Goal: Task Accomplishment & Management: Use online tool/utility

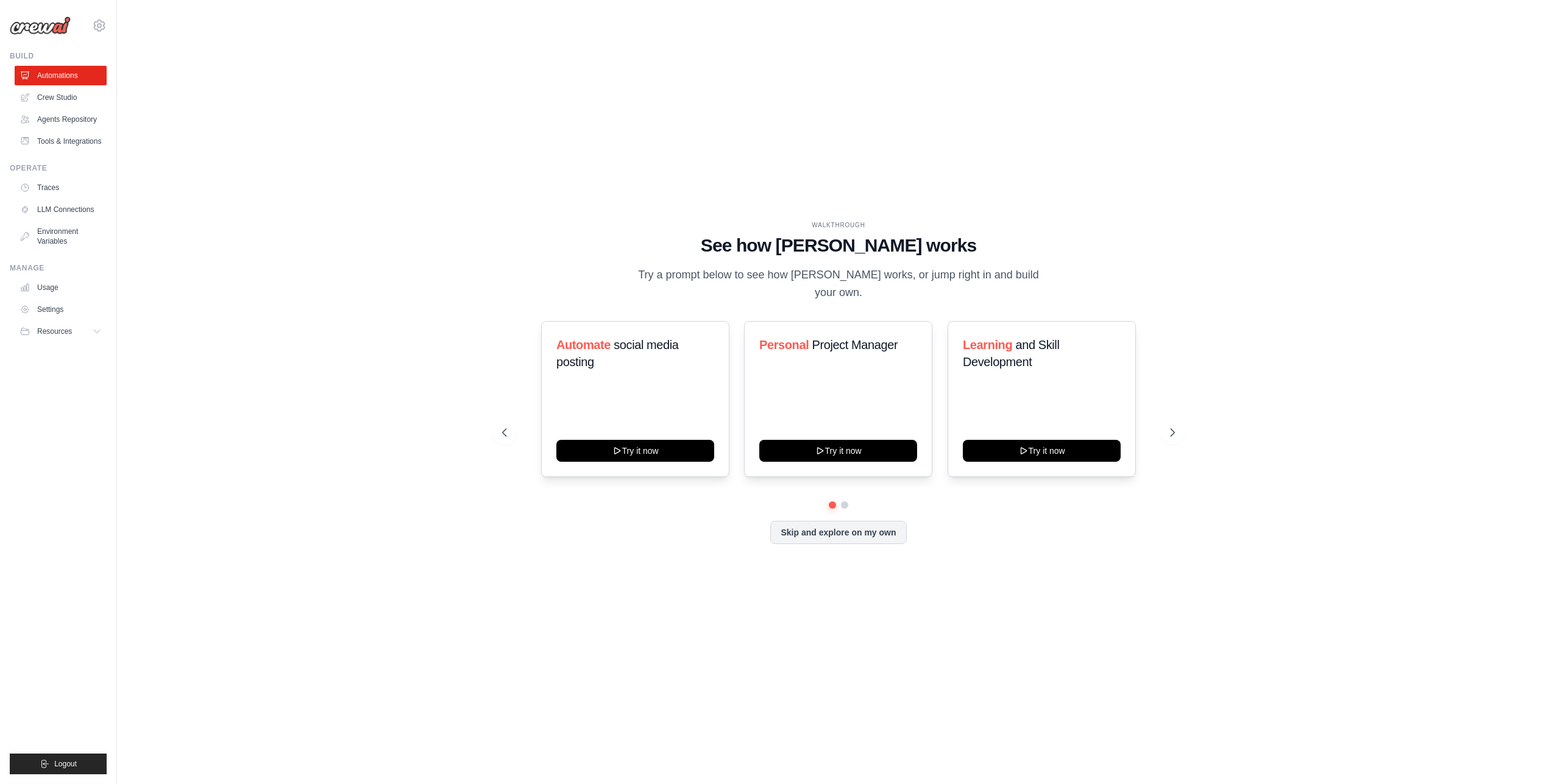
click at [420, 288] on div "WALKTHROUGH See how CrewAI works Try a prompt below to see how CrewAI works, or…" at bounding box center [838, 392] width 1404 height 760
click at [66, 95] on link "Crew Studio" at bounding box center [62, 98] width 92 height 20
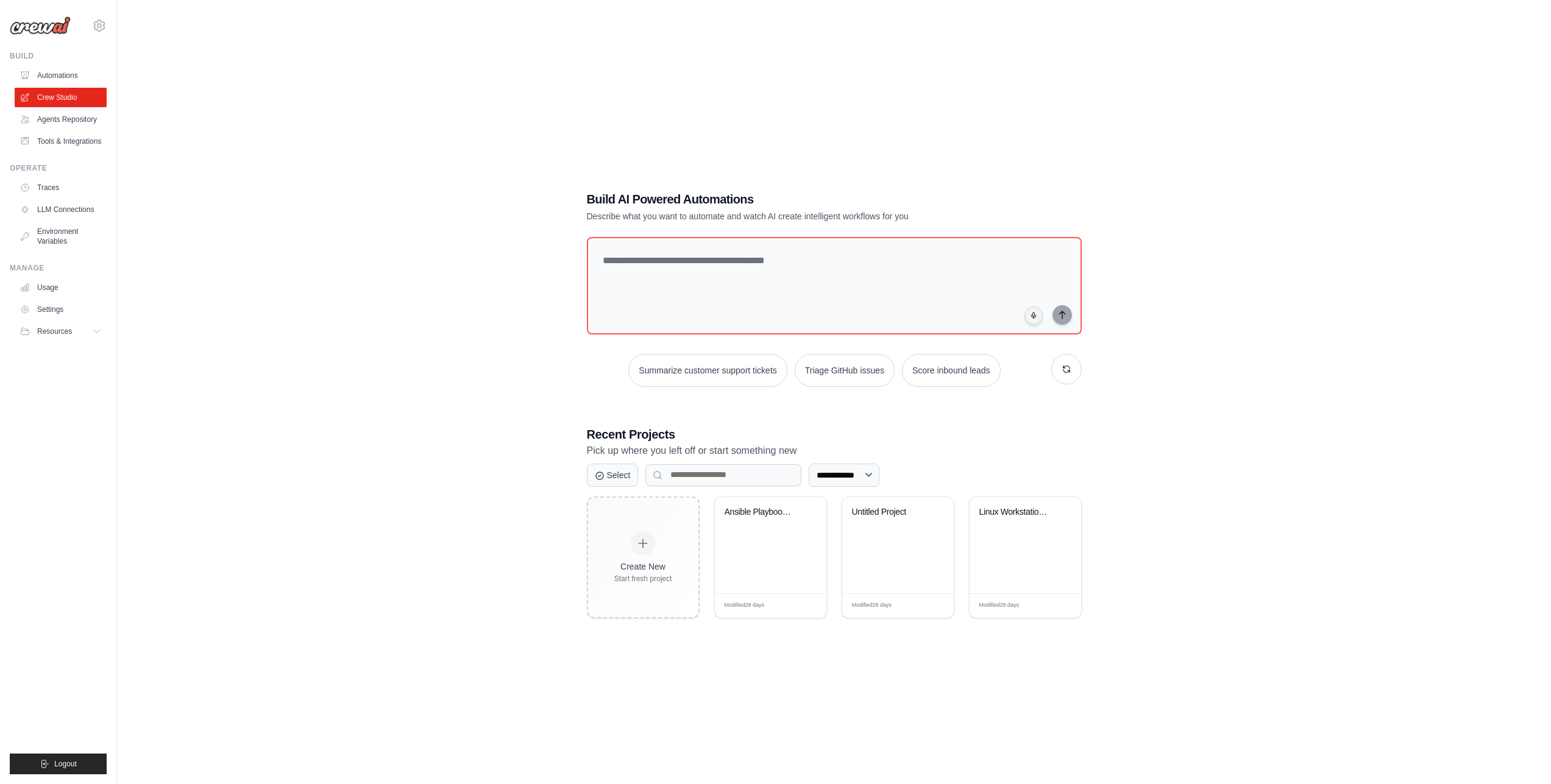
click at [66, 76] on link "Automations" at bounding box center [60, 76] width 92 height 20
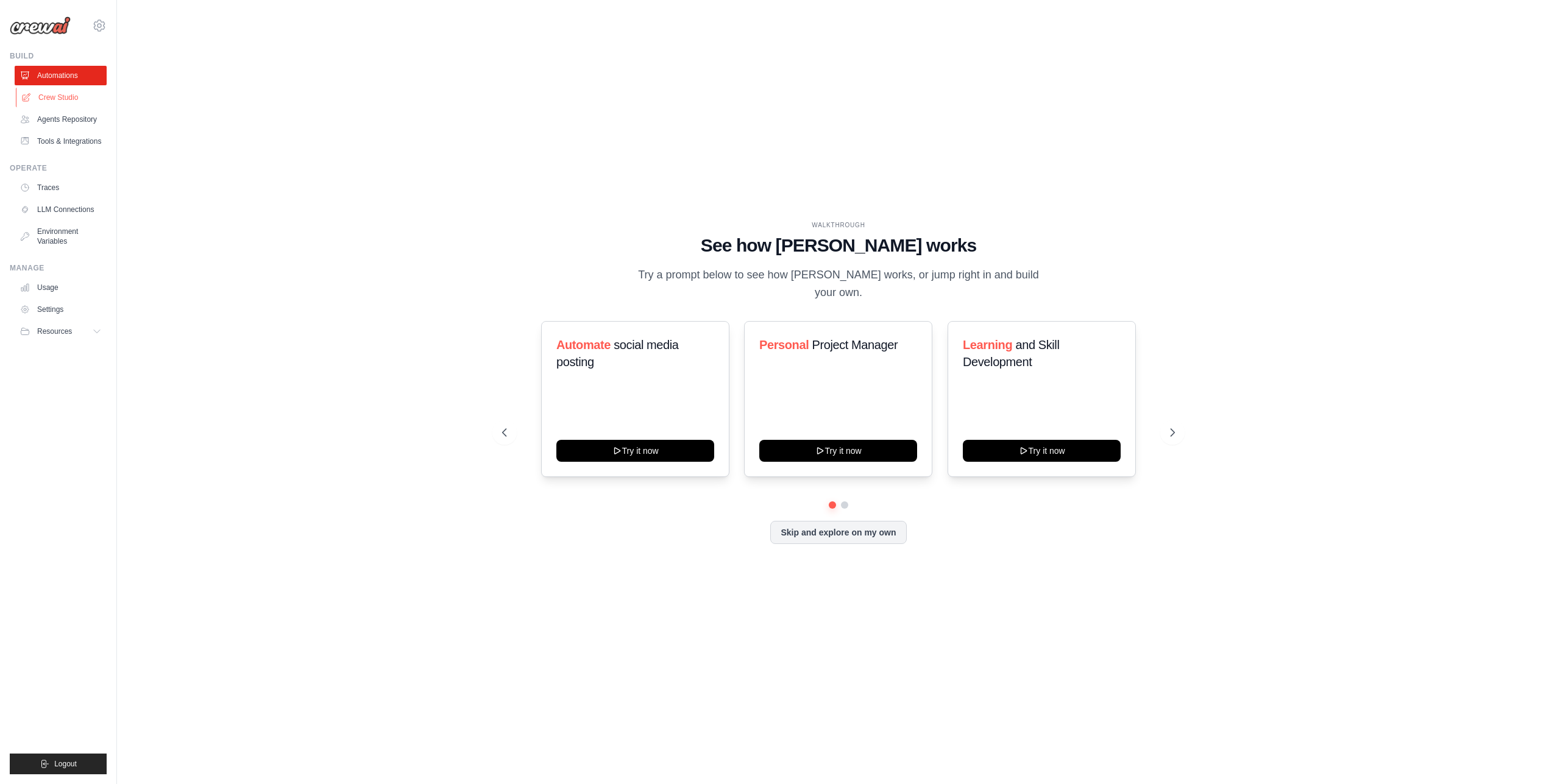
click at [72, 94] on link "Crew Studio" at bounding box center [62, 98] width 92 height 20
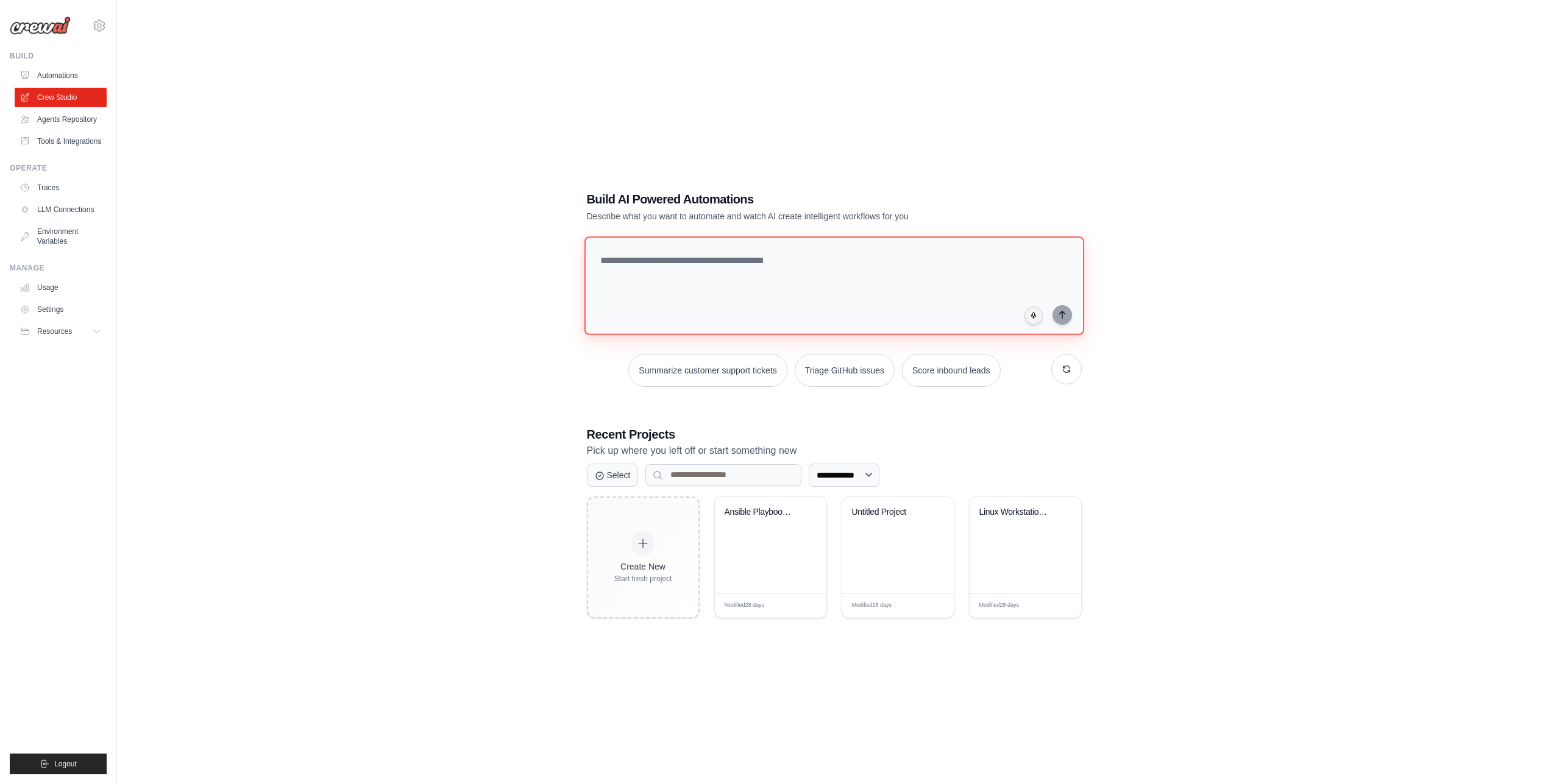
click at [666, 309] on textarea at bounding box center [834, 286] width 499 height 98
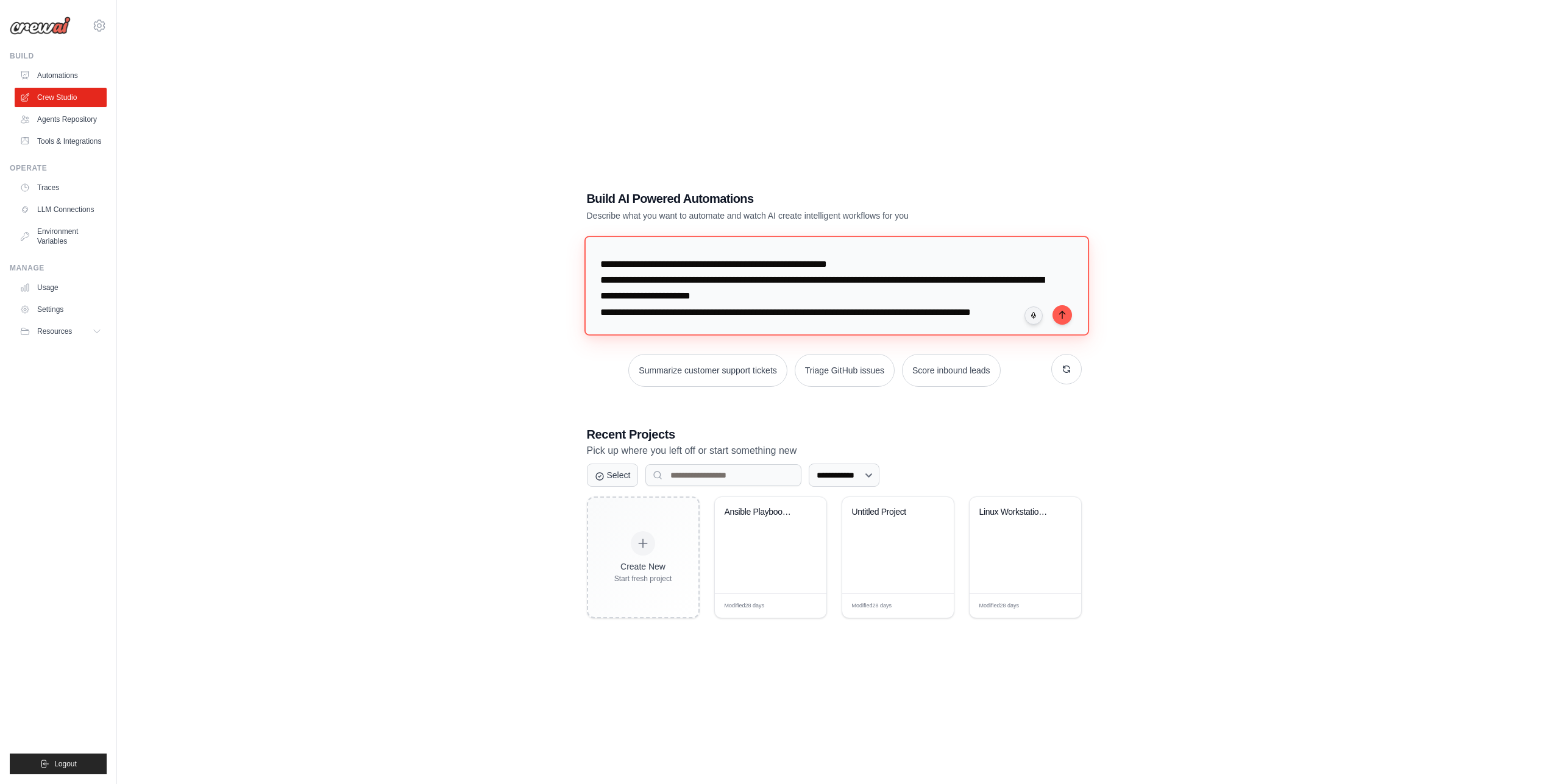
scroll to position [28, 0]
click at [838, 294] on textarea "**********" at bounding box center [836, 286] width 505 height 99
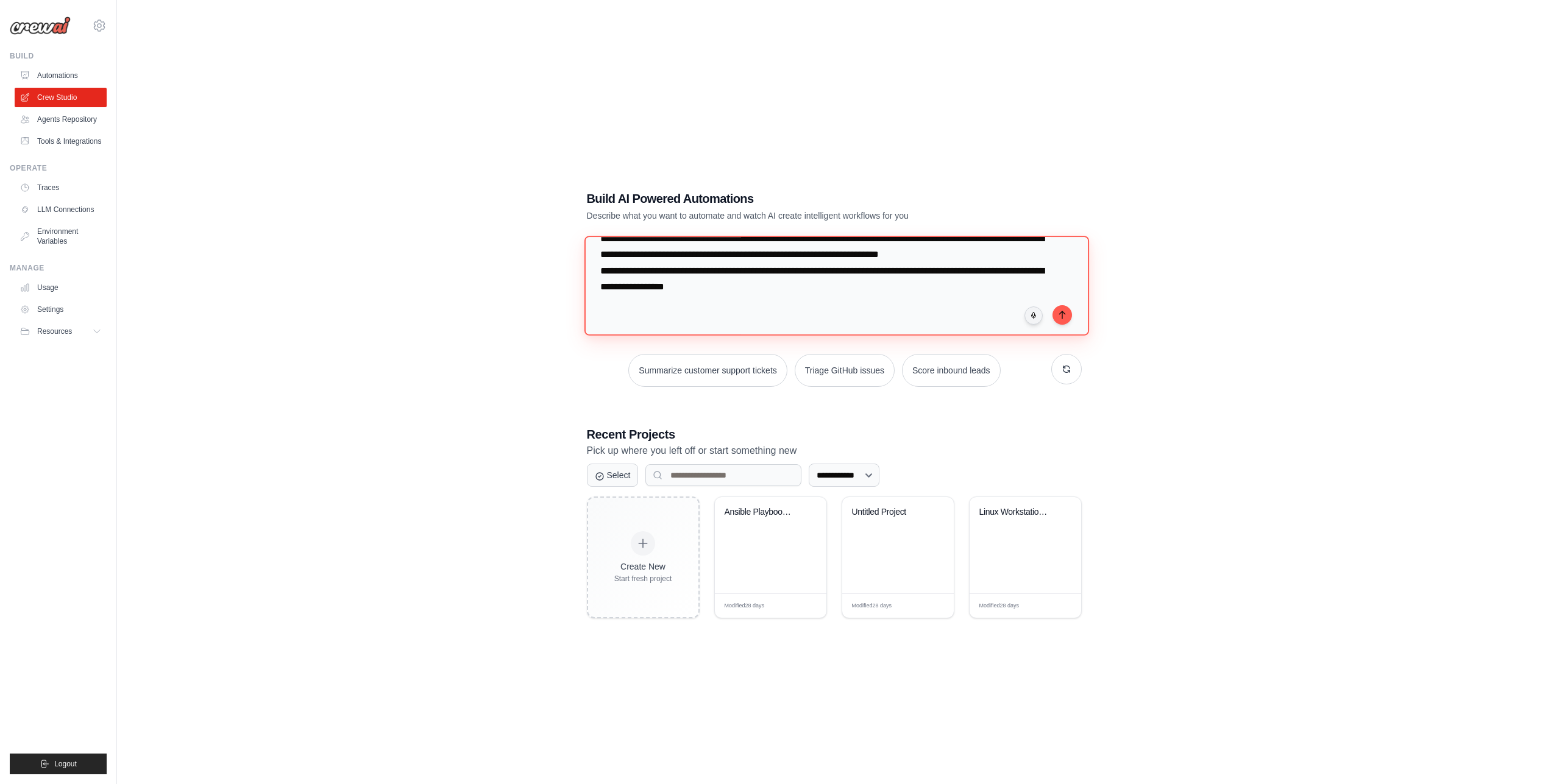
click at [839, 289] on textarea "**********" at bounding box center [836, 286] width 505 height 99
type textarea "**********"
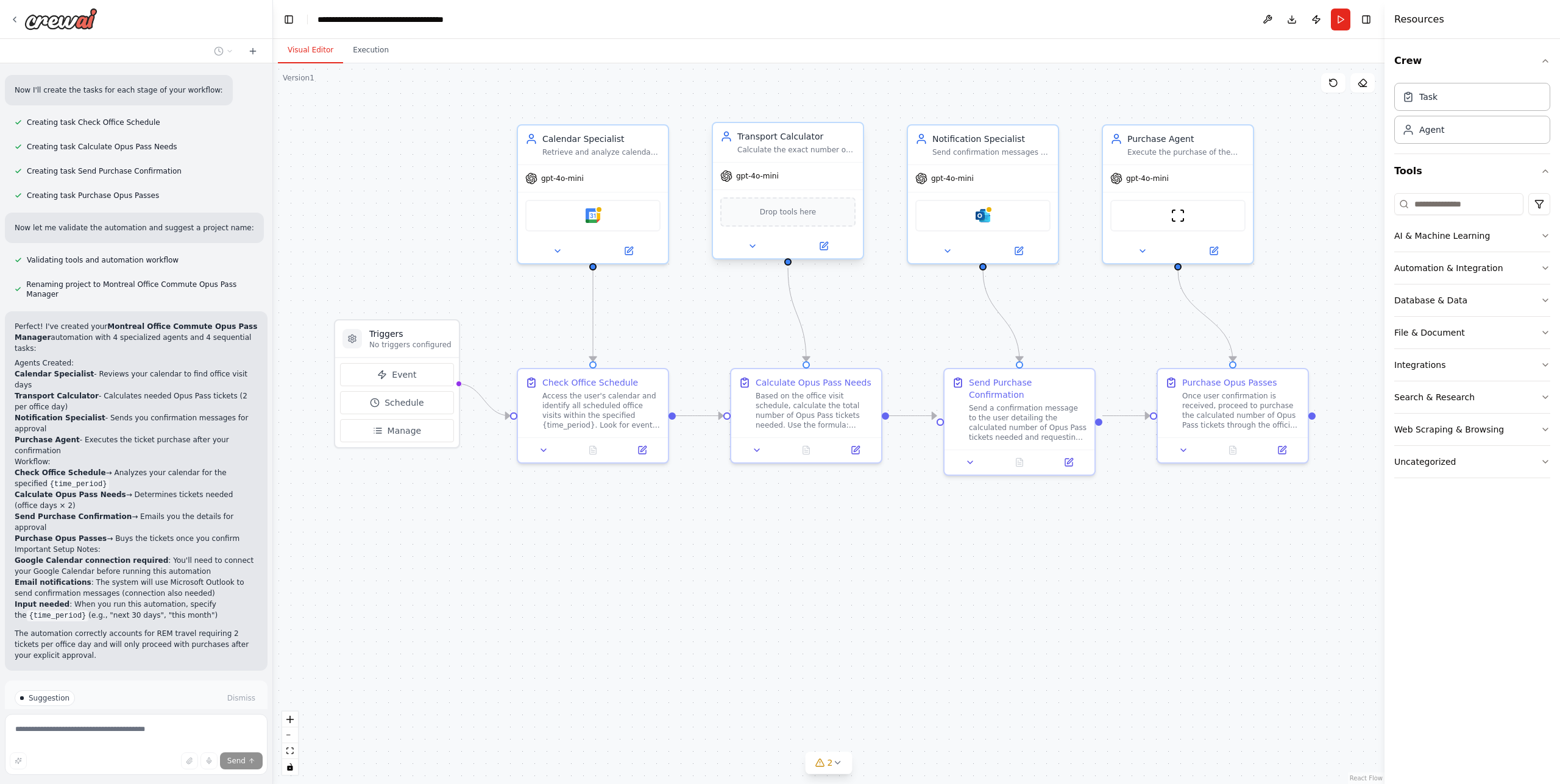
scroll to position [855, 0]
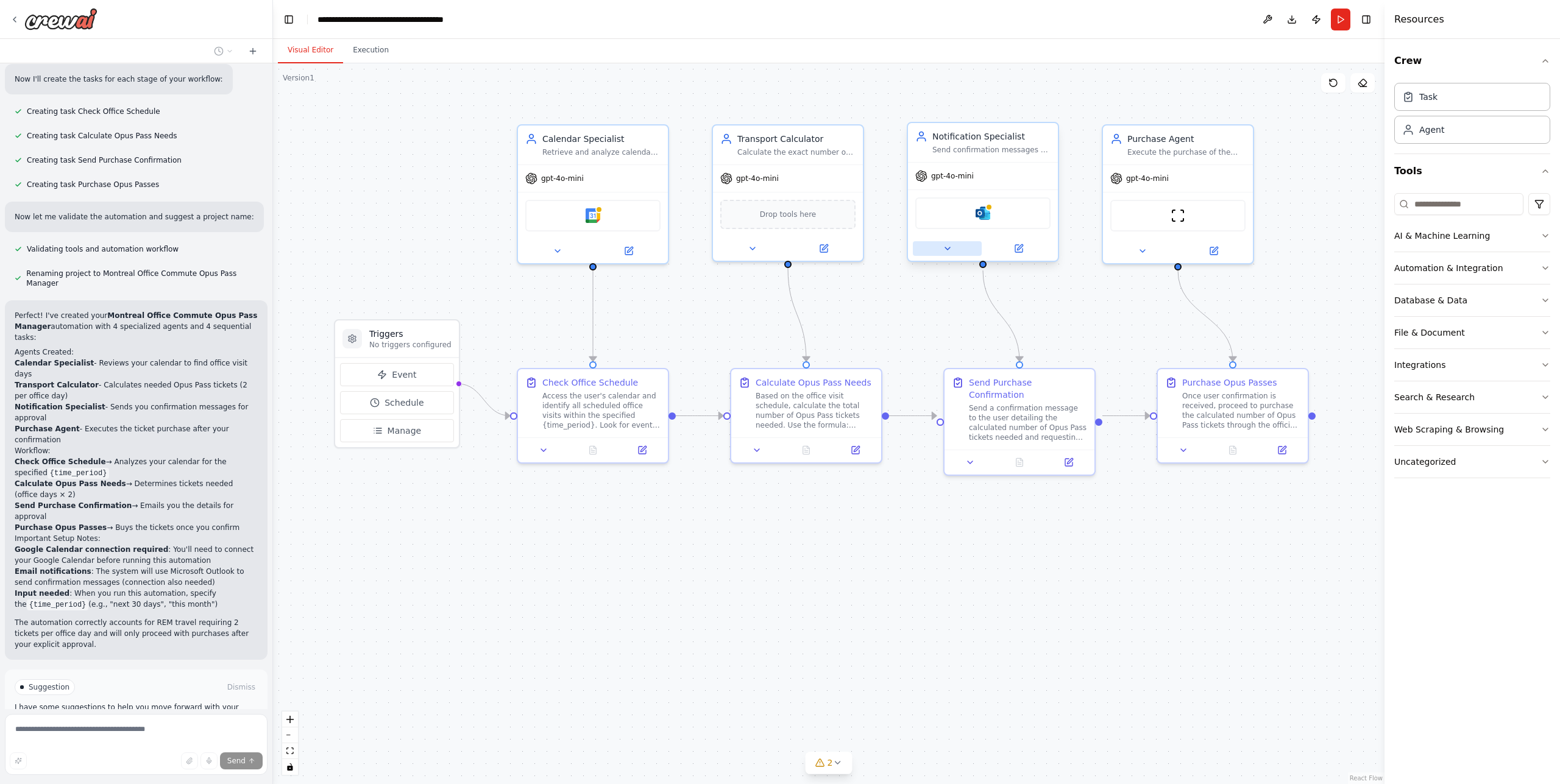
click at [955, 250] on button at bounding box center [948, 248] width 69 height 15
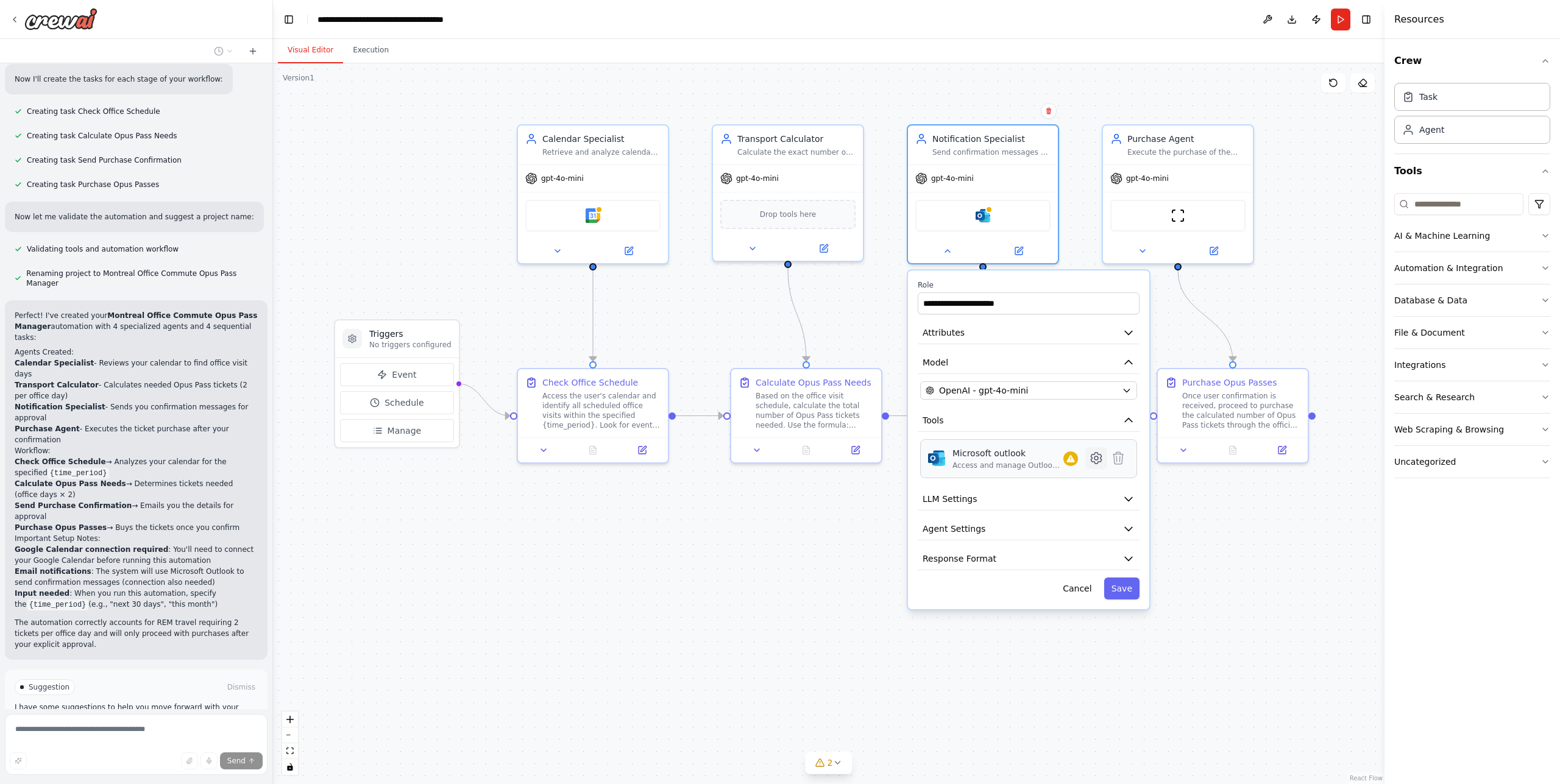
click at [1102, 462] on icon at bounding box center [1096, 458] width 15 height 15
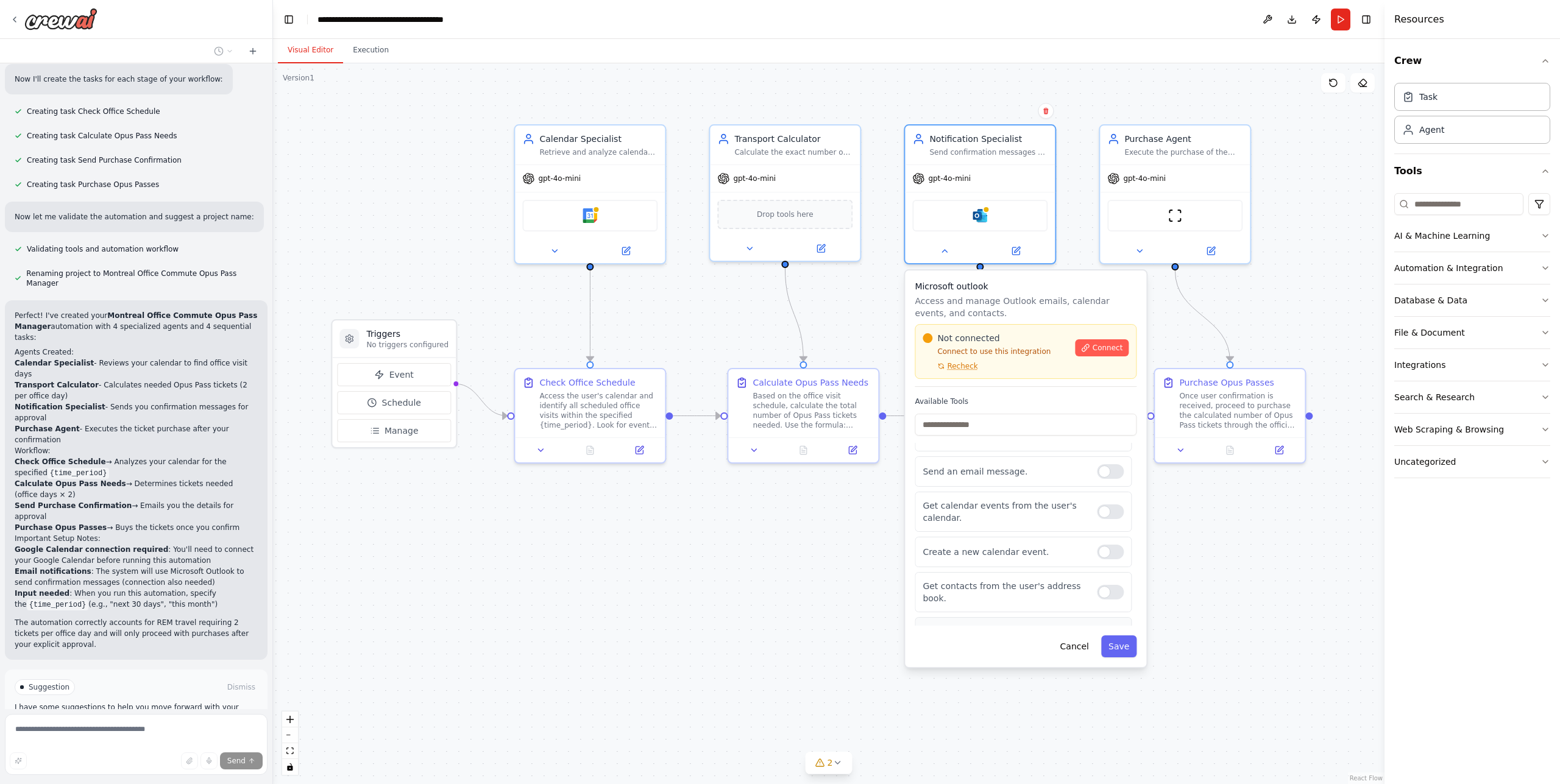
scroll to position [63, 0]
click at [1084, 644] on button "Cancel" at bounding box center [1074, 646] width 44 height 22
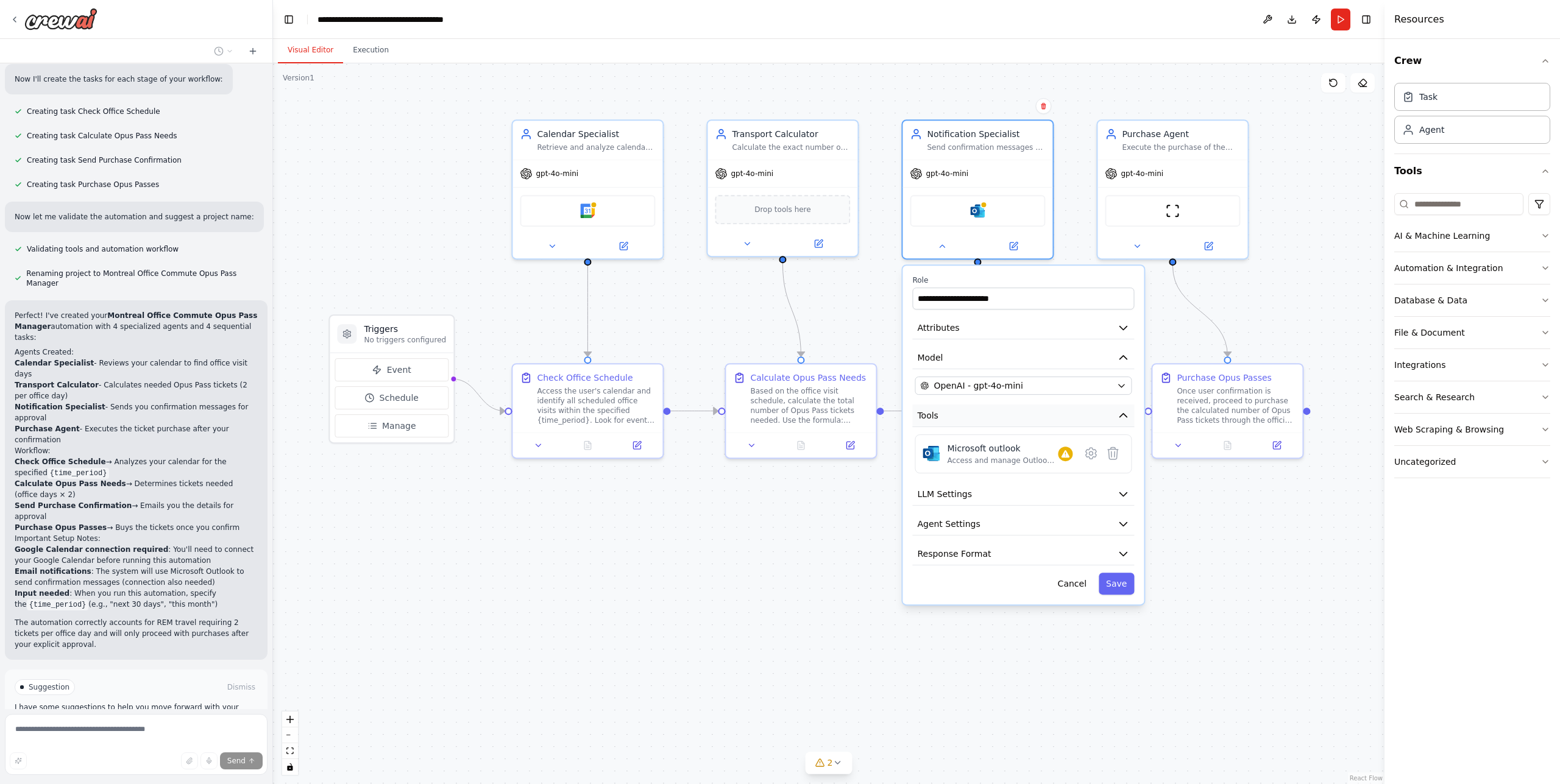
click at [1124, 421] on icon "button" at bounding box center [1123, 415] width 12 height 12
click at [1023, 156] on div "Notification Specialist Send confirmation messages to the user about the calcul…" at bounding box center [977, 137] width 150 height 39
click at [1022, 241] on button at bounding box center [1013, 244] width 69 height 15
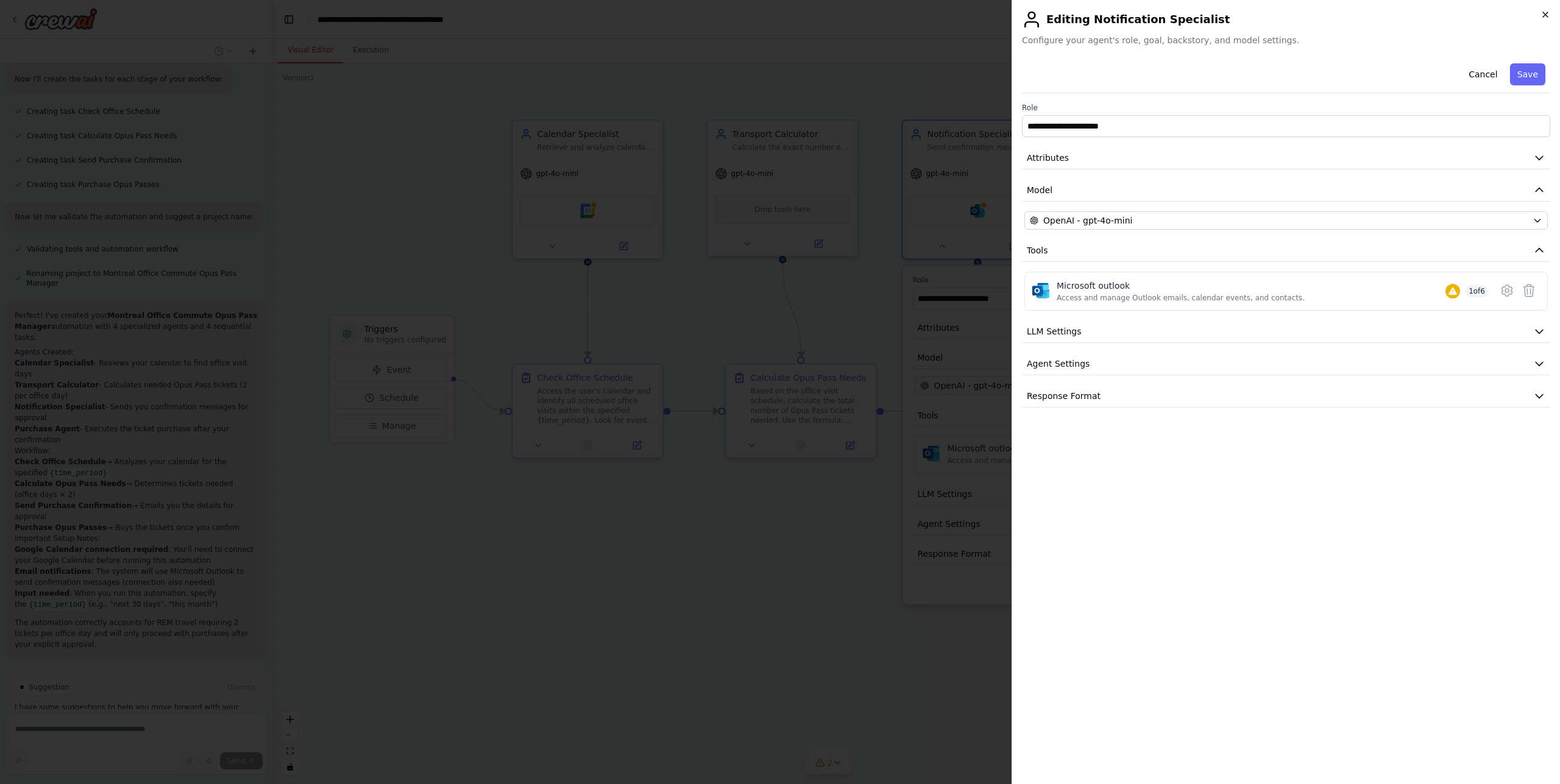
click at [1549, 15] on icon "button" at bounding box center [1545, 15] width 10 height 10
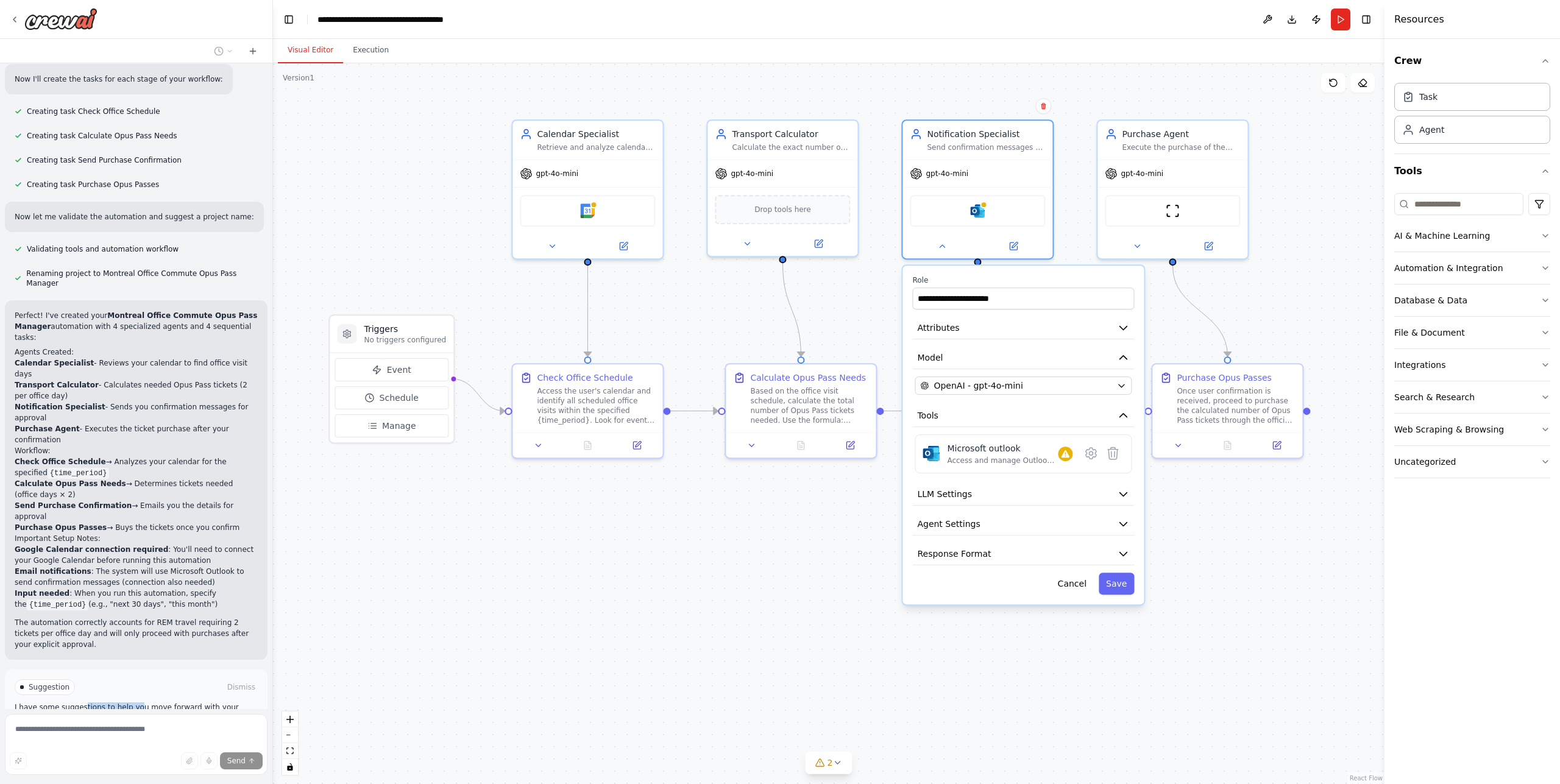
drag, startPoint x: 101, startPoint y: 598, endPoint x: 144, endPoint y: 598, distance: 43.0
click at [135, 702] on p "I have some suggestions to help you move forward with your automation." at bounding box center [136, 712] width 243 height 20
click at [144, 702] on p "I have some suggestions to help you move forward with your automation." at bounding box center [136, 712] width 243 height 20
drag, startPoint x: 127, startPoint y: 408, endPoint x: 211, endPoint y: 408, distance: 84.0
click at [210, 500] on li "Send Purchase Confirmation → Emails you the details for approval" at bounding box center [136, 511] width 243 height 22
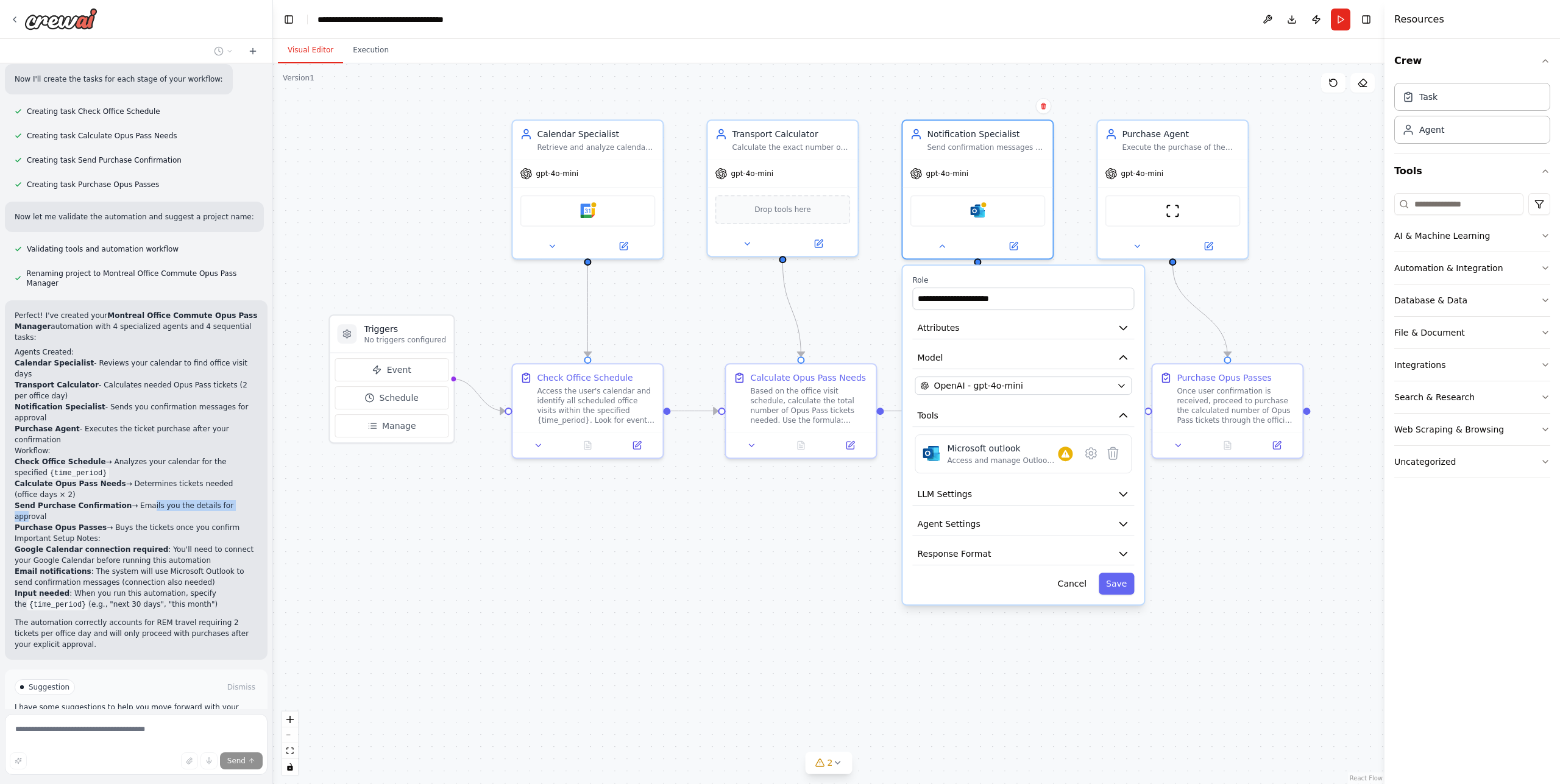
click at [211, 500] on li "Send Purchase Confirmation → Emails you the details for approval" at bounding box center [136, 511] width 243 height 22
click at [218, 500] on li "Send Purchase Confirmation → Emails you the details for approval" at bounding box center [136, 511] width 243 height 22
drag, startPoint x: 160, startPoint y: 419, endPoint x: 189, endPoint y: 421, distance: 29.1
click at [189, 522] on li "Purchase Opus Passes → Buys the tickets once you confirm" at bounding box center [136, 528] width 243 height 11
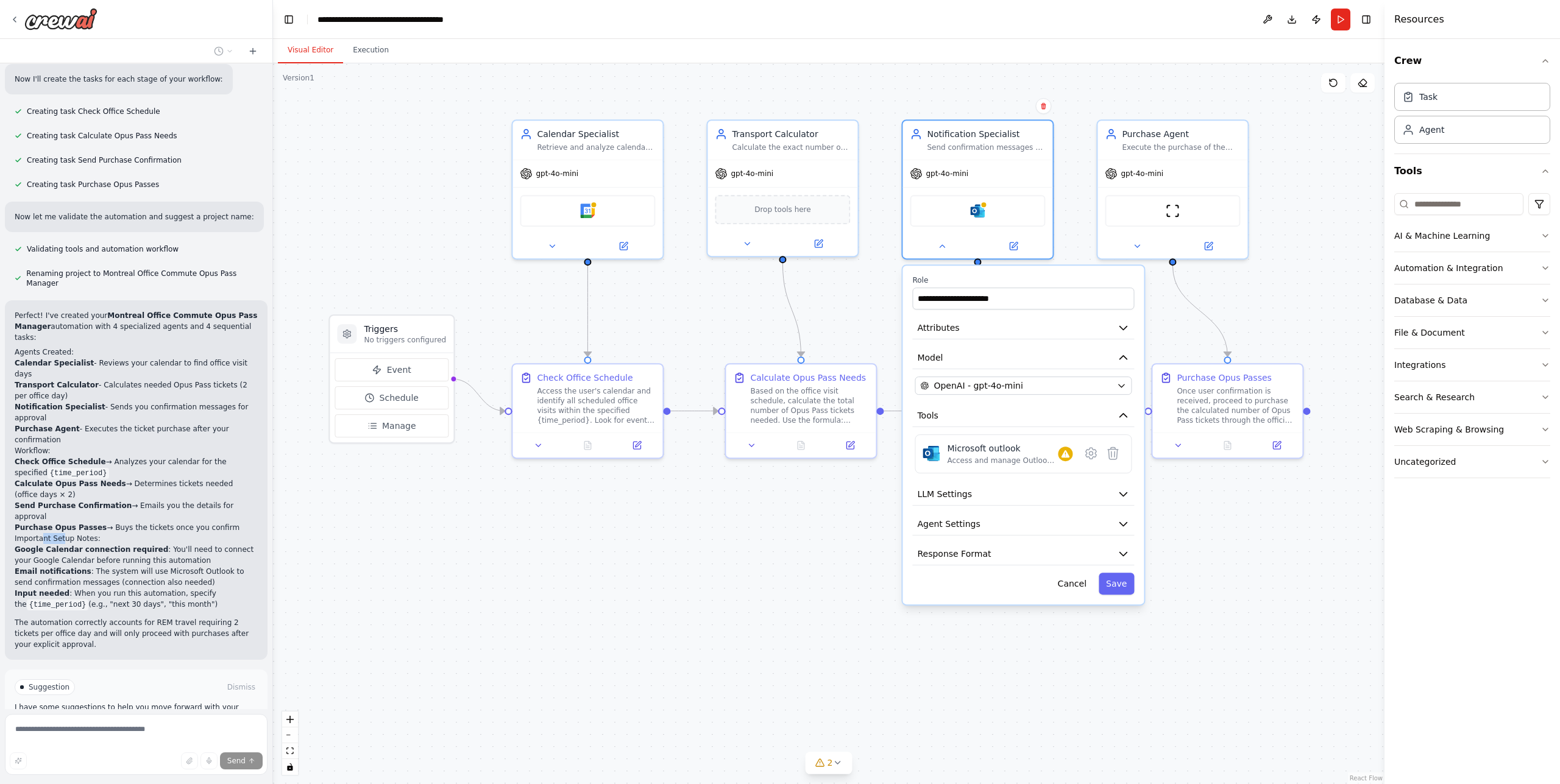
click at [77, 533] on h2 "Important Setup Notes:" at bounding box center [136, 538] width 243 height 11
drag, startPoint x: 69, startPoint y: 443, endPoint x: 177, endPoint y: 444, distance: 108.0
click at [176, 544] on li "Google Calendar connection required : You'll need to connect your Google Calend…" at bounding box center [136, 555] width 243 height 22
drag, startPoint x: 197, startPoint y: 444, endPoint x: 216, endPoint y: 443, distance: 19.0
click at [216, 544] on li "Google Calendar connection required : You'll need to connect your Google Calend…" at bounding box center [136, 555] width 243 height 22
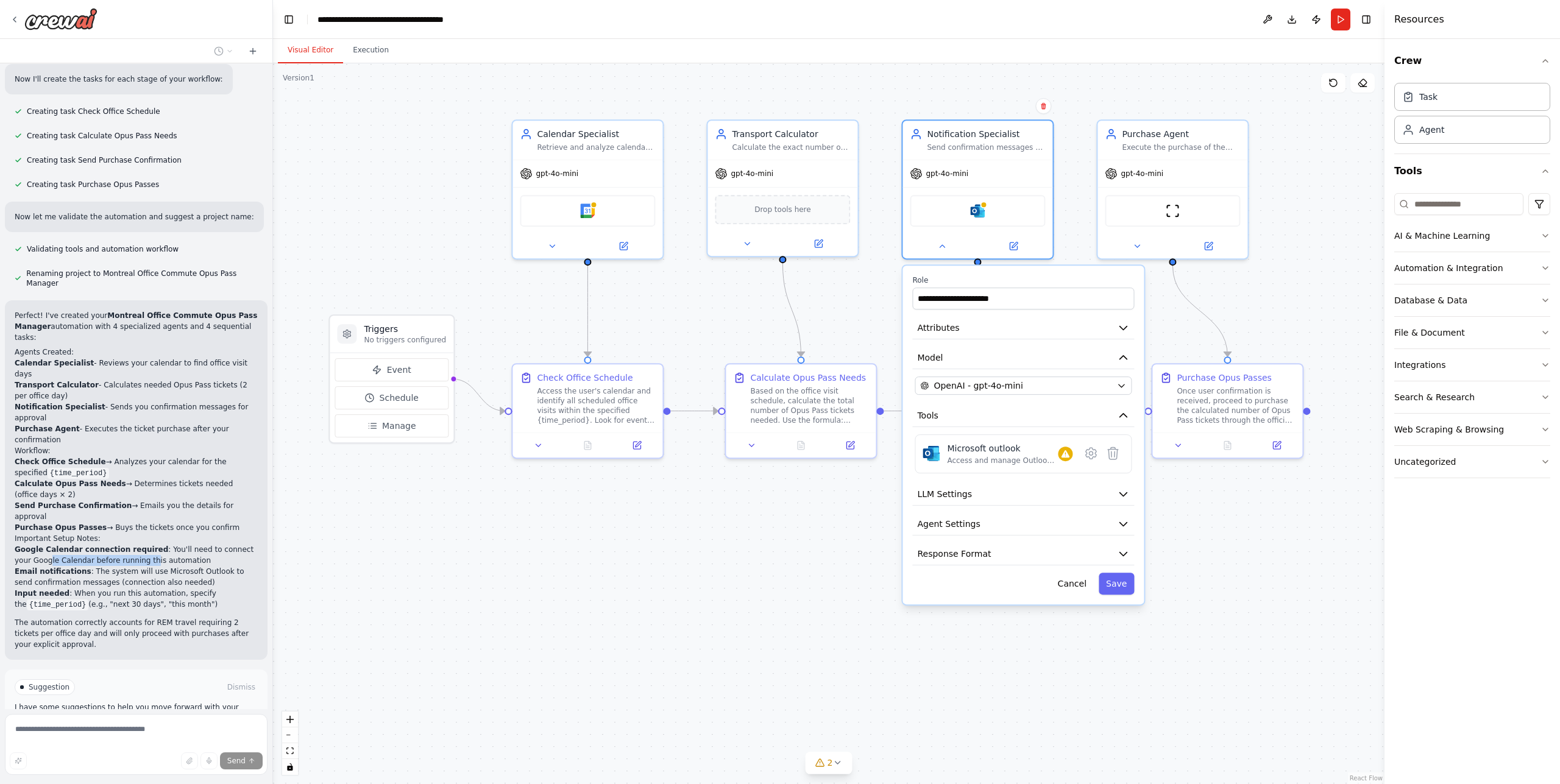
drag, startPoint x: 37, startPoint y: 454, endPoint x: 128, endPoint y: 453, distance: 91.0
click at [128, 544] on li "Google Calendar connection required : You'll need to connect your Google Calend…" at bounding box center [136, 555] width 243 height 22
drag, startPoint x: 110, startPoint y: 463, endPoint x: 218, endPoint y: 465, distance: 108.0
click at [217, 566] on li "Email notifications : The system will use Microsoft Outlook to send confirmatio…" at bounding box center [136, 576] width 243 height 22
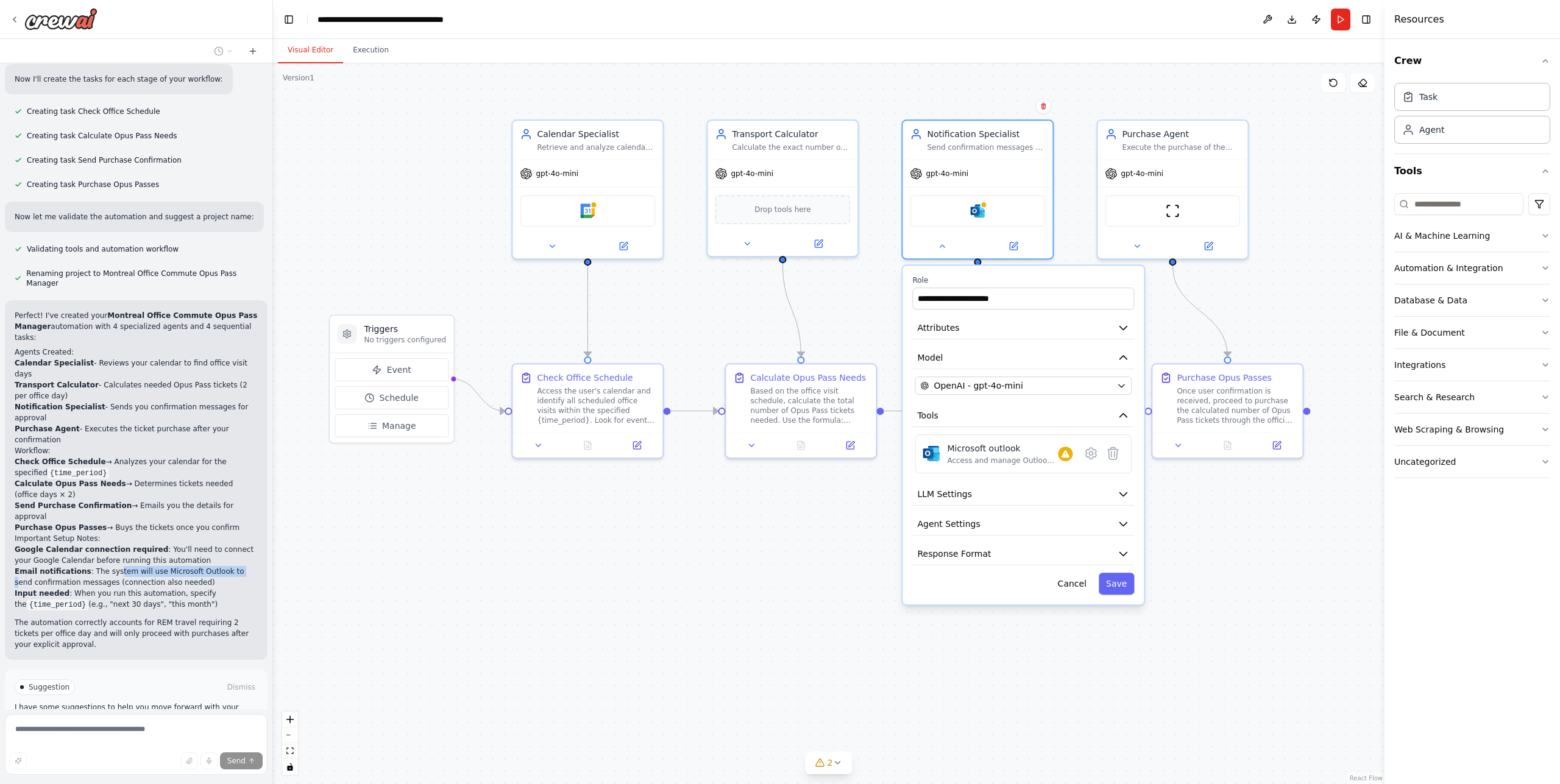
click at [218, 566] on li "Email notifications : The system will use Microsoft Outlook to send confirmatio…" at bounding box center [136, 576] width 243 height 22
drag, startPoint x: 104, startPoint y: 463, endPoint x: 220, endPoint y: 465, distance: 116.0
click at [220, 566] on li "Email notifications : The system will use Microsoft Outlook to send confirmatio…" at bounding box center [136, 576] width 243 height 22
drag, startPoint x: 111, startPoint y: 472, endPoint x: 150, endPoint y: 472, distance: 39.0
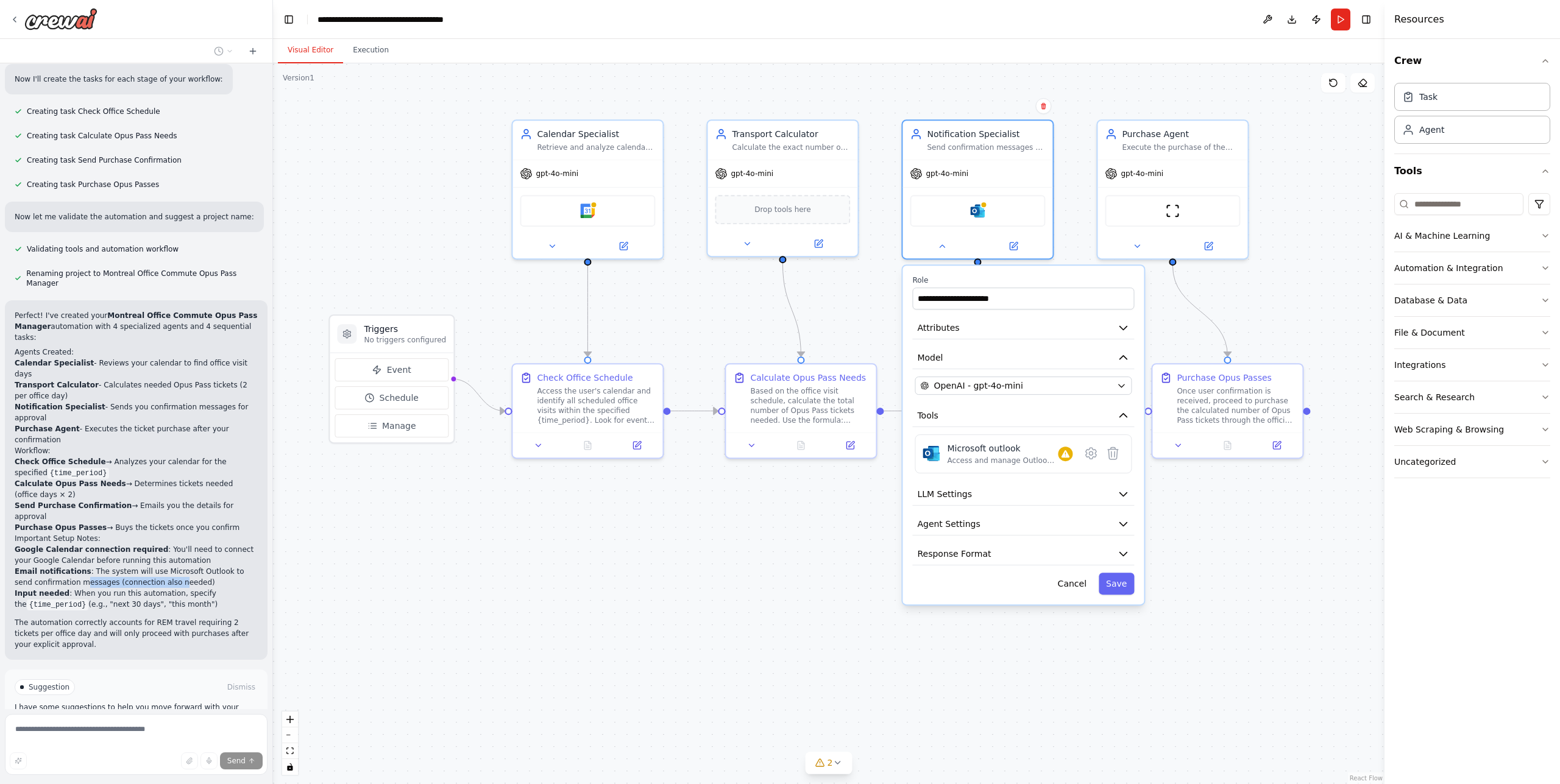
click at [150, 566] on li "Email notifications : The system will use Microsoft Outlook to send confirmatio…" at bounding box center [136, 576] width 243 height 22
click at [152, 566] on li "Email notifications : The system will use Microsoft Outlook to send confirmatio…" at bounding box center [136, 576] width 243 height 22
drag, startPoint x: 104, startPoint y: 474, endPoint x: 165, endPoint y: 476, distance: 61.0
click at [164, 566] on li "Email notifications : The system will use Microsoft Outlook to send confirmatio…" at bounding box center [136, 576] width 243 height 22
click at [165, 566] on li "Email notifications : The system will use Microsoft Outlook to send confirmatio…" at bounding box center [136, 576] width 243 height 22
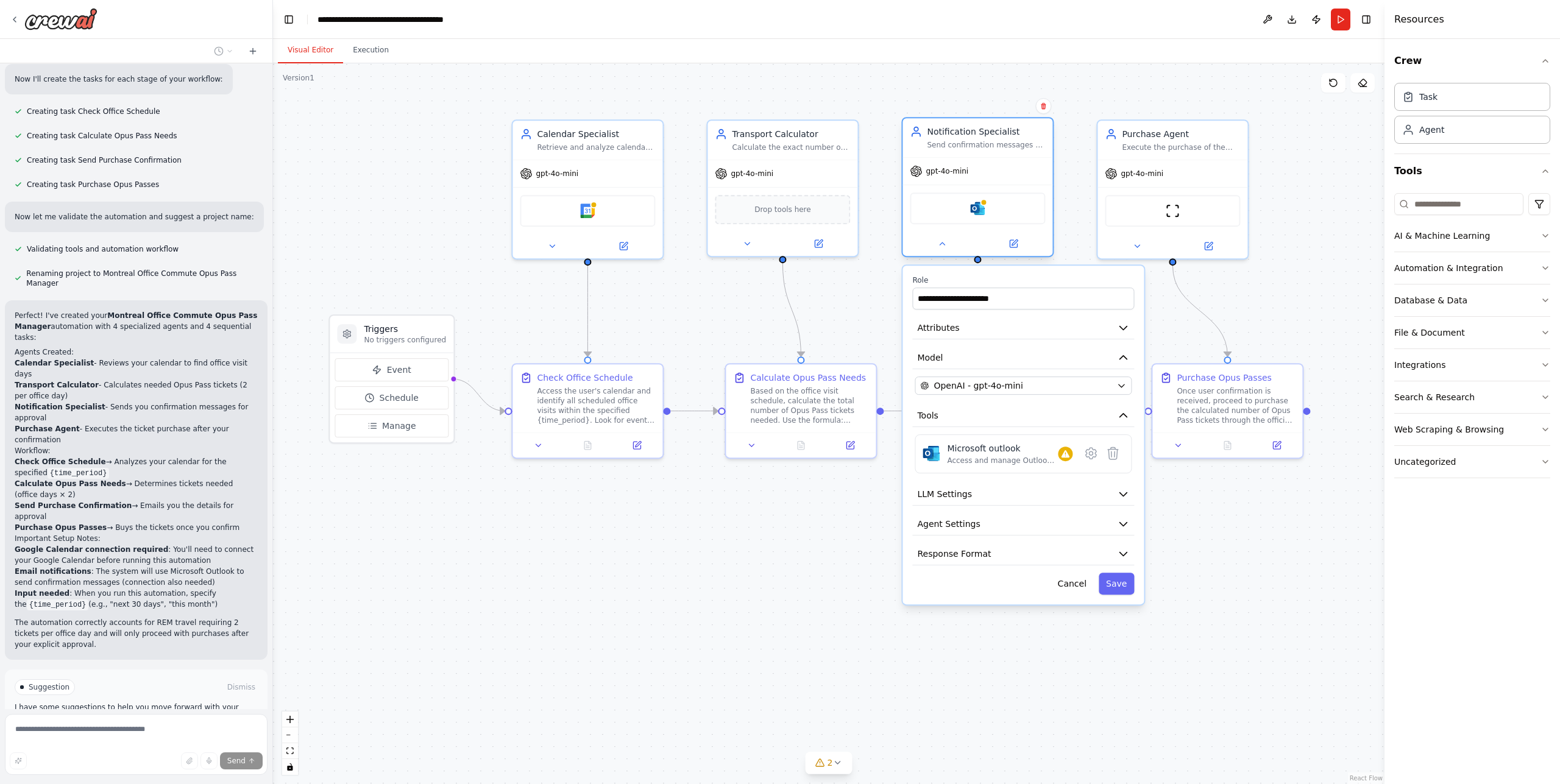
click at [975, 176] on div "gpt-4o-mini" at bounding box center [977, 171] width 150 height 27
click at [1019, 240] on button at bounding box center [1013, 244] width 69 height 15
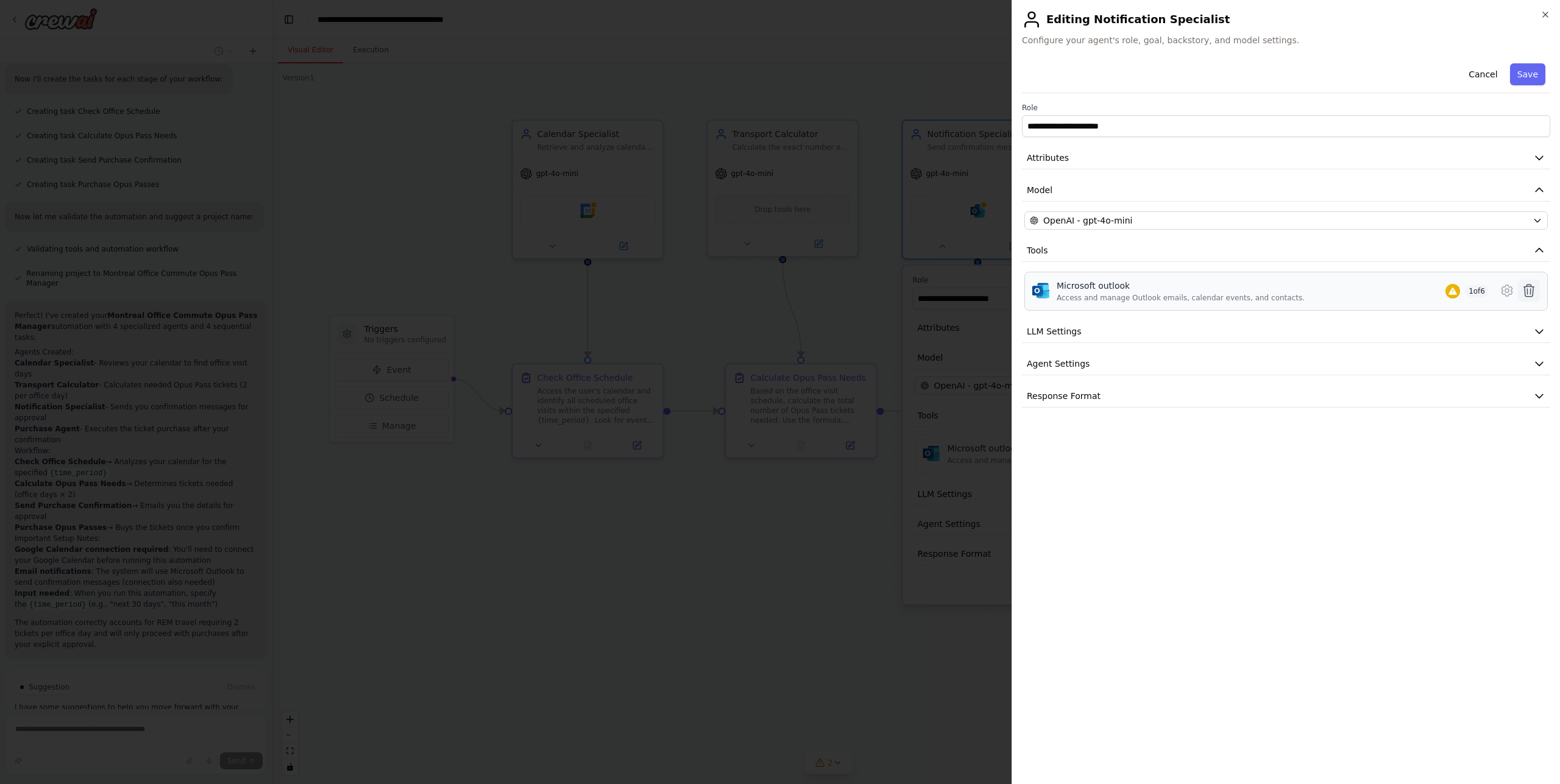
click at [1536, 292] on icon at bounding box center [1529, 290] width 15 height 15
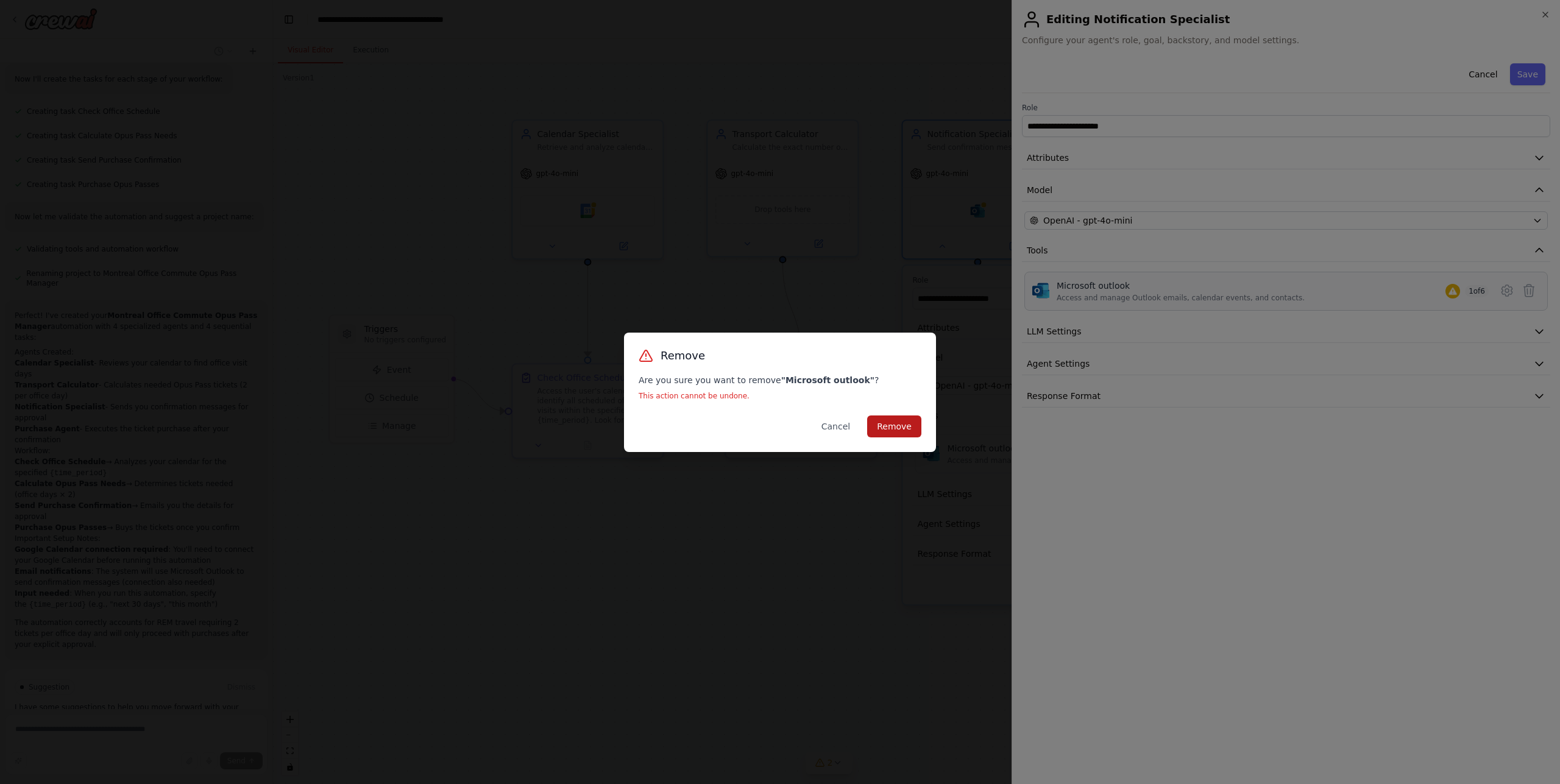
click at [887, 427] on button "Remove" at bounding box center [894, 426] width 54 height 22
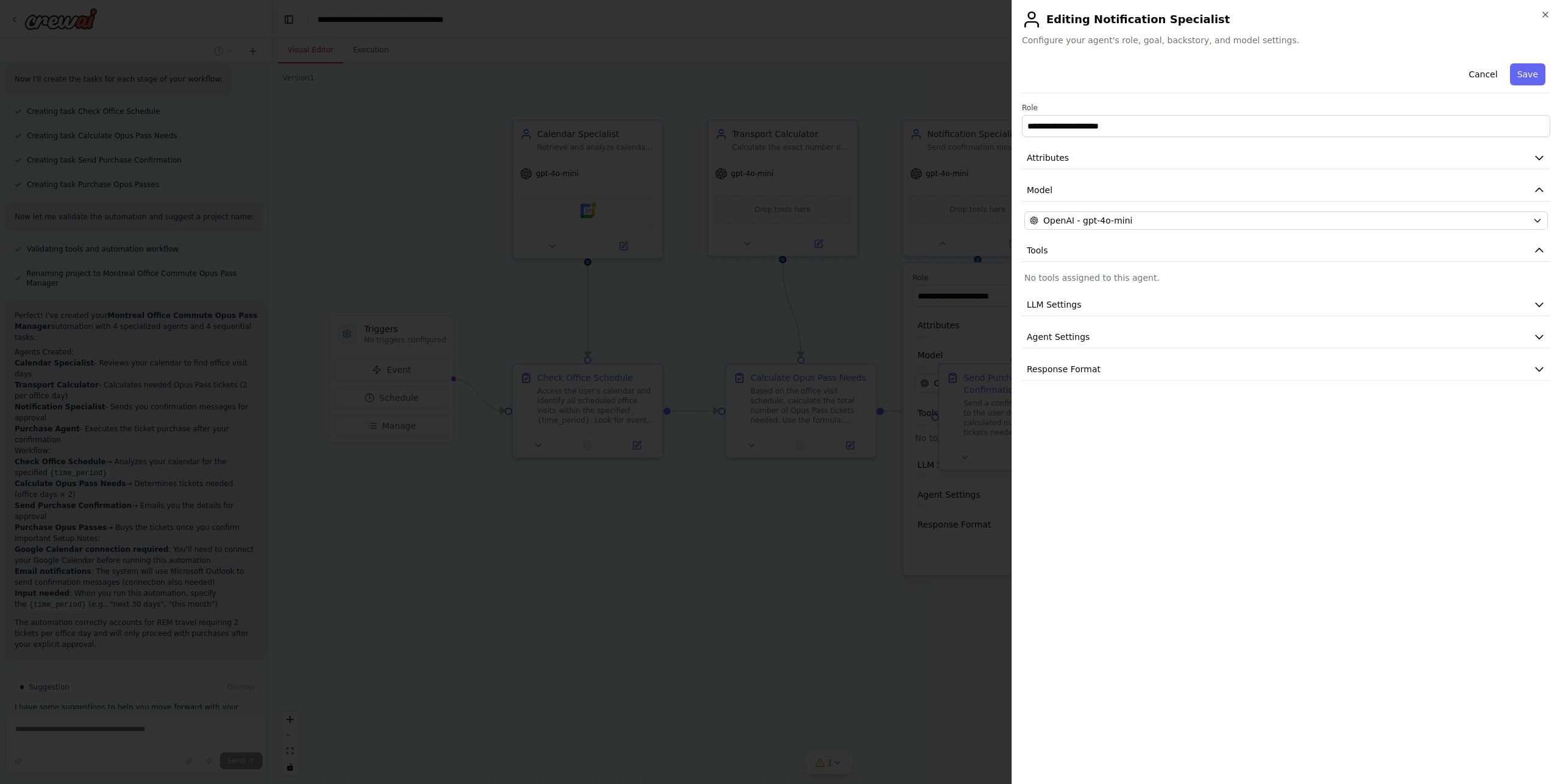
click at [1194, 279] on p "No tools assigned to this agent." at bounding box center [1287, 278] width 524 height 12
click at [1106, 368] on button "Response Format" at bounding box center [1286, 369] width 528 height 23
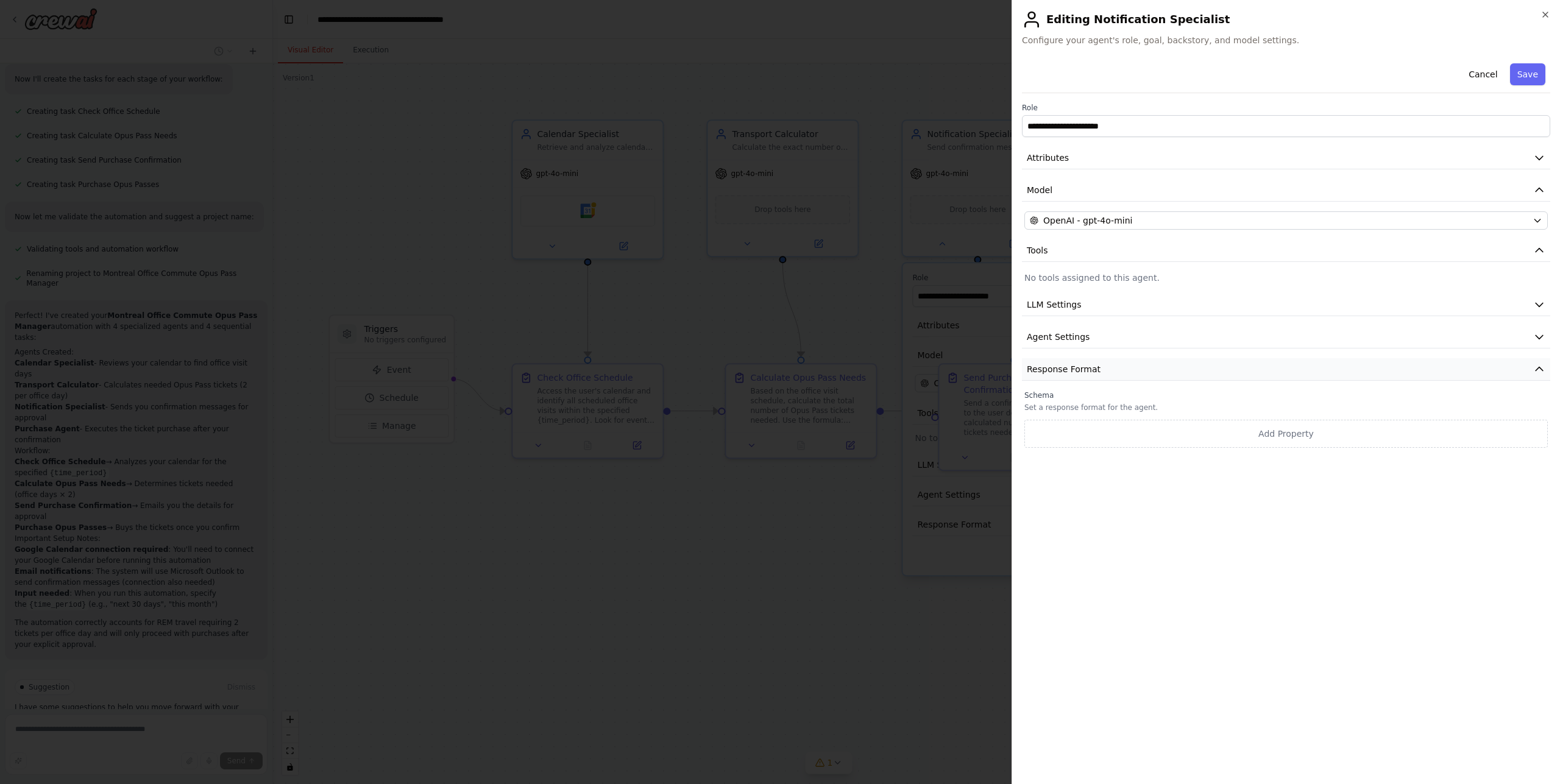
click at [1106, 368] on button "Response Format" at bounding box center [1286, 369] width 528 height 23
click at [1491, 79] on button "Cancel" at bounding box center [1483, 74] width 44 height 22
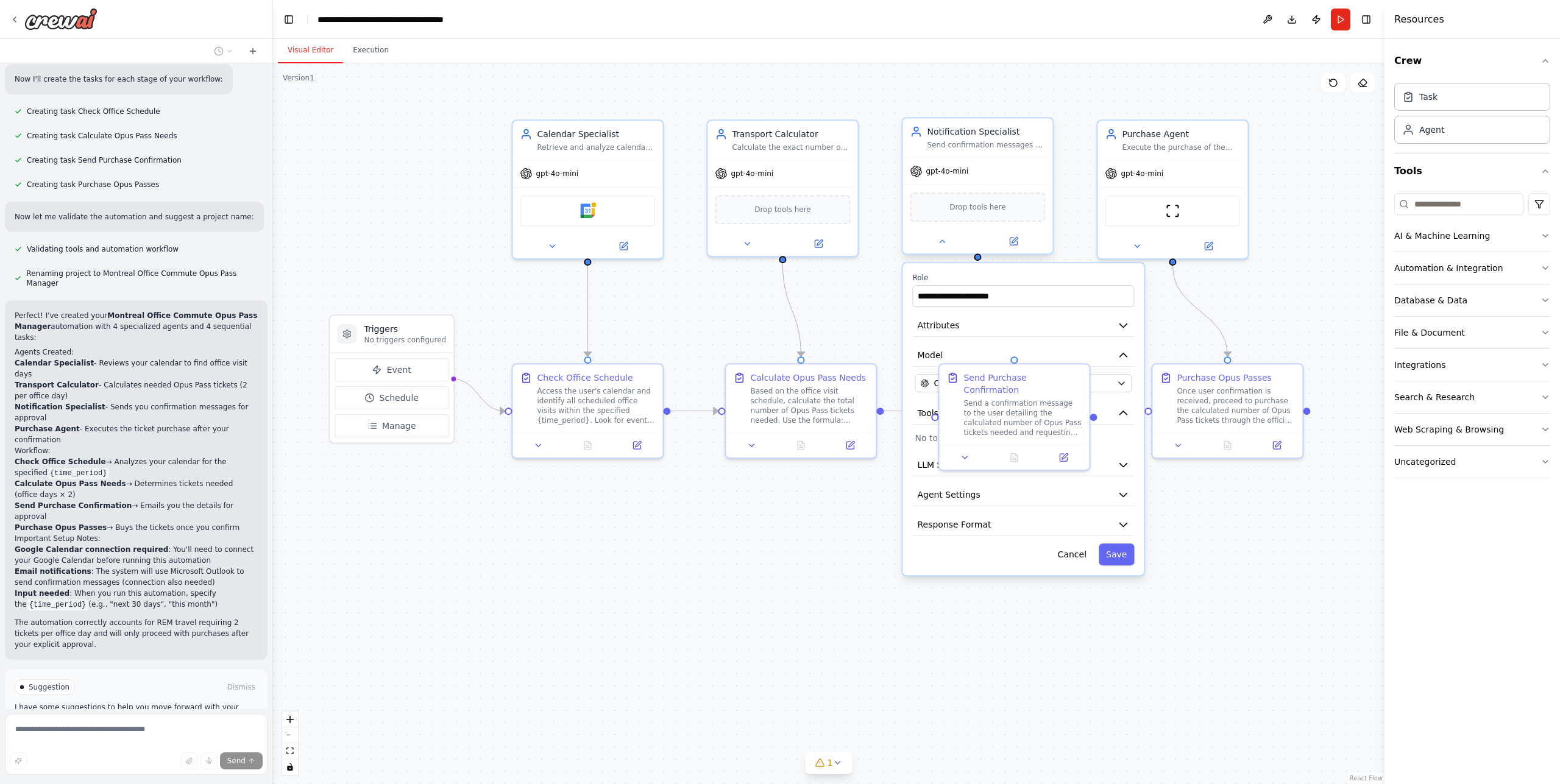
click at [997, 207] on span "Drop tools here" at bounding box center [977, 207] width 57 height 12
click at [20, 20] on div at bounding box center [53, 18] width 88 height 22
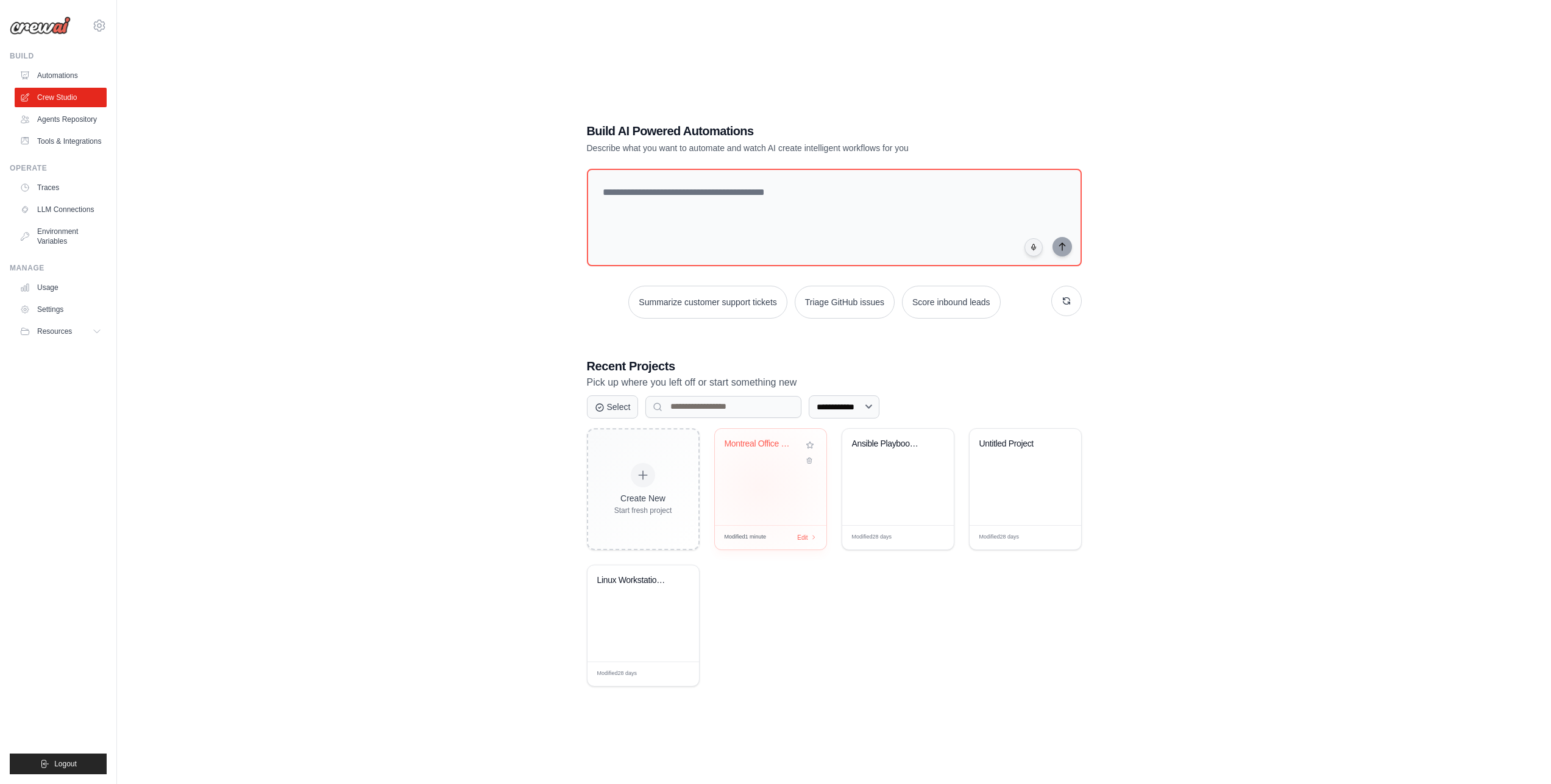
click at [794, 479] on div "Montreal Office Commute Opus Pass M..." at bounding box center [771, 477] width 111 height 96
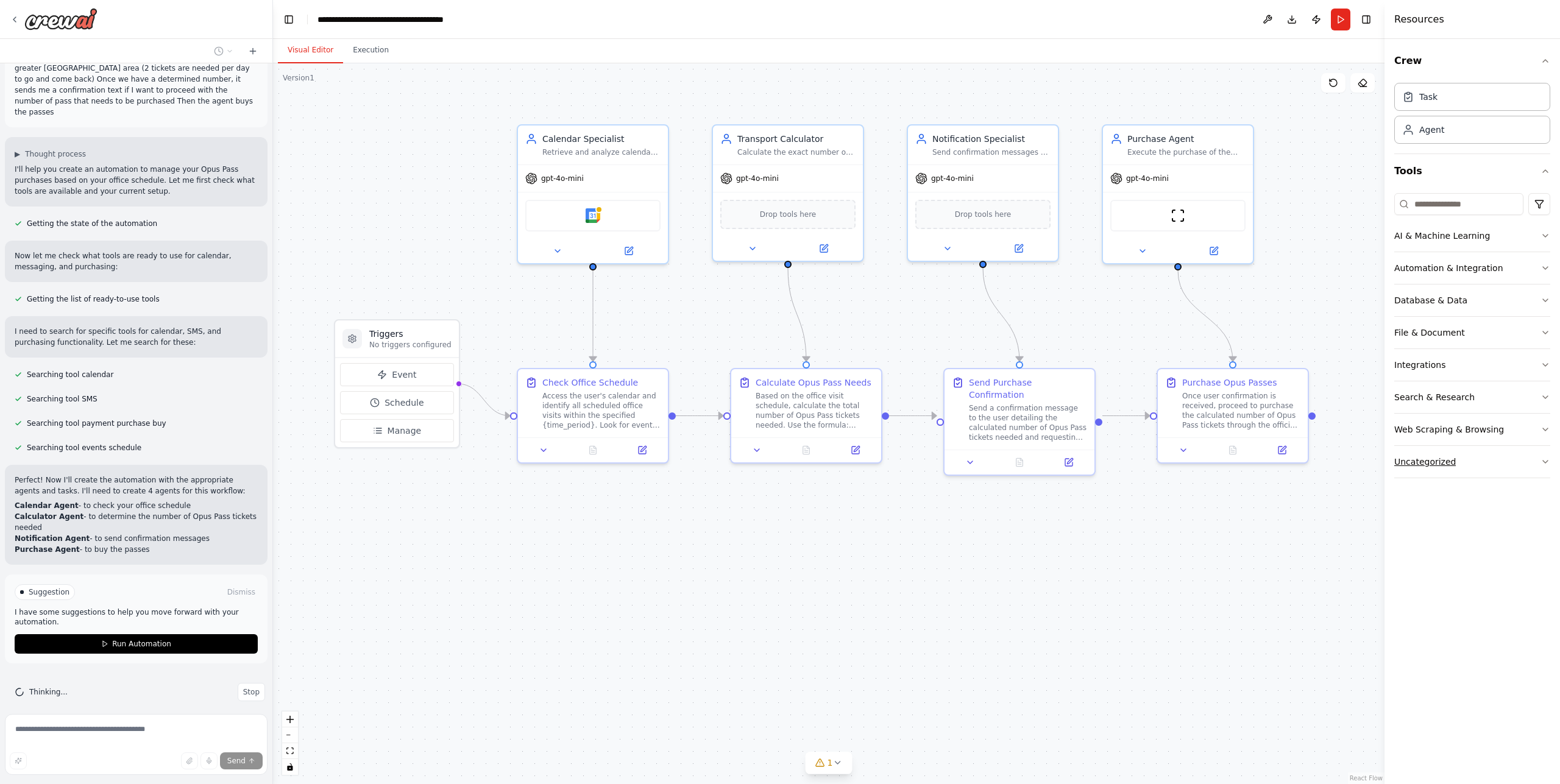
scroll to position [89, 0]
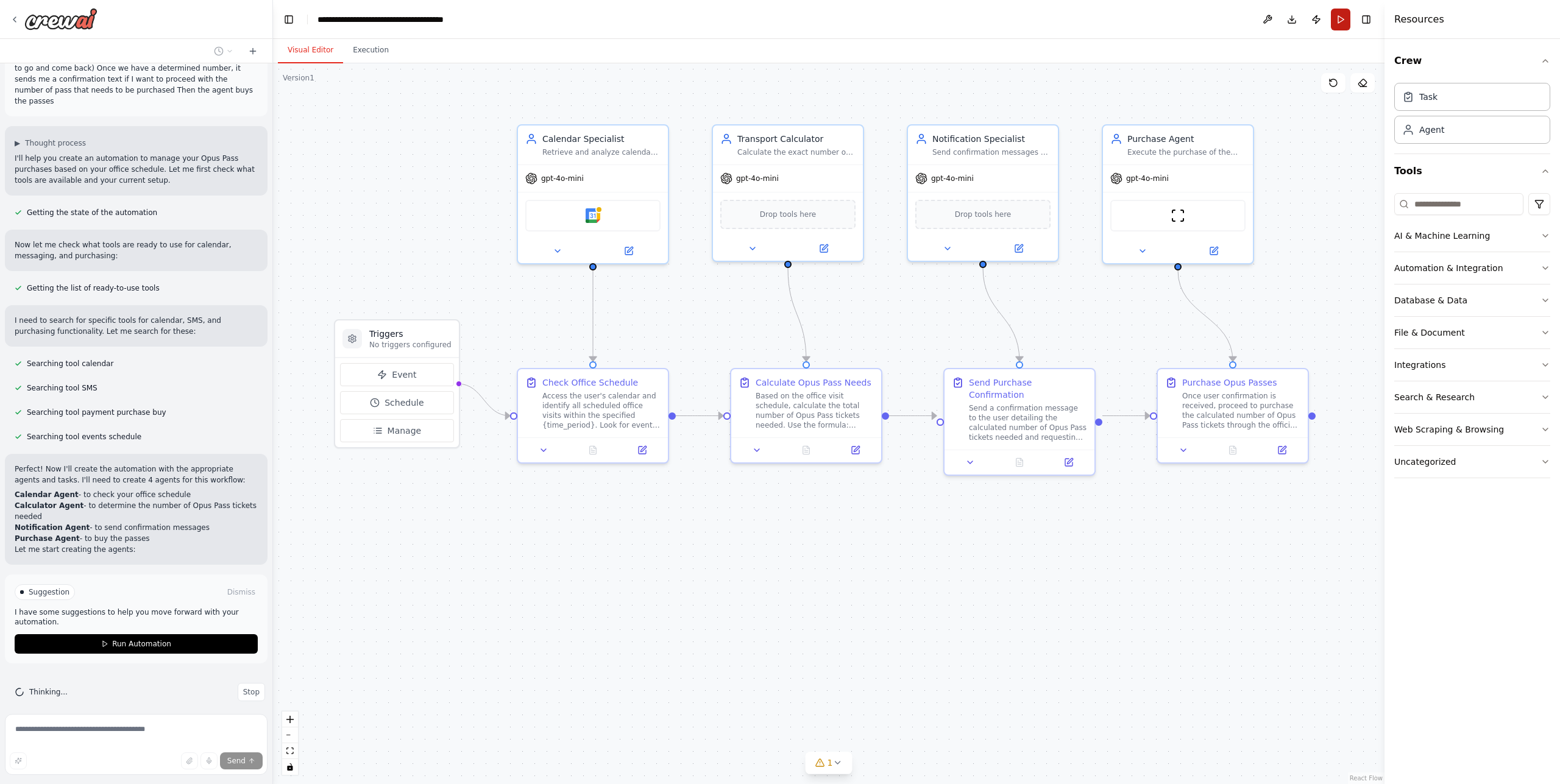
click at [1347, 23] on button "Run" at bounding box center [1341, 19] width 20 height 22
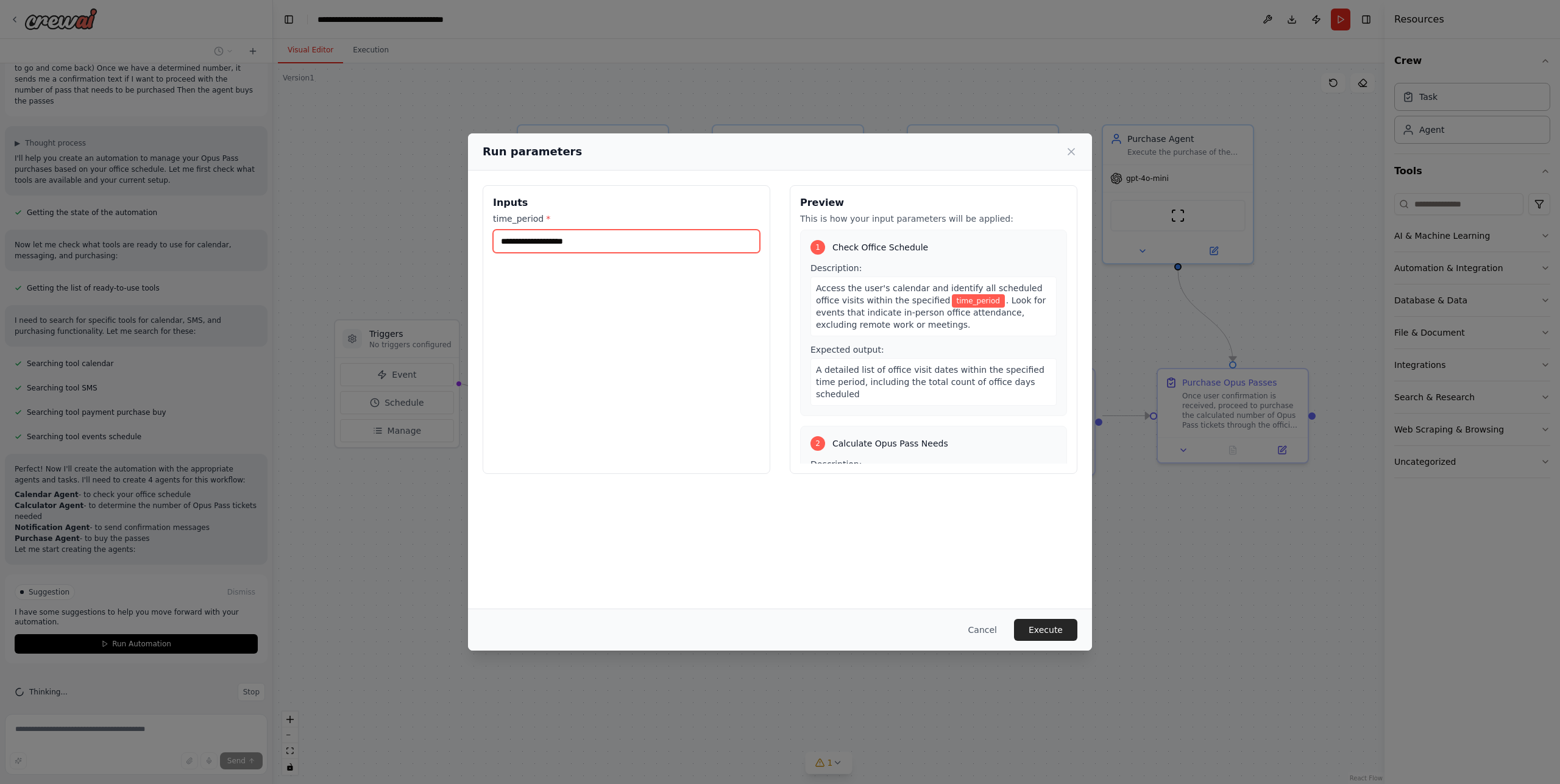
click at [613, 243] on input "time_period *" at bounding box center [627, 241] width 267 height 23
drag, startPoint x: 933, startPoint y: 295, endPoint x: 951, endPoint y: 295, distance: 18.0
click at [952, 295] on span "time_period" at bounding box center [978, 301] width 53 height 14
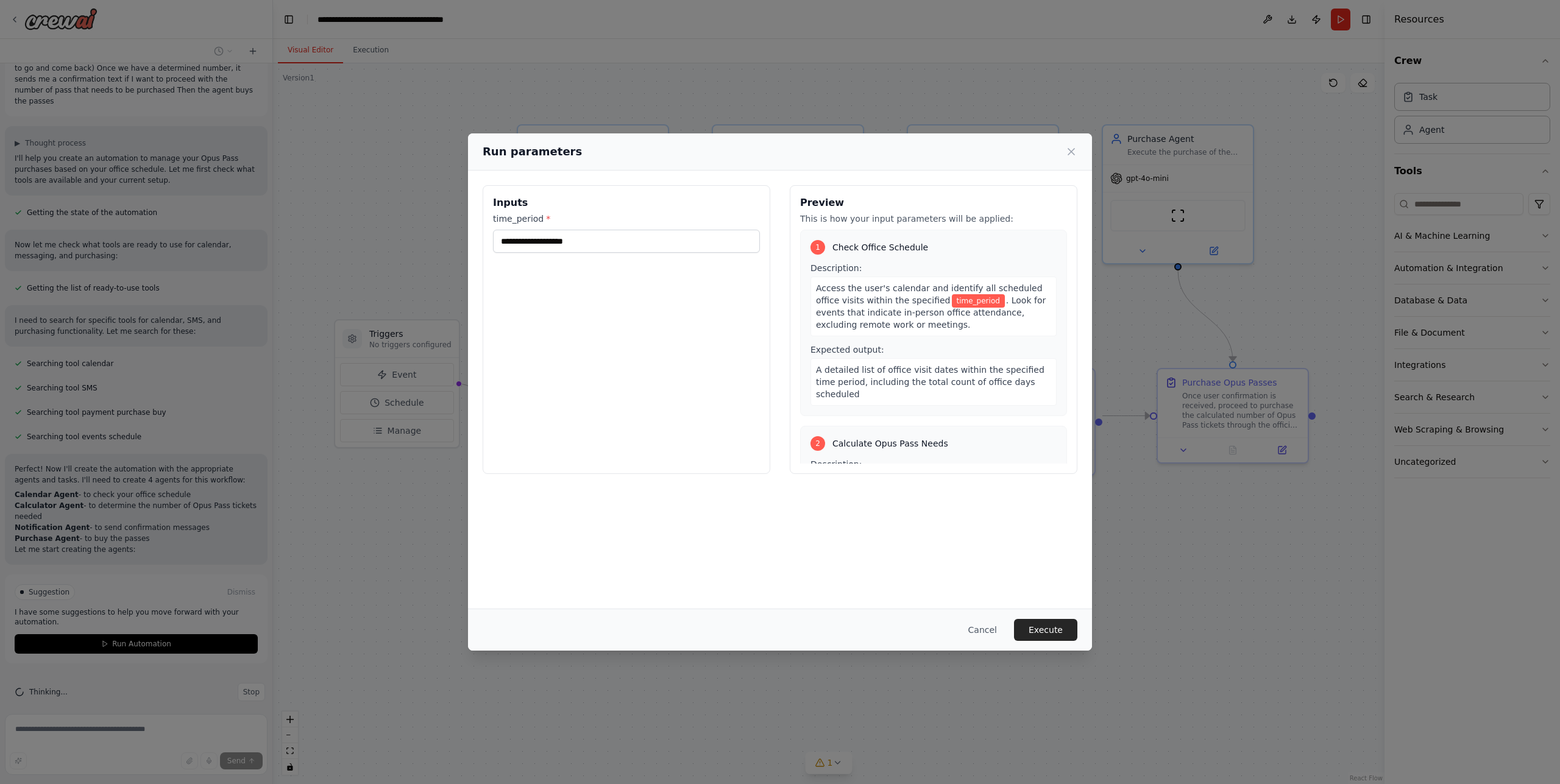
click at [982, 301] on span ". Look for events that indicate in-person office attendance, excluding remote w…" at bounding box center [931, 312] width 230 height 34
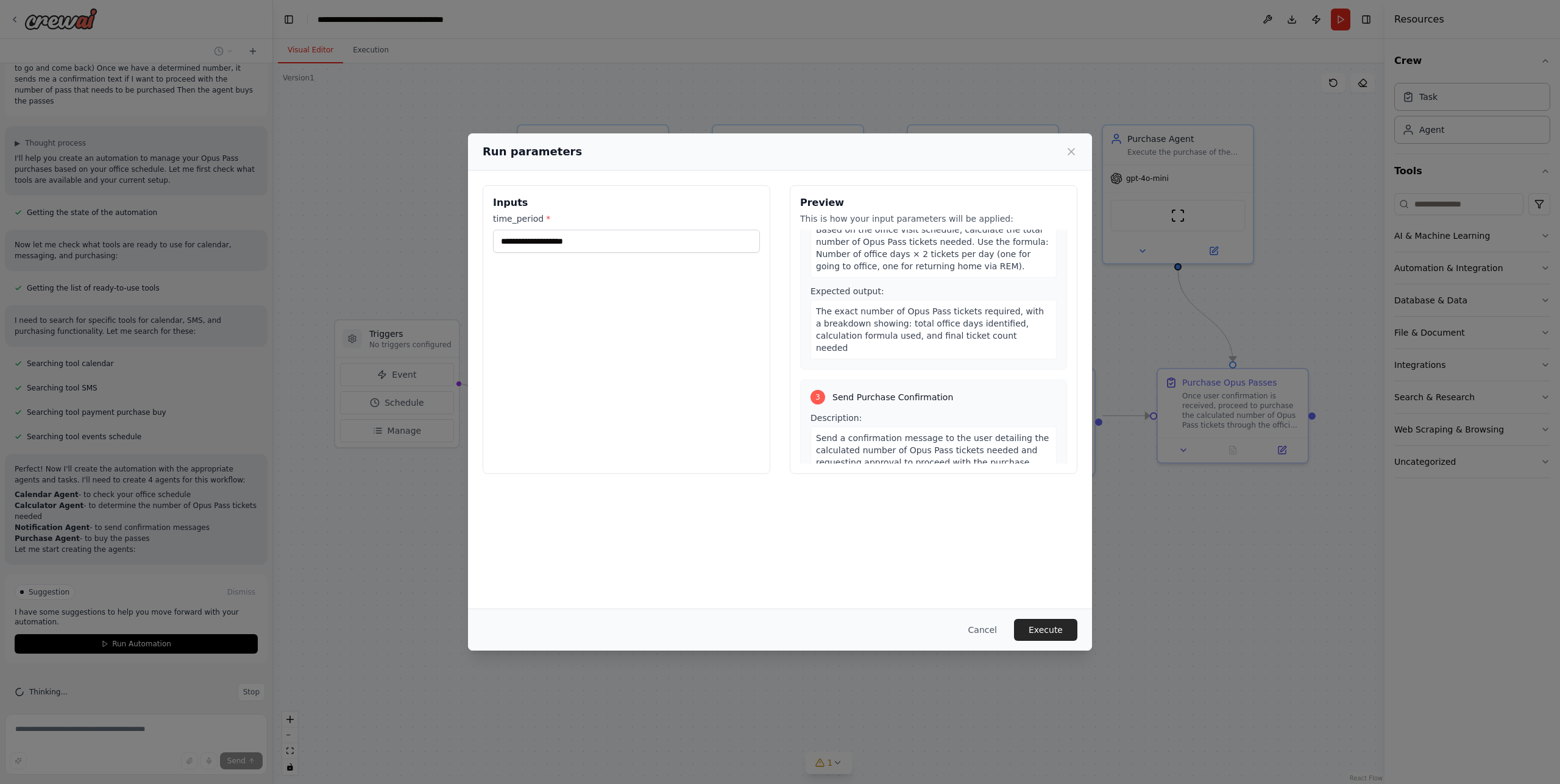
scroll to position [292, 0]
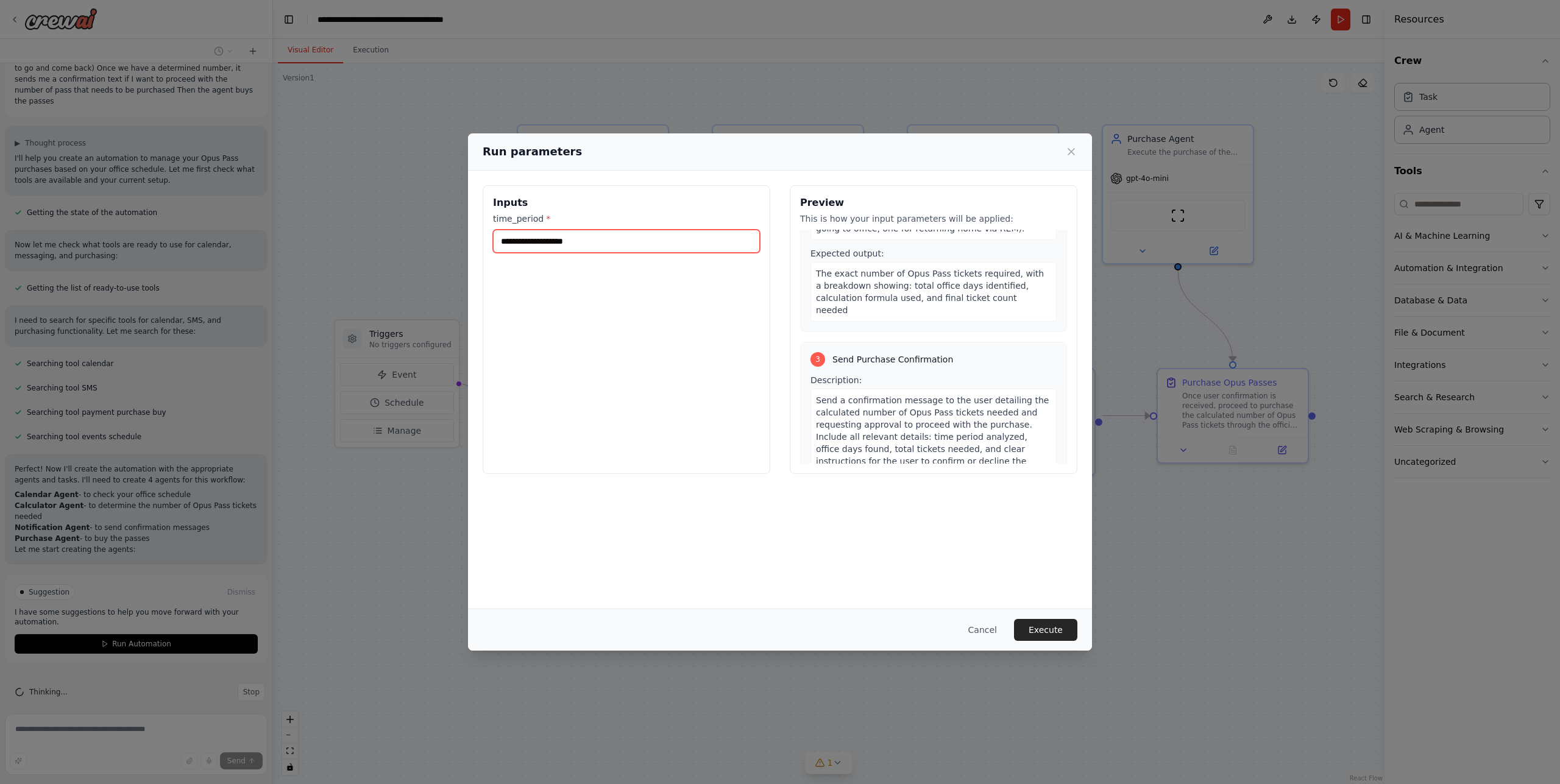
click at [581, 238] on input "time_period *" at bounding box center [627, 241] width 267 height 23
click at [1050, 632] on button "Execute" at bounding box center [1045, 630] width 63 height 22
click at [634, 234] on input "time_period *" at bounding box center [627, 241] width 267 height 23
type input "*****"
click at [1047, 632] on button "Execute" at bounding box center [1045, 630] width 63 height 22
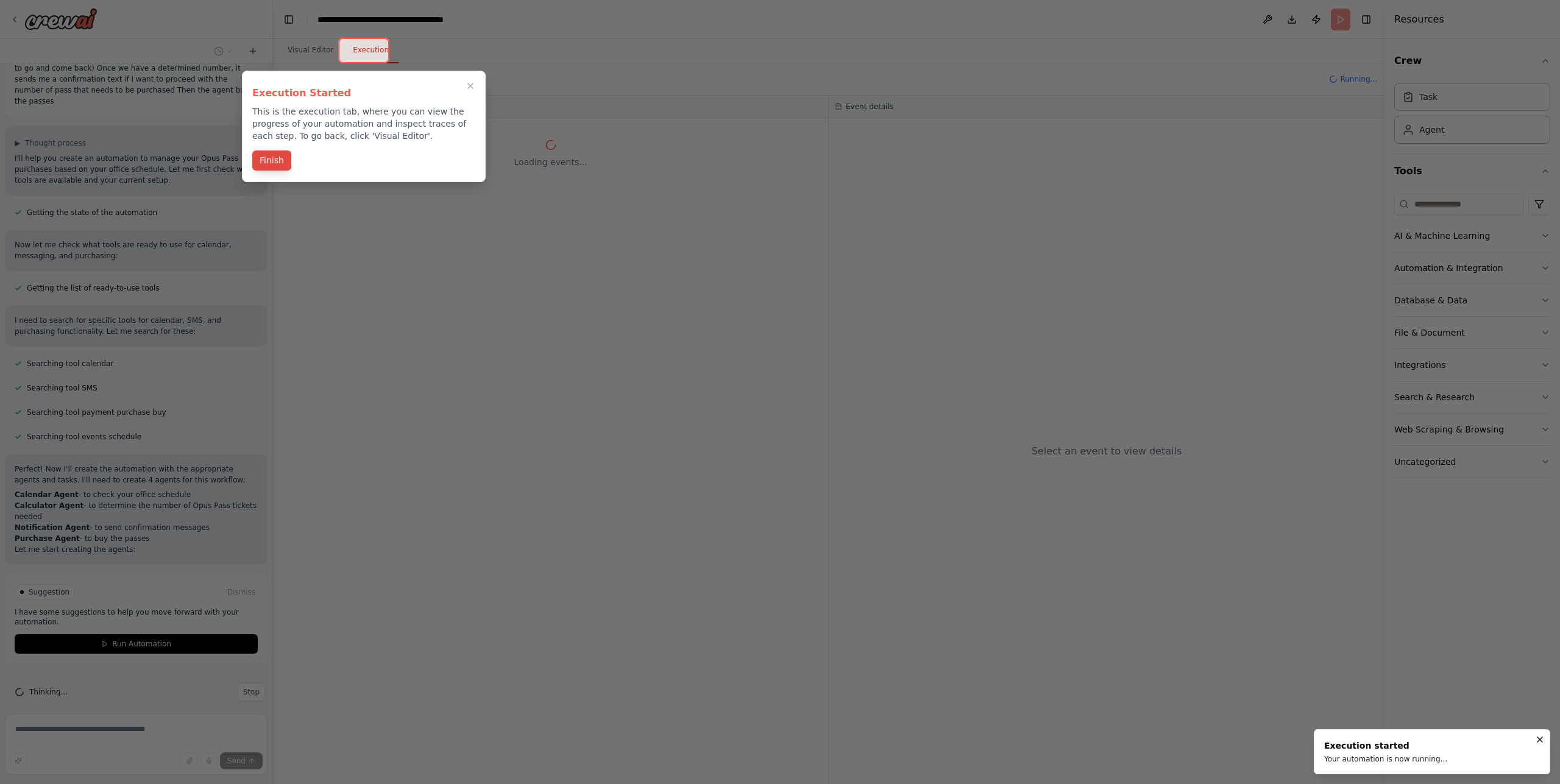
click at [279, 165] on button "Finish" at bounding box center [271, 160] width 39 height 20
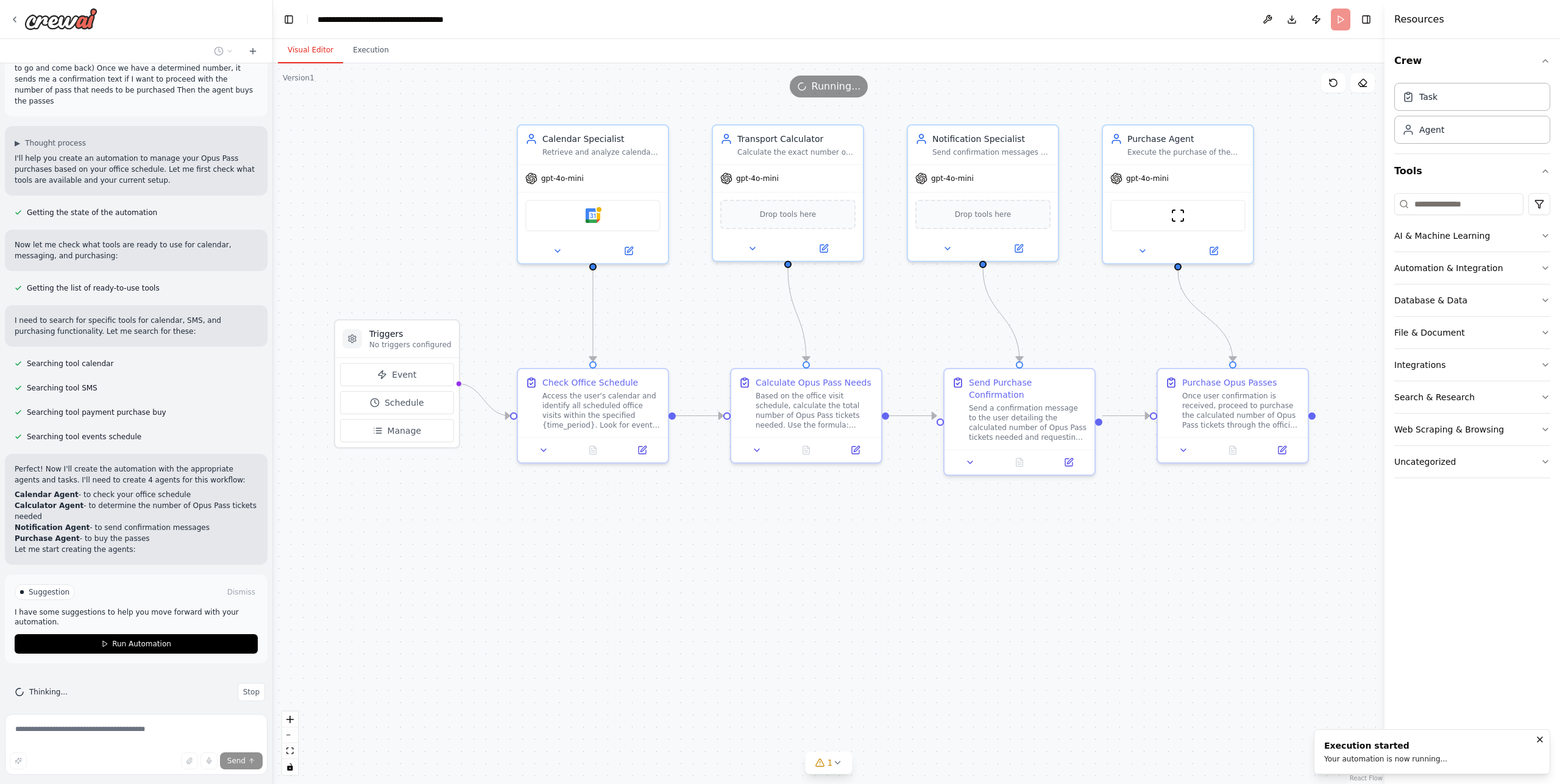
click at [311, 50] on button "Visual Editor" at bounding box center [310, 50] width 65 height 26
drag, startPoint x: 792, startPoint y: 197, endPoint x: 998, endPoint y: 182, distance: 206.5
click at [998, 182] on div "Triggers No triggers configured Event Schedule Manage Calendar Specialist Retri…" at bounding box center [829, 424] width 1112 height 721
click at [969, 172] on span "gpt-4o-mini" at bounding box center [952, 176] width 43 height 10
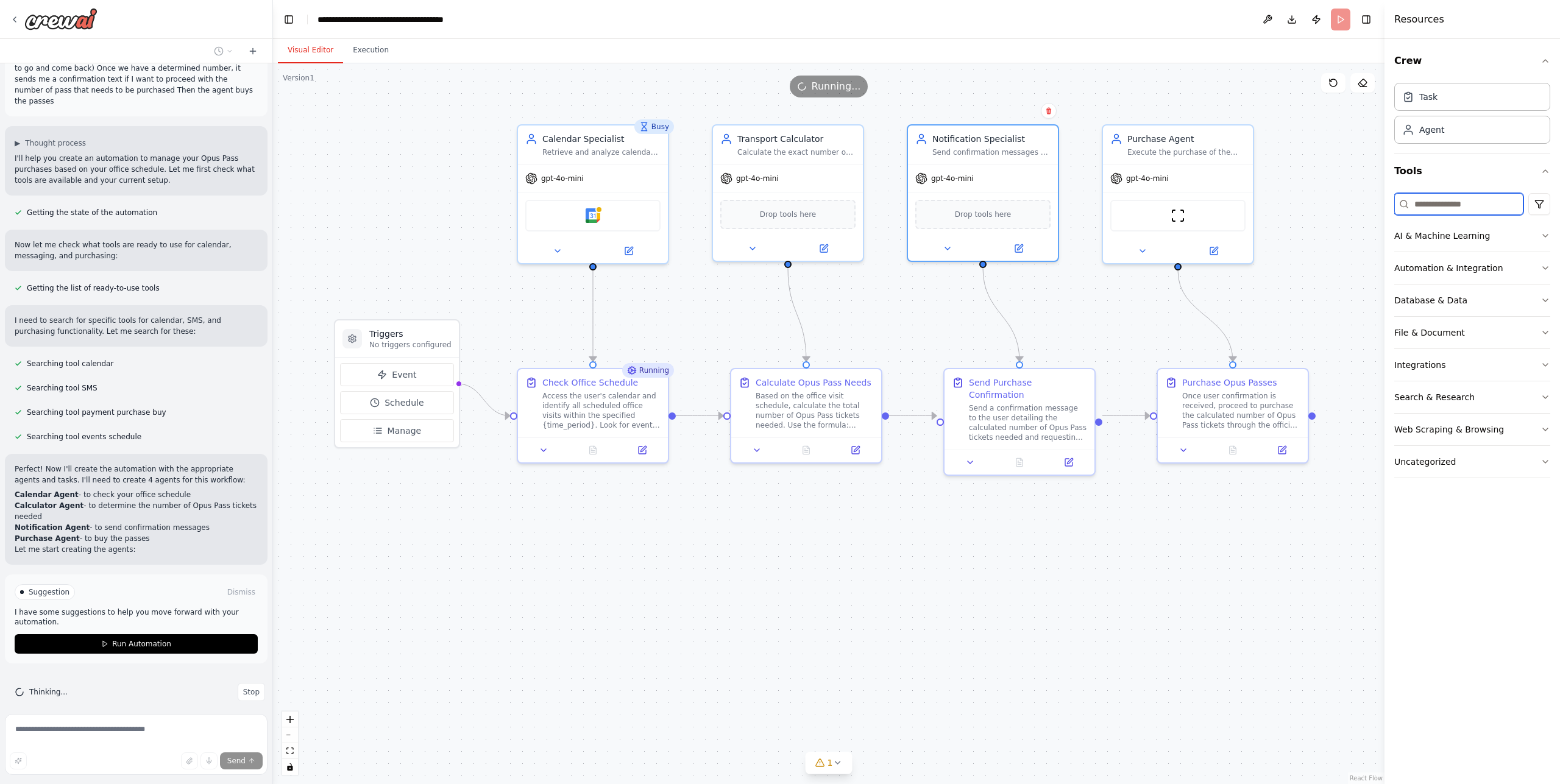
click at [1460, 204] on input at bounding box center [1458, 204] width 129 height 22
type input "*"
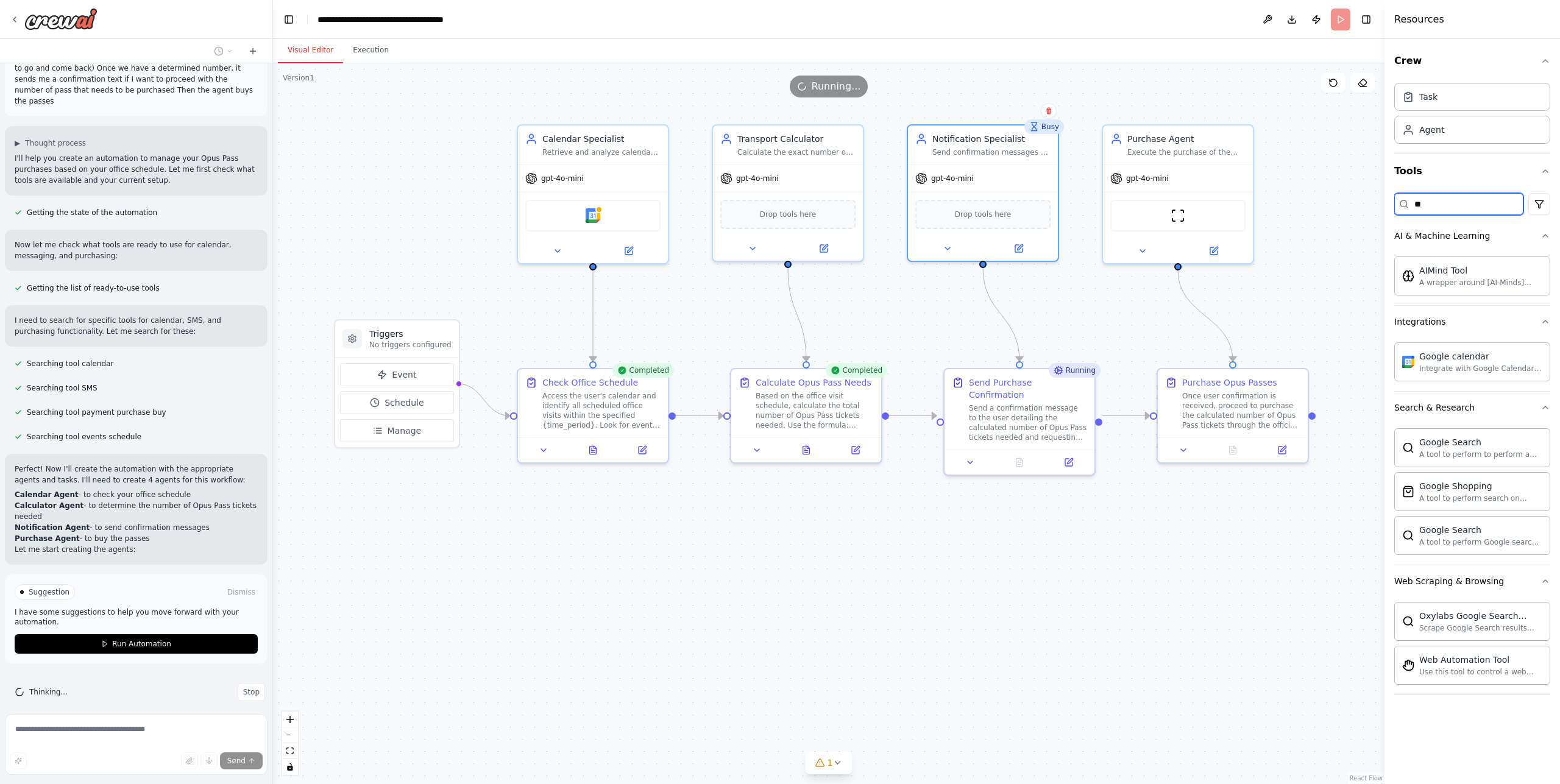
type input "*"
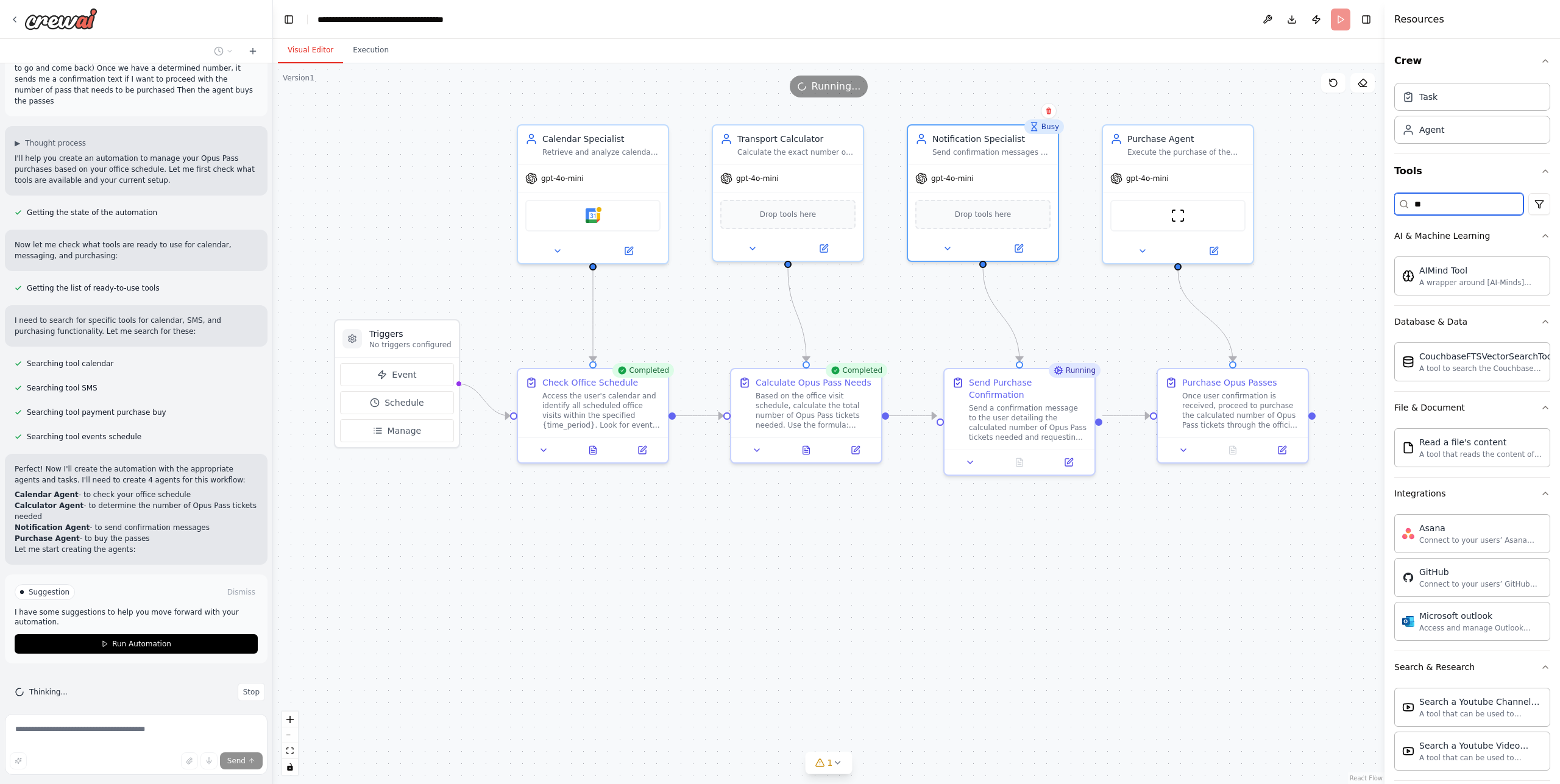
type input "***"
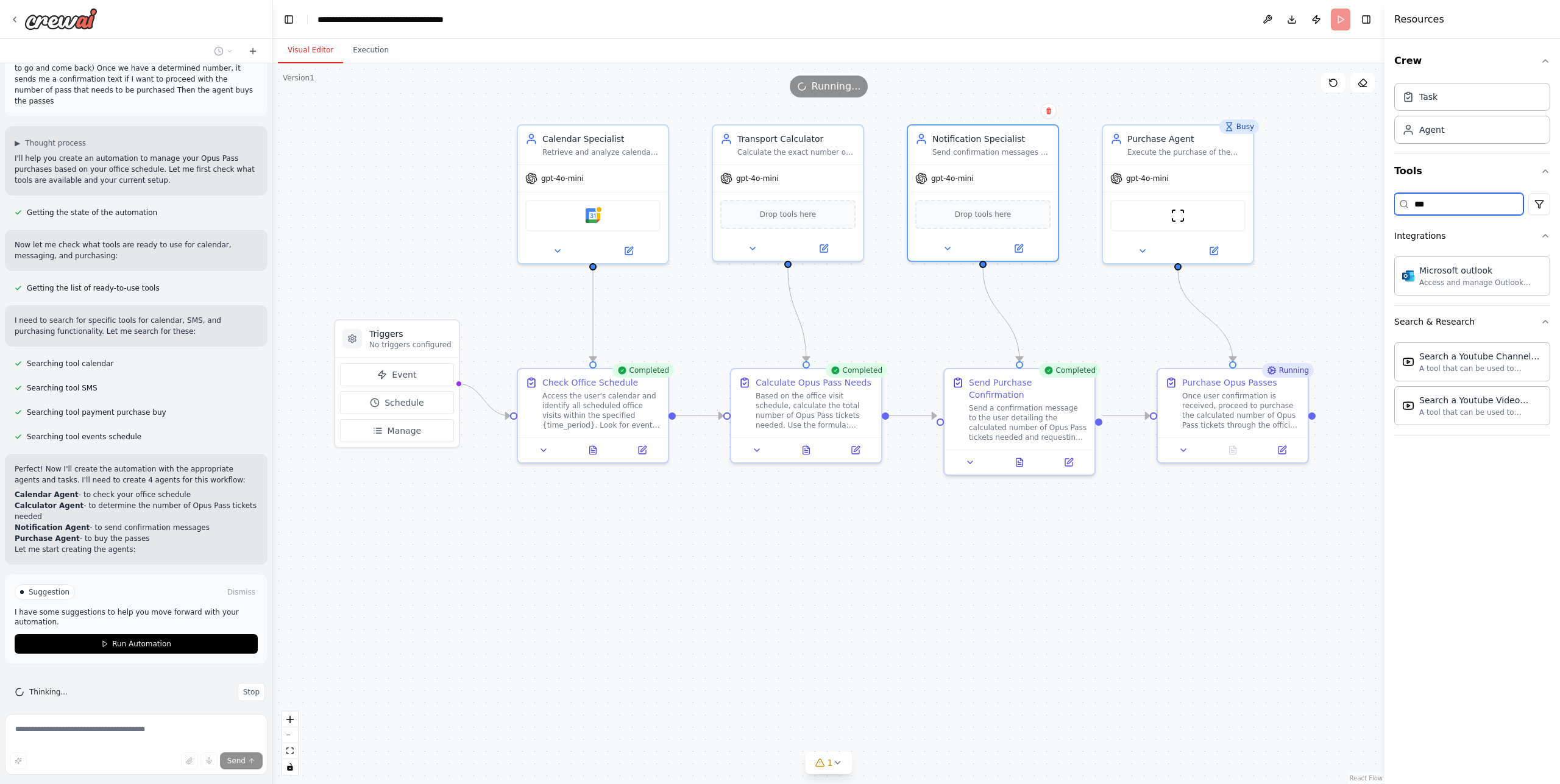
click at [1470, 207] on input "***" at bounding box center [1458, 204] width 129 height 22
type input "*"
click at [1481, 433] on div "Web Scraping & Browsing" at bounding box center [1449, 430] width 110 height 12
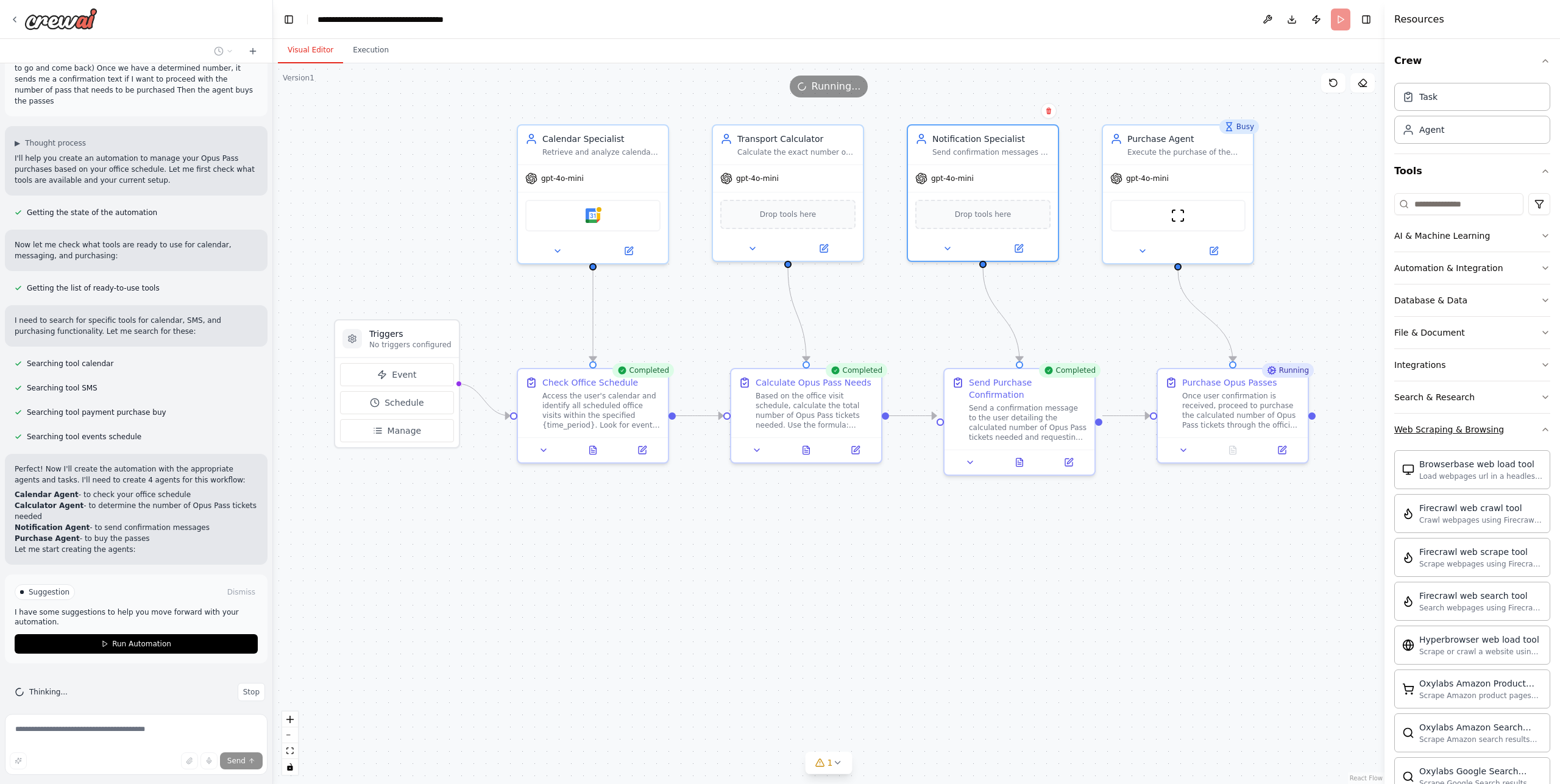
click at [1477, 432] on div "Web Scraping & Browsing" at bounding box center [1449, 430] width 110 height 12
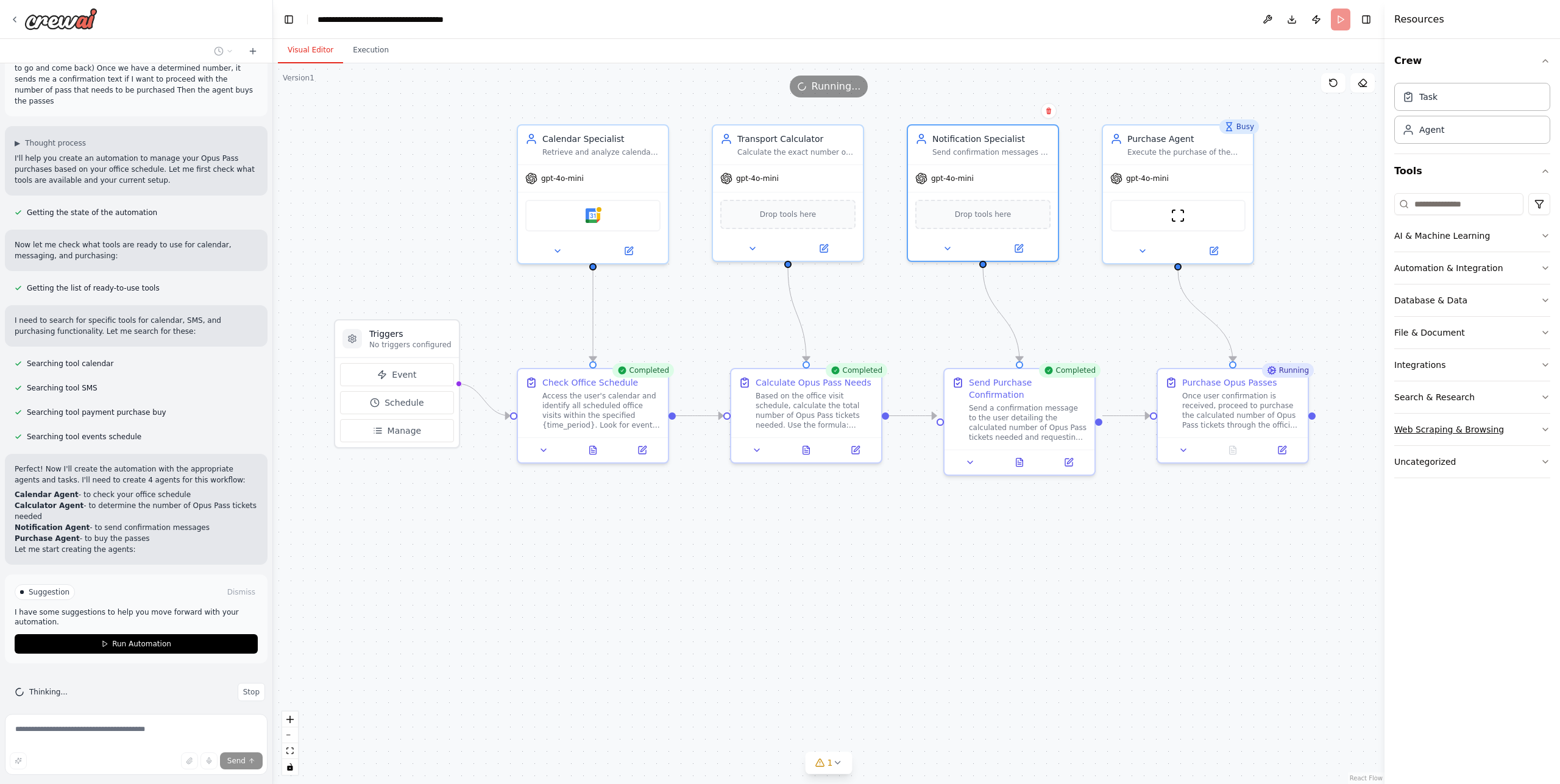
click at [1542, 434] on button "Web Scraping & Browsing" at bounding box center [1472, 429] width 156 height 31
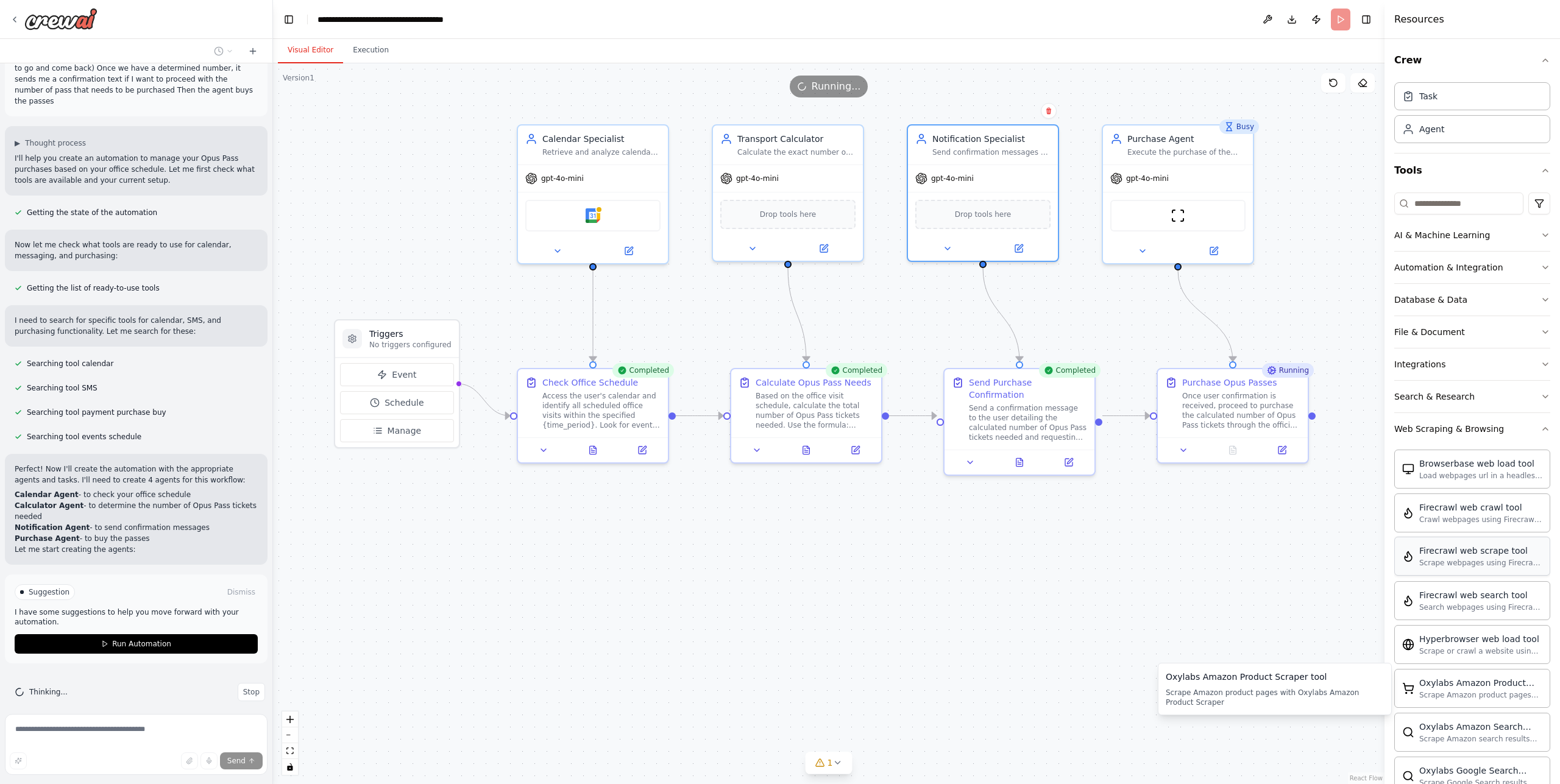
scroll to position [0, 0]
click at [1492, 434] on div "Web Scraping & Browsing" at bounding box center [1449, 430] width 110 height 12
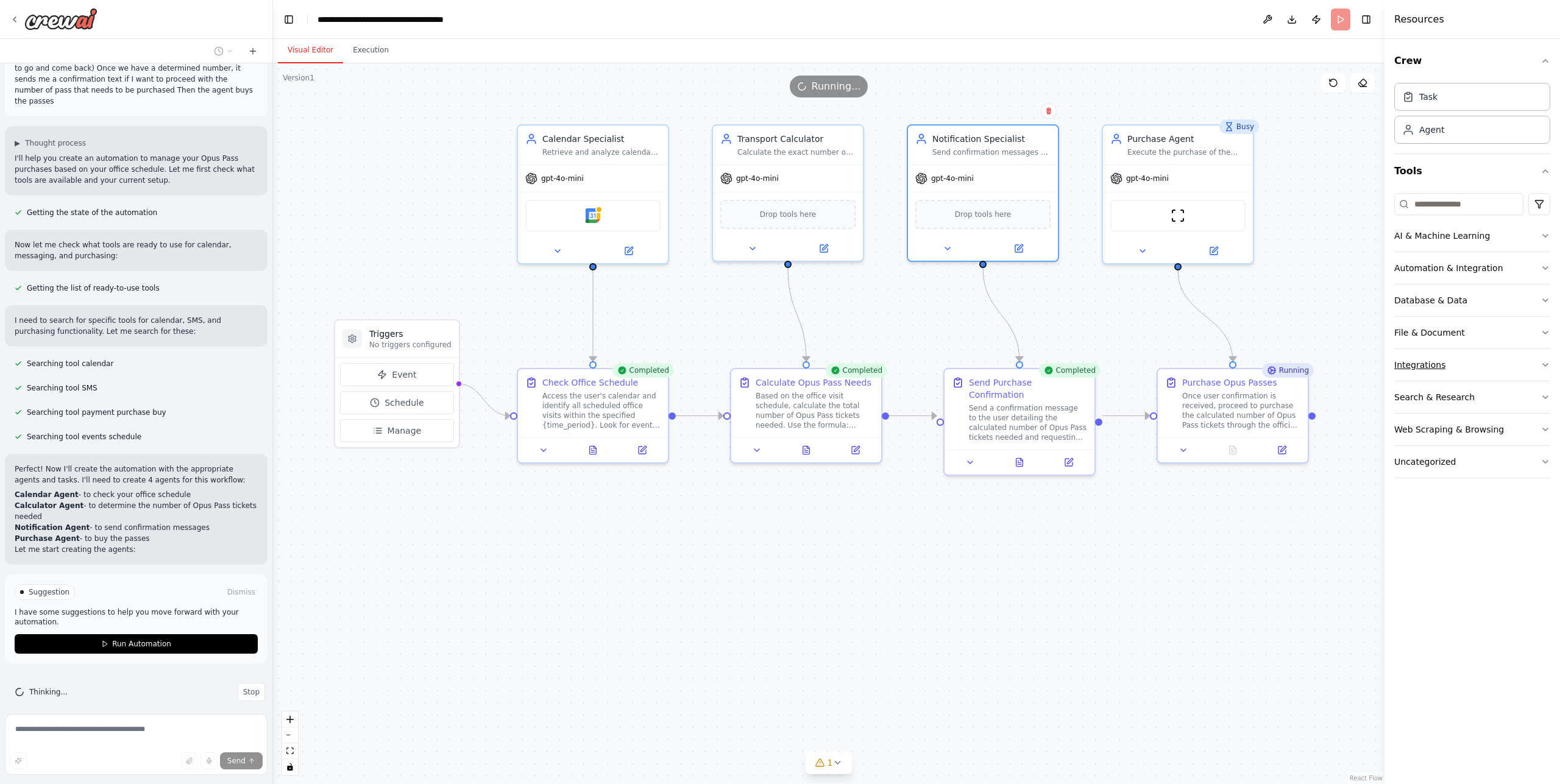
click at [1442, 369] on button "Integrations" at bounding box center [1472, 364] width 156 height 31
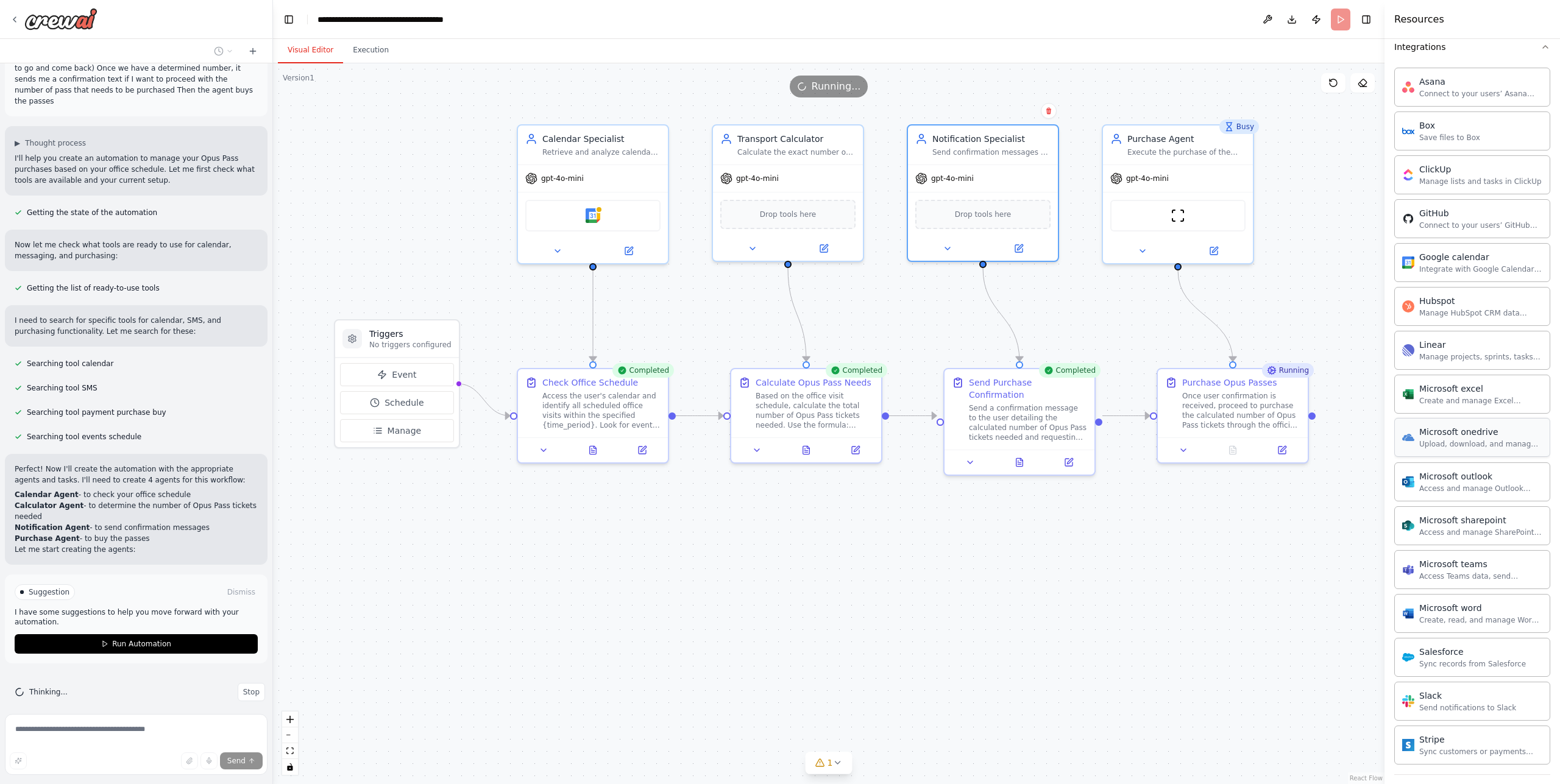
scroll to position [279, 0]
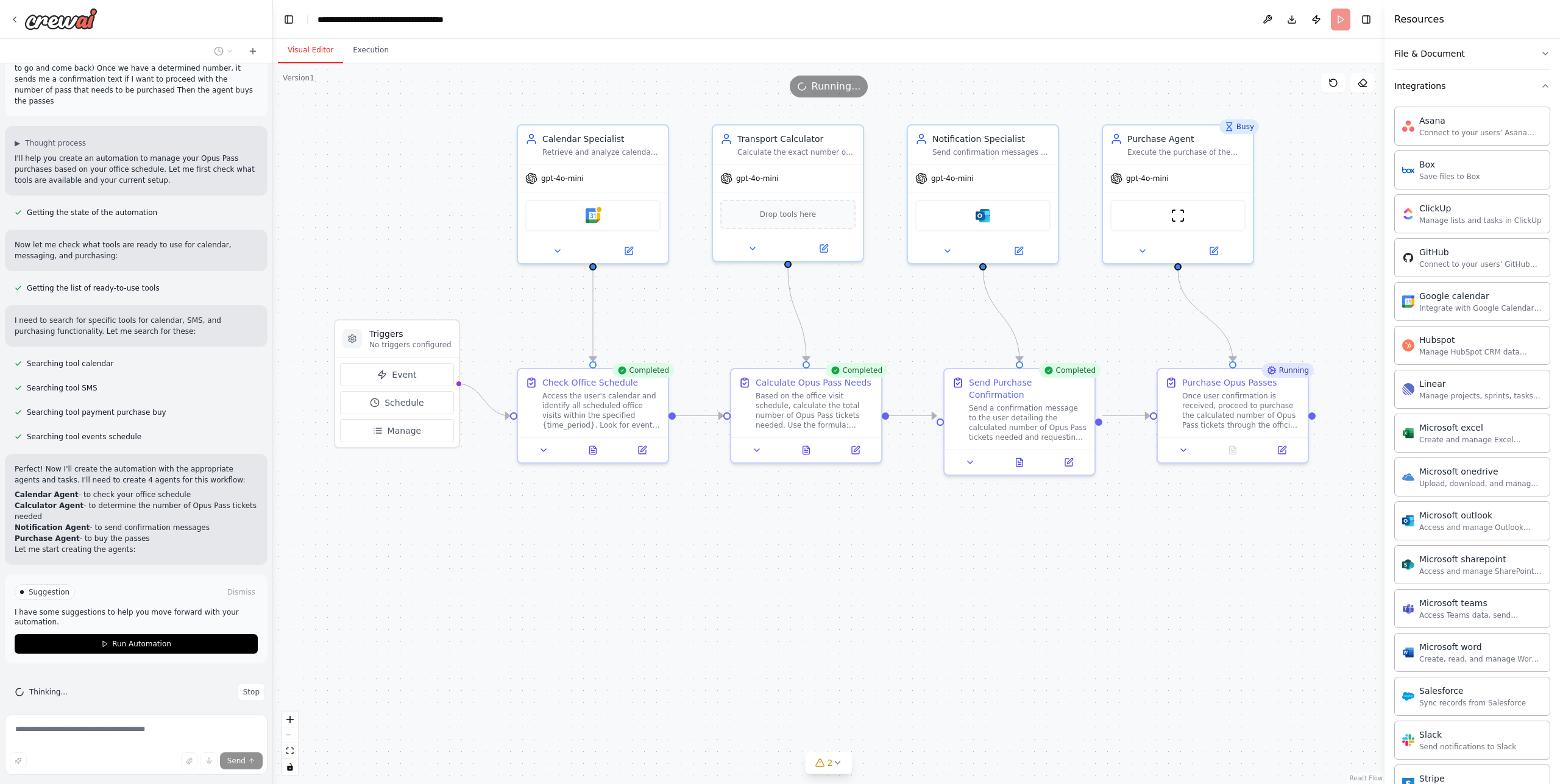
click at [388, 201] on div ".deletable-edge-delete-btn { width: 20px; height: 20px; border: 0px solid #ffff…" at bounding box center [829, 424] width 1112 height 721
click at [367, 50] on button "Execution" at bounding box center [370, 50] width 56 height 26
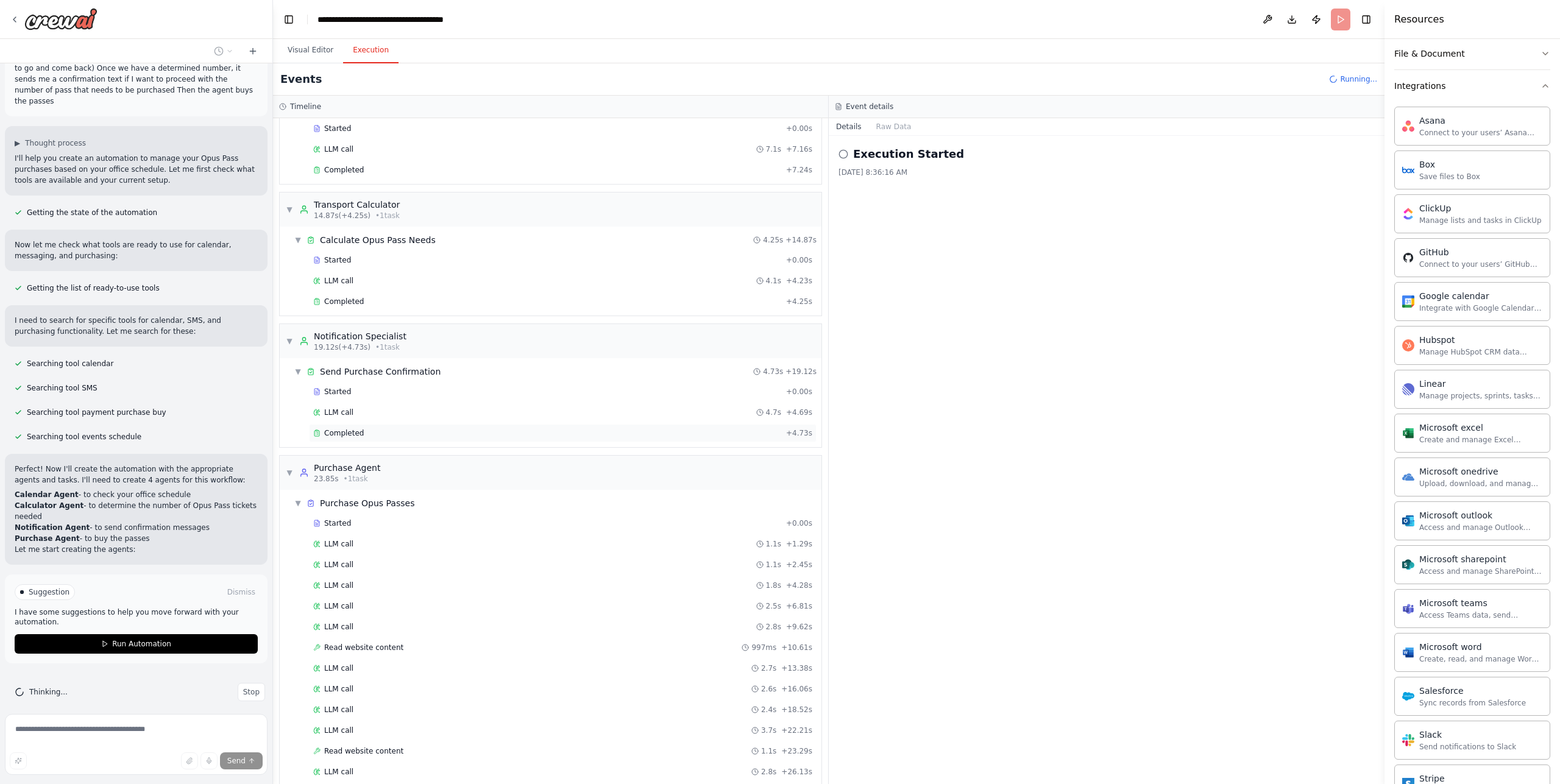
scroll to position [0, 0]
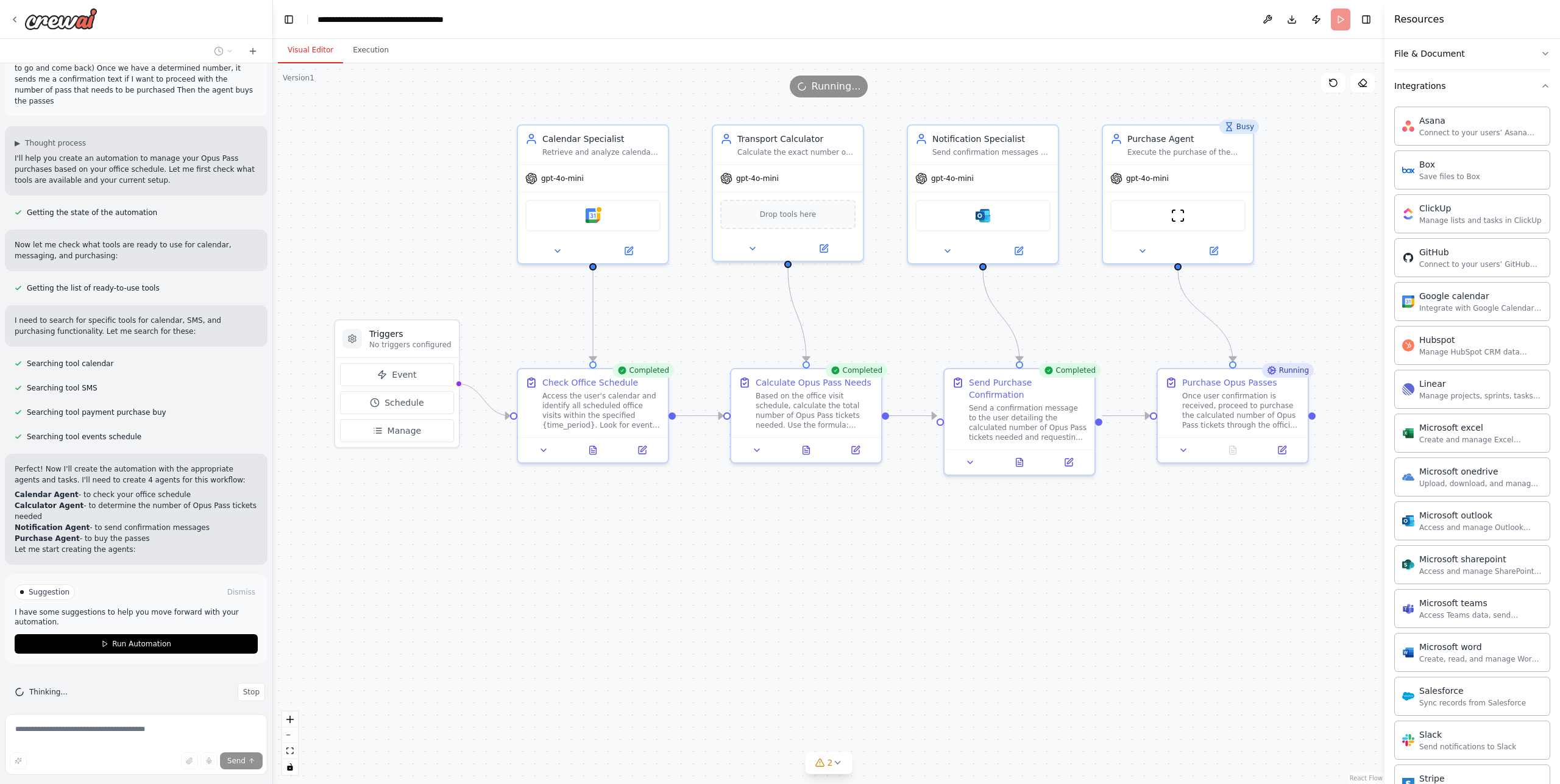
click at [314, 47] on button "Visual Editor" at bounding box center [310, 50] width 65 height 26
click at [592, 218] on img at bounding box center [593, 213] width 15 height 15
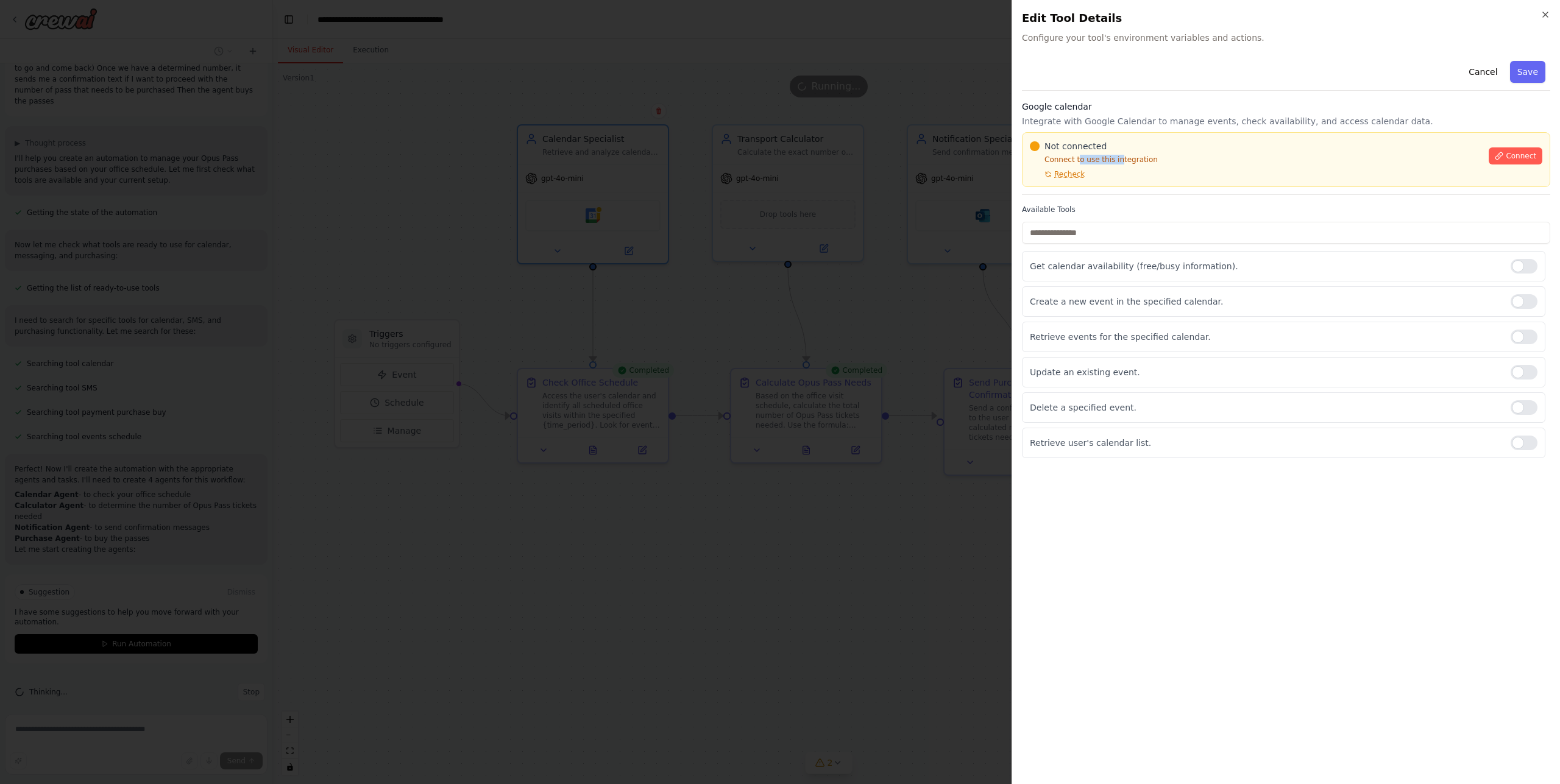
drag, startPoint x: 1082, startPoint y: 160, endPoint x: 1132, endPoint y: 160, distance: 50.0
click at [1130, 160] on p "Connect to use this integration" at bounding box center [1255, 160] width 451 height 10
click at [1132, 160] on p "Connect to use this integration" at bounding box center [1255, 160] width 451 height 10
click at [1516, 152] on span "Connect" at bounding box center [1521, 156] width 31 height 10
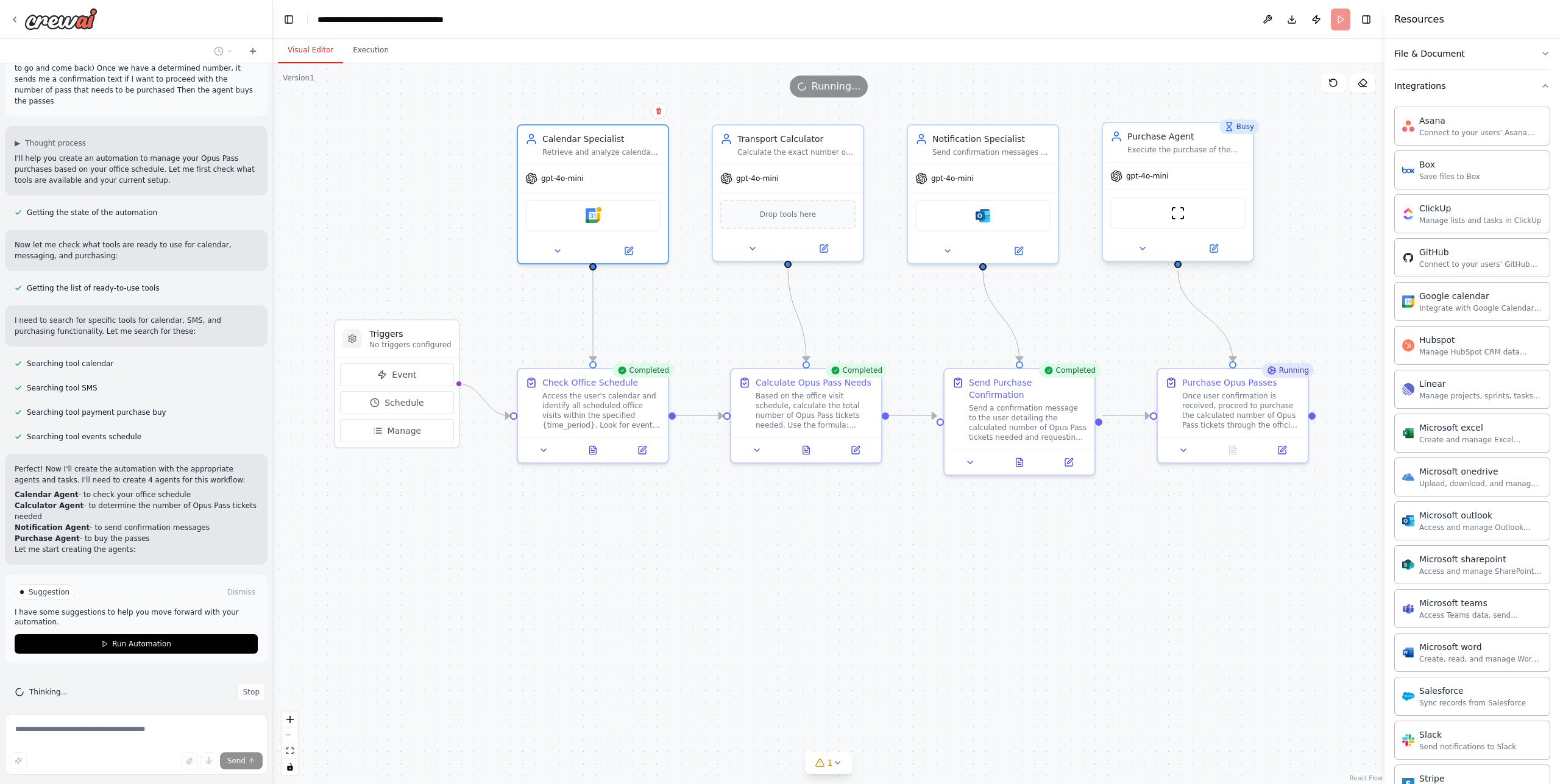
click at [1184, 146] on div "Execute the purchase of the specified number of Opus Pass tickets through the a…" at bounding box center [1186, 150] width 118 height 10
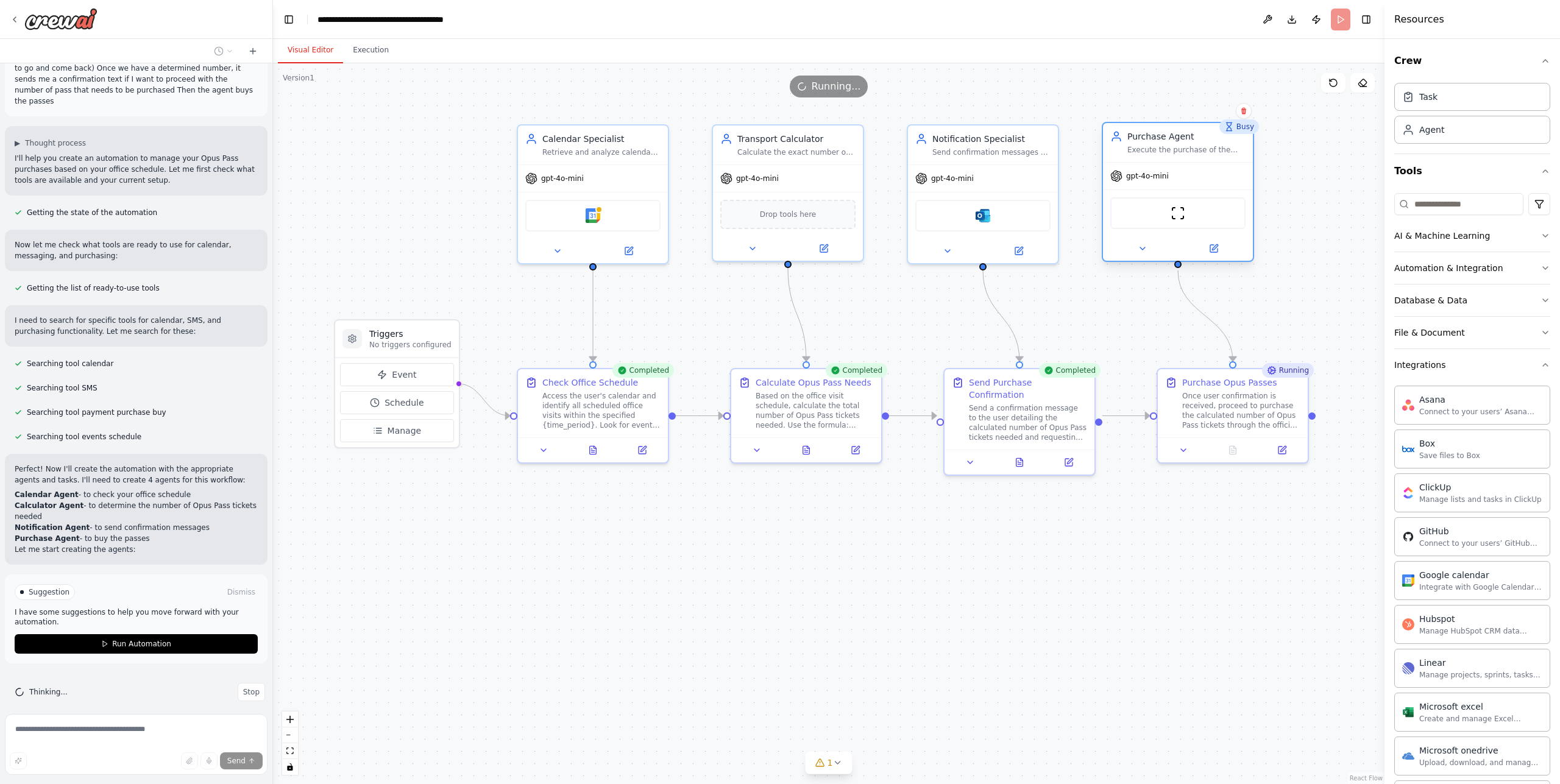
click at [1194, 156] on div "Purchase Agent Execute the purchase of the specified number of Opus Pass ticket…" at bounding box center [1178, 142] width 150 height 39
click at [1139, 252] on icon at bounding box center [1142, 248] width 10 height 10
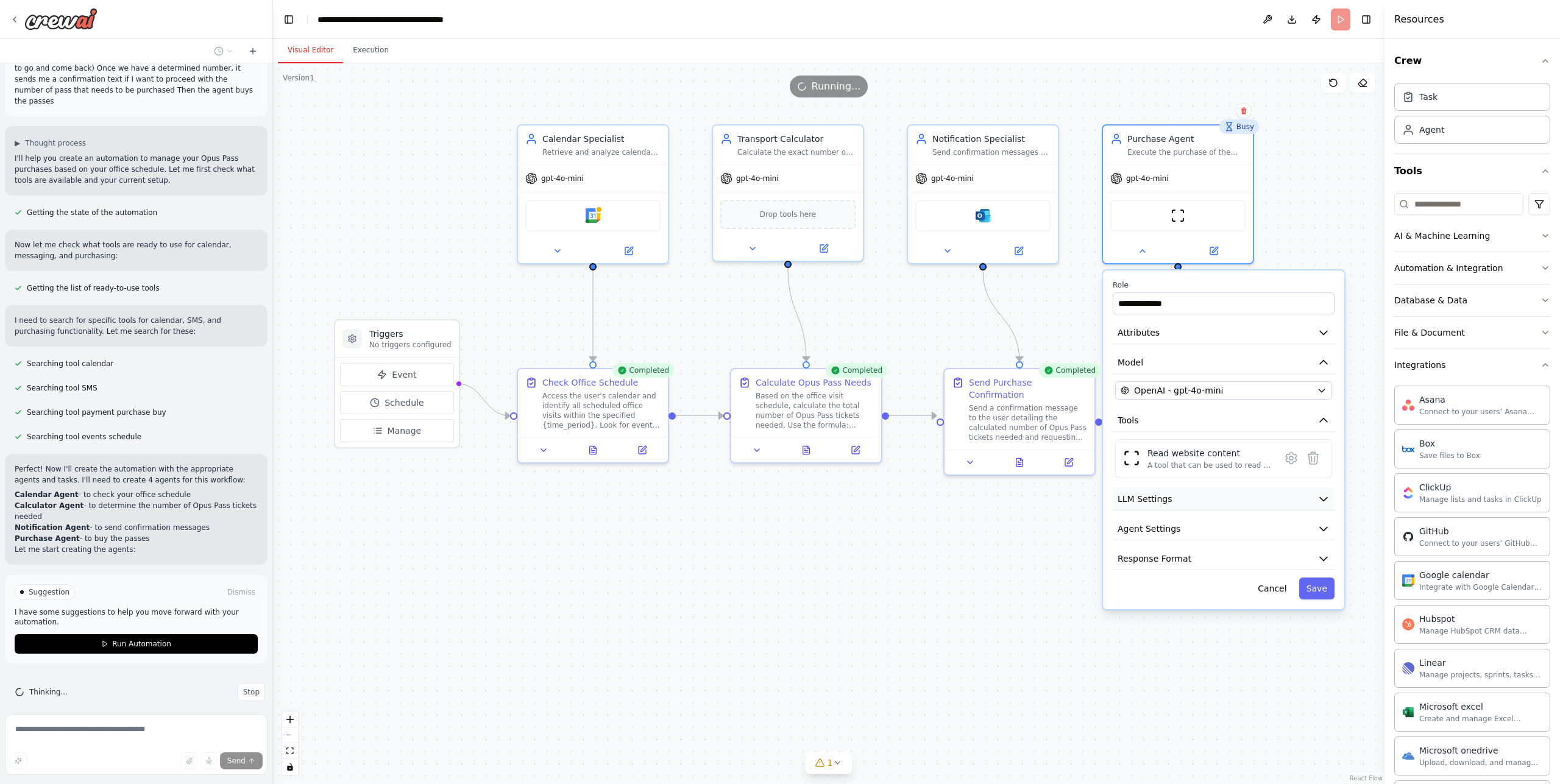
click at [1190, 502] on button "LLM Settings" at bounding box center [1223, 499] width 221 height 23
click at [363, 56] on button "Execution" at bounding box center [370, 50] width 56 height 26
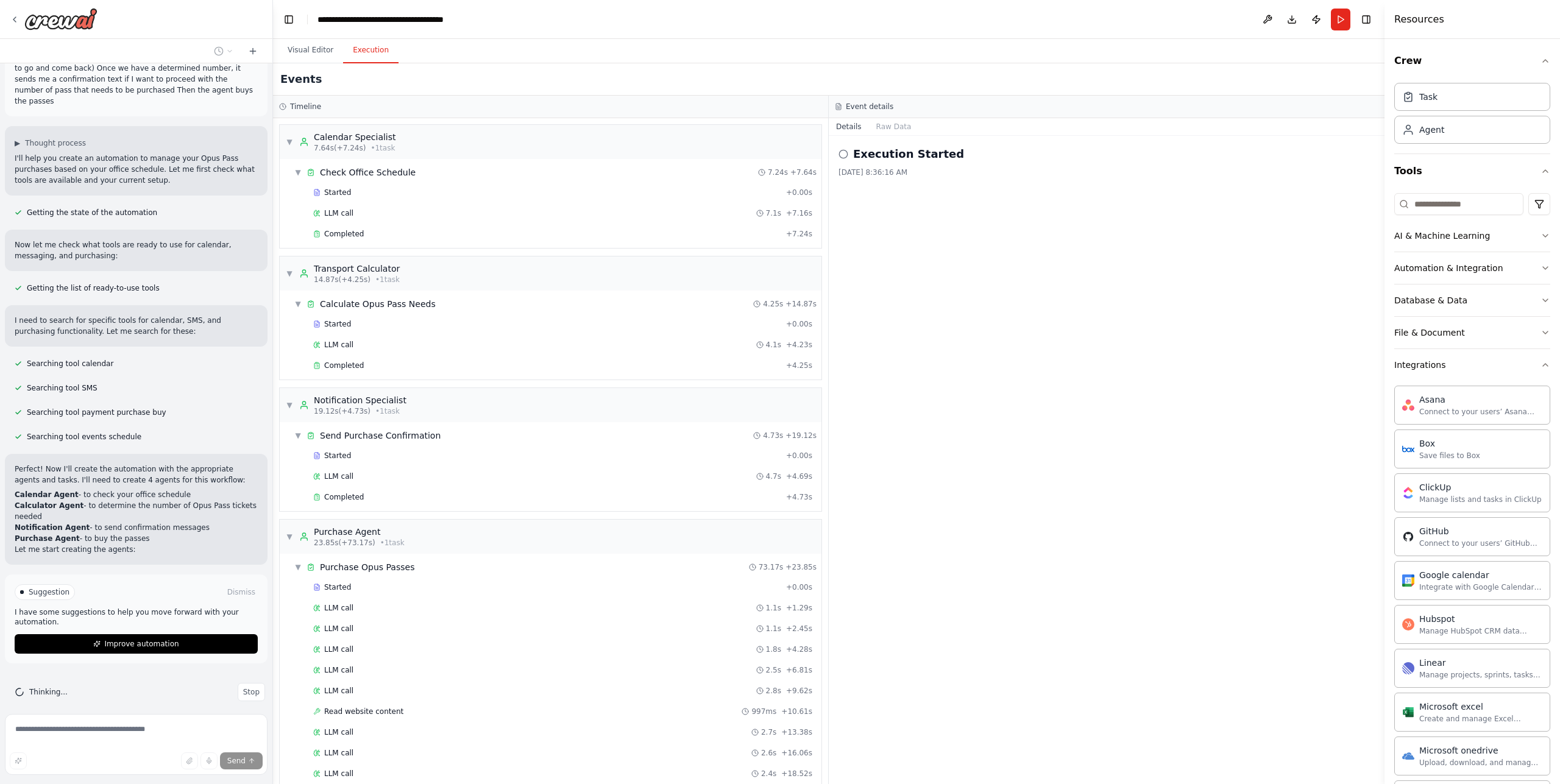
click at [1078, 298] on div "Execution Started [DATE] 8:36:16 AM" at bounding box center [1106, 460] width 556 height 648
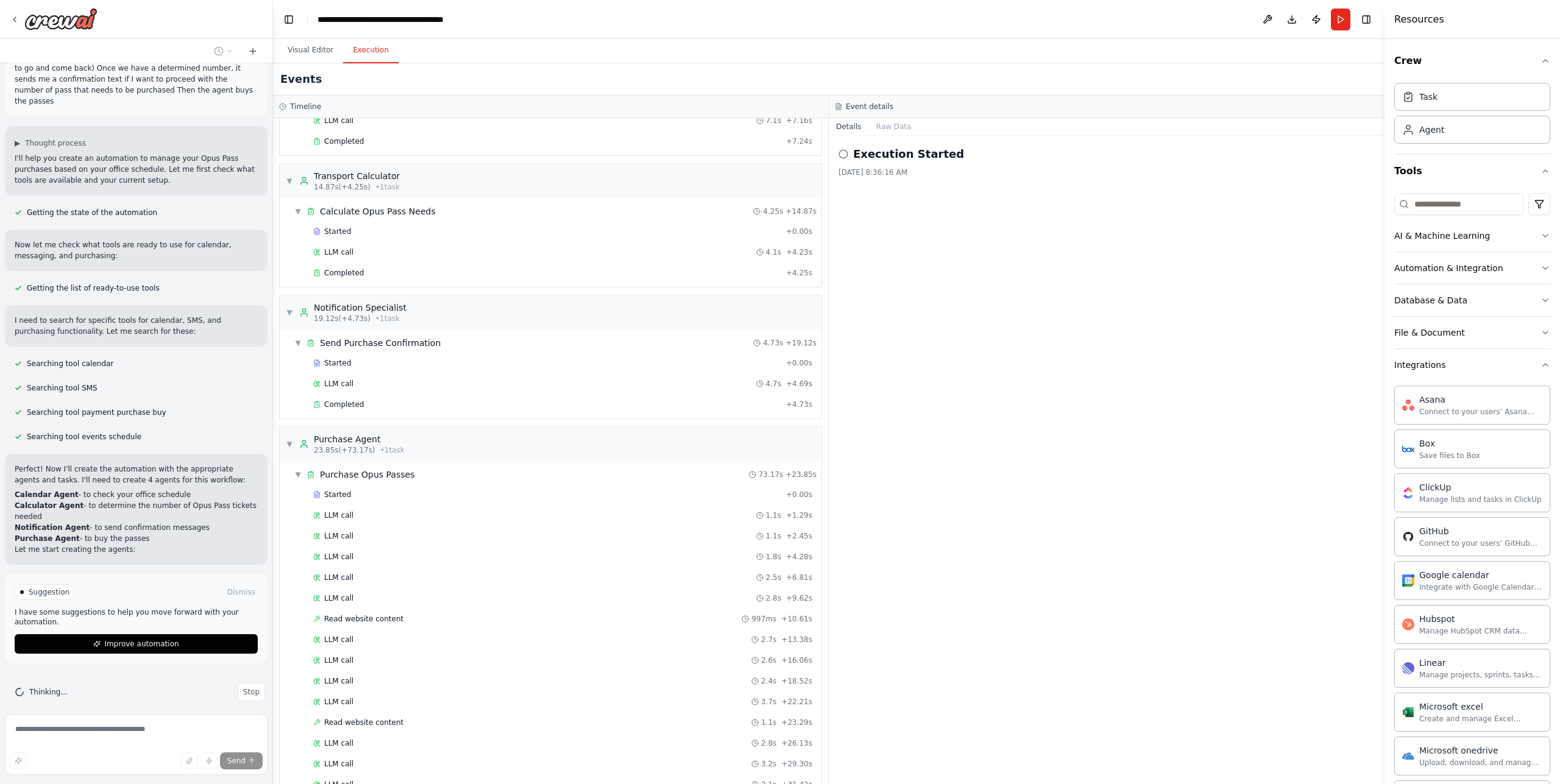
scroll to position [76, 0]
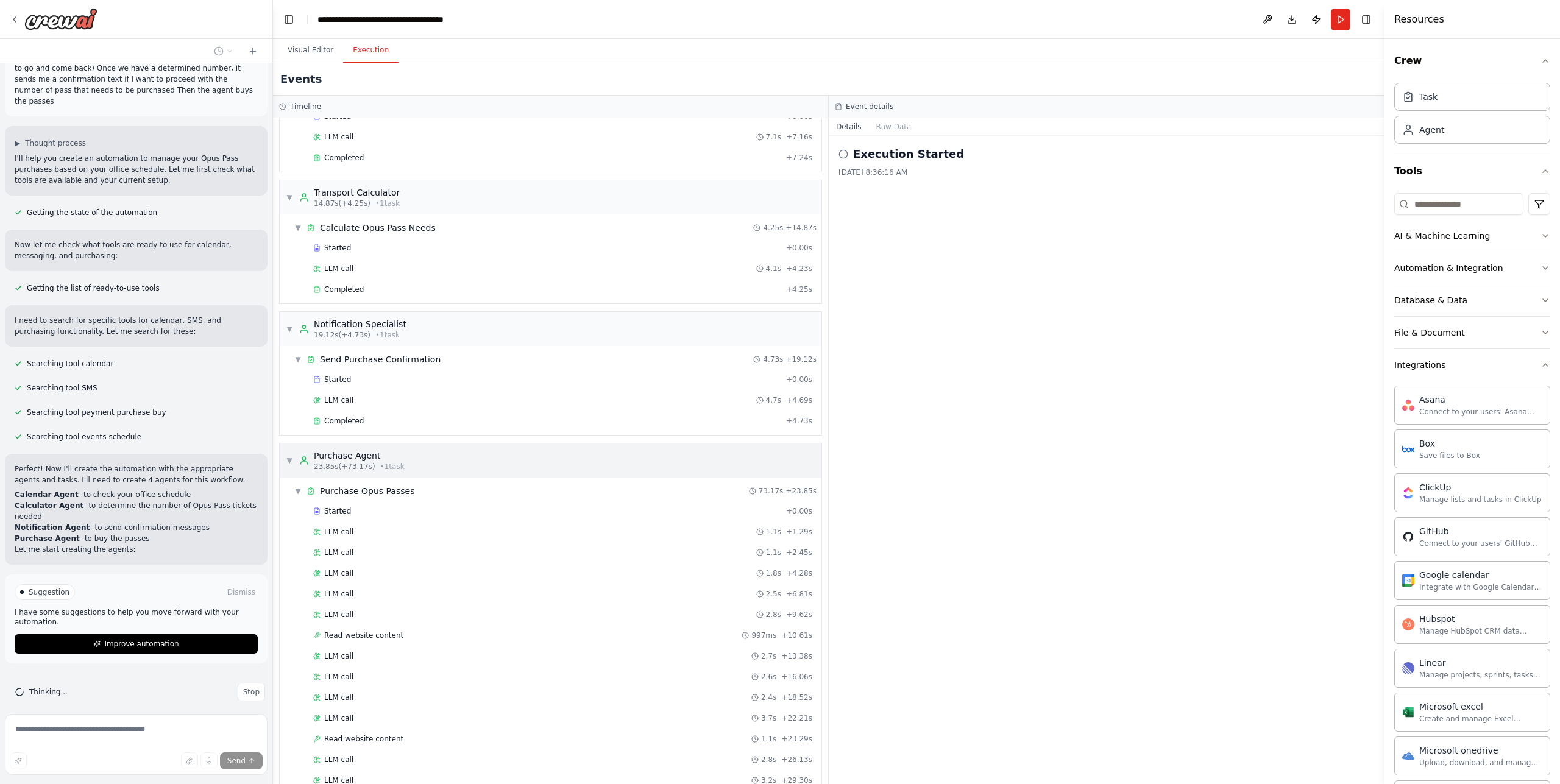
click at [283, 462] on div "▼ Purchase Agent 23.85s (+73.17s) • 1 task" at bounding box center [550, 460] width 541 height 34
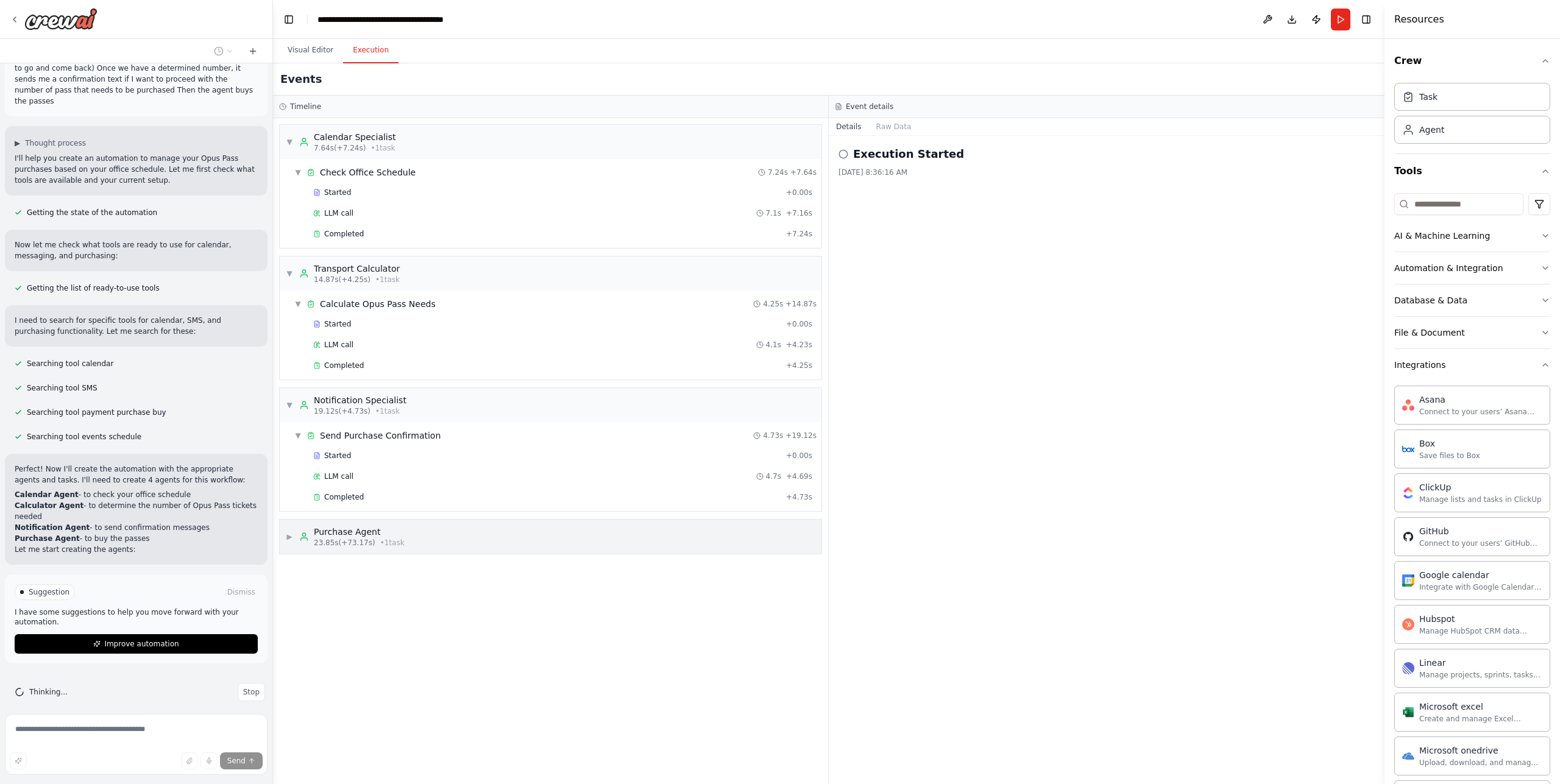
scroll to position [0, 0]
click at [289, 414] on div "▼ Notification Specialist 19.12s (+4.73s) • 1 task" at bounding box center [346, 405] width 121 height 22
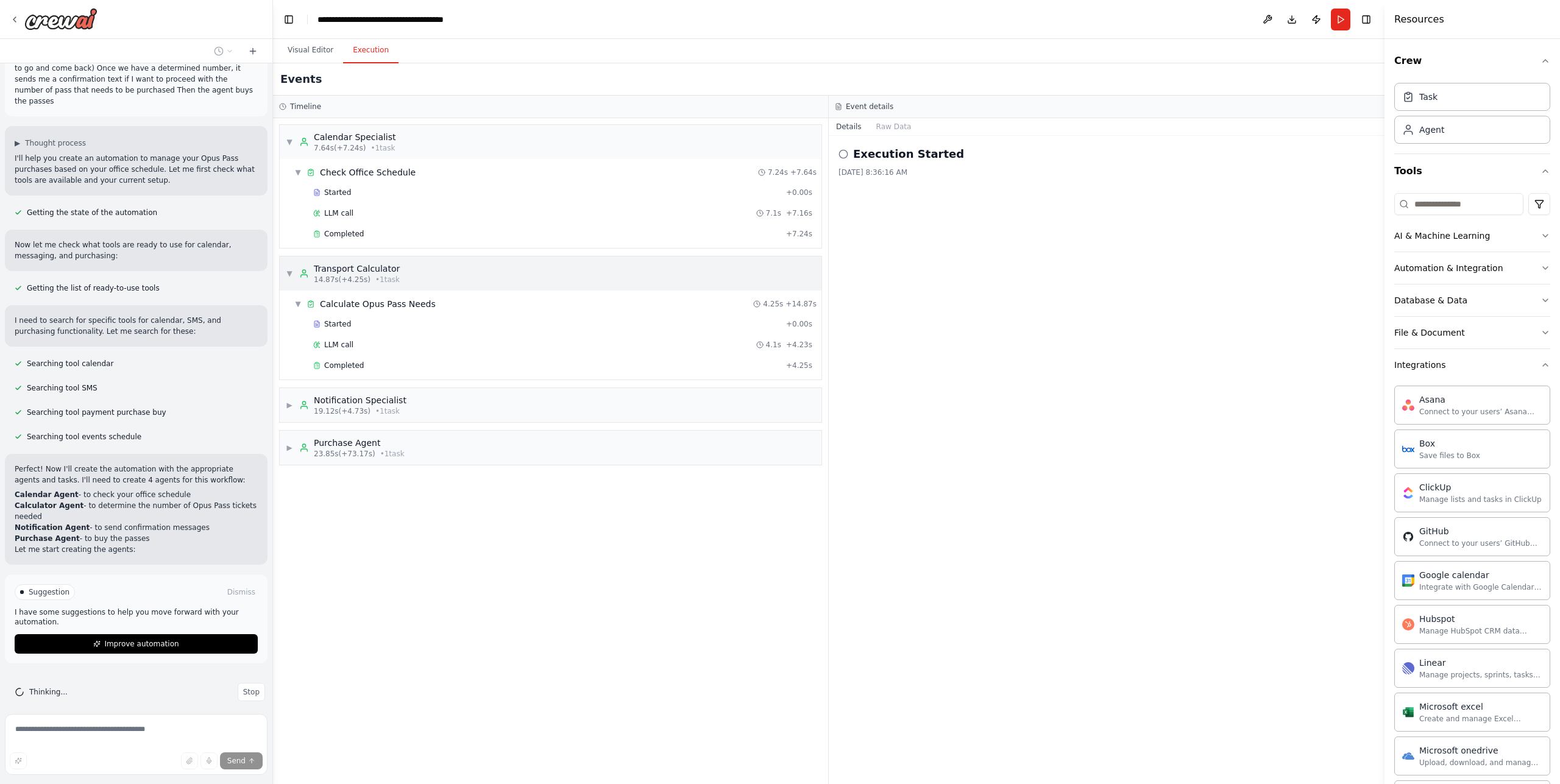
click at [302, 279] on div "Transport Calculator 14.87s (+4.25s) • 1 task" at bounding box center [350, 273] width 101 height 22
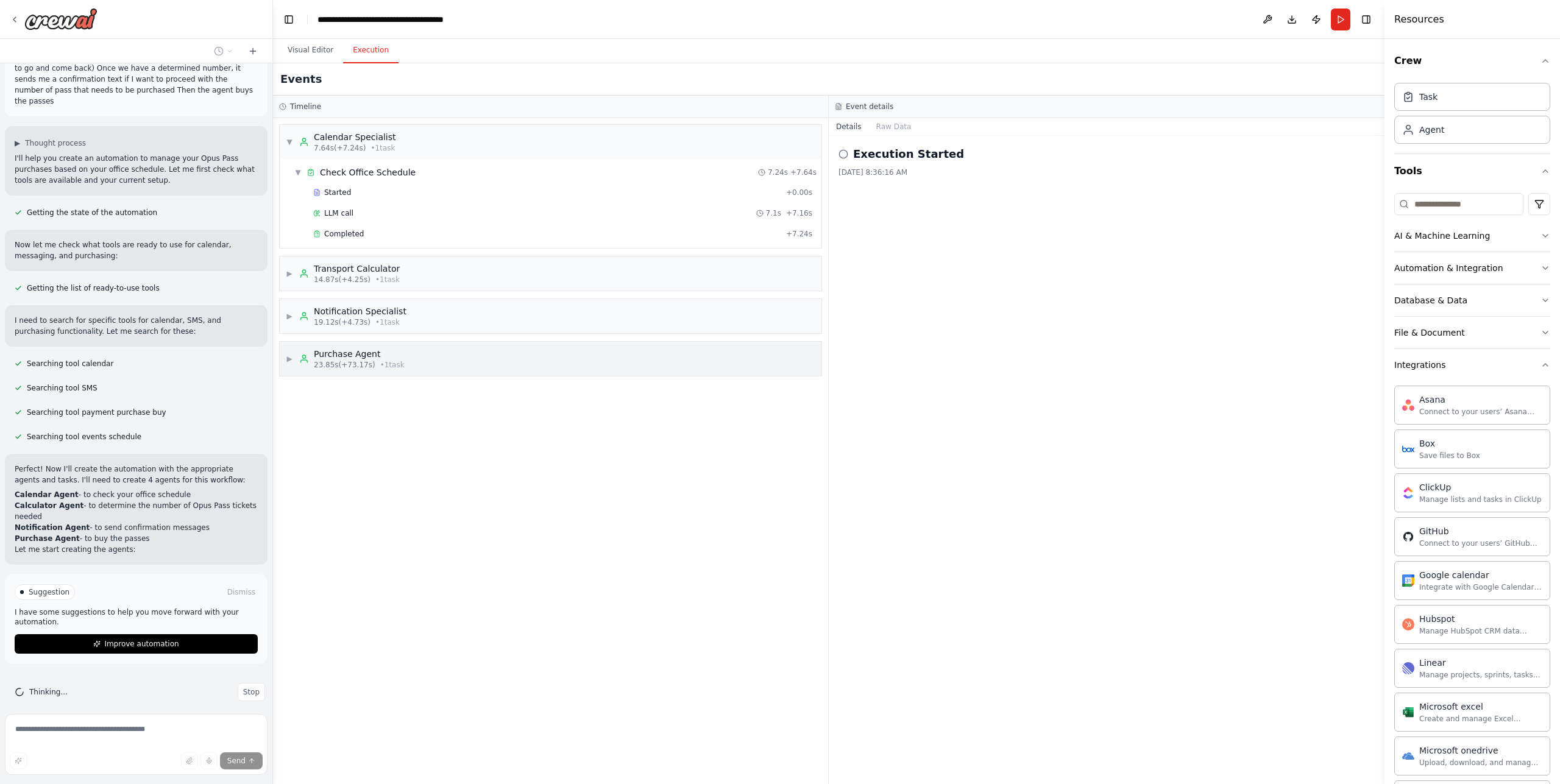
click at [331, 358] on div "Purchase Agent" at bounding box center [359, 354] width 91 height 12
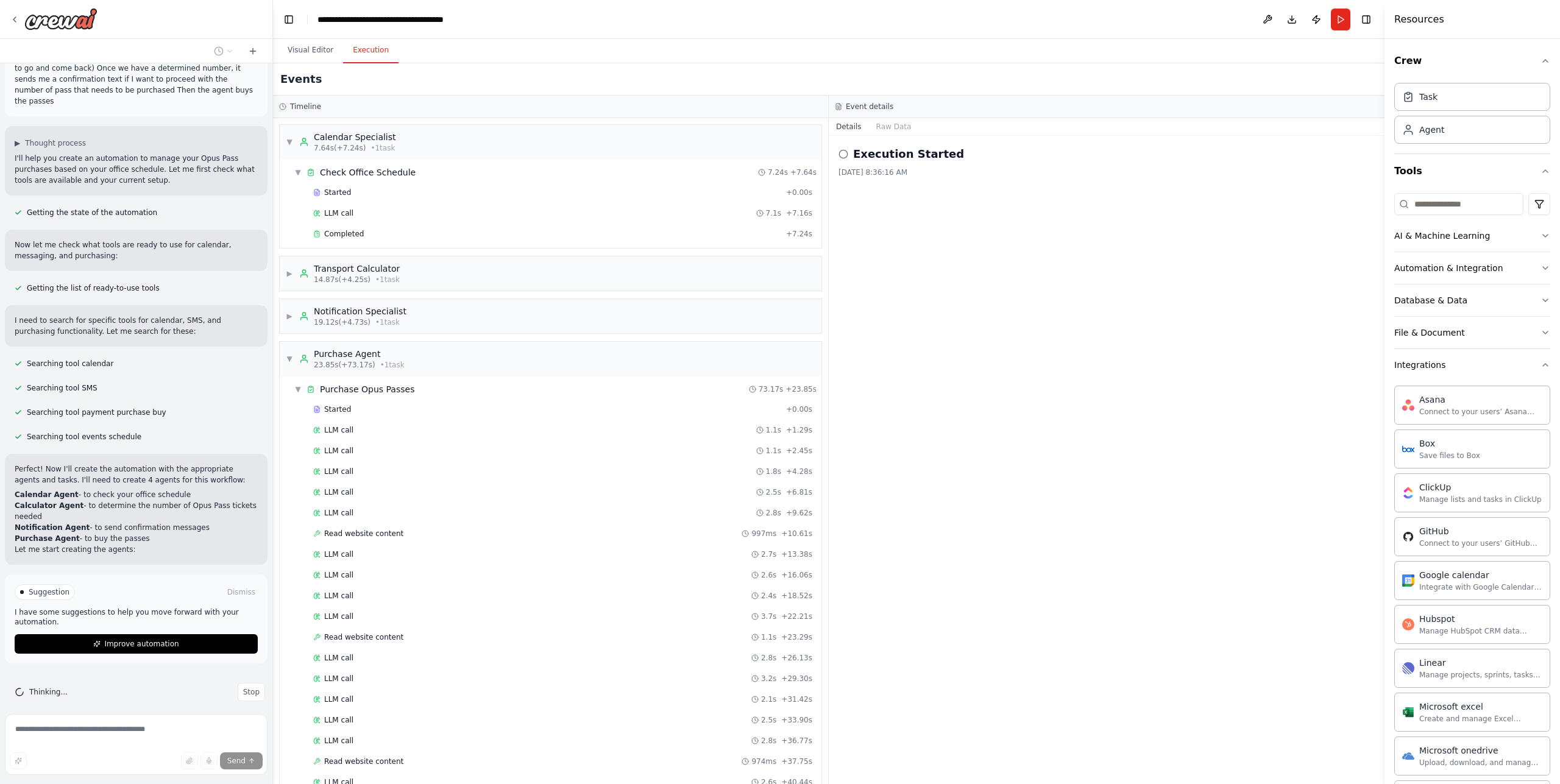
click at [378, 460] on div "Started + 0.00s LLM call 1.1s + 1.29s LLM call 1.1s + 2.45s LLM call 1.8s + 4.2…" at bounding box center [555, 752] width 532 height 705
click at [387, 477] on div "LLM call 1.8s + 4.28s" at bounding box center [563, 472] width 508 height 18
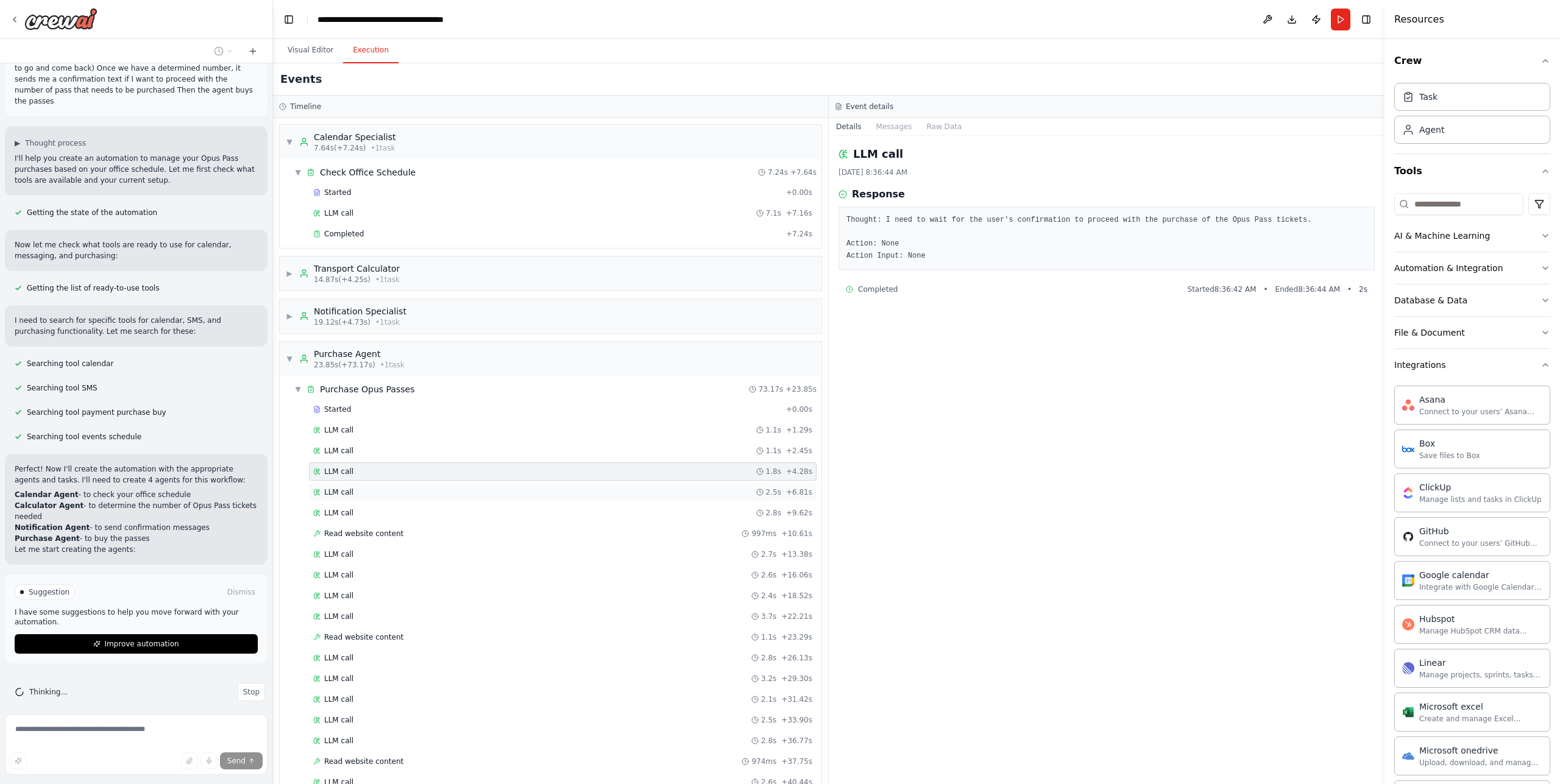
click at [391, 488] on div "LLM call 2.5s + 6.81s" at bounding box center [563, 492] width 499 height 10
click at [520, 521] on div "LLM call 2.8s + 9.62s" at bounding box center [563, 513] width 508 height 18
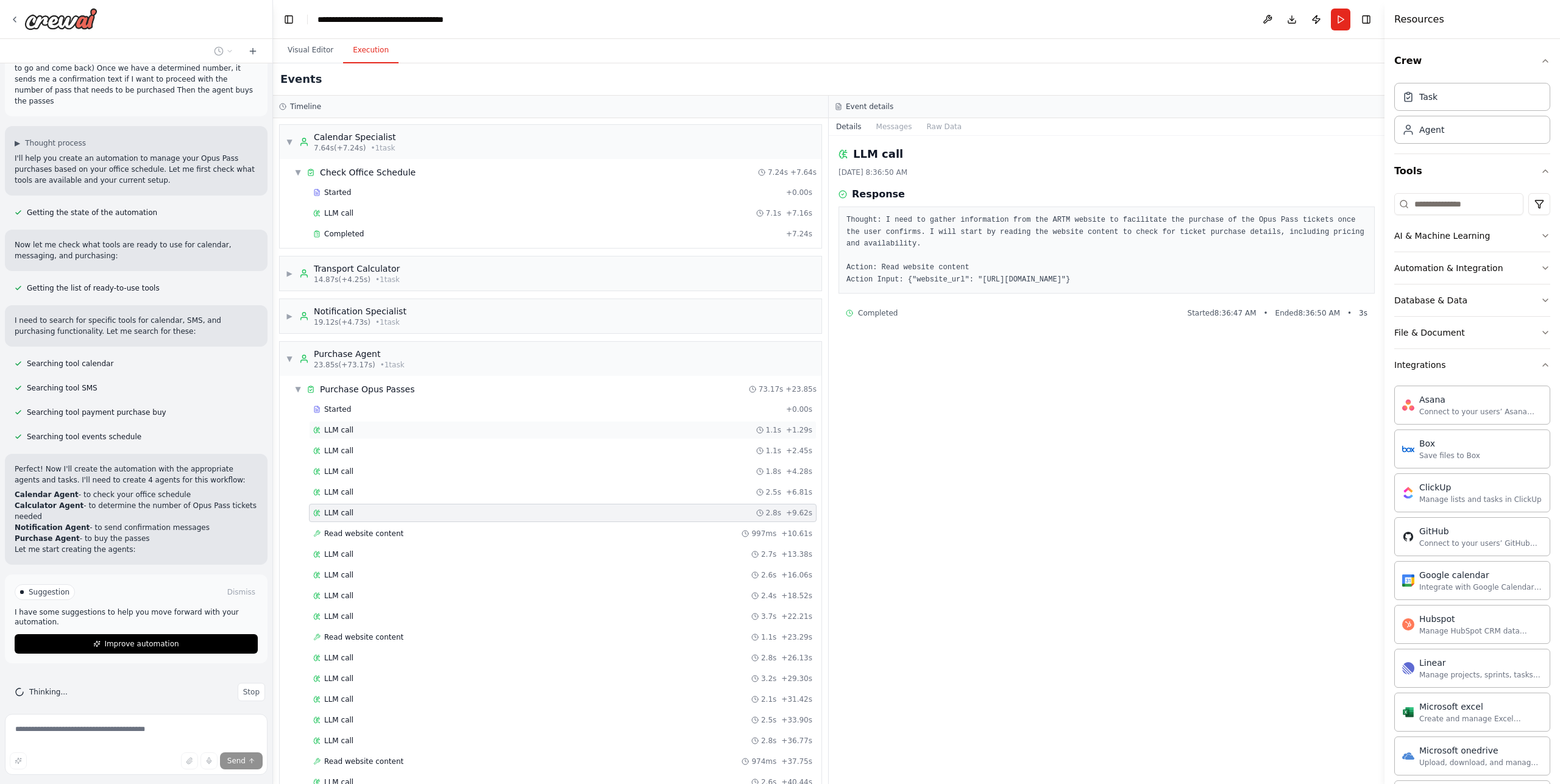
click at [478, 427] on div "LLM call 1.1s + 1.29s" at bounding box center [563, 430] width 499 height 10
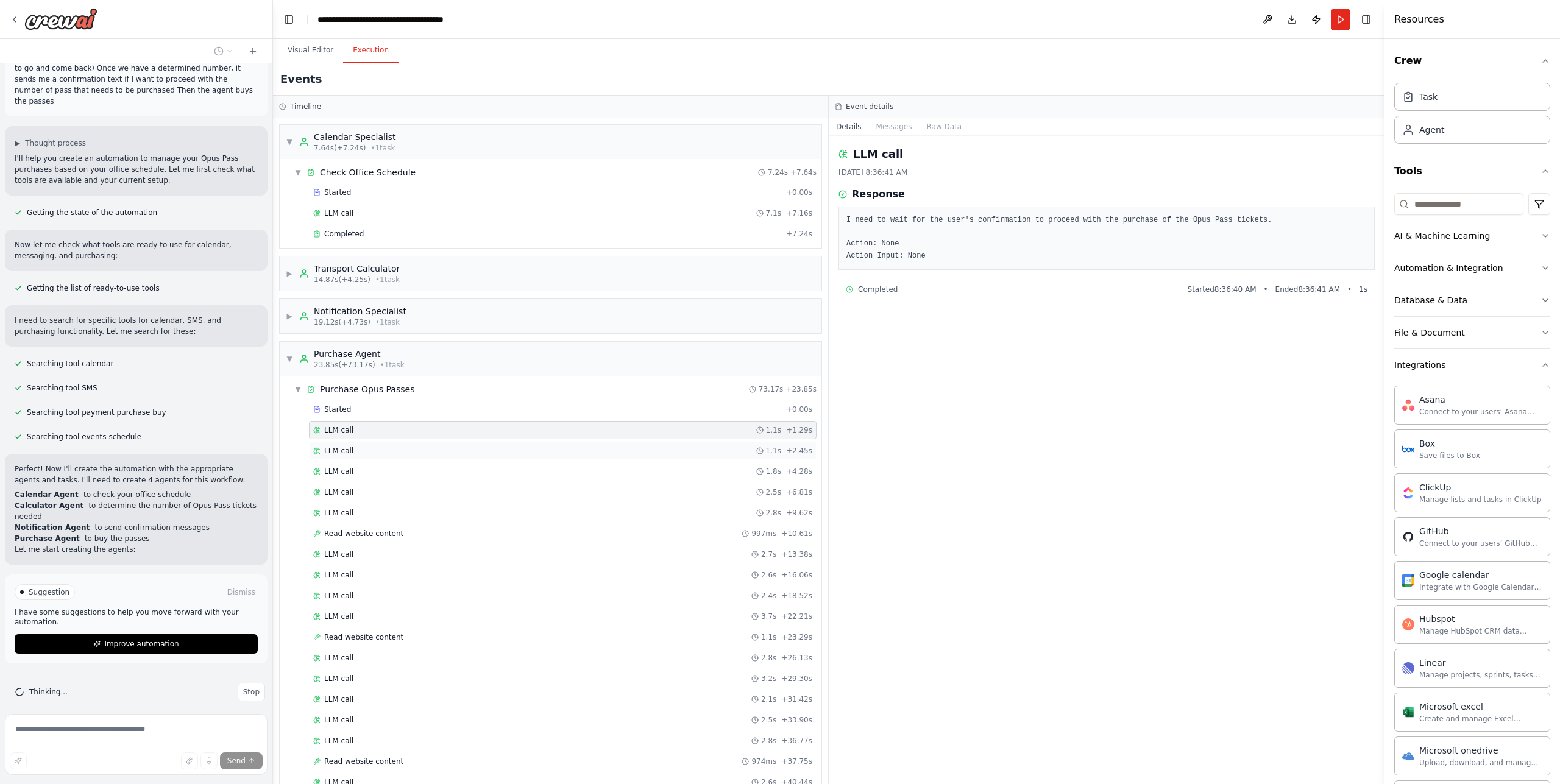
click at [479, 445] on div "LLM call 1.1s + 2.45s" at bounding box center [563, 451] width 508 height 18
click at [486, 432] on div "LLM call 1.1s + 1.29s" at bounding box center [563, 430] width 499 height 10
click at [487, 456] on div "LLM call 1.1s + 2.45s" at bounding box center [563, 451] width 508 height 18
click at [479, 469] on div "LLM call 1.8s + 4.28s" at bounding box center [563, 471] width 499 height 10
click at [473, 477] on div "LLM call 1.8s + 4.28s" at bounding box center [563, 472] width 508 height 18
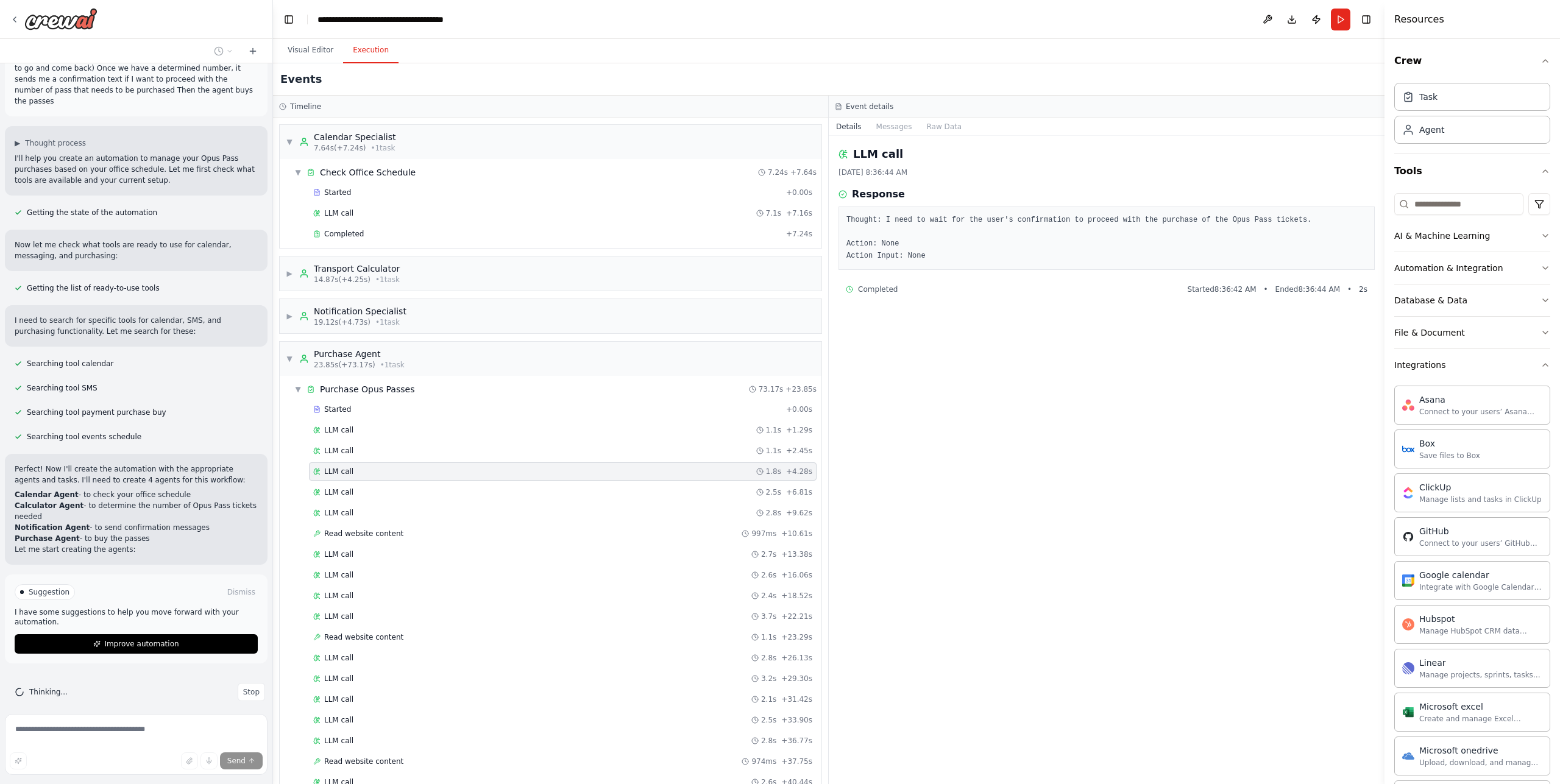
click at [470, 482] on div "Started + 0.00s LLM call 1.1s + 1.29s LLM call 1.1s + 2.45s LLM call 1.8s + 4.2…" at bounding box center [555, 752] width 532 height 705
click at [467, 489] on div "LLM call 2.5s + 6.81s" at bounding box center [563, 492] width 499 height 10
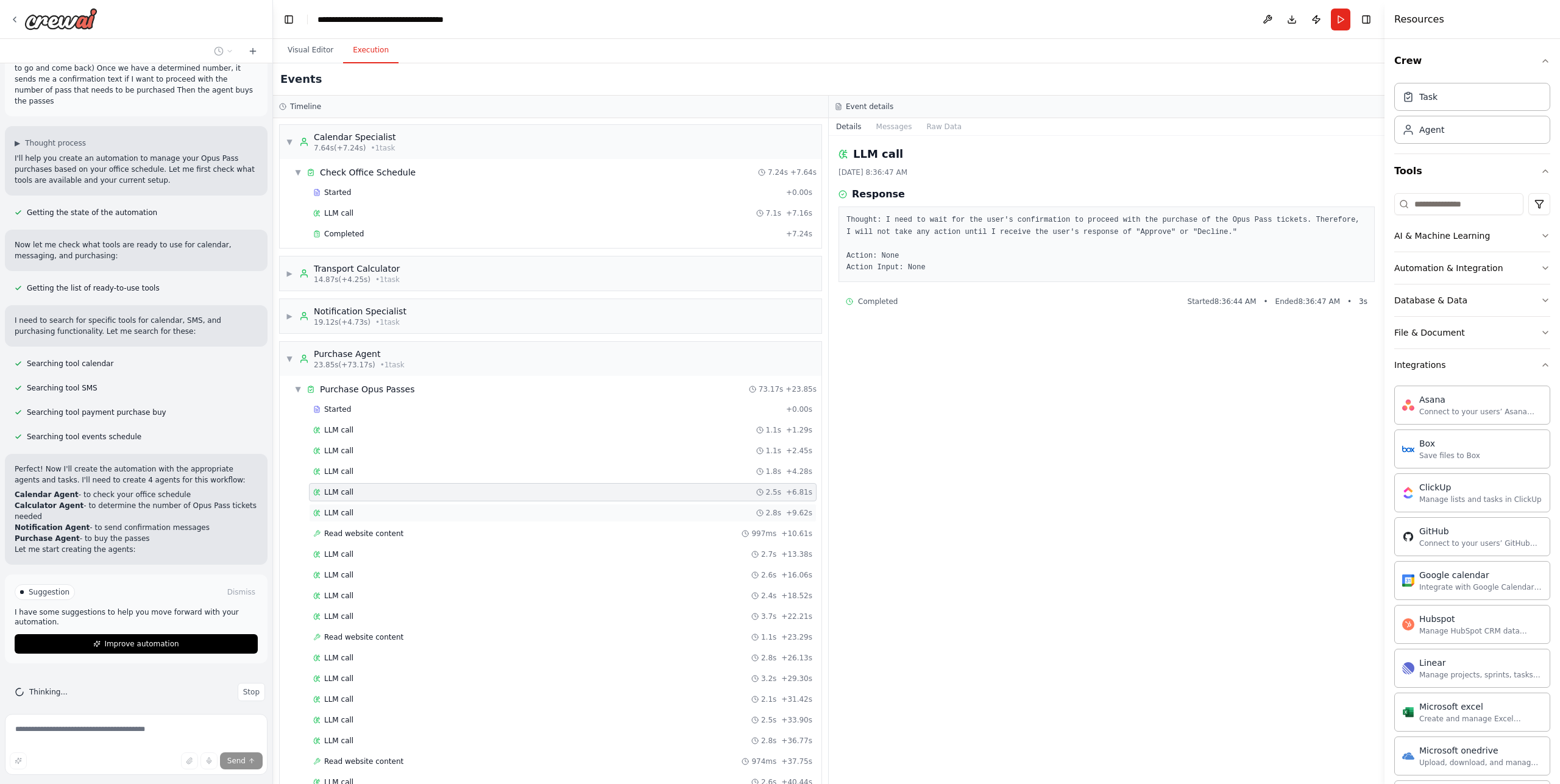
click at [465, 508] on div "LLM call 2.8s + 9.62s" at bounding box center [563, 513] width 508 height 18
click at [460, 533] on div "Read website content 997ms + 10.61s" at bounding box center [563, 534] width 499 height 10
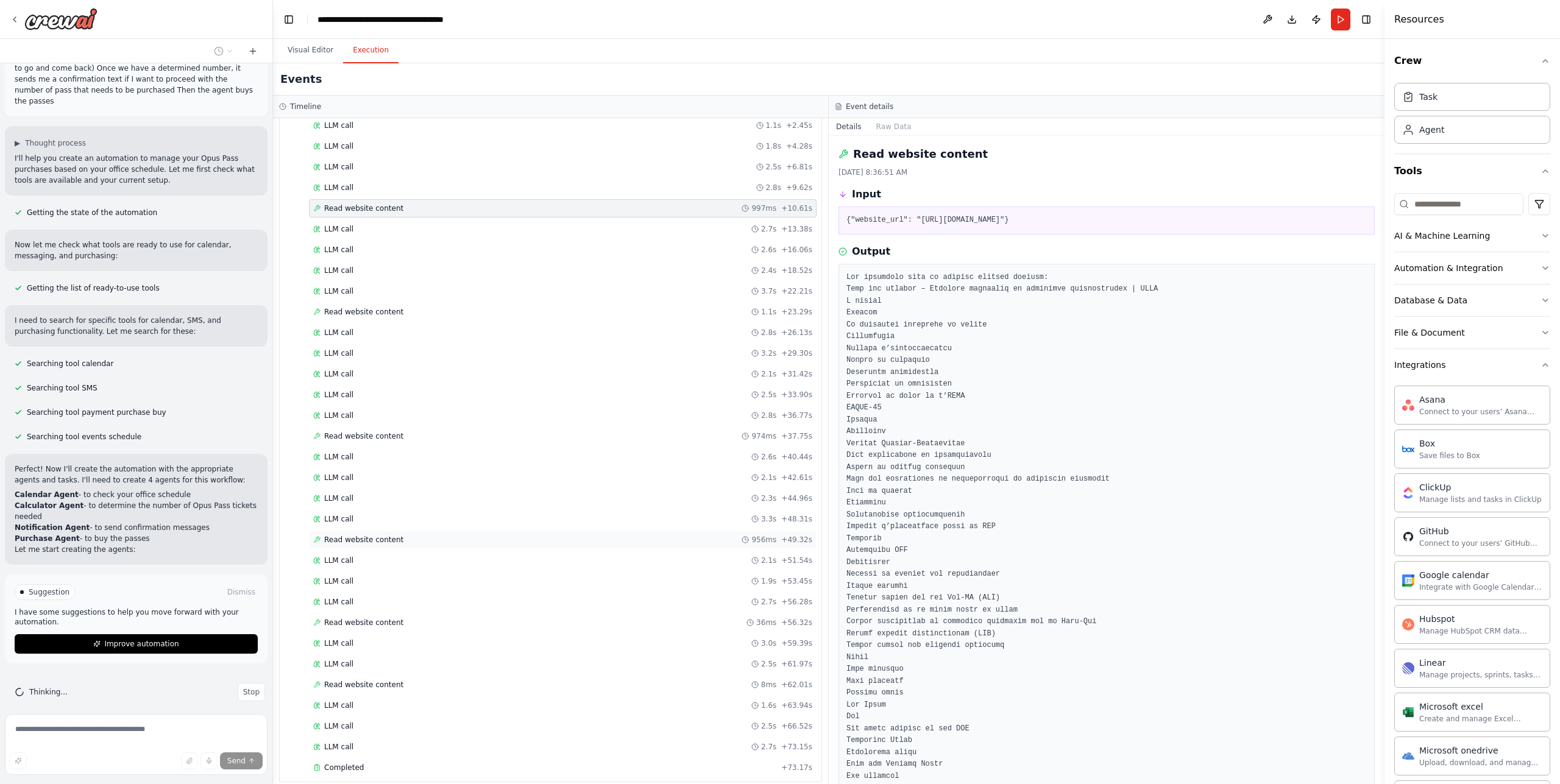
scroll to position [337, 0]
click at [375, 344] on div "LLM call 3.2s + 29.30s" at bounding box center [563, 341] width 499 height 10
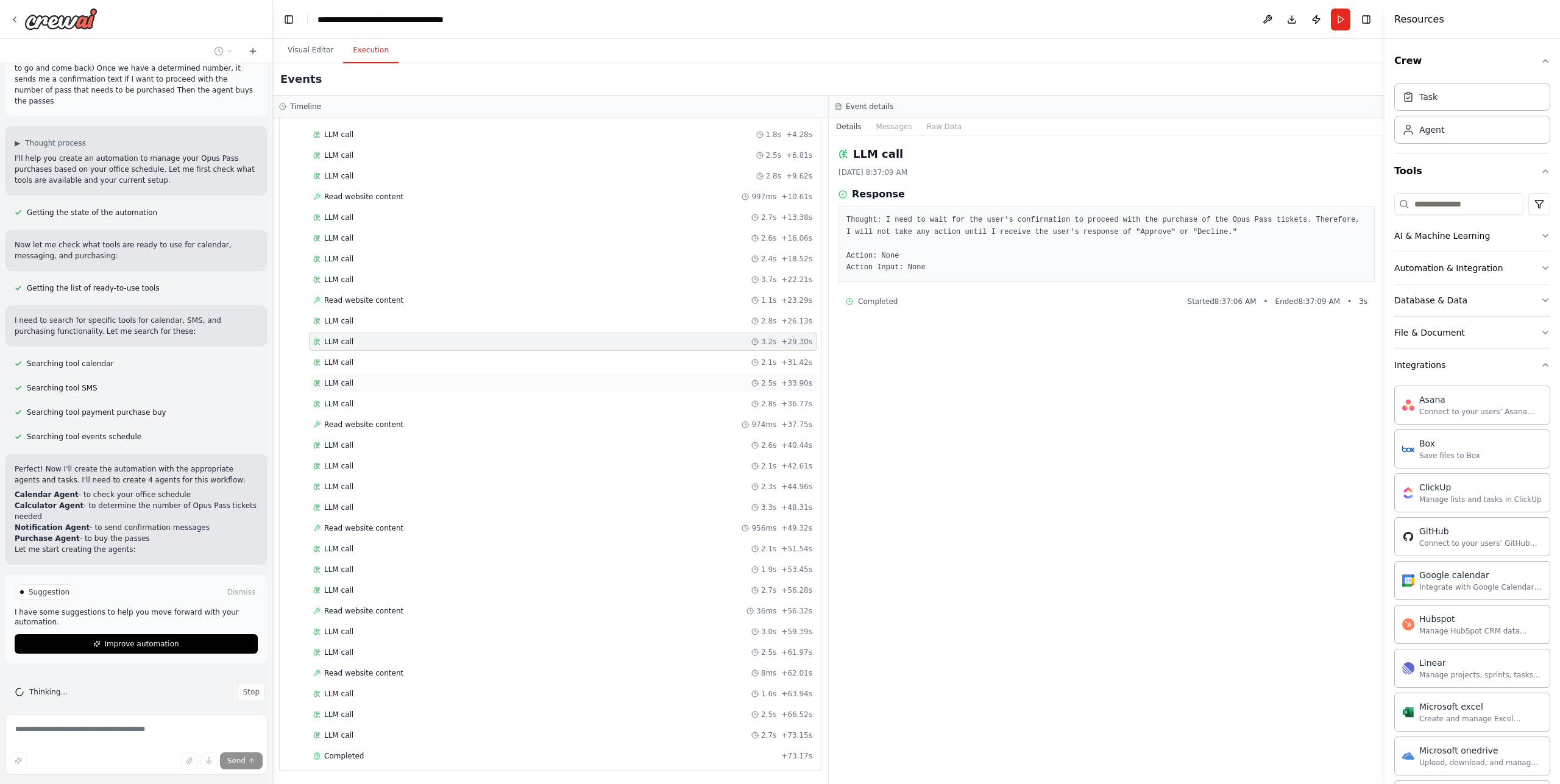
click at [373, 386] on div "LLM call 2.5s + 33.90s" at bounding box center [563, 383] width 499 height 10
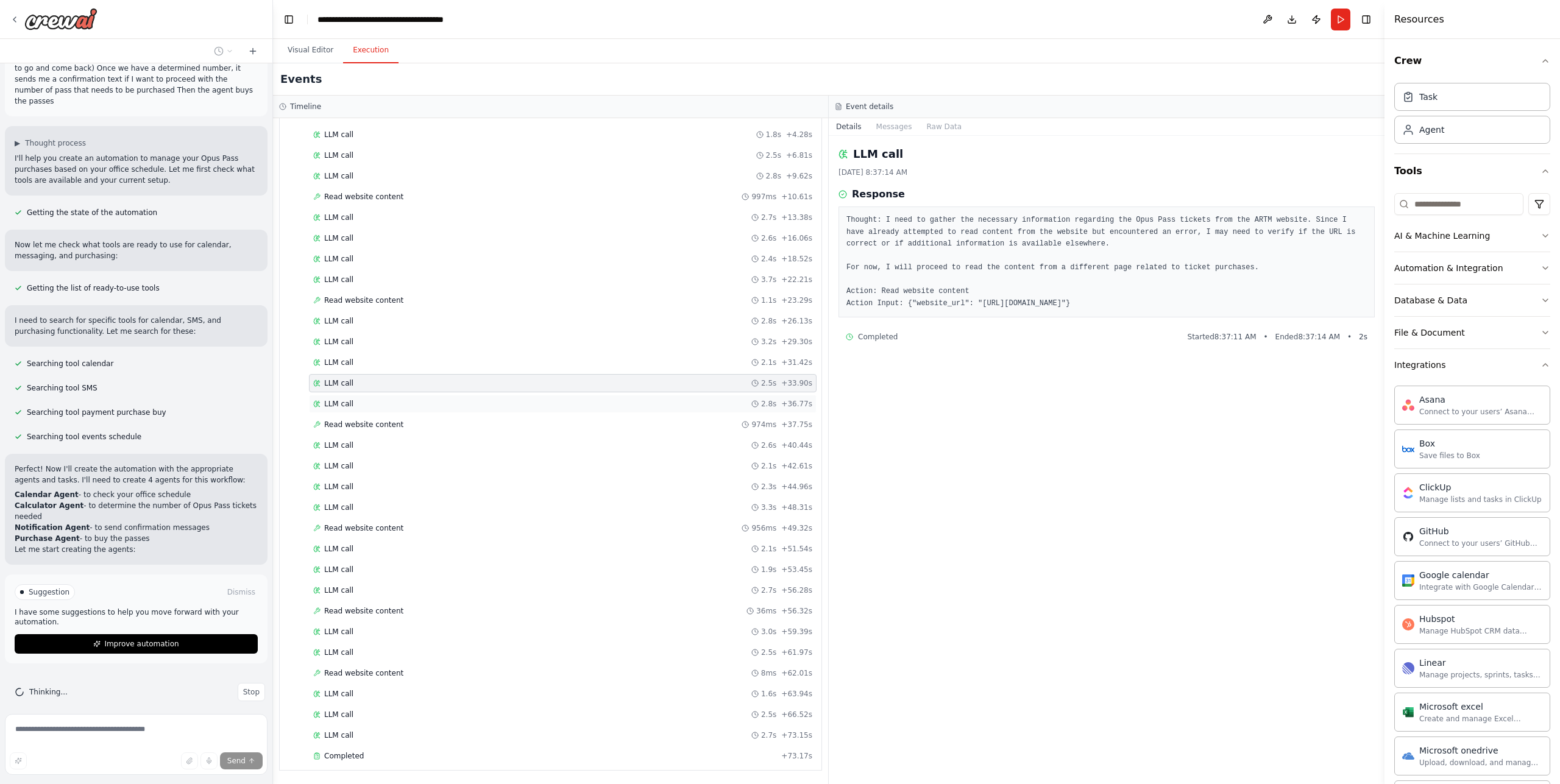
click at [378, 409] on div "LLM call 2.8s + 36.77s" at bounding box center [563, 404] width 508 height 18
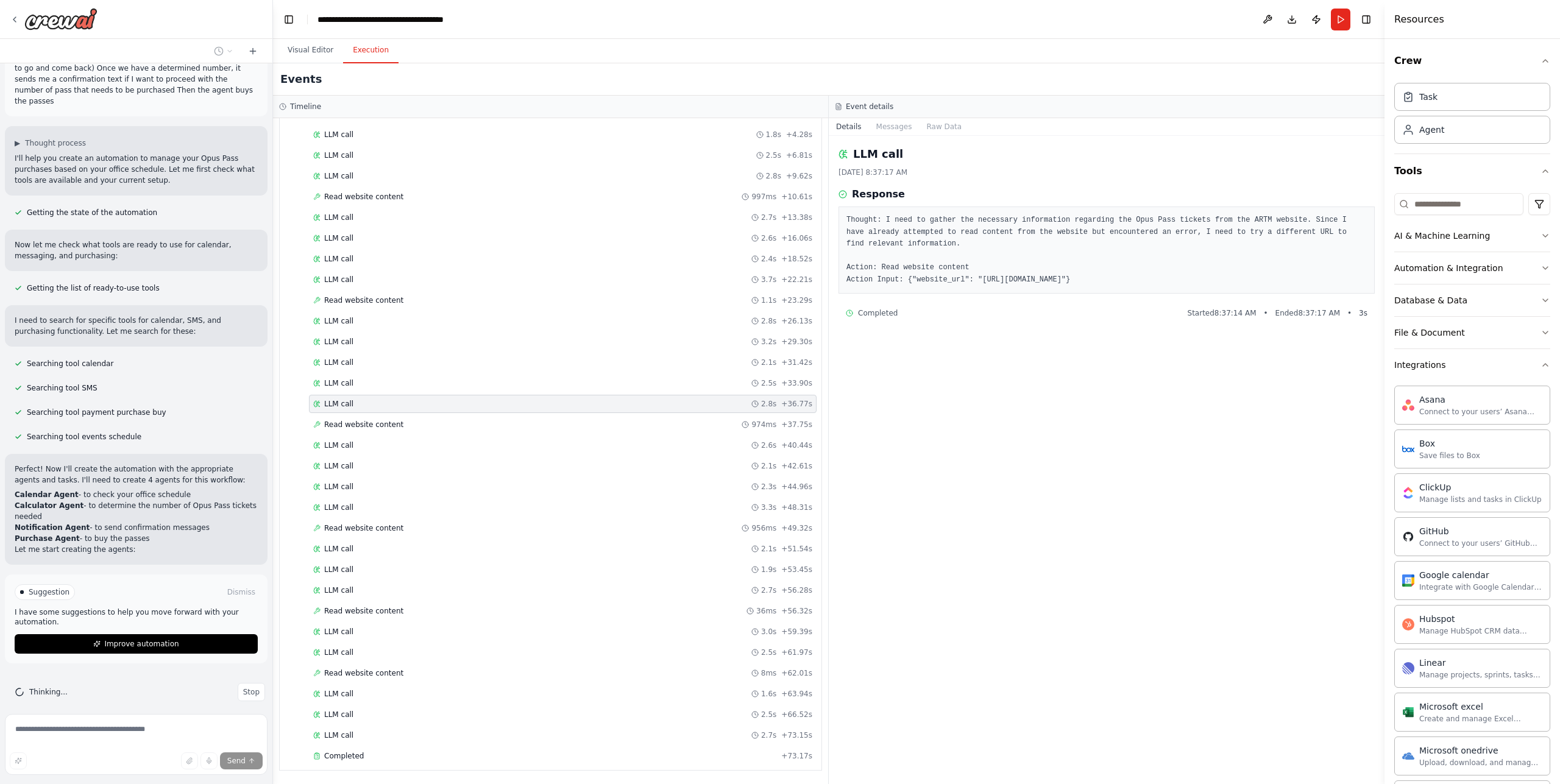
click at [419, 476] on div "Started + 0.00s LLM call 1.1s + 1.29s LLM call 1.1s + 2.45s LLM call 1.8s + 4.2…" at bounding box center [555, 415] width 532 height 705
click at [428, 584] on div "LLM call 2.7s + 56.28s" at bounding box center [563, 590] width 508 height 18
click at [429, 644] on div "LLM call 2.5s + 61.97s" at bounding box center [563, 653] width 508 height 18
click at [381, 692] on div "LLM call 1.6s + 63.94s" at bounding box center [563, 694] width 499 height 10
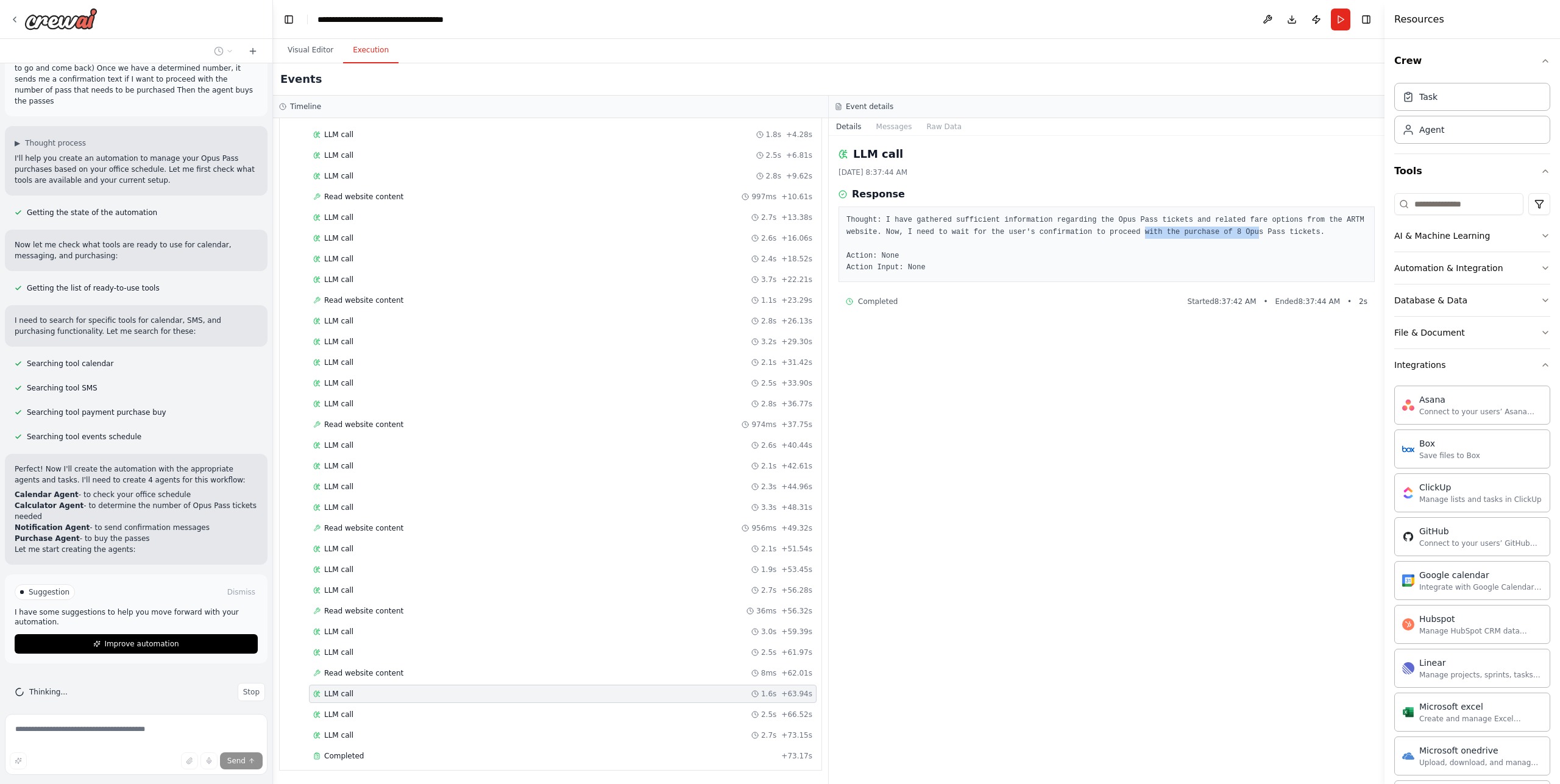
drag, startPoint x: 1175, startPoint y: 231, endPoint x: 1290, endPoint y: 237, distance: 115.2
click at [1283, 237] on pre "Thought: I have gathered sufficient information regarding the Opus Pass tickets…" at bounding box center [1107, 244] width 521 height 60
click at [1290, 237] on pre "Thought: I have gathered sufficient information regarding the Opus Pass tickets…" at bounding box center [1107, 244] width 521 height 60
click at [890, 258] on pre "Thought: I have gathered sufficient information regarding the Opus Pass tickets…" at bounding box center [1107, 244] width 521 height 60
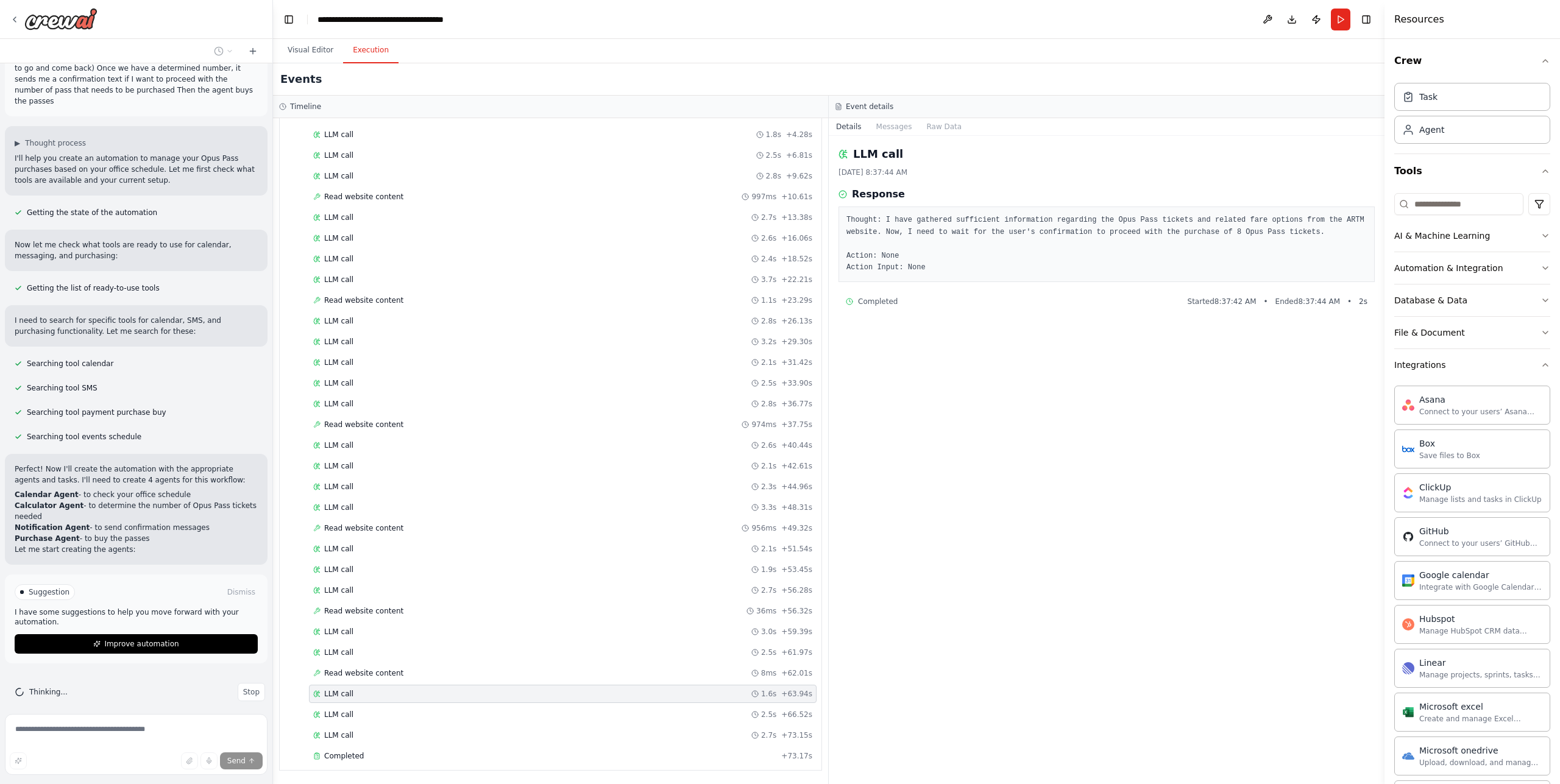
click at [889, 264] on pre "Thought: I have gathered sufficient information regarding the Opus Pass tickets…" at bounding box center [1107, 244] width 521 height 60
click at [375, 717] on div "LLM call 2.5s + 66.52s" at bounding box center [563, 715] width 499 height 10
click at [367, 731] on div "LLM call 2.7s + 73.15s" at bounding box center [563, 735] width 508 height 18
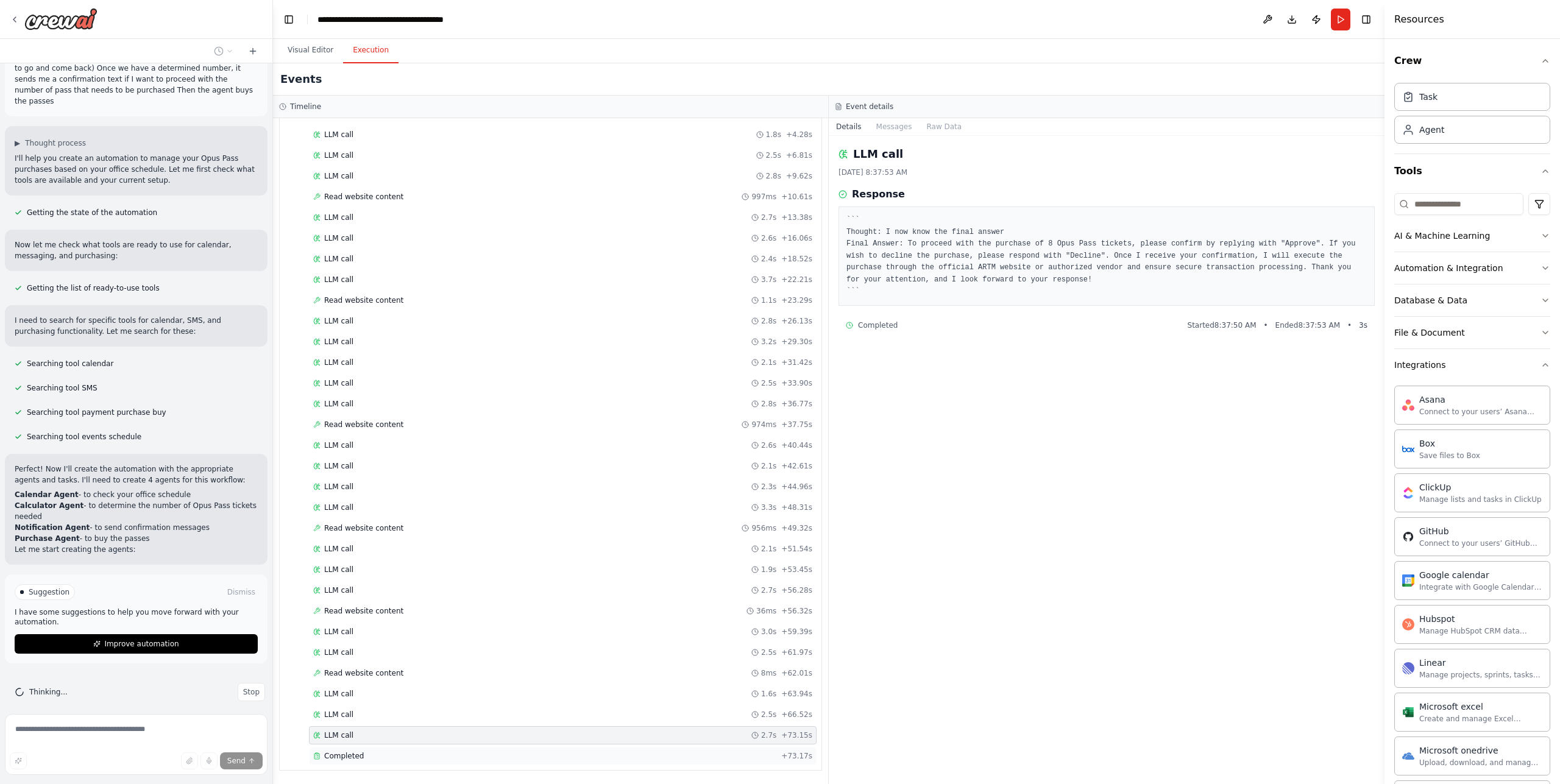
click at [362, 747] on div "Completed + 73.17s" at bounding box center [563, 756] width 508 height 18
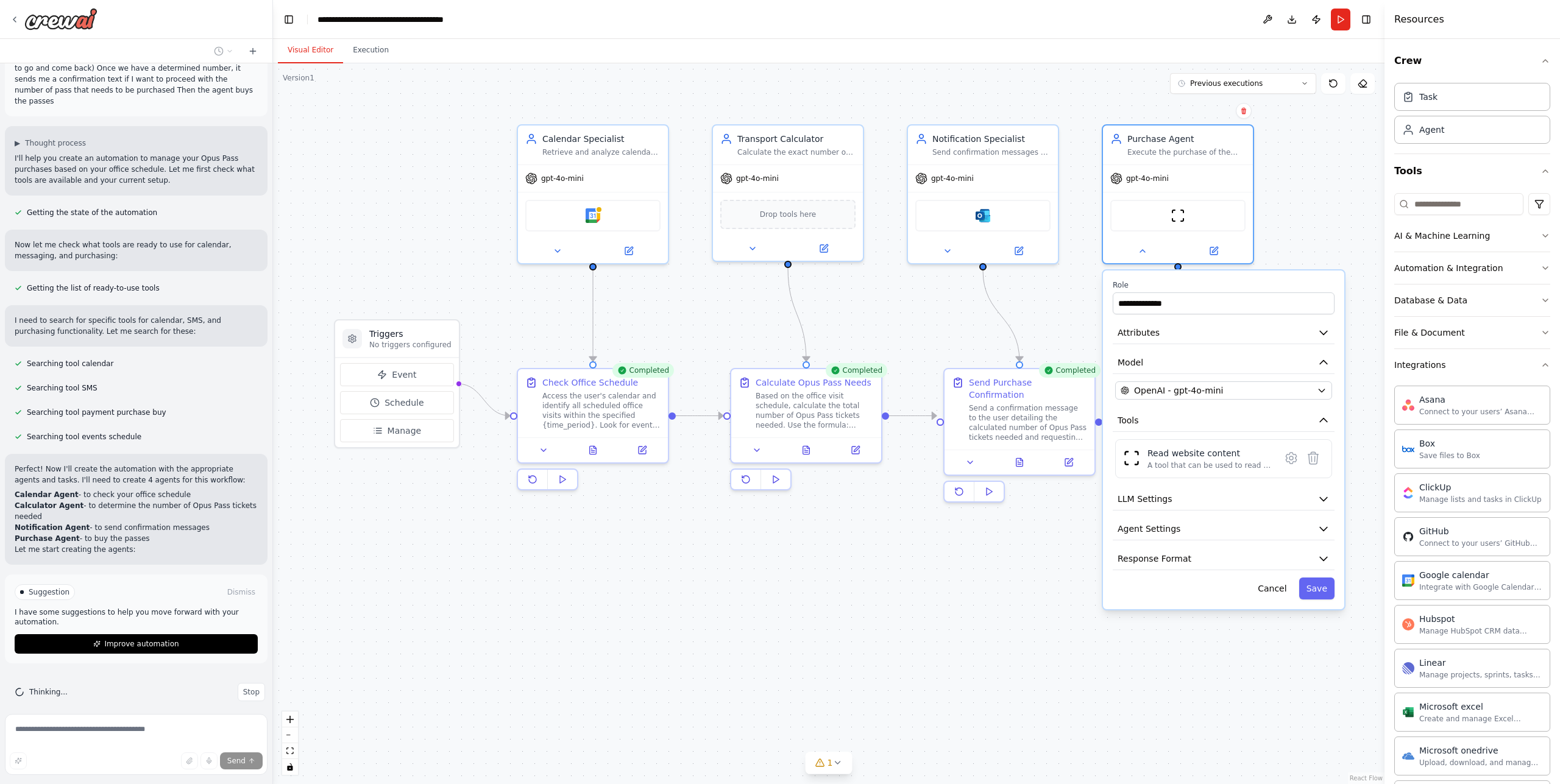
click at [307, 47] on button "Visual Editor" at bounding box center [310, 50] width 65 height 26
click at [243, 687] on span "Stop" at bounding box center [251, 692] width 17 height 10
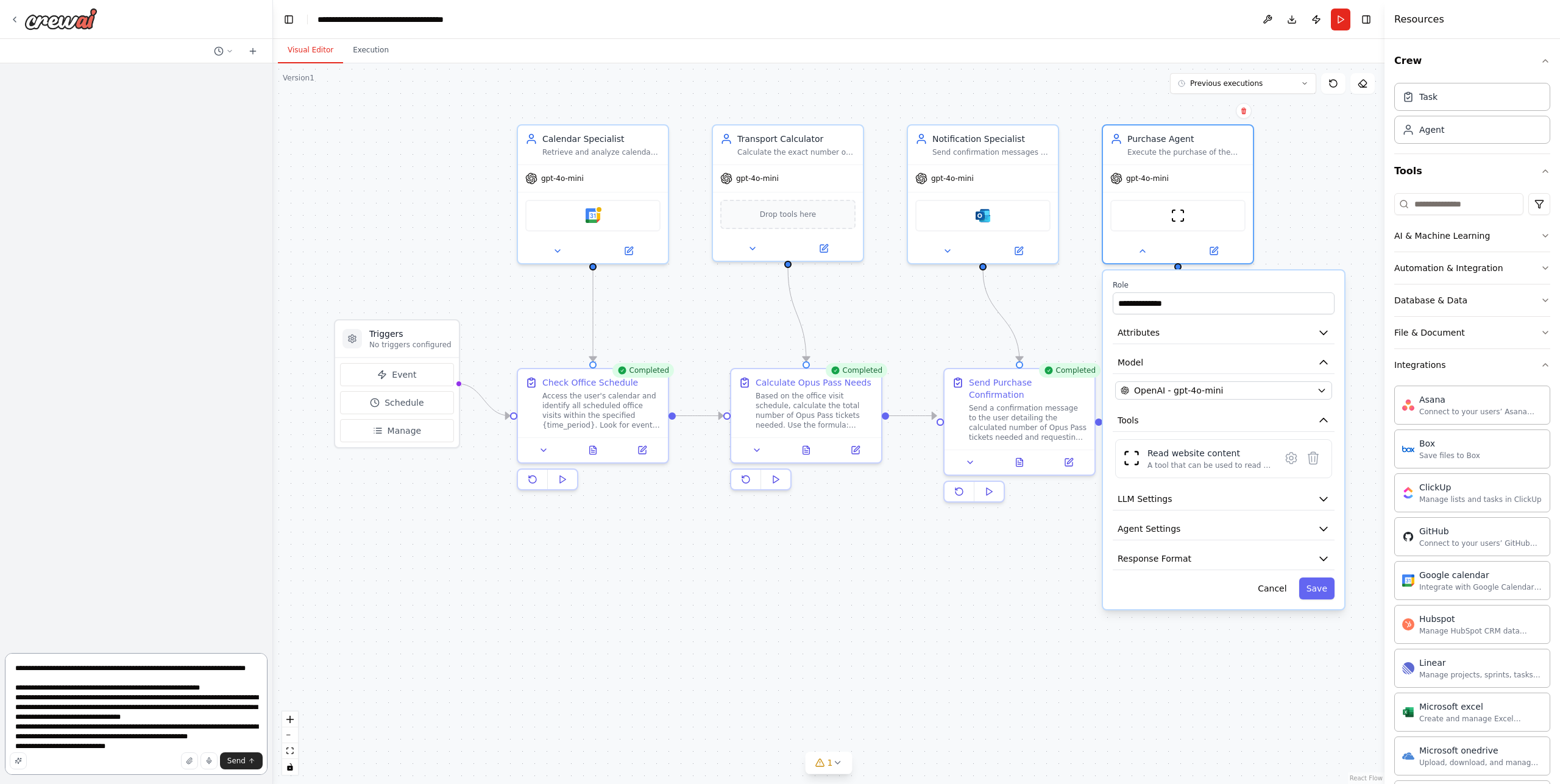
scroll to position [16, 0]
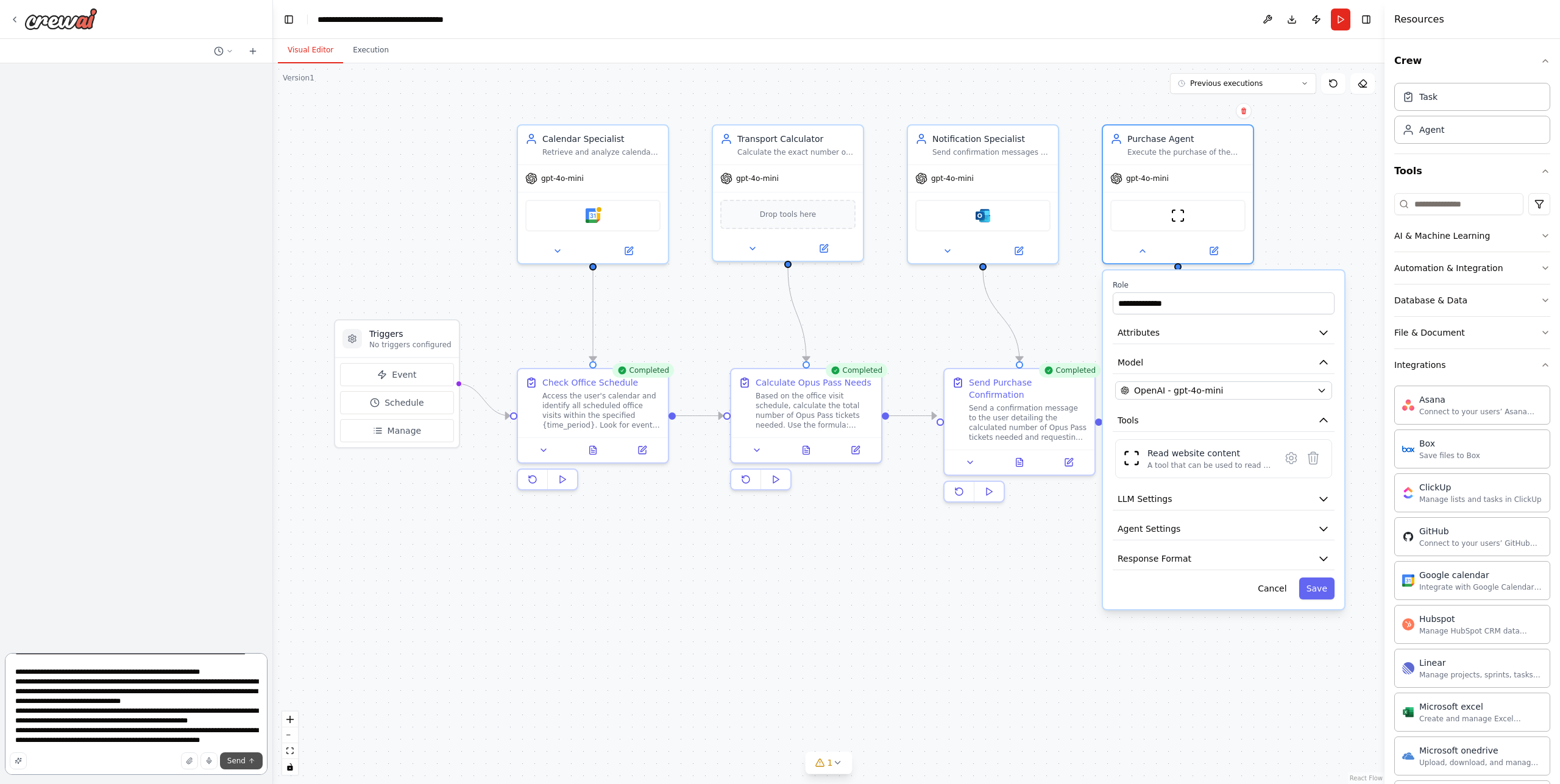
type textarea "**********"
click at [255, 756] on button "Send" at bounding box center [241, 761] width 43 height 17
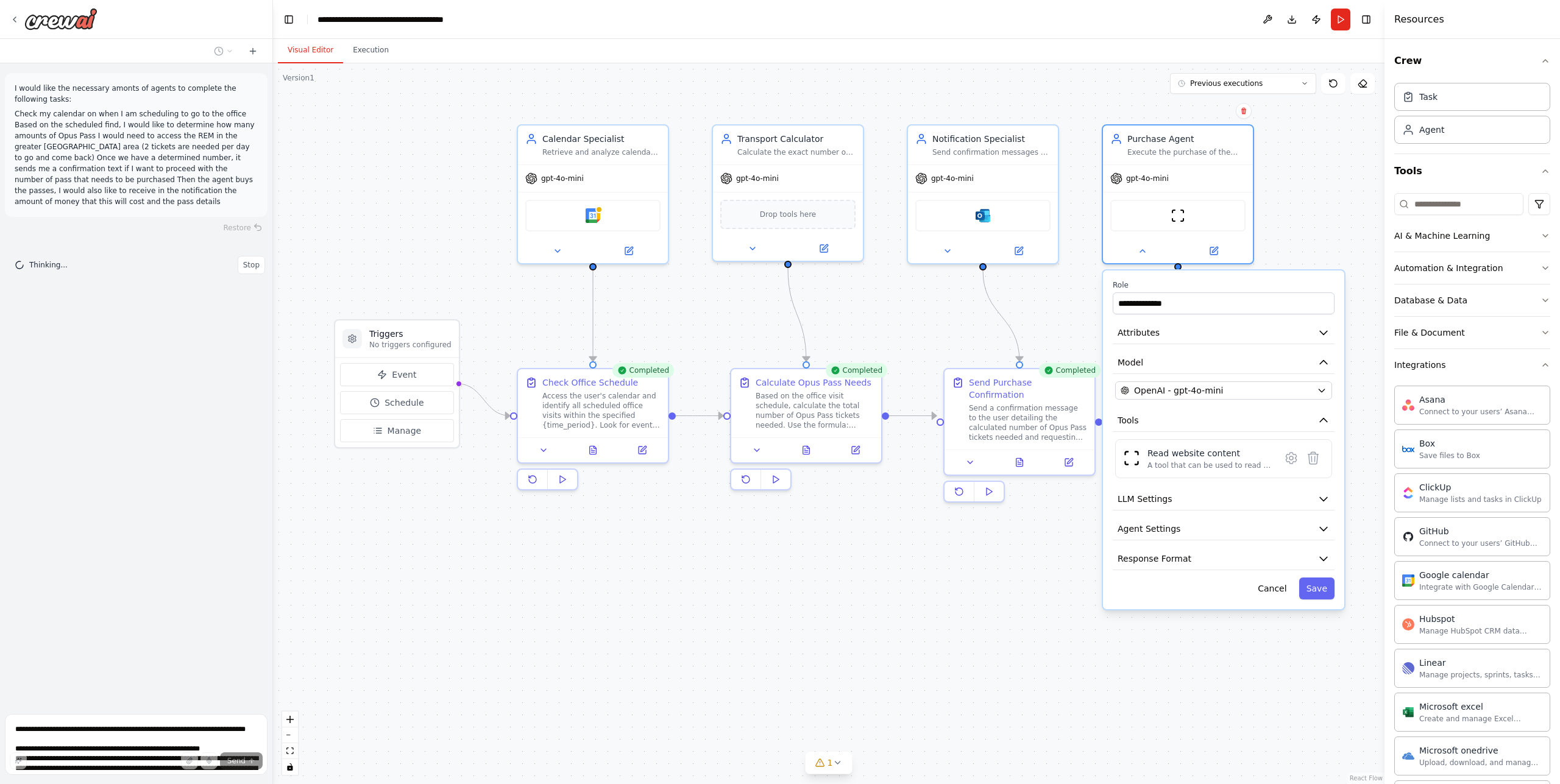
click at [1368, 182] on div ".deletable-edge-delete-btn { width: 20px; height: 20px; border: 0px solid #ffff…" at bounding box center [829, 424] width 1112 height 721
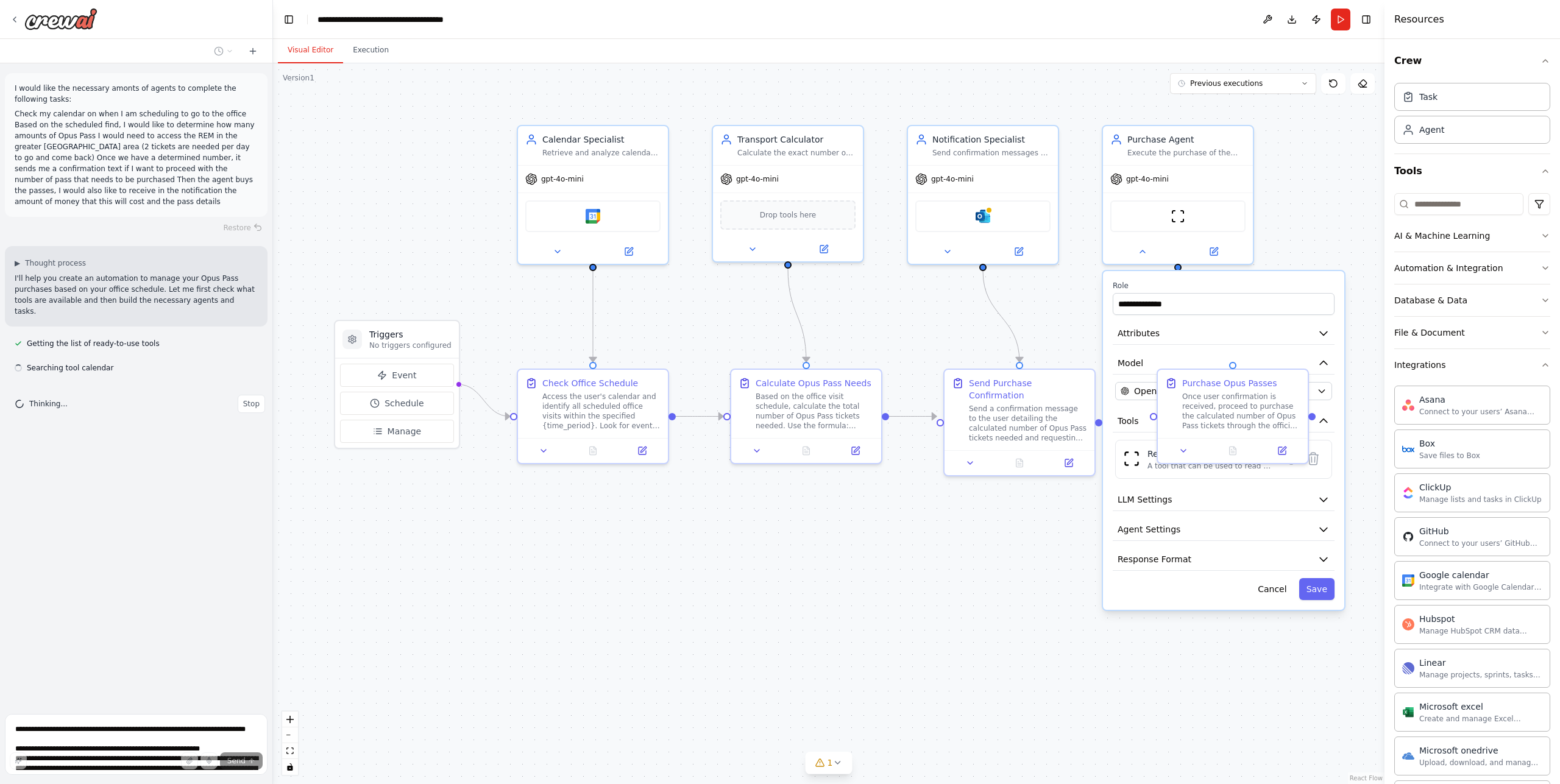
click at [858, 552] on div ".deletable-edge-delete-btn { width: 20px; height: 20px; border: 0px solid #ffff…" at bounding box center [829, 424] width 1112 height 721
click at [1283, 591] on button "Cancel" at bounding box center [1272, 589] width 44 height 22
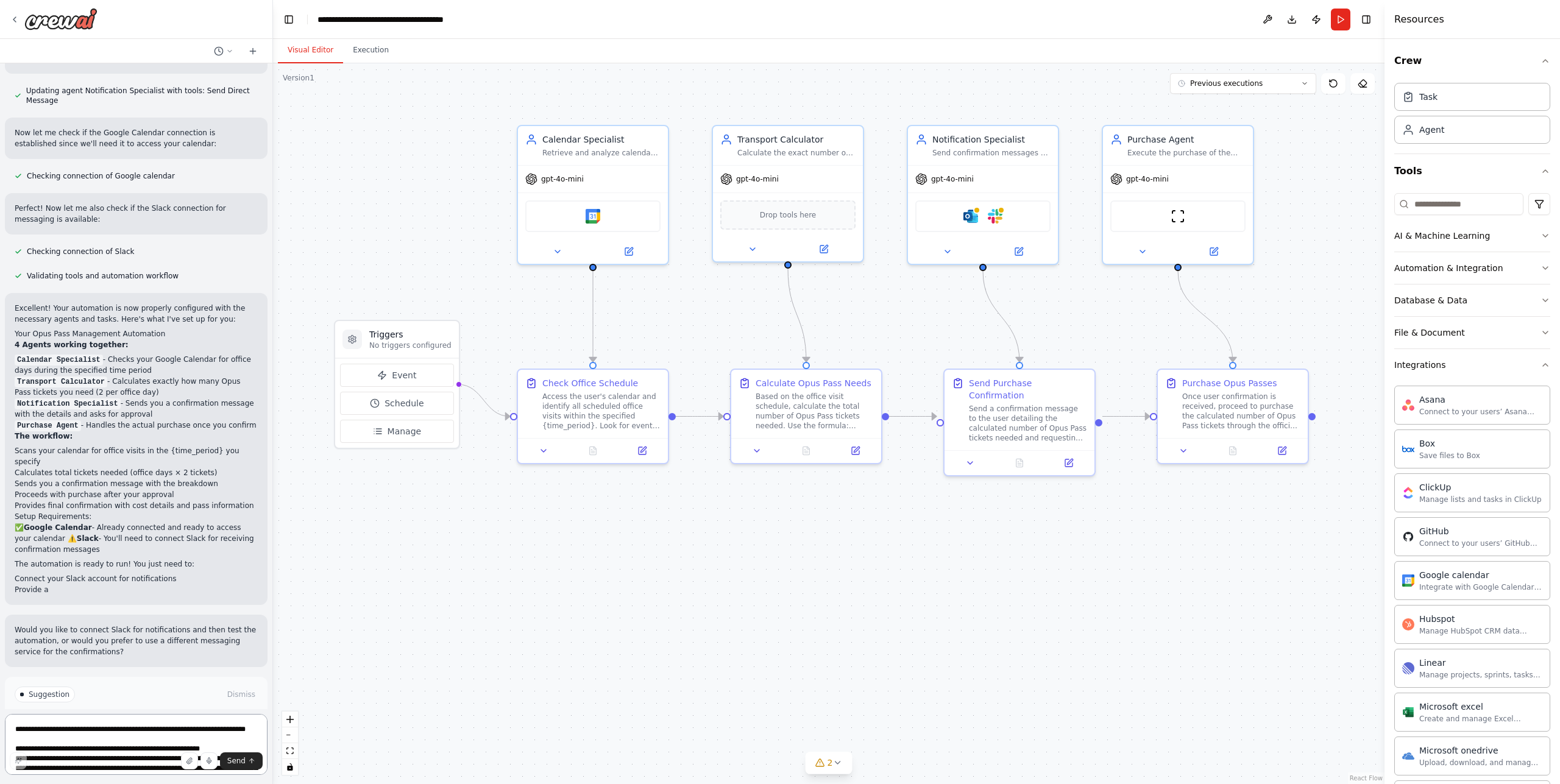
scroll to position [615, 0]
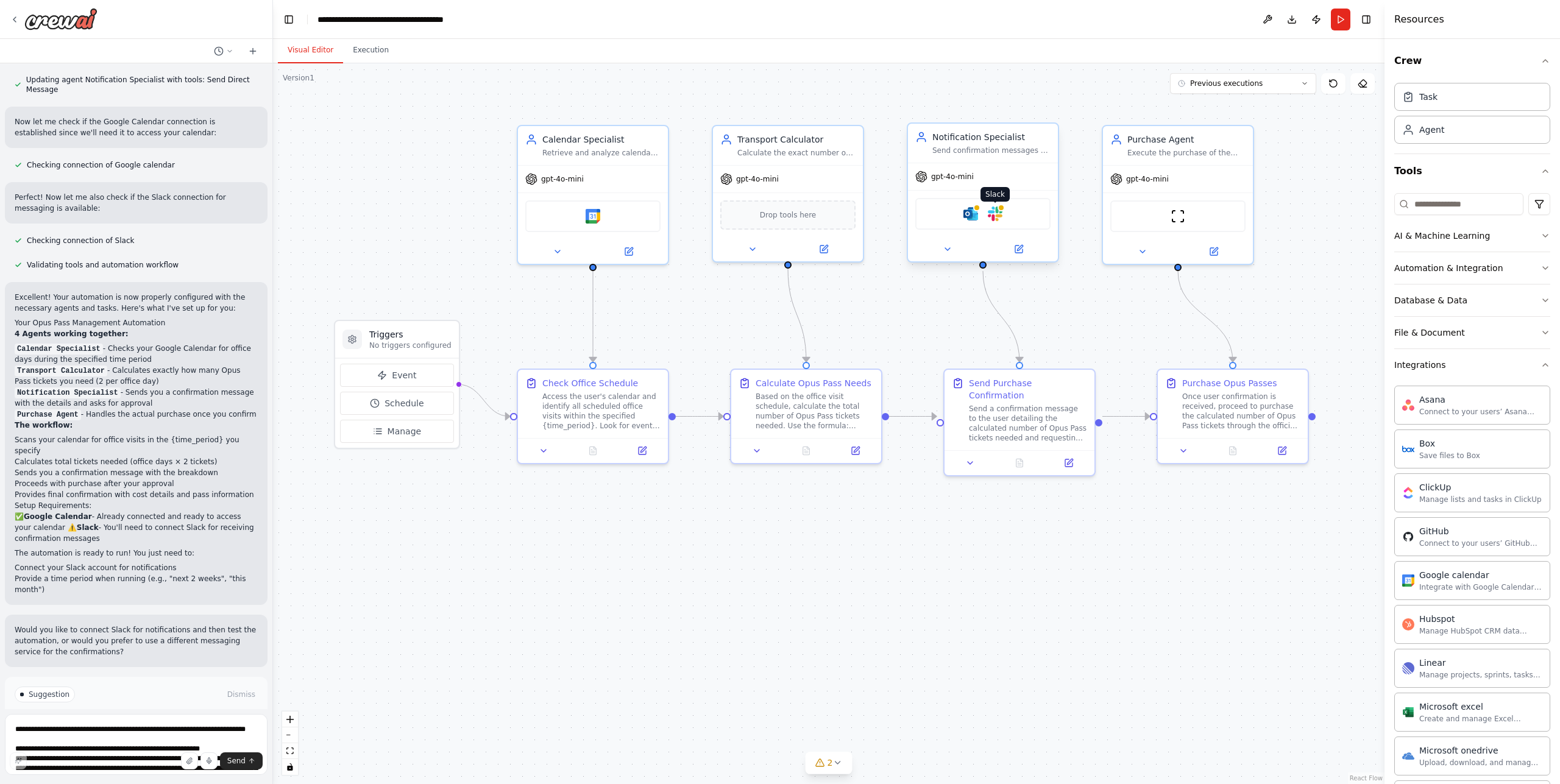
click at [991, 212] on img at bounding box center [995, 214] width 15 height 15
click at [969, 211] on img at bounding box center [971, 214] width 15 height 15
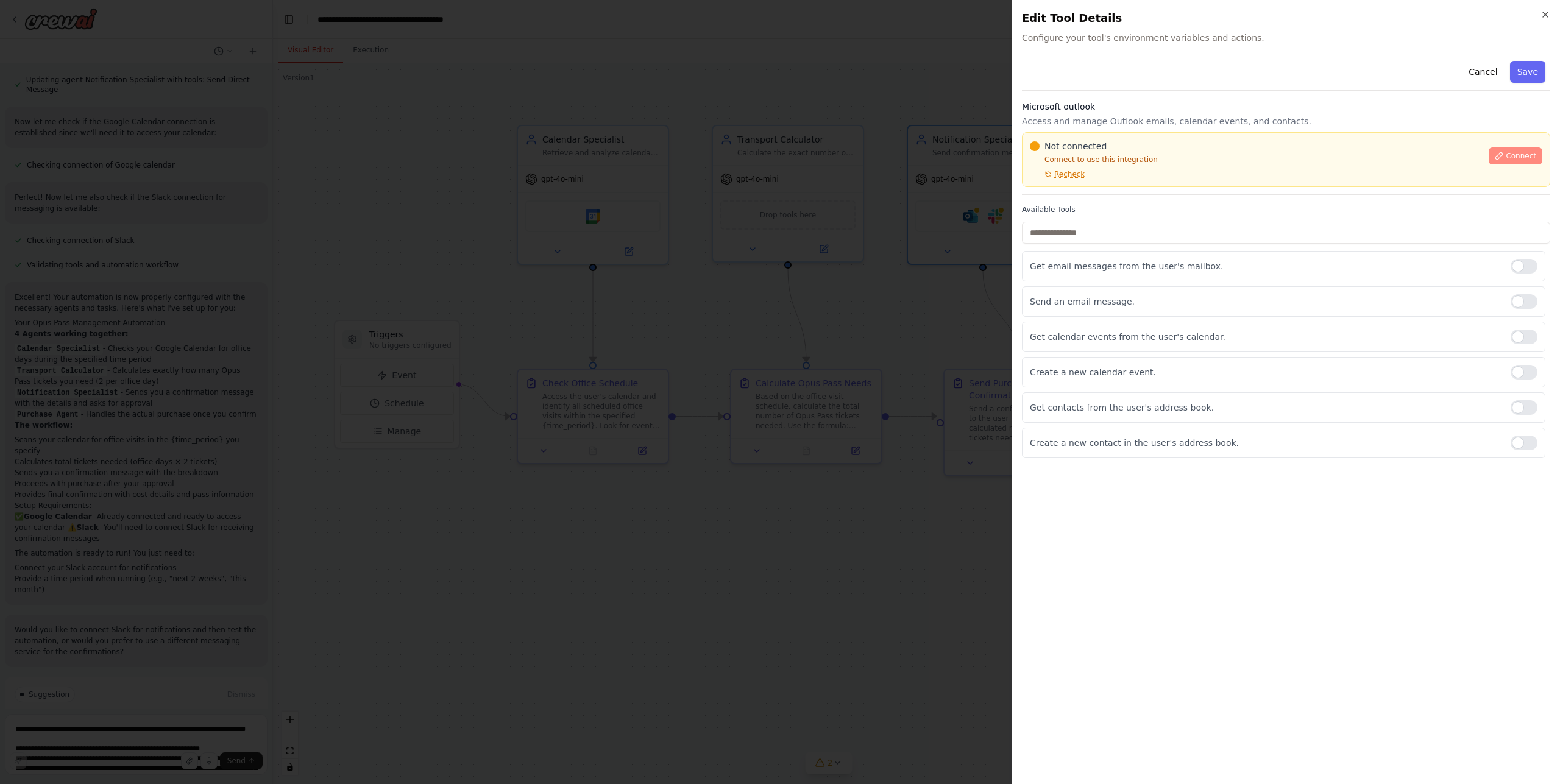
click at [1527, 156] on span "Connect" at bounding box center [1521, 156] width 31 height 10
click at [1529, 152] on span "Connect" at bounding box center [1521, 156] width 31 height 10
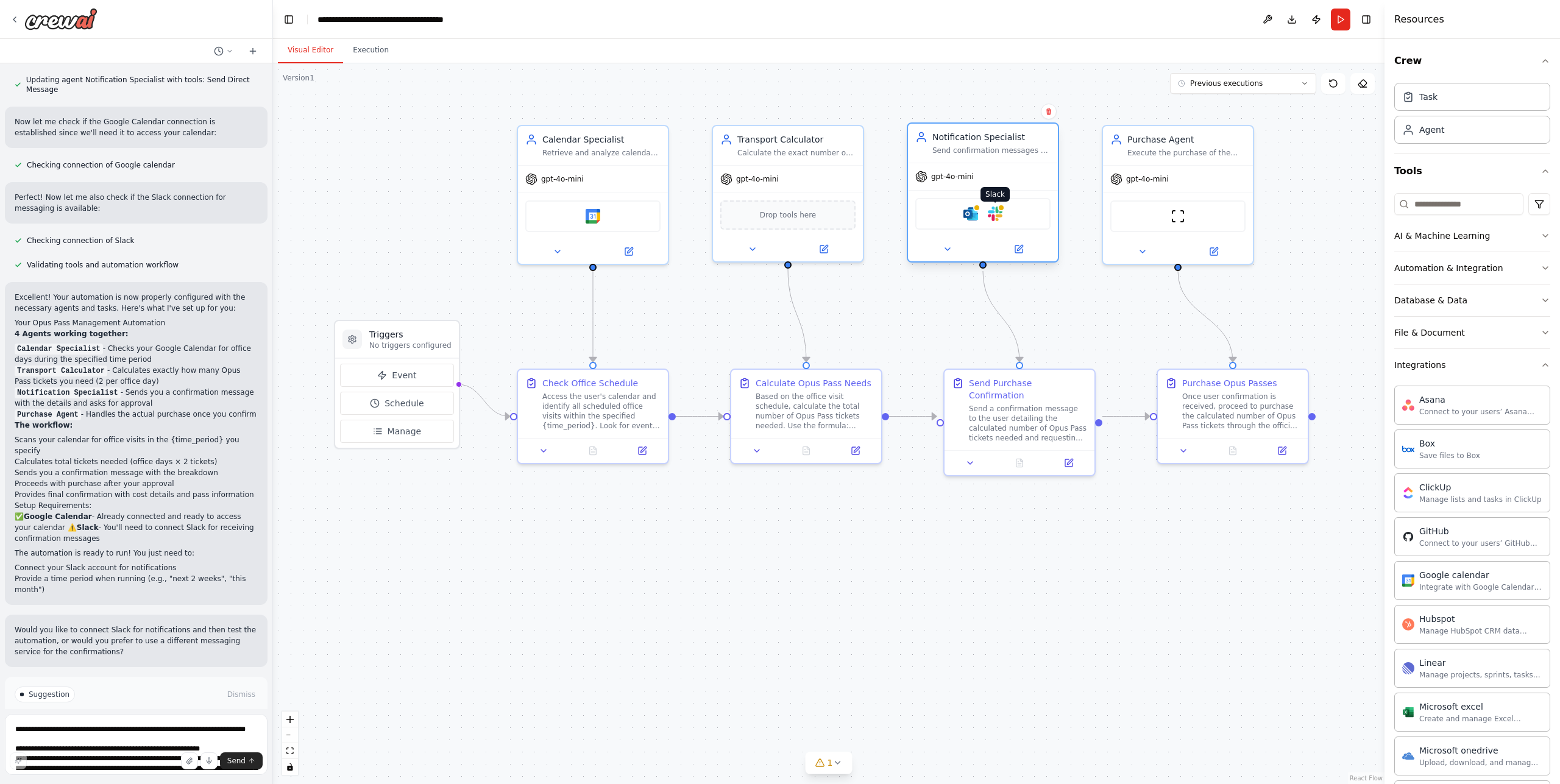
click at [997, 214] on img at bounding box center [995, 214] width 15 height 15
click at [974, 214] on img at bounding box center [971, 214] width 15 height 15
click at [150, 728] on textarea "**********" at bounding box center [136, 744] width 263 height 61
type textarea "**********"
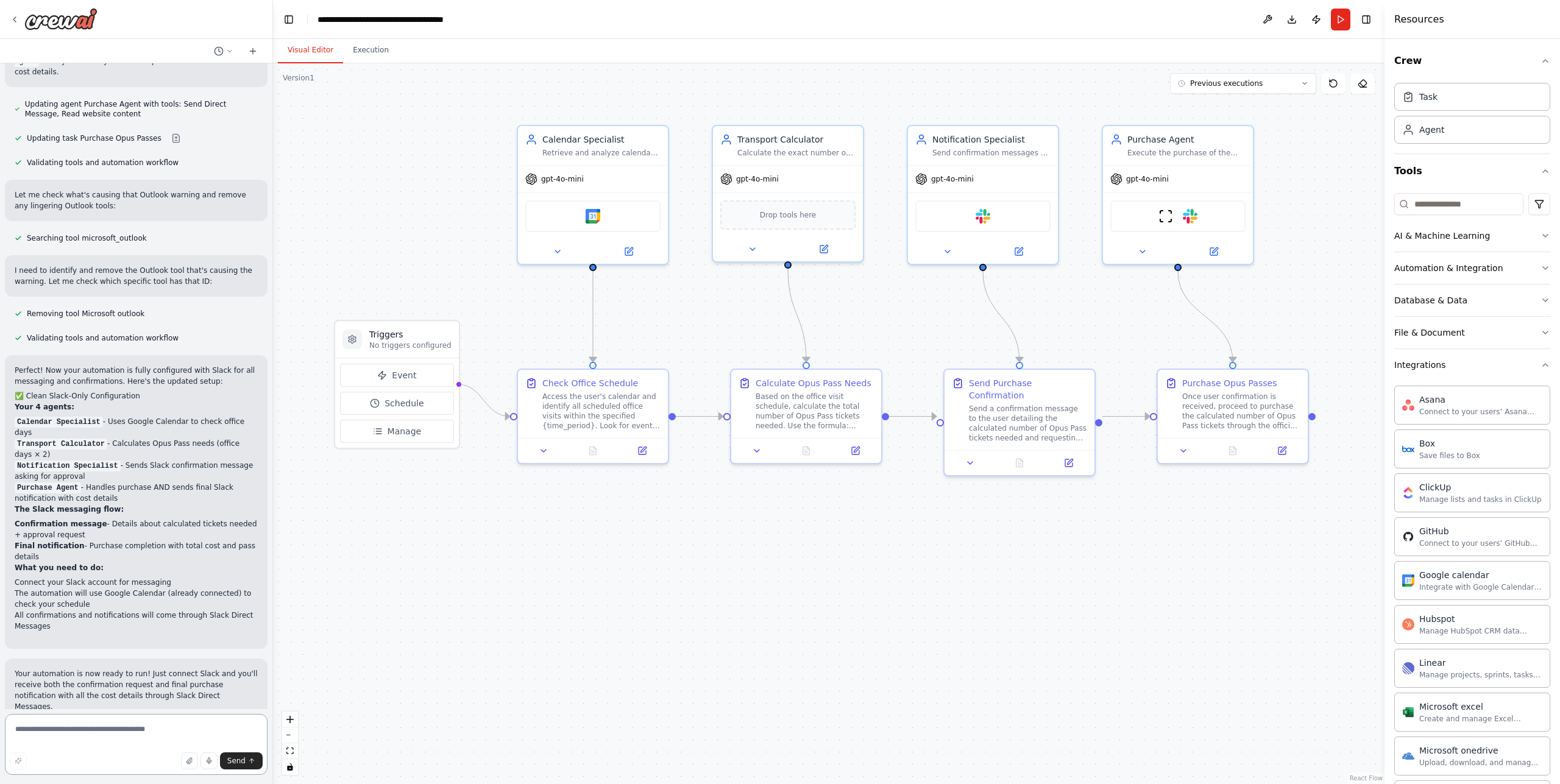
scroll to position [1579, 0]
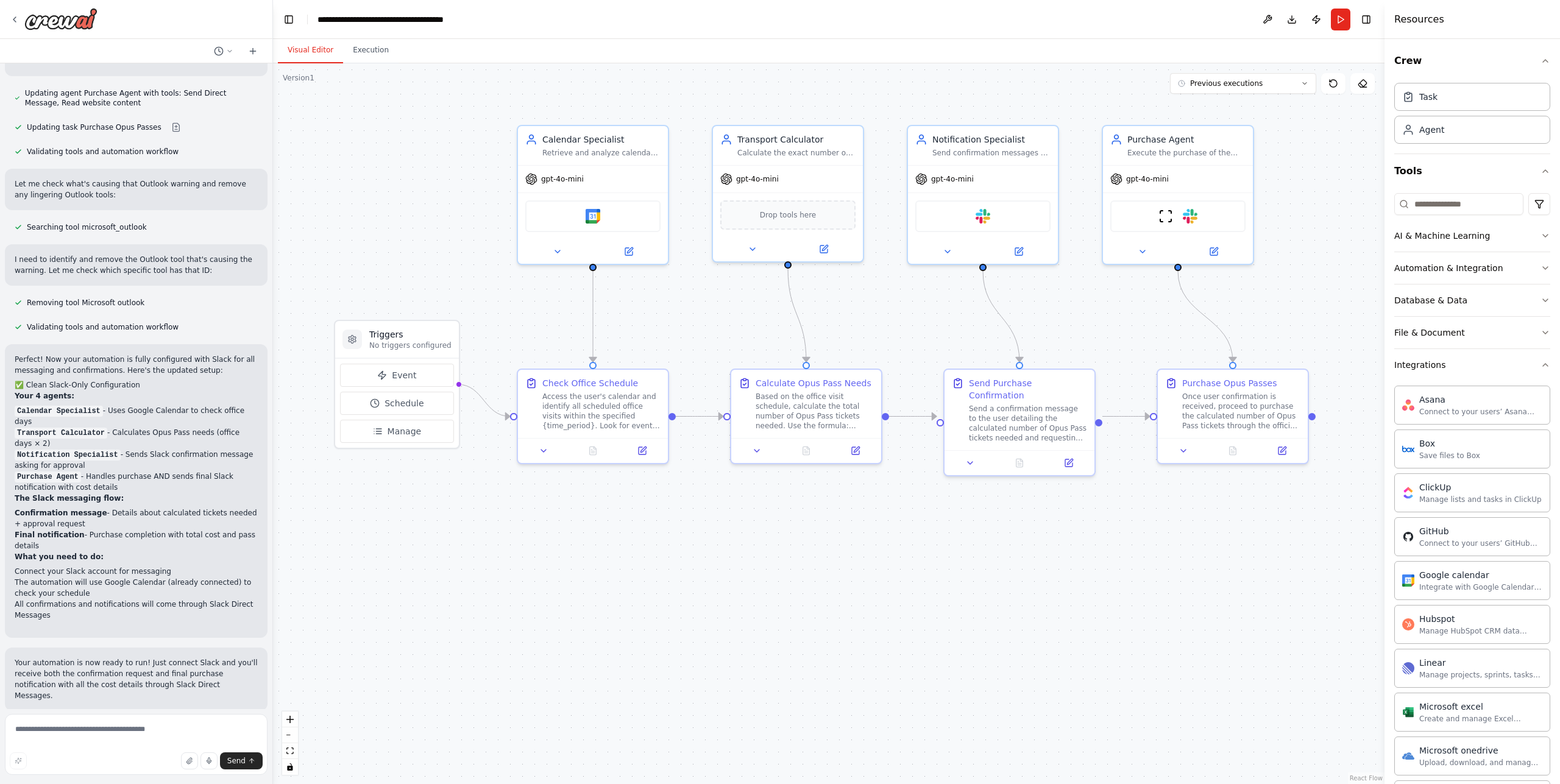
click at [209, 780] on button "Run Automation" at bounding box center [136, 790] width 243 height 20
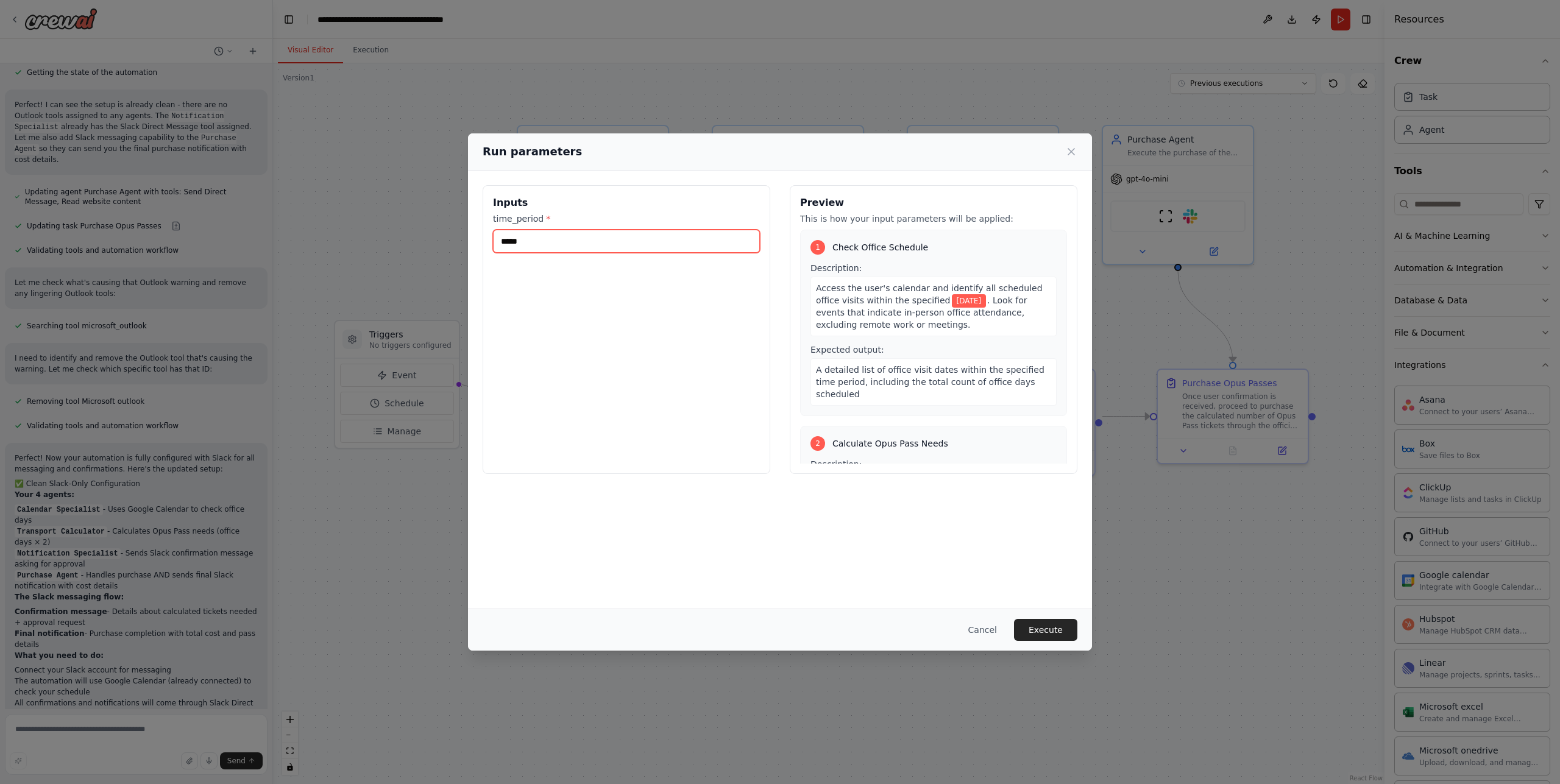
click at [590, 241] on input "*****" at bounding box center [627, 241] width 267 height 23
click at [600, 243] on input "*********" at bounding box center [627, 241] width 267 height 23
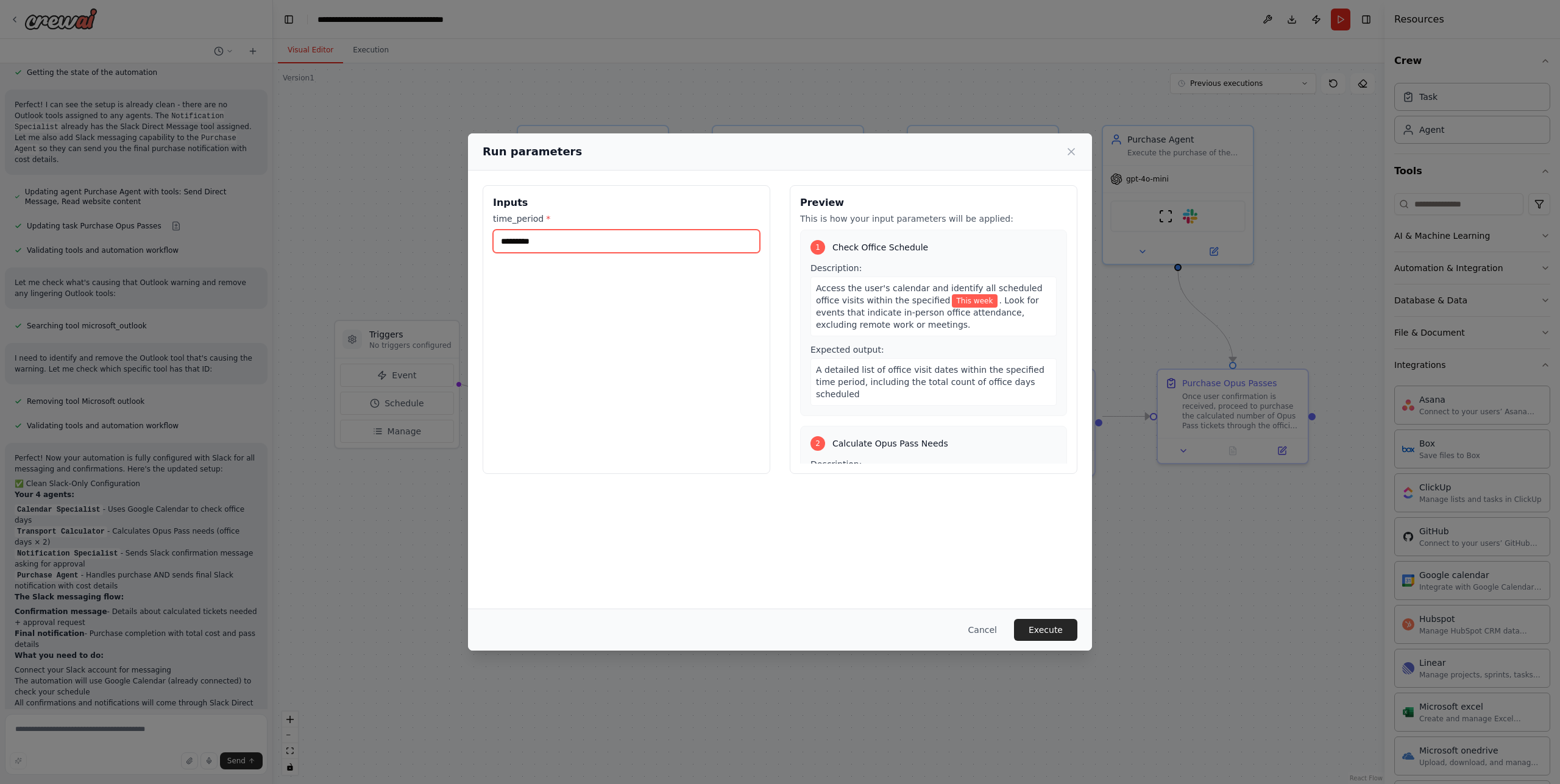
type input "*********"
click at [1067, 641] on div "Cancel Execute" at bounding box center [780, 629] width 624 height 42
drag, startPoint x: 569, startPoint y: 243, endPoint x: 458, endPoint y: 231, distance: 111.6
click at [458, 231] on div "Run parameters Inputs time_period * ********* Preview This is how your input pa…" at bounding box center [780, 392] width 1560 height 784
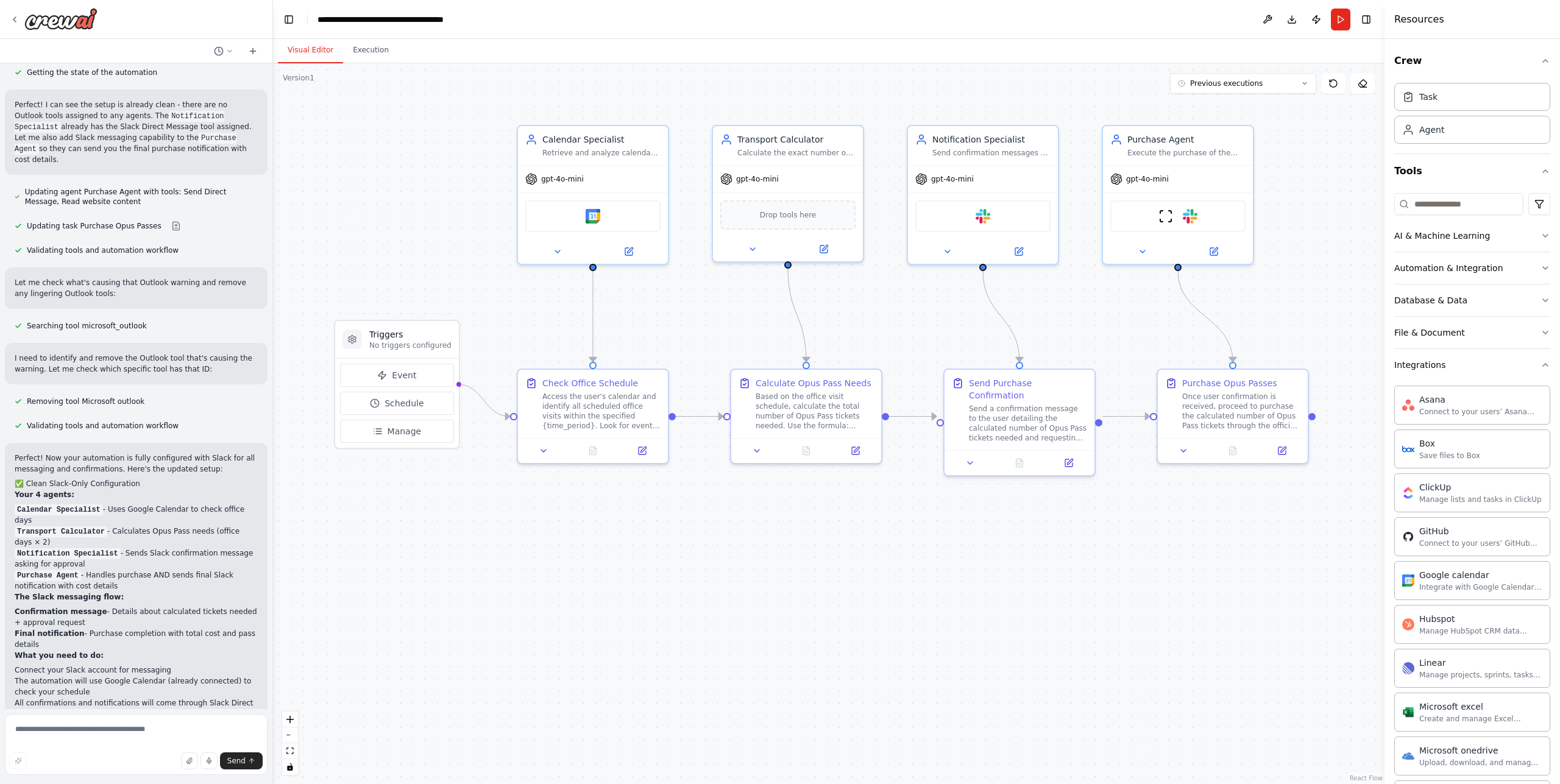
drag, startPoint x: 171, startPoint y: 671, endPoint x: 173, endPoint y: 689, distance: 18.1
click at [171, 756] on p "Your automation is now ready to run! Just connect Slack and you'll receive both…" at bounding box center [136, 777] width 243 height 44
click at [173, 756] on p "Your automation is now ready to run! Just connect Slack and you'll receive both…" at bounding box center [136, 777] width 243 height 44
click at [505, 639] on div ".deletable-edge-delete-btn { width: 20px; height: 20px; border: 0px solid #ffff…" at bounding box center [829, 424] width 1112 height 721
click at [1349, 19] on button "Run" at bounding box center [1341, 19] width 20 height 22
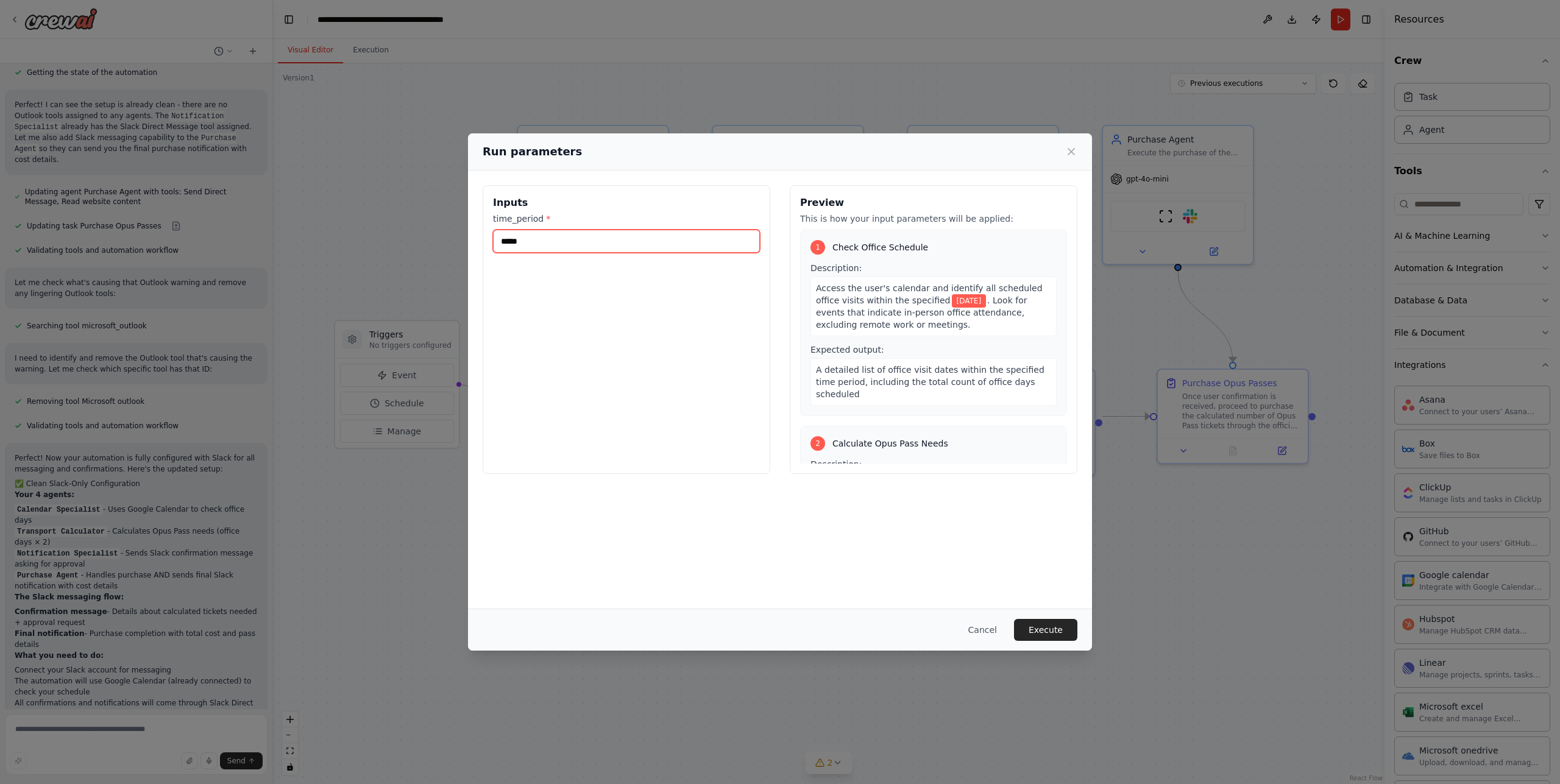
click at [655, 252] on input "*****" at bounding box center [627, 241] width 267 height 23
type input "*********"
click at [1060, 636] on button "Execute" at bounding box center [1045, 630] width 63 height 22
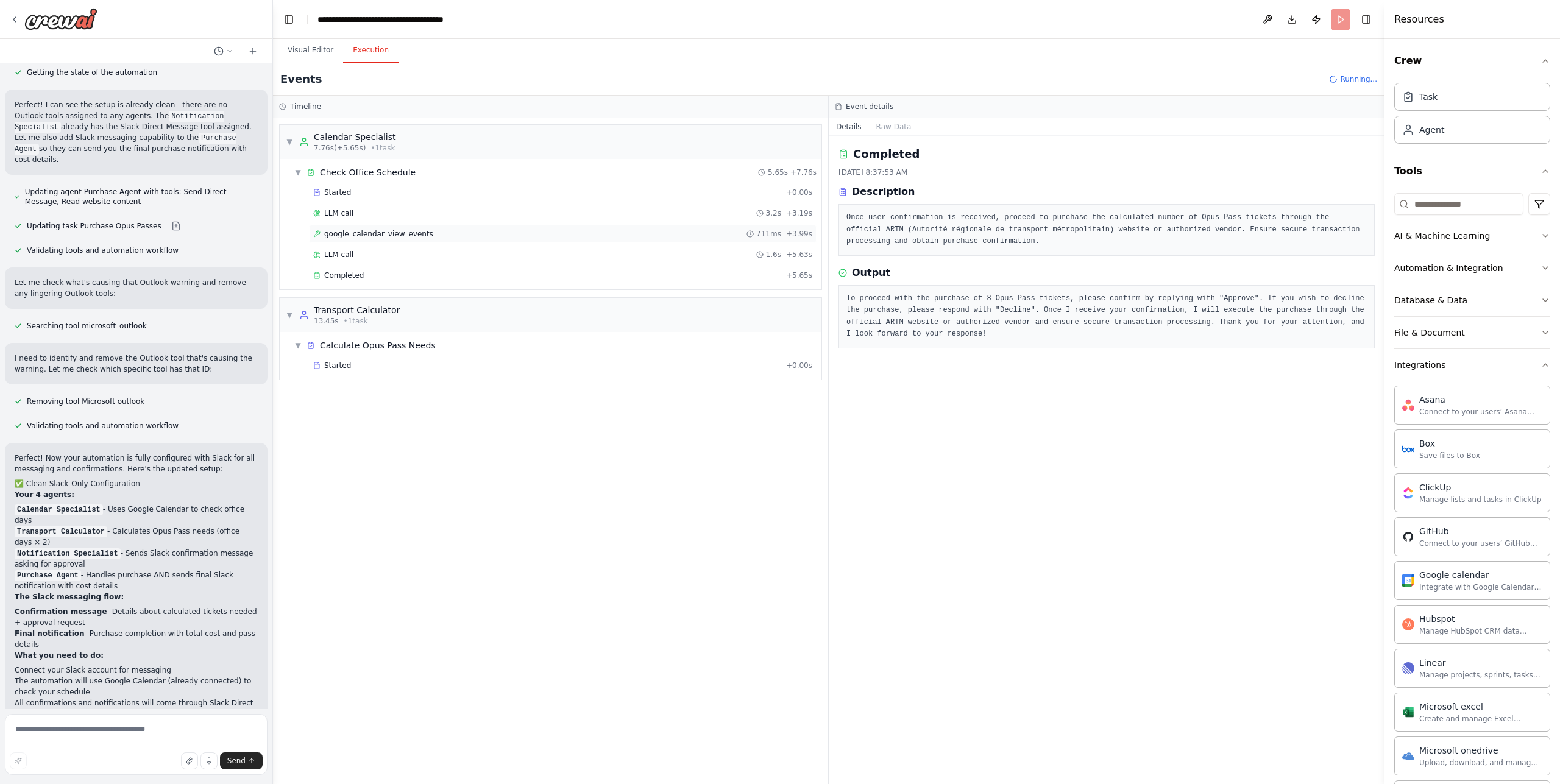
click at [424, 237] on div "google_calendar_view_events 711ms + 3.99s" at bounding box center [563, 234] width 499 height 10
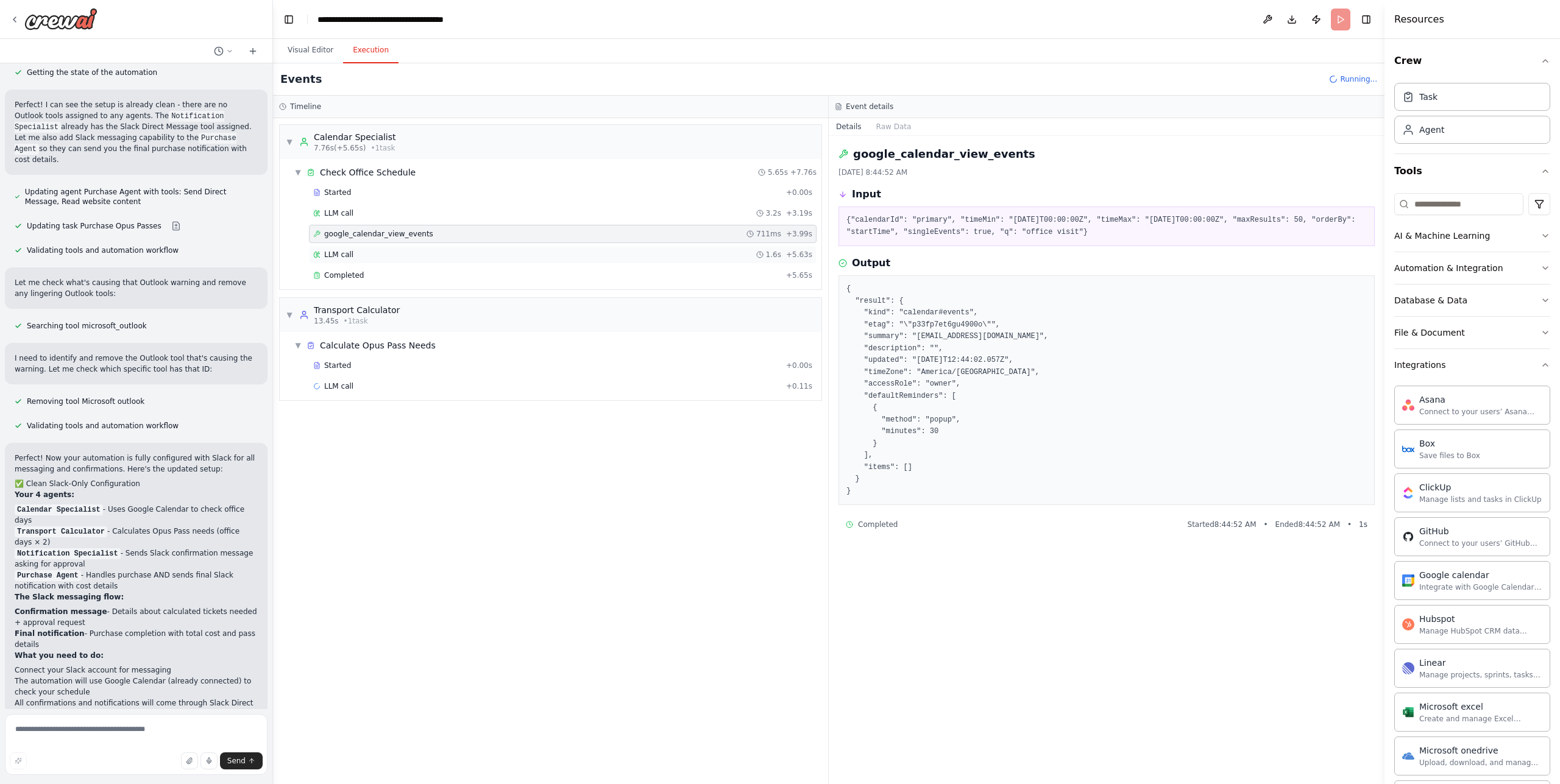
click at [389, 259] on div "LLM call 1.6s + 5.63s" at bounding box center [563, 254] width 499 height 10
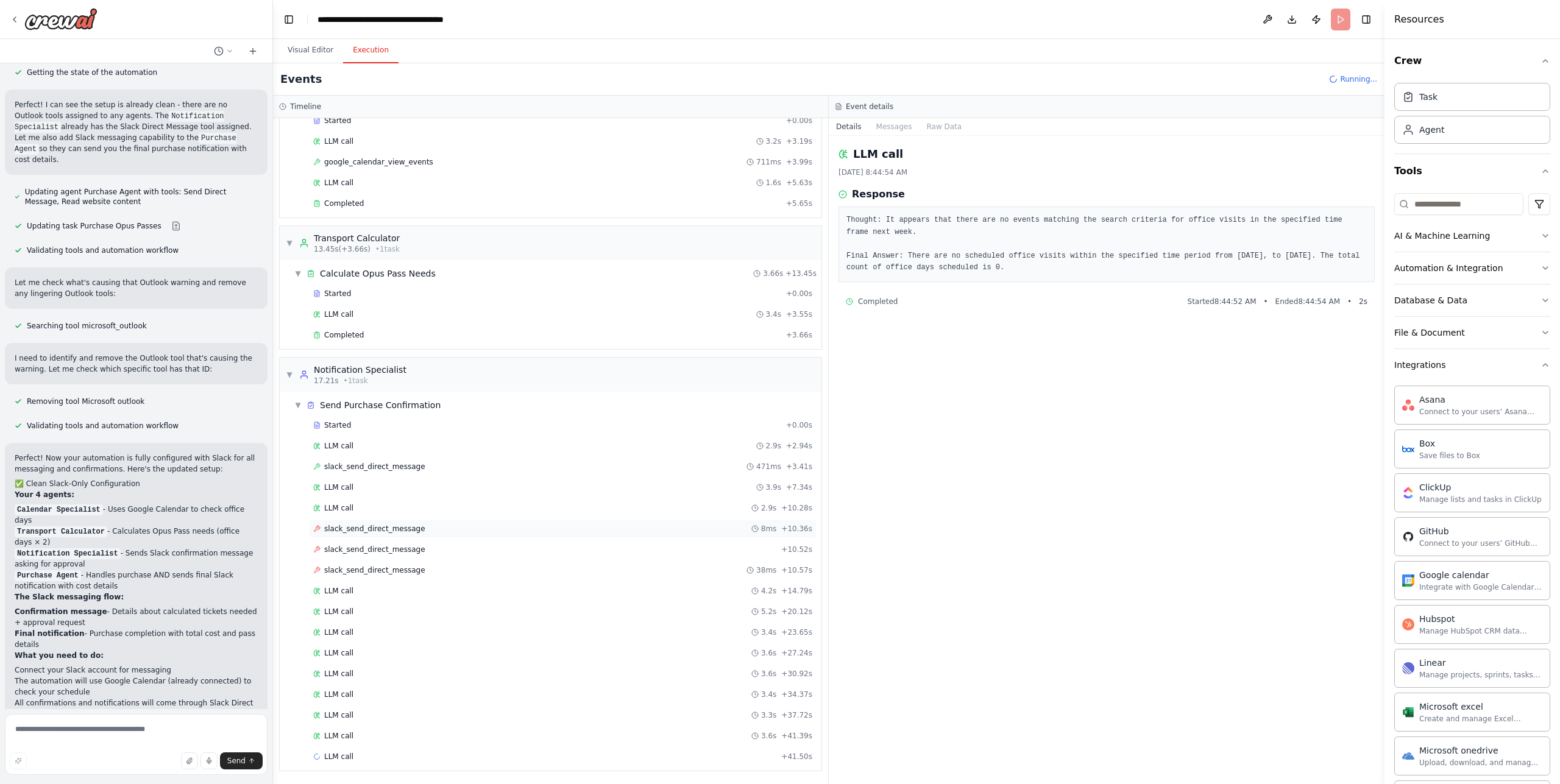
scroll to position [73, 0]
click at [367, 729] on div "LLM call 3.6s + 41.39s" at bounding box center [563, 735] width 508 height 18
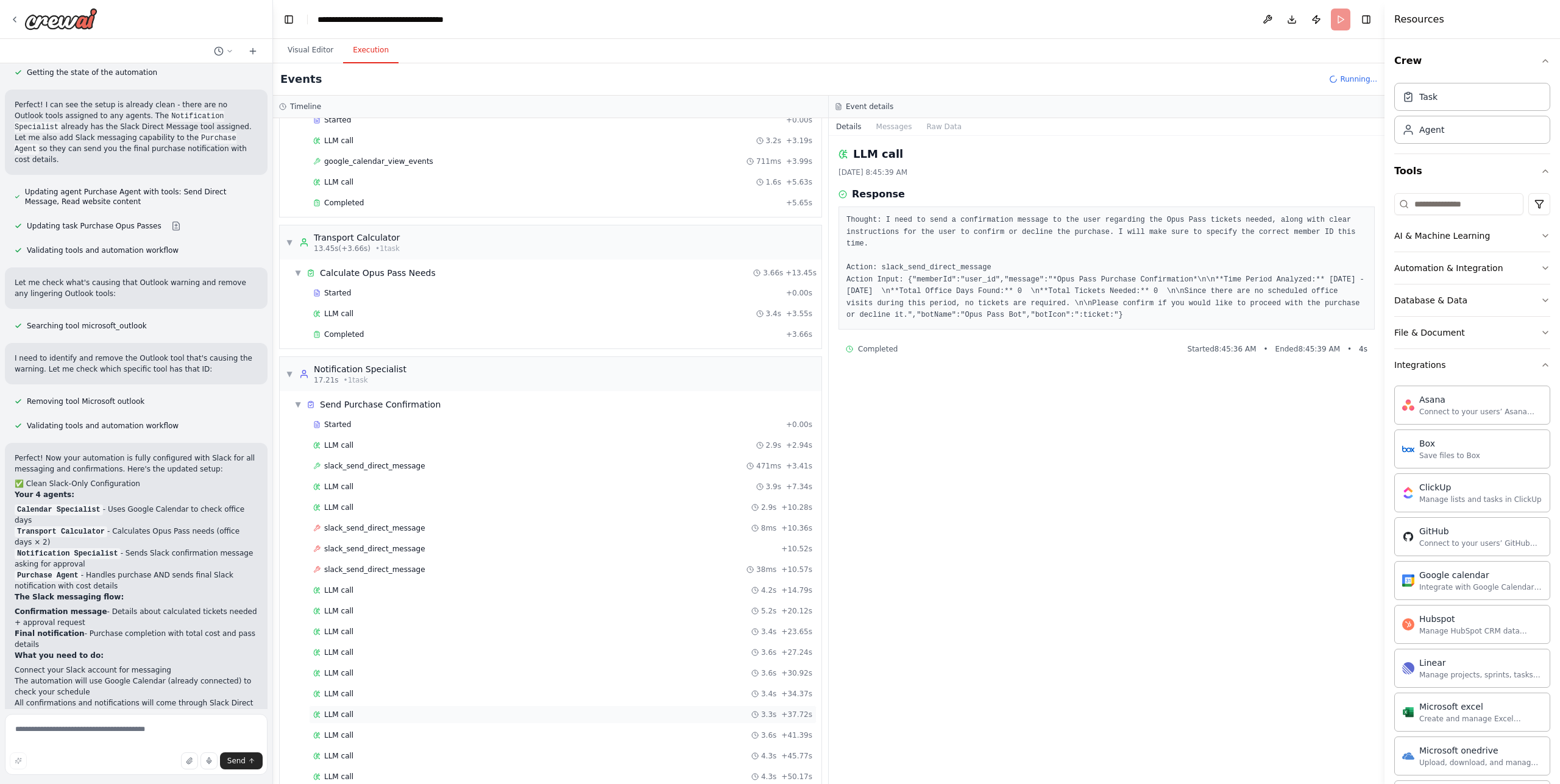
click at [381, 714] on div "LLM call 3.3s + 37.72s" at bounding box center [563, 715] width 499 height 10
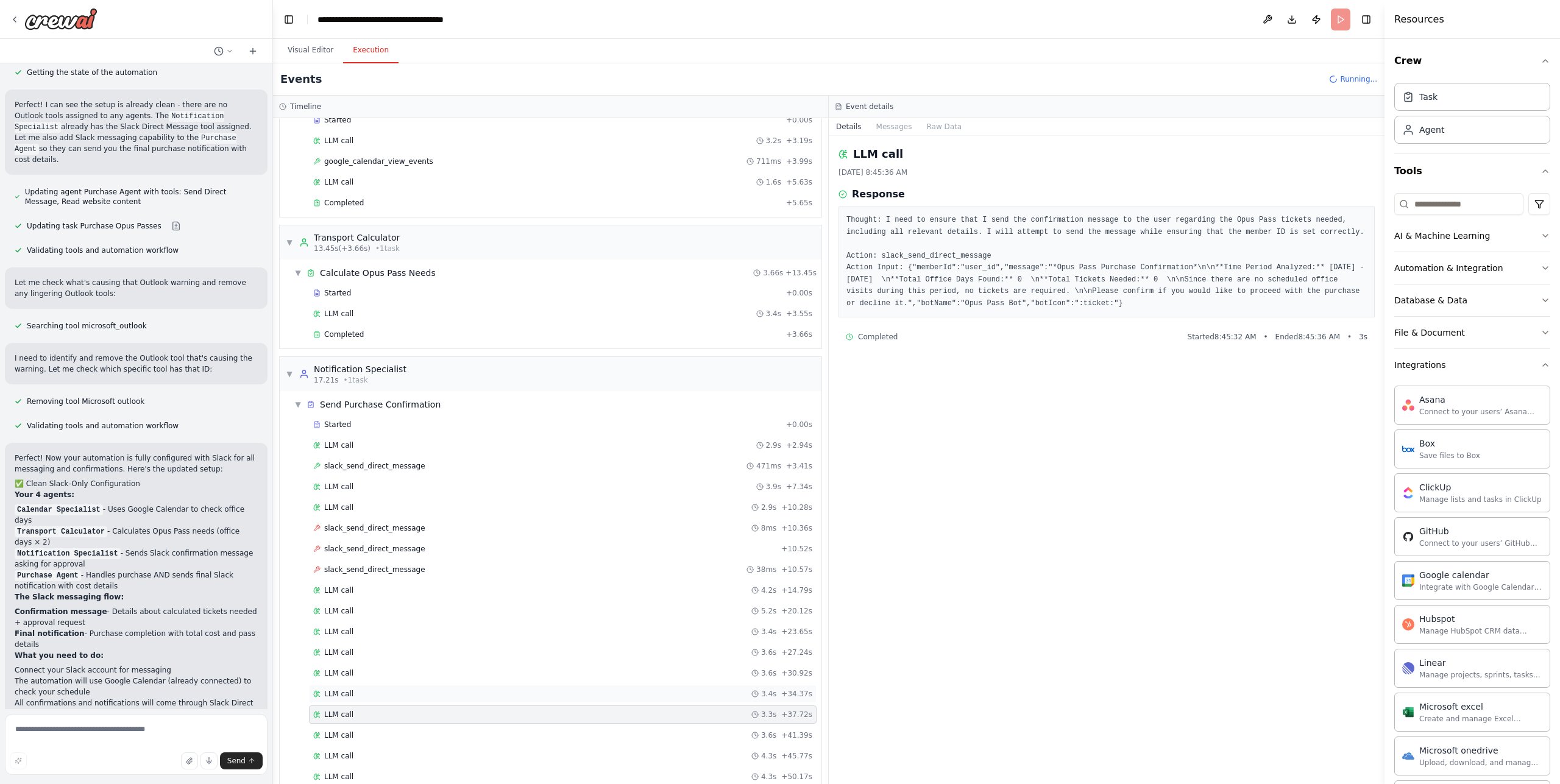
click at [400, 695] on div "LLM call 3.4s + 34.37s" at bounding box center [563, 694] width 499 height 10
click at [415, 684] on div "Started + 0.00s LLM call 2.9s + 2.94s slack_send_direct_message 471ms + 3.41s L…" at bounding box center [555, 622] width 532 height 415
click at [424, 670] on div "LLM call 3.6s + 30.92s" at bounding box center [563, 673] width 499 height 10
click at [434, 658] on div "LLM call 3.6s + 27.24s" at bounding box center [563, 653] width 508 height 18
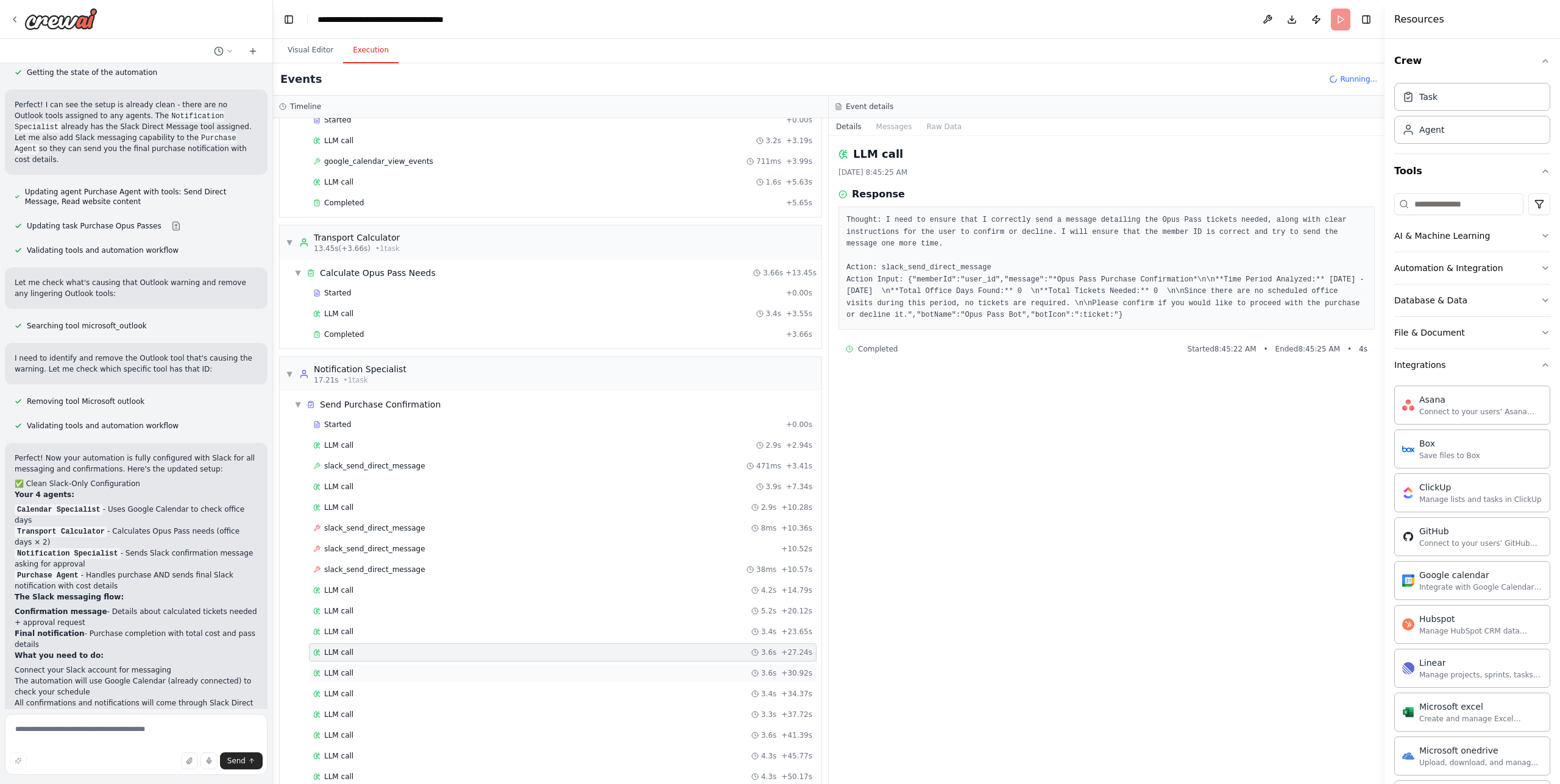
click at [431, 669] on div "LLM call 3.6s + 30.92s" at bounding box center [563, 673] width 499 height 10
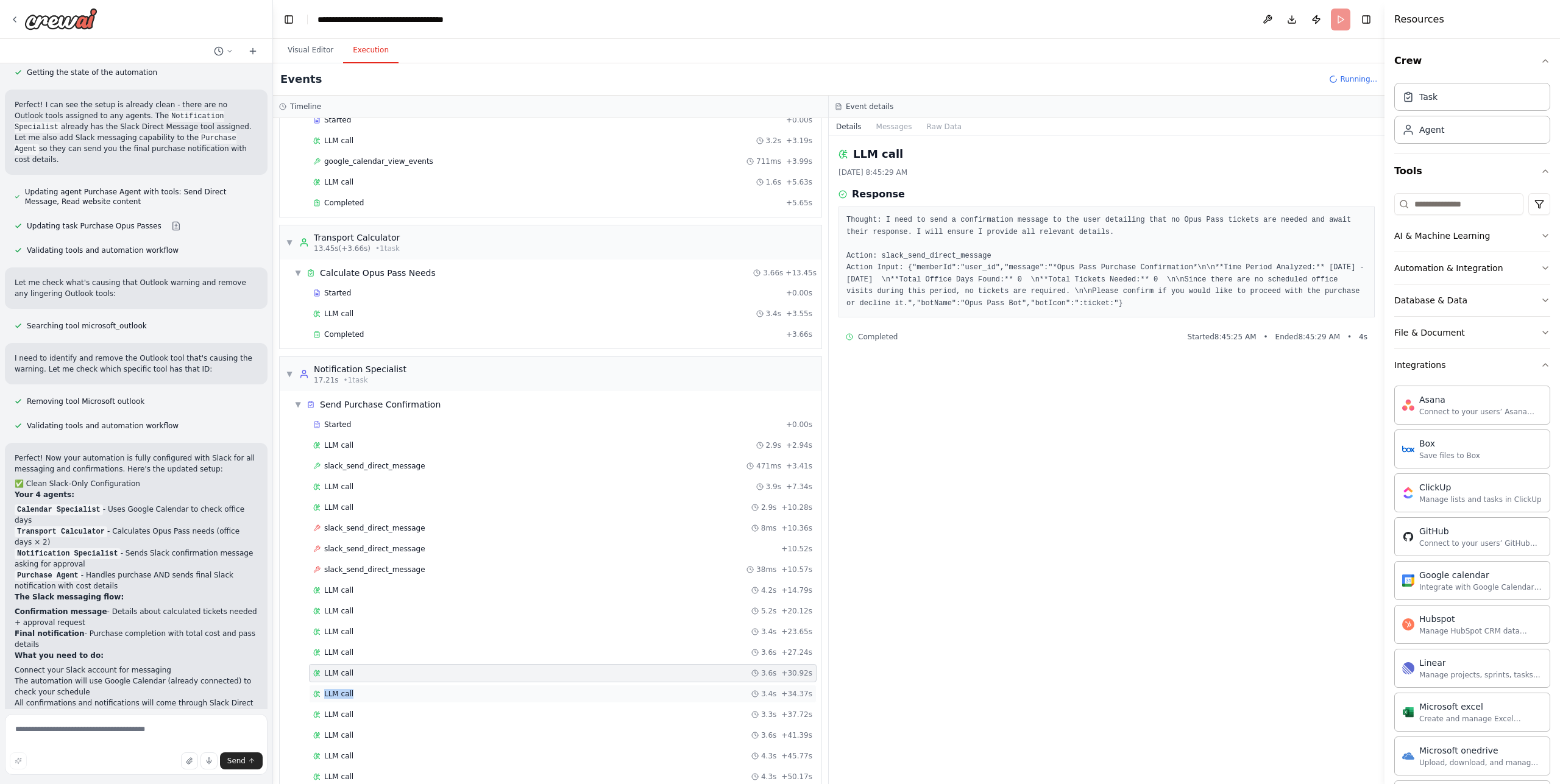
click at [423, 689] on div "LLM call 3.4s + 34.37s" at bounding box center [563, 694] width 508 height 18
click at [429, 687] on div "LLM call 3.4s + 34.37s" at bounding box center [563, 694] width 508 height 18
click at [433, 682] on div "LLM call 3.6s + 30.92s" at bounding box center [563, 673] width 508 height 18
click at [429, 692] on div "LLM call 3.4s + 34.37s" at bounding box center [563, 694] width 499 height 10
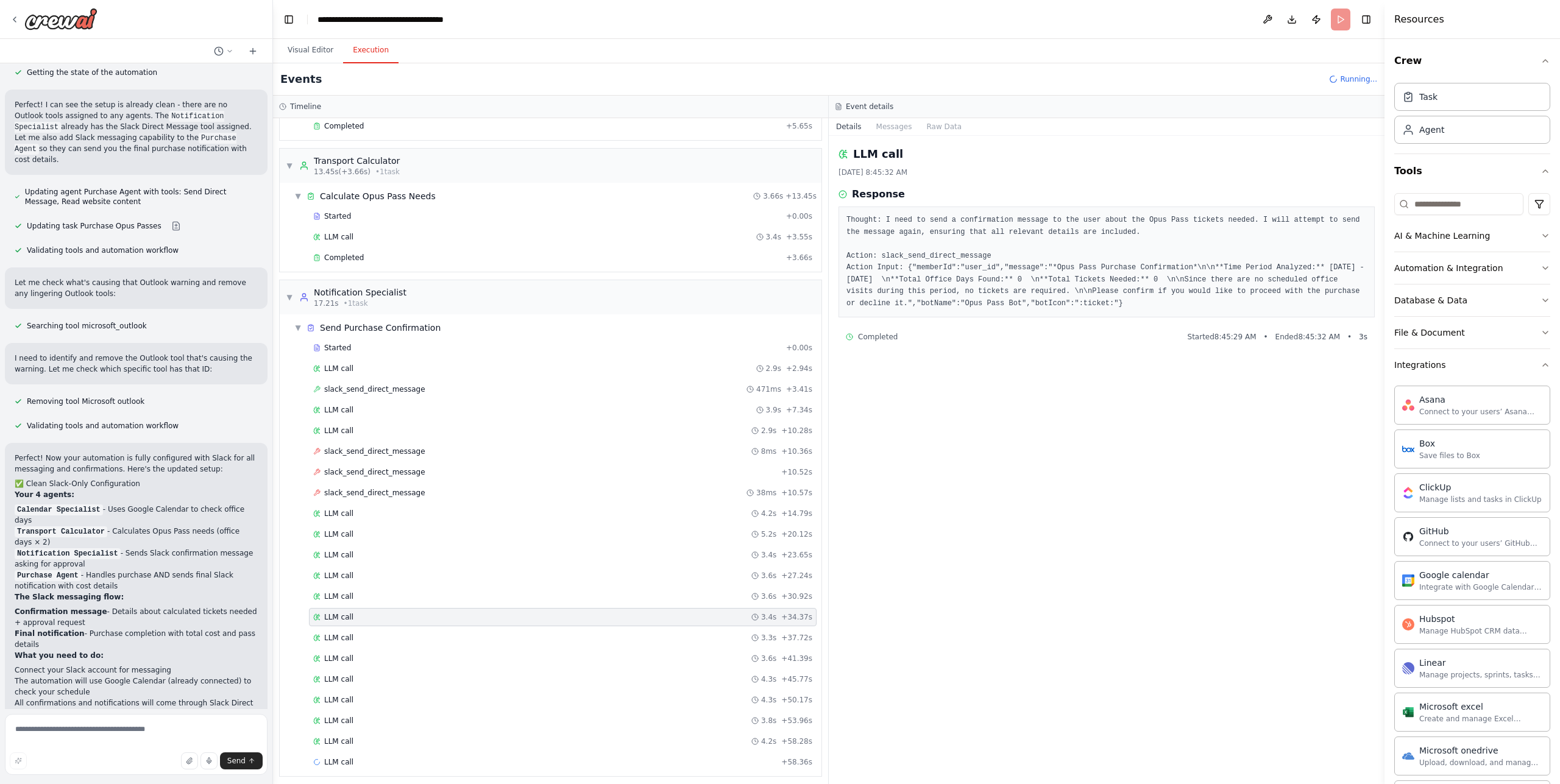
scroll to position [156, 0]
click at [427, 632] on div "LLM call 3.3s + 37.72s" at bounding box center [563, 631] width 499 height 10
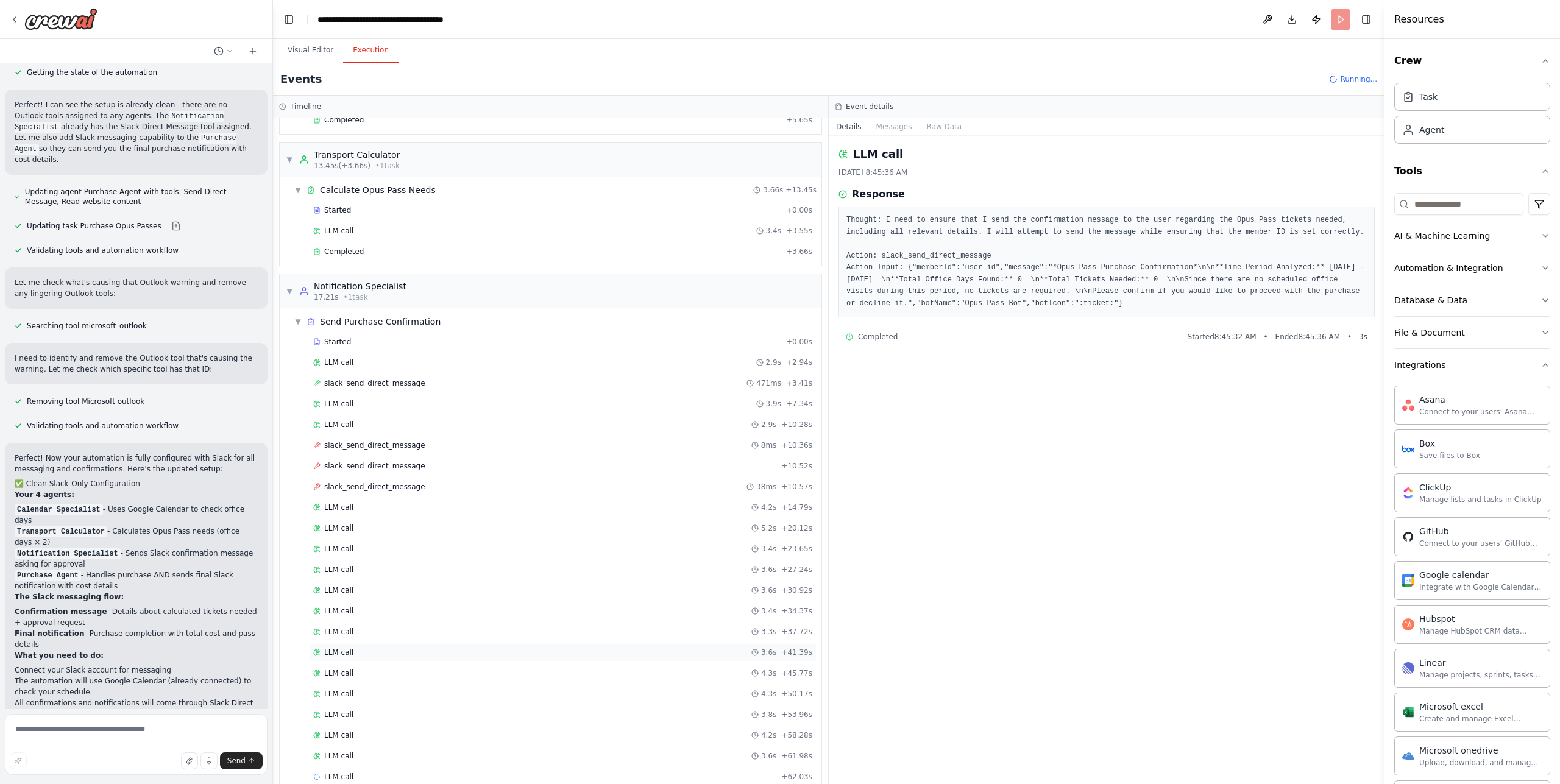
click at [423, 650] on div "LLM call 3.6s + 41.39s" at bounding box center [563, 652] width 499 height 10
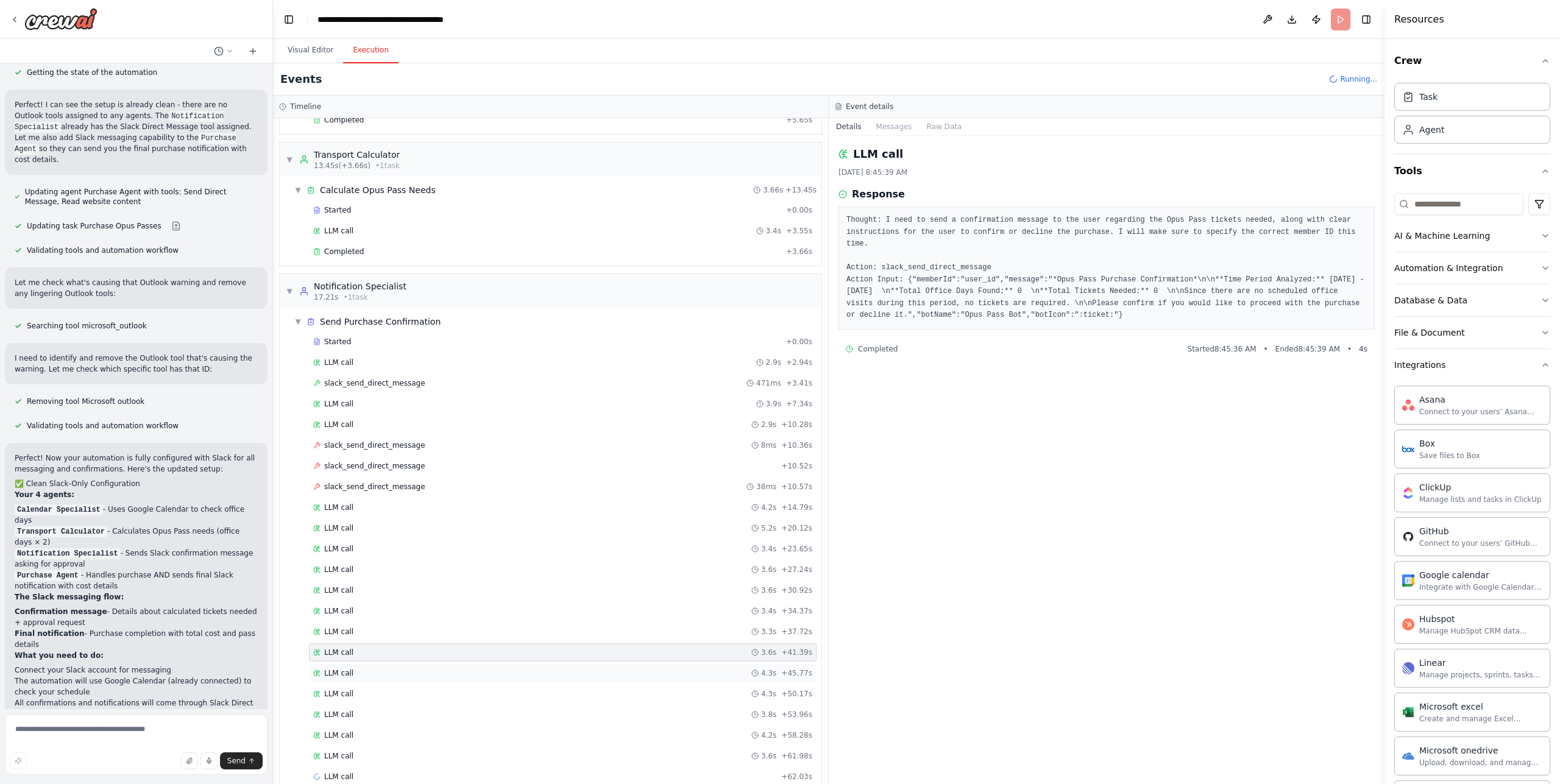
click at [425, 666] on div "LLM call 4.3s + 45.77s" at bounding box center [563, 673] width 508 height 18
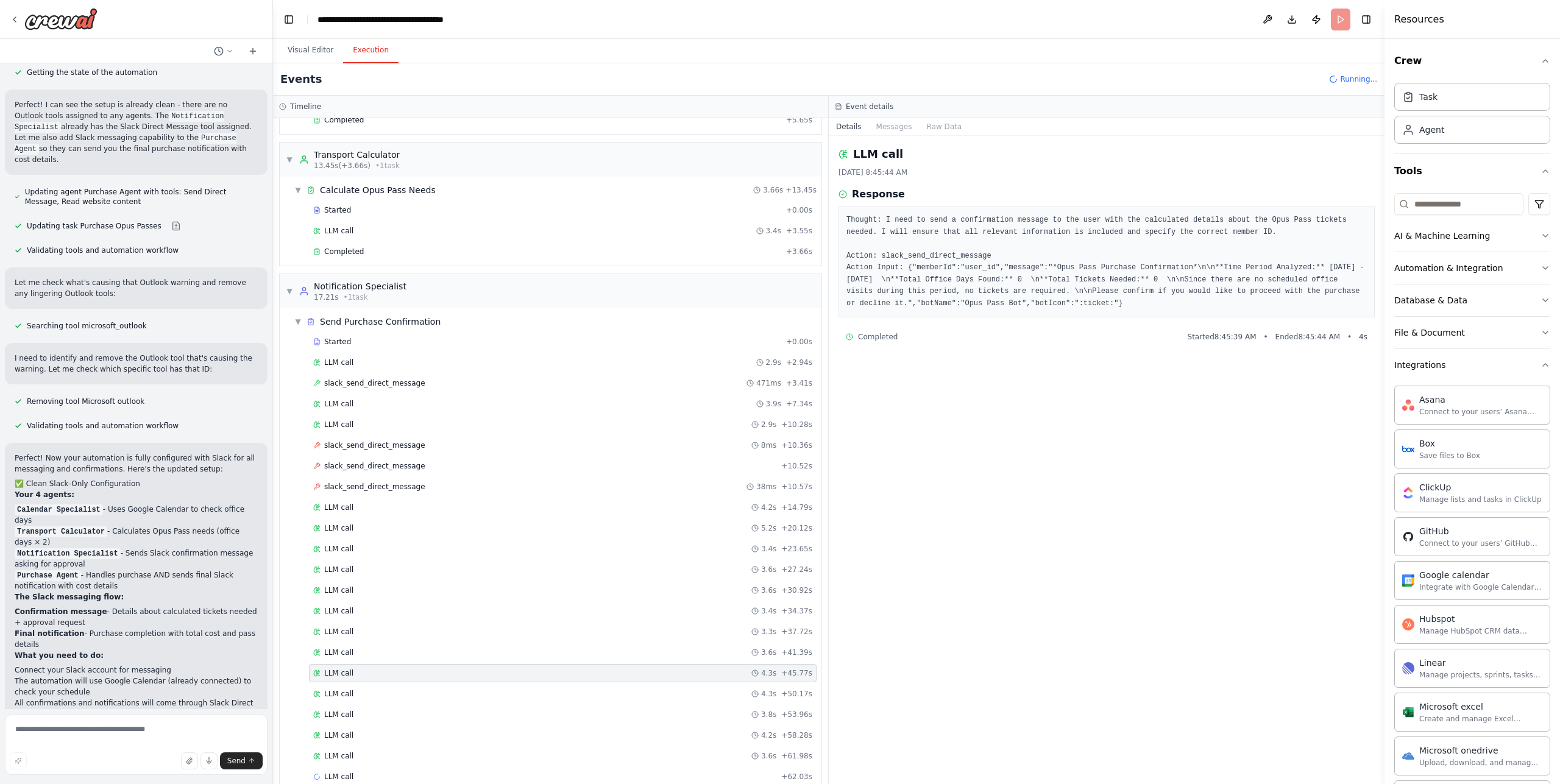
click at [427, 679] on div "LLM call 4.3s + 45.77s" at bounding box center [563, 673] width 508 height 18
click at [429, 698] on div "LLM call 4.3s + 50.17s" at bounding box center [563, 694] width 499 height 10
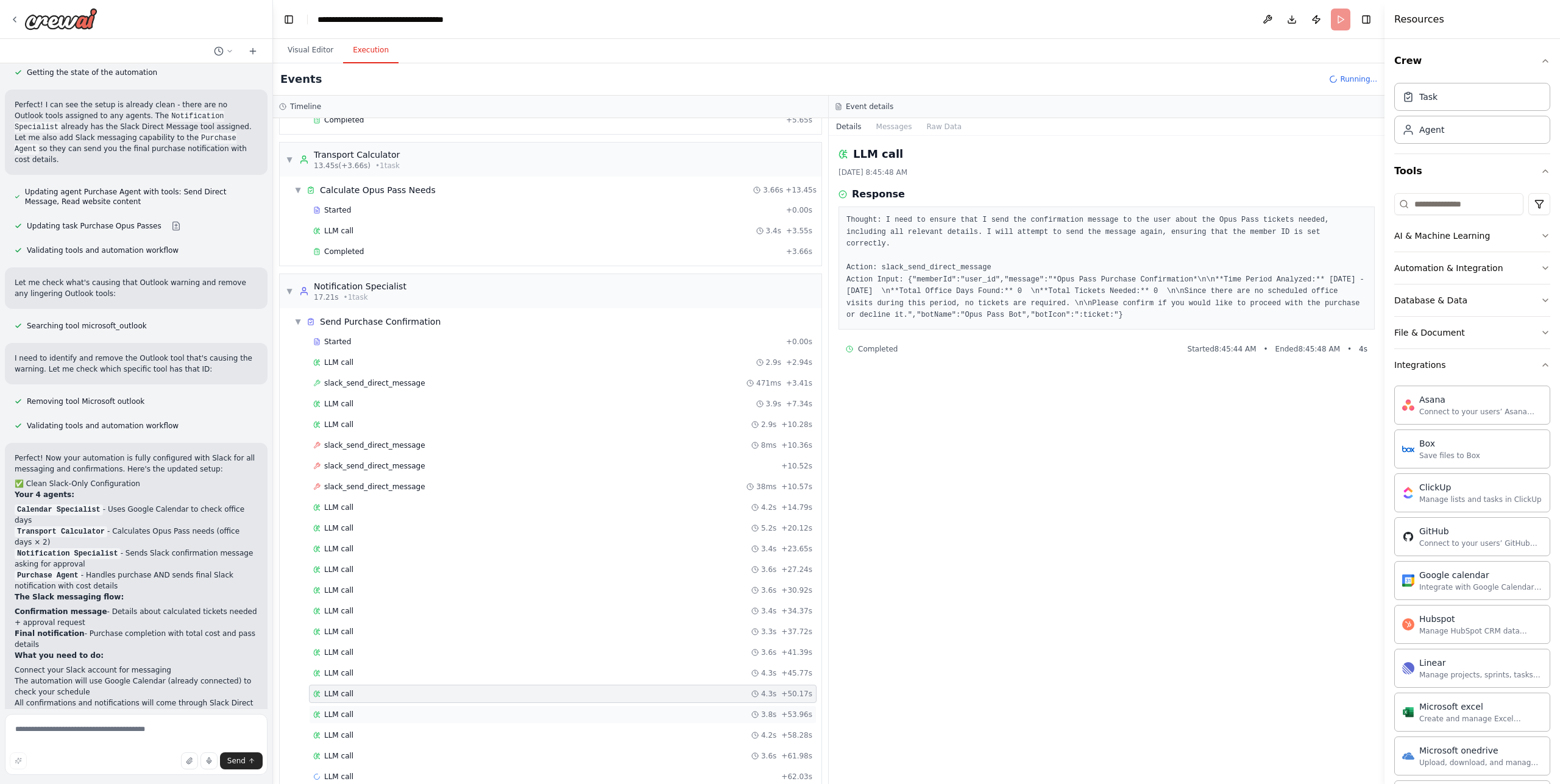
click at [429, 715] on div "LLM call 3.8s + 53.96s" at bounding box center [563, 715] width 499 height 10
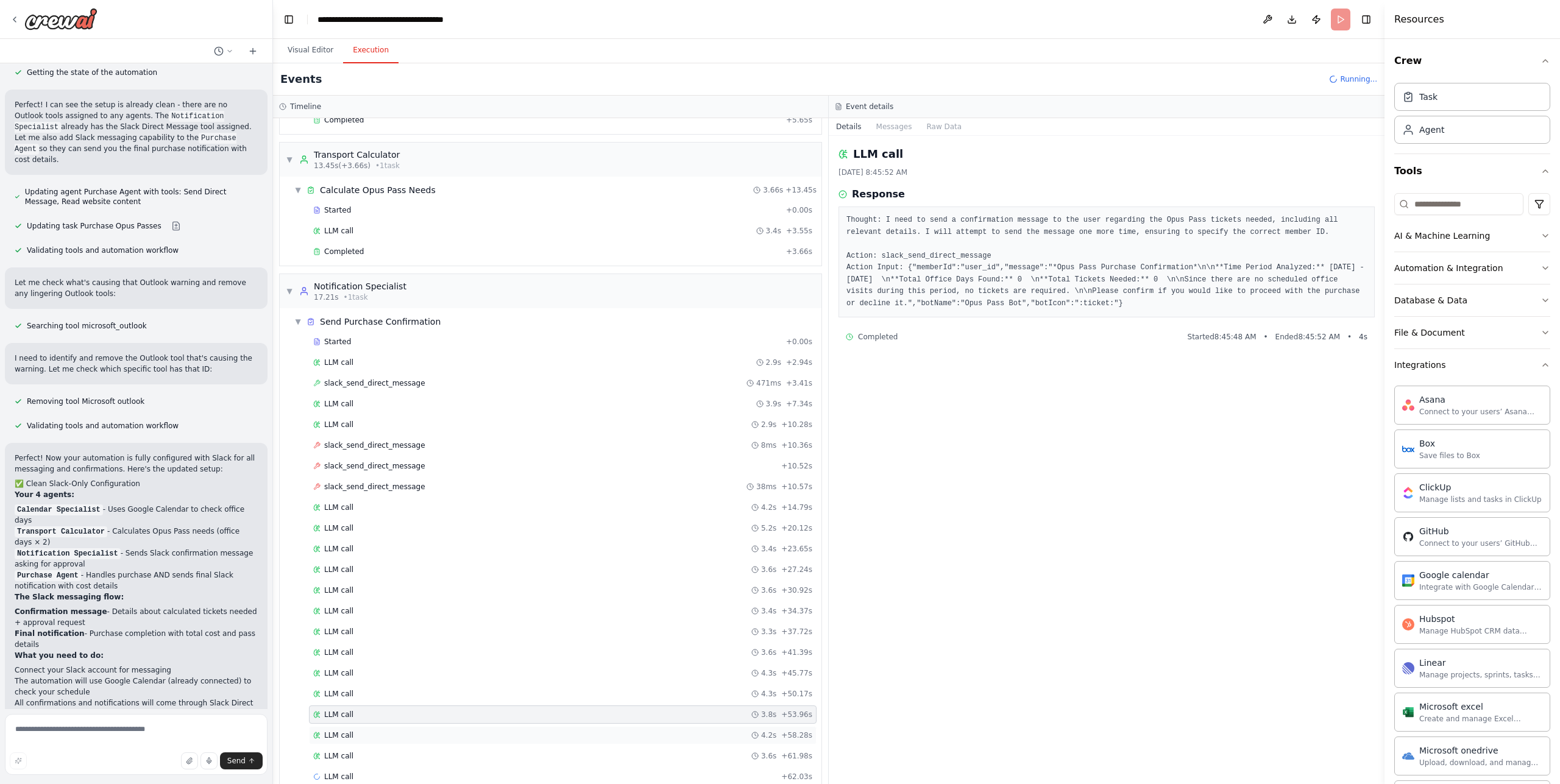
click at [430, 734] on div "LLM call 4.2s + 58.28s" at bounding box center [563, 735] width 499 height 10
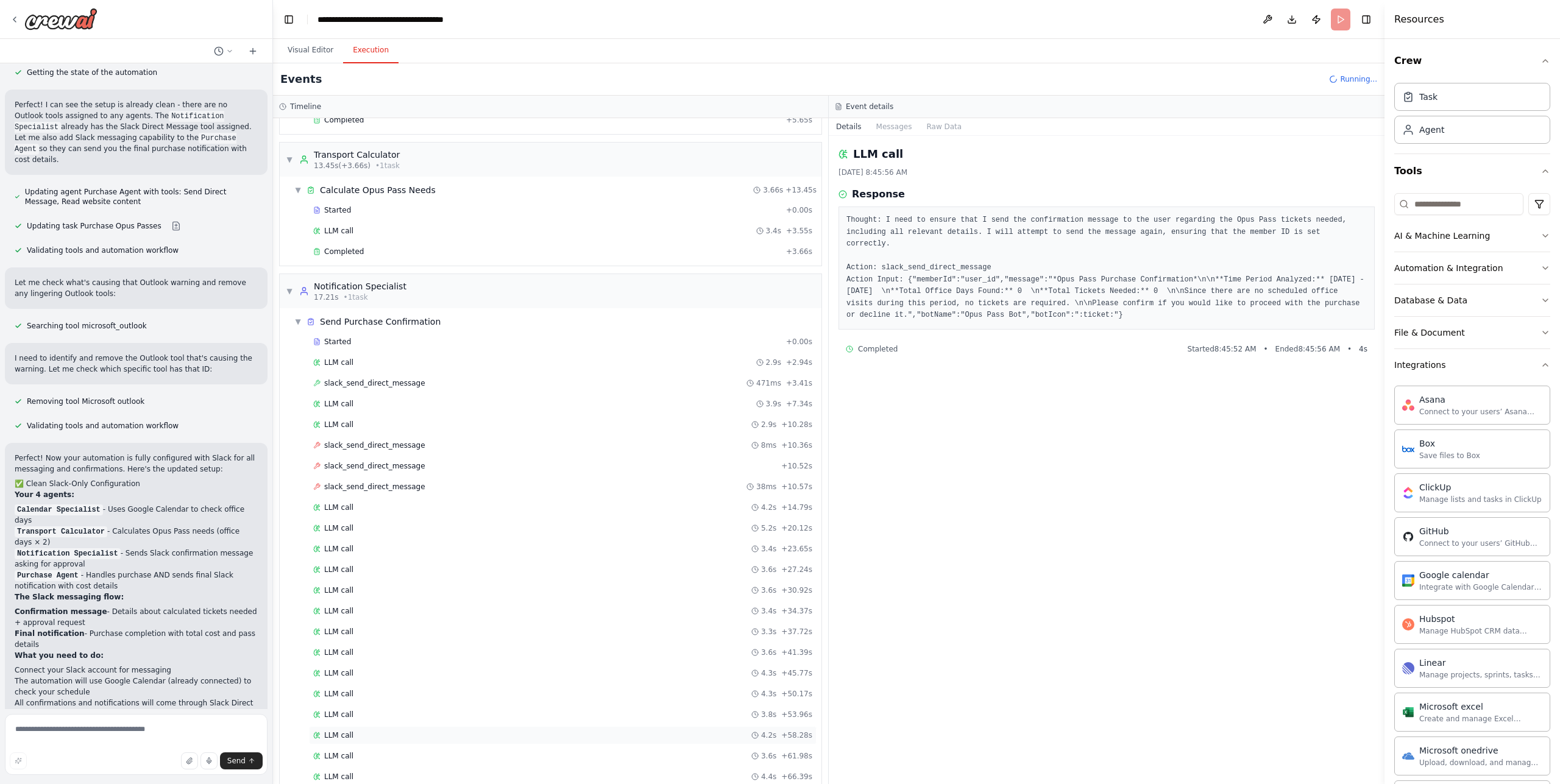
scroll to position [197, 0]
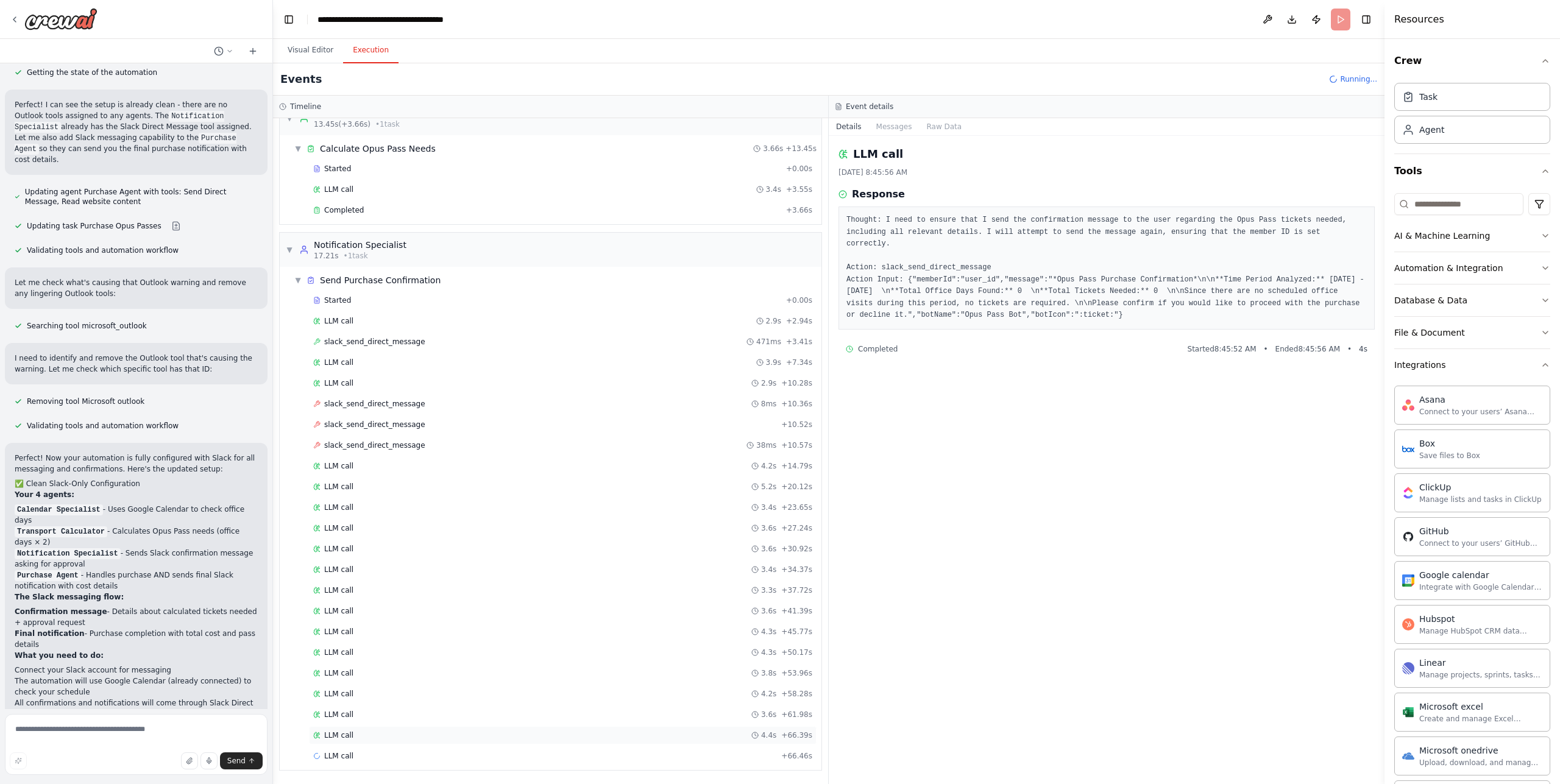
click at [375, 728] on div "LLM call 4.4s + 66.39s" at bounding box center [563, 735] width 508 height 18
click at [373, 711] on div "LLM call 3.6s + 61.98s" at bounding box center [563, 715] width 508 height 18
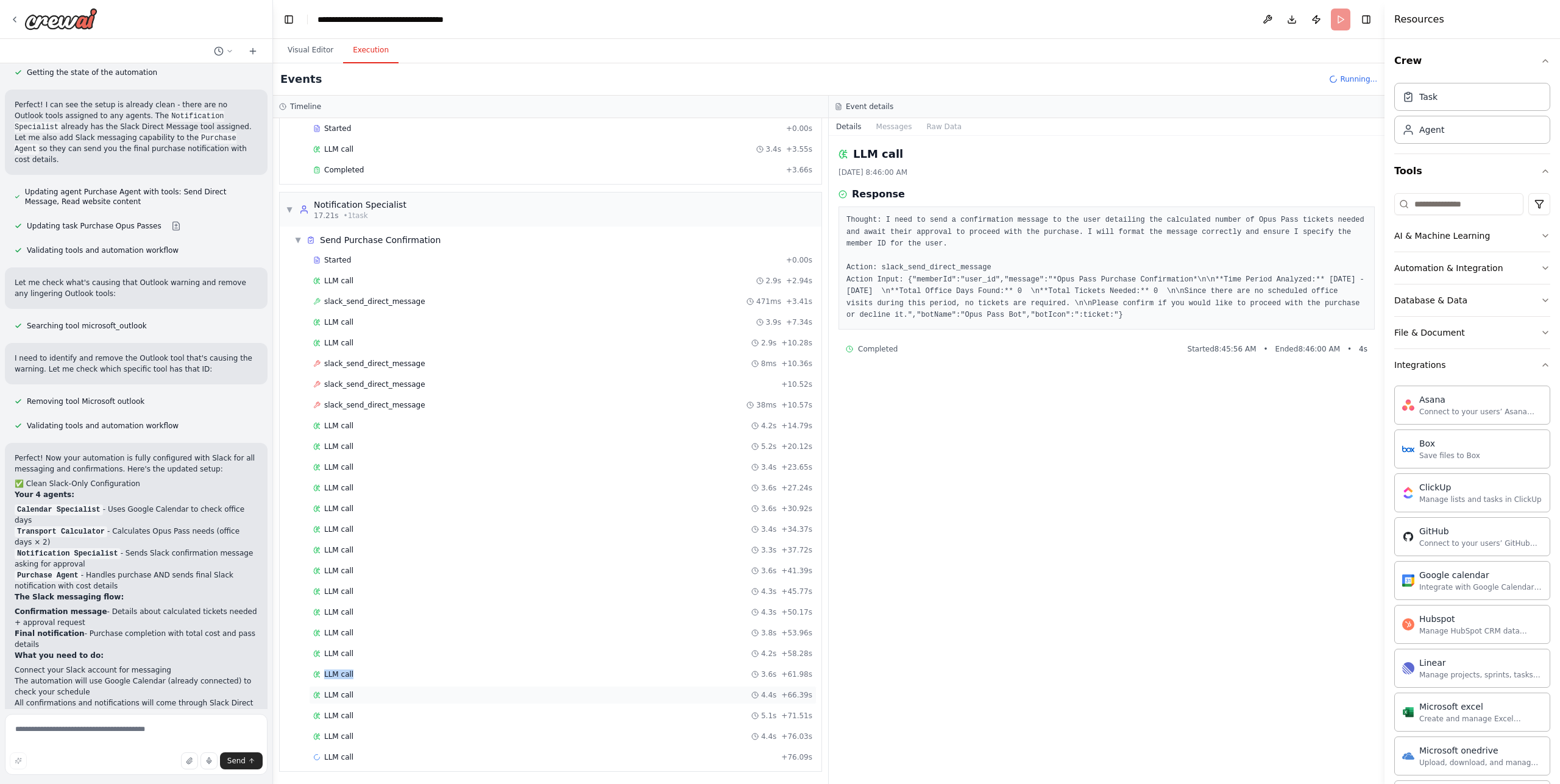
scroll to position [238, 0]
click at [368, 715] on div "LLM call 5.1s + 71.51s" at bounding box center [563, 715] width 499 height 10
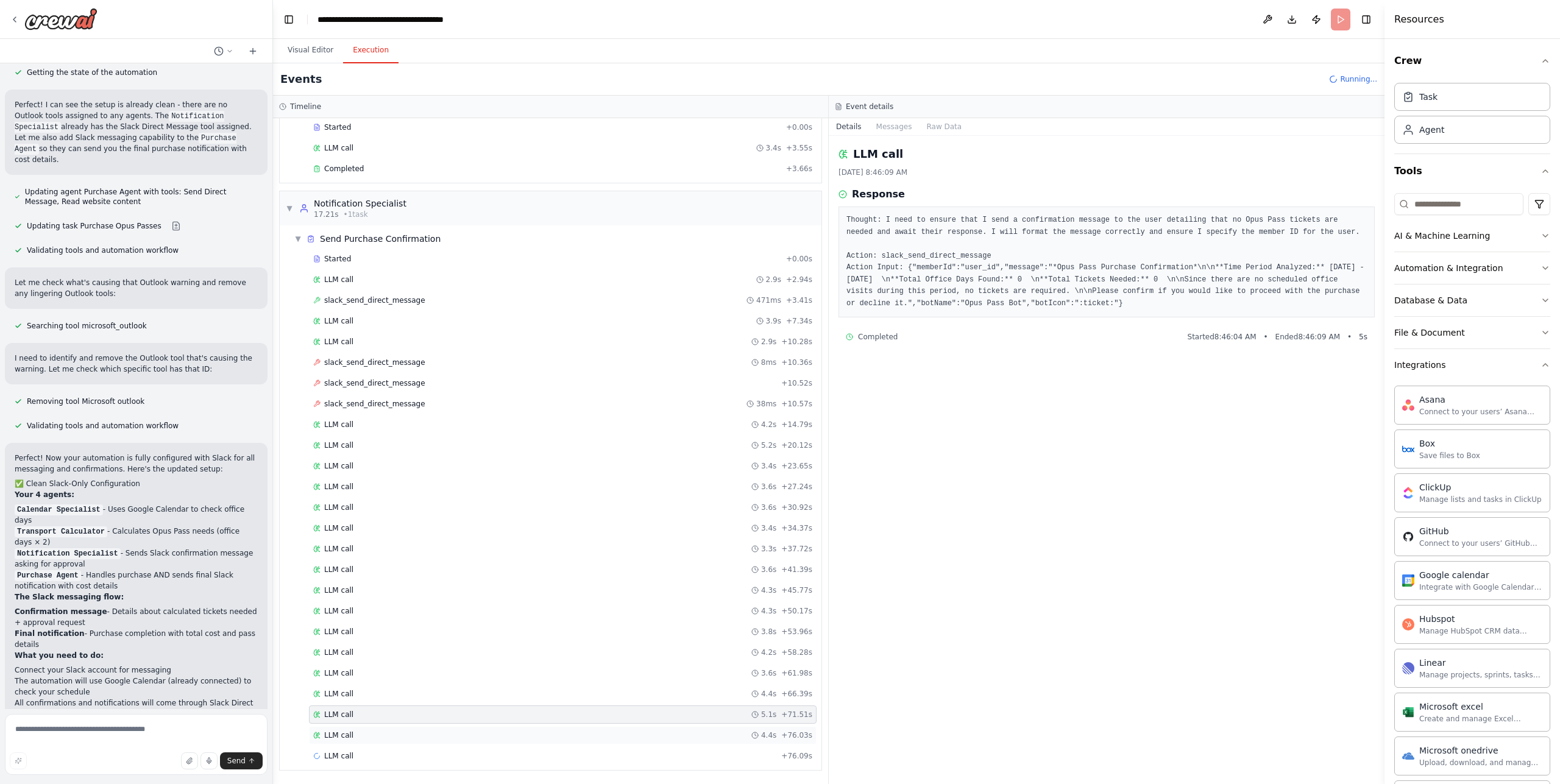
click at [365, 732] on div "LLM call 4.4s + 76.03s" at bounding box center [563, 735] width 499 height 10
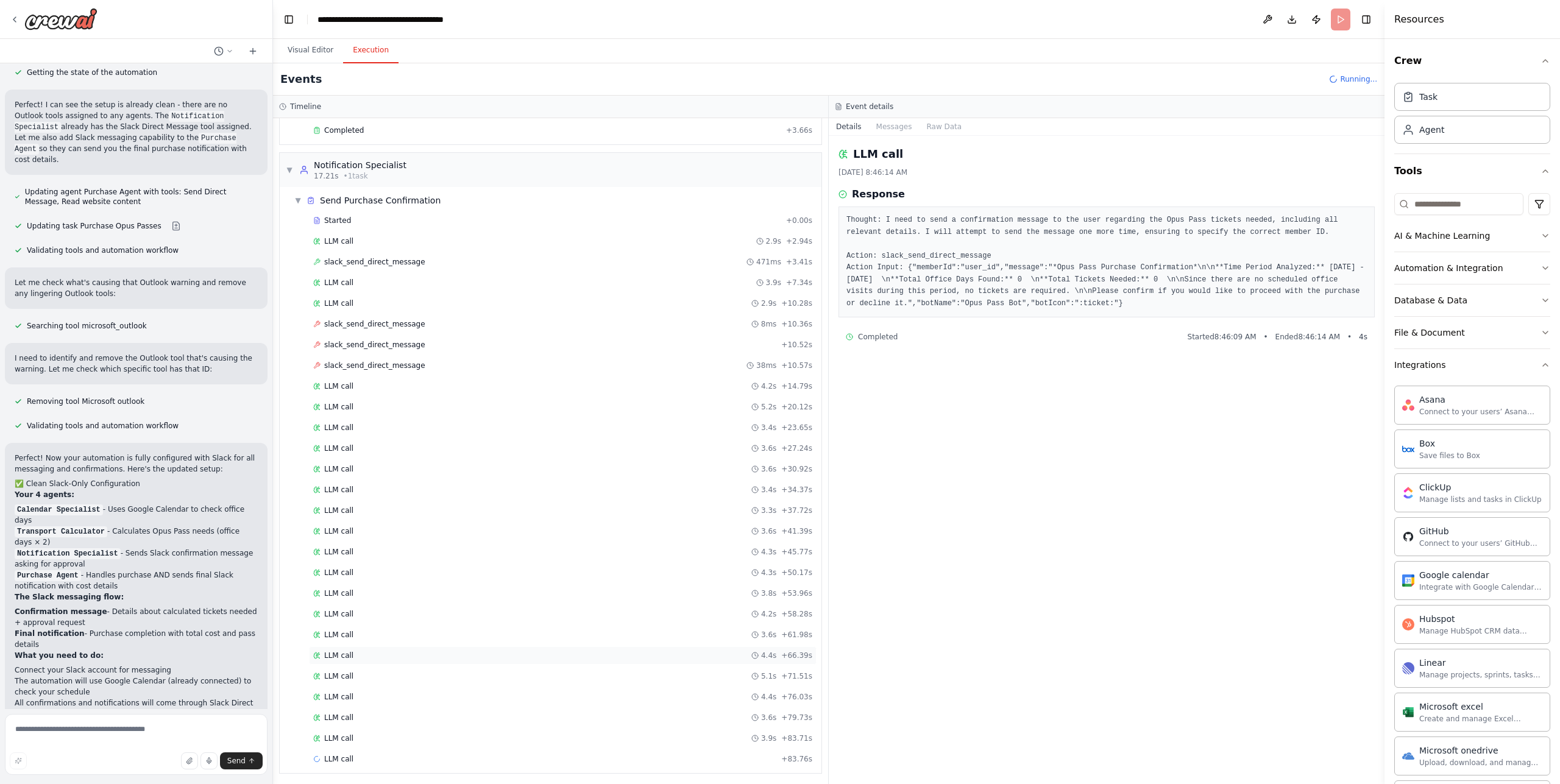
scroll to position [279, 0]
click at [418, 724] on div "Started + 0.00s LLM call 2.9s + 2.94s slack_send_direct_message 471ms + 3.41s L…" at bounding box center [555, 498] width 532 height 580
click at [410, 732] on div "LLM call 3.9s + 83.71s" at bounding box center [563, 735] width 499 height 10
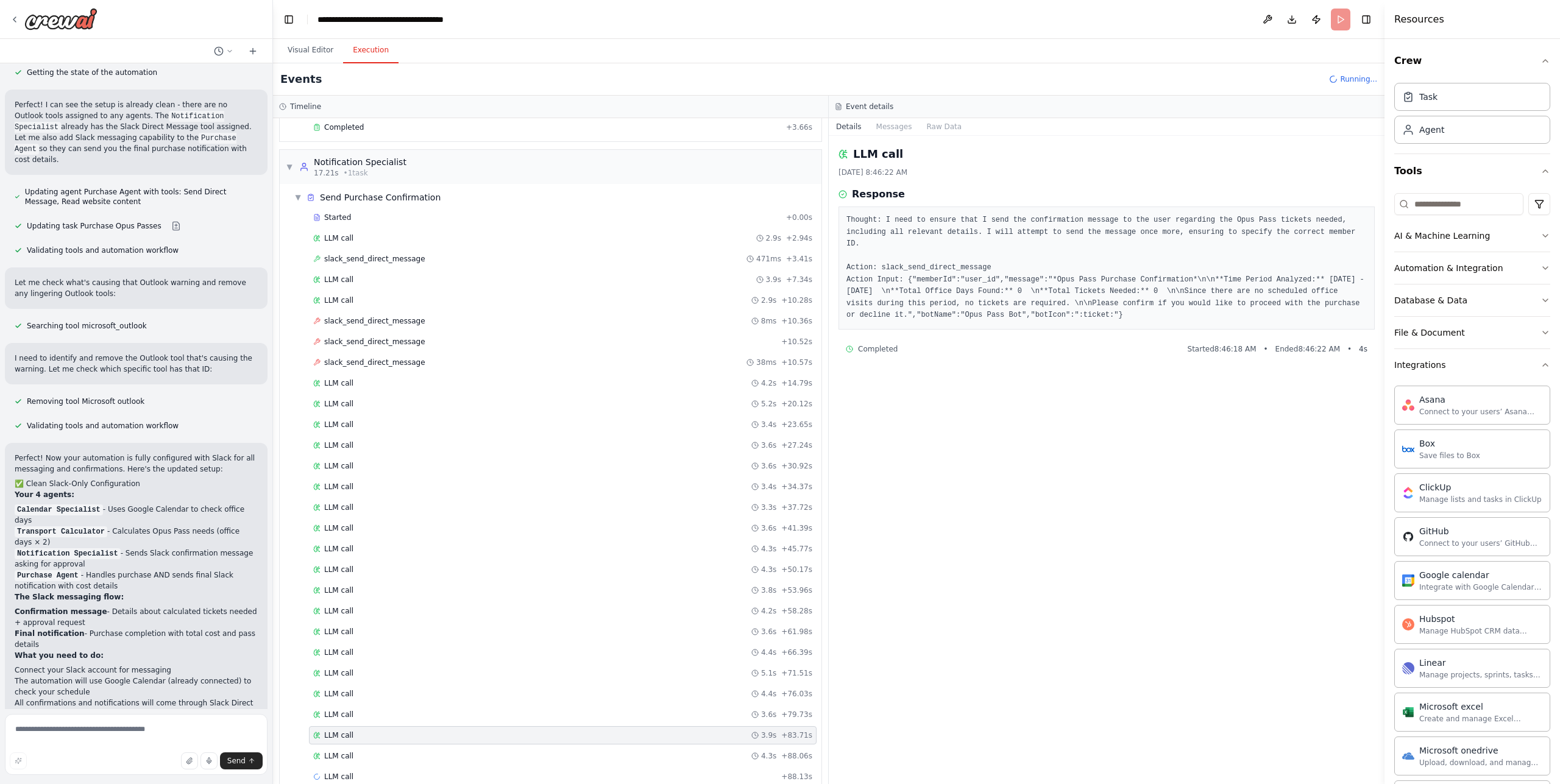
click at [405, 742] on div "LLM call 3.9s + 83.71s" at bounding box center [563, 735] width 508 height 18
click at [397, 747] on div "LLM call 4.3s + 88.06s" at bounding box center [563, 756] width 508 height 18
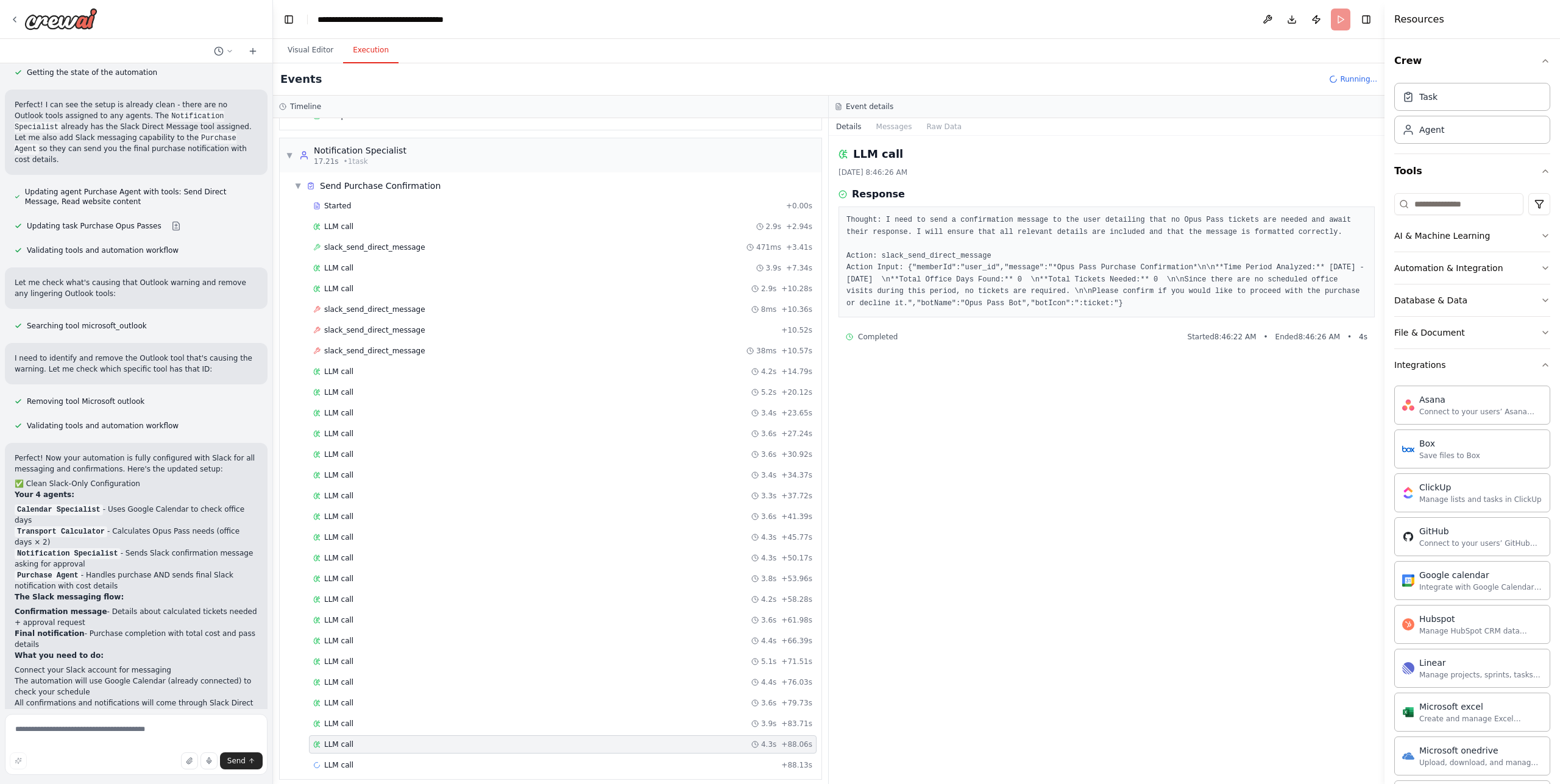
scroll to position [300, 0]
click at [409, 699] on div "LLM call 3.6s + 79.73s" at bounding box center [563, 694] width 508 height 18
click at [415, 609] on div "LLM call 3.6s + 61.98s" at bounding box center [563, 611] width 499 height 10
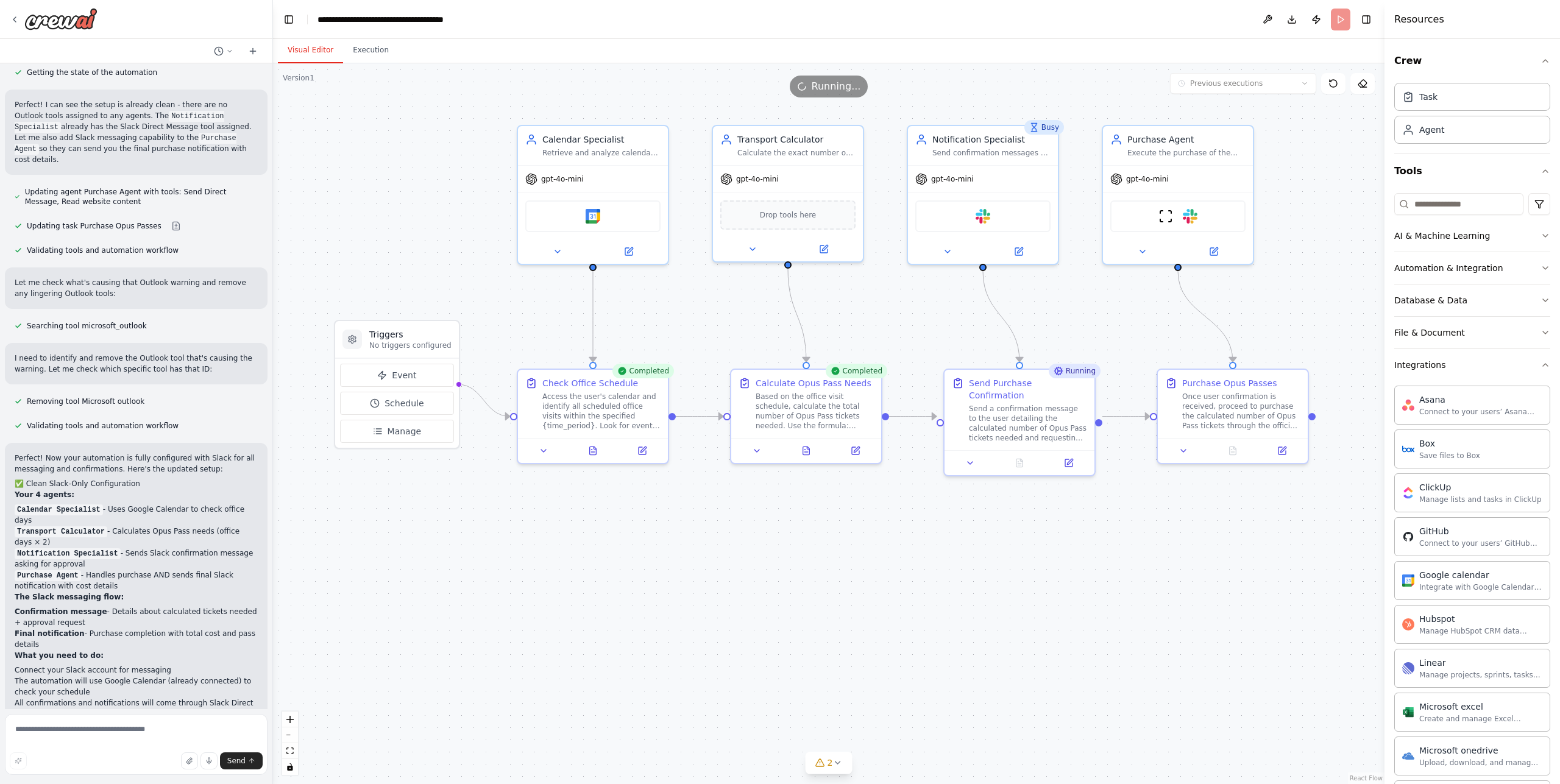
click at [311, 59] on button "Visual Editor" at bounding box center [310, 50] width 65 height 26
click at [1003, 153] on div "Send confirmation messages to the user about the calculated number of Opus Pass…" at bounding box center [991, 150] width 118 height 10
click at [1032, 250] on button at bounding box center [1019, 249] width 69 height 15
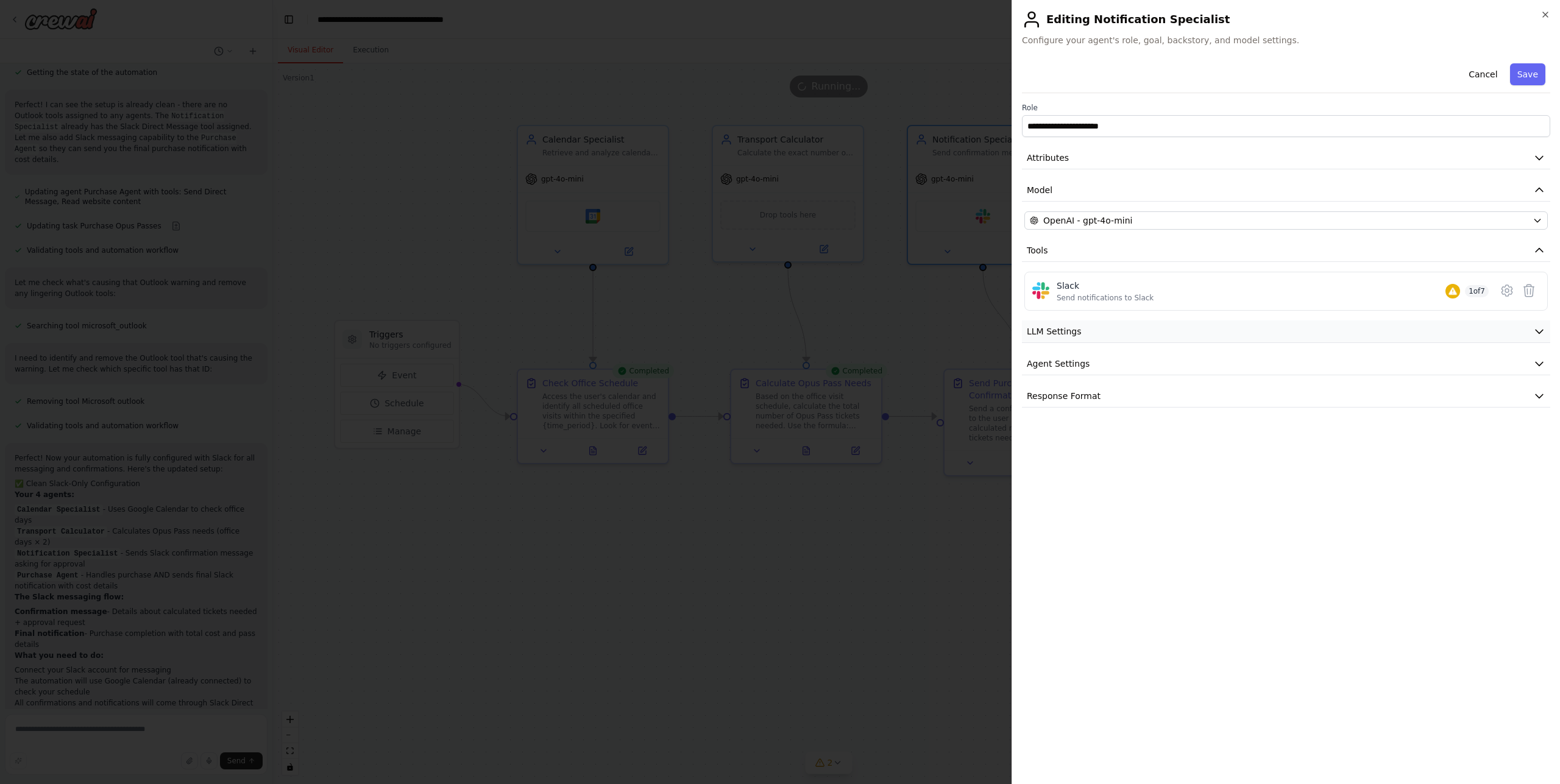
click at [1118, 336] on button "LLM Settings" at bounding box center [1286, 332] width 528 height 23
click at [1119, 447] on button "Agent Settings" at bounding box center [1286, 451] width 528 height 23
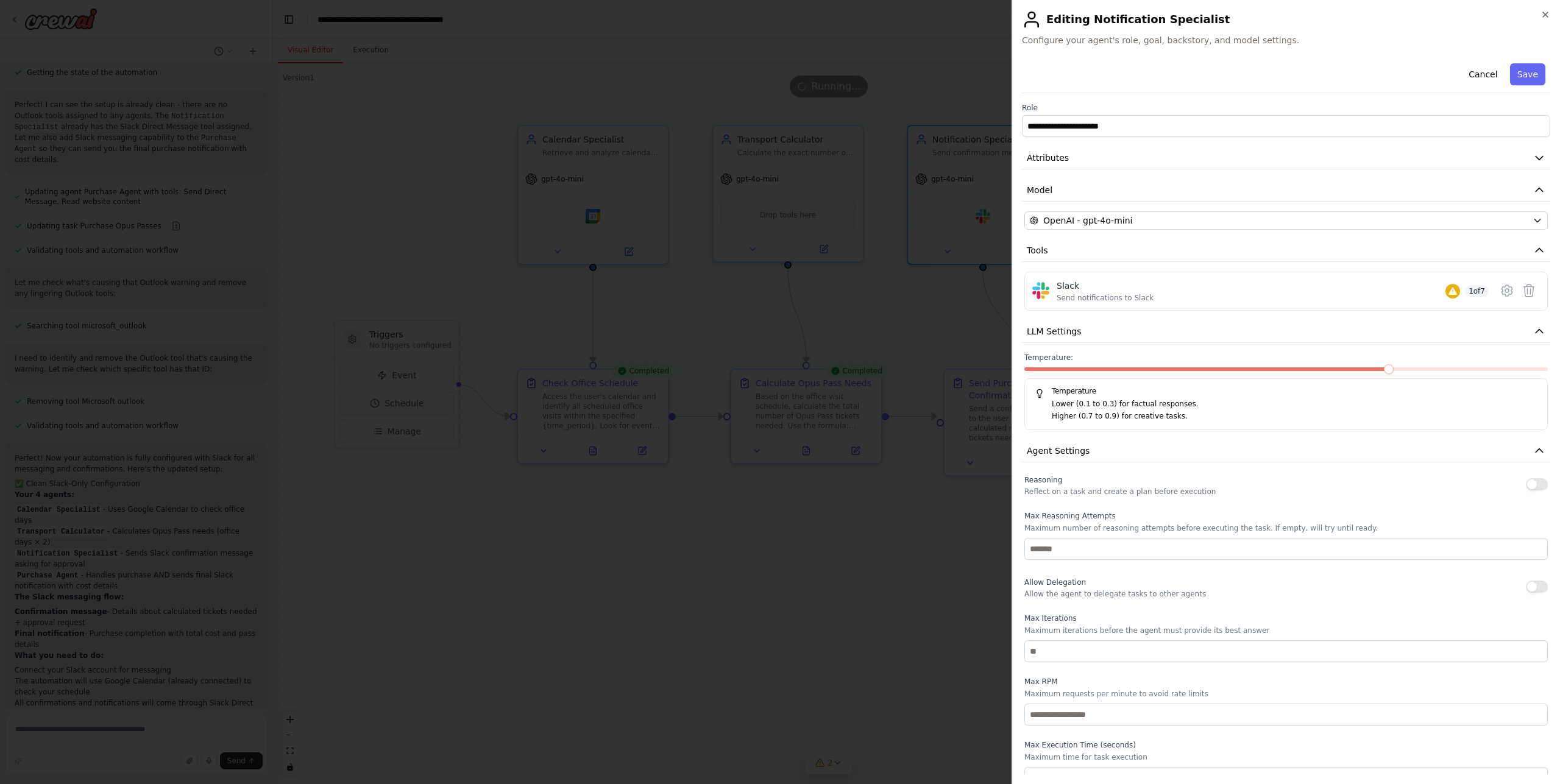
scroll to position [56, 0]
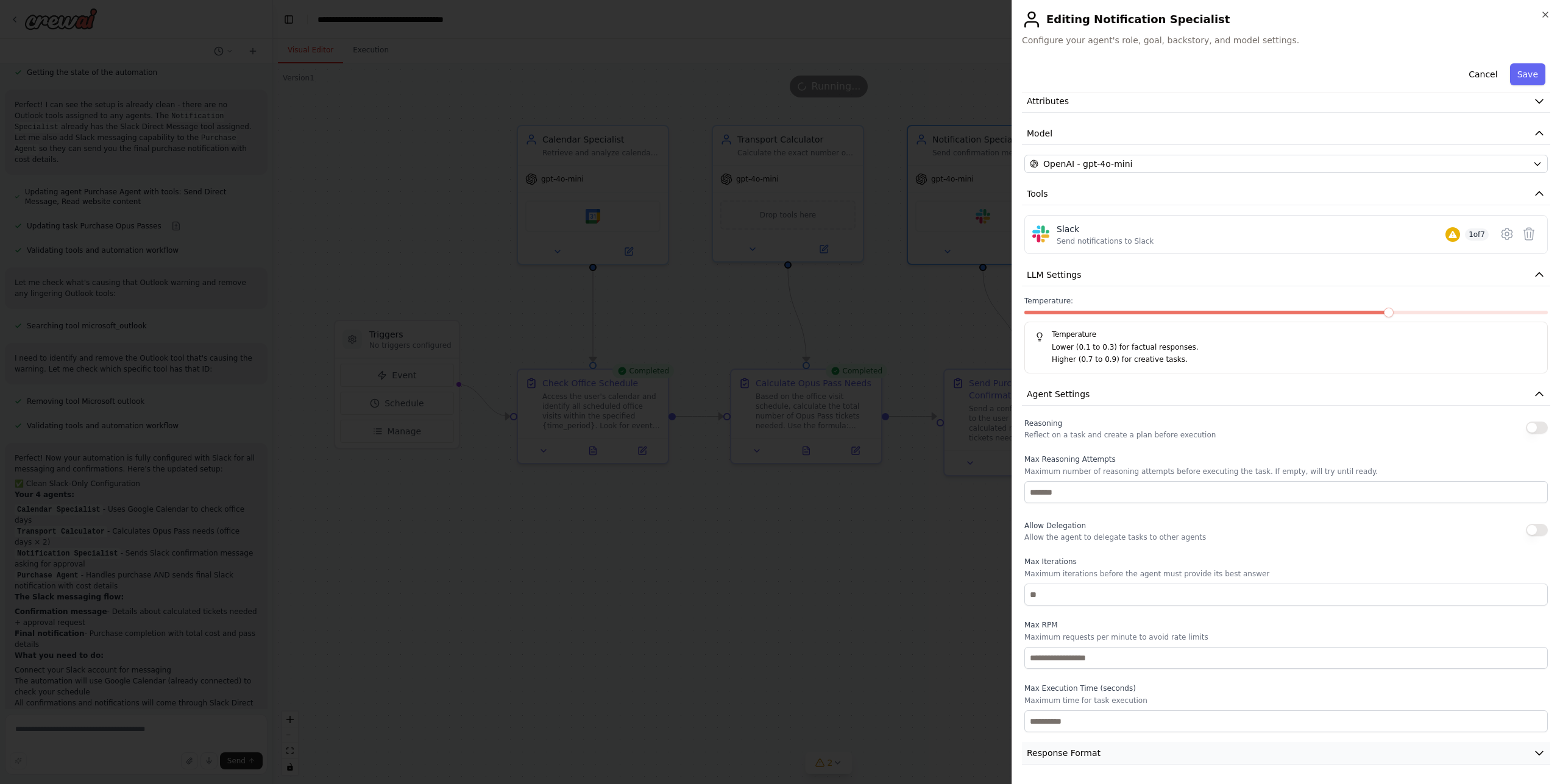
click at [1100, 759] on button "Response Format" at bounding box center [1286, 753] width 528 height 23
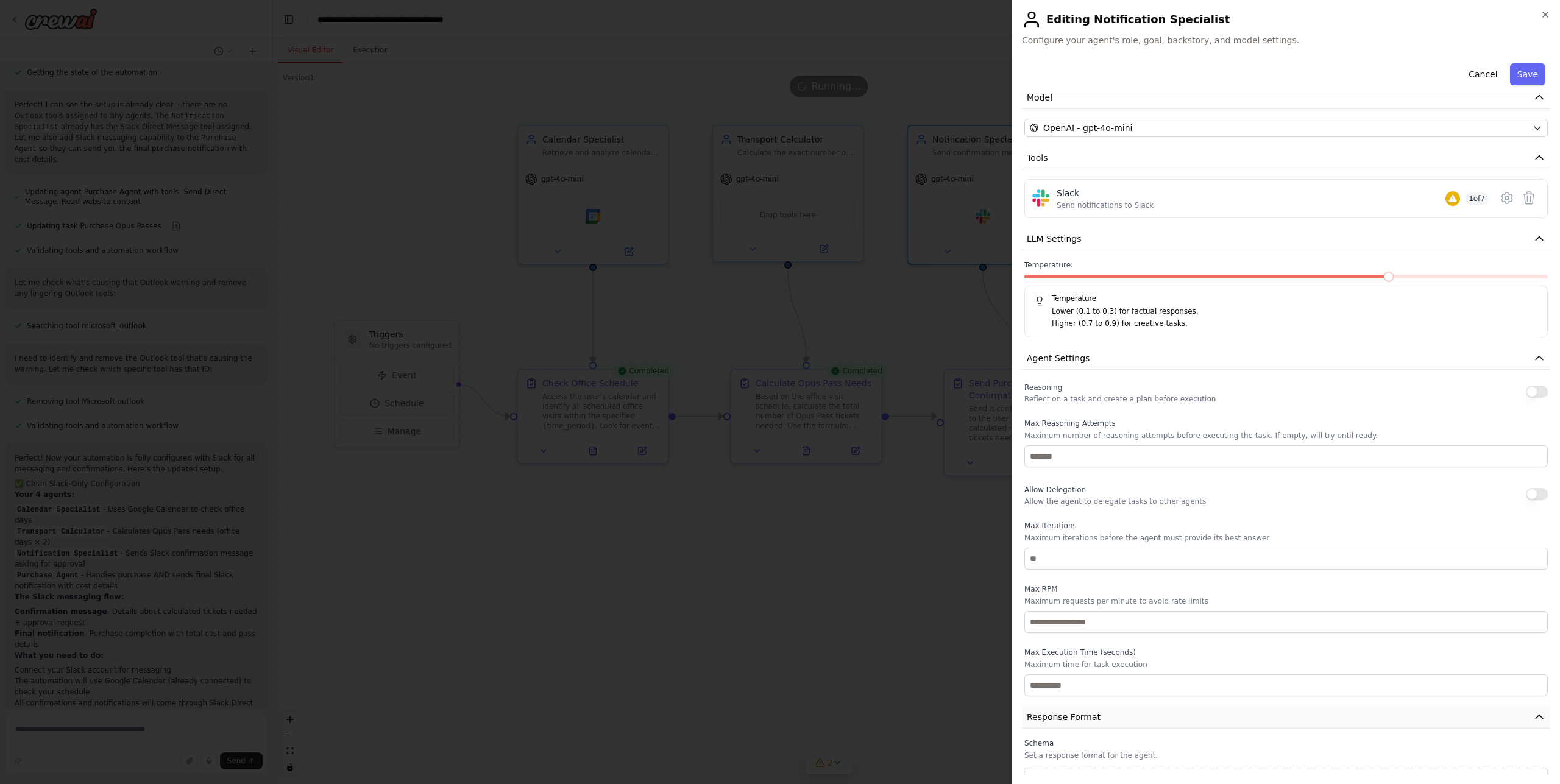
scroll to position [114, 0]
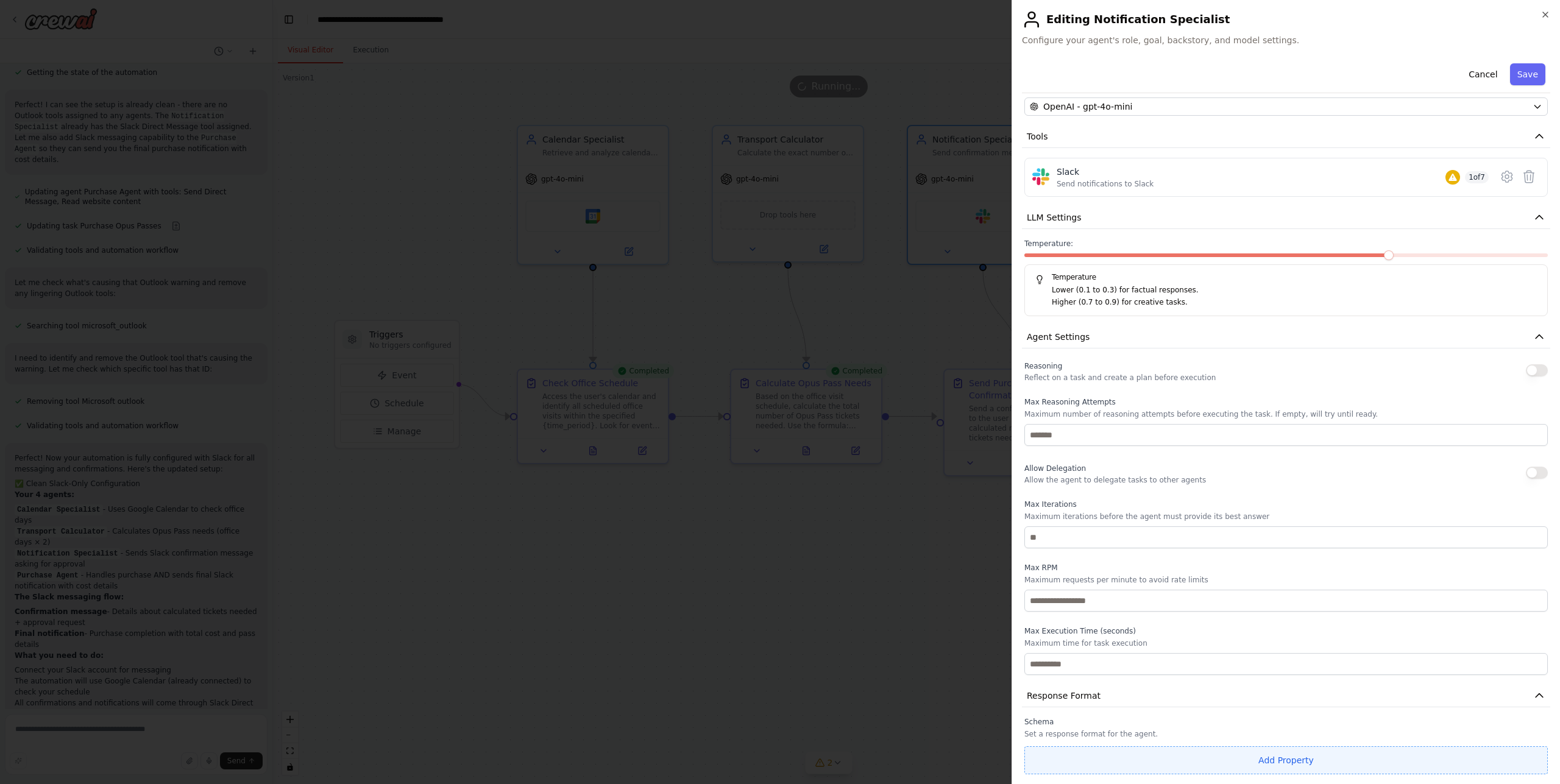
click at [1300, 760] on button "Add Property" at bounding box center [1287, 760] width 524 height 28
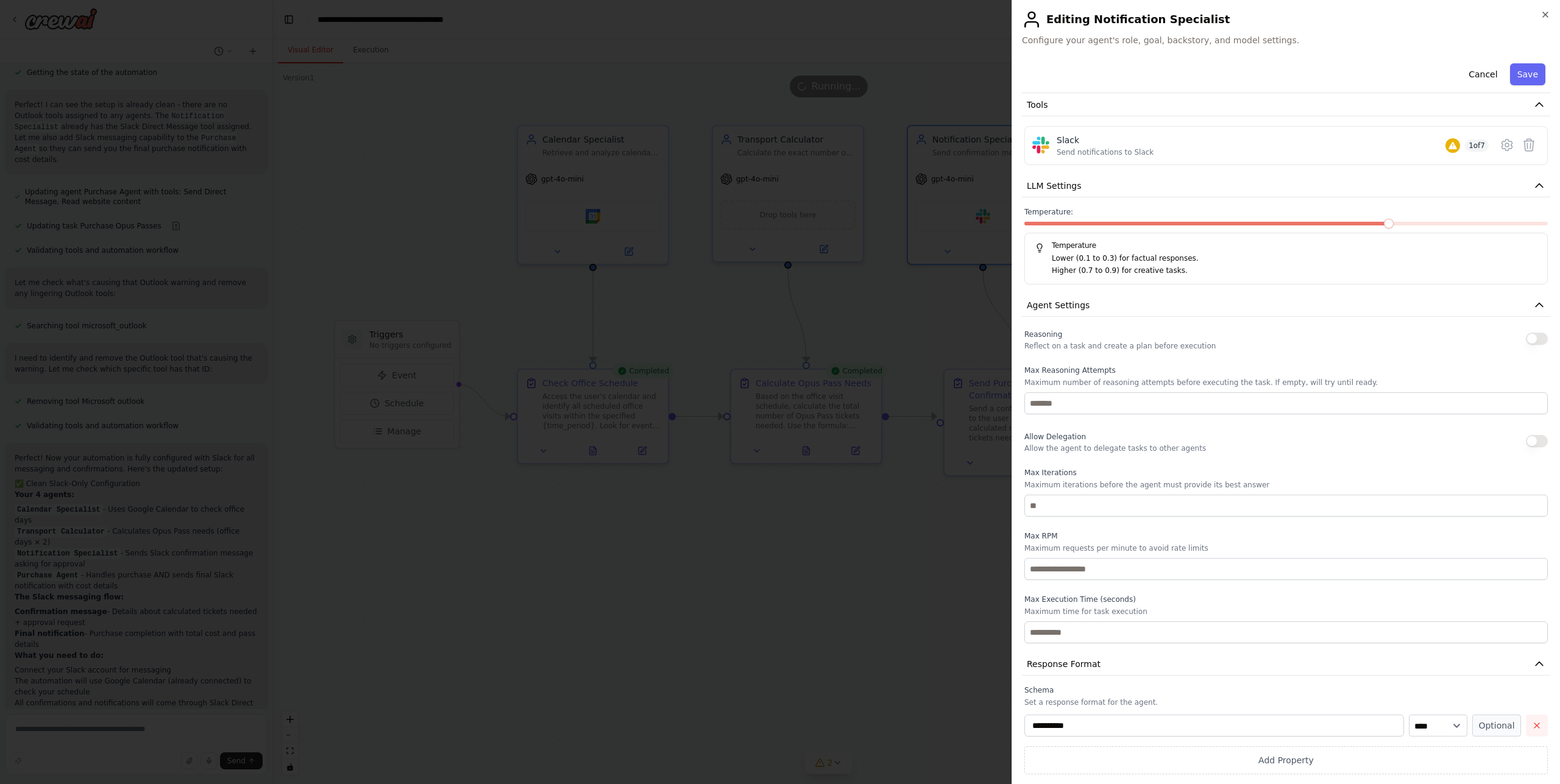
click at [1535, 726] on button "button" at bounding box center [1536, 725] width 22 height 22
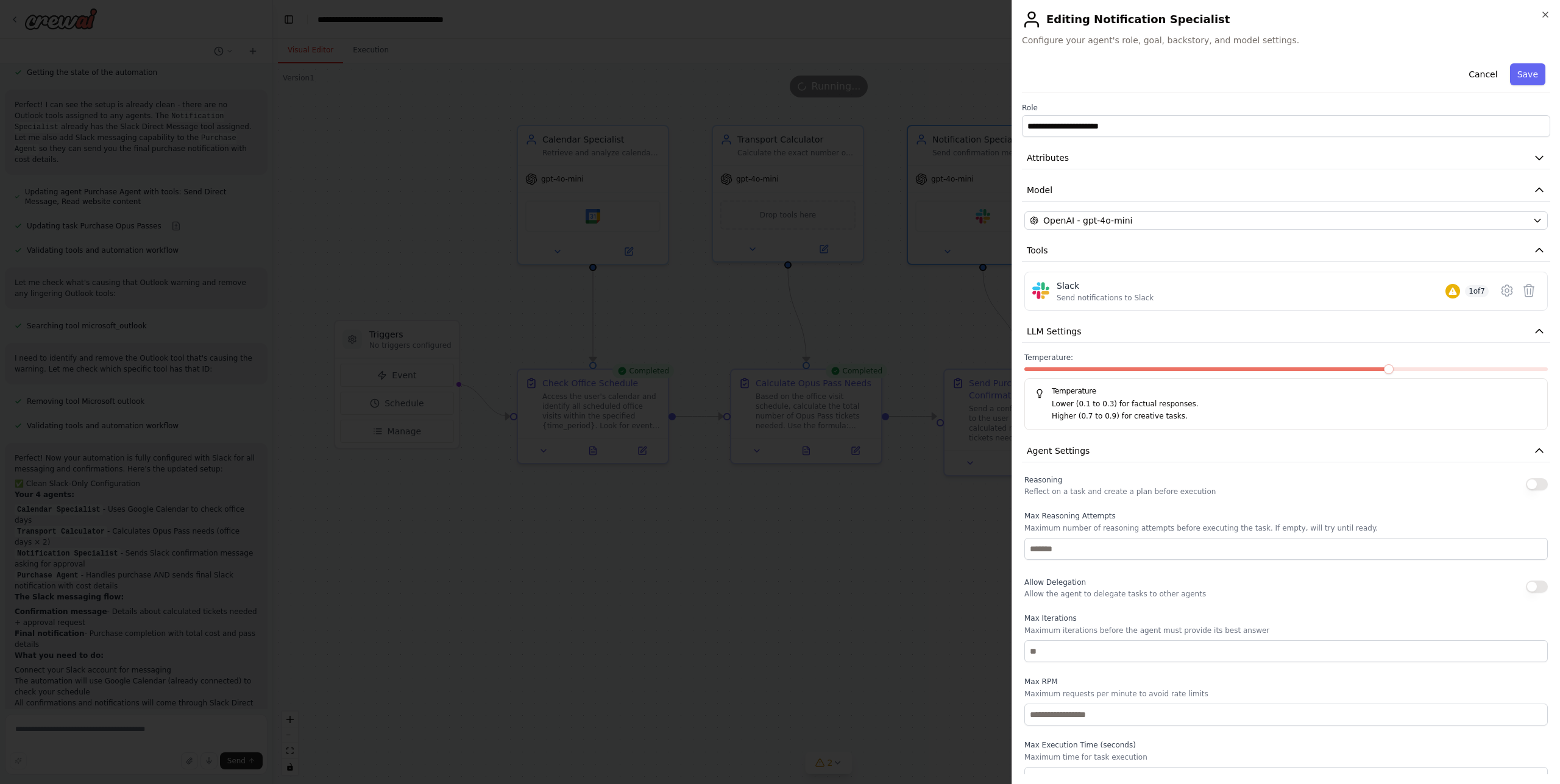
scroll to position [1579, 0]
click at [1535, 13] on h2 "Editing Notification Specialist" at bounding box center [1286, 20] width 528 height 20
click at [1547, 14] on icon "button" at bounding box center [1545, 15] width 10 height 10
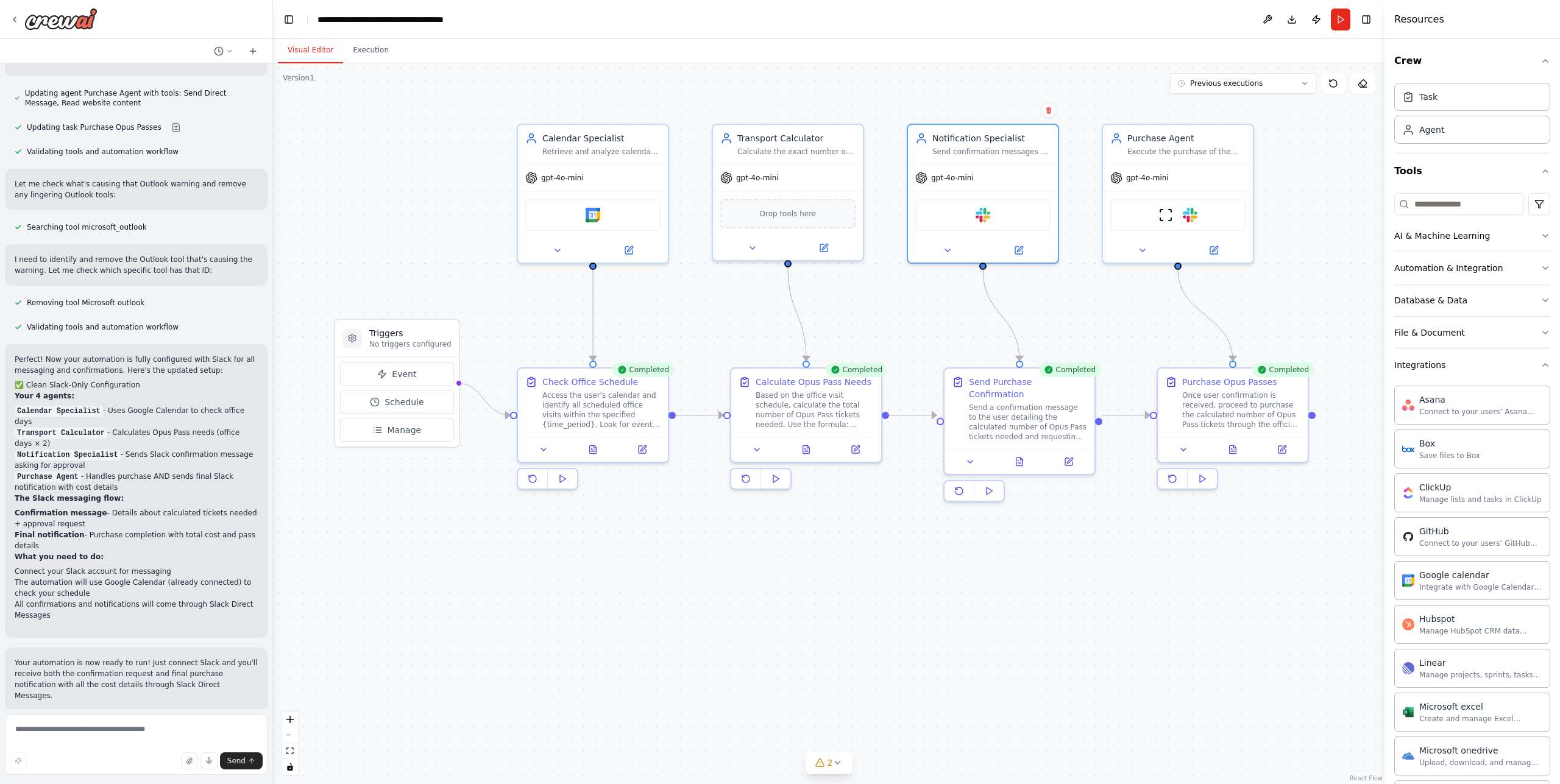
drag, startPoint x: 985, startPoint y: 731, endPoint x: 975, endPoint y: 725, distance: 11.7
click at [983, 725] on div ".deletable-edge-delete-btn { width: 20px; height: 20px; border: 0px solid #ffff…" at bounding box center [829, 424] width 1112 height 721
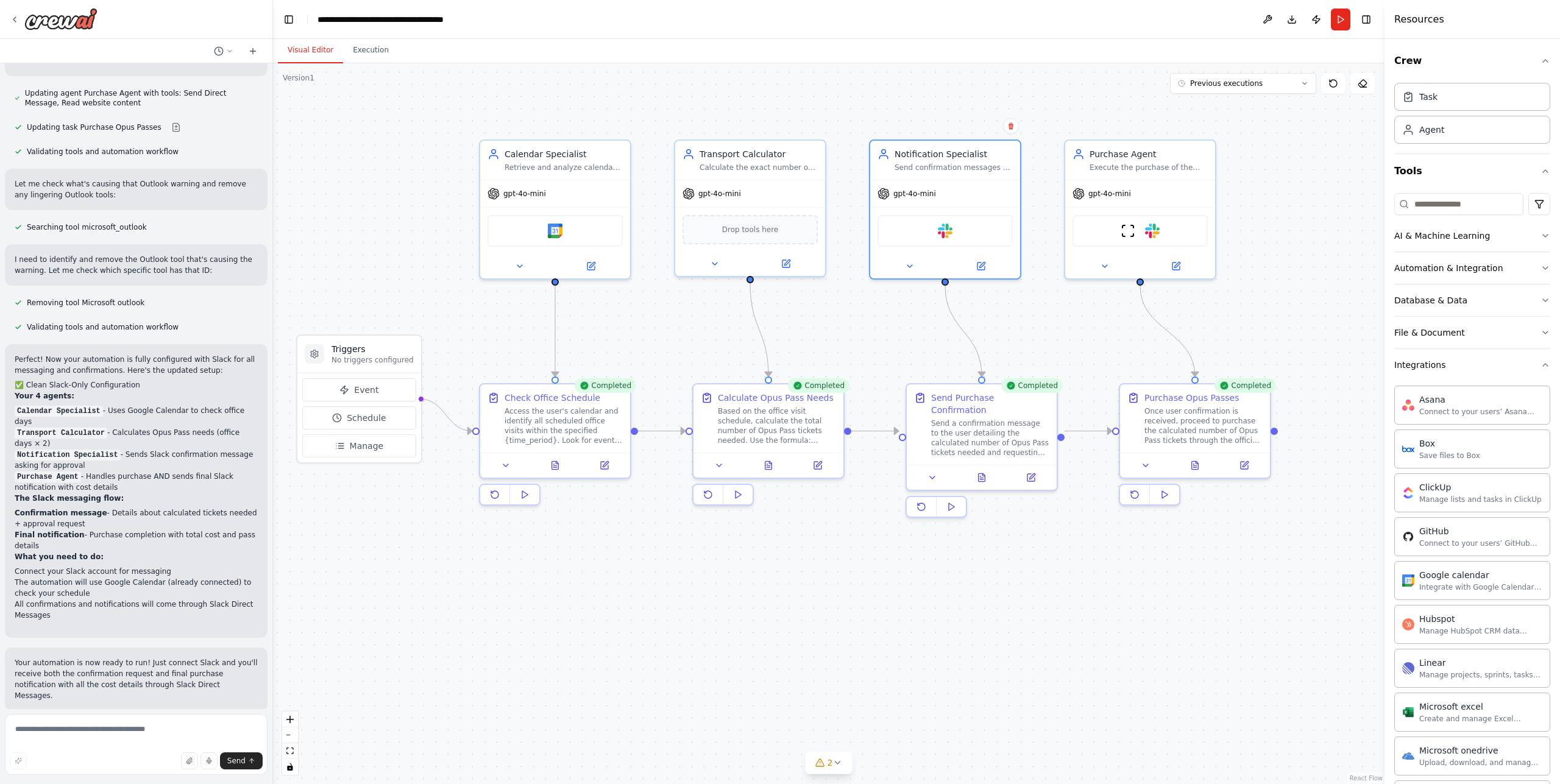
drag, startPoint x: 1016, startPoint y: 511, endPoint x: 988, endPoint y: 527, distance: 32.2
click at [988, 527] on div ".deletable-edge-delete-btn { width: 20px; height: 20px; border: 0px solid #ffff…" at bounding box center [829, 424] width 1112 height 721
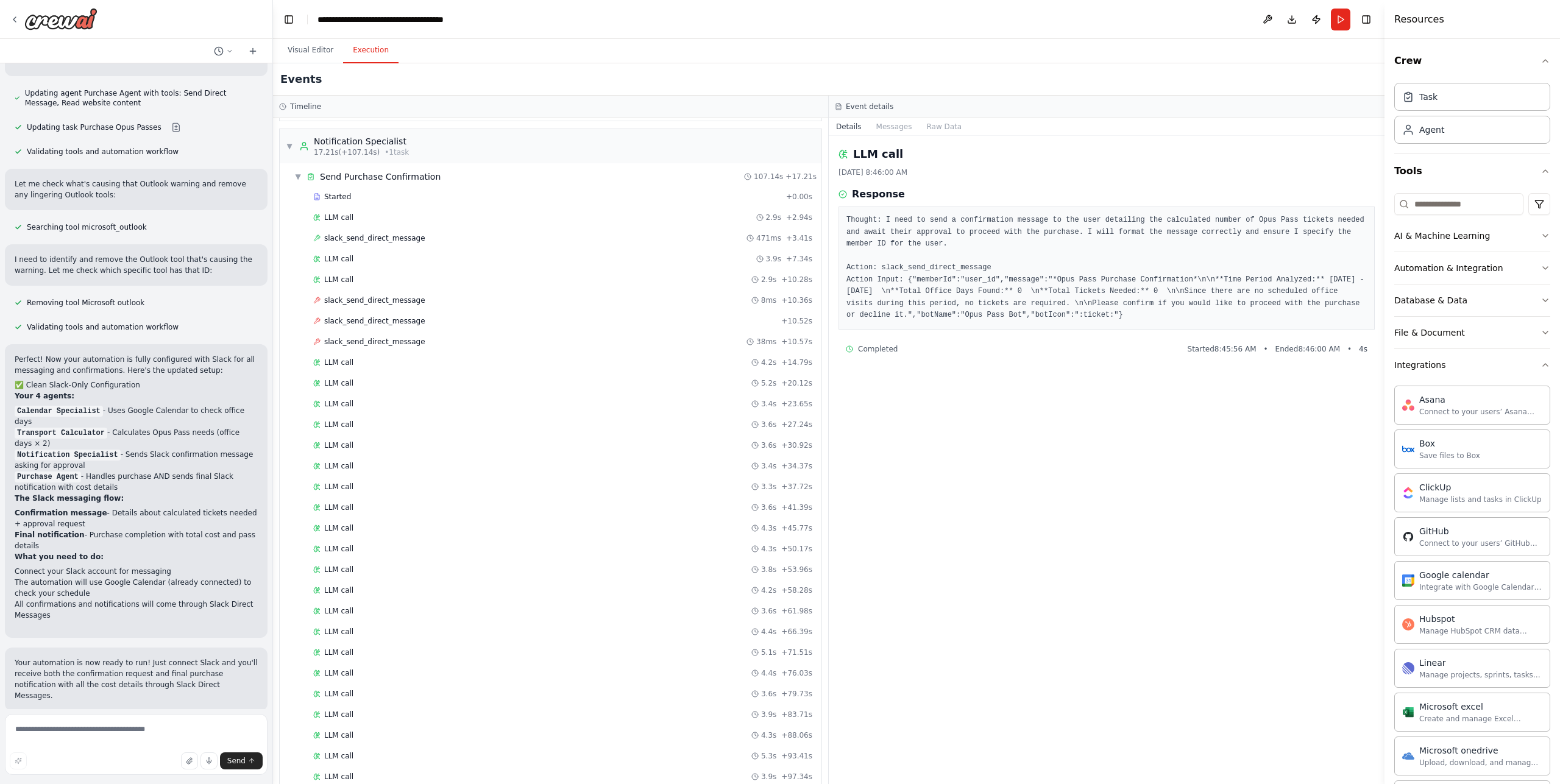
click at [357, 47] on button "Execution" at bounding box center [370, 50] width 56 height 26
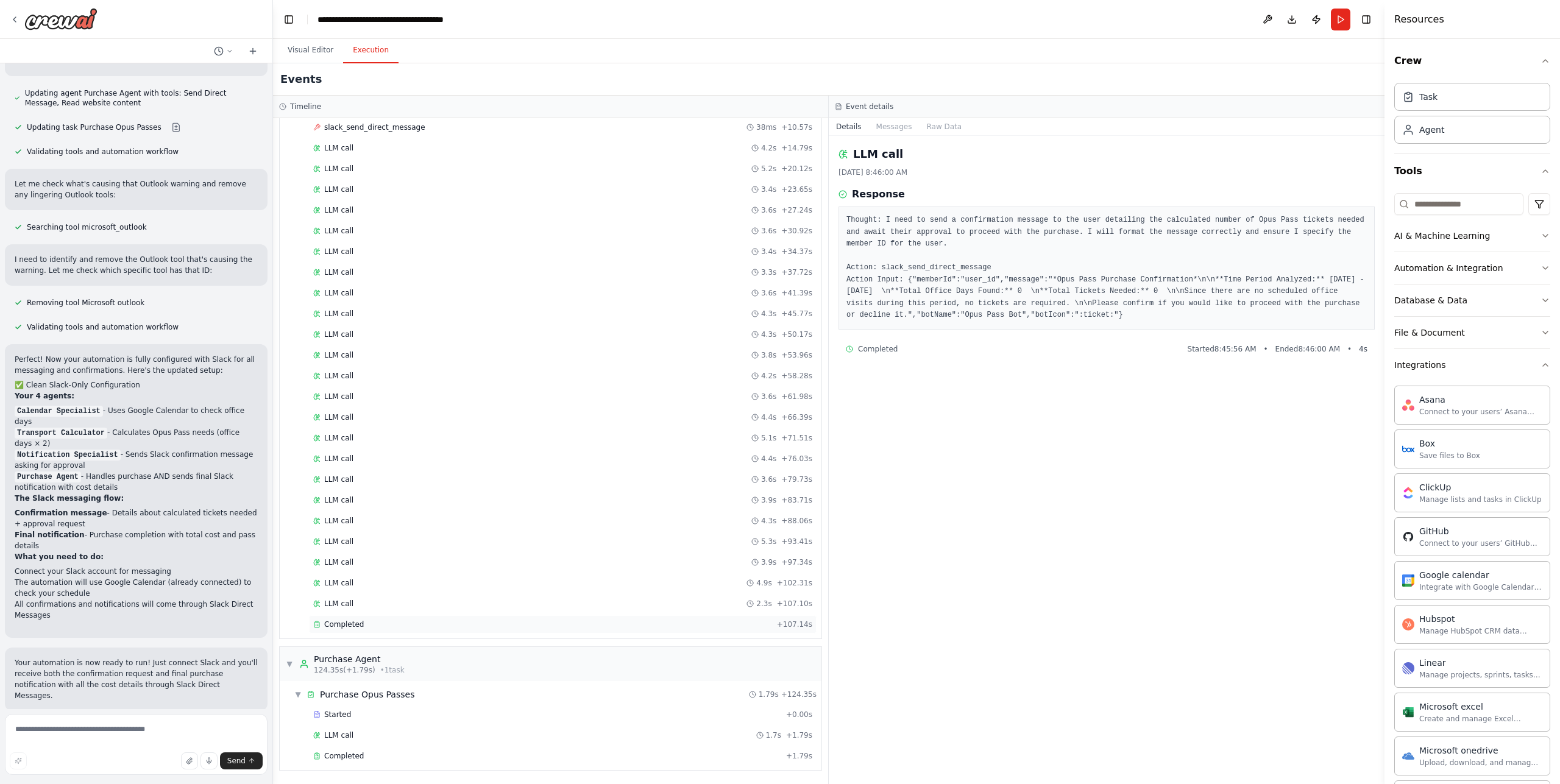
click at [403, 622] on div "Completed" at bounding box center [542, 624] width 459 height 10
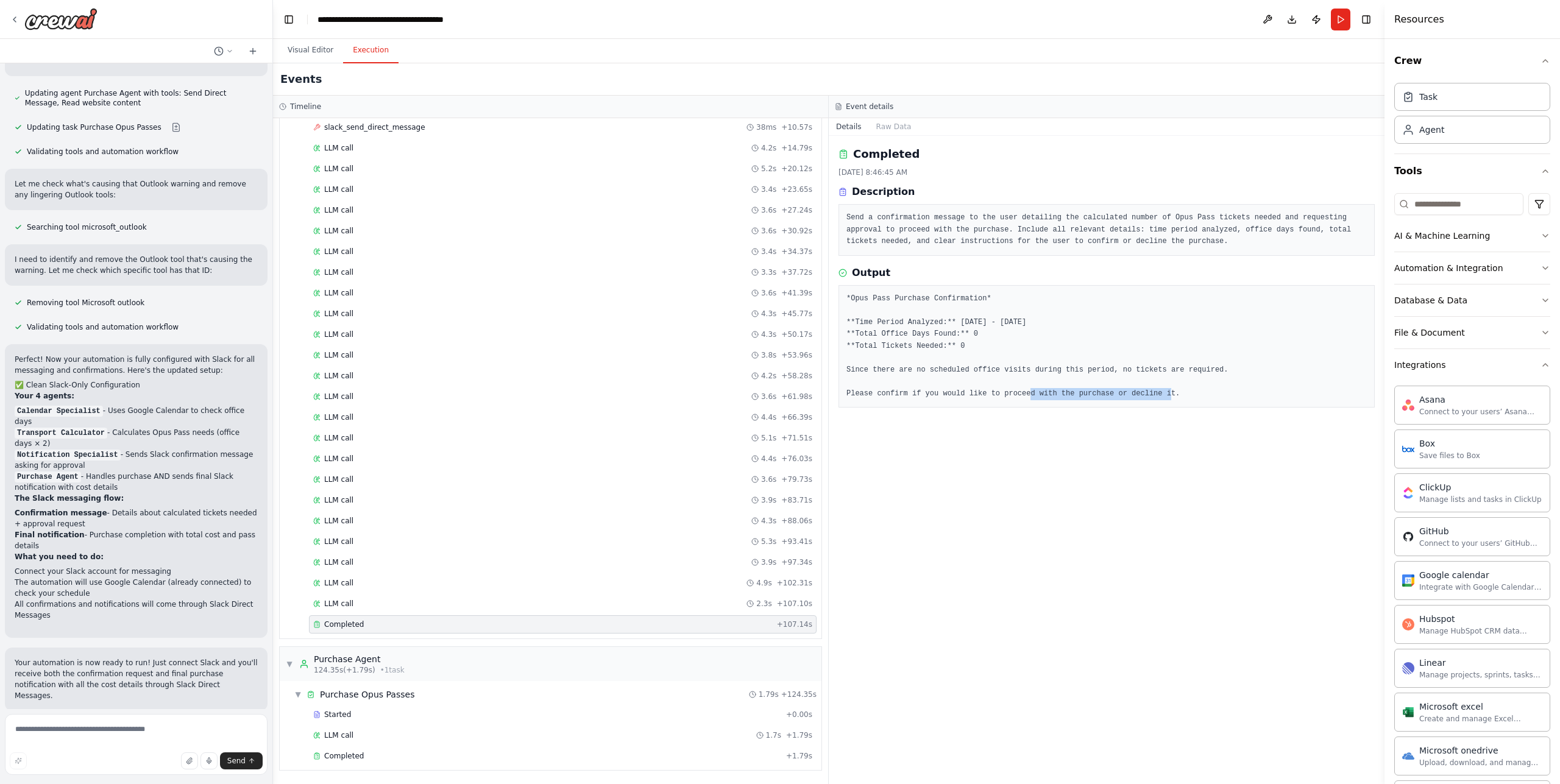
drag, startPoint x: 964, startPoint y: 393, endPoint x: 1129, endPoint y: 392, distance: 165.0
click at [1109, 392] on pre "*Opus Pass Purchase Confirmation* **Time Period Analyzed:** [DATE] - [DATE] **T…" at bounding box center [1107, 347] width 521 height 107
click at [1137, 392] on pre "*Opus Pass Purchase Confirmation* **Time Period Analyzed:** [DATE] - [DATE] **T…" at bounding box center [1107, 347] width 521 height 107
drag, startPoint x: 1065, startPoint y: 392, endPoint x: 1020, endPoint y: 391, distance: 45.0
click at [1032, 392] on pre "*Opus Pass Purchase Confirmation* **Time Period Analyzed:** [DATE] - [DATE] **T…" at bounding box center [1107, 347] width 521 height 107
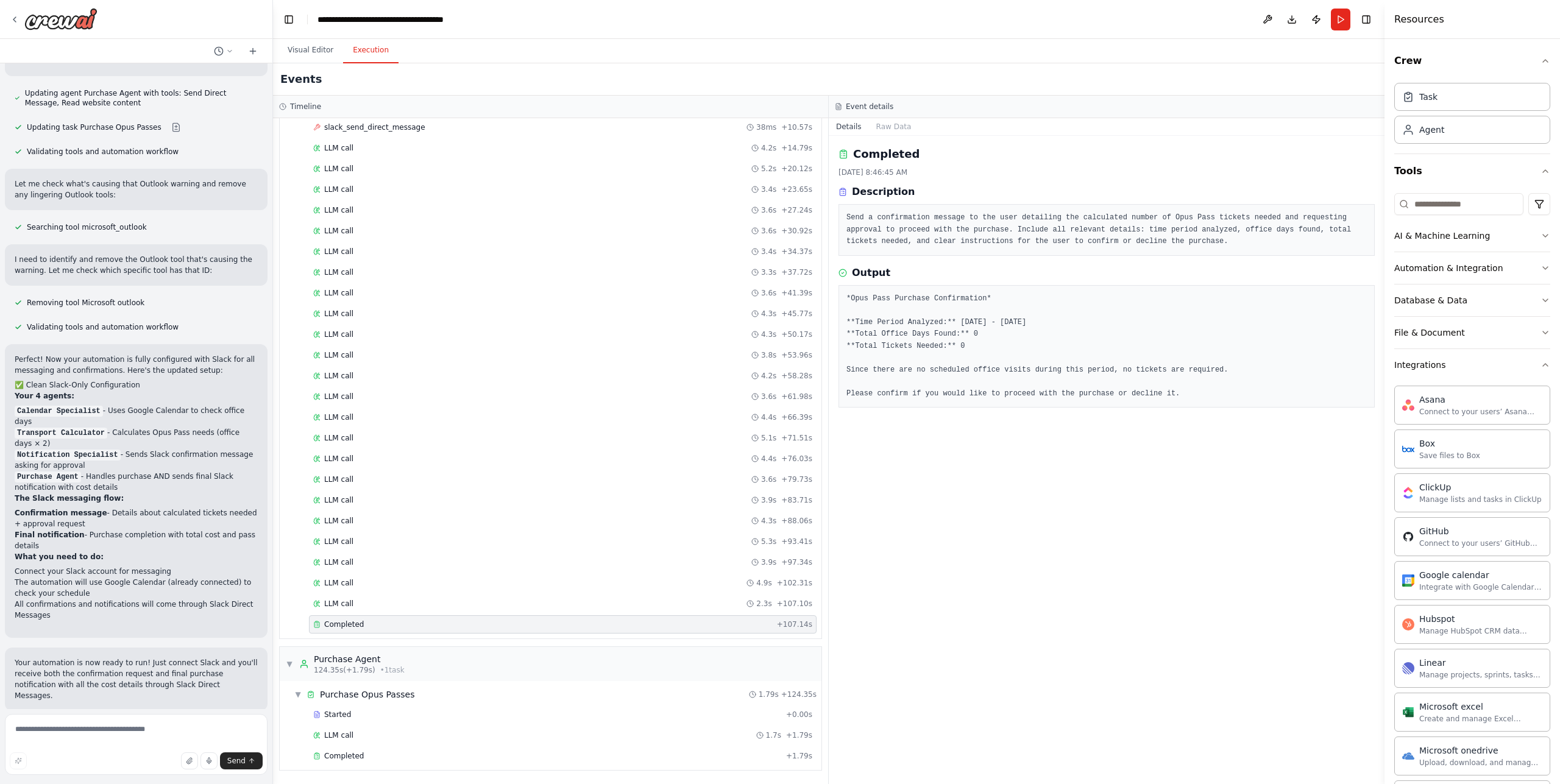
click at [1018, 391] on pre "*Opus Pass Purchase Confirmation* **Time Period Analyzed:** [DATE] - [DATE] **T…" at bounding box center [1107, 347] width 521 height 107
drag, startPoint x: 1003, startPoint y: 370, endPoint x: 1158, endPoint y: 372, distance: 155.0
click at [1147, 372] on pre "*Opus Pass Purchase Confirmation* **Time Period Analyzed:** [DATE] - [DATE] **T…" at bounding box center [1107, 347] width 521 height 107
click at [1158, 372] on pre "*Opus Pass Purchase Confirmation* **Time Period Analyzed:** [DATE] - [DATE] **T…" at bounding box center [1107, 347] width 521 height 107
drag, startPoint x: 1103, startPoint y: 372, endPoint x: 994, endPoint y: 369, distance: 109.0
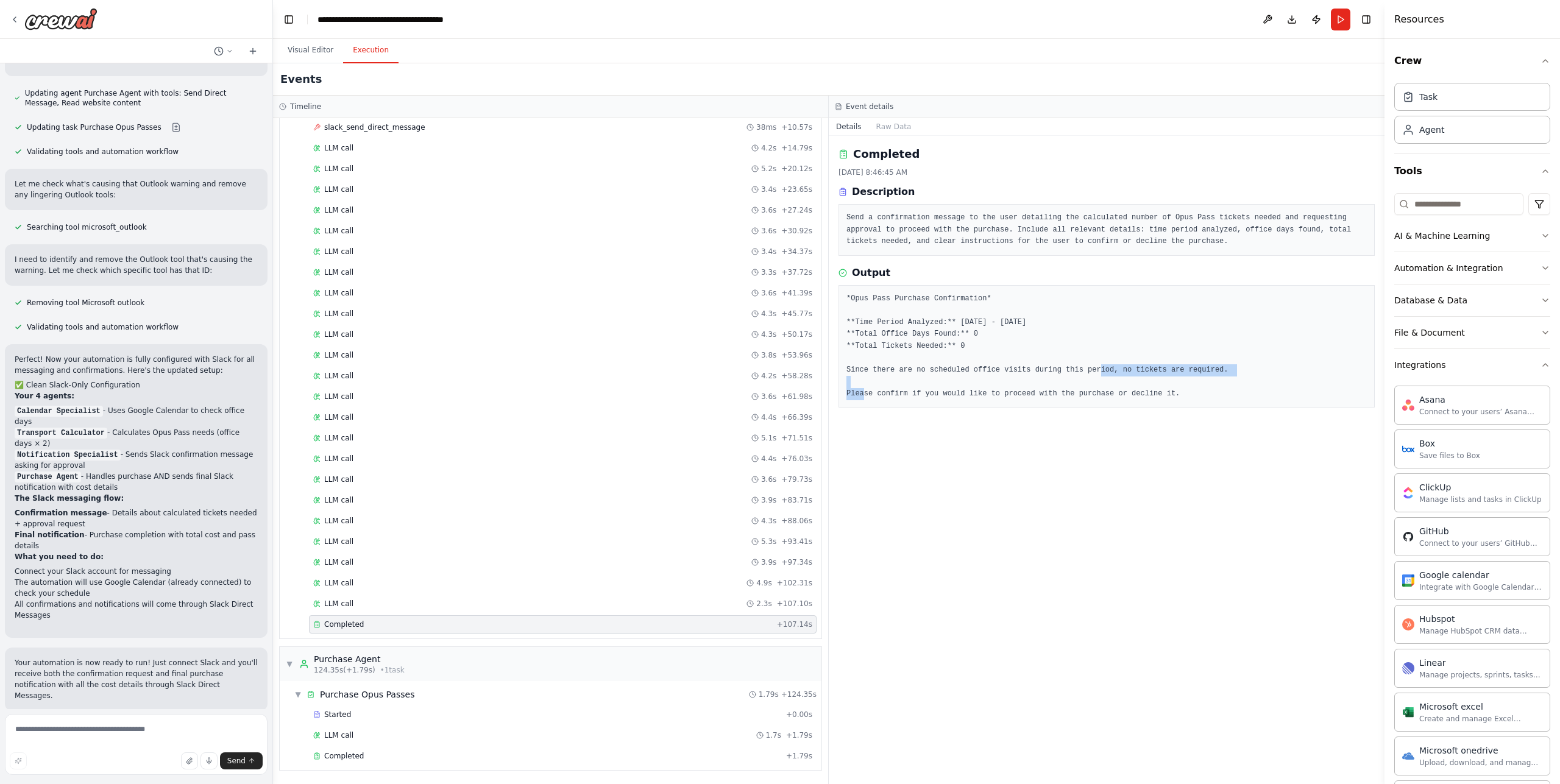
click at [1008, 369] on pre "*Opus Pass Purchase Confirmation* **Time Period Analyzed:** [DATE] - [DATE] **T…" at bounding box center [1107, 347] width 521 height 107
drag, startPoint x: 994, startPoint y: 369, endPoint x: 908, endPoint y: 371, distance: 86.0
click at [992, 370] on pre "*Opus Pass Purchase Confirmation* **Time Period Analyzed:** [DATE] - [DATE] **T…" at bounding box center [1107, 347] width 521 height 107
drag, startPoint x: 970, startPoint y: 369, endPoint x: 1151, endPoint y: 370, distance: 181.0
click at [1150, 370] on pre "*Opus Pass Purchase Confirmation* **Time Period Analyzed:** [DATE] - [DATE] **T…" at bounding box center [1107, 347] width 521 height 107
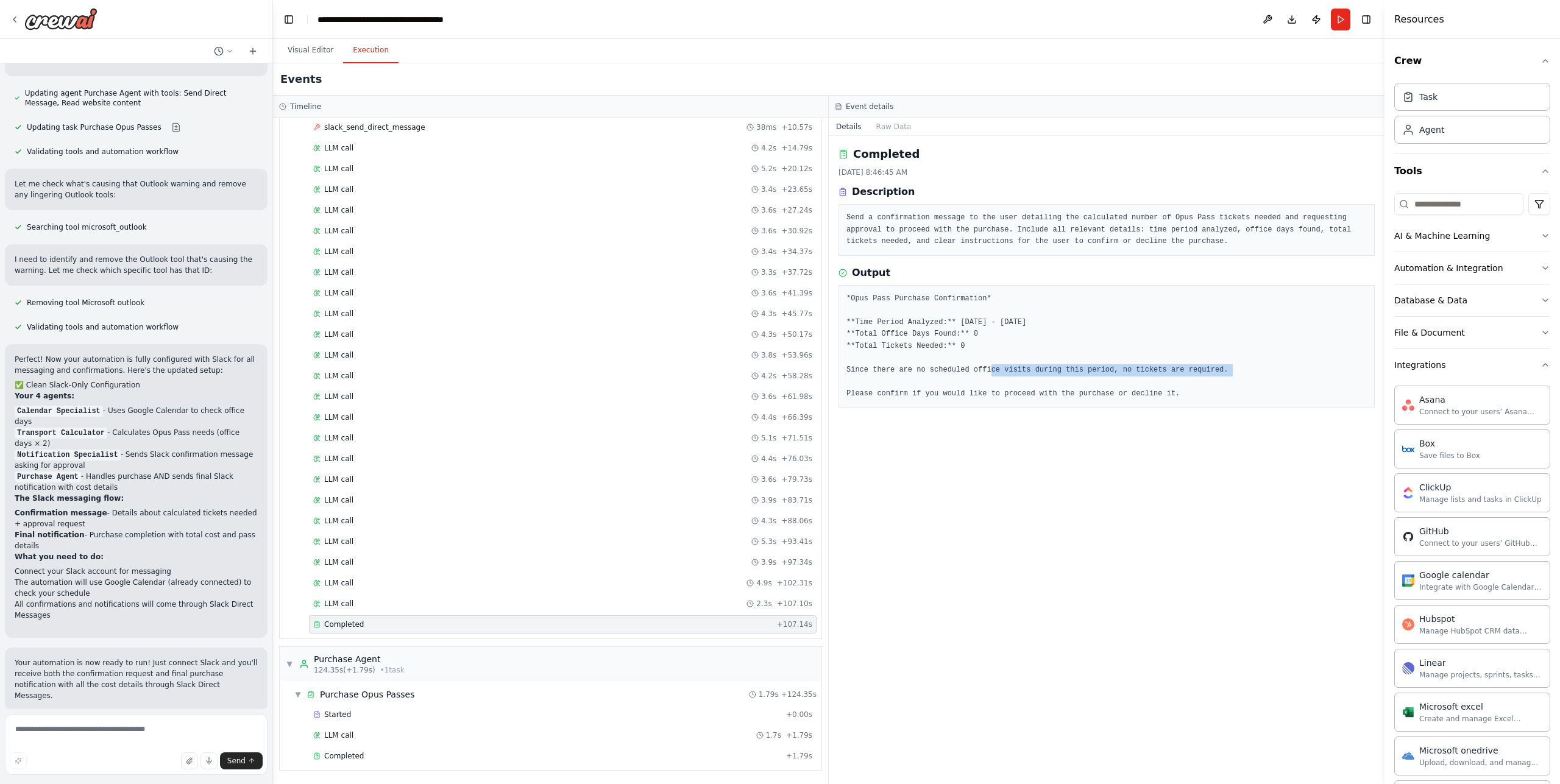
click at [1151, 369] on pre "*Opus Pass Purchase Confirmation* **Time Period Analyzed:** [DATE] - [DATE] **T…" at bounding box center [1107, 347] width 521 height 107
drag, startPoint x: 1121, startPoint y: 369, endPoint x: 1209, endPoint y: 372, distance: 88.1
click at [1206, 372] on pre "*Opus Pass Purchase Confirmation* **Time Period Analyzed:** [DATE] - [DATE] **T…" at bounding box center [1107, 347] width 521 height 107
click at [1209, 372] on pre "*Opus Pass Purchase Confirmation* **Time Period Analyzed:** [DATE] - [DATE] **T…" at bounding box center [1107, 347] width 521 height 107
click at [475, 607] on div "LLM call 2.3s + 107.10s" at bounding box center [563, 604] width 499 height 10
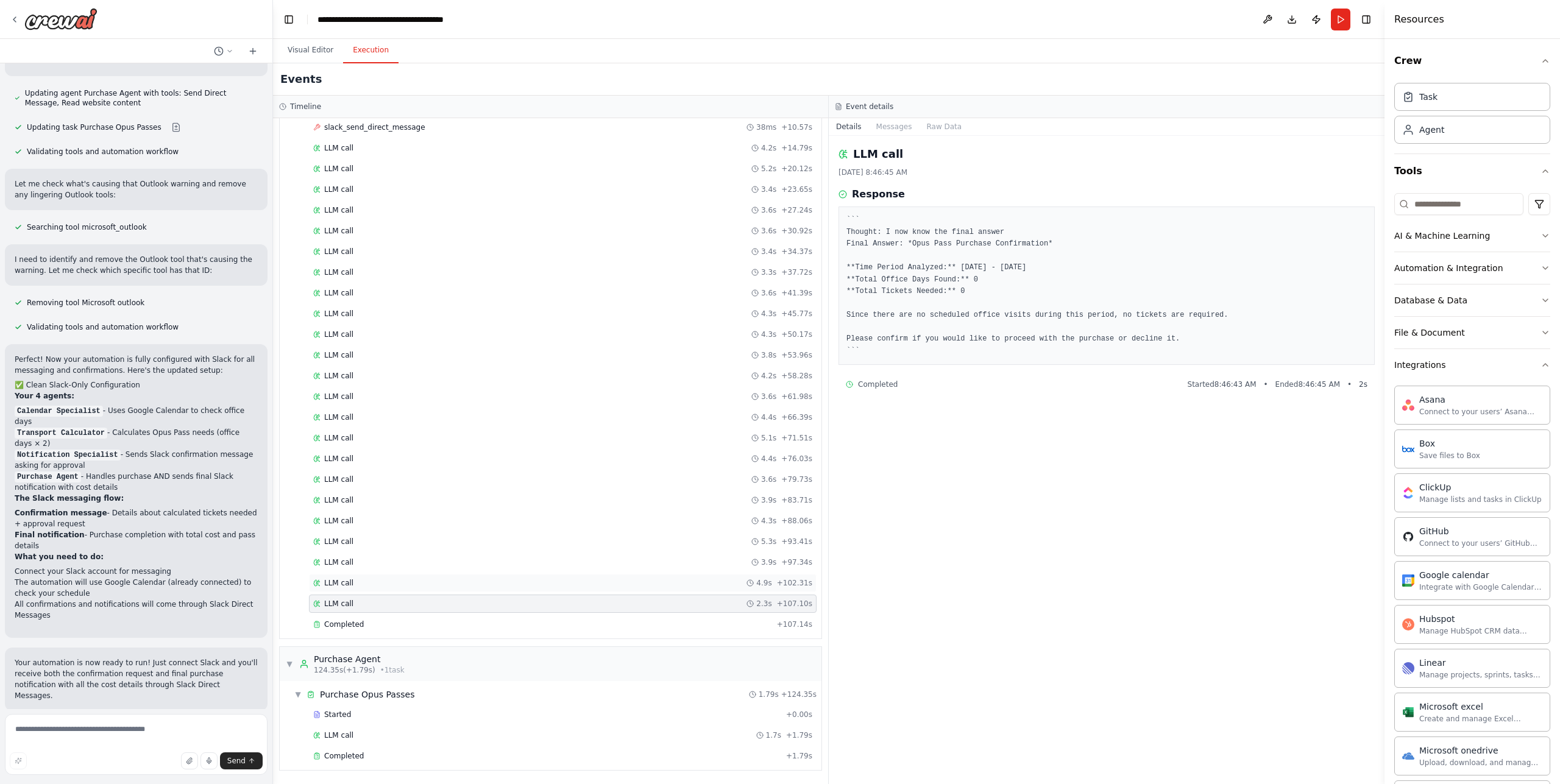
click at [480, 588] on div "LLM call 4.9s + 102.31s" at bounding box center [563, 583] width 508 height 18
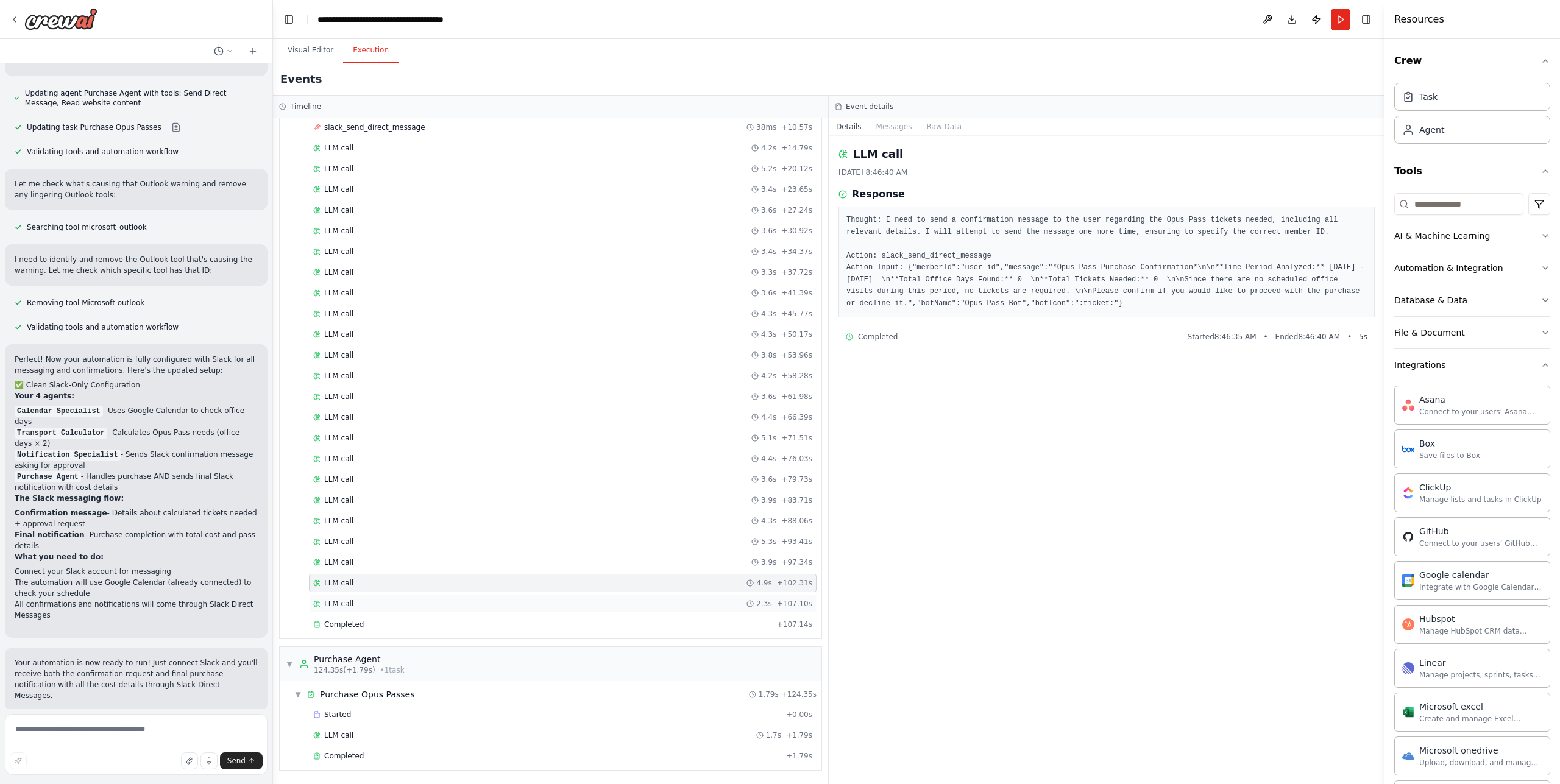
click at [461, 604] on div "LLM call 2.3s + 107.10s" at bounding box center [563, 604] width 499 height 10
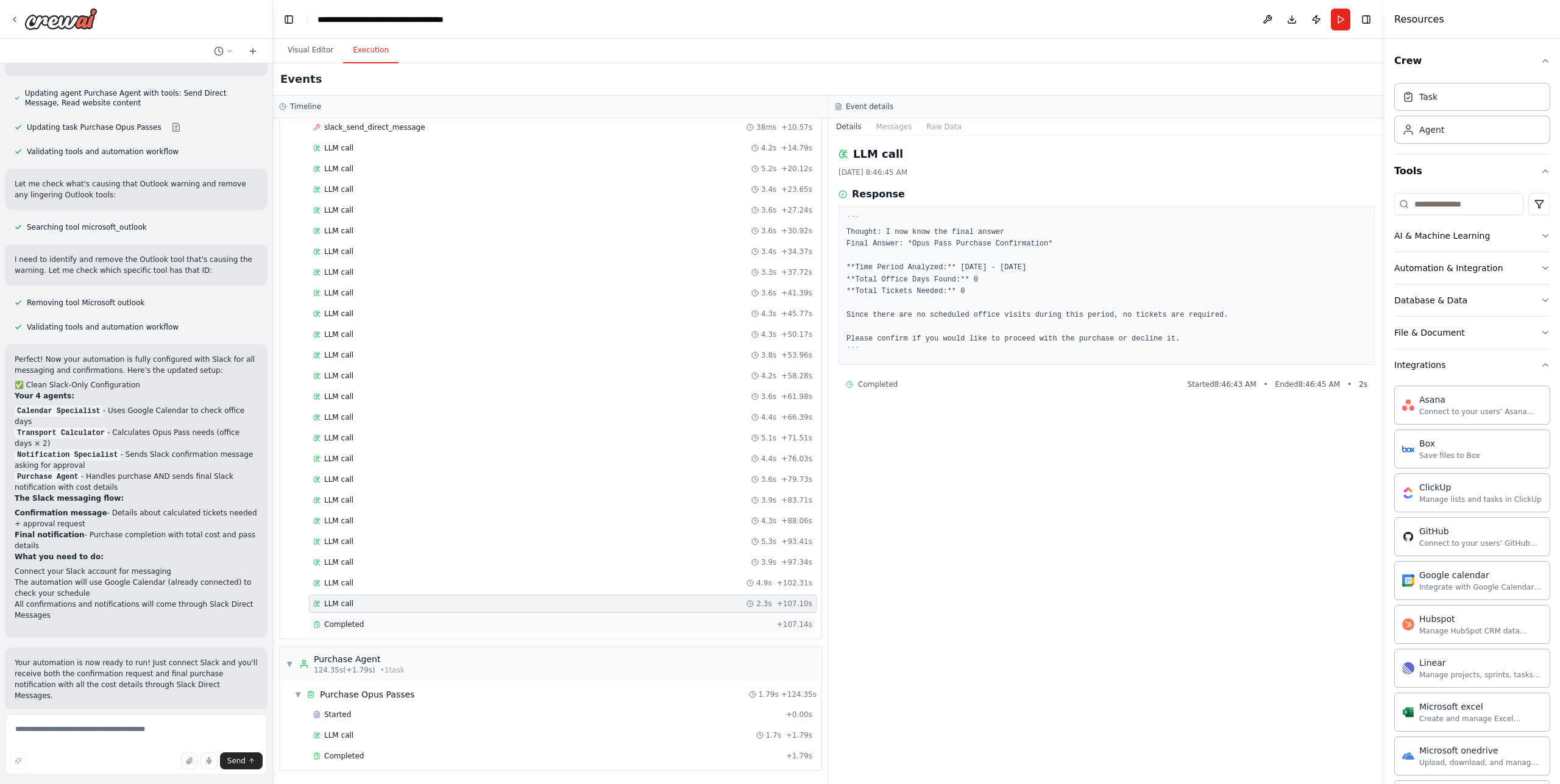
click at [458, 626] on div "Completed" at bounding box center [542, 624] width 459 height 10
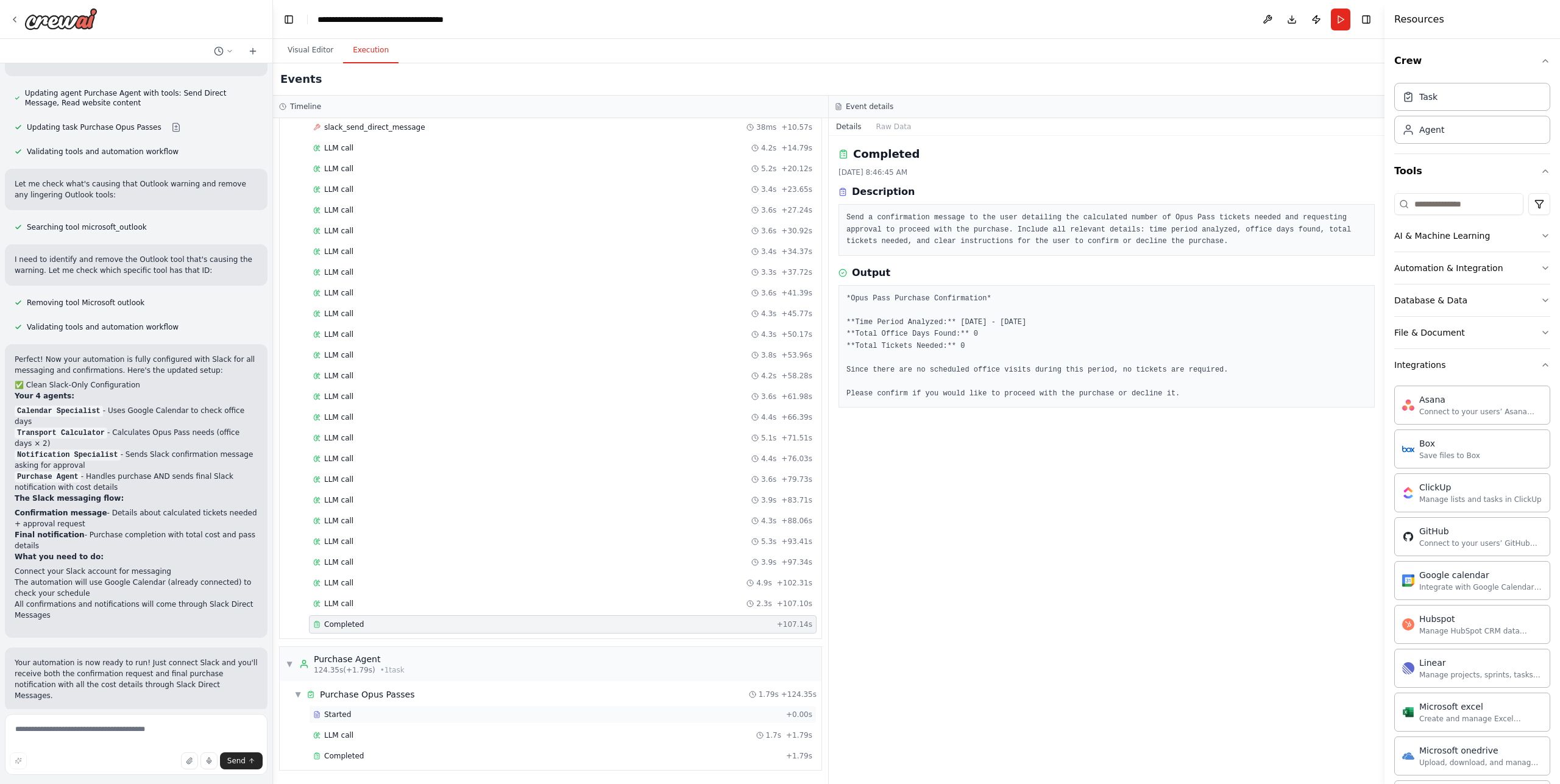
click at [343, 711] on span "Started" at bounding box center [338, 715] width 27 height 10
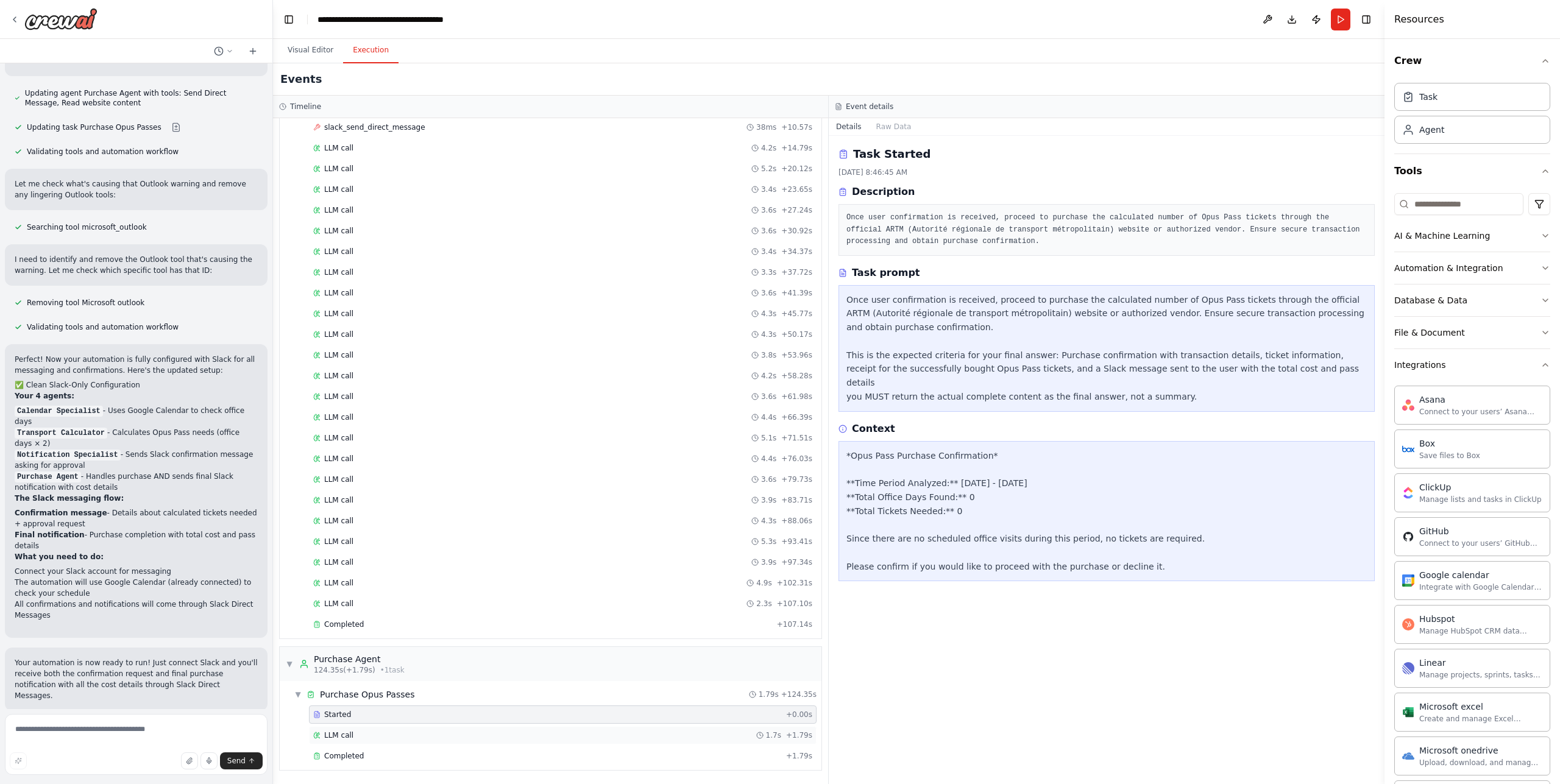
click at [380, 737] on div "LLM call 1.7s + 1.79s" at bounding box center [563, 735] width 499 height 10
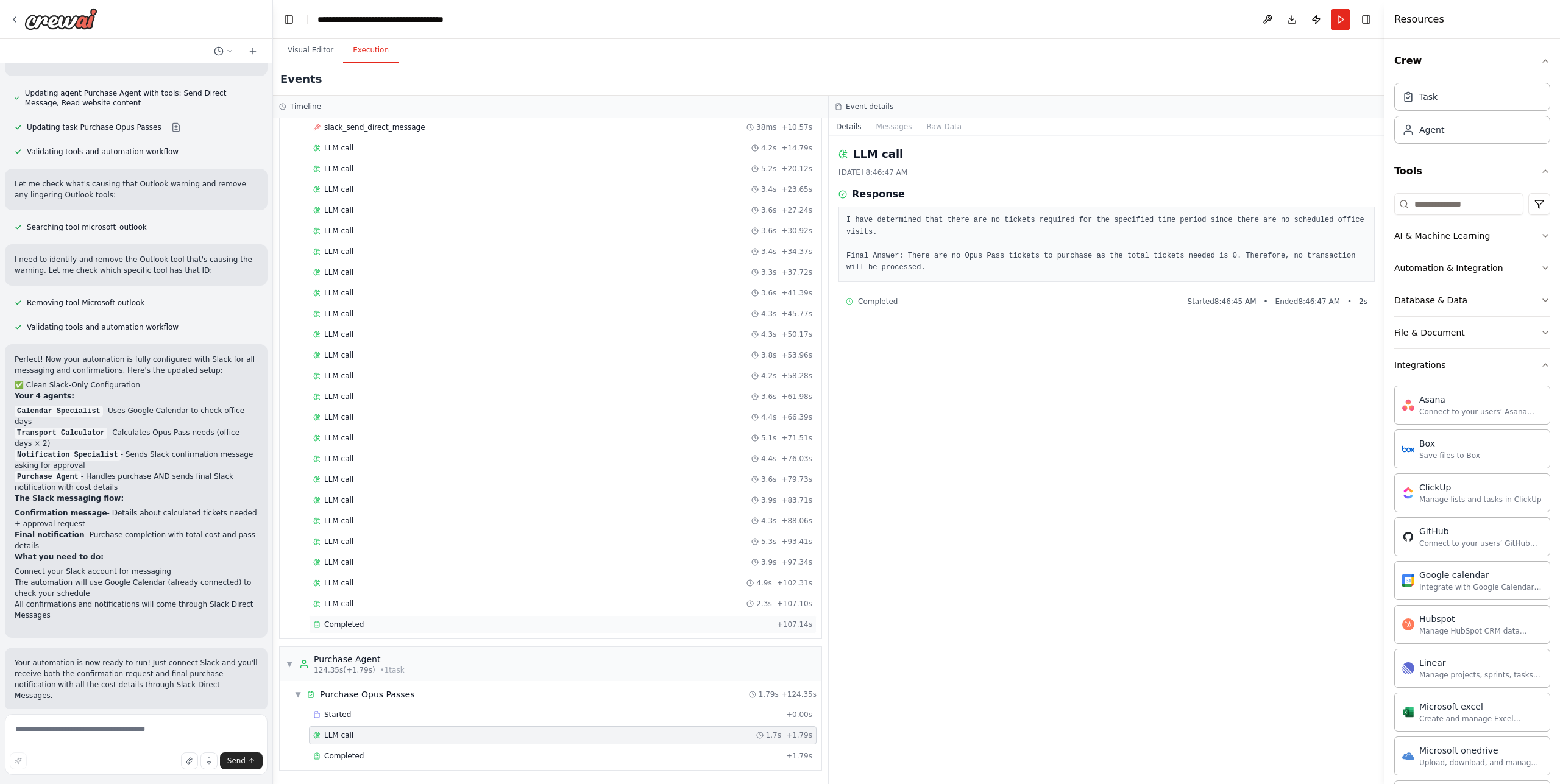
drag, startPoint x: 412, startPoint y: 620, endPoint x: 404, endPoint y: 620, distance: 8.0
click at [411, 620] on div "Completed" at bounding box center [542, 624] width 459 height 10
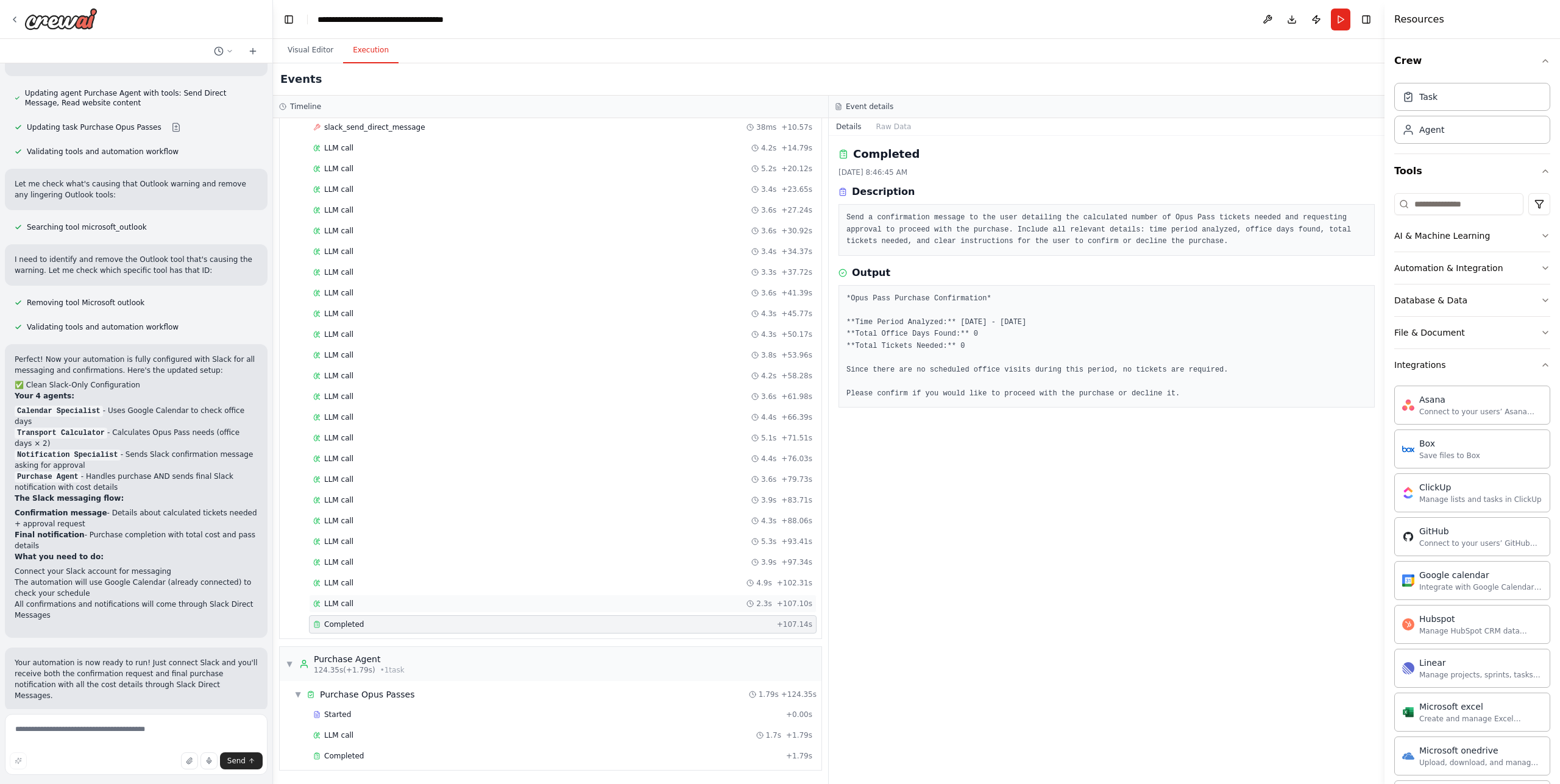
click at [408, 605] on div "LLM call 2.3s + 107.10s" at bounding box center [563, 604] width 499 height 10
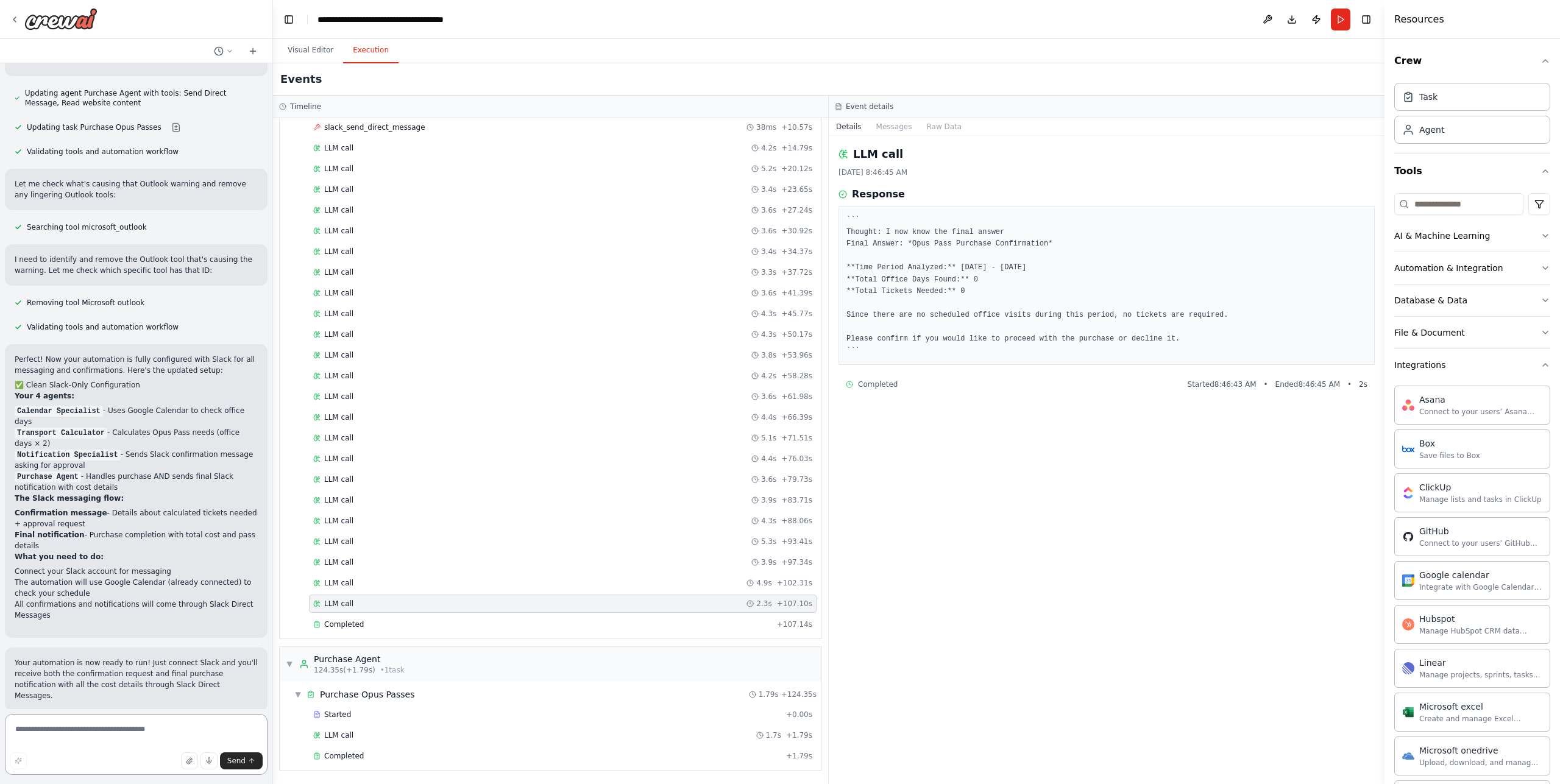
click at [114, 733] on textarea at bounding box center [136, 744] width 263 height 61
type textarea "**********"
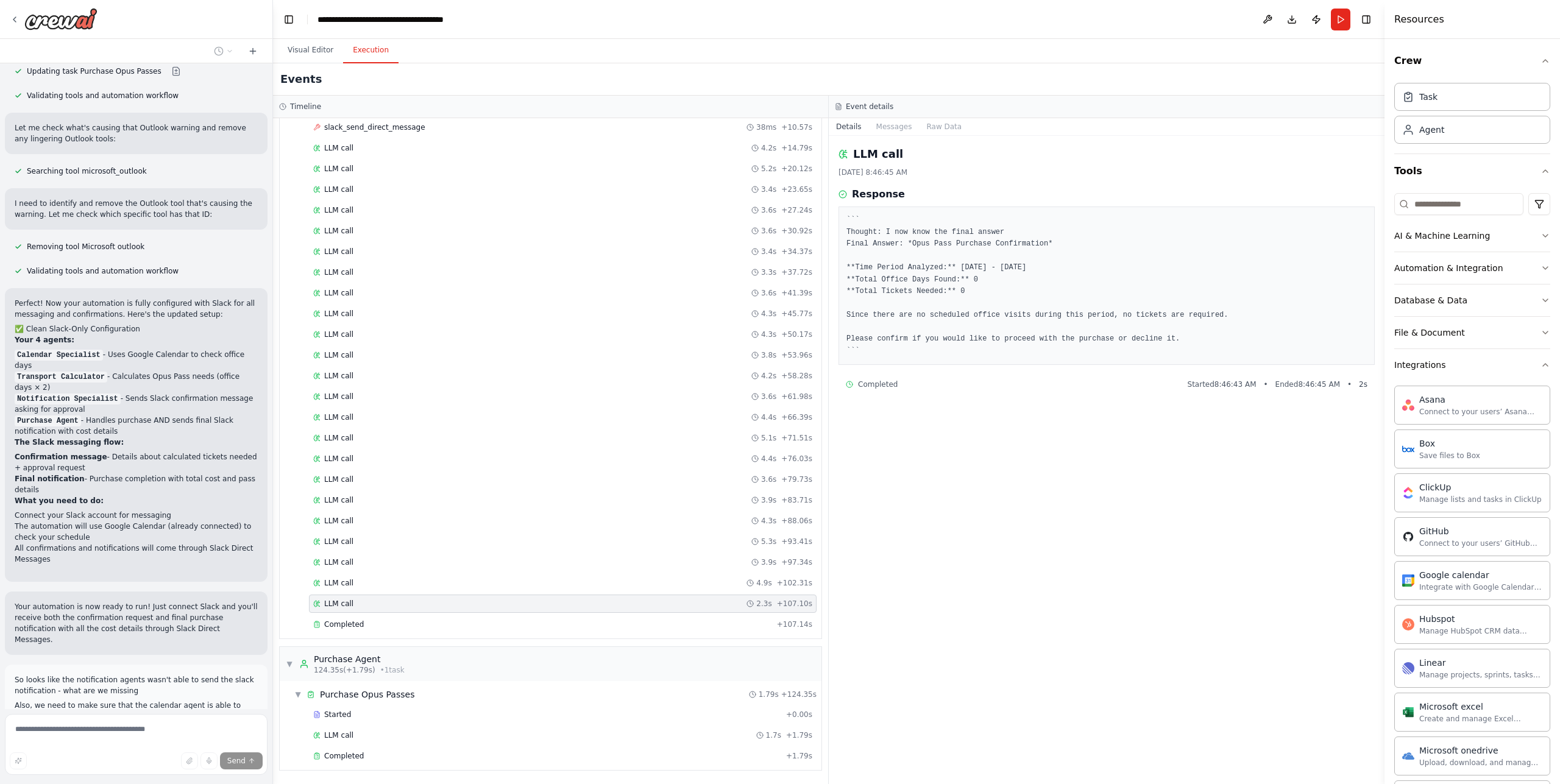
scroll to position [1681, 0]
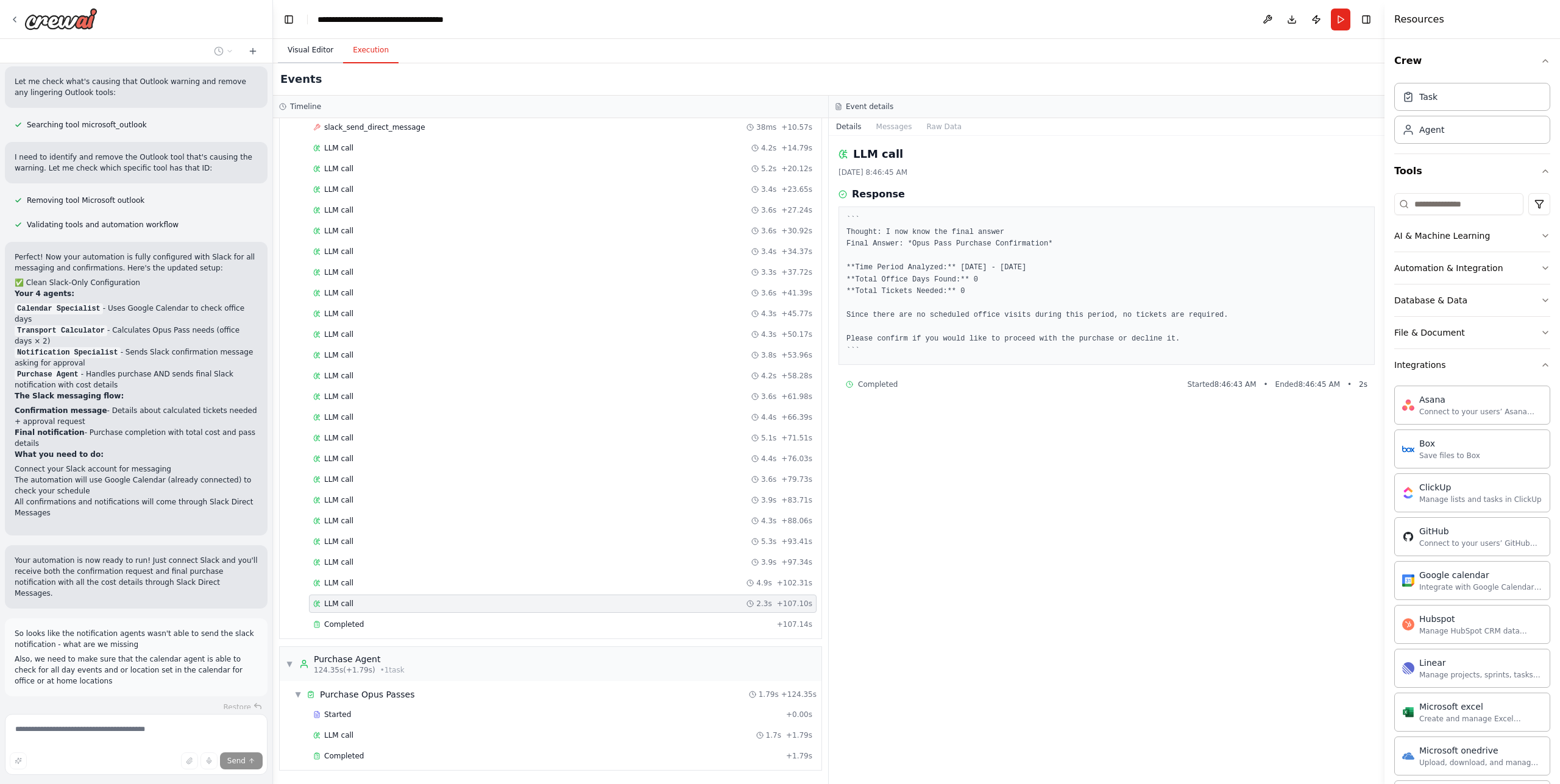
click at [309, 53] on button "Visual Editor" at bounding box center [310, 50] width 65 height 26
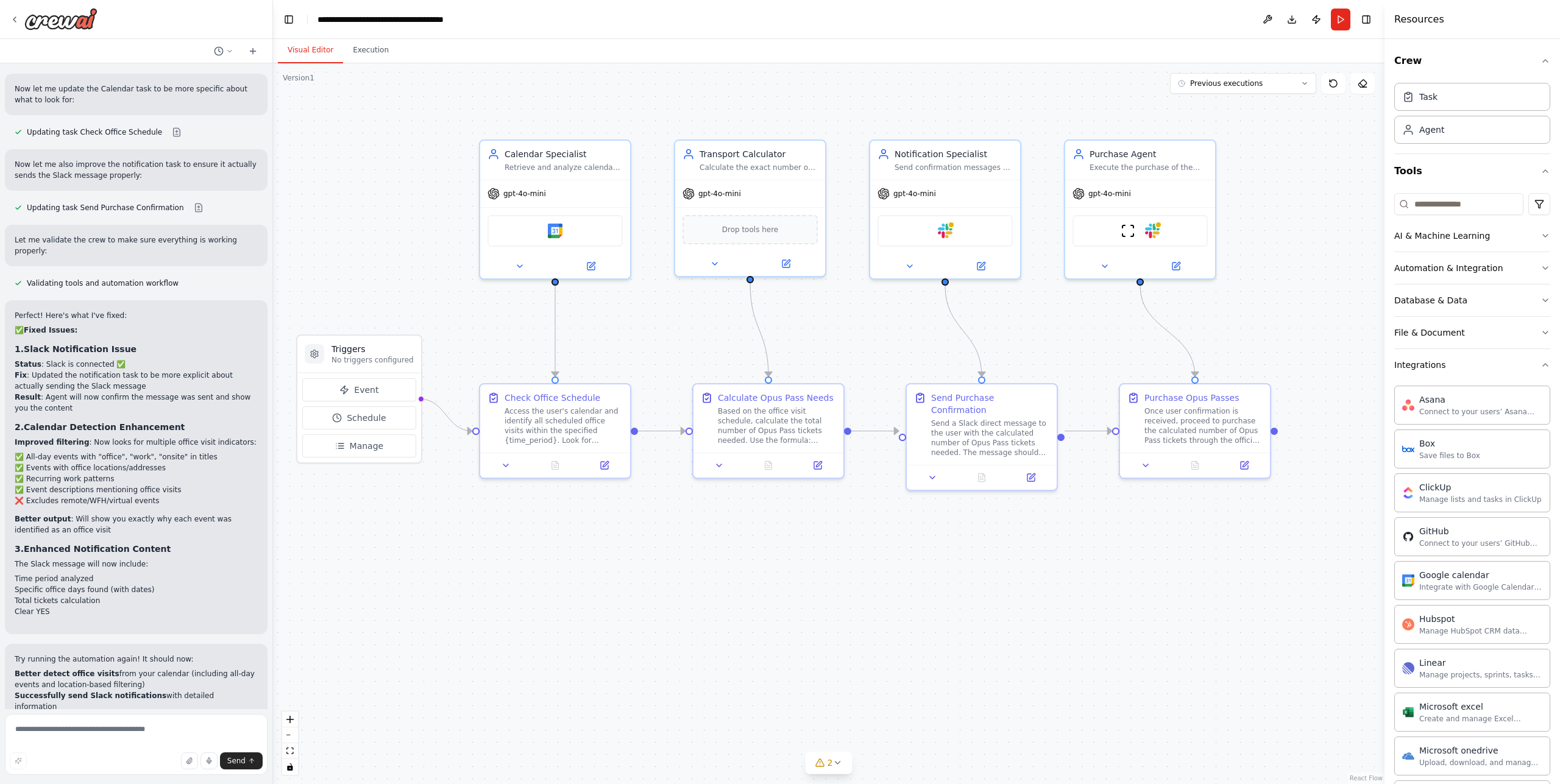
scroll to position [2570, 0]
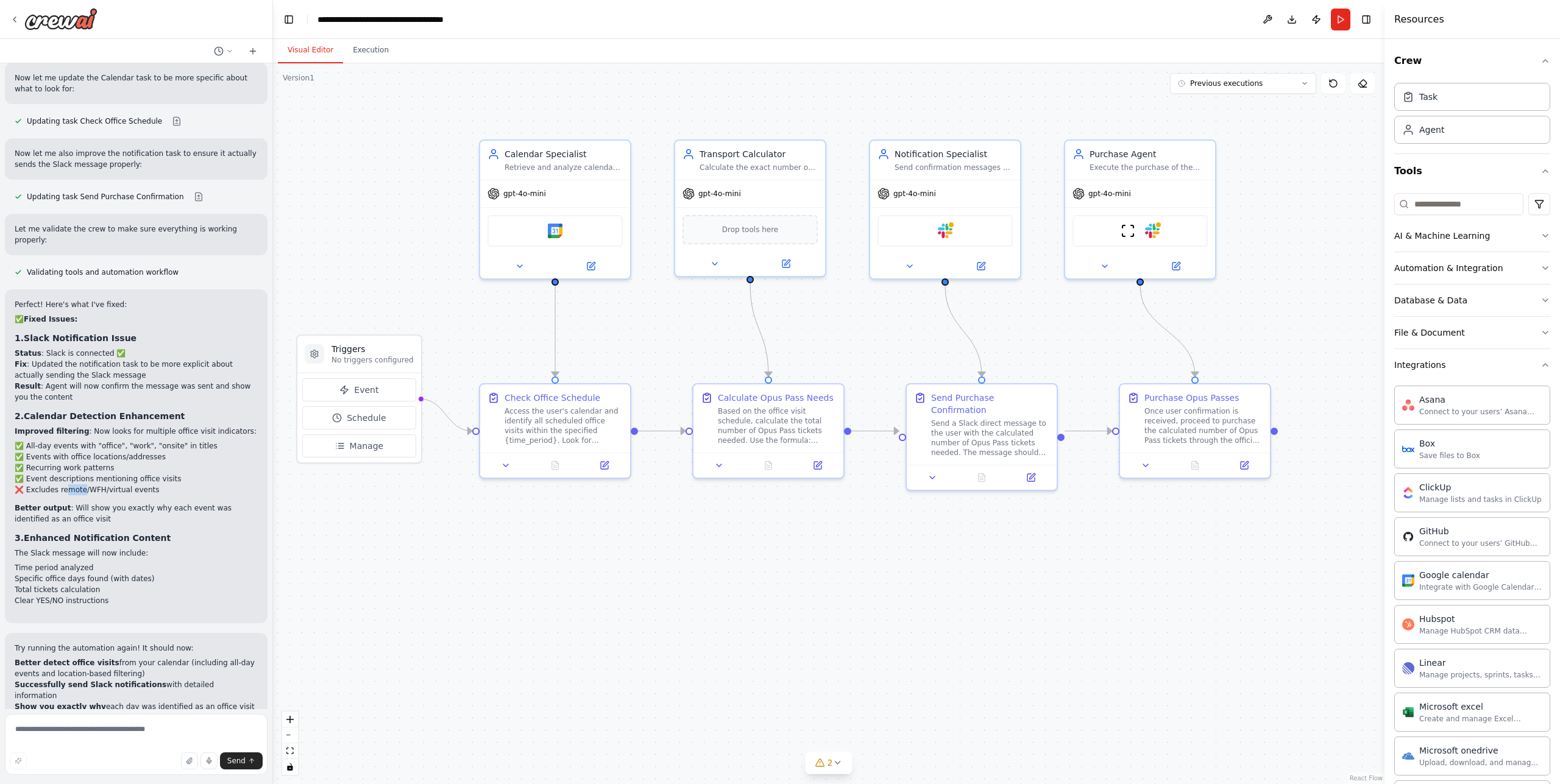
drag, startPoint x: 68, startPoint y: 357, endPoint x: 128, endPoint y: 360, distance: 60.1
click at [105, 484] on li "❌ Excludes remote/WFH/virtual events" at bounding box center [136, 489] width 243 height 11
click at [128, 484] on li "❌ Excludes remote/WFH/virtual events" at bounding box center [136, 489] width 243 height 11
drag, startPoint x: 54, startPoint y: 357, endPoint x: 103, endPoint y: 360, distance: 49.1
click at [89, 484] on li "❌ Excludes remote/WFH/virtual events" at bounding box center [136, 489] width 243 height 11
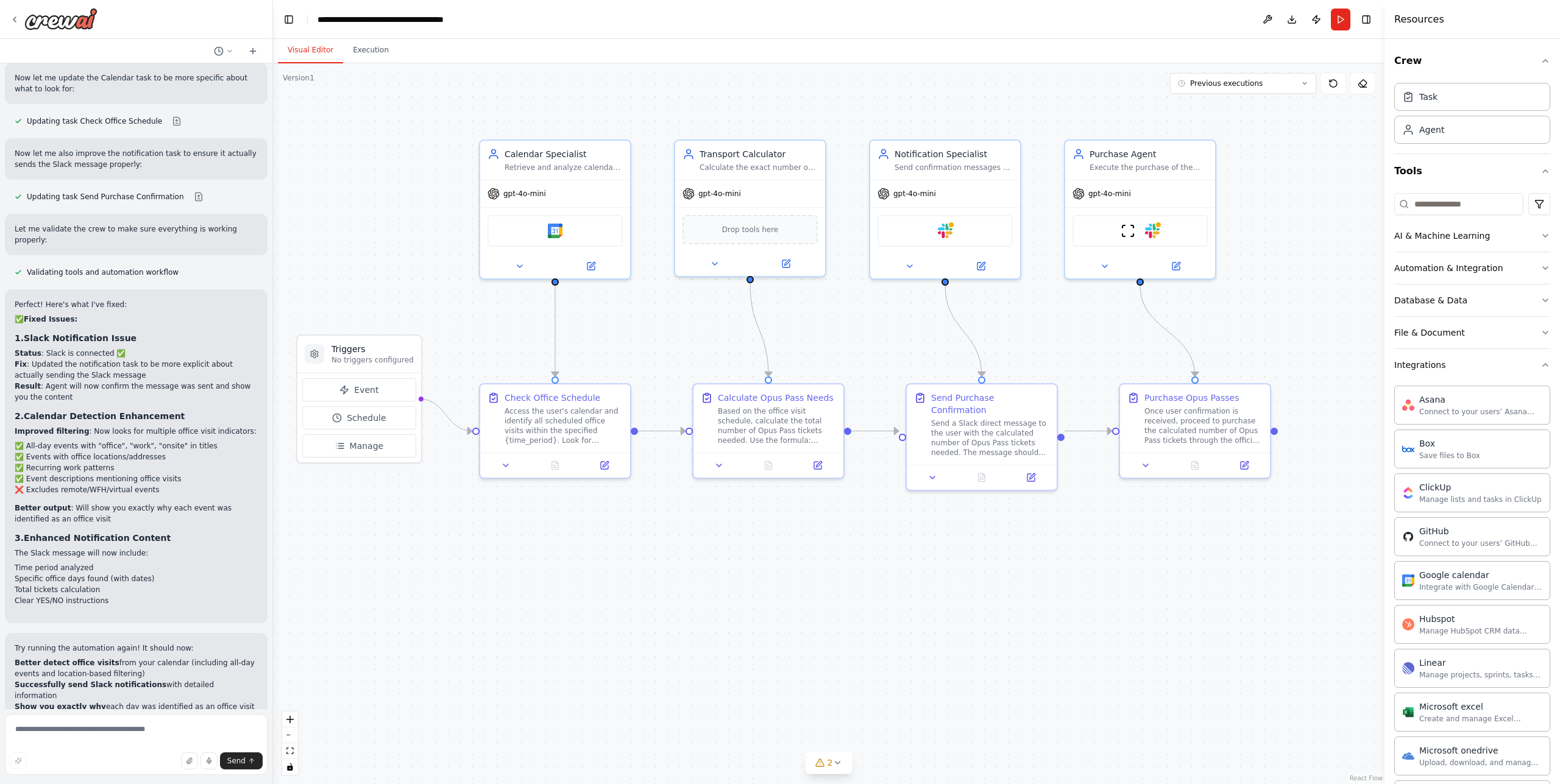
click at [110, 484] on li "❌ Excludes remote/WFH/virtual events" at bounding box center [136, 489] width 243 height 11
click at [79, 484] on li "❌ Excludes remote/WFH/virtual events" at bounding box center [136, 489] width 243 height 11
click at [99, 484] on li "❌ Excludes remote/WFH/virtual events" at bounding box center [136, 489] width 243 height 11
click at [99, 484] on li "❌ Excludes remote/WFH/virtual events" at bounding box center [136, 489] width 243 height 11
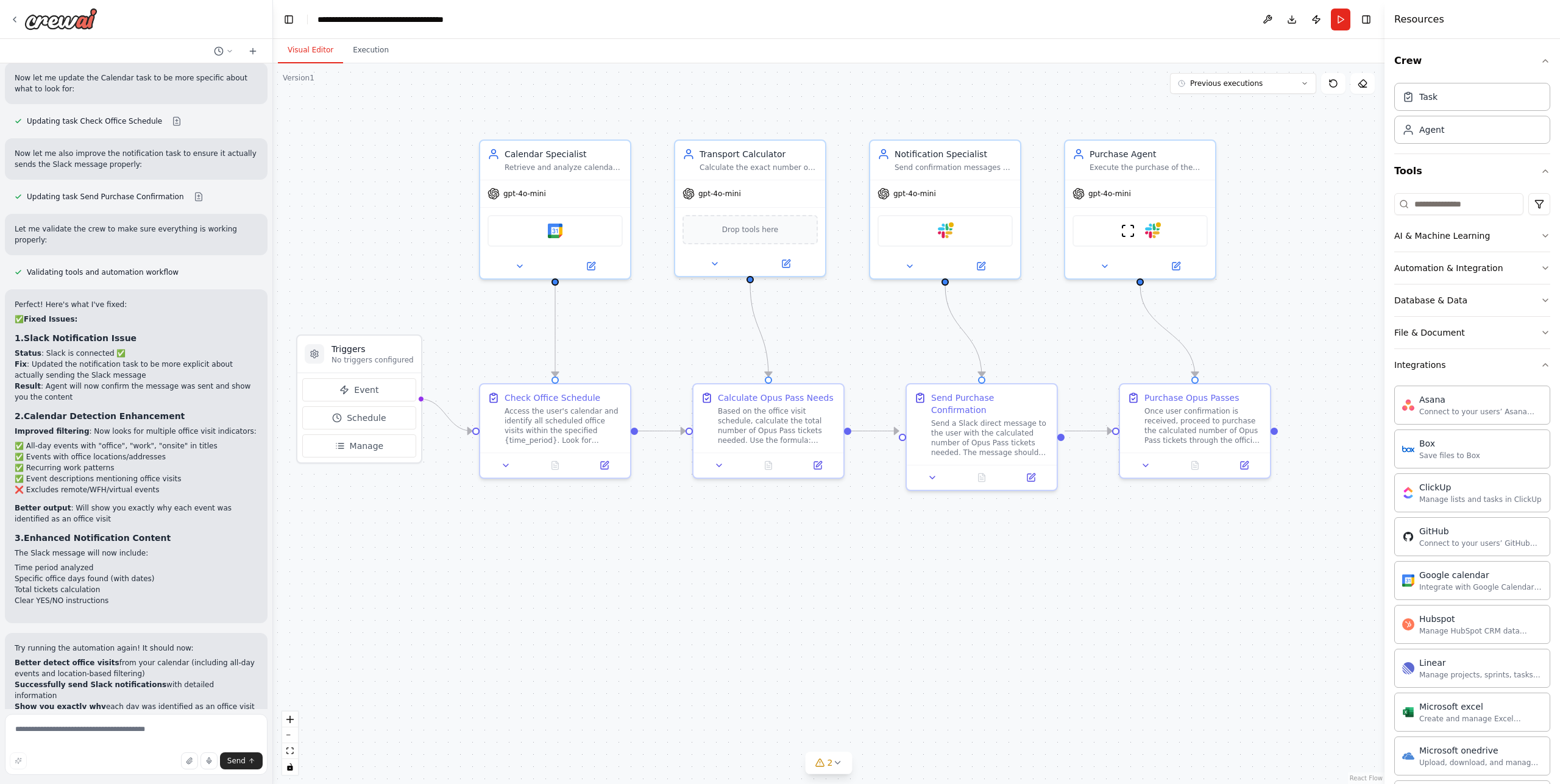
click at [111, 484] on li "❌ Excludes remote/WFH/virtual events" at bounding box center [136, 489] width 243 height 11
click at [134, 484] on li "❌ Excludes remote/WFH/virtual events" at bounding box center [136, 489] width 243 height 11
drag, startPoint x: 89, startPoint y: 317, endPoint x: 131, endPoint y: 356, distance: 57.3
click at [118, 440] on ul "✅ All-day events with "office", "work", "onsite" in titles ✅ Events with office…" at bounding box center [136, 468] width 243 height 55
click at [131, 484] on li "❌ Excludes remote/WFH/virtual events" at bounding box center [136, 489] width 243 height 11
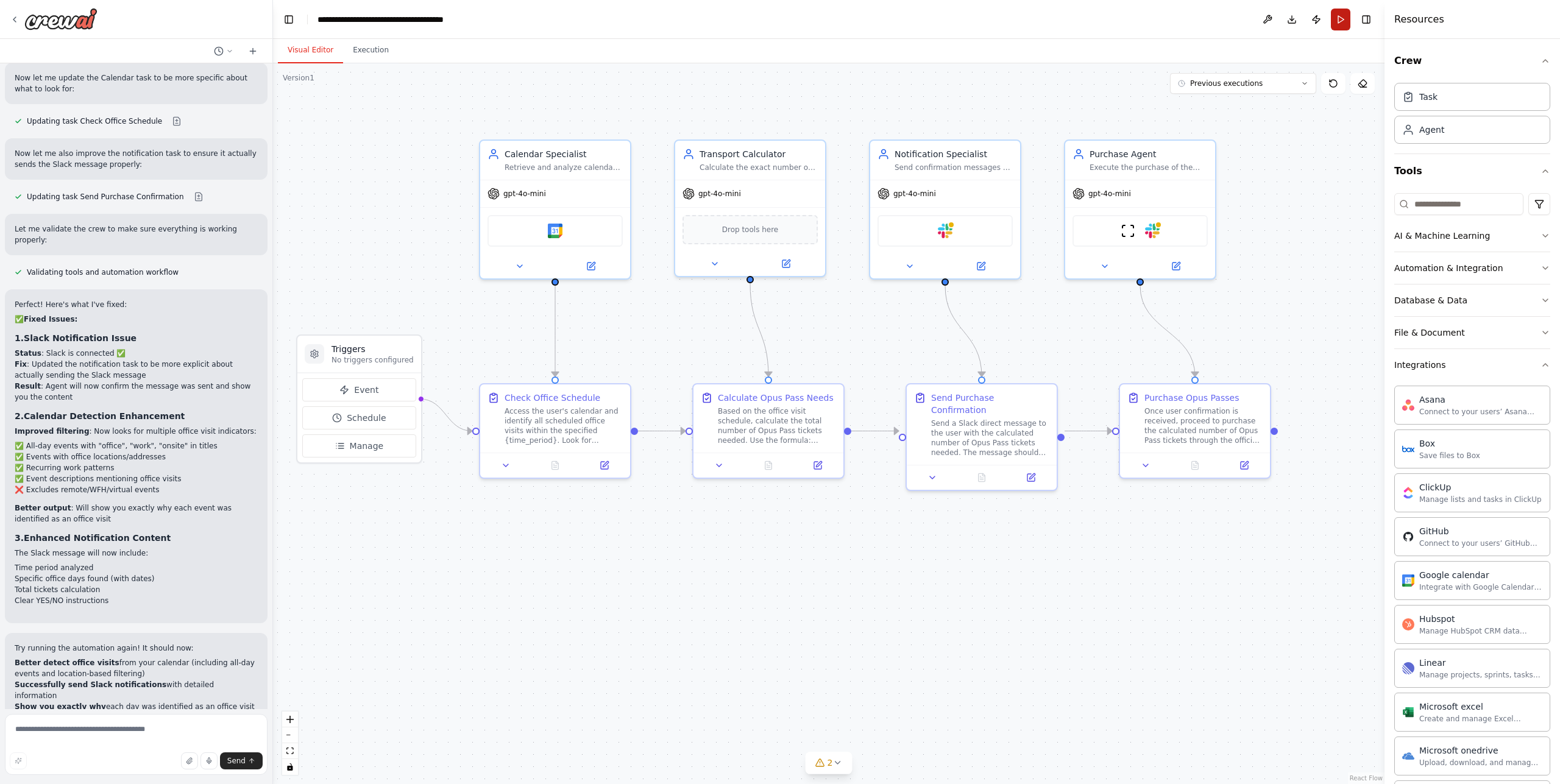
click at [1339, 21] on button "Run" at bounding box center [1341, 19] width 20 height 22
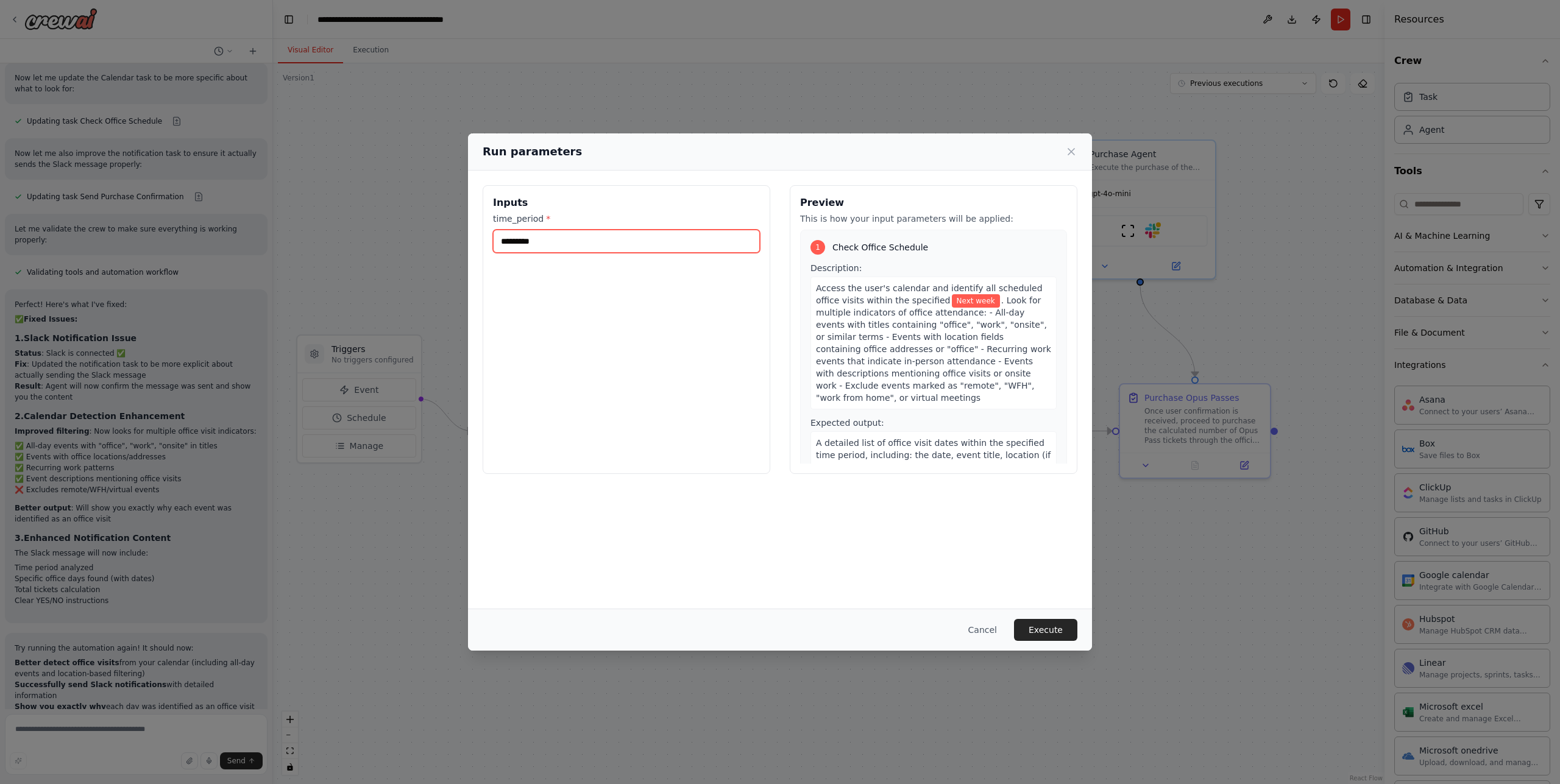
click at [605, 240] on input "*********" at bounding box center [627, 241] width 267 height 23
click at [1053, 627] on button "Execute" at bounding box center [1045, 630] width 63 height 22
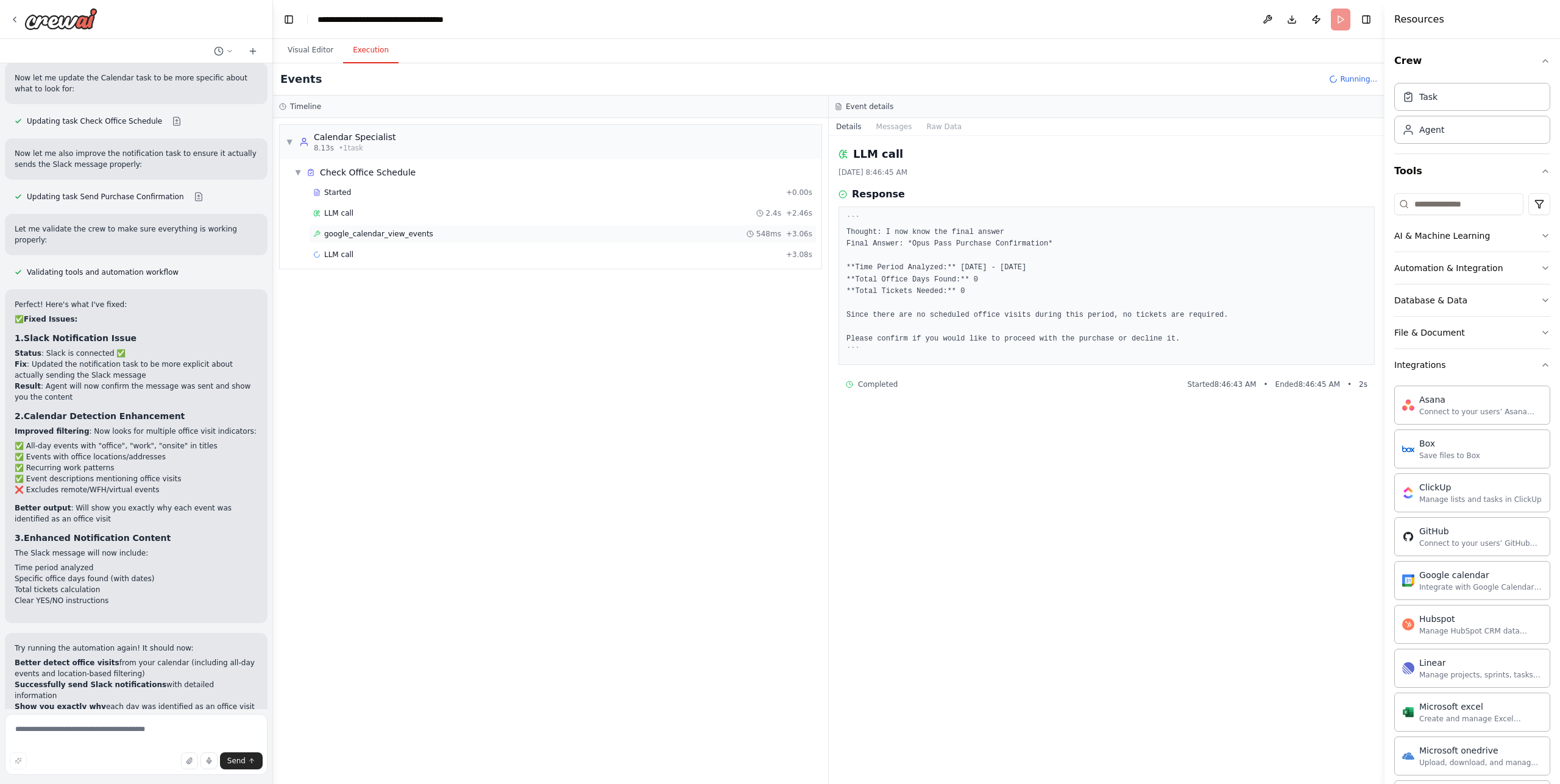
click at [457, 241] on div "google_calendar_view_events 548ms + 3.06s" at bounding box center [563, 234] width 508 height 18
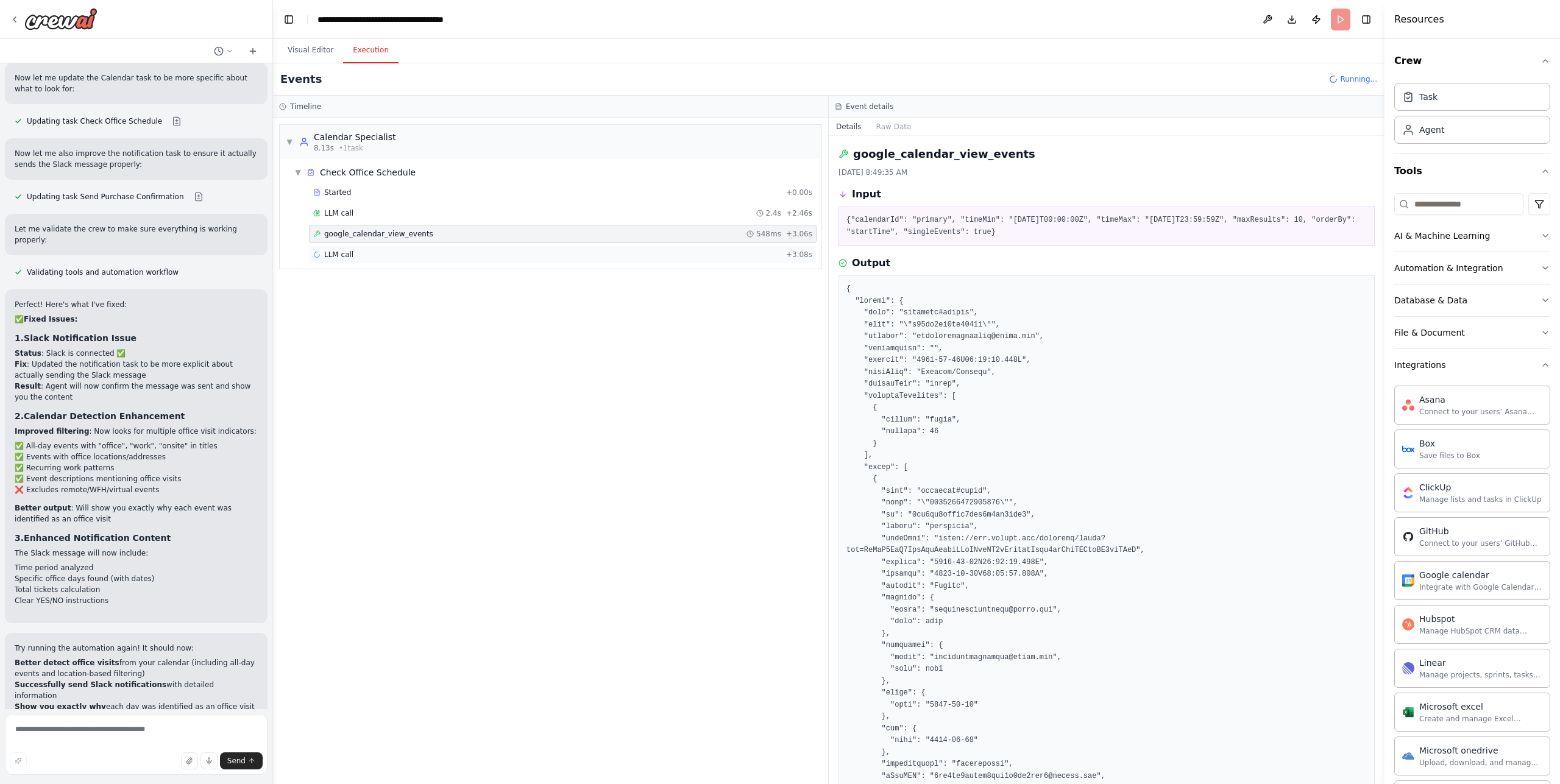
click at [433, 253] on div "LLM call + 3.08s" at bounding box center [563, 254] width 499 height 10
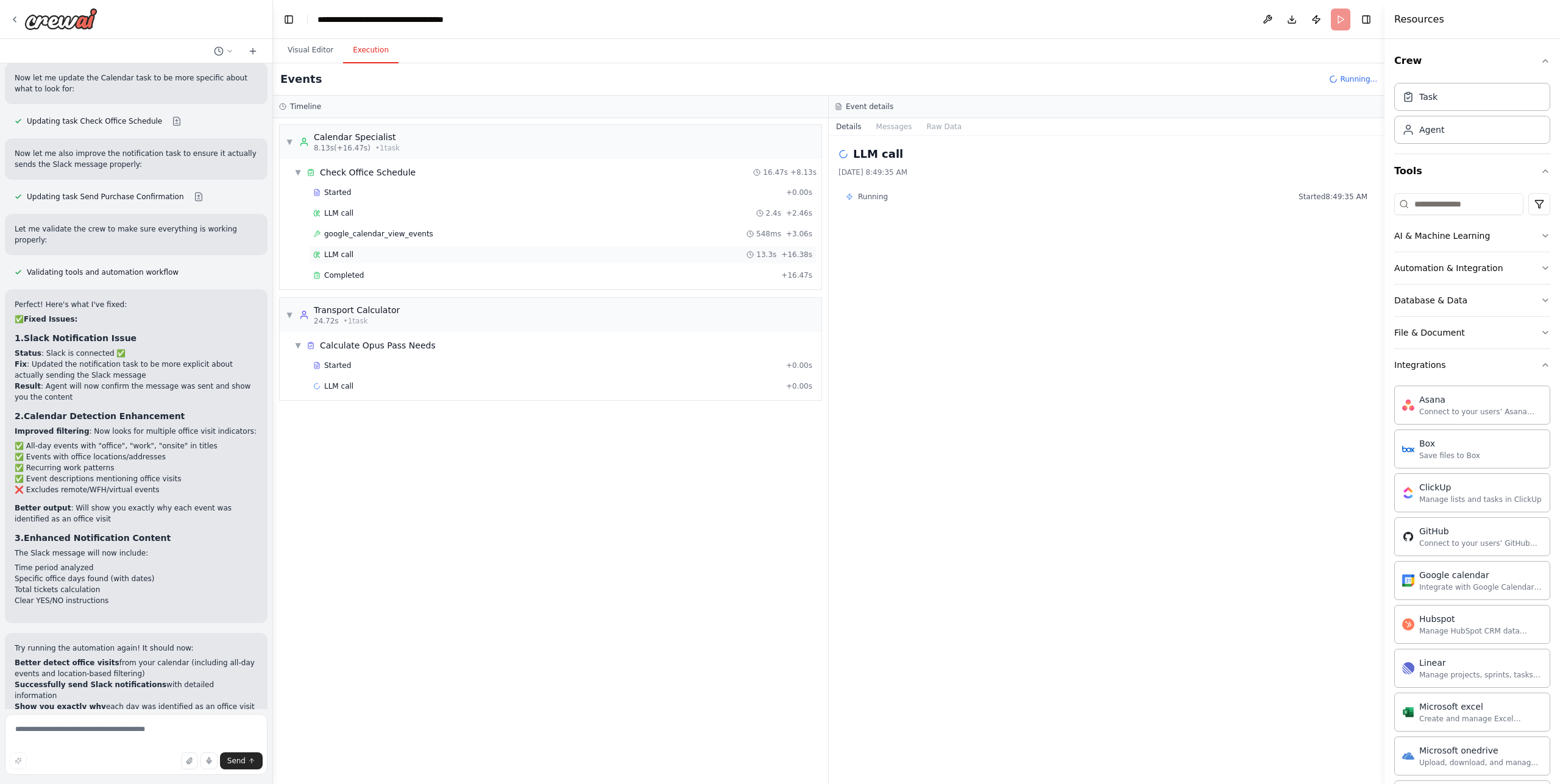
click at [406, 247] on div "LLM call 13.3s + 16.38s" at bounding box center [563, 255] width 508 height 18
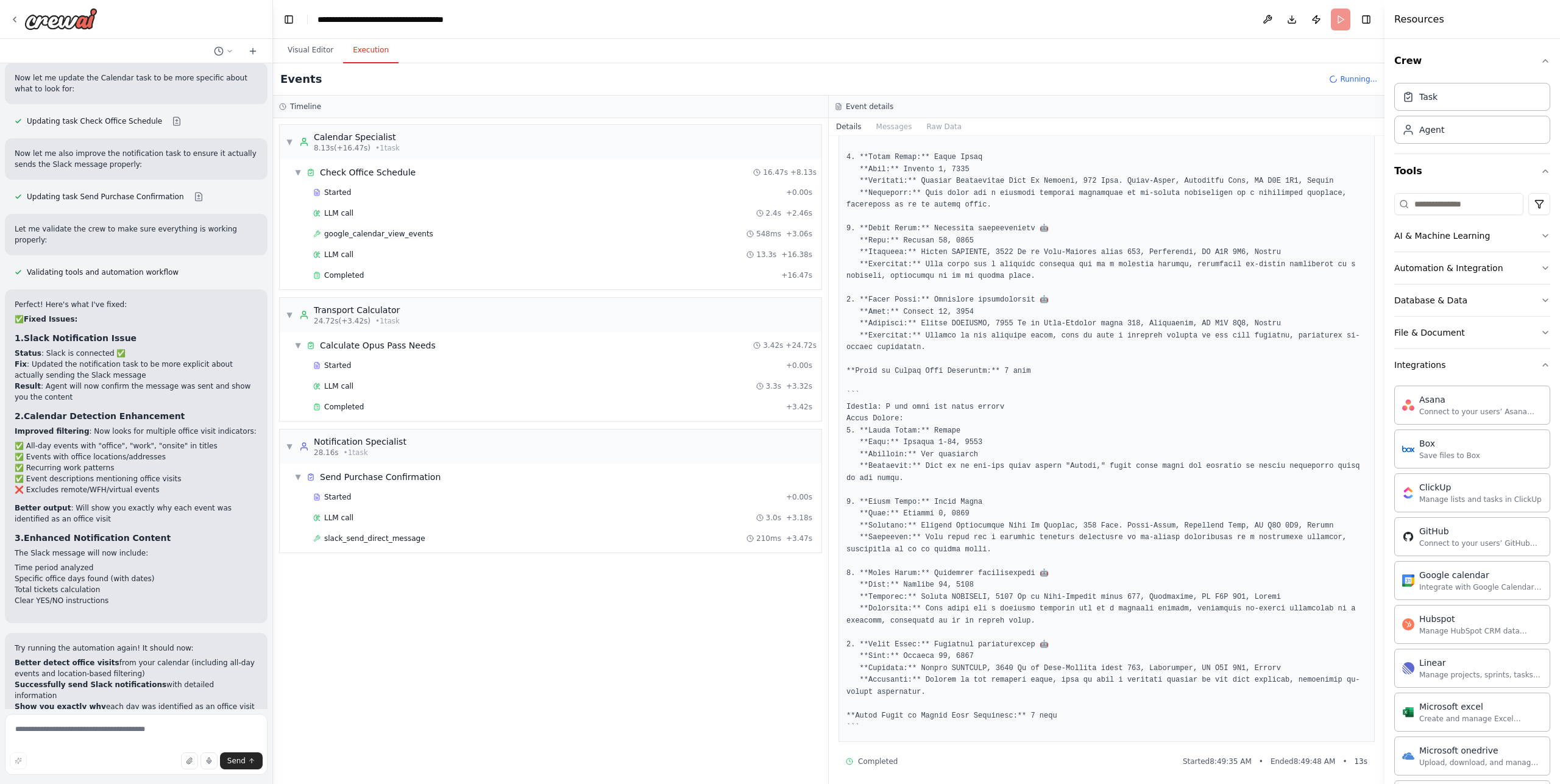
scroll to position [186, 0]
click at [386, 385] on div "LLM call 3.3s + 3.32s" at bounding box center [563, 386] width 499 height 10
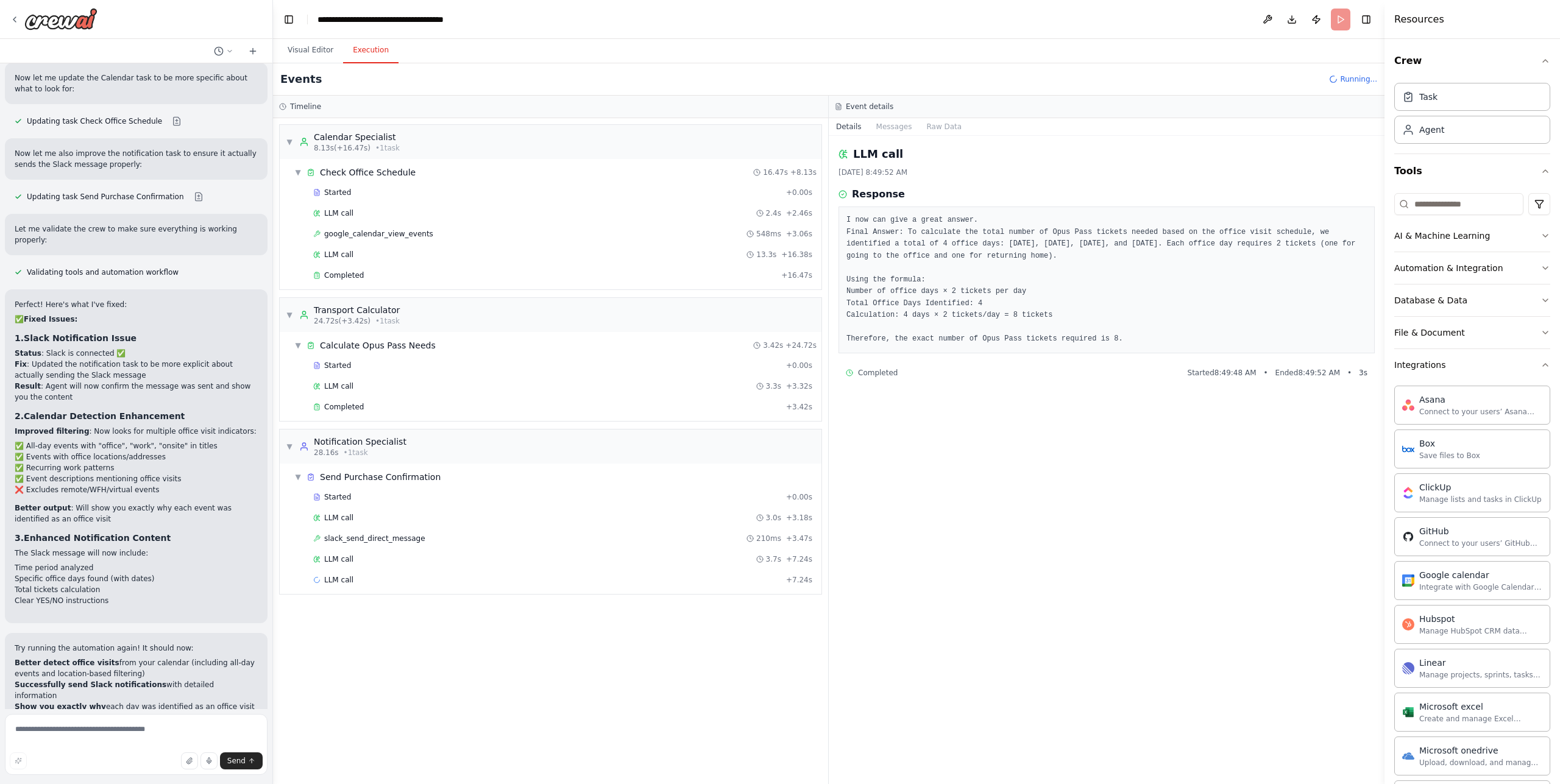
click at [1115, 341] on pre "I now can give a great answer. Final Answer: To calculate the total number of O…" at bounding box center [1107, 280] width 521 height 131
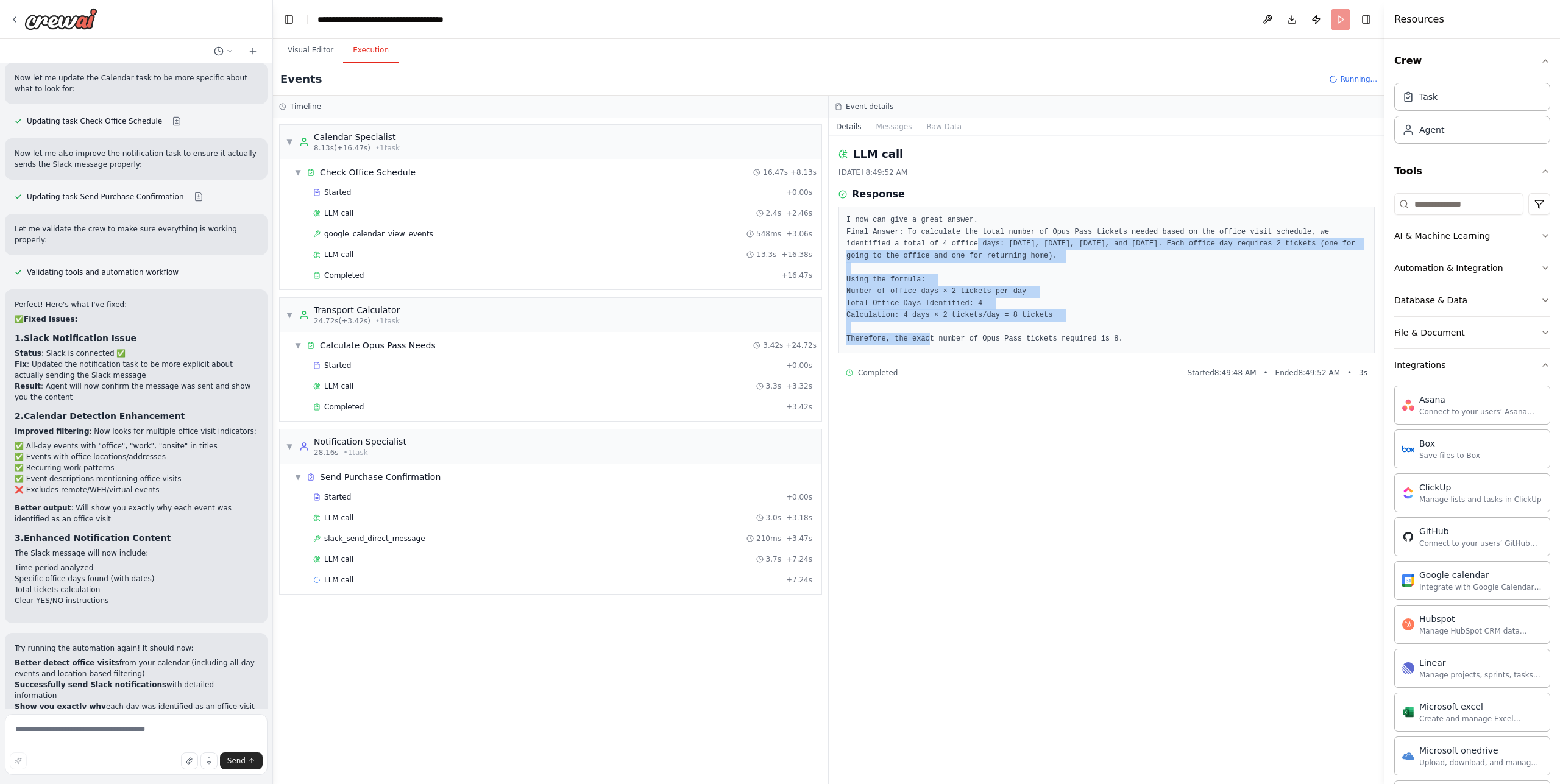
drag, startPoint x: 980, startPoint y: 245, endPoint x: 1006, endPoint y: 334, distance: 92.7
click at [1006, 334] on pre "I now can give a great answer. Final Answer: To calculate the total number of O…" at bounding box center [1107, 280] width 521 height 131
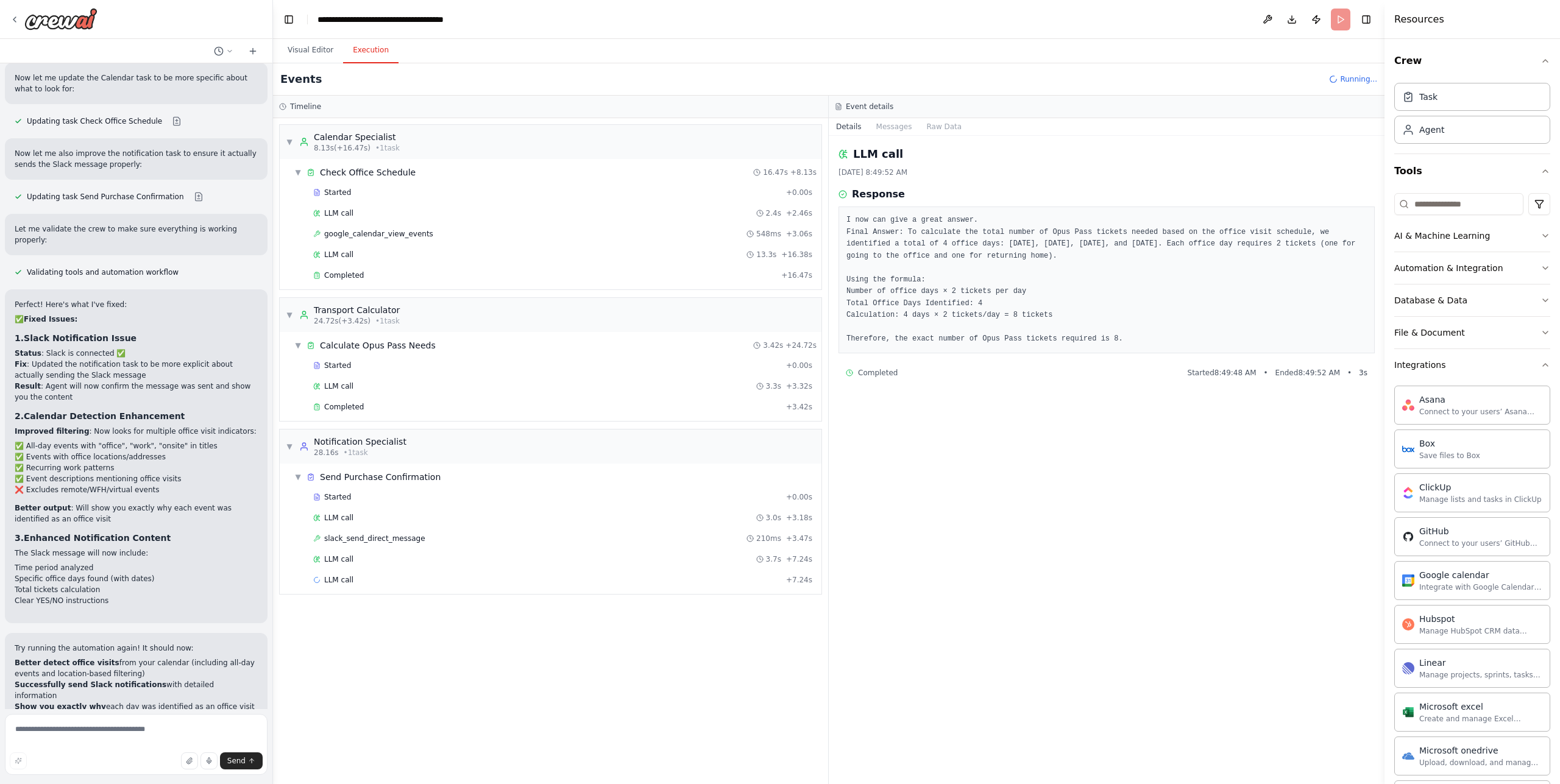
click at [1006, 334] on pre "I now can give a great answer. Final Answer: To calculate the total number of O…" at bounding box center [1107, 280] width 521 height 131
click at [446, 635] on div "slack_send_direct_message 75ms + 16.85s" at bounding box center [563, 642] width 508 height 18
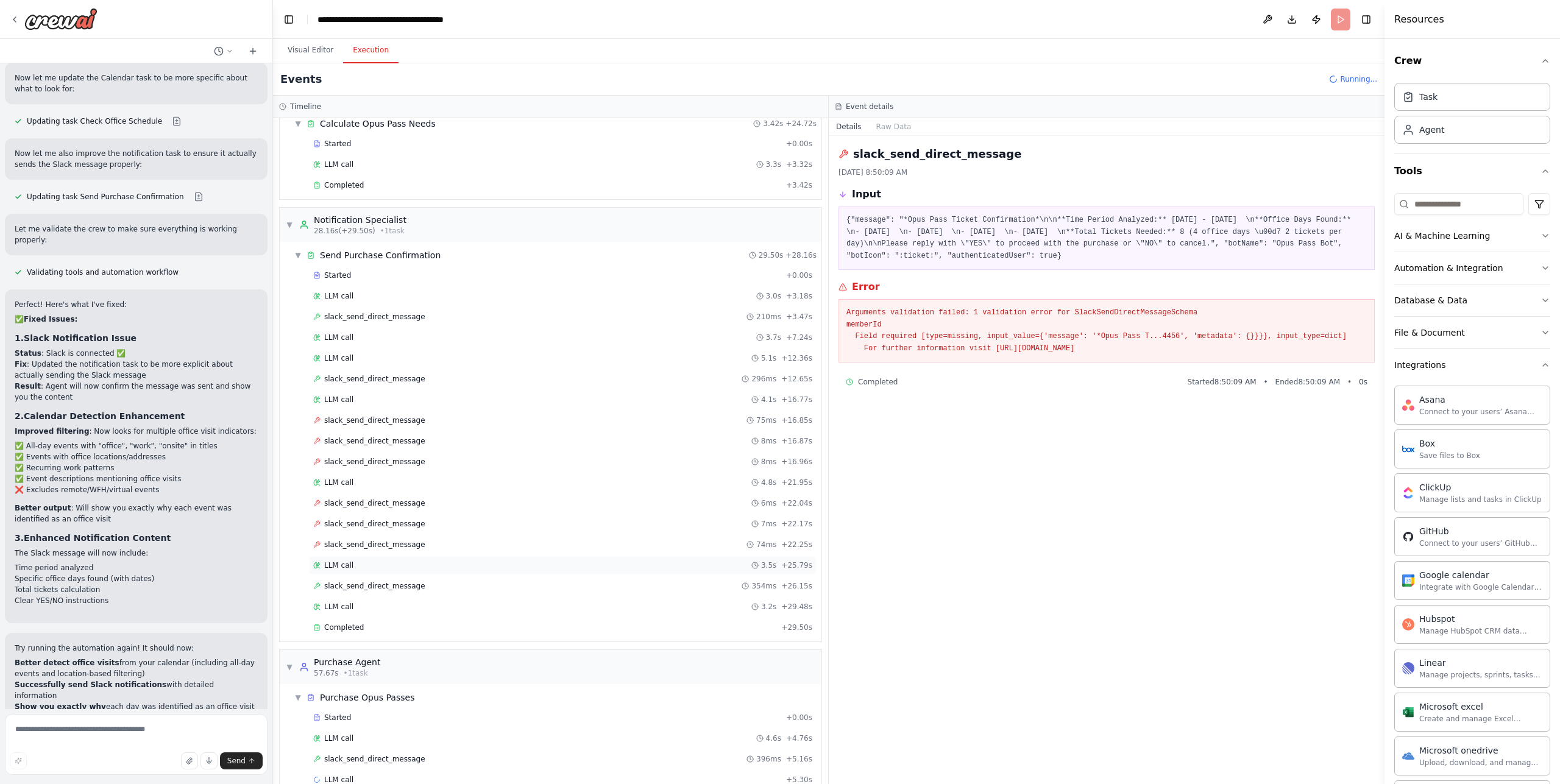
scroll to position [246, 0]
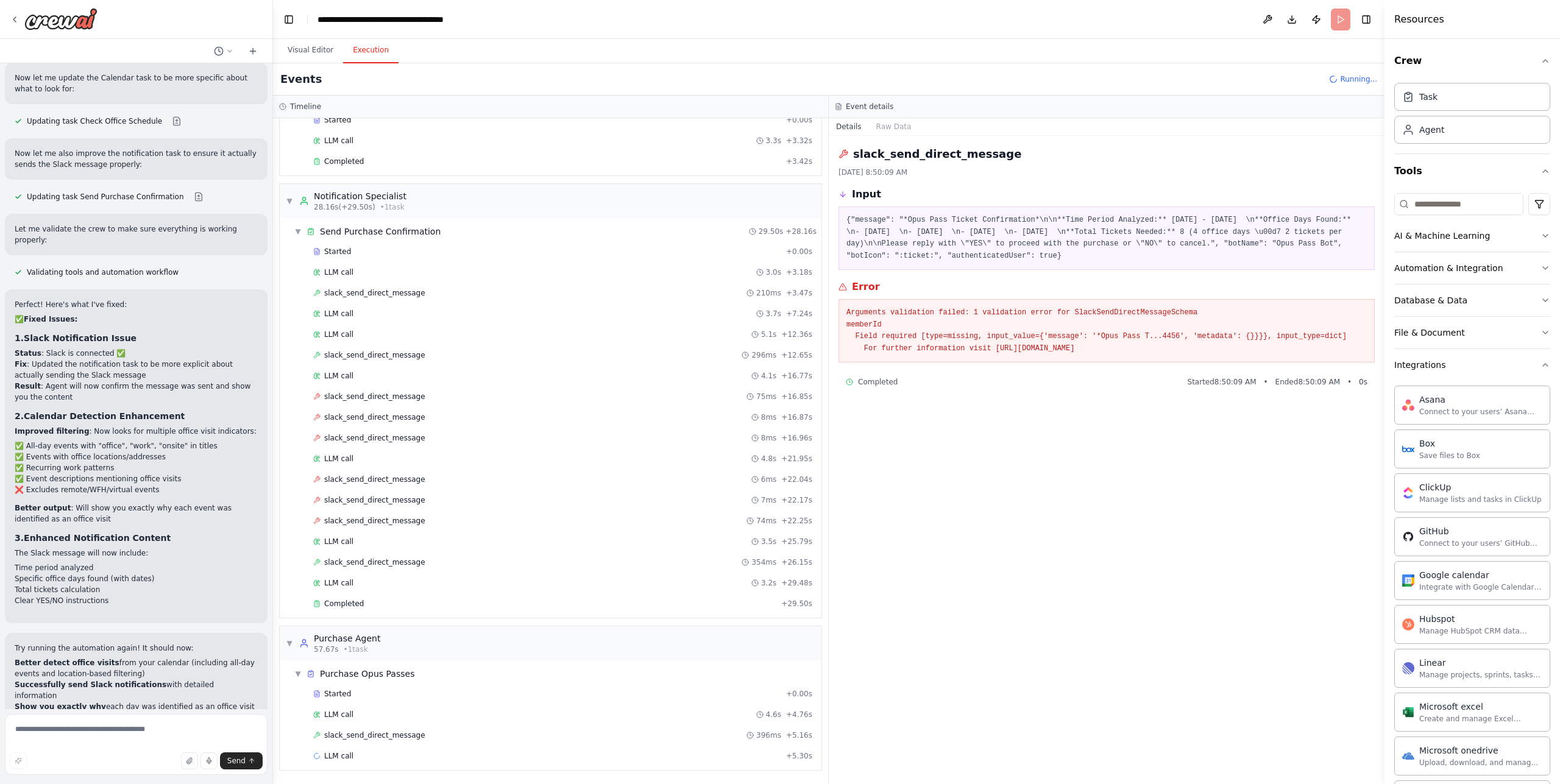
click at [434, 705] on div "Started + 0.00s LLM call 4.6s + 4.76s slack_send_direct_message 396ms + 5.16s L…" at bounding box center [555, 726] width 532 height 83
click at [425, 717] on div "LLM call 4.6s + 4.76s" at bounding box center [563, 715] width 499 height 10
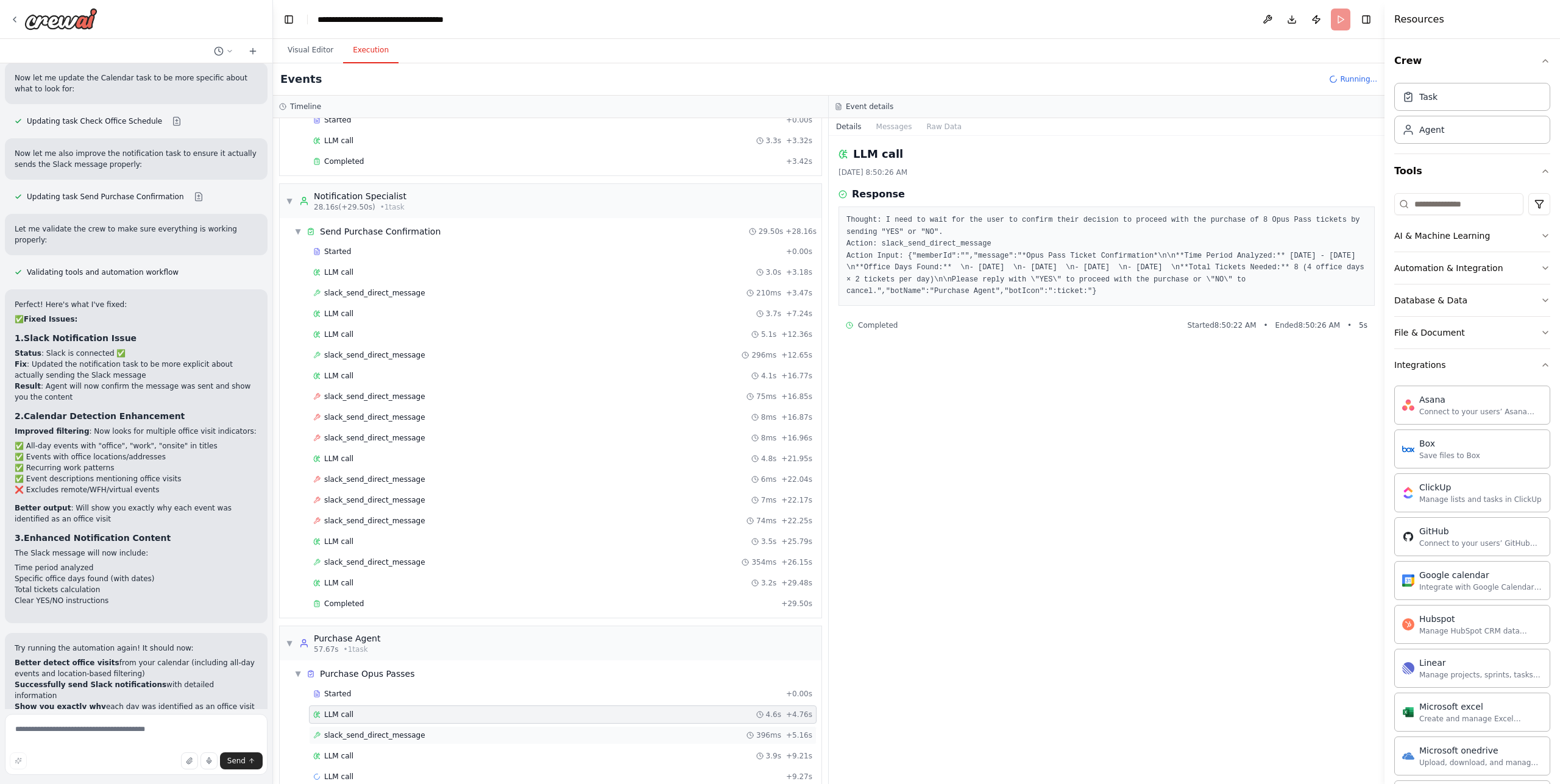
click at [417, 731] on div "slack_send_direct_message 396ms + 5.16s" at bounding box center [563, 735] width 499 height 10
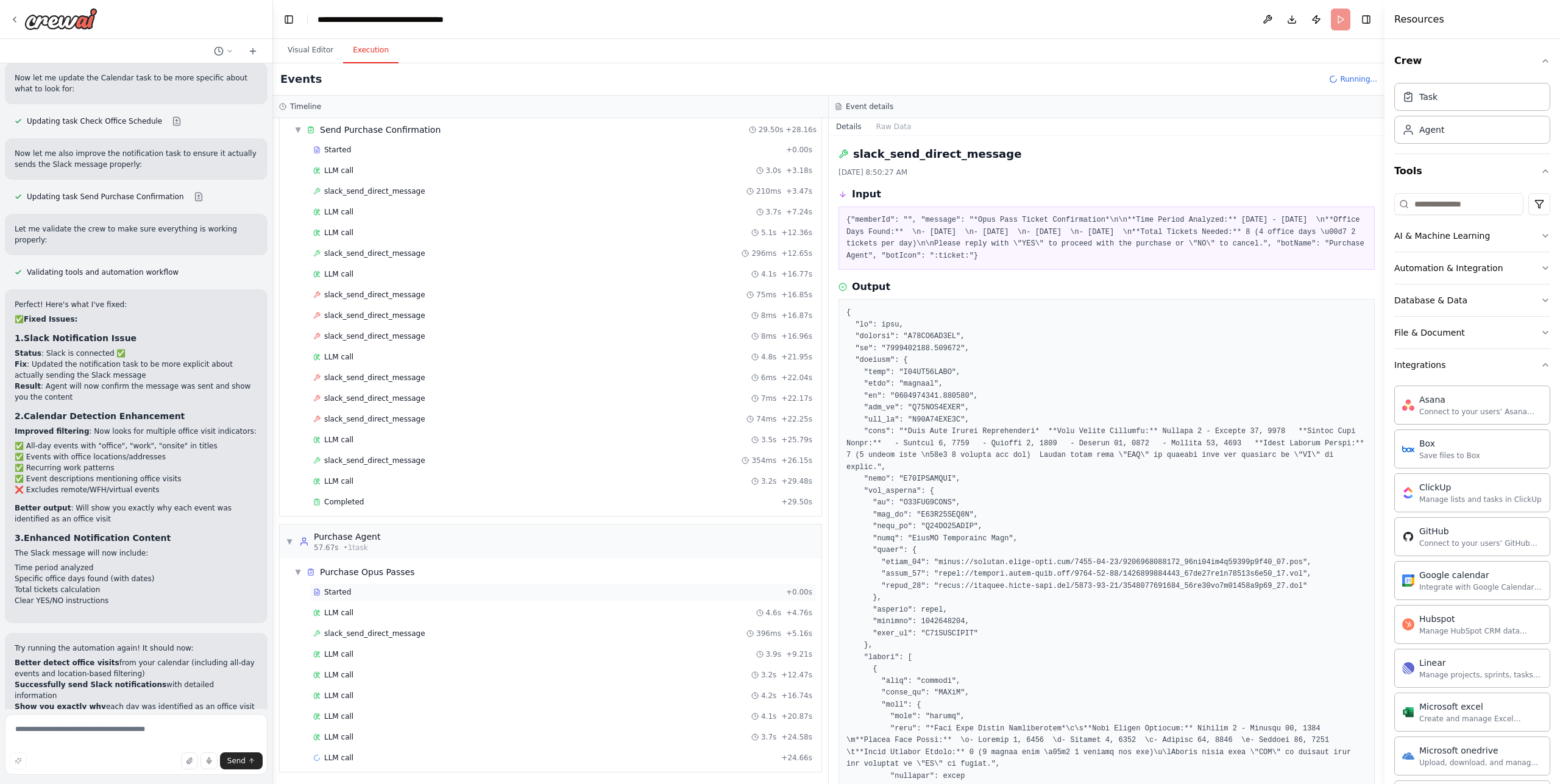
scroll to position [349, 0]
click at [382, 756] on div "LLM call + 24.66s" at bounding box center [563, 756] width 499 height 10
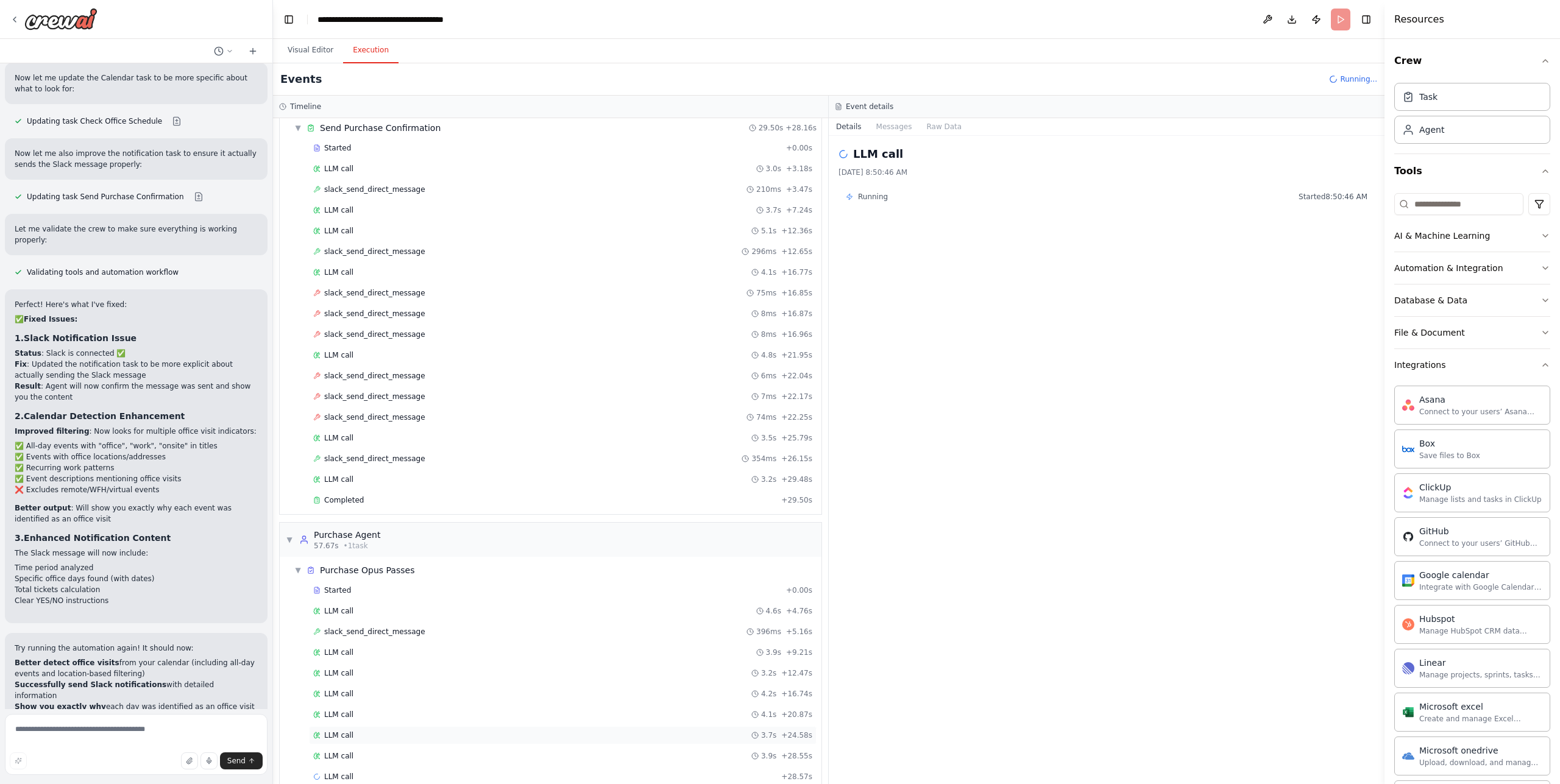
click at [411, 731] on div "LLM call 3.7s + 24.58s" at bounding box center [563, 735] width 499 height 10
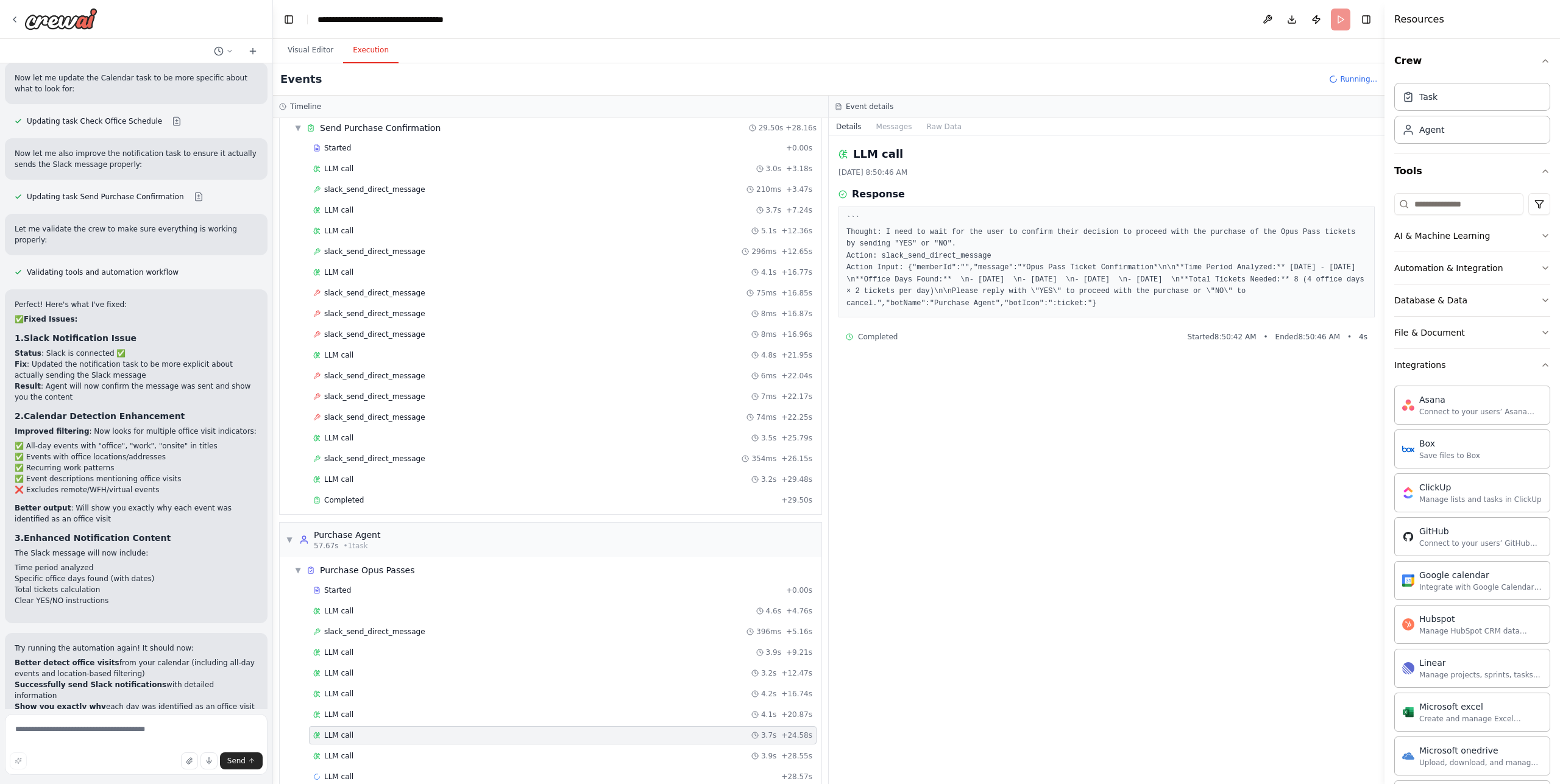
click at [409, 744] on div "Started + 0.00s LLM call 4.6s + 4.76s slack_send_direct_message 396ms + 5.16s L…" at bounding box center [555, 684] width 532 height 207
click at [400, 729] on div "LLM call 5.8s + 34.37s" at bounding box center [563, 735] width 508 height 18
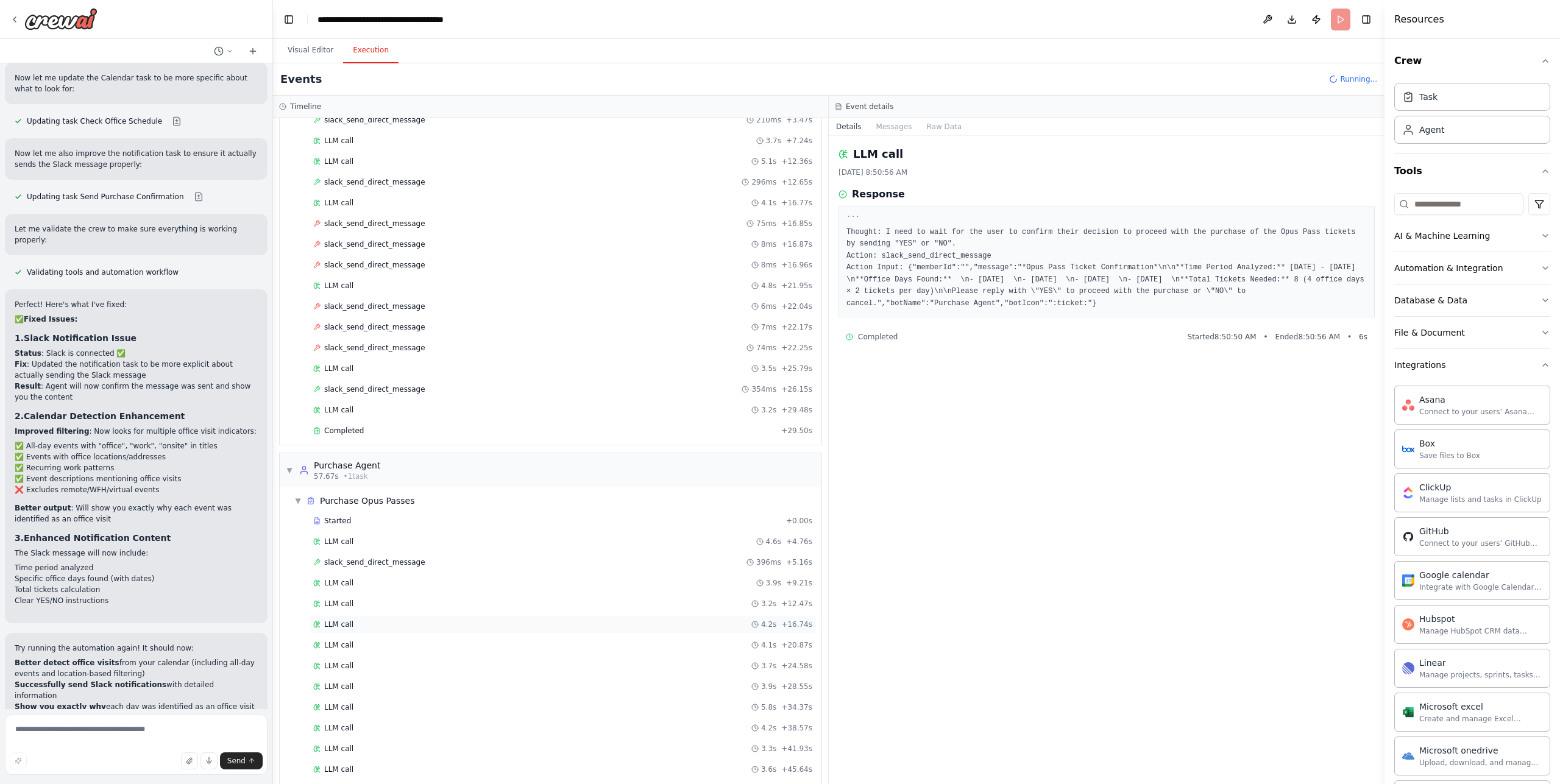
scroll to position [453, 0]
click at [455, 730] on div "LLM call 3.6s + 45.64s" at bounding box center [563, 735] width 508 height 18
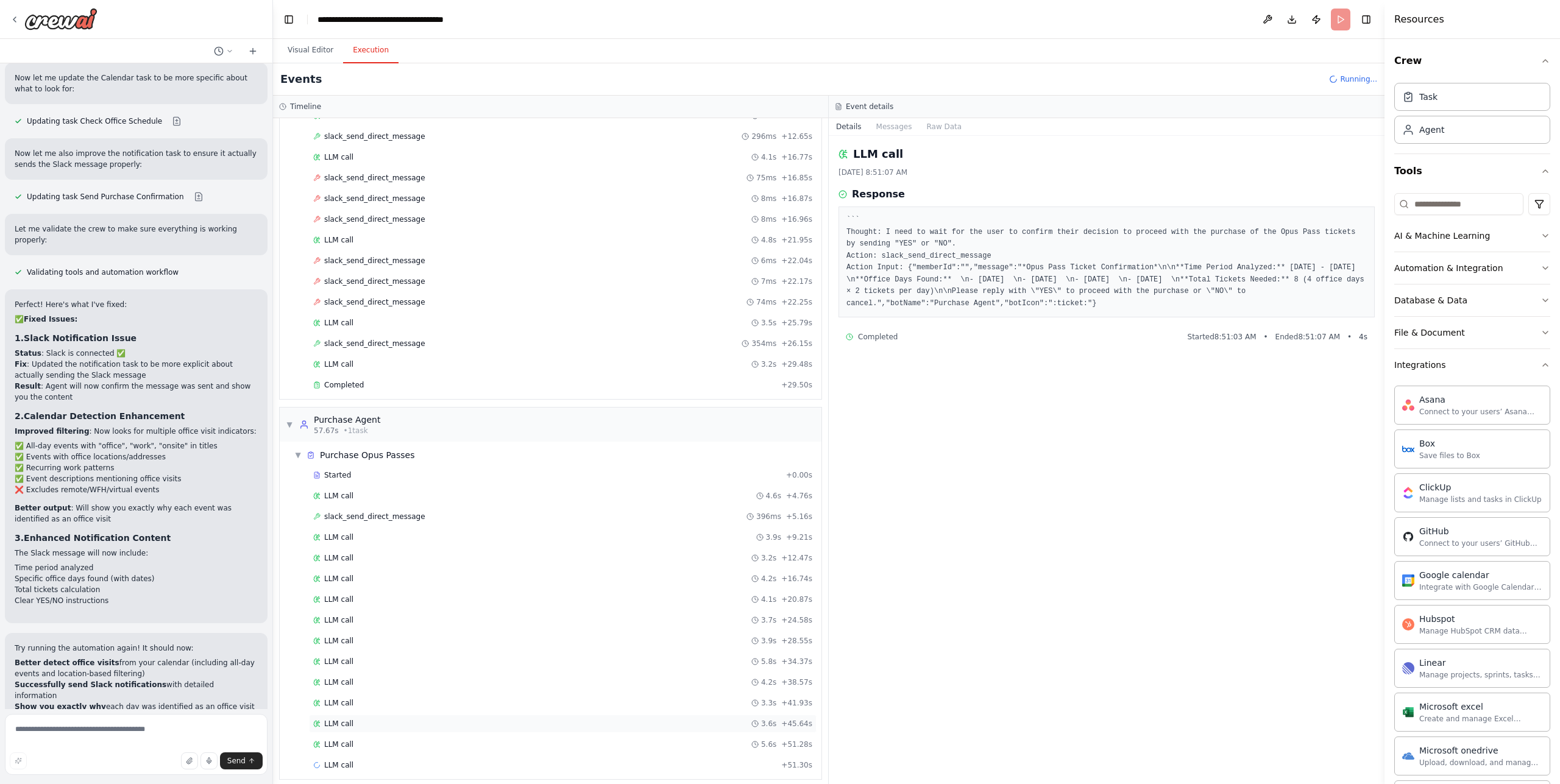
scroll to position [473, 0]
click at [569, 753] on div "LLM call + 51.30s" at bounding box center [563, 756] width 499 height 10
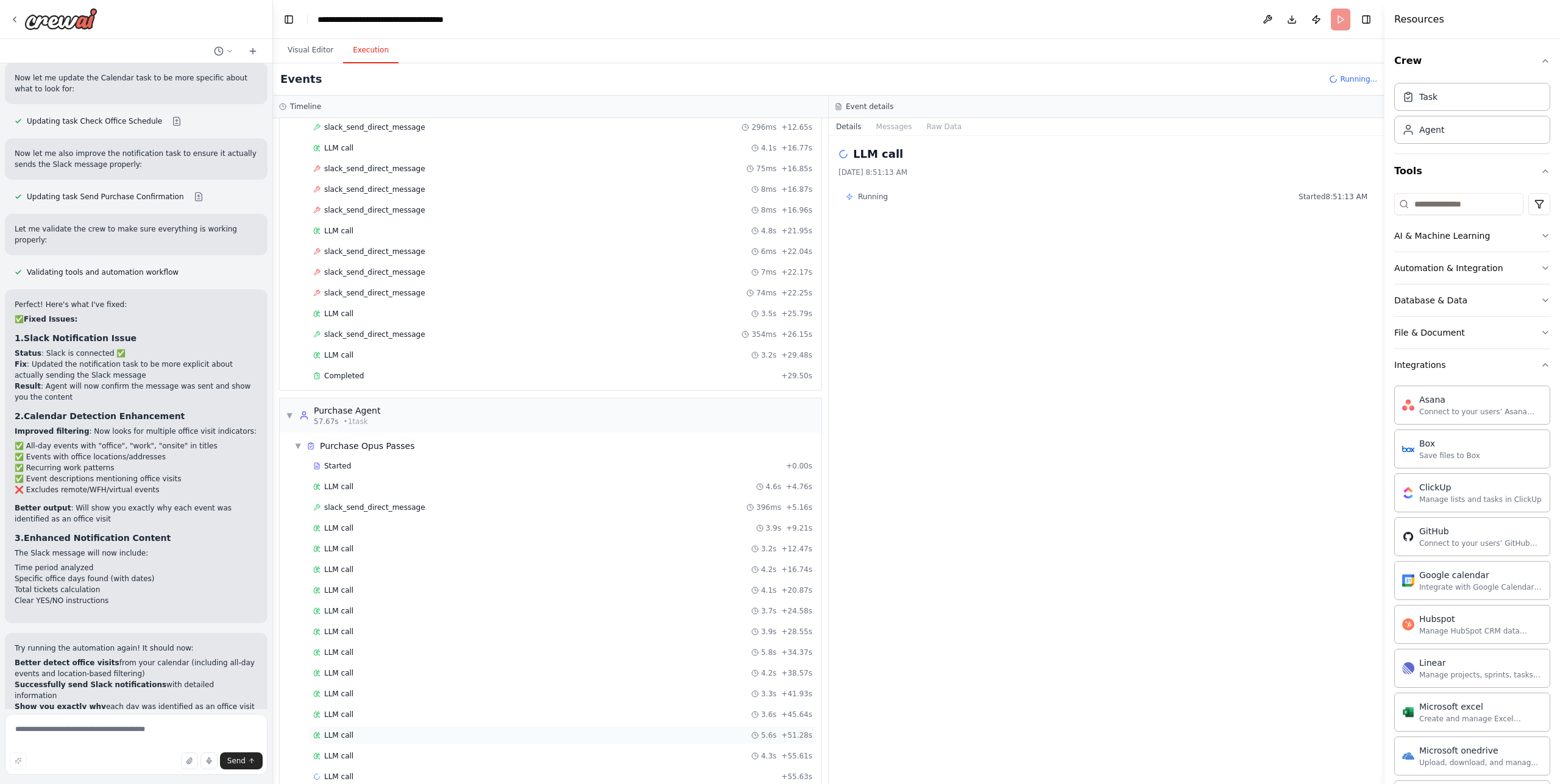
click at [574, 737] on div "LLM call 5.6s + 51.28s" at bounding box center [563, 735] width 499 height 10
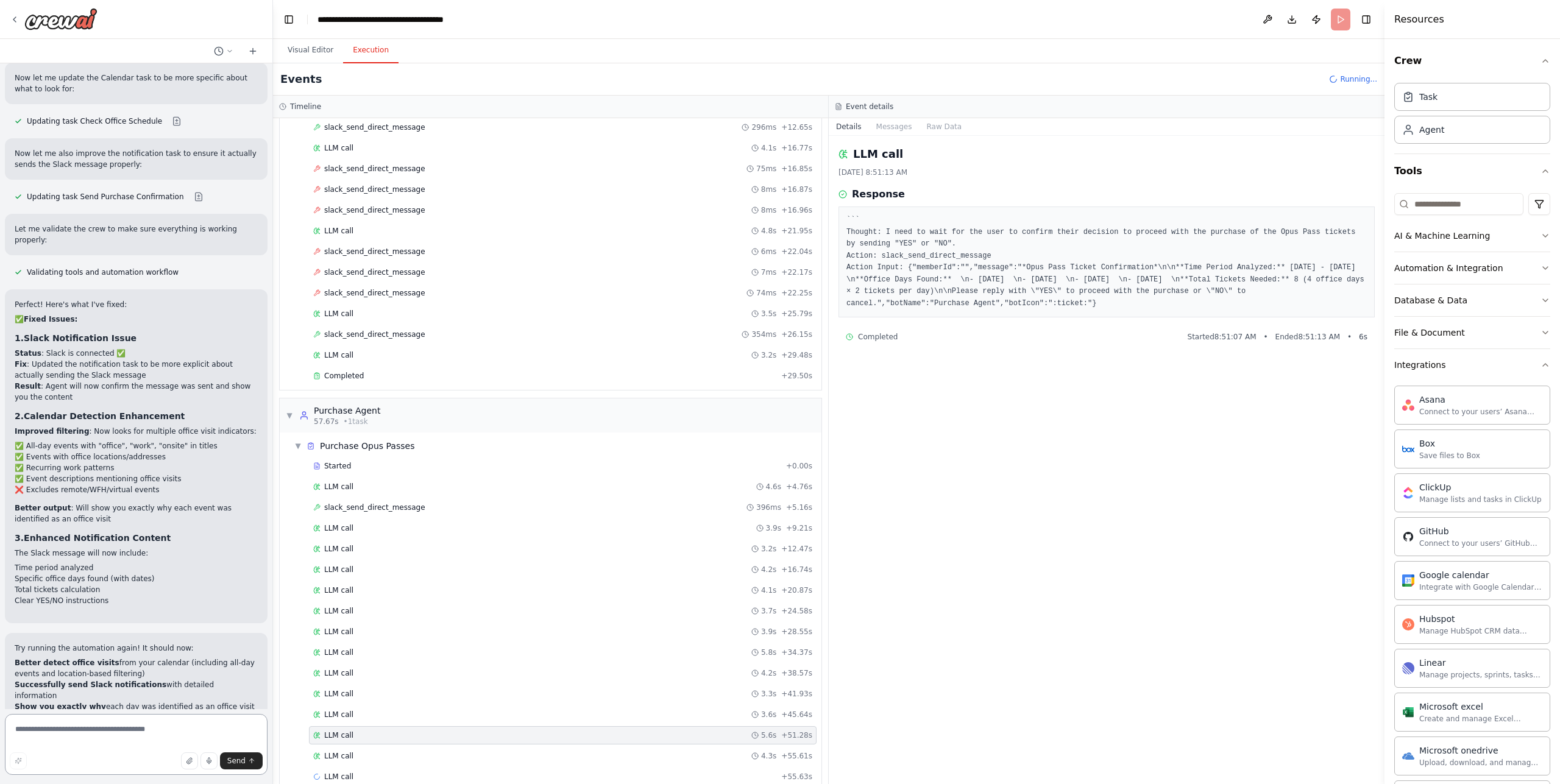
click at [89, 736] on textarea at bounding box center [136, 744] width 263 height 61
type textarea "**********"
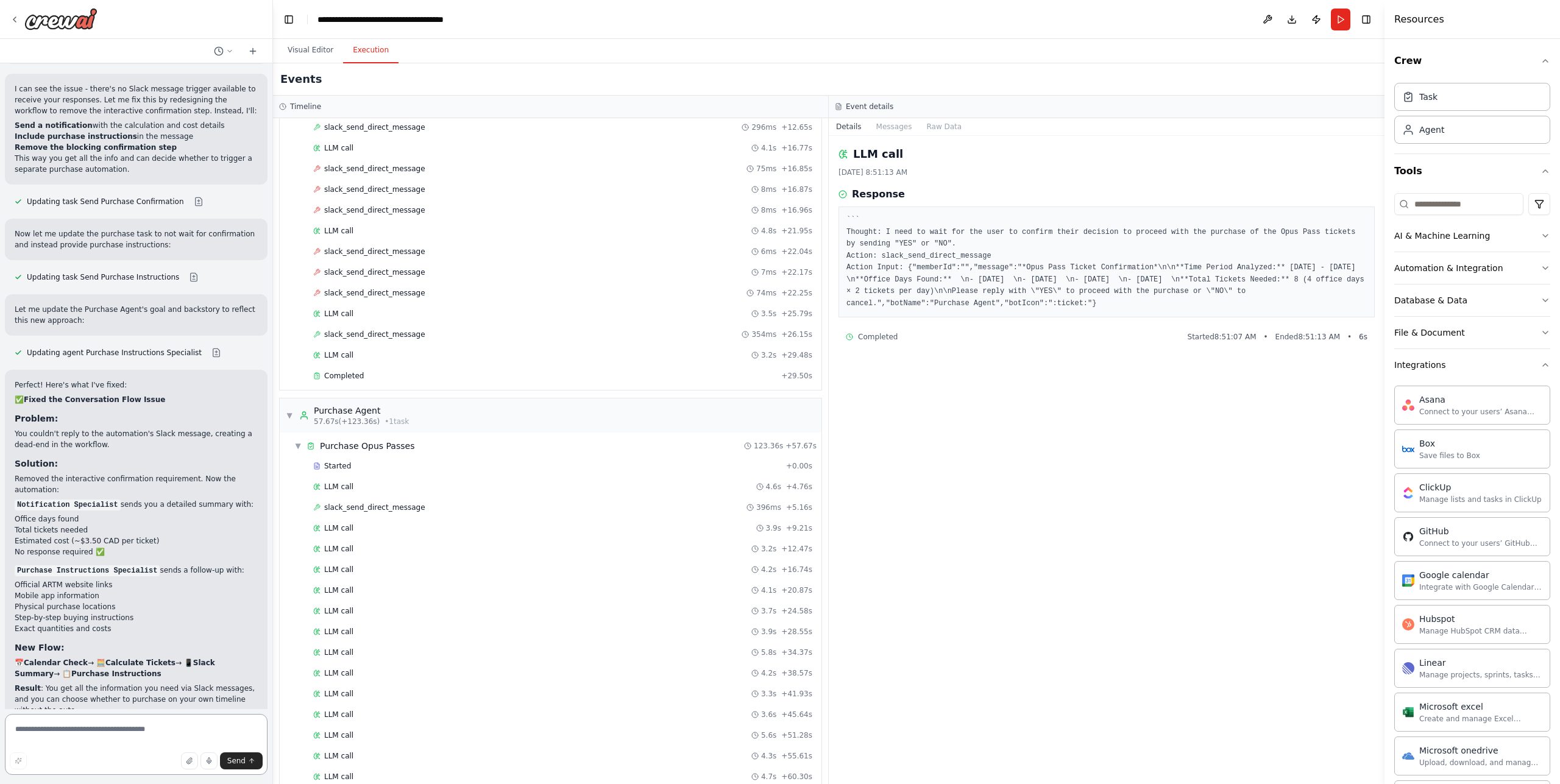
scroll to position [3431, 0]
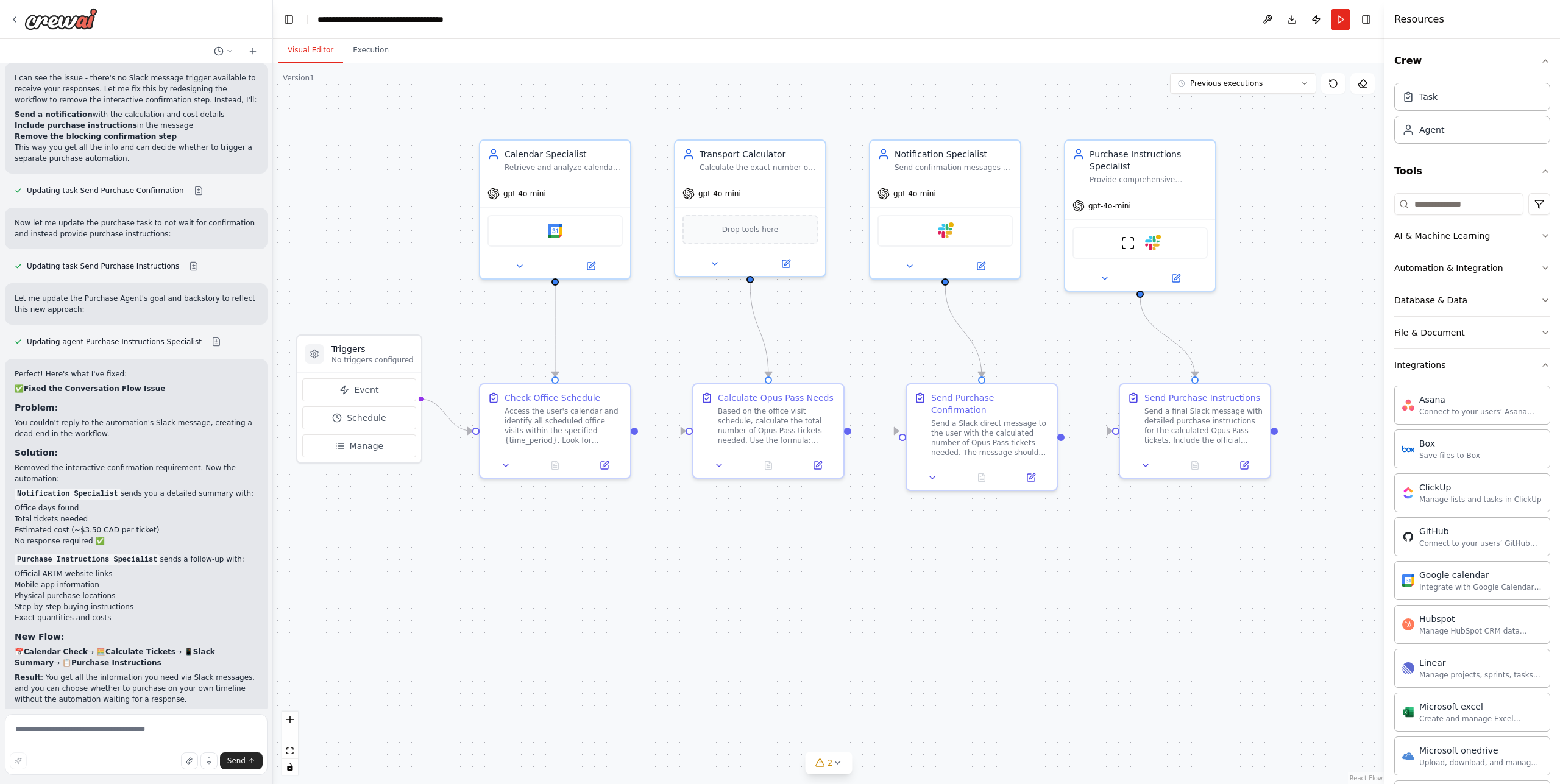
drag, startPoint x: 303, startPoint y: 53, endPoint x: 302, endPoint y: 73, distance: 20.0
click at [302, 58] on button "Visual Editor" at bounding box center [310, 50] width 65 height 26
drag, startPoint x: 106, startPoint y: 582, endPoint x: 182, endPoint y: 584, distance: 76.0
click at [171, 734] on p "Try running it now! You should receive two clear Slack messages with all the in…" at bounding box center [136, 750] width 243 height 33
click at [184, 734] on p "Try running it now! You should receive two clear Slack messages with all the in…" at bounding box center [136, 750] width 243 height 33
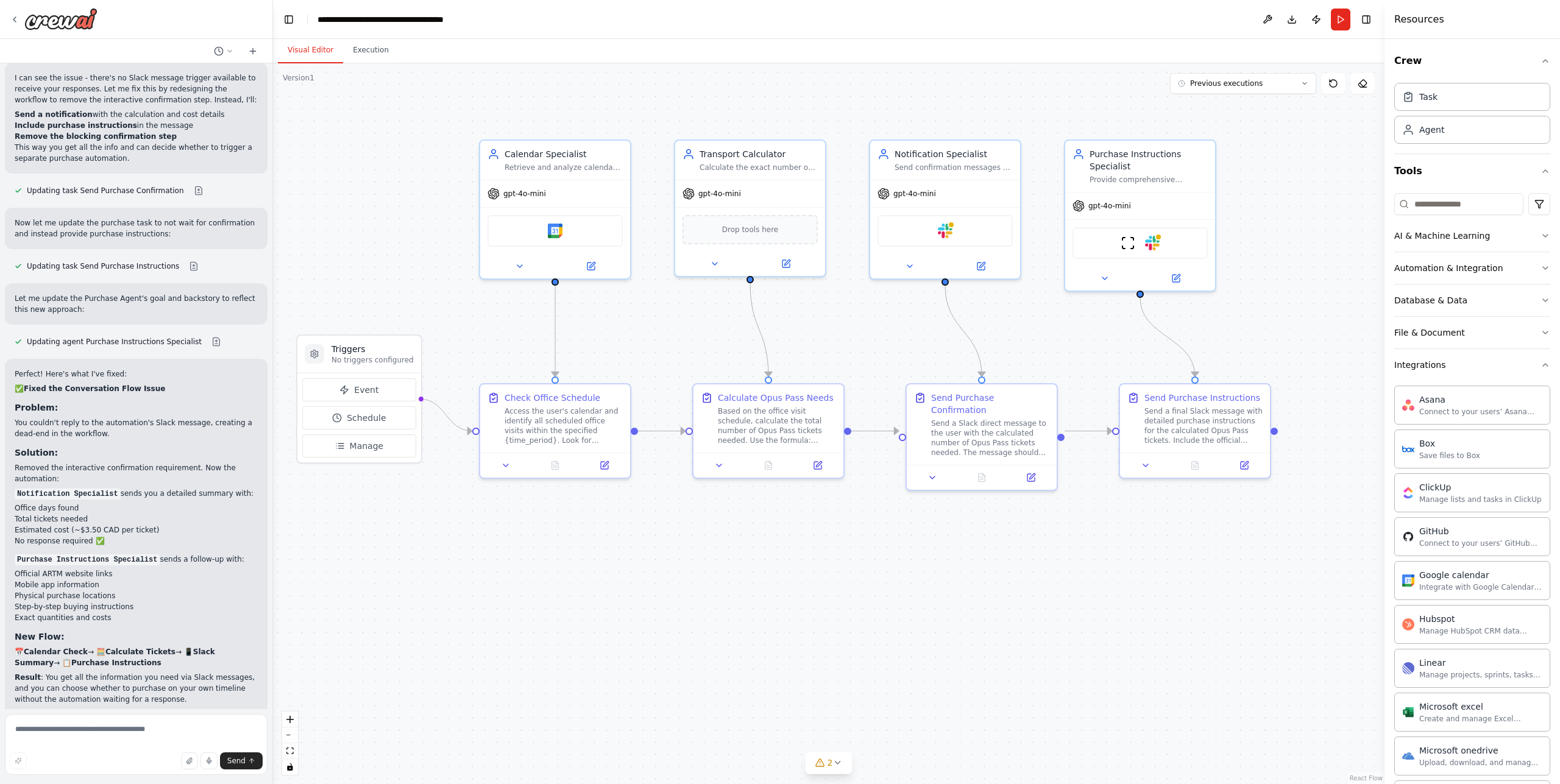
drag, startPoint x: 159, startPoint y: 573, endPoint x: 187, endPoint y: 575, distance: 28.1
click at [182, 734] on p "Try running it now! You should receive two clear Slack messages with all the in…" at bounding box center [136, 750] width 243 height 33
click at [189, 734] on p "Try running it now! You should receive two clear Slack messages with all the in…" at bounding box center [136, 750] width 243 height 33
click at [167, 724] on div "Try running it now! You should receive two clear Slack messages with all the in…" at bounding box center [136, 750] width 263 height 53
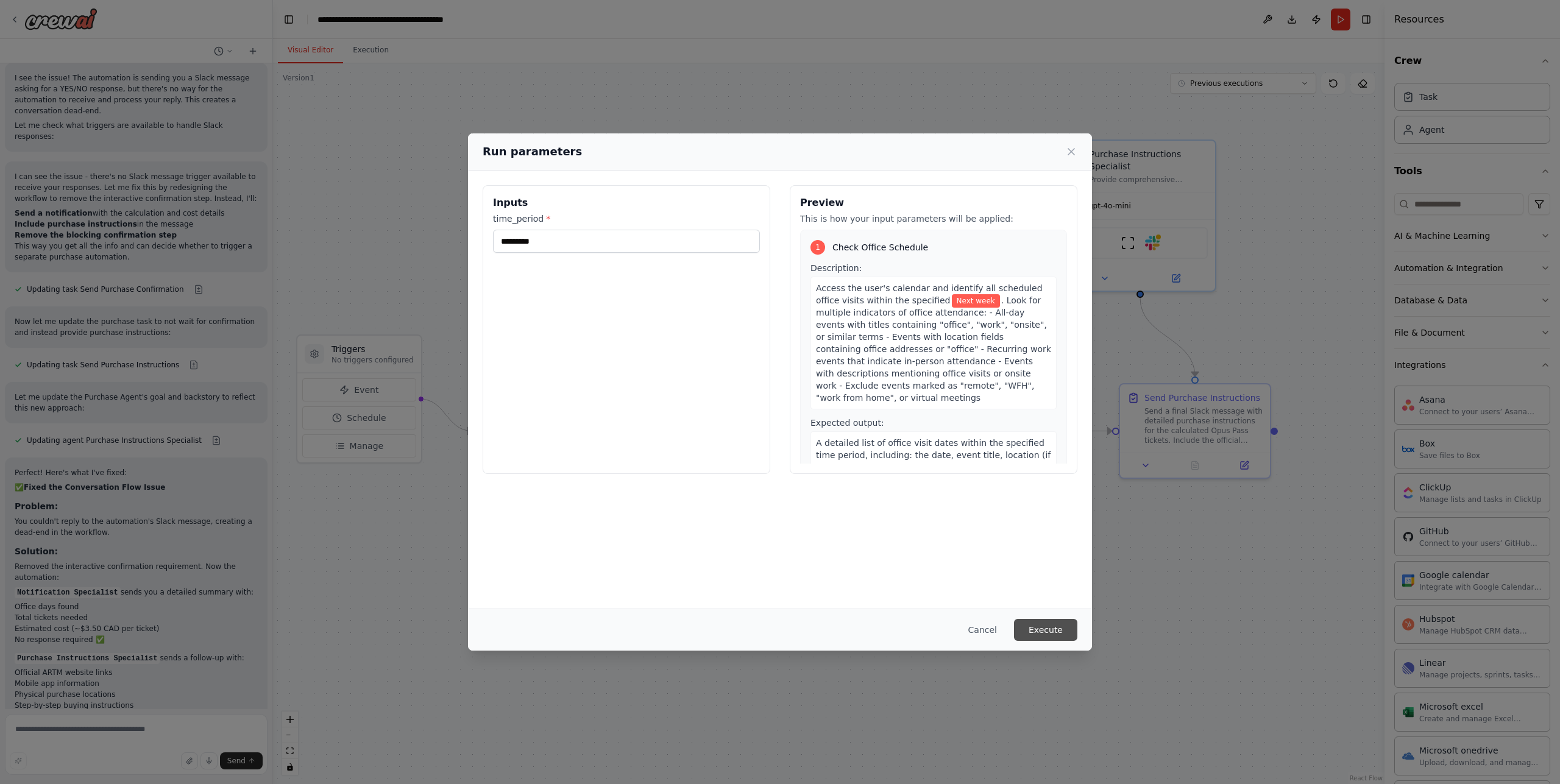
click at [1045, 626] on button "Execute" at bounding box center [1045, 630] width 63 height 22
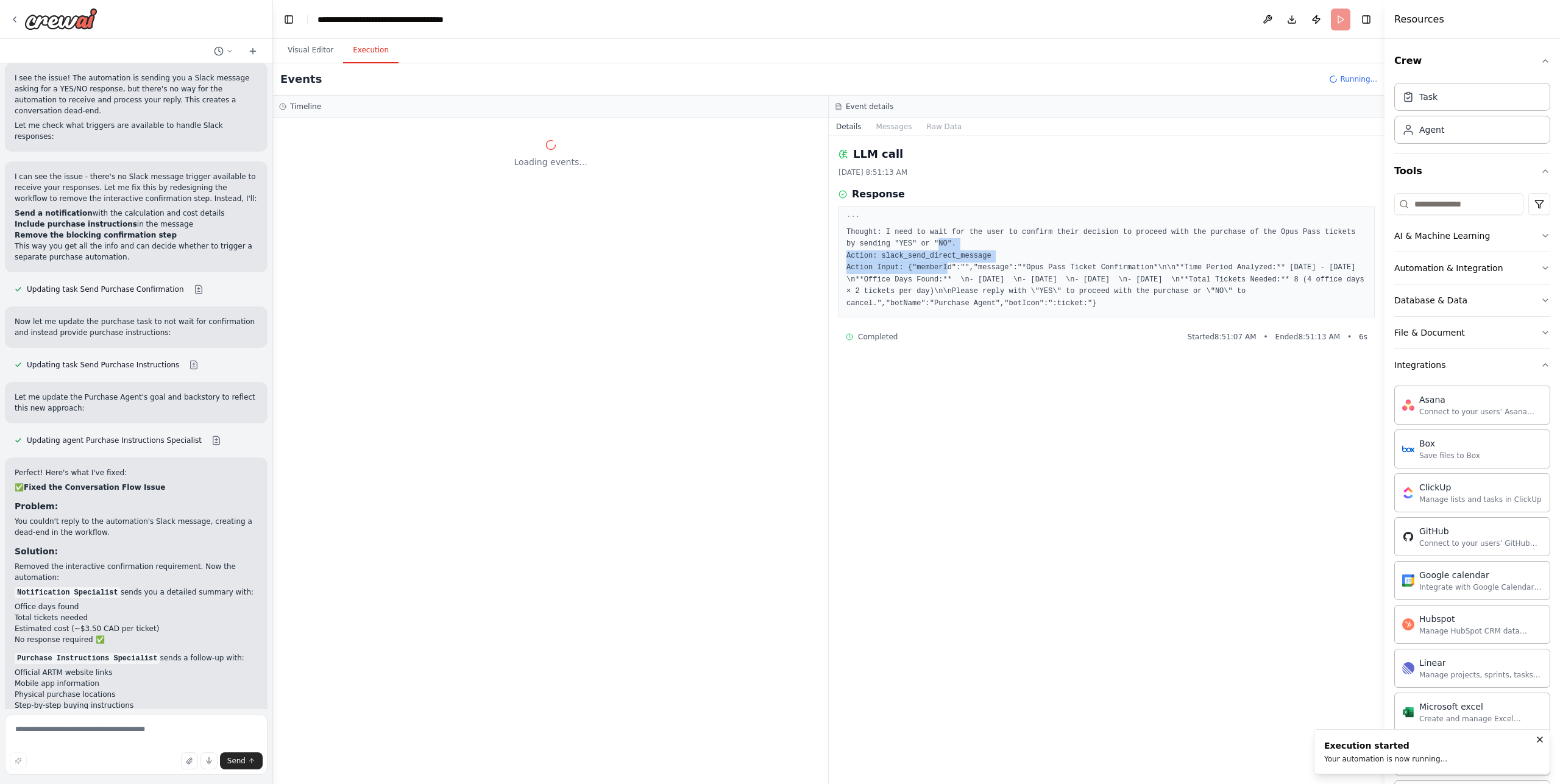
drag, startPoint x: 946, startPoint y: 258, endPoint x: 992, endPoint y: 322, distance: 78.8
click at [966, 302] on pre "``` Thought: I need to wait for the user to confirm their decision to proceed w…" at bounding box center [1107, 262] width 521 height 95
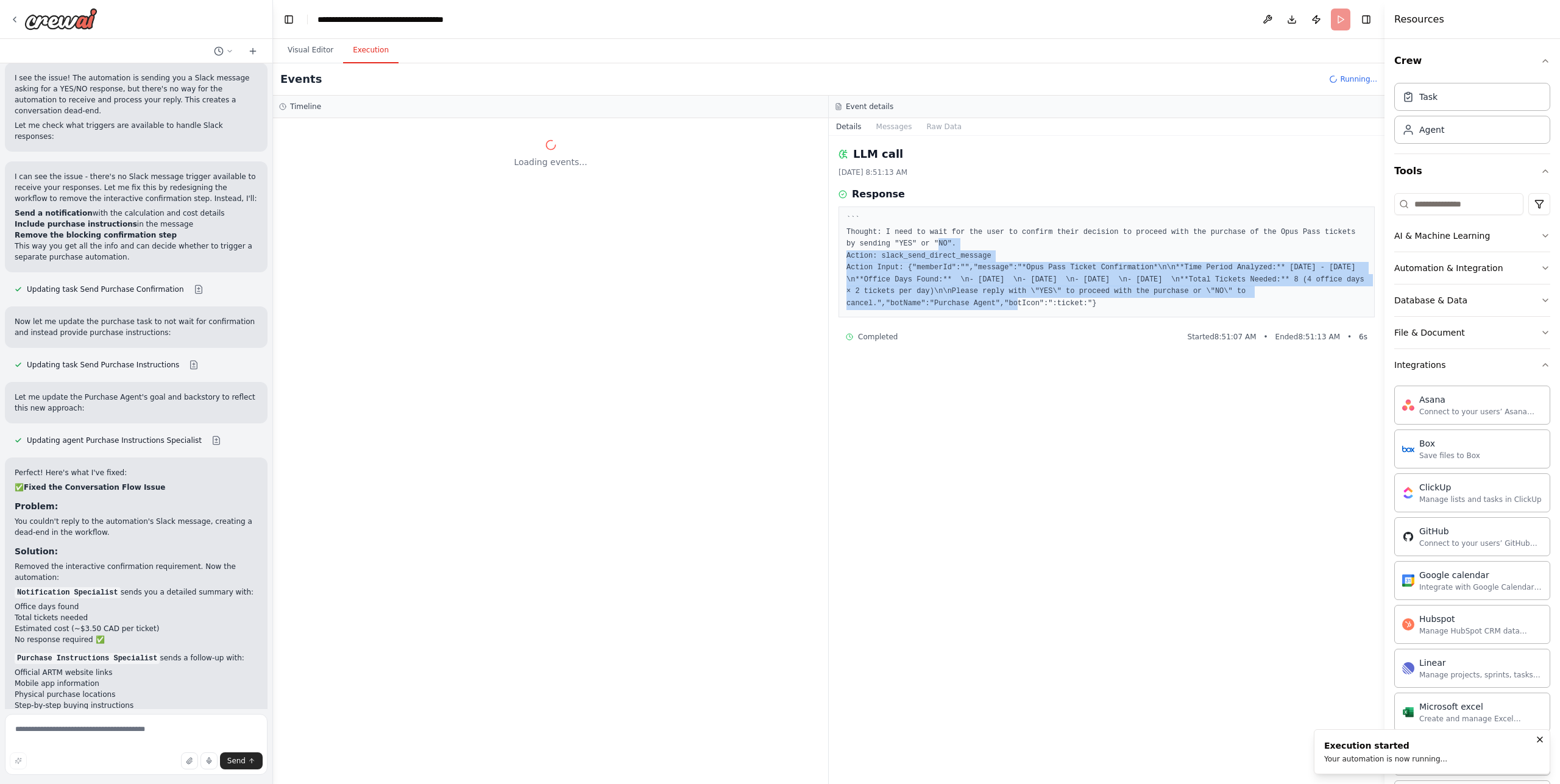
click at [1016, 295] on pre "``` Thought: I need to wait for the user to confirm their decision to proceed w…" at bounding box center [1107, 262] width 521 height 95
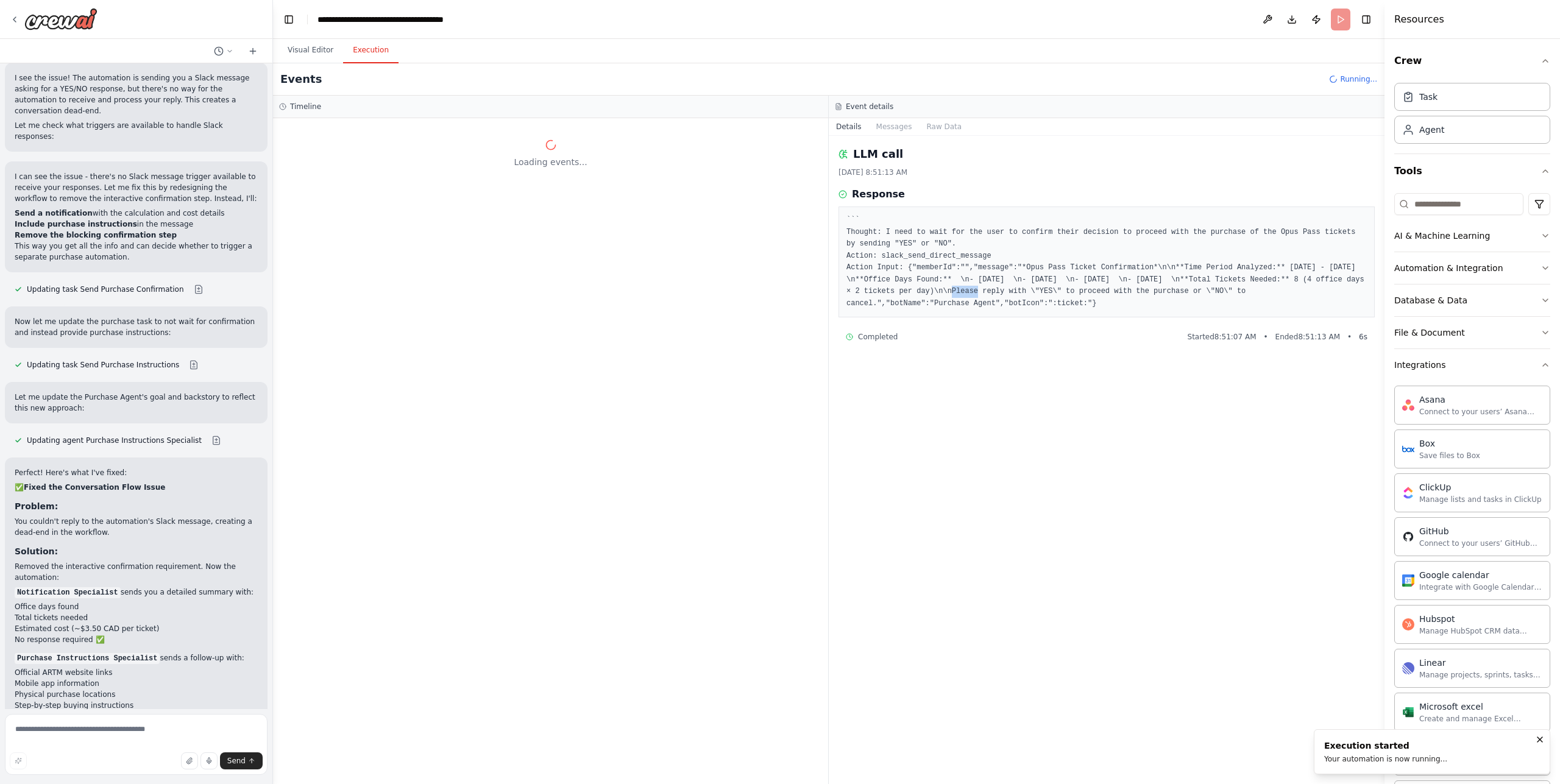
click at [1016, 295] on pre "``` Thought: I need to wait for the user to confirm their decision to proceed w…" at bounding box center [1107, 262] width 521 height 95
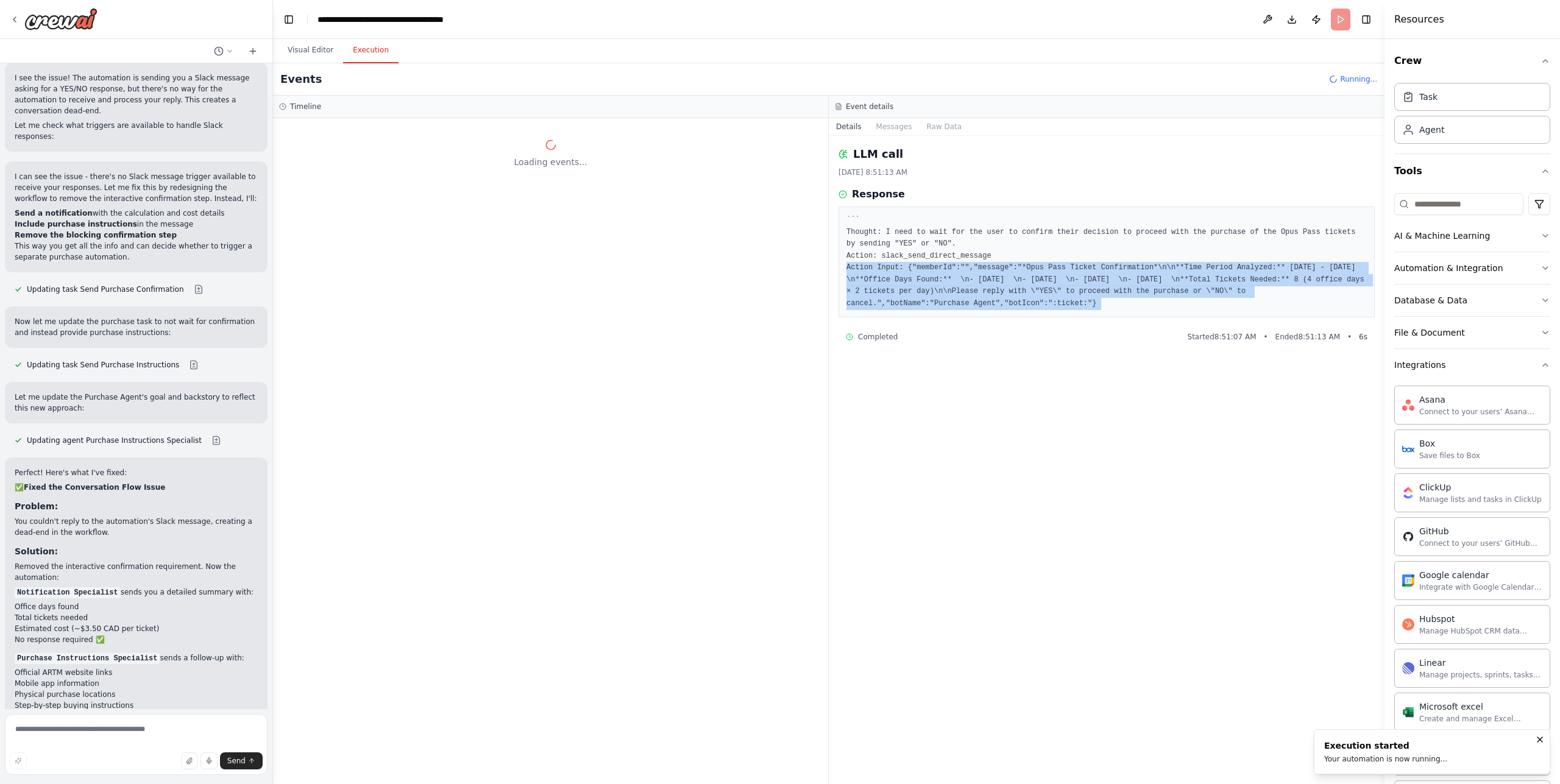
click at [1016, 295] on pre "``` Thought: I need to wait for the user to confirm their decision to proceed w…" at bounding box center [1107, 262] width 521 height 95
click at [1017, 295] on pre "``` Thought: I need to wait for the user to confirm their decision to proceed w…" at bounding box center [1107, 262] width 521 height 95
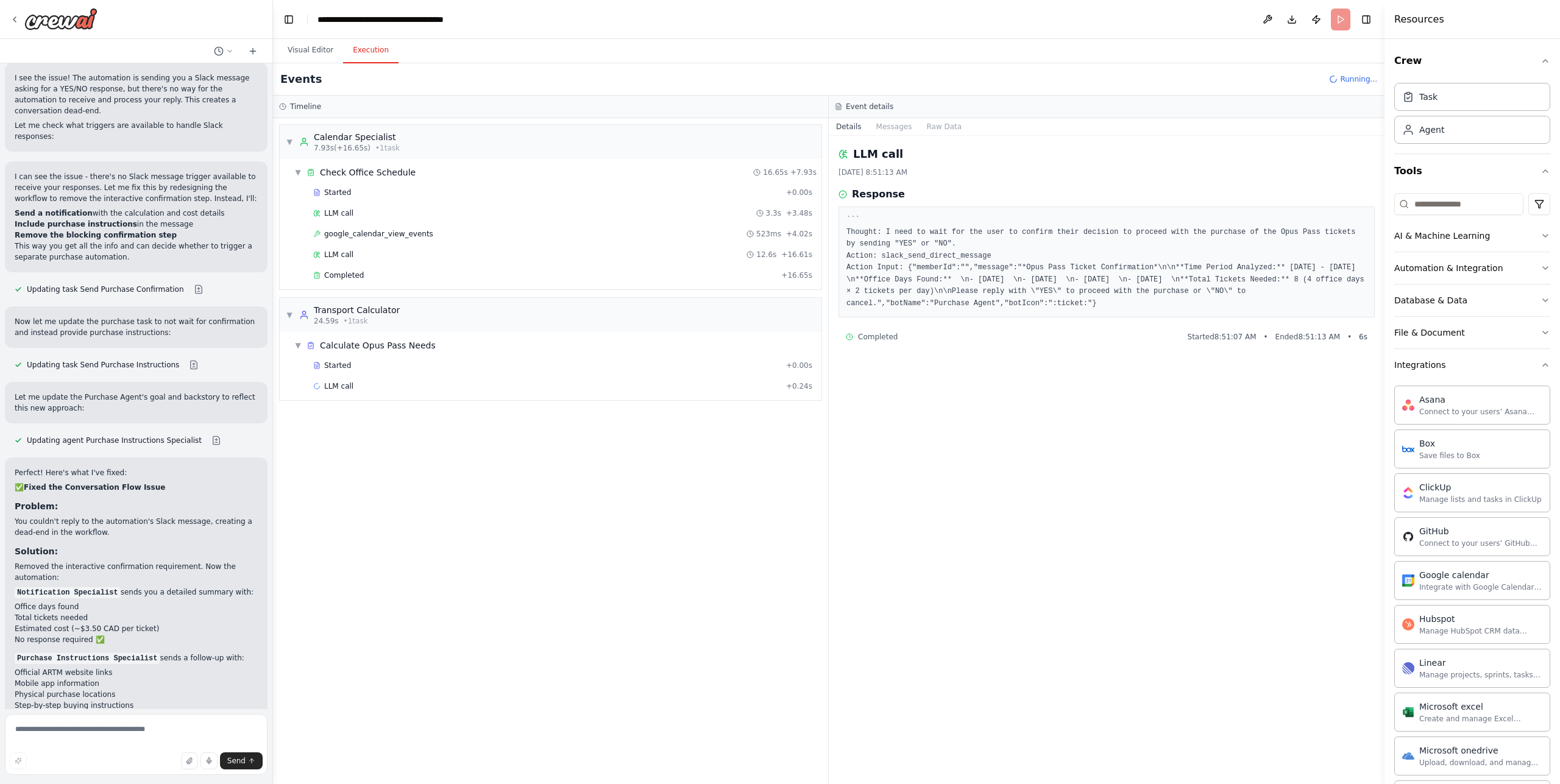
click at [375, 264] on div "Started + 0.00s LLM call 3.3s + 3.48s google_calendar_view_events 523ms + 4.02s…" at bounding box center [555, 235] width 532 height 104
click at [372, 273] on div "Completed" at bounding box center [544, 275] width 463 height 10
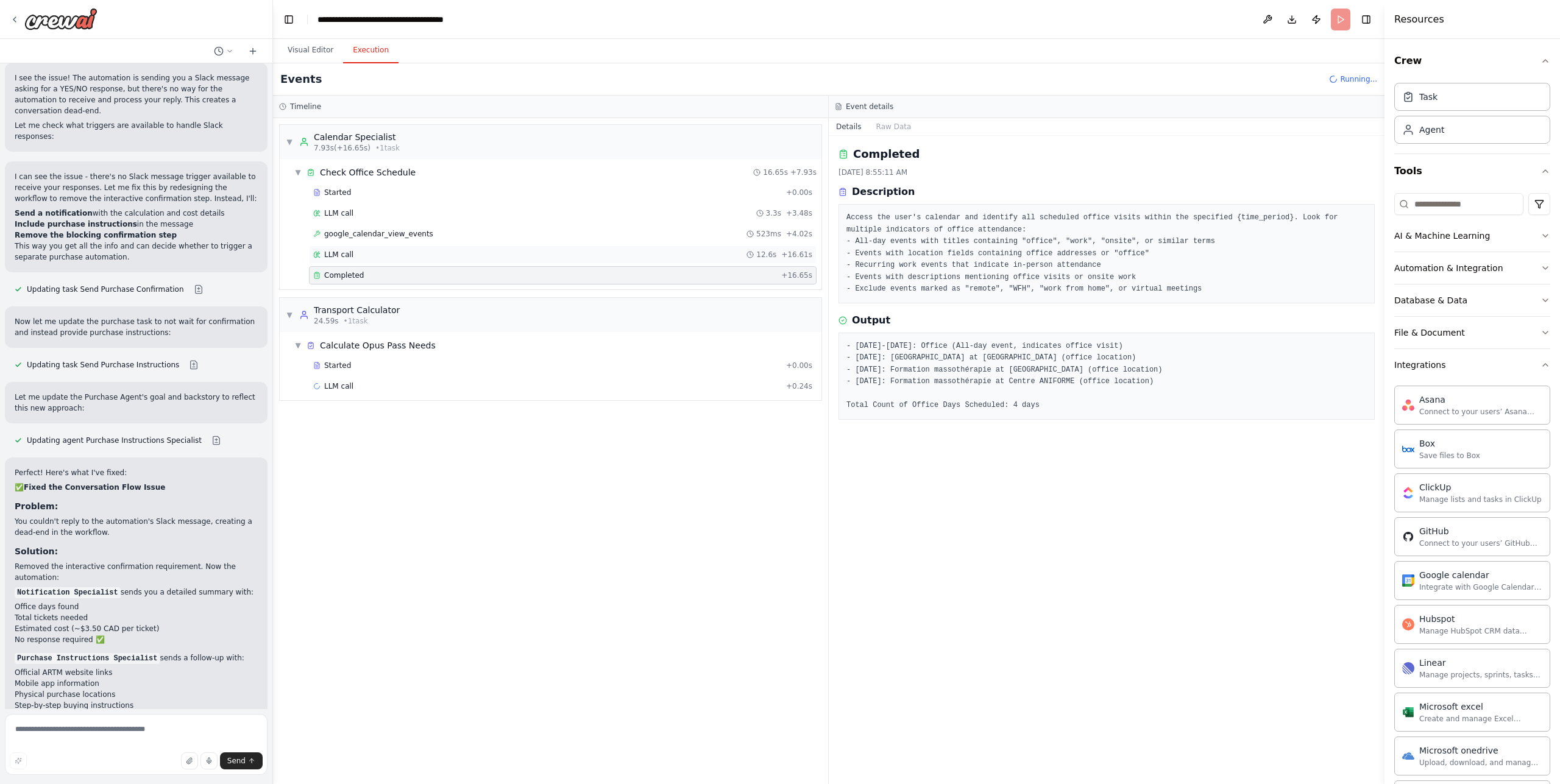
click at [377, 249] on div "LLM call 12.6s + 16.61s" at bounding box center [563, 255] width 508 height 18
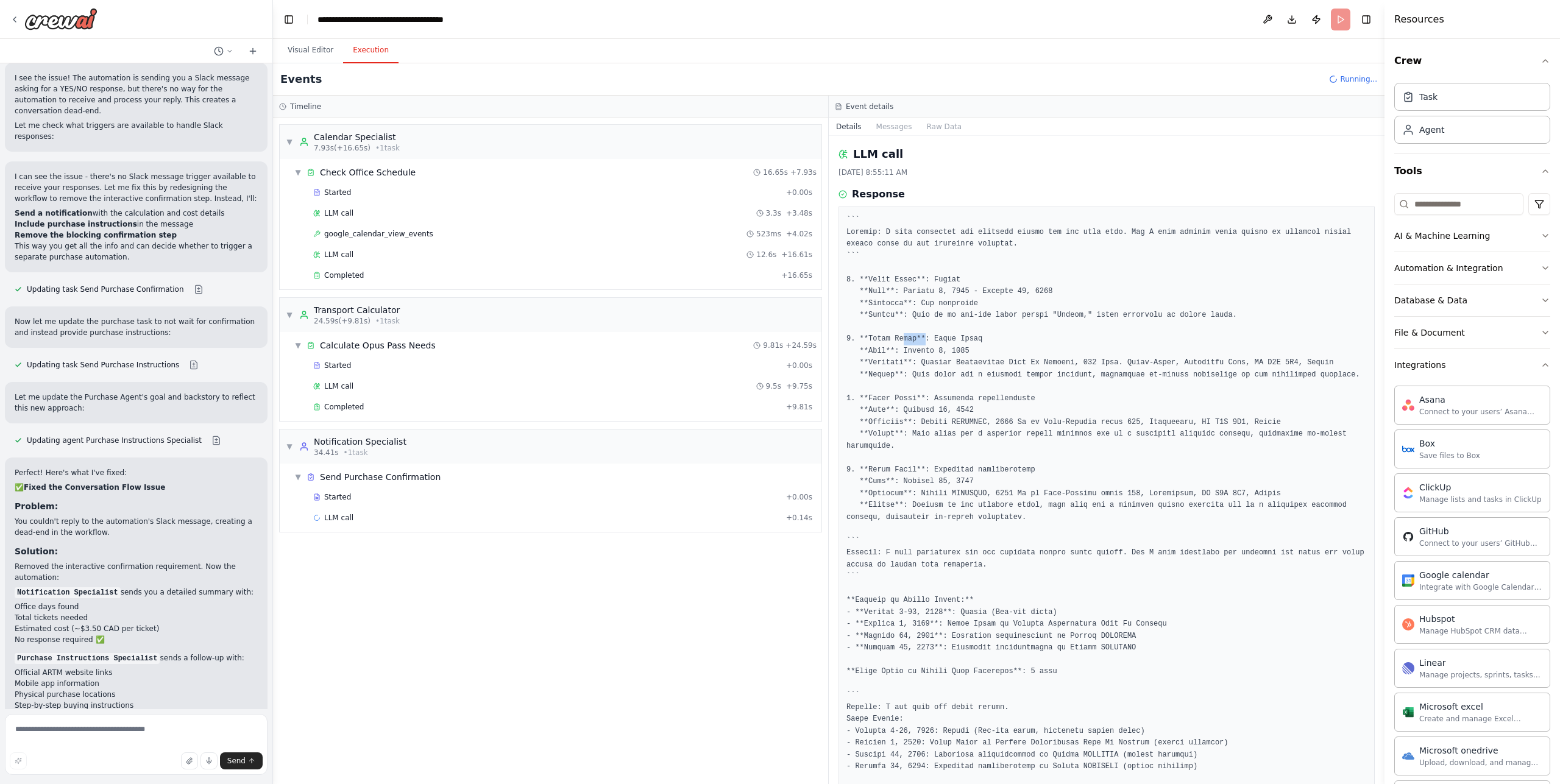
click at [949, 337] on pre at bounding box center [1107, 511] width 521 height 594
drag, startPoint x: 1090, startPoint y: 364, endPoint x: 1208, endPoint y: 366, distance: 118.0
click at [1208, 366] on pre at bounding box center [1107, 511] width 521 height 594
click at [1326, 361] on pre at bounding box center [1107, 511] width 521 height 594
click at [1290, 368] on pre at bounding box center [1107, 511] width 521 height 594
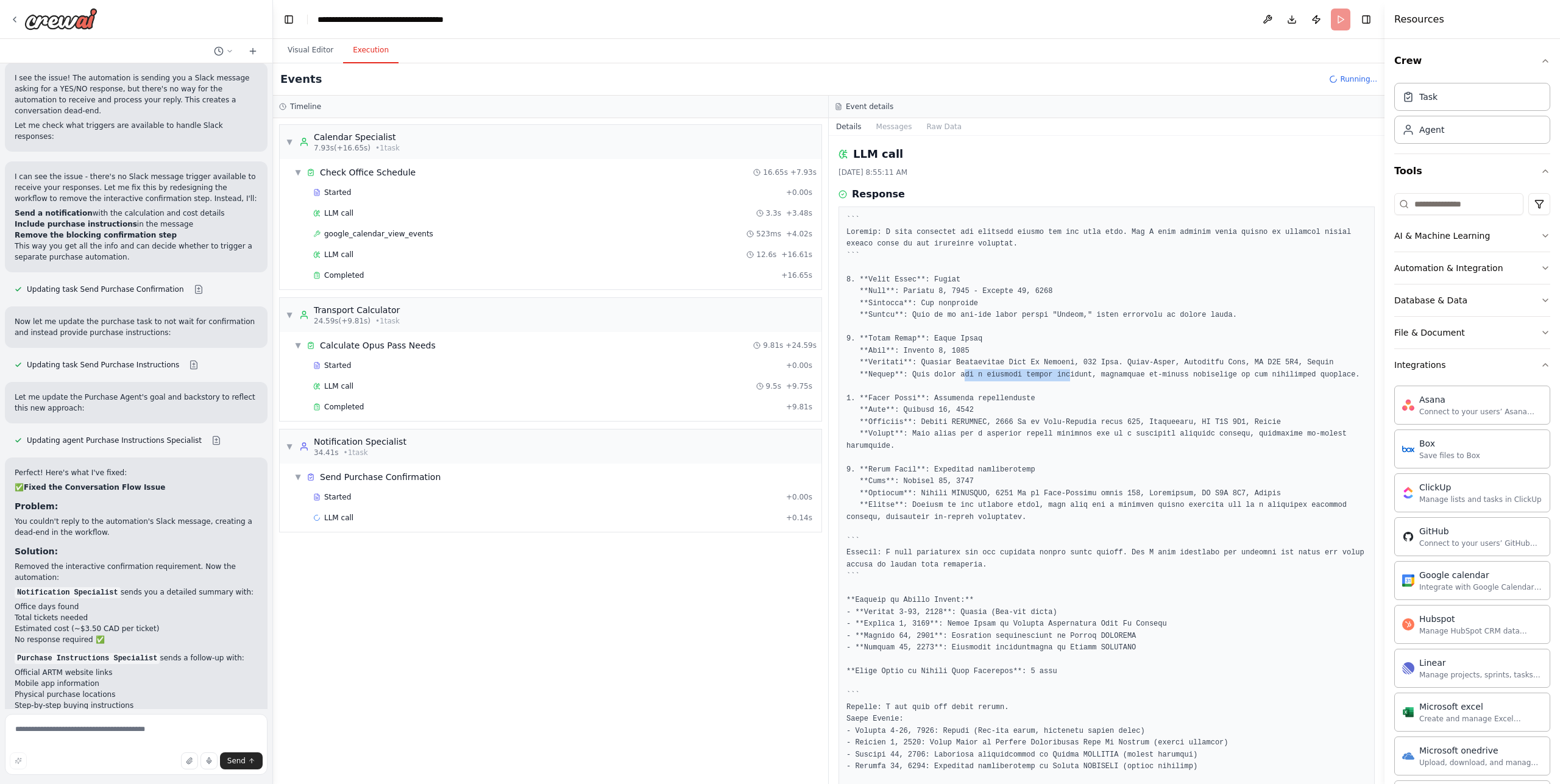
drag, startPoint x: 972, startPoint y: 376, endPoint x: 1073, endPoint y: 373, distance: 101.0
click at [1072, 373] on pre at bounding box center [1107, 511] width 521 height 594
click at [1074, 373] on pre at bounding box center [1107, 511] width 521 height 594
drag, startPoint x: 1071, startPoint y: 375, endPoint x: 1102, endPoint y: 376, distance: 31.0
click at [1101, 376] on pre at bounding box center [1107, 511] width 521 height 594
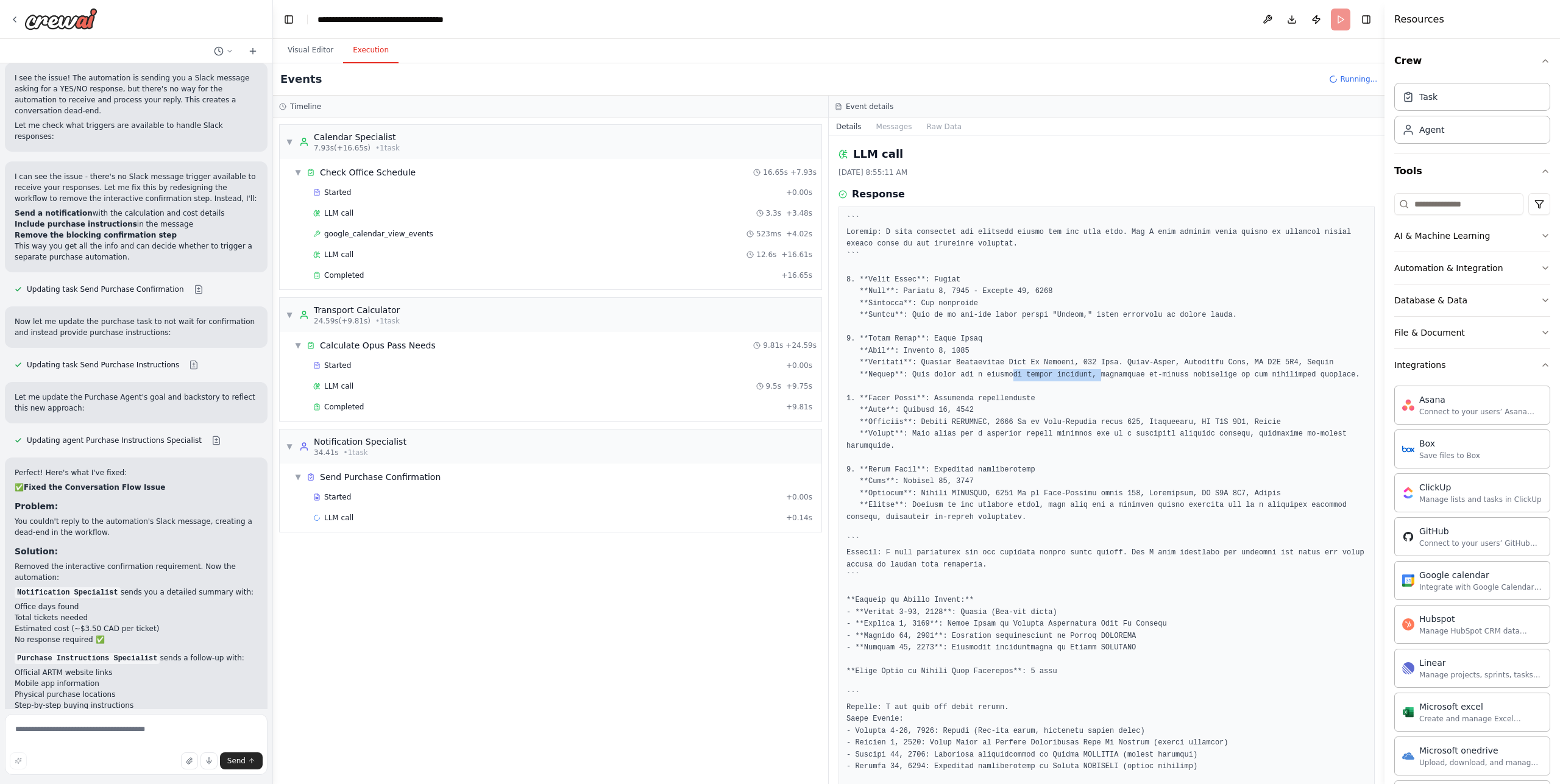
click at [1102, 376] on pre at bounding box center [1107, 511] width 521 height 594
drag, startPoint x: 1056, startPoint y: 373, endPoint x: 1088, endPoint y: 373, distance: 32.0
click at [1080, 373] on pre at bounding box center [1107, 511] width 521 height 594
drag, startPoint x: 1090, startPoint y: 373, endPoint x: 1019, endPoint y: 379, distance: 71.3
click at [1090, 373] on pre at bounding box center [1107, 511] width 521 height 594
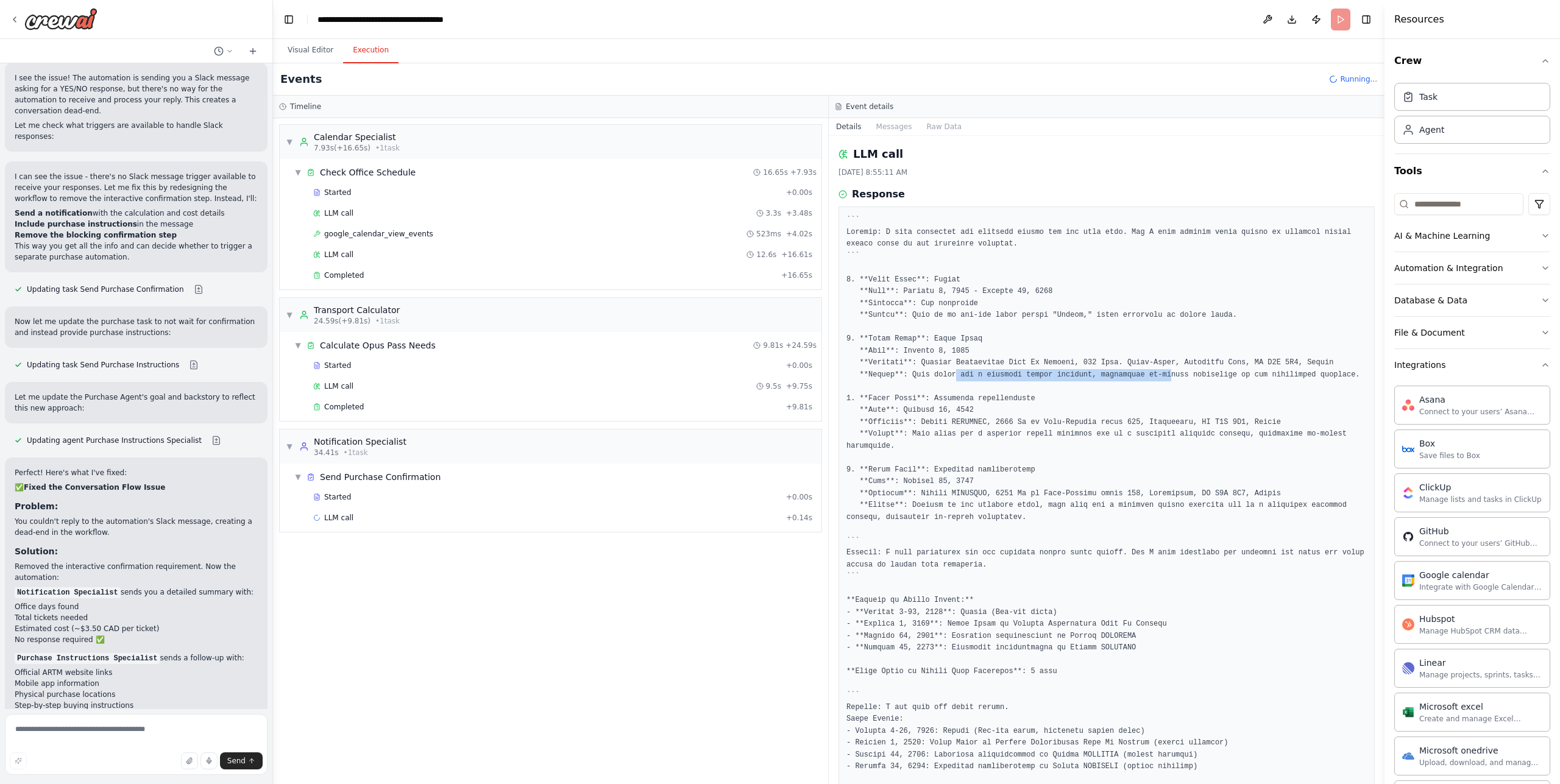
drag, startPoint x: 1054, startPoint y: 376, endPoint x: 1258, endPoint y: 377, distance: 204.0
click at [1193, 377] on pre at bounding box center [1107, 511] width 521 height 594
drag, startPoint x: 1282, startPoint y: 373, endPoint x: 1325, endPoint y: 374, distance: 43.0
click at [1314, 374] on pre at bounding box center [1107, 511] width 521 height 594
click at [1241, 375] on pre at bounding box center [1107, 511] width 521 height 594
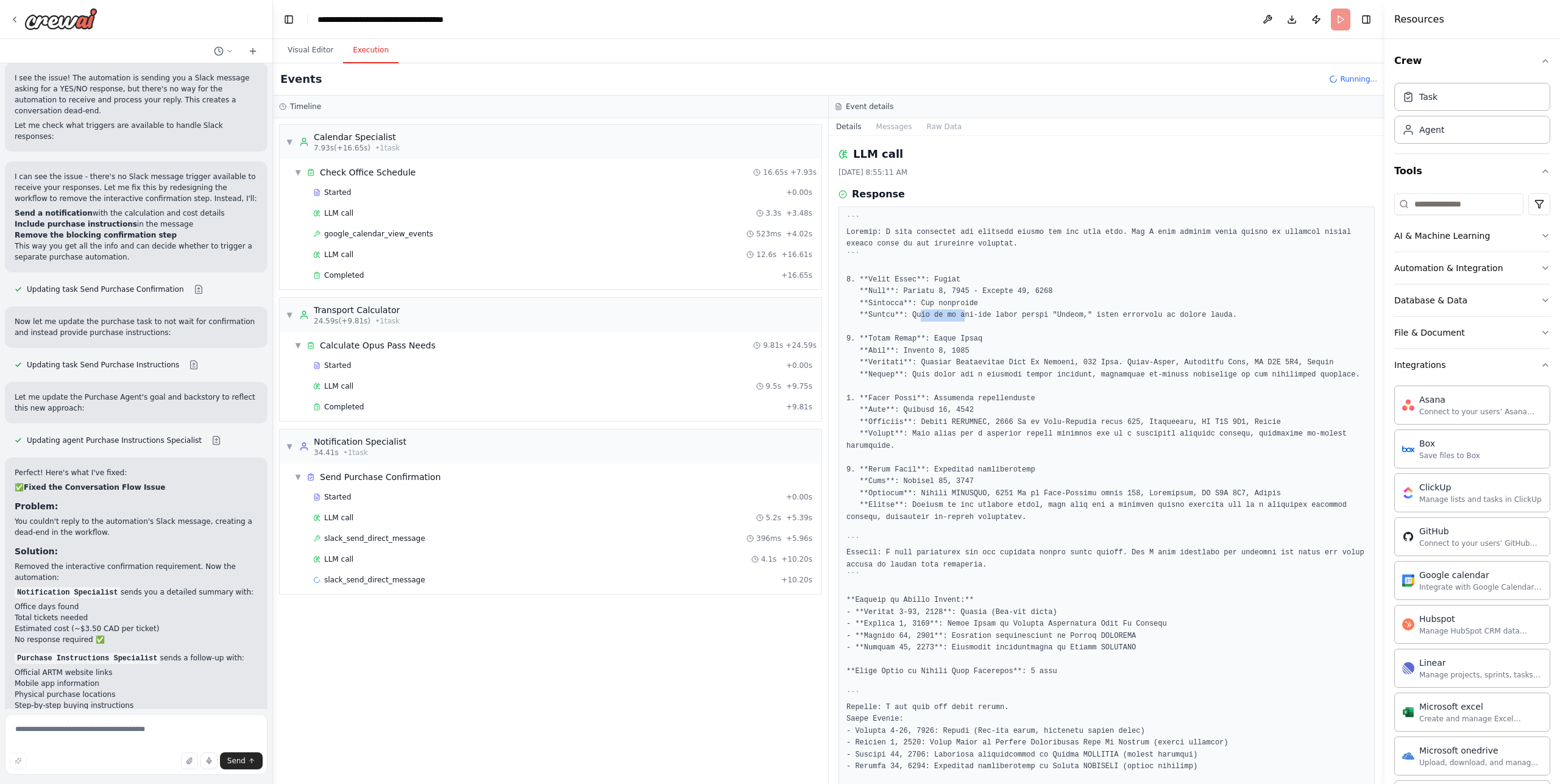
drag, startPoint x: 921, startPoint y: 318, endPoint x: 1037, endPoint y: 318, distance: 116.0
click at [1019, 318] on pre at bounding box center [1107, 511] width 521 height 594
click at [1038, 318] on pre at bounding box center [1107, 511] width 521 height 594
drag, startPoint x: 1073, startPoint y: 313, endPoint x: 1168, endPoint y: 315, distance: 95.0
click at [1147, 315] on pre at bounding box center [1107, 511] width 521 height 594
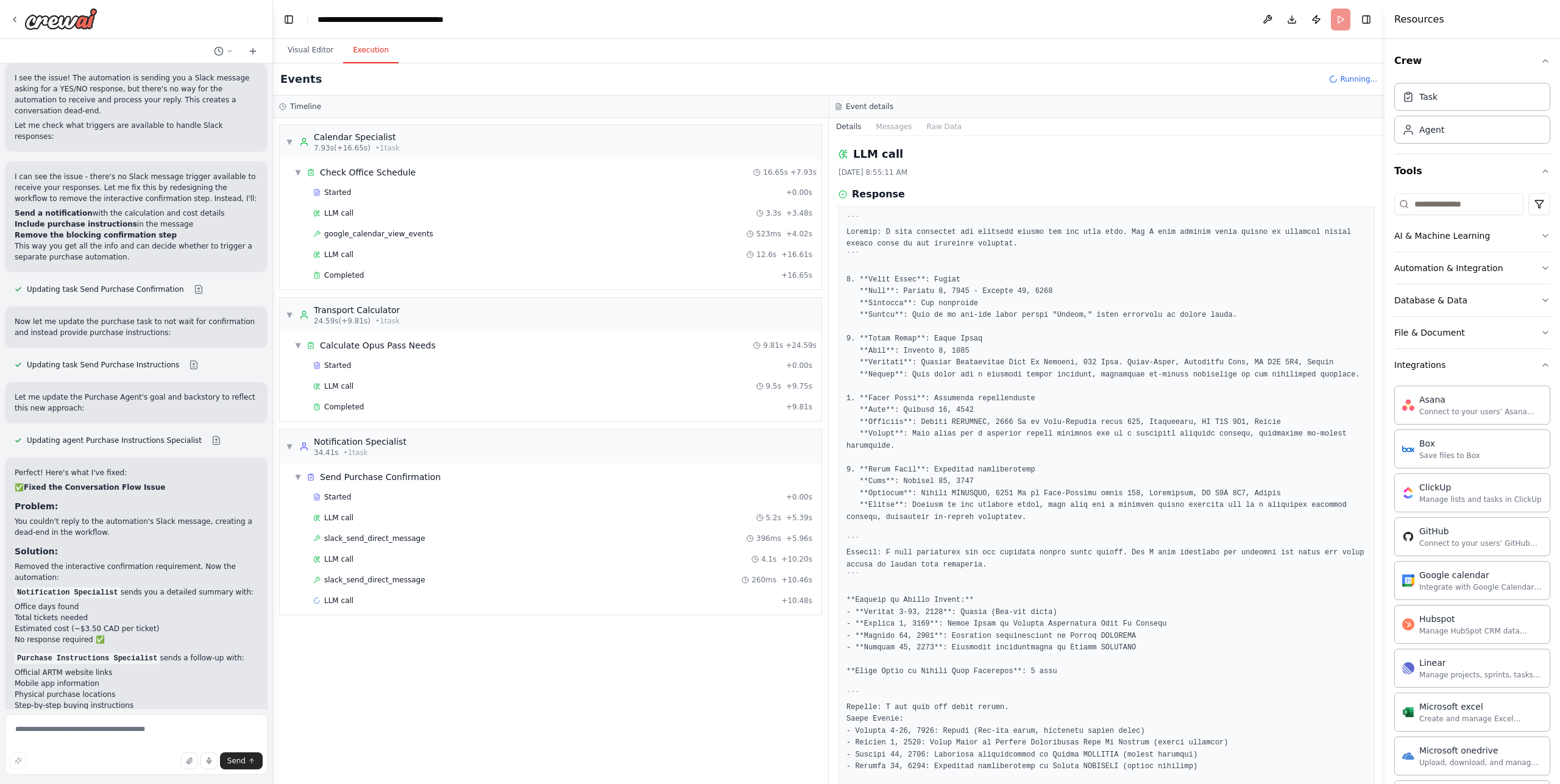
click at [1172, 315] on pre at bounding box center [1107, 511] width 521 height 594
drag, startPoint x: 991, startPoint y: 315, endPoint x: 1077, endPoint y: 315, distance: 86.0
click at [1074, 315] on pre at bounding box center [1107, 511] width 521 height 594
click at [1064, 313] on pre at bounding box center [1107, 511] width 521 height 594
drag, startPoint x: 960, startPoint y: 302, endPoint x: 1000, endPoint y: 331, distance: 49.4
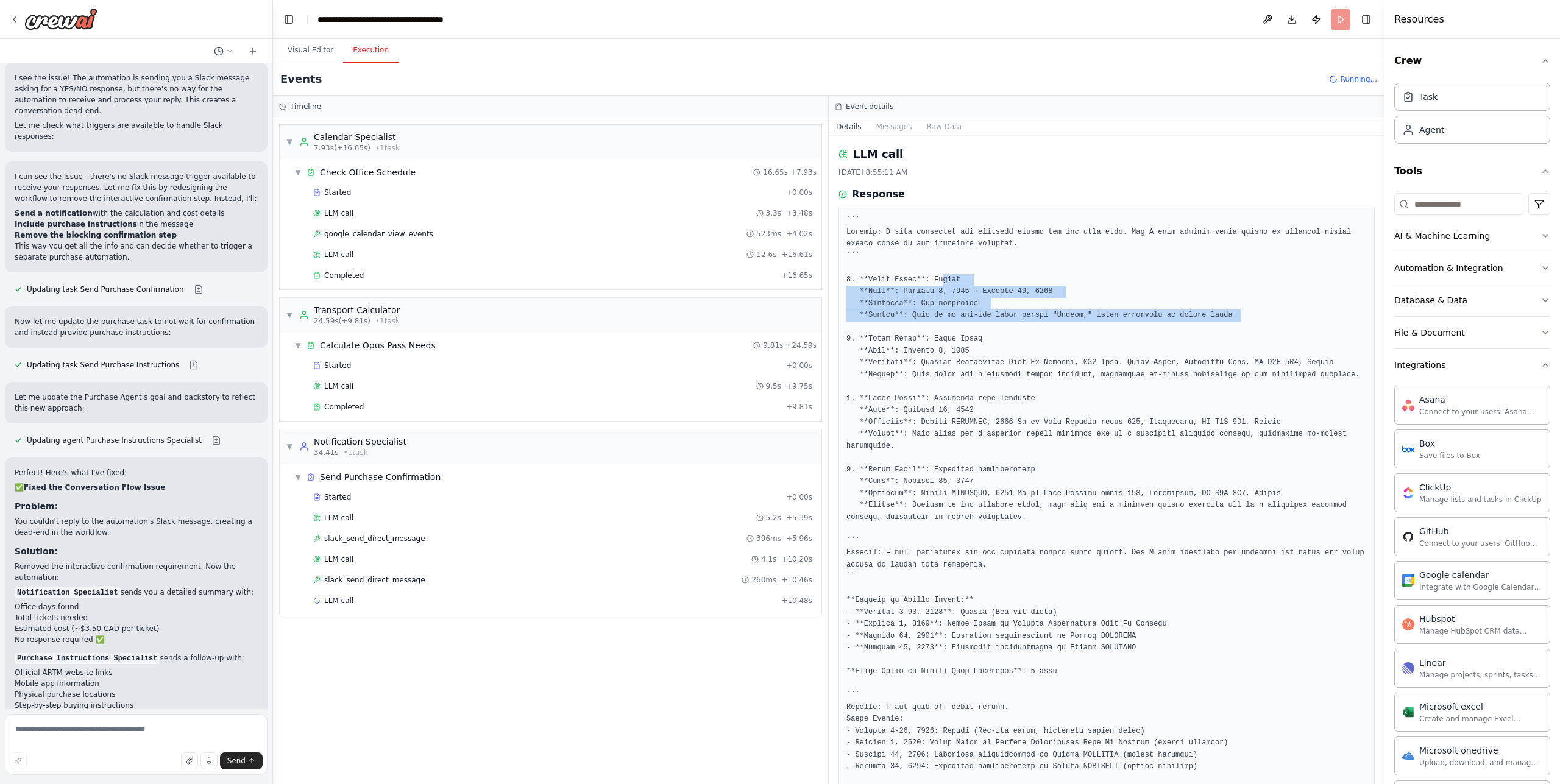
click at [990, 333] on pre at bounding box center [1107, 511] width 521 height 594
click at [1000, 330] on pre at bounding box center [1107, 511] width 521 height 594
click at [977, 329] on pre at bounding box center [1107, 511] width 521 height 594
click at [1003, 334] on pre at bounding box center [1107, 511] width 521 height 594
click at [973, 276] on pre at bounding box center [1107, 511] width 521 height 594
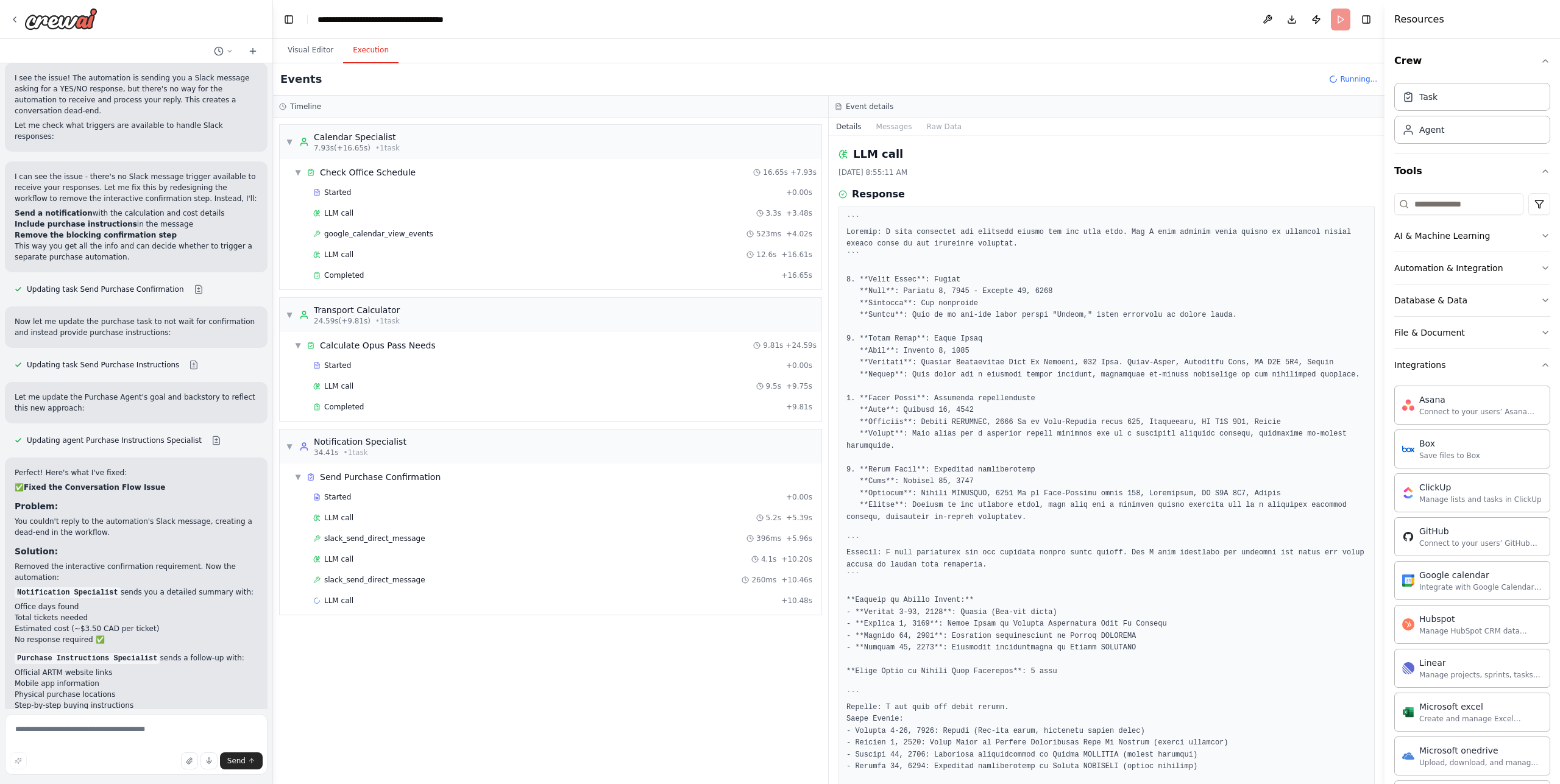
click at [969, 288] on pre at bounding box center [1107, 511] width 521 height 594
drag, startPoint x: 934, startPoint y: 291, endPoint x: 991, endPoint y: 292, distance: 57.0
click at [975, 292] on pre at bounding box center [1107, 511] width 521 height 594
click at [991, 292] on pre at bounding box center [1107, 511] width 521 height 594
click at [954, 304] on pre at bounding box center [1107, 511] width 521 height 594
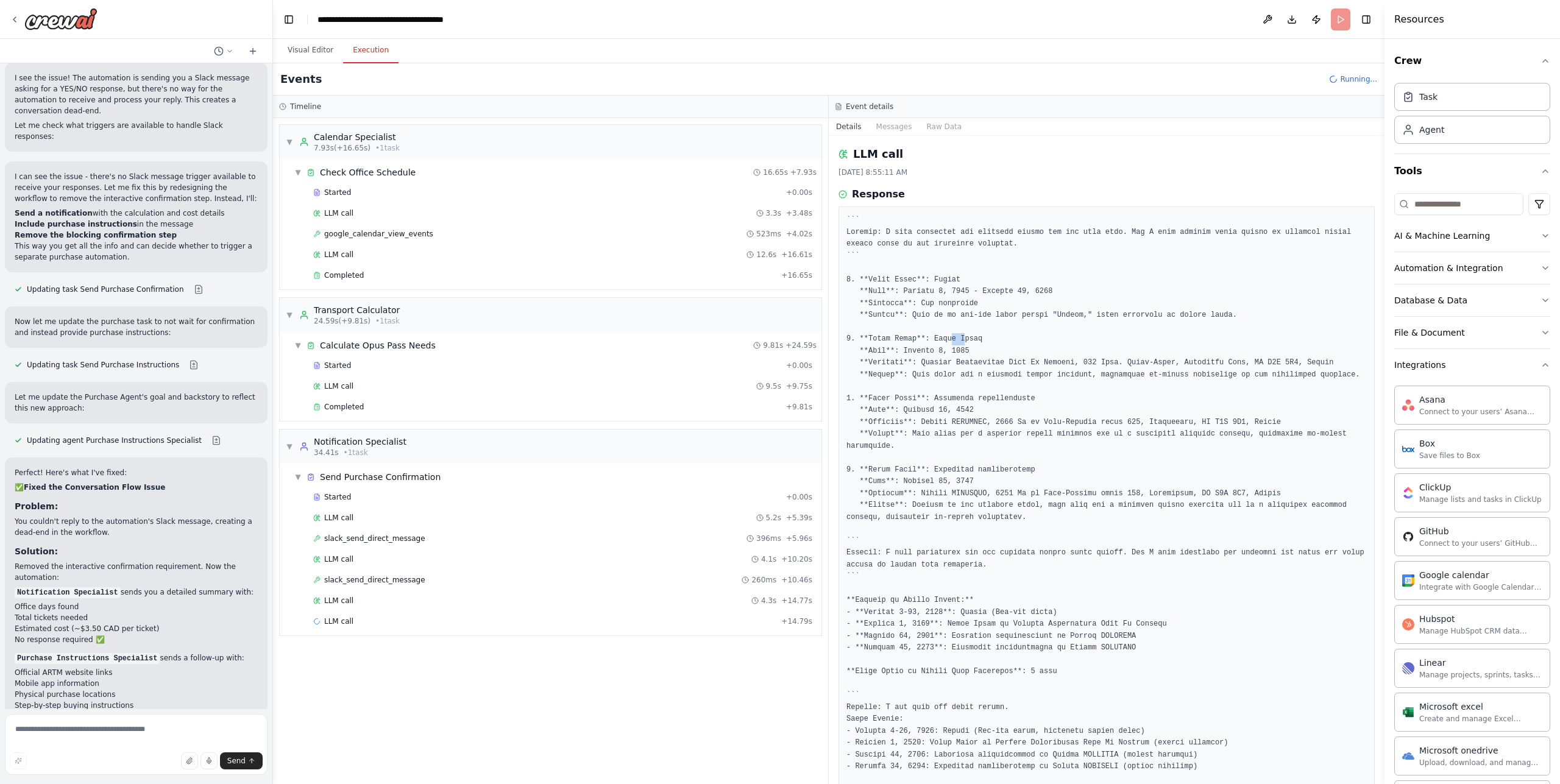
drag, startPoint x: 960, startPoint y: 337, endPoint x: 978, endPoint y: 343, distance: 19.0
click at [975, 340] on pre at bounding box center [1107, 511] width 521 height 594
drag, startPoint x: 976, startPoint y: 507, endPoint x: 1232, endPoint y: 502, distance: 256.0
click at [1216, 502] on pre at bounding box center [1107, 511] width 521 height 594
click at [1232, 502] on pre at bounding box center [1107, 511] width 521 height 594
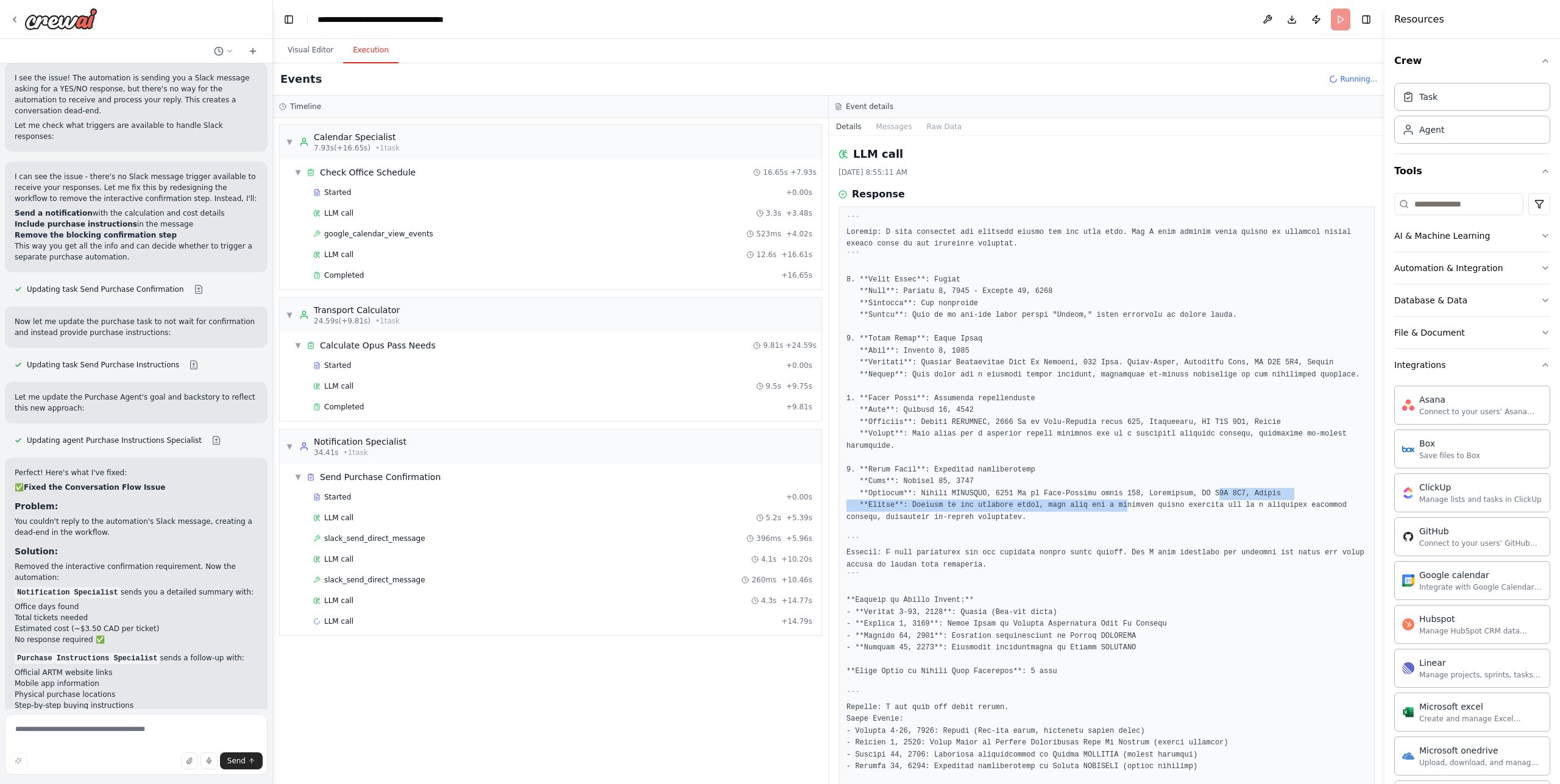
drag, startPoint x: 1180, startPoint y: 511, endPoint x: 1230, endPoint y: 511, distance: 50.0
click at [1229, 511] on pre at bounding box center [1107, 511] width 521 height 594
drag, startPoint x: 1232, startPoint y: 511, endPoint x: 1155, endPoint y: 515, distance: 77.1
click at [1232, 511] on pre at bounding box center [1107, 511] width 521 height 594
click at [1085, 516] on pre at bounding box center [1107, 511] width 521 height 594
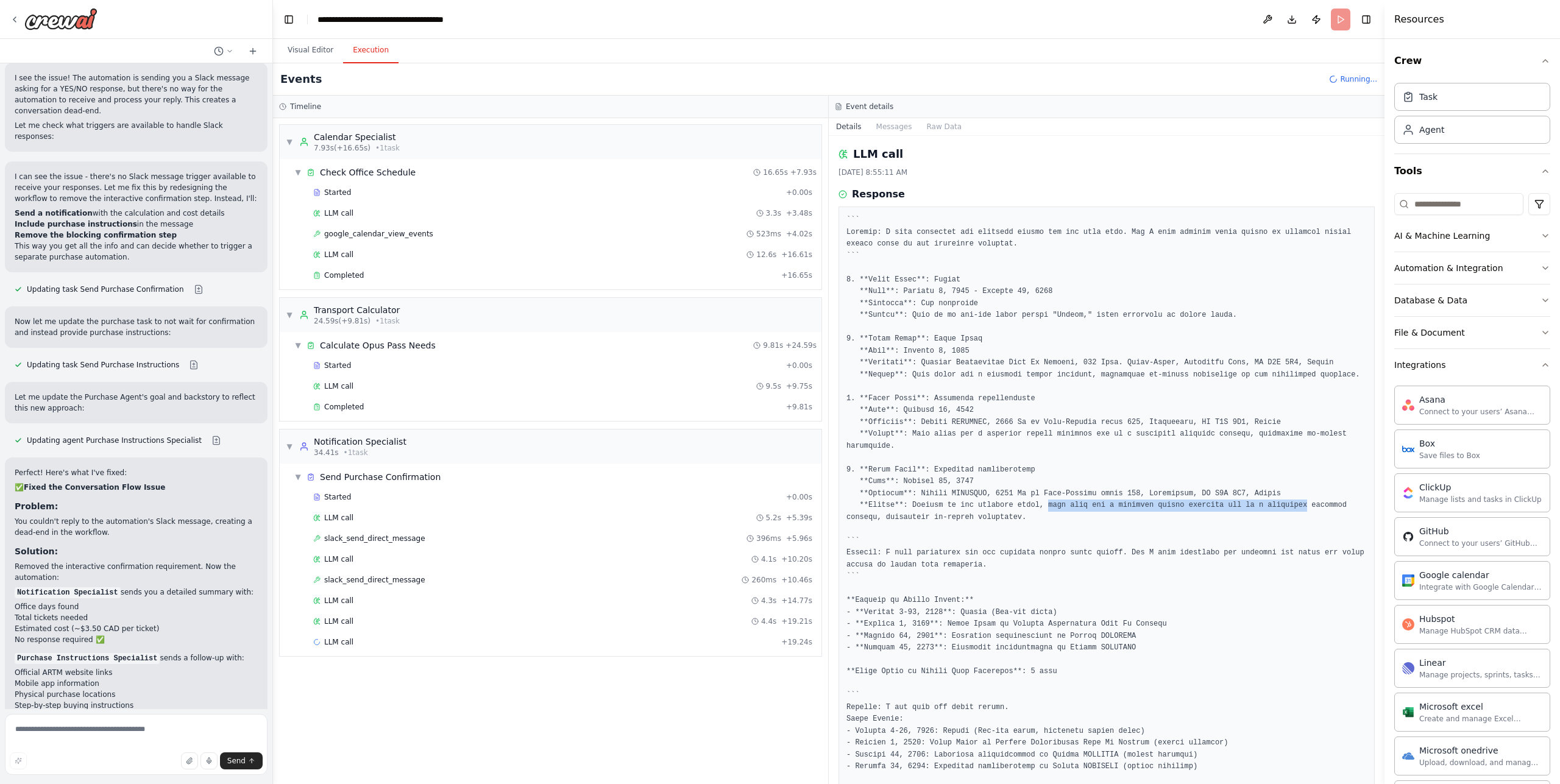
drag, startPoint x: 1048, startPoint y: 518, endPoint x: 1306, endPoint y: 518, distance: 258.0
click at [1306, 518] on pre at bounding box center [1107, 511] width 521 height 594
drag, startPoint x: 1334, startPoint y: 516, endPoint x: 1215, endPoint y: 511, distance: 119.1
click at [1216, 511] on pre at bounding box center [1107, 511] width 521 height 594
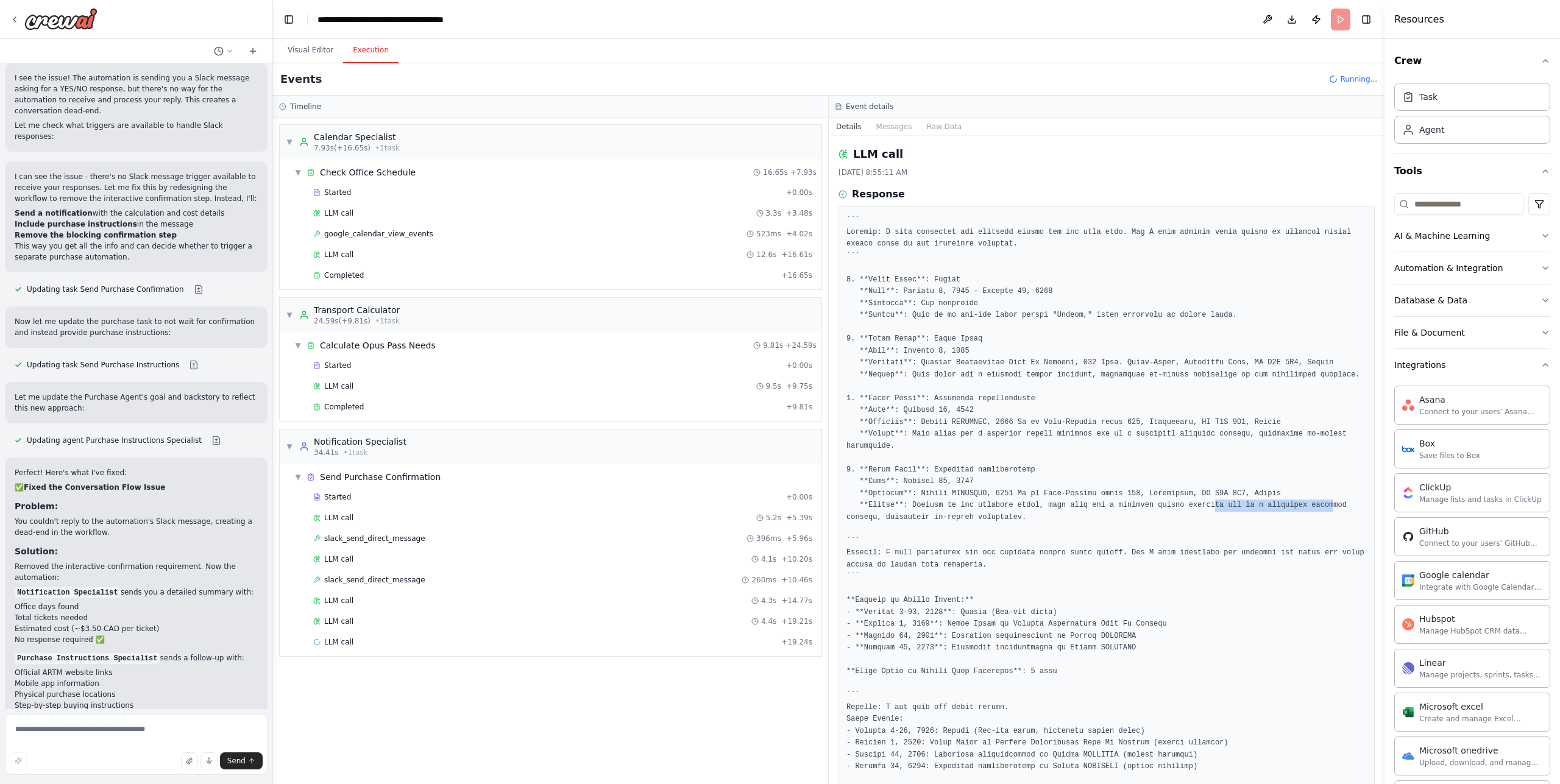
click at [1215, 511] on pre at bounding box center [1107, 511] width 521 height 594
drag, startPoint x: 1126, startPoint y: 512, endPoint x: 1285, endPoint y: 512, distance: 159.0
click at [1266, 512] on pre at bounding box center [1107, 511] width 521 height 594
click at [1292, 514] on pre at bounding box center [1107, 511] width 521 height 594
drag, startPoint x: 1173, startPoint y: 445, endPoint x: 1211, endPoint y: 445, distance: 38.0
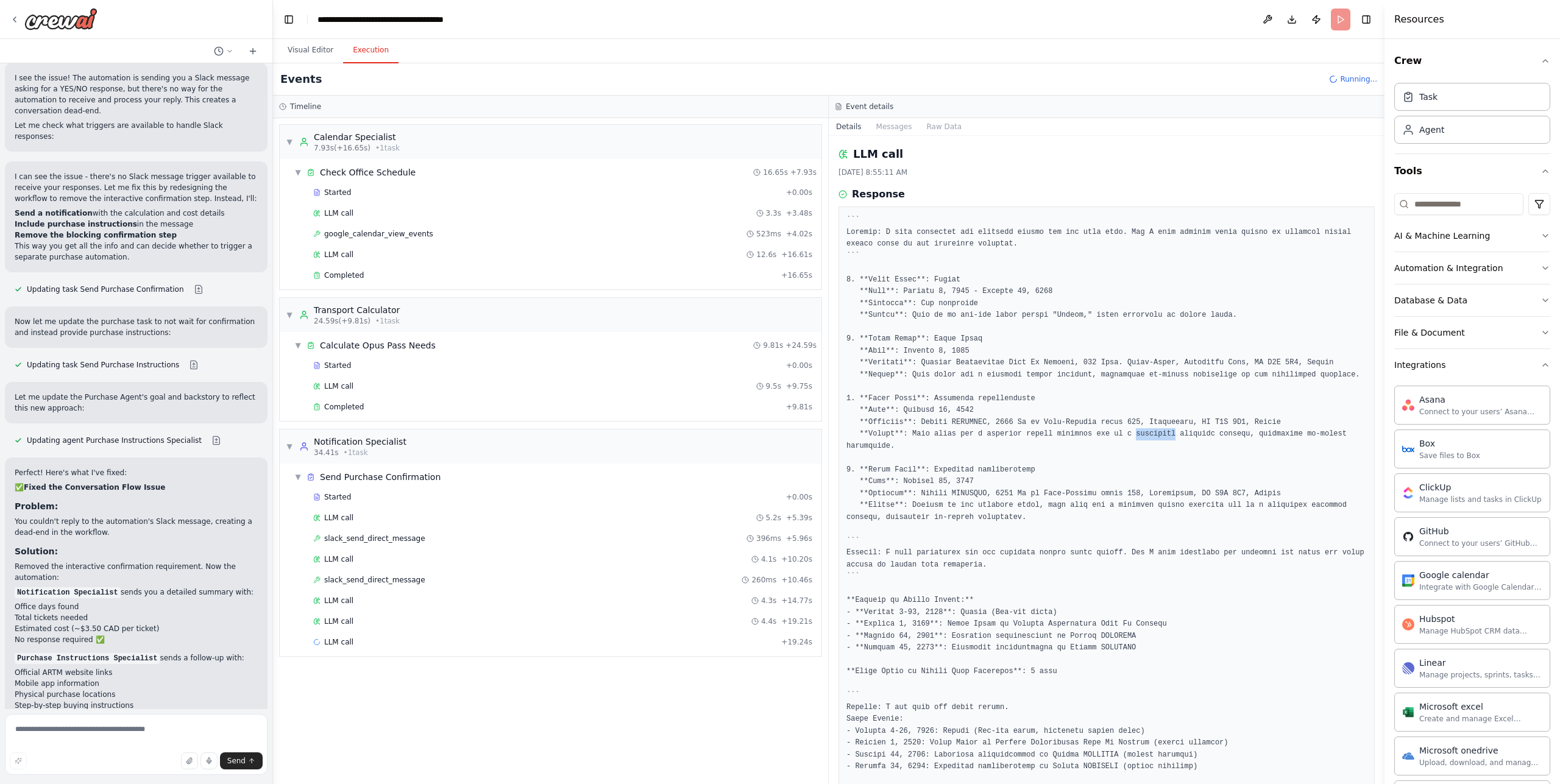
click at [1198, 445] on pre at bounding box center [1107, 511] width 521 height 594
click at [1230, 445] on pre at bounding box center [1107, 511] width 521 height 594
drag, startPoint x: 1092, startPoint y: 446, endPoint x: 1284, endPoint y: 448, distance: 192.0
click at [1270, 448] on pre at bounding box center [1107, 511] width 521 height 594
click at [1294, 448] on pre at bounding box center [1107, 511] width 521 height 594
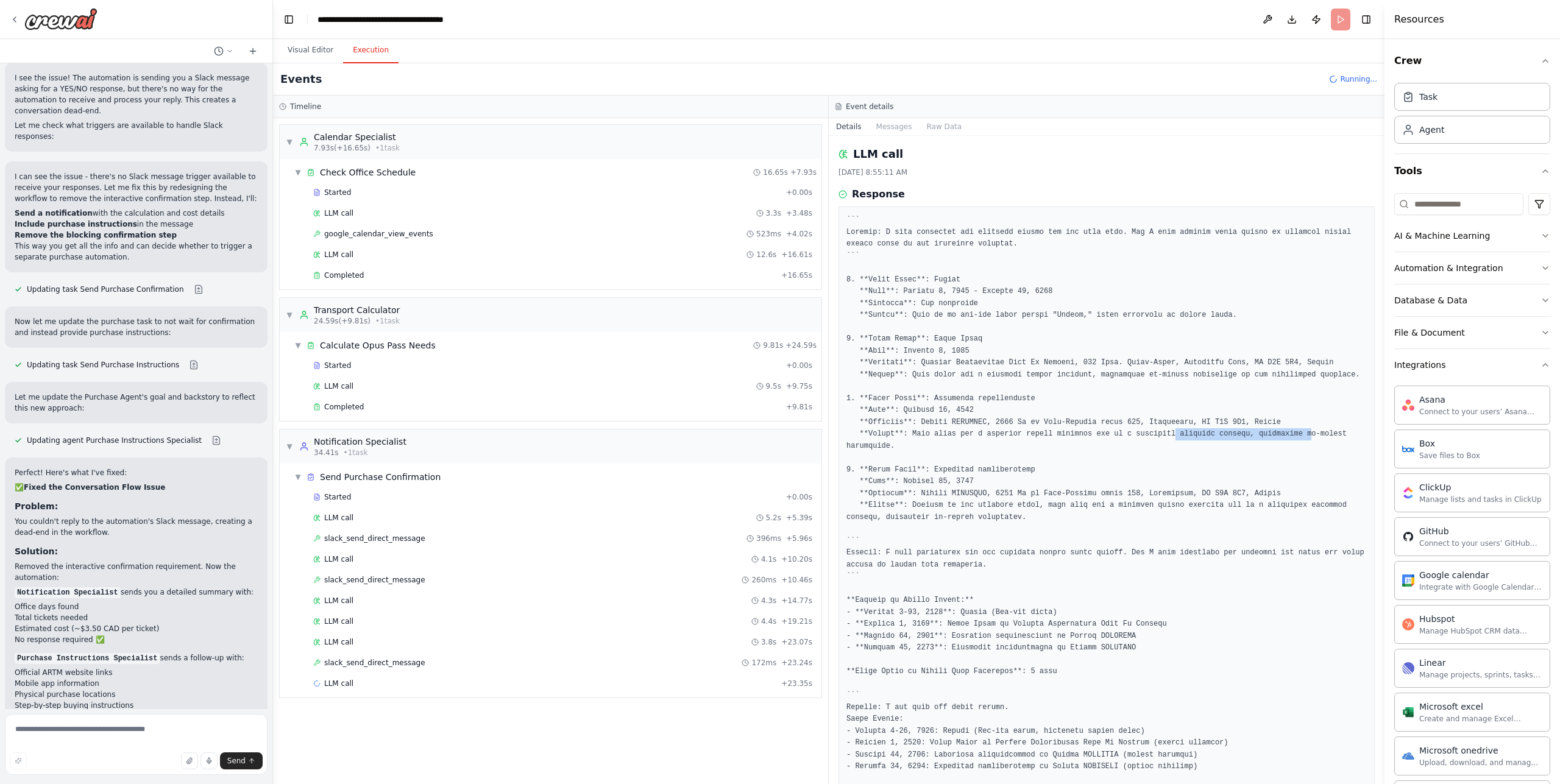
drag, startPoint x: 1270, startPoint y: 444, endPoint x: 1167, endPoint y: 446, distance: 103.0
click at [1167, 446] on pre at bounding box center [1107, 511] width 521 height 594
click at [919, 443] on pre at bounding box center [1107, 511] width 521 height 594
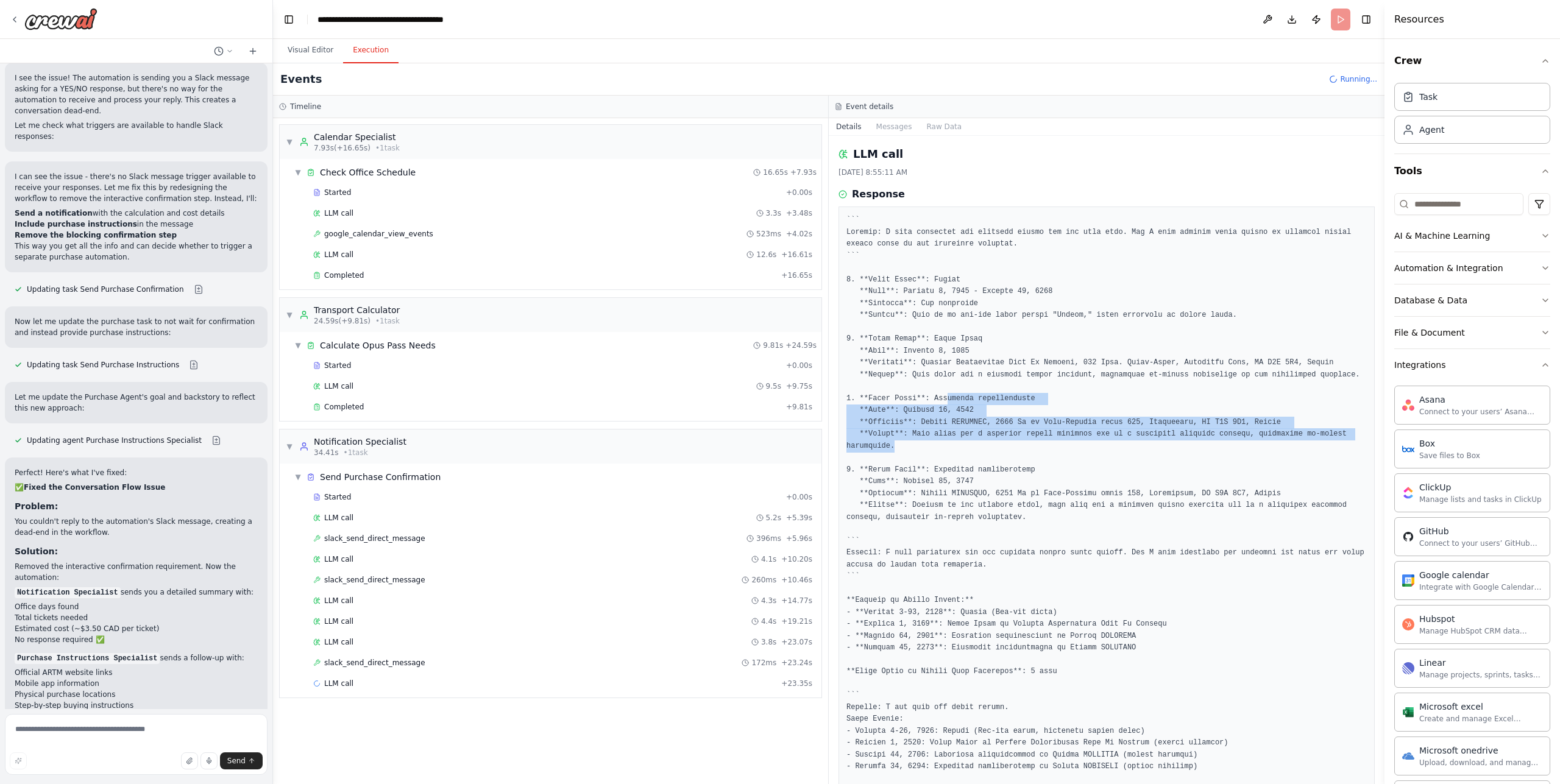
drag, startPoint x: 949, startPoint y: 415, endPoint x: 968, endPoint y: 464, distance: 52.6
click at [967, 464] on pre at bounding box center [1107, 511] width 521 height 594
click at [1032, 463] on pre at bounding box center [1107, 511] width 521 height 594
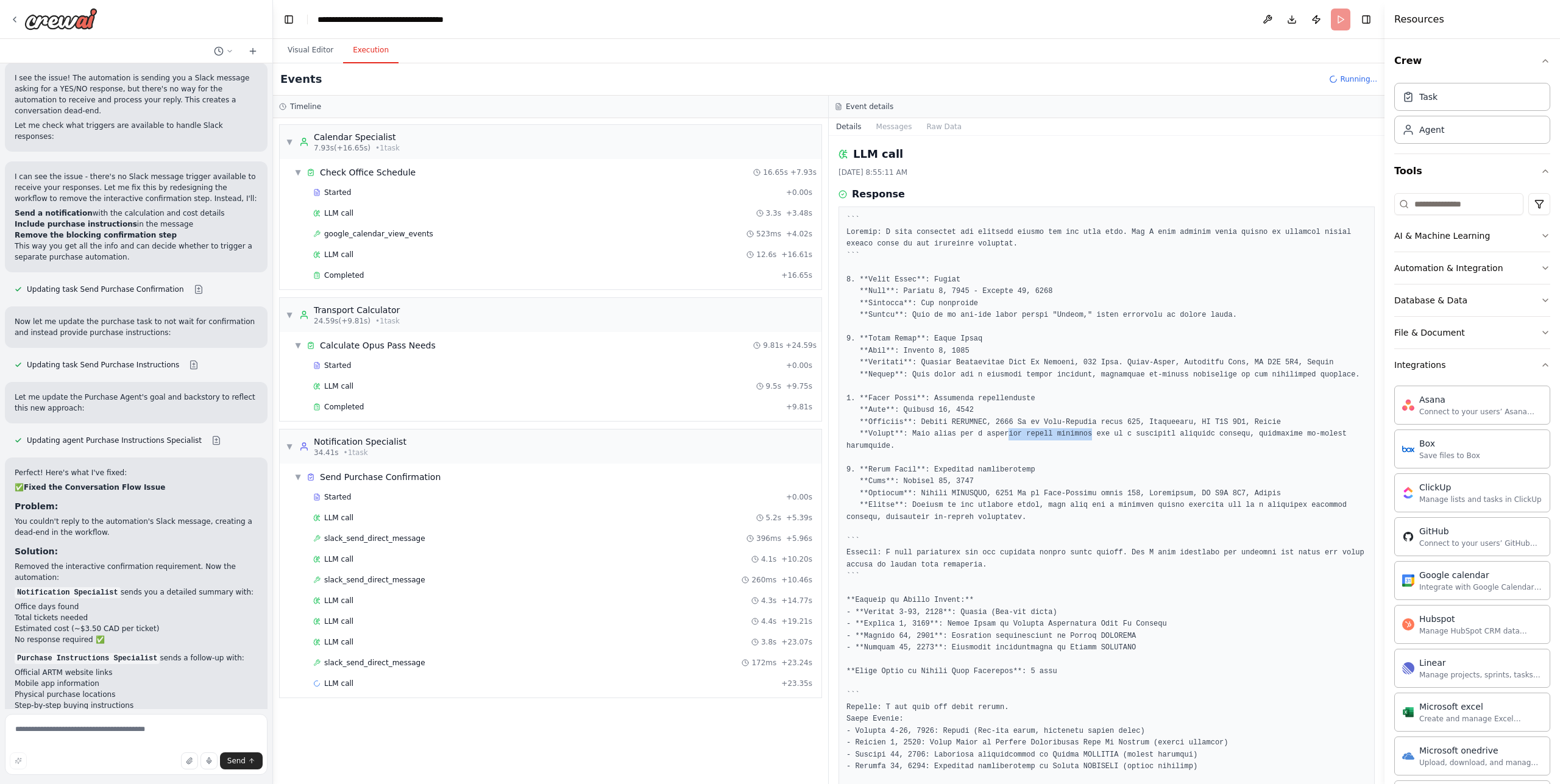
drag, startPoint x: 1041, startPoint y: 445, endPoint x: 1114, endPoint y: 446, distance: 73.0
click at [1109, 446] on pre at bounding box center [1107, 511] width 521 height 594
click at [1121, 446] on pre at bounding box center [1107, 511] width 521 height 594
drag, startPoint x: 1058, startPoint y: 445, endPoint x: 1122, endPoint y: 447, distance: 64.0
click at [1118, 447] on pre at bounding box center [1107, 511] width 521 height 594
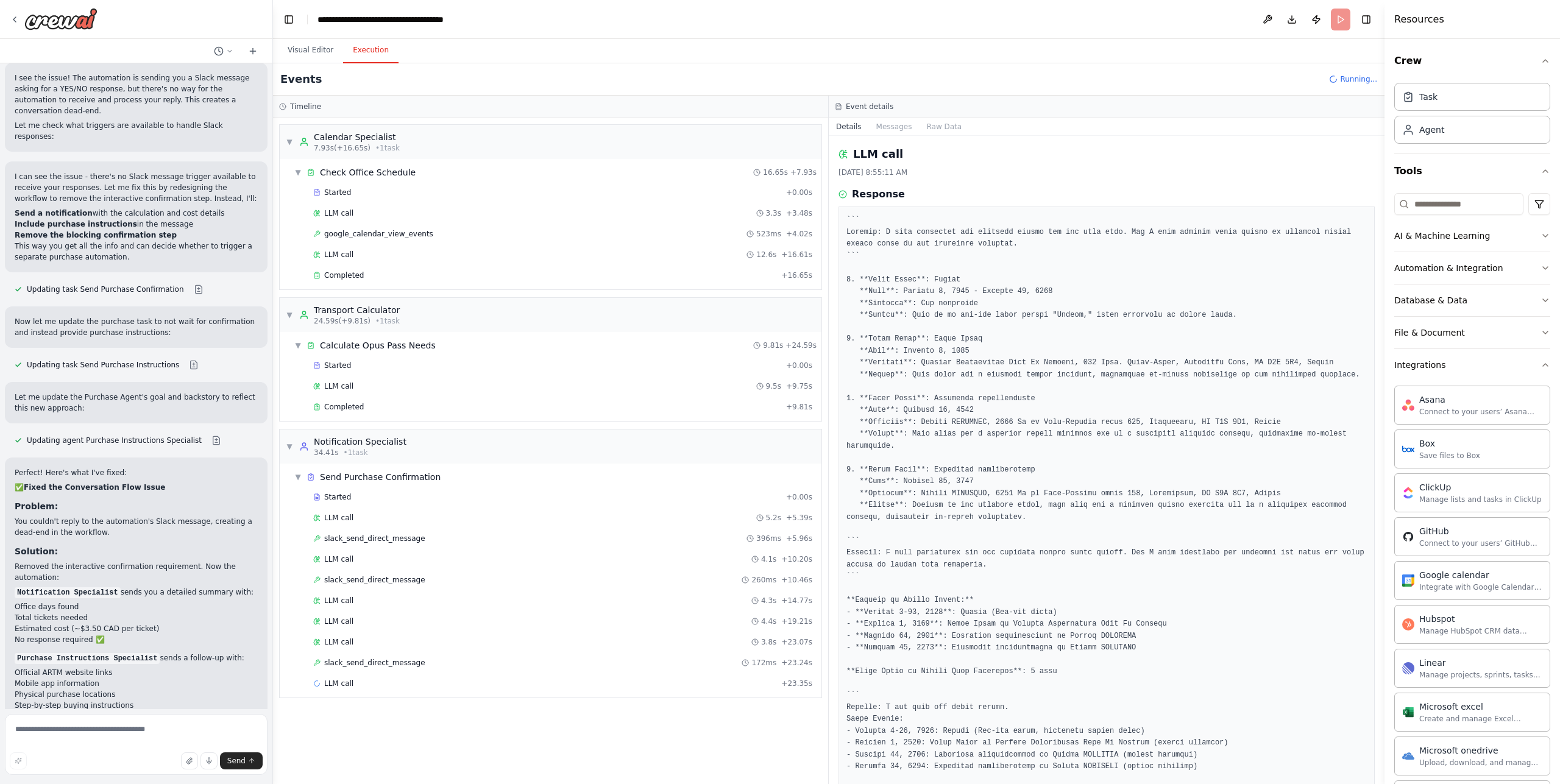
drag, startPoint x: 1133, startPoint y: 447, endPoint x: 1126, endPoint y: 447, distance: 7.0
click at [1131, 447] on pre at bounding box center [1107, 511] width 521 height 594
drag, startPoint x: 1051, startPoint y: 447, endPoint x: 1150, endPoint y: 449, distance: 99.0
click at [1137, 449] on pre at bounding box center [1107, 511] width 521 height 594
click at [1150, 449] on pre at bounding box center [1107, 511] width 521 height 594
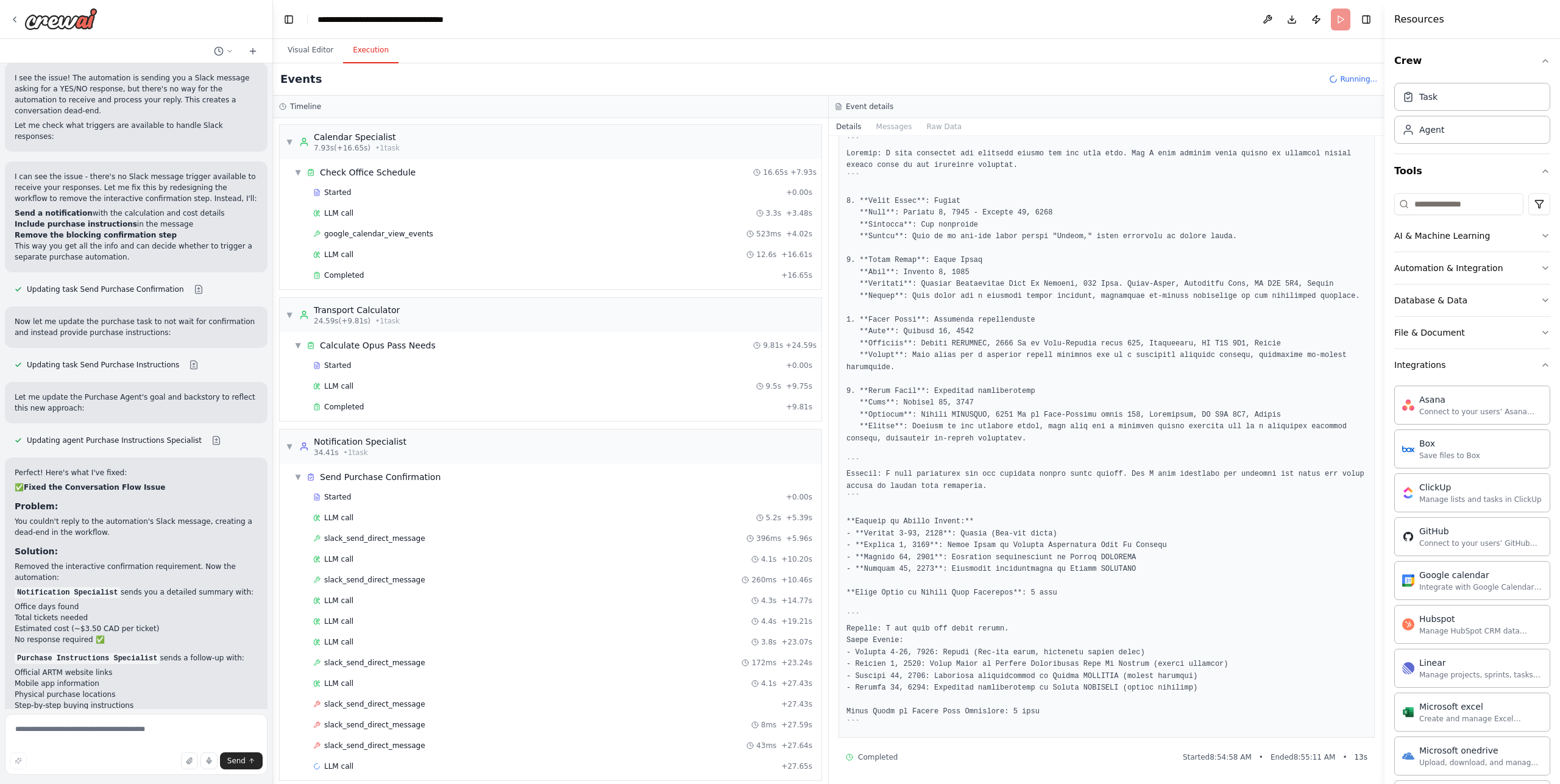
scroll to position [91, 0]
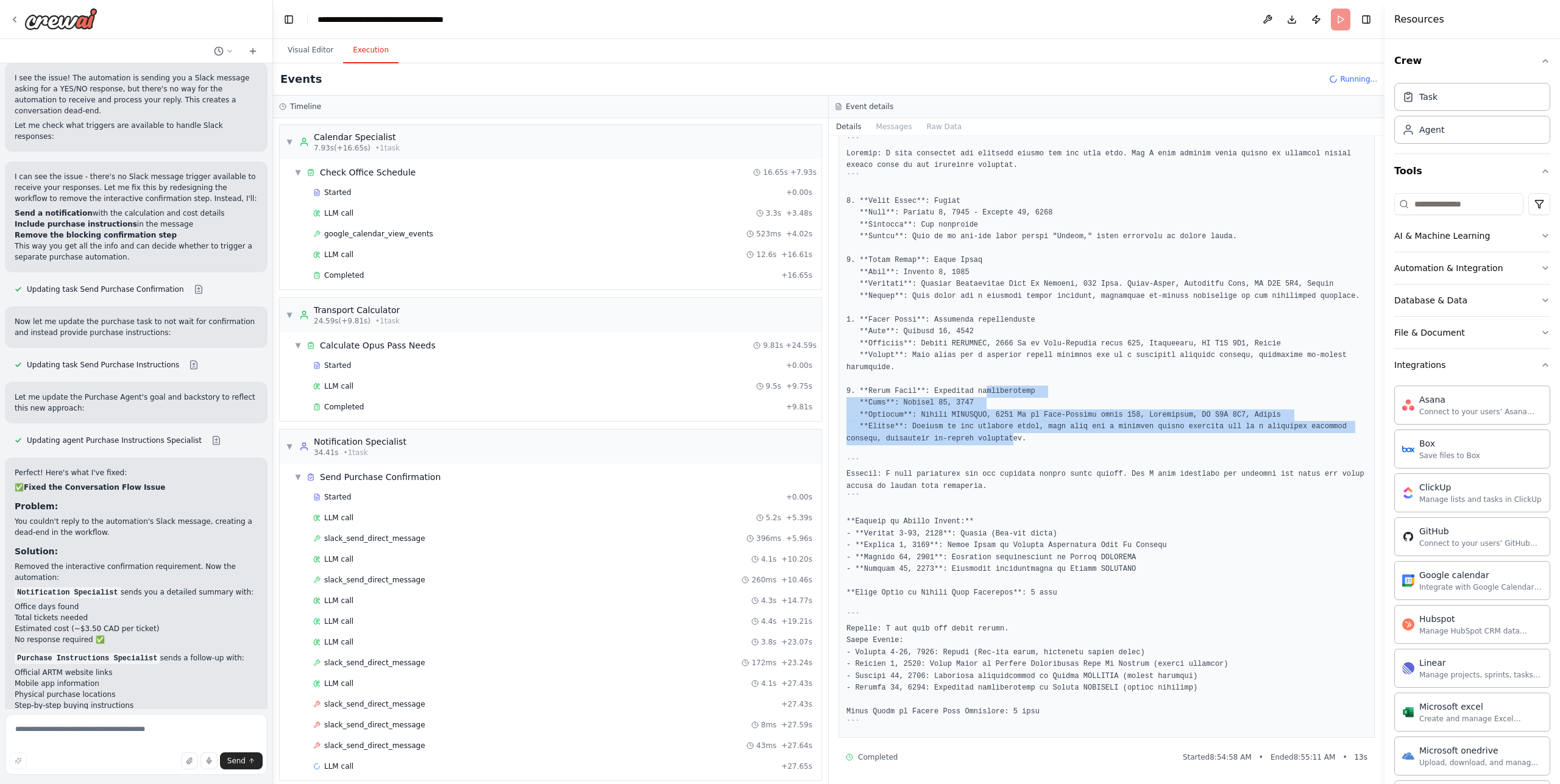
drag, startPoint x: 993, startPoint y: 400, endPoint x: 1014, endPoint y: 437, distance: 42.5
click at [1013, 436] on pre at bounding box center [1107, 433] width 521 height 594
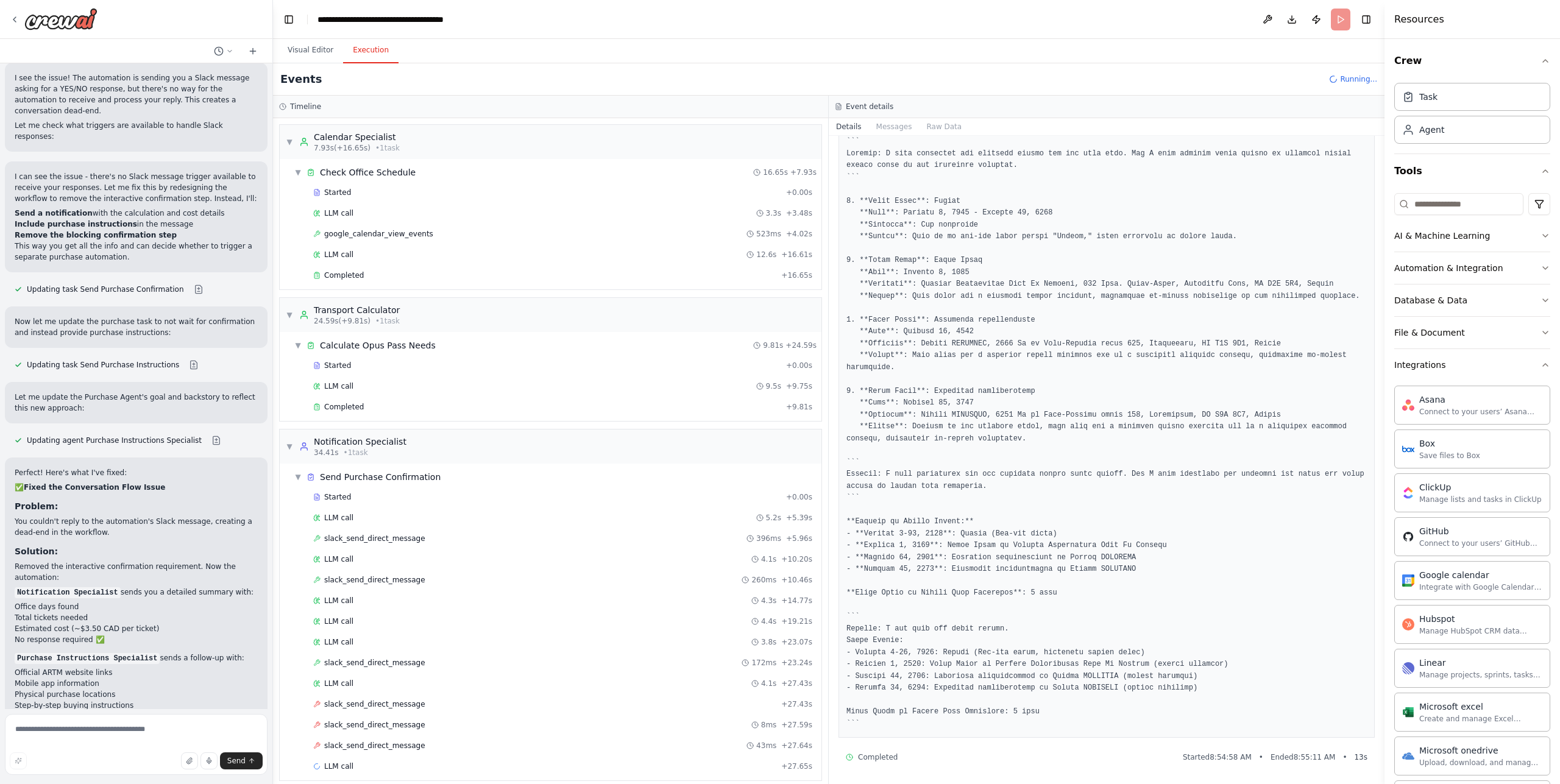
click at [1089, 441] on pre at bounding box center [1107, 433] width 521 height 594
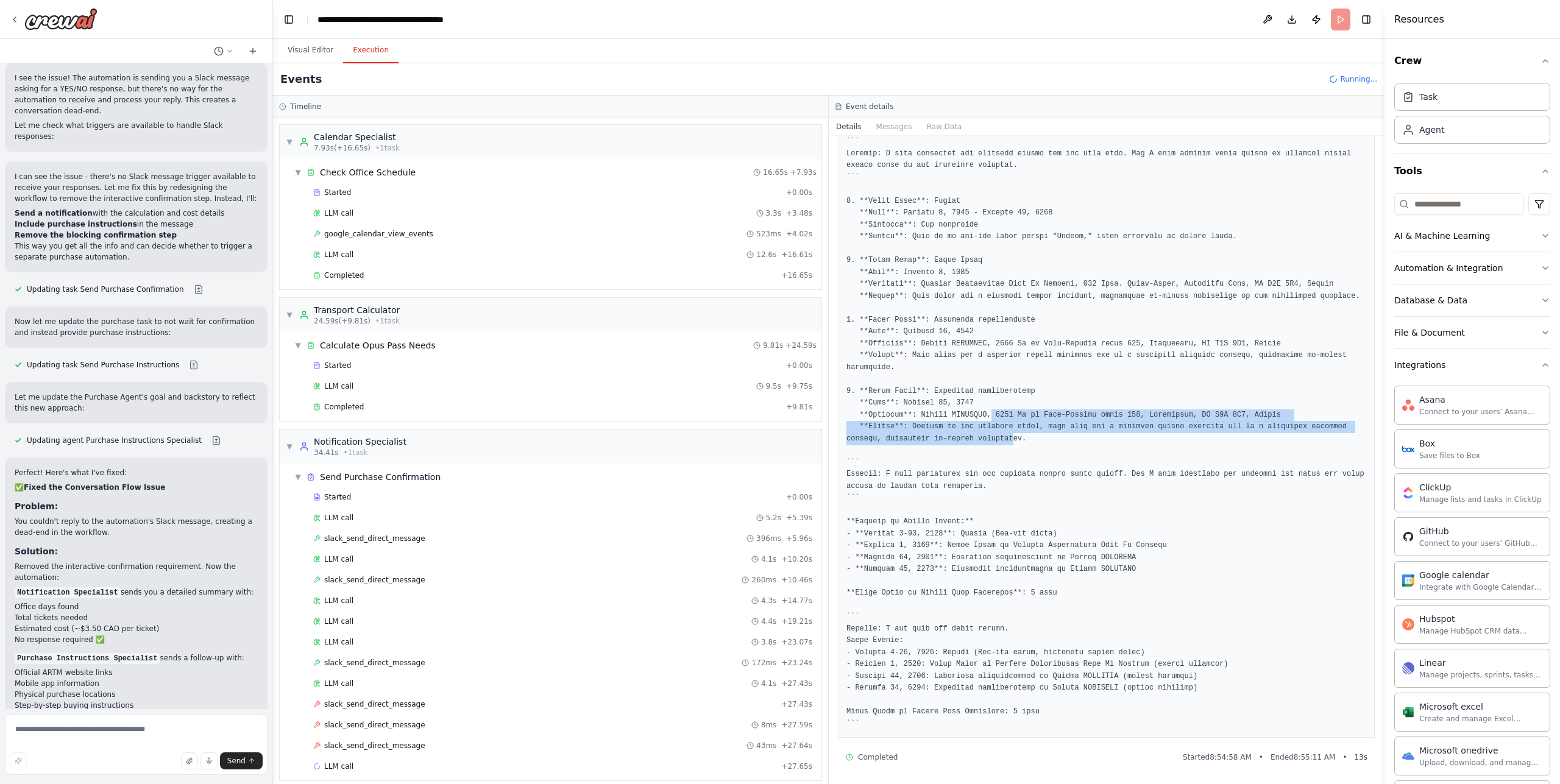
drag, startPoint x: 992, startPoint y: 431, endPoint x: 994, endPoint y: 411, distance: 20.1
click at [994, 411] on pre at bounding box center [1107, 433] width 521 height 594
click at [1073, 429] on pre at bounding box center [1107, 433] width 521 height 594
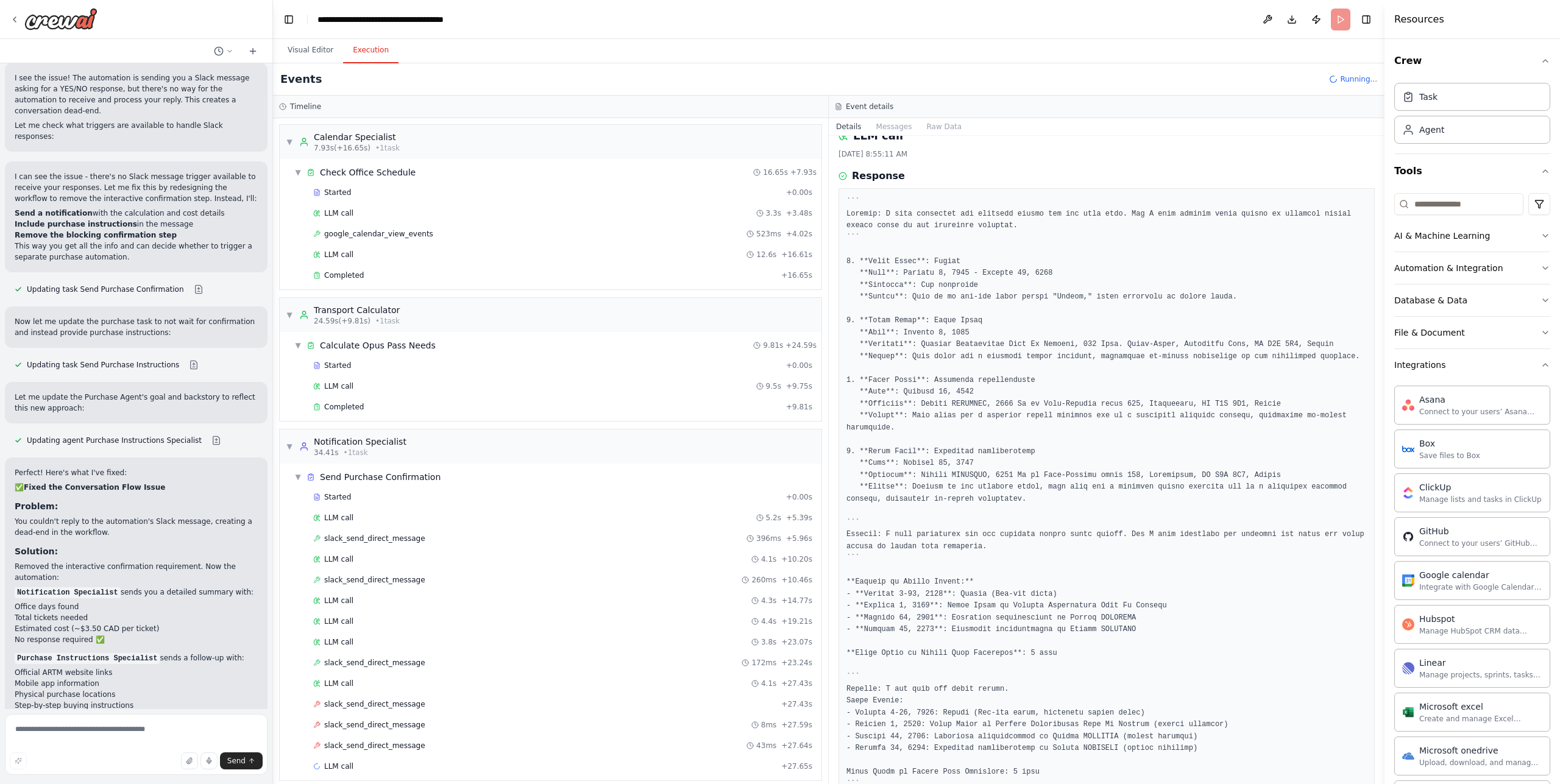
scroll to position [18, 0]
drag, startPoint x: 925, startPoint y: 346, endPoint x: 956, endPoint y: 348, distance: 31.1
click at [956, 348] on pre at bounding box center [1107, 494] width 521 height 594
click at [931, 360] on pre at bounding box center [1107, 494] width 521 height 594
drag
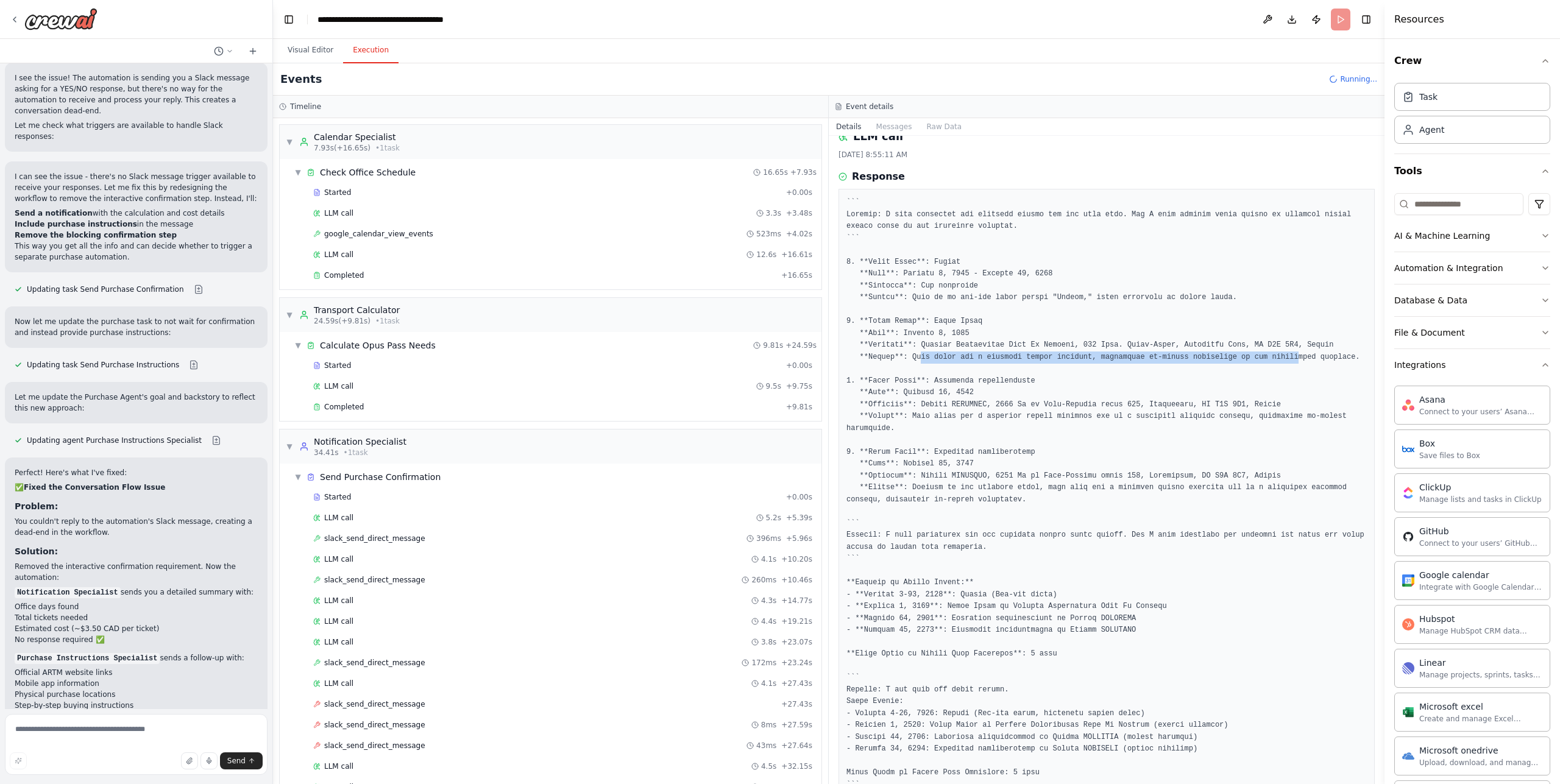
click at [1302, 357] on pre at bounding box center [1107, 494] width 521 height 594
click at [1303, 357] on pre at bounding box center [1107, 494] width 521 height 594
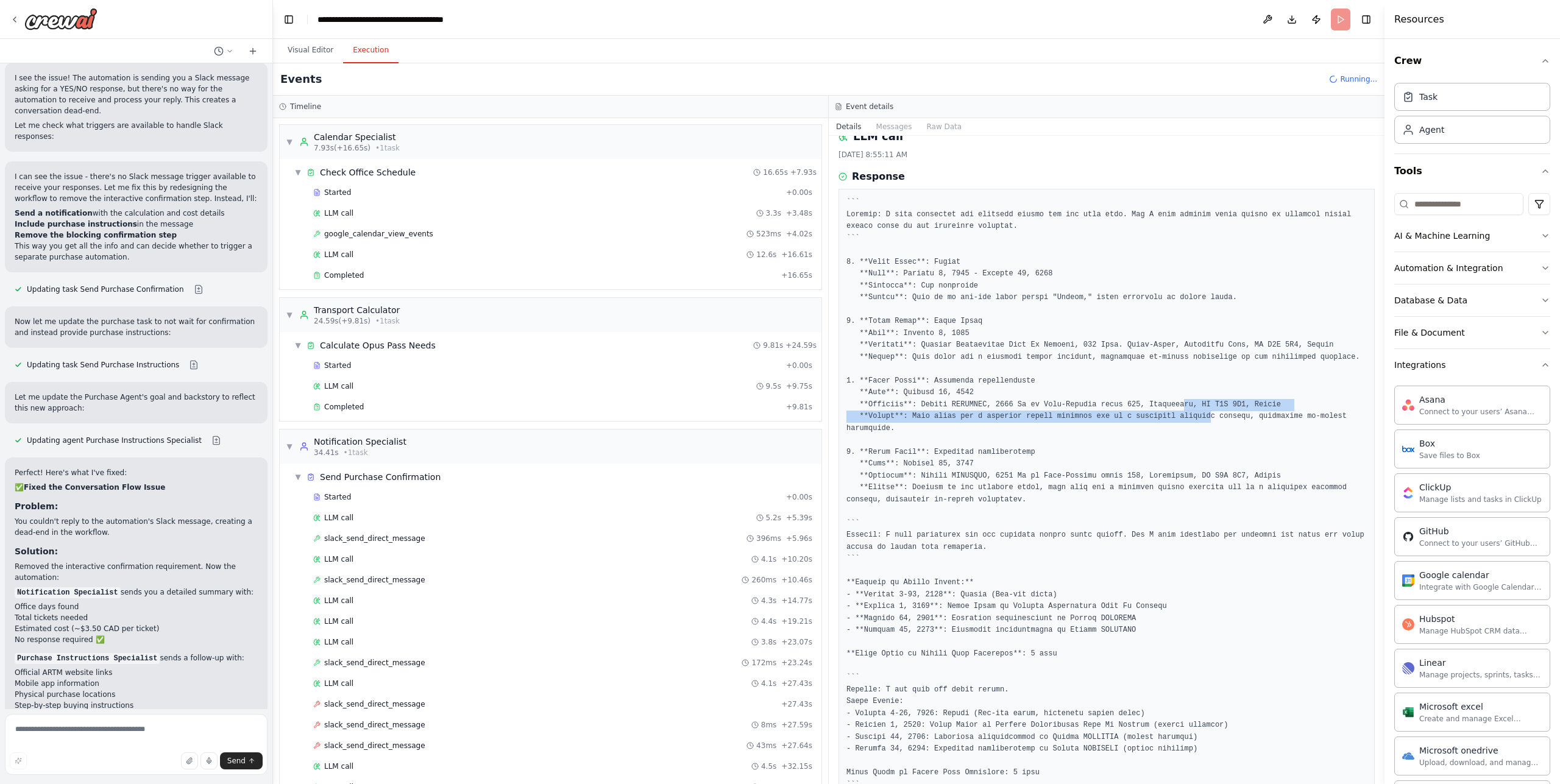
click at [1216, 432] on pre at bounding box center [1107, 494] width 521 height 594
click at [1221, 431] on pre at bounding box center [1107, 494] width 521 height 594
click at [1326, 436] on pre at bounding box center [1107, 494] width 521 height 594
click at [1329, 433] on pre at bounding box center [1107, 494] width 521 height 594
click at [1266, 498] on pre at bounding box center [1107, 494] width 521 height 594
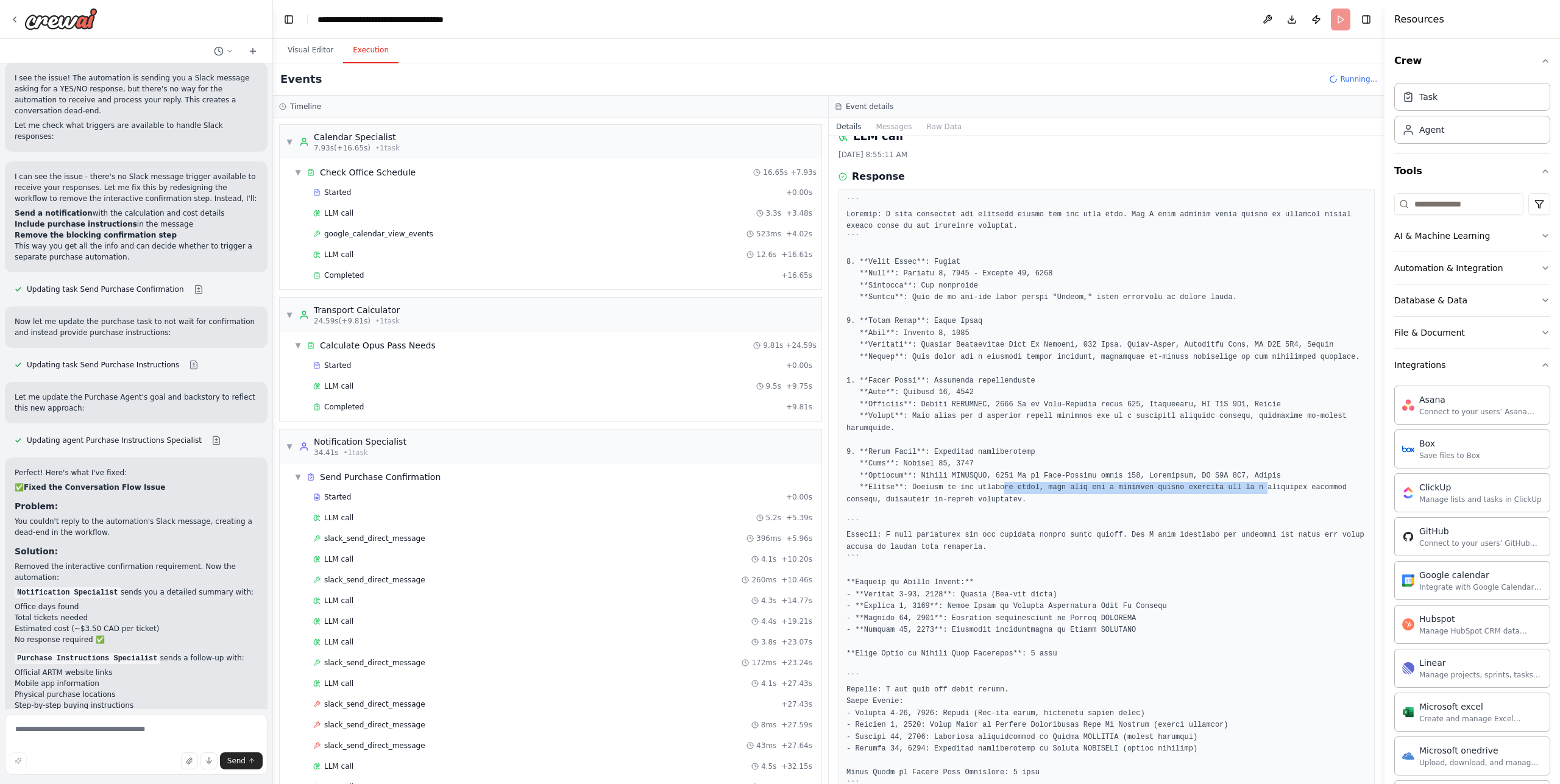
click at [1269, 498] on pre at bounding box center [1107, 494] width 521 height 594
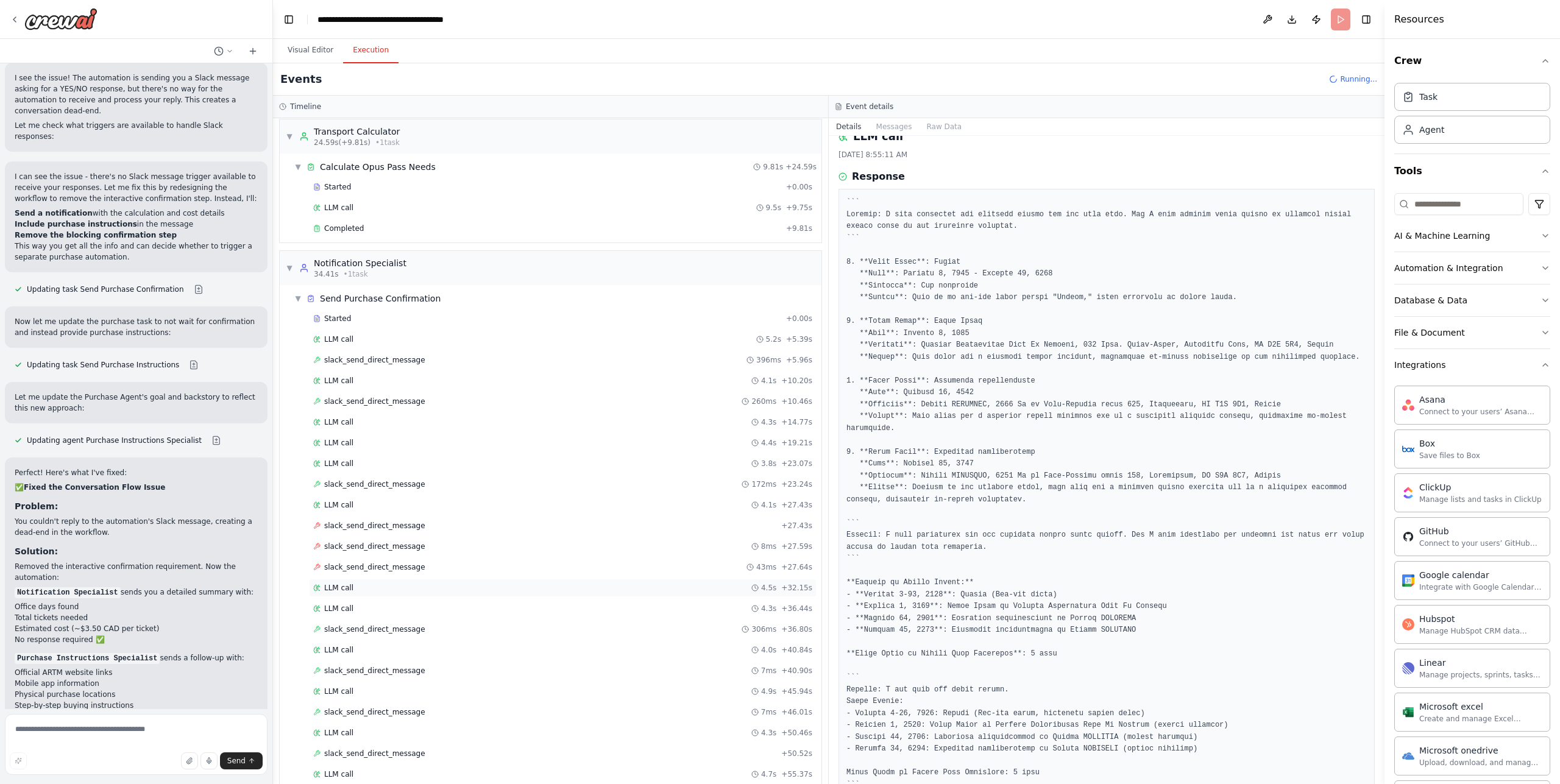
scroll to position [383, 0]
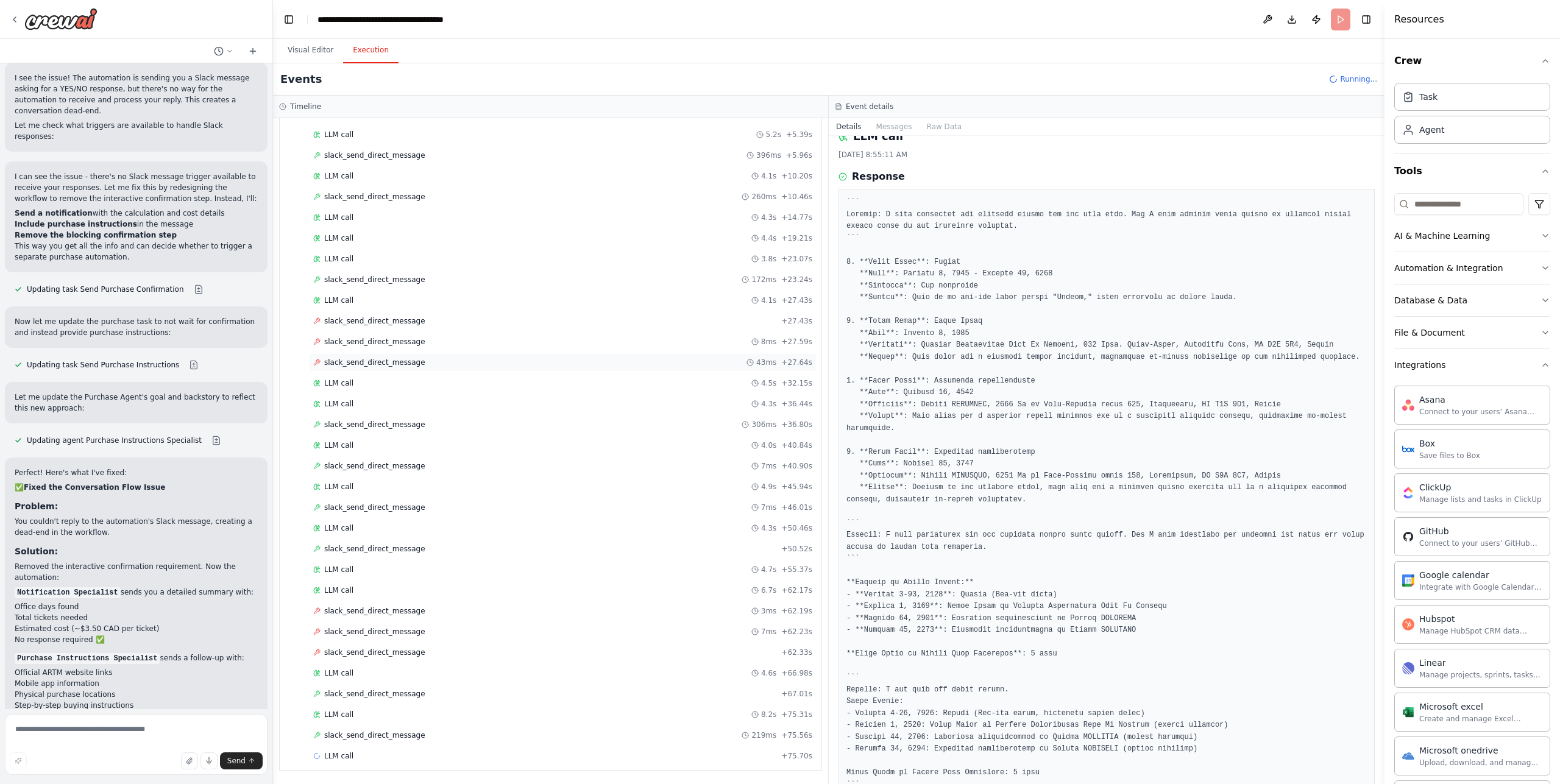
click at [440, 362] on div "slack_send_direct_message 43ms + 27.64s" at bounding box center [563, 362] width 499 height 10
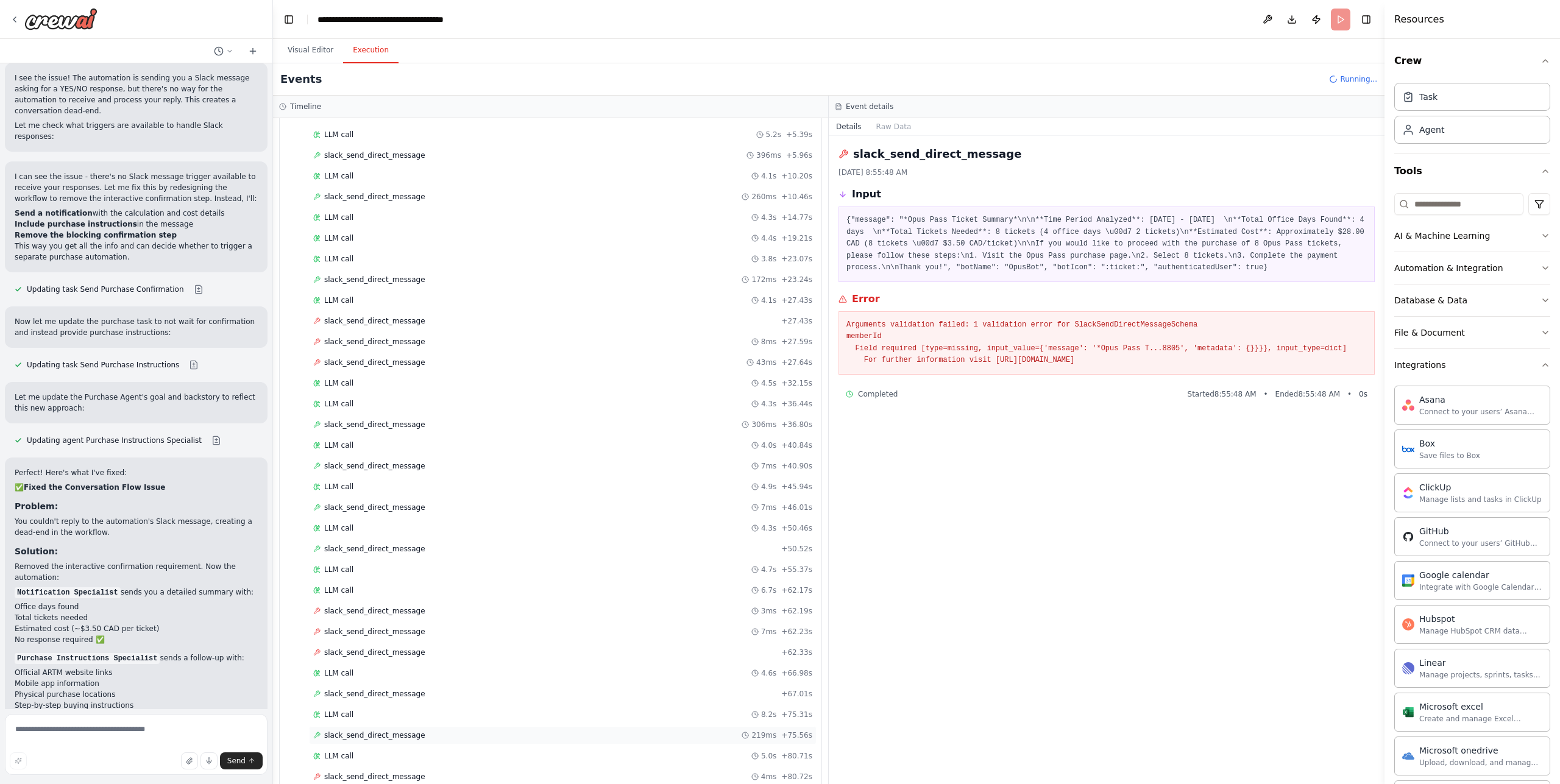
click at [421, 733] on div "slack_send_direct_message 219ms + 75.56s" at bounding box center [563, 735] width 499 height 10
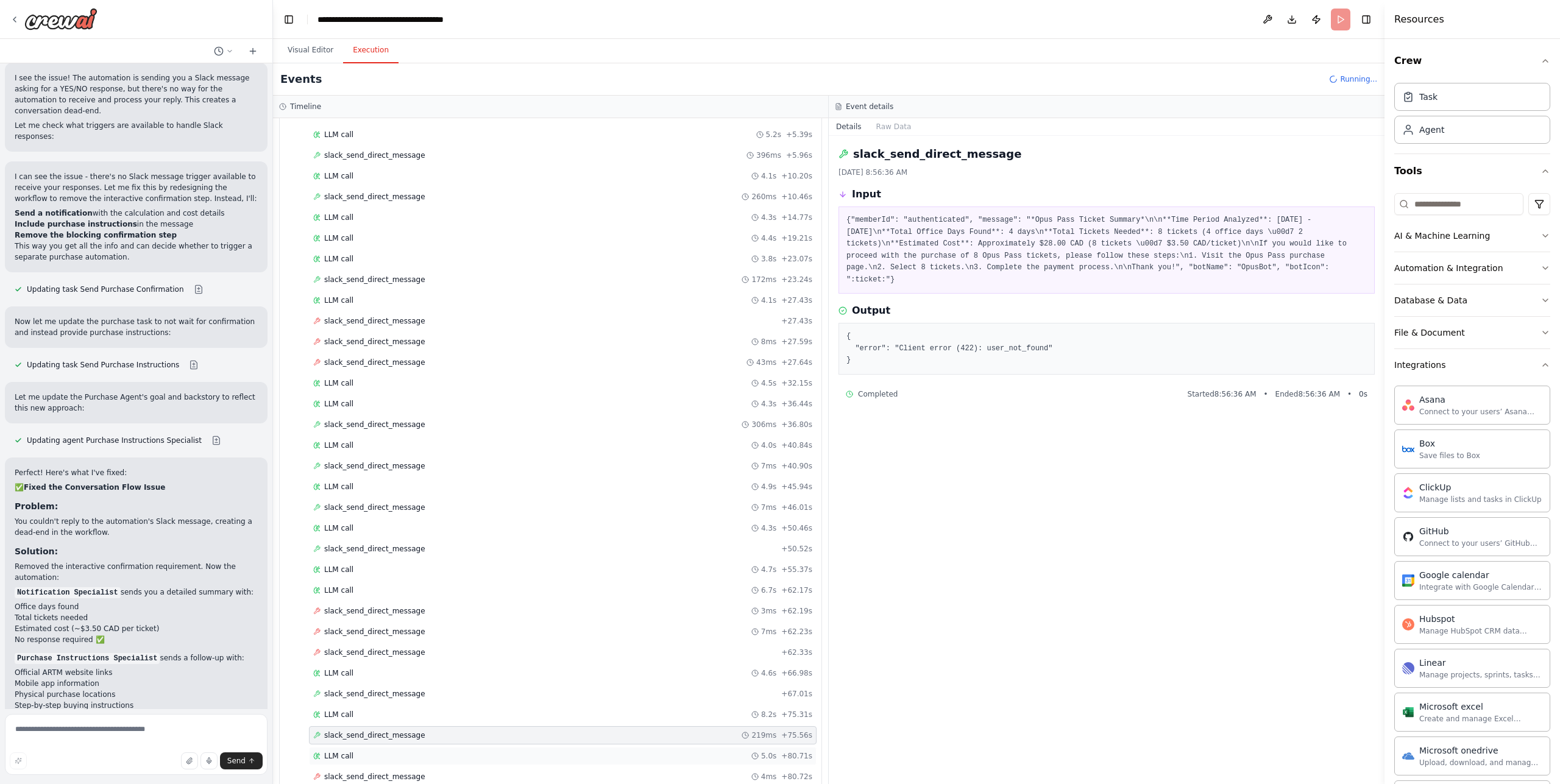
click at [441, 760] on div "LLM call 5.0s + 80.71s" at bounding box center [563, 756] width 499 height 10
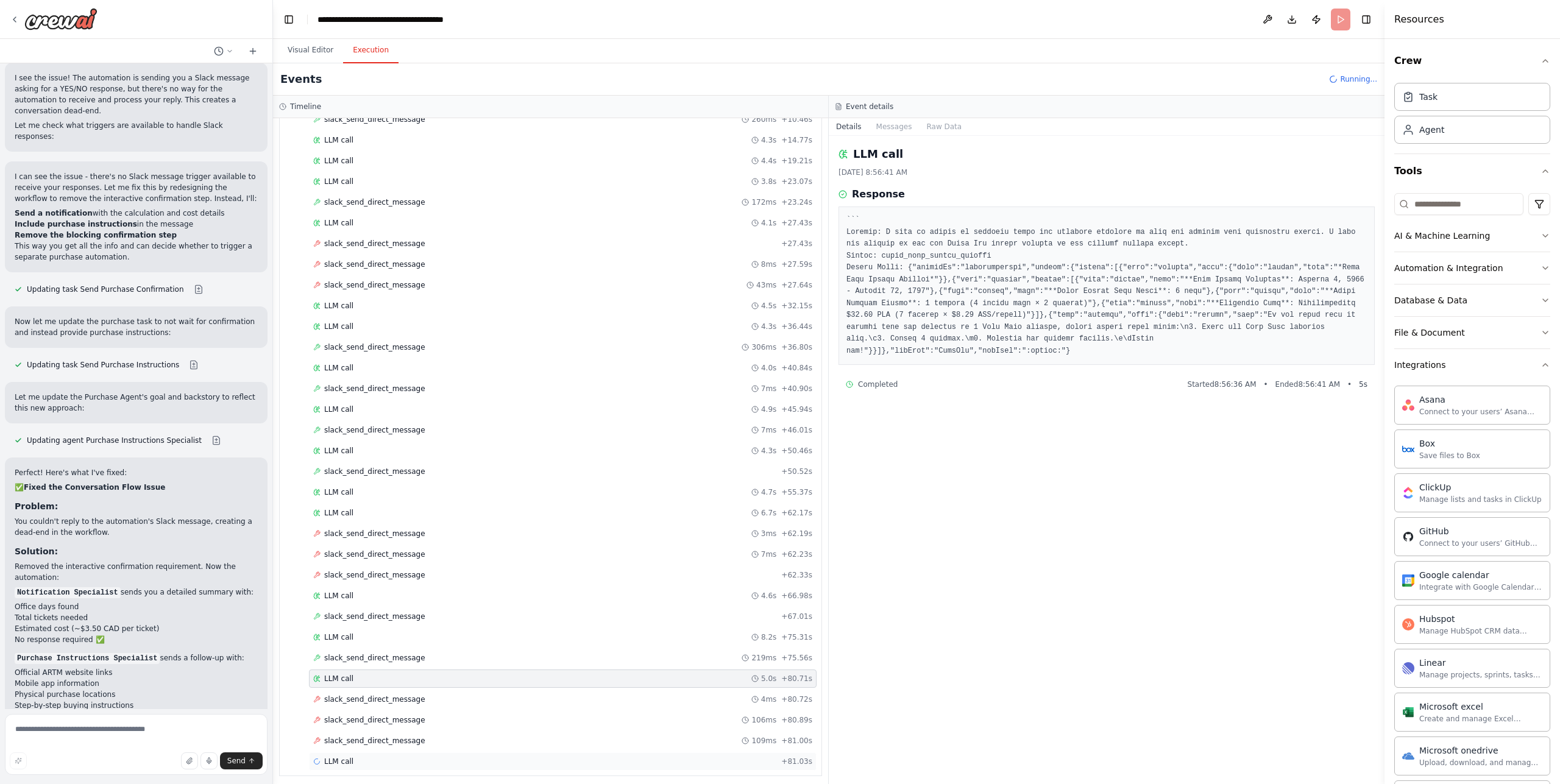
scroll to position [466, 0]
click at [422, 702] on div "slack_send_direct_message 4ms + 80.72s" at bounding box center [563, 694] width 508 height 18
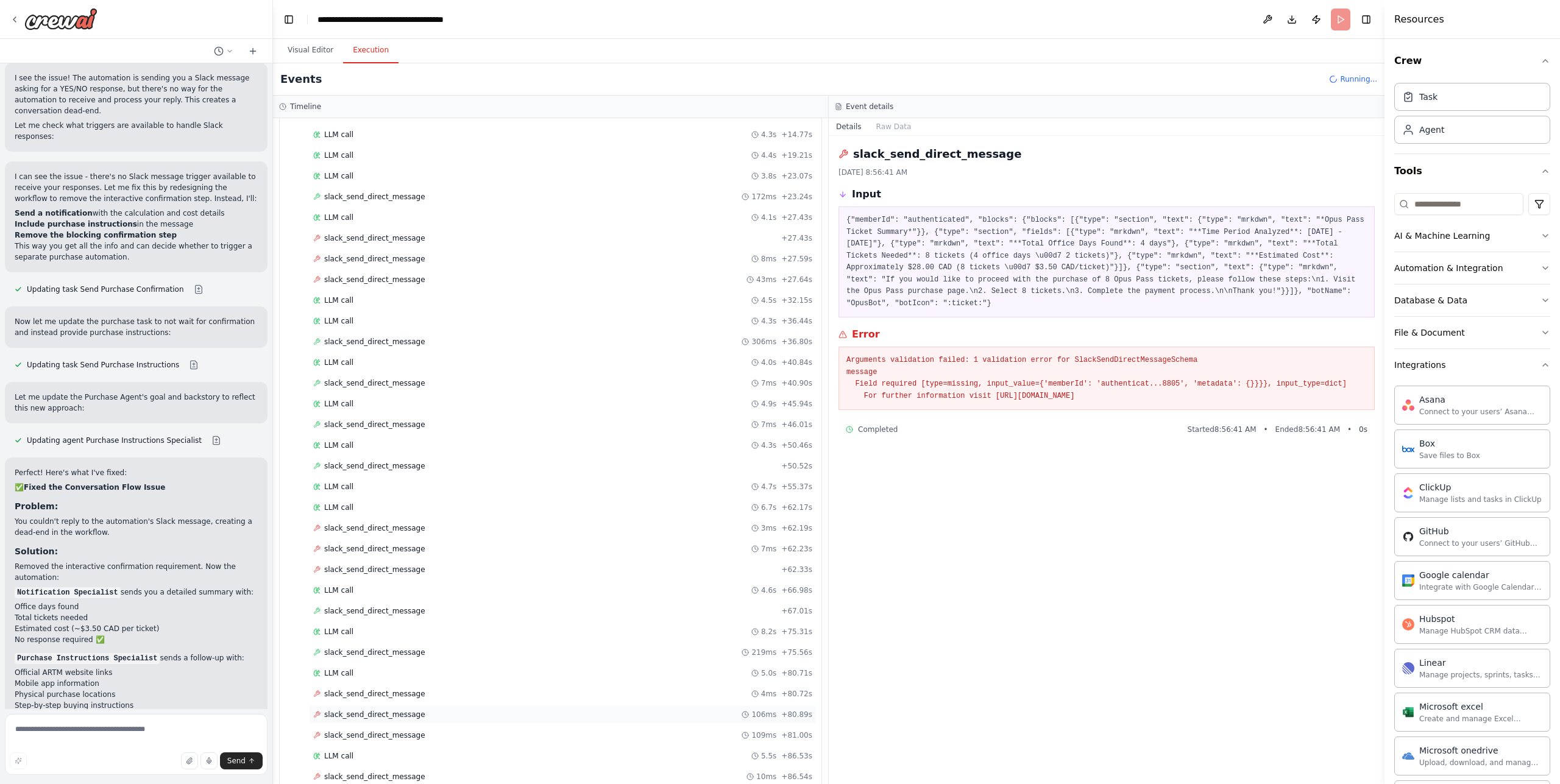
click at [424, 711] on div "slack_send_direct_message 106ms + 80.89s" at bounding box center [563, 715] width 499 height 10
click at [426, 732] on div "slack_send_direct_message 109ms + 81.00s" at bounding box center [563, 735] width 499 height 10
drag, startPoint x: 1006, startPoint y: 376, endPoint x: 1064, endPoint y: 377, distance: 58.0
click at [1058, 377] on pre "Arguments validation failed: 1 validation error for SlackSendDirectMessageSchem…" at bounding box center [1107, 378] width 521 height 47
click at [1082, 377] on pre "Arguments validation failed: 1 validation error for SlackSendDirectMessageSchem…" at bounding box center [1107, 378] width 521 height 47
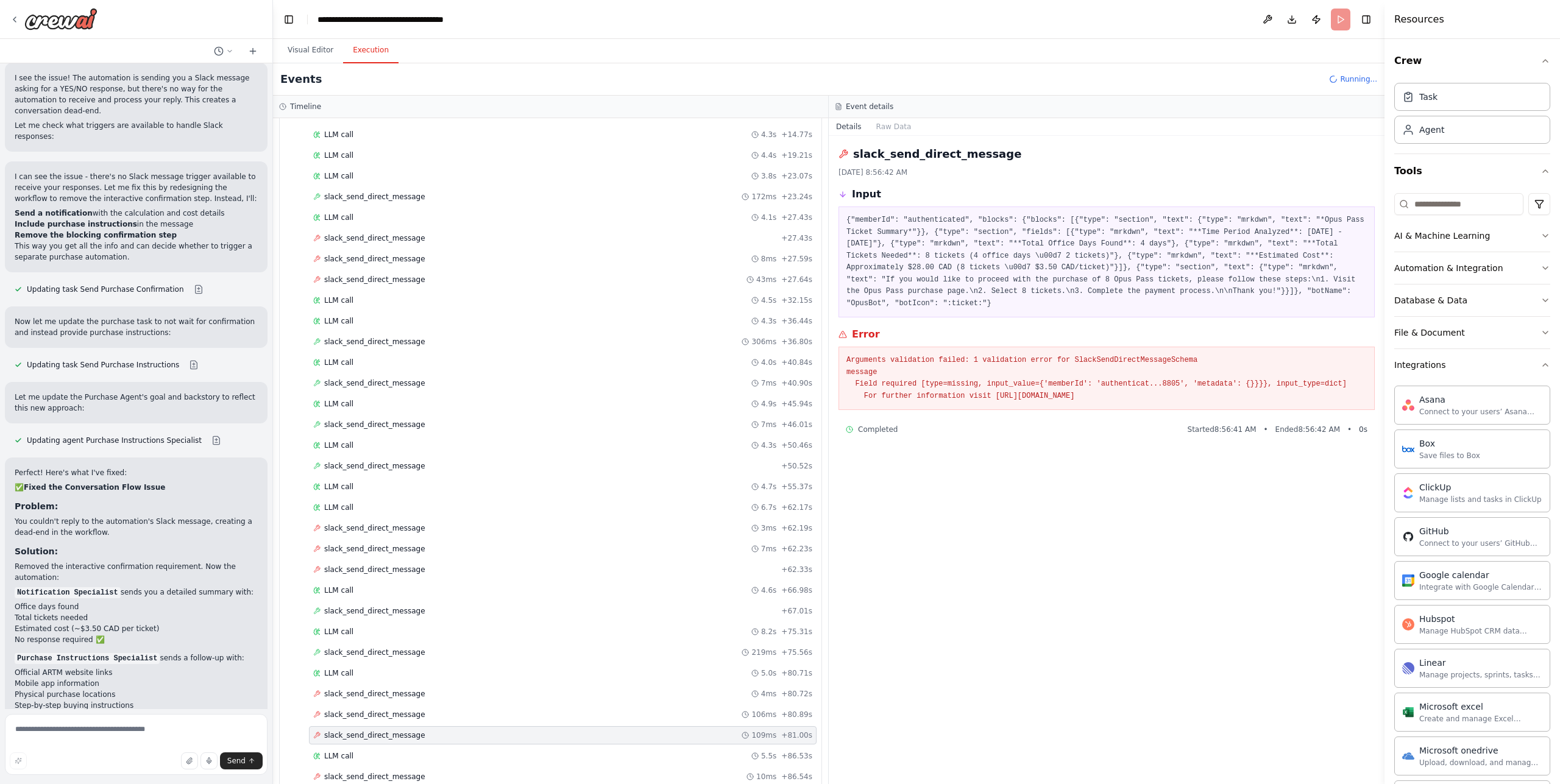
drag, startPoint x: 1030, startPoint y: 400, endPoint x: 1094, endPoint y: 398, distance: 64.0
click at [1094, 398] on pre "Arguments validation failed: 1 validation error for SlackSendDirectMessageSchem…" at bounding box center [1107, 378] width 521 height 47
click at [1095, 398] on pre "Arguments validation failed: 1 validation error for SlackSendDirectMessageSchem…" at bounding box center [1107, 378] width 521 height 47
drag, startPoint x: 1133, startPoint y: 394, endPoint x: 1115, endPoint y: 394, distance: 18.0
click at [1121, 394] on pre "Arguments validation failed: 1 validation error for SlackSendDirectMessageSchem…" at bounding box center [1107, 378] width 521 height 47
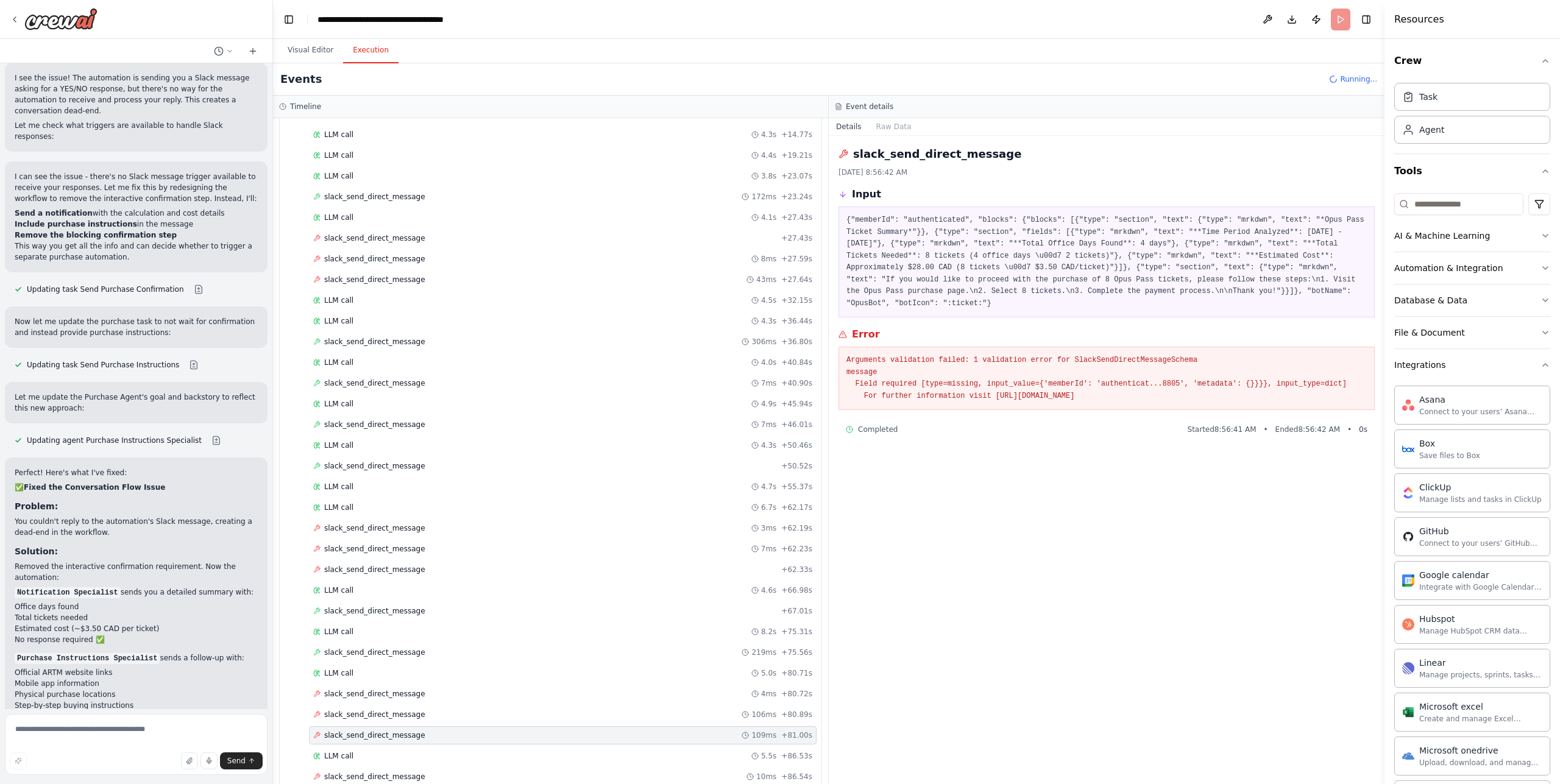
click at [1064, 393] on pre "Arguments validation failed: 1 validation error for SlackSendDirectMessageSchem…" at bounding box center [1107, 378] width 521 height 47
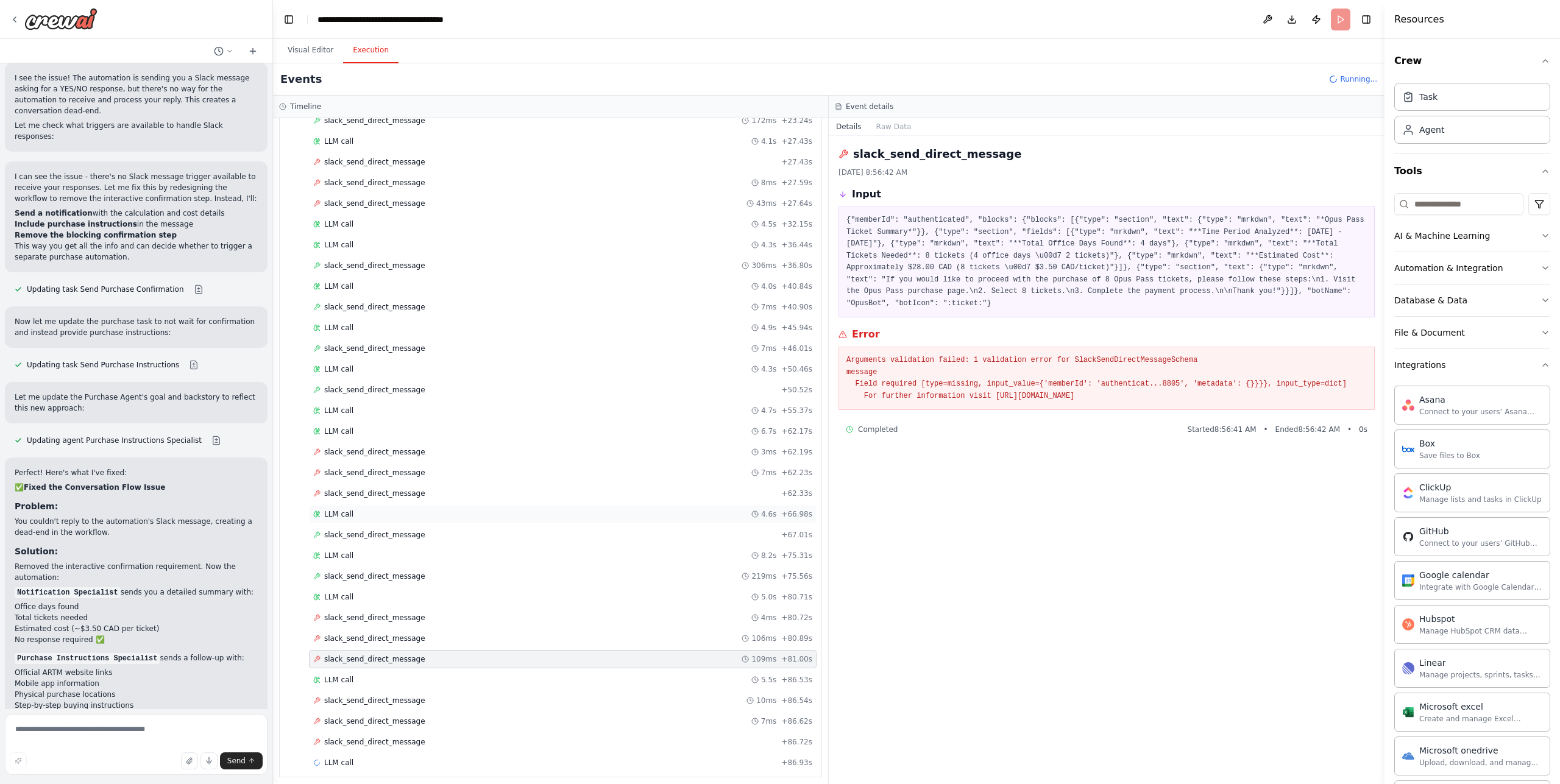
scroll to position [549, 0]
click at [395, 689] on span "slack_send_direct_message" at bounding box center [375, 694] width 101 height 10
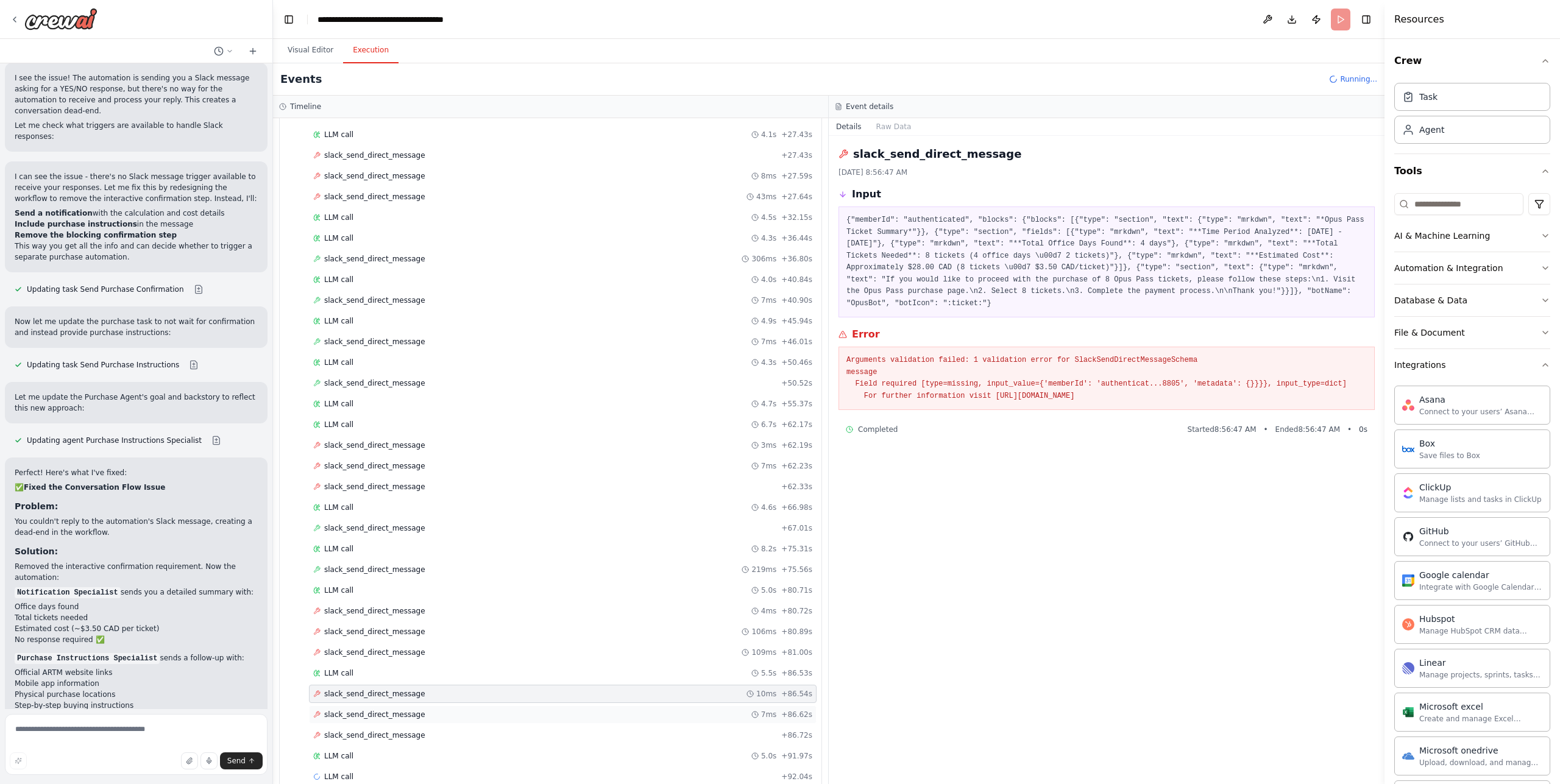
click at [395, 714] on span "slack_send_direct_message" at bounding box center [375, 715] width 101 height 10
click at [388, 731] on span "slack_send_direct_message" at bounding box center [375, 735] width 101 height 10
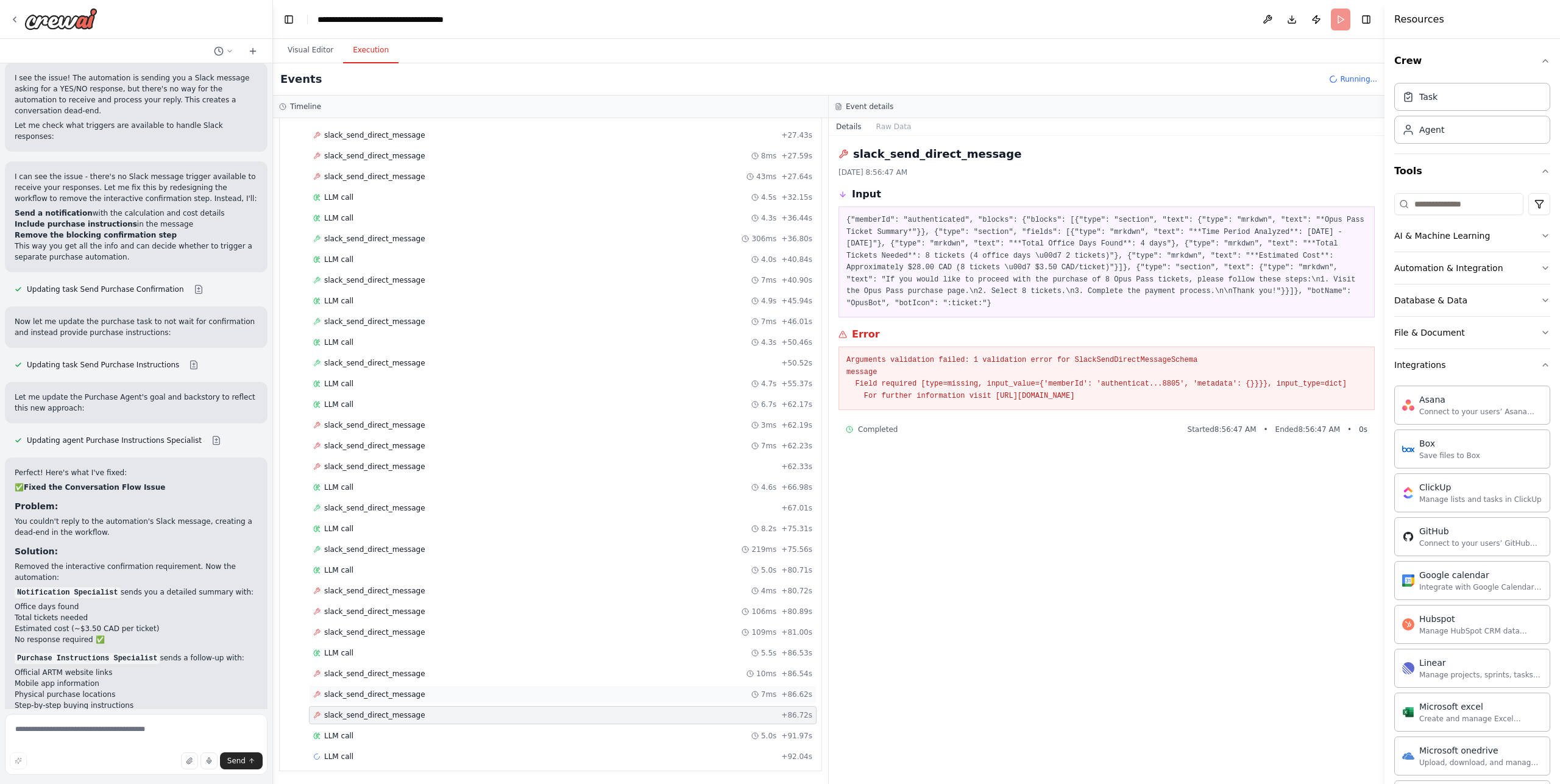
scroll to position [569, 0]
click at [401, 731] on div "LLM call 5.0s + 91.97s" at bounding box center [563, 735] width 508 height 18
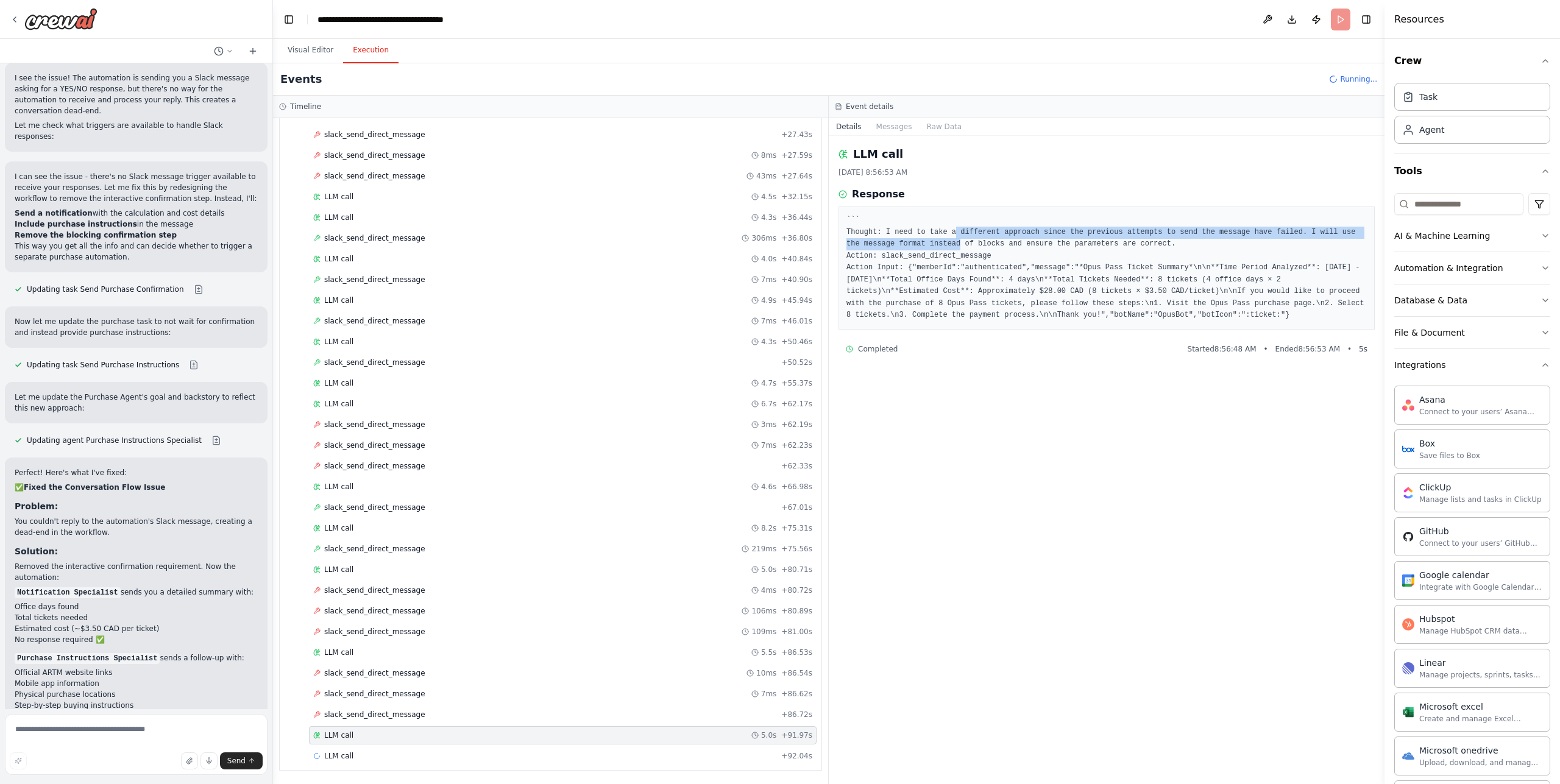
drag, startPoint x: 964, startPoint y: 244, endPoint x: 982, endPoint y: 254, distance: 20.6
click at [970, 250] on pre "``` Thought: I need to take a different approach since the previous attempts to…" at bounding box center [1107, 268] width 521 height 107
click at [985, 252] on pre "``` Thought: I need to take a different approach since the previous attempts to…" at bounding box center [1107, 268] width 521 height 107
drag, startPoint x: 918, startPoint y: 232, endPoint x: 1285, endPoint y: 221, distance: 367.2
click at [1283, 221] on pre "``` Thought: I need to take a different approach since the previous attempts to…" at bounding box center [1107, 268] width 521 height 107
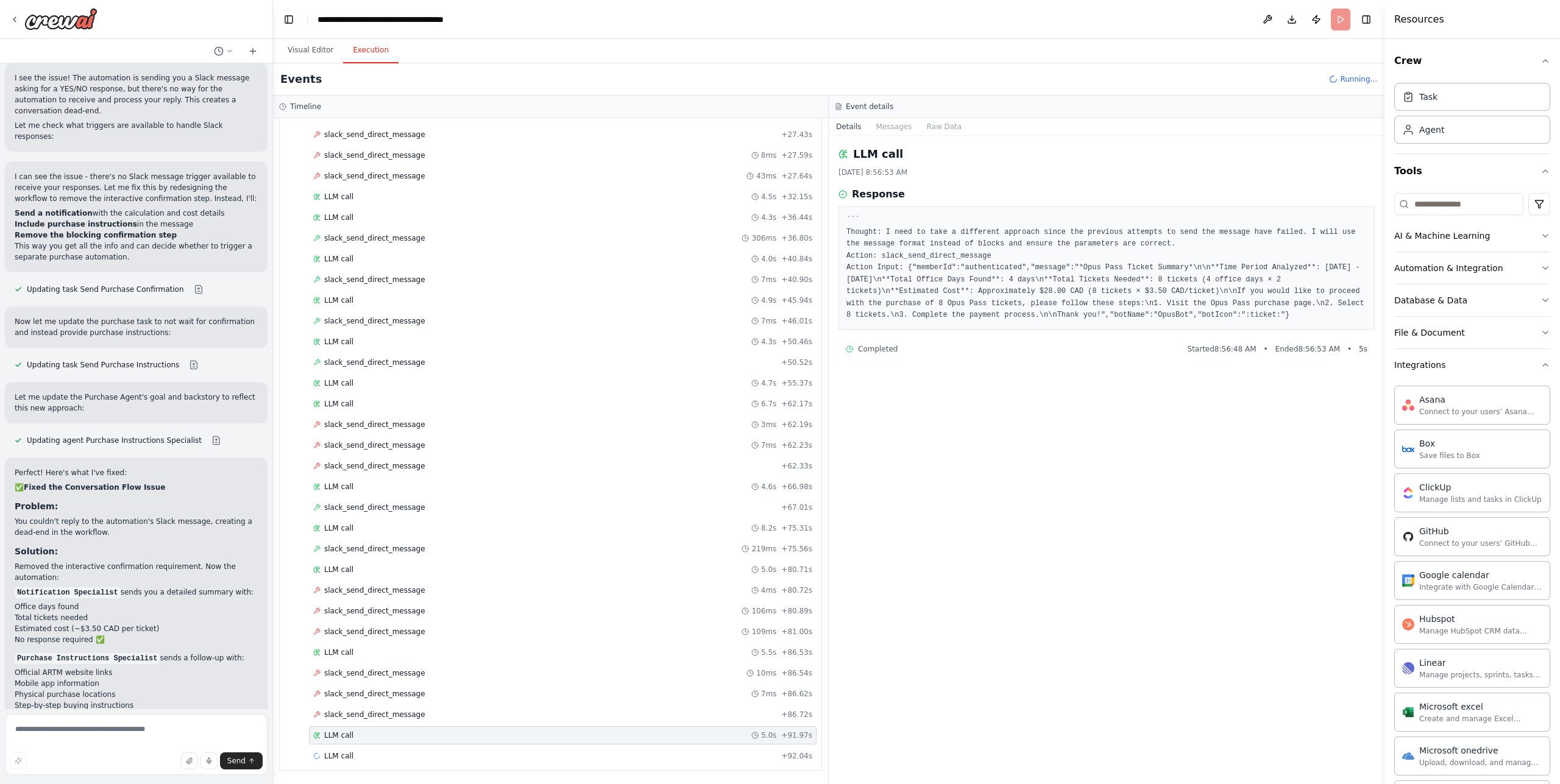
click at [1332, 227] on pre "``` Thought: I need to take a different approach since the previous attempts to…" at bounding box center [1107, 268] width 521 height 107
drag, startPoint x: 926, startPoint y: 240, endPoint x: 1036, endPoint y: 244, distance: 110.1
click at [1032, 244] on pre "``` Thought: I need to take a different approach since the previous attempts to…" at bounding box center [1107, 268] width 521 height 107
click at [1047, 244] on pre "``` Thought: I need to take a different approach since the previous attempts to…" at bounding box center [1107, 268] width 521 height 107
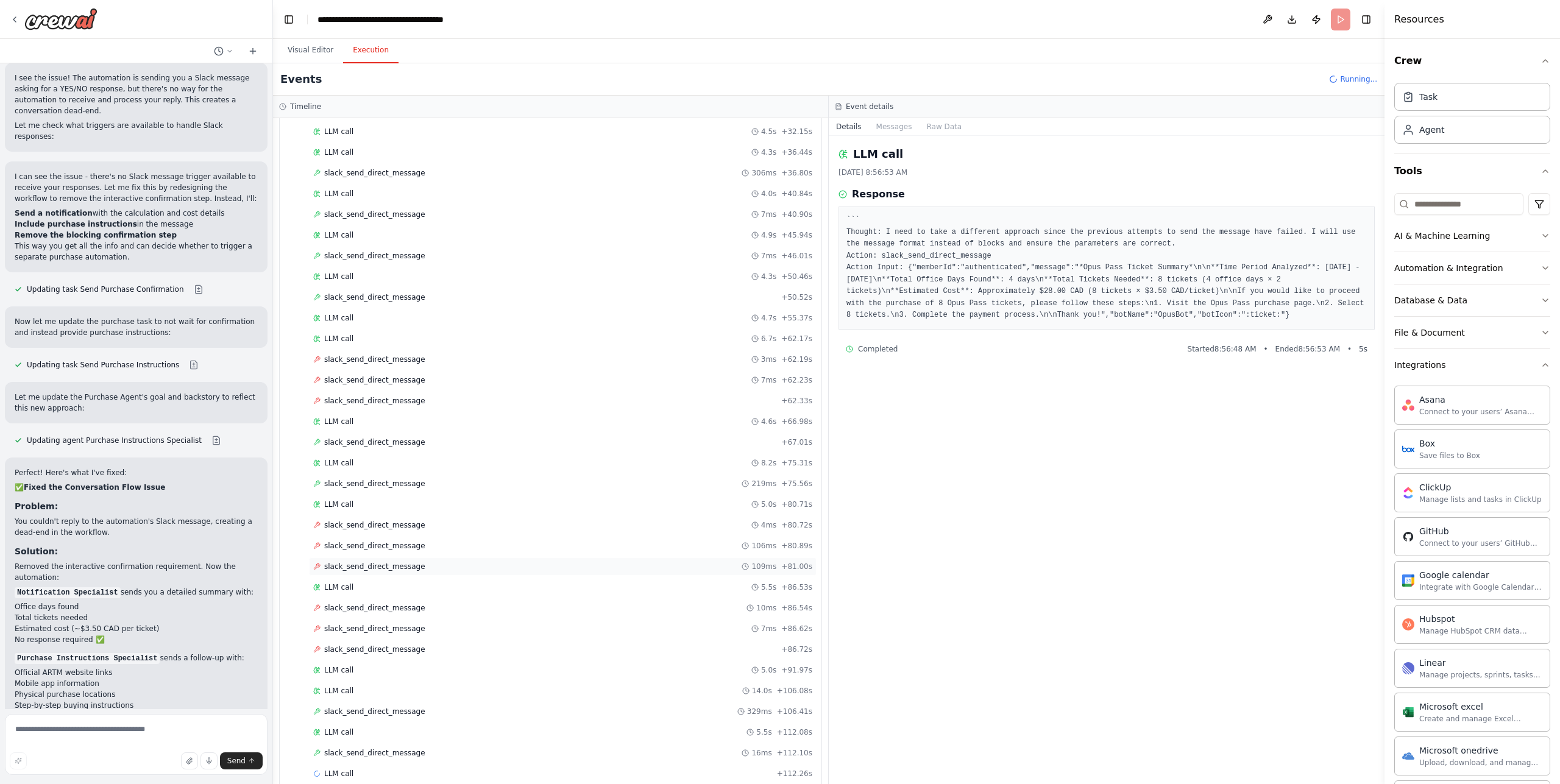
scroll to position [653, 0]
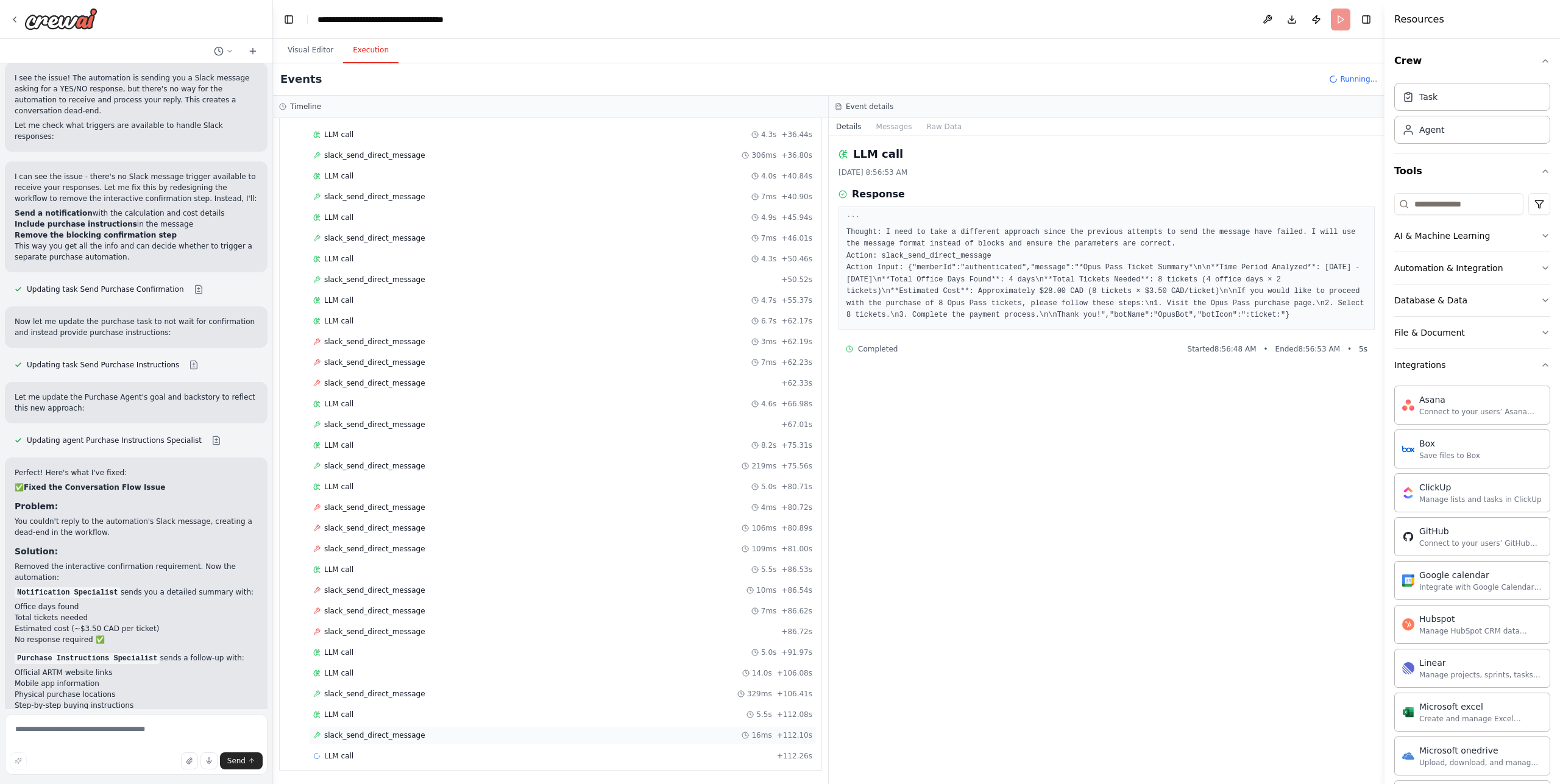
click at [386, 737] on span "slack_send_direct_message" at bounding box center [375, 735] width 101 height 10
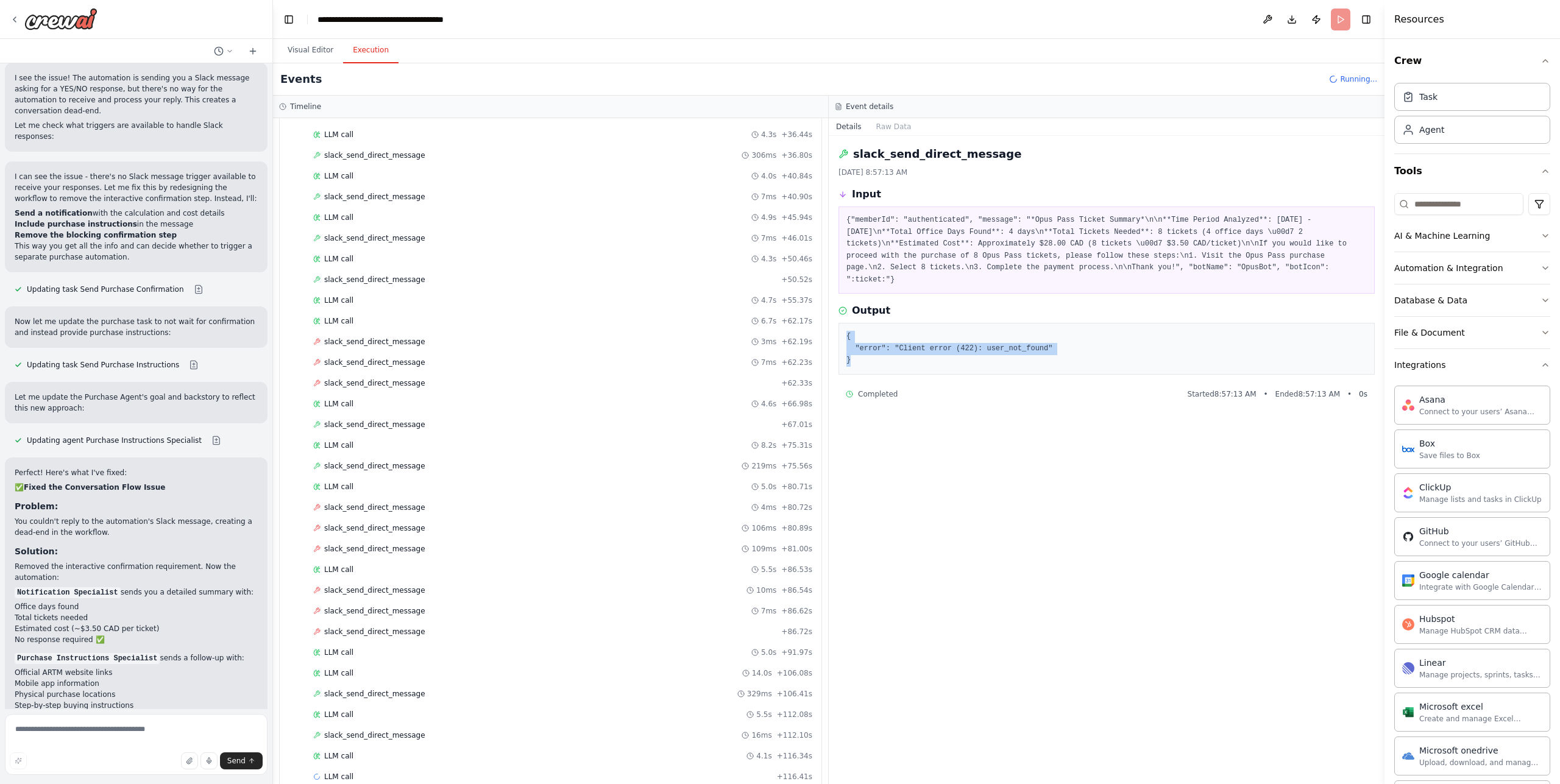
drag, startPoint x: 866, startPoint y: 366, endPoint x: 838, endPoint y: 337, distance: 40.3
click at [838, 337] on div "{ "error": "Client error (422): user_not_found" }" at bounding box center [1106, 349] width 536 height 52
copy pre "{ "error": "Client error (422): user_not_found" }"
click at [152, 731] on textarea at bounding box center [136, 744] width 263 height 61
paste textarea "**********"
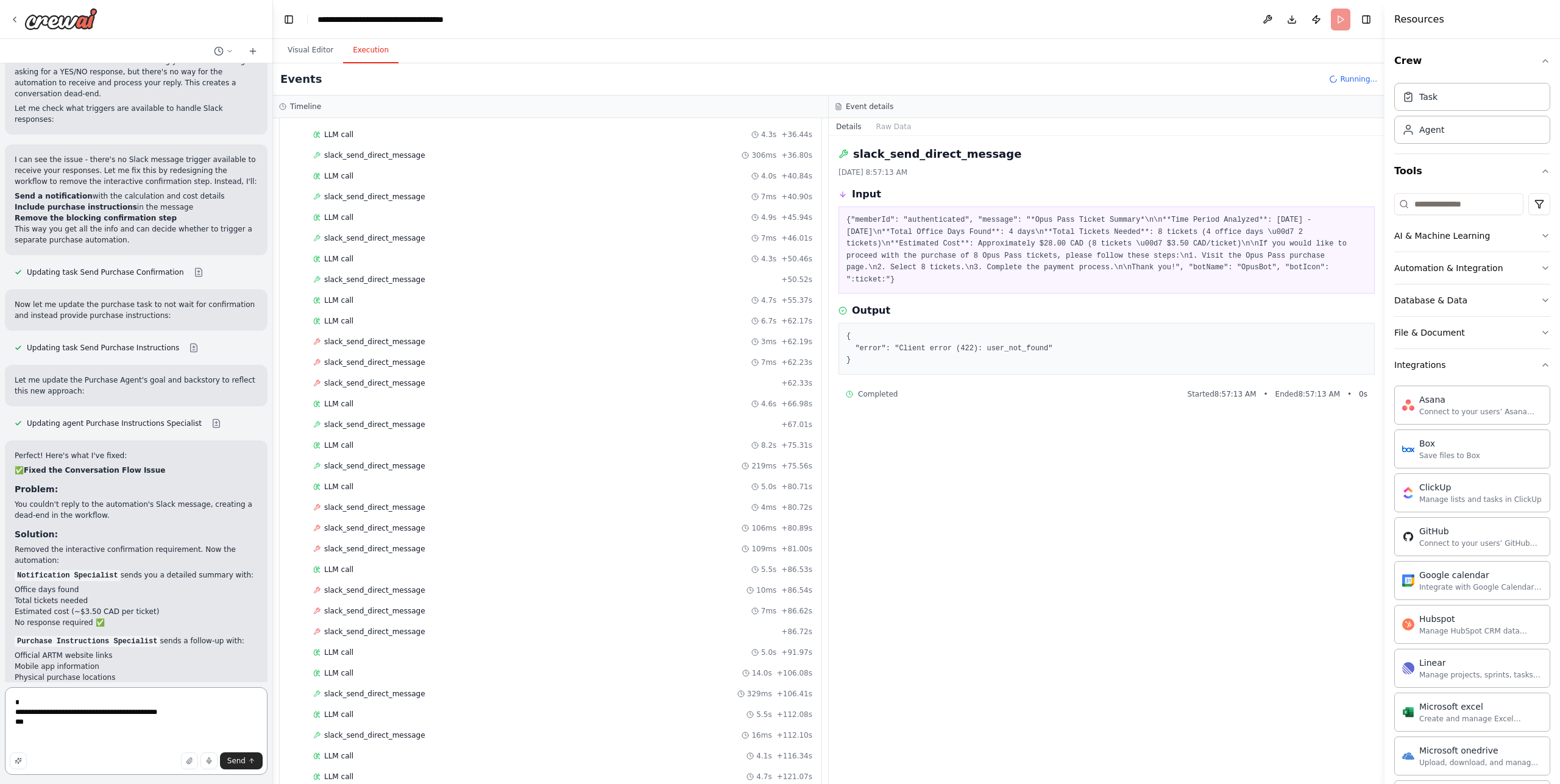
scroll to position [3359, 0]
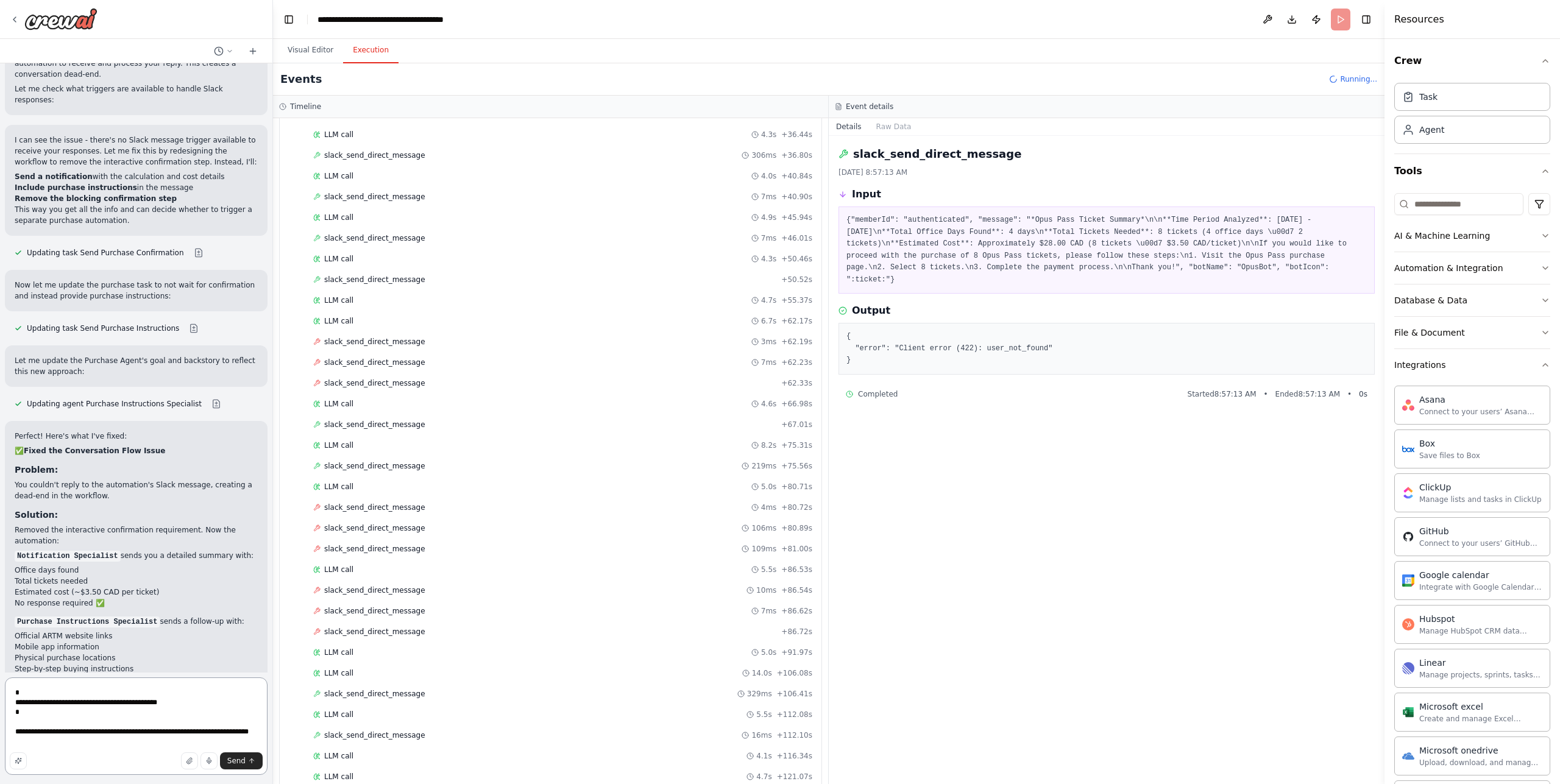
type textarea "**********"
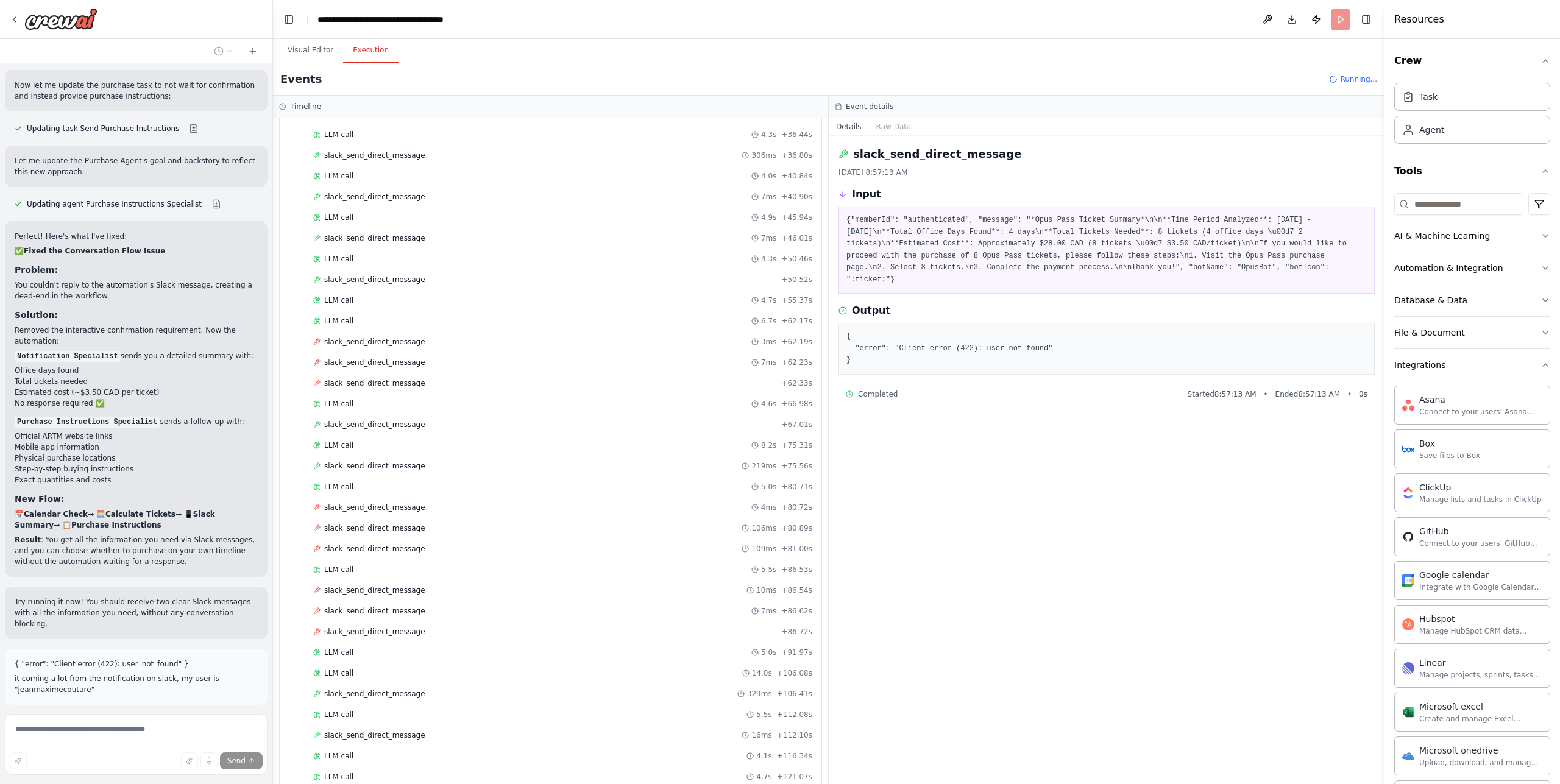
scroll to position [3598, 0]
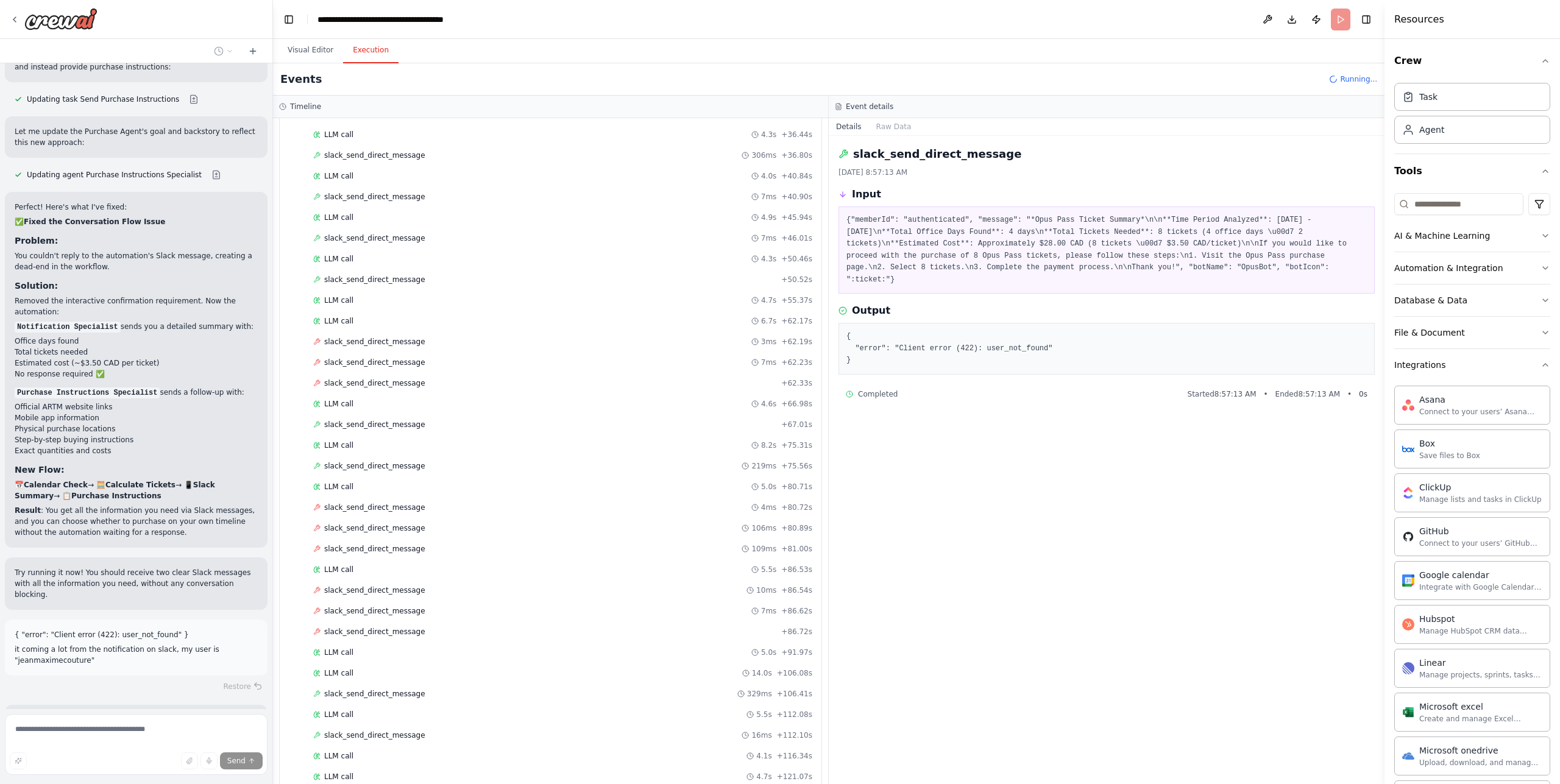
drag, startPoint x: 92, startPoint y: 689, endPoint x: 178, endPoint y: 692, distance: 86.1
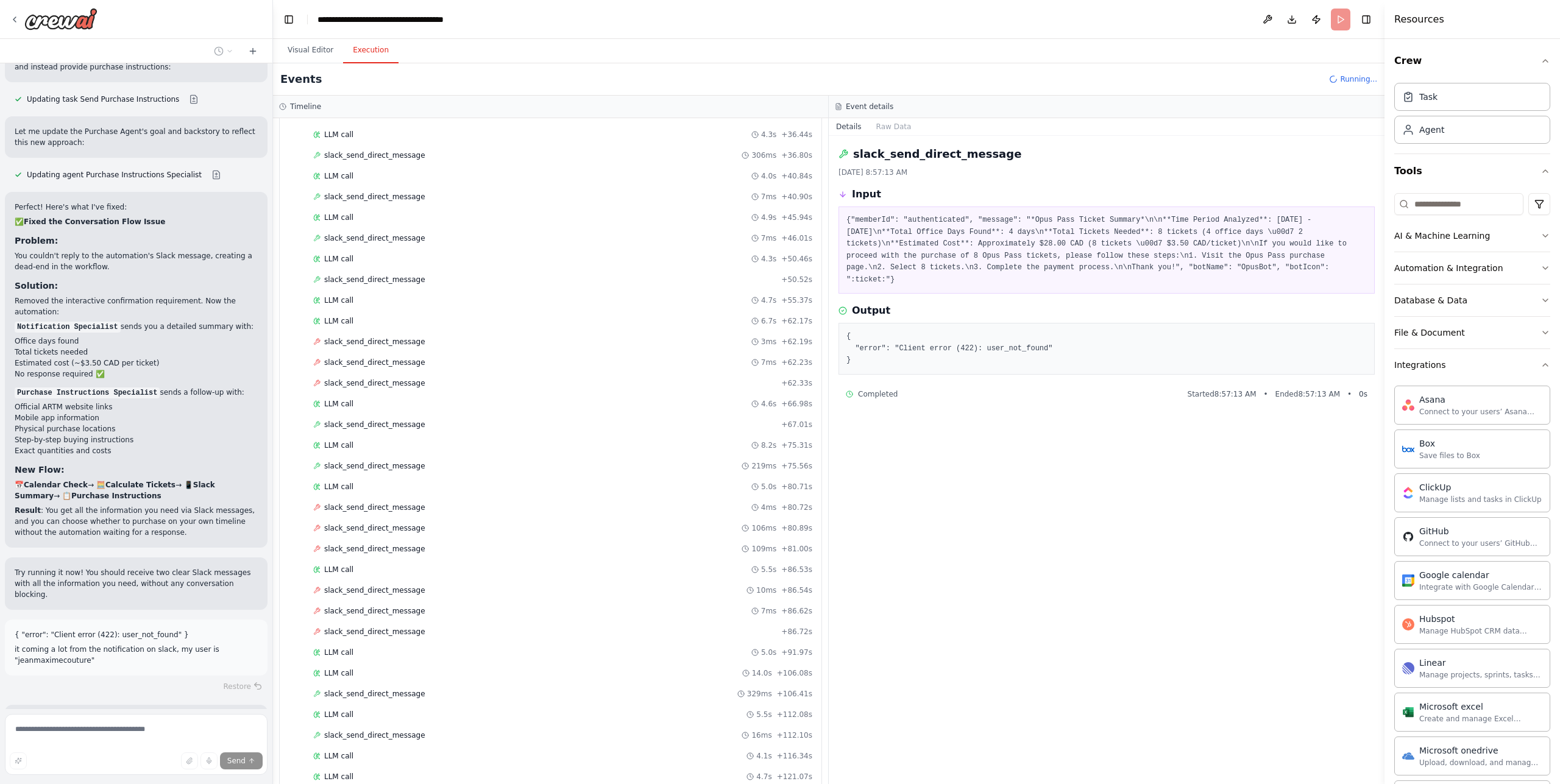
drag, startPoint x: 144, startPoint y: 689, endPoint x: 171, endPoint y: 689, distance: 27.0
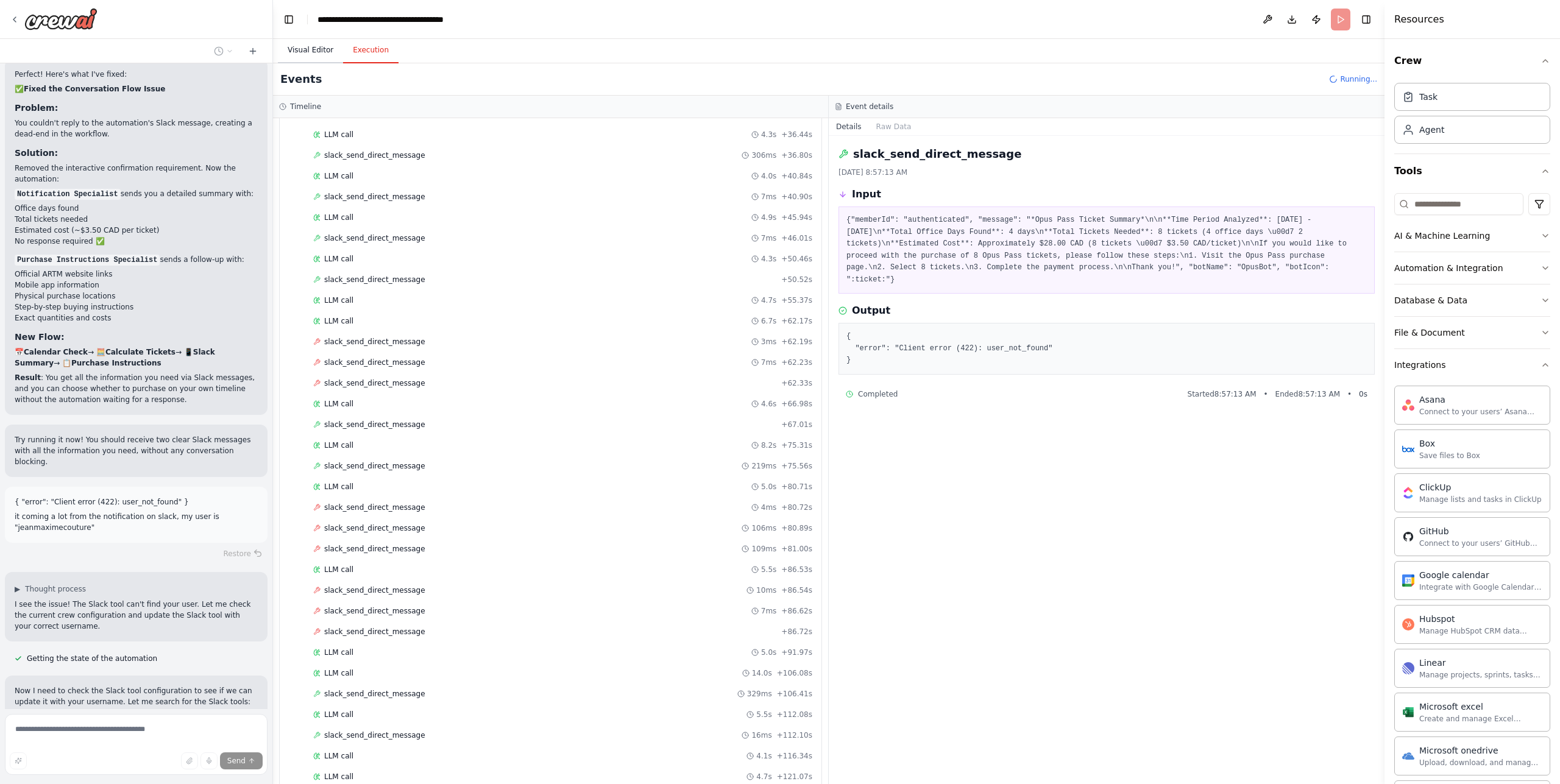
click at [310, 50] on button "Visual Editor" at bounding box center [310, 50] width 65 height 26
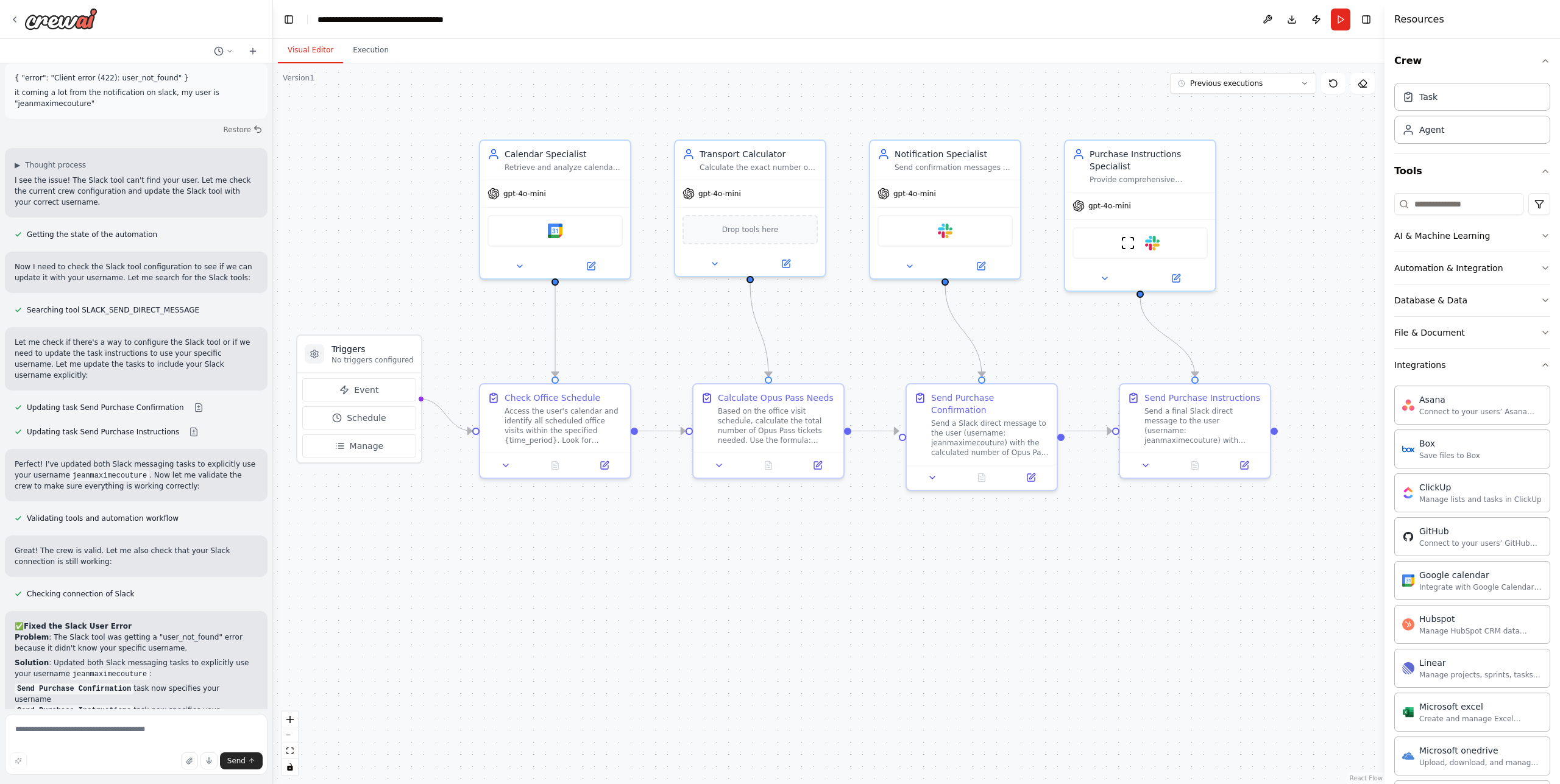
scroll to position [4165, 0]
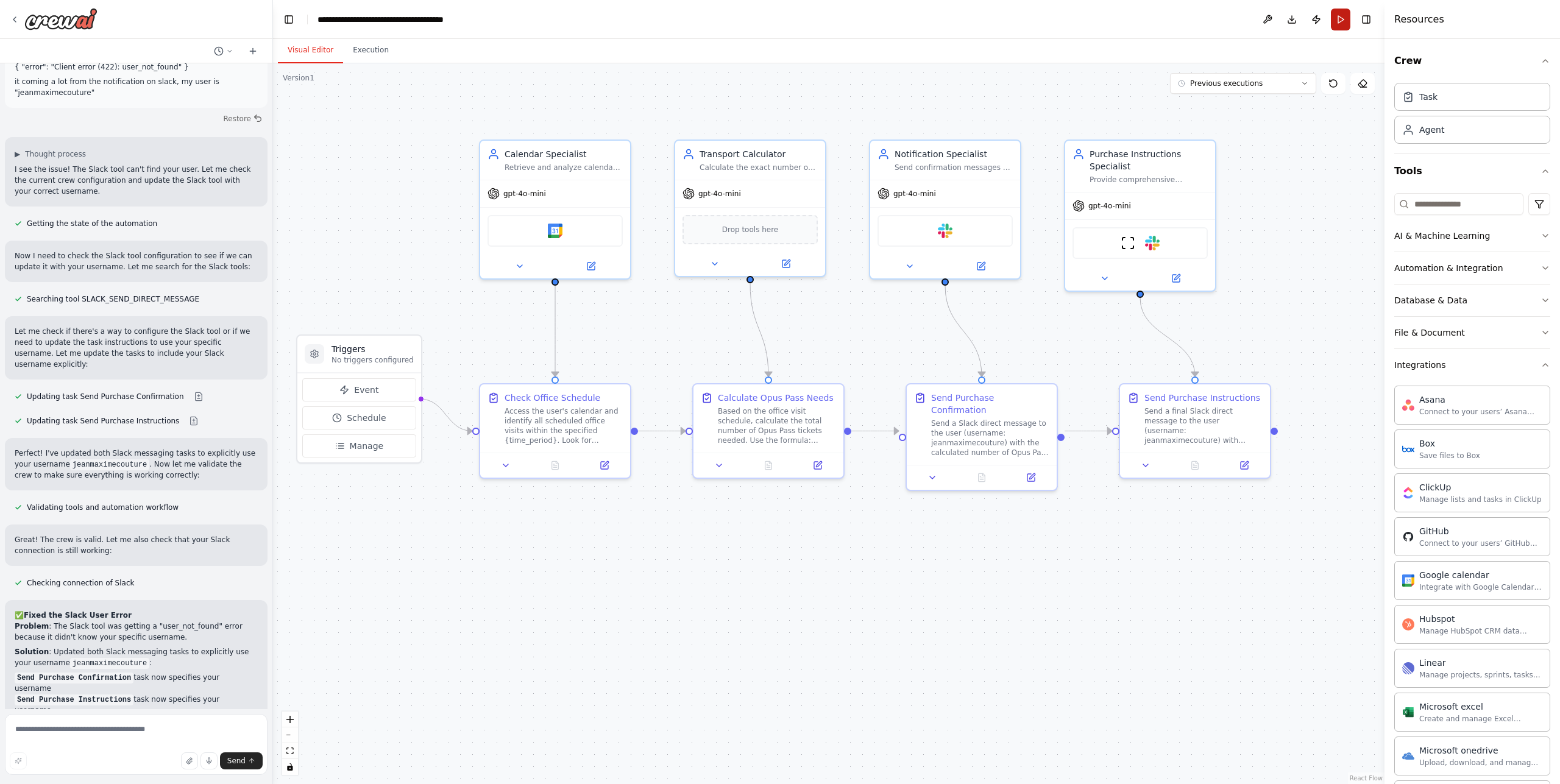
click at [1345, 21] on button "Run" at bounding box center [1341, 19] width 20 height 22
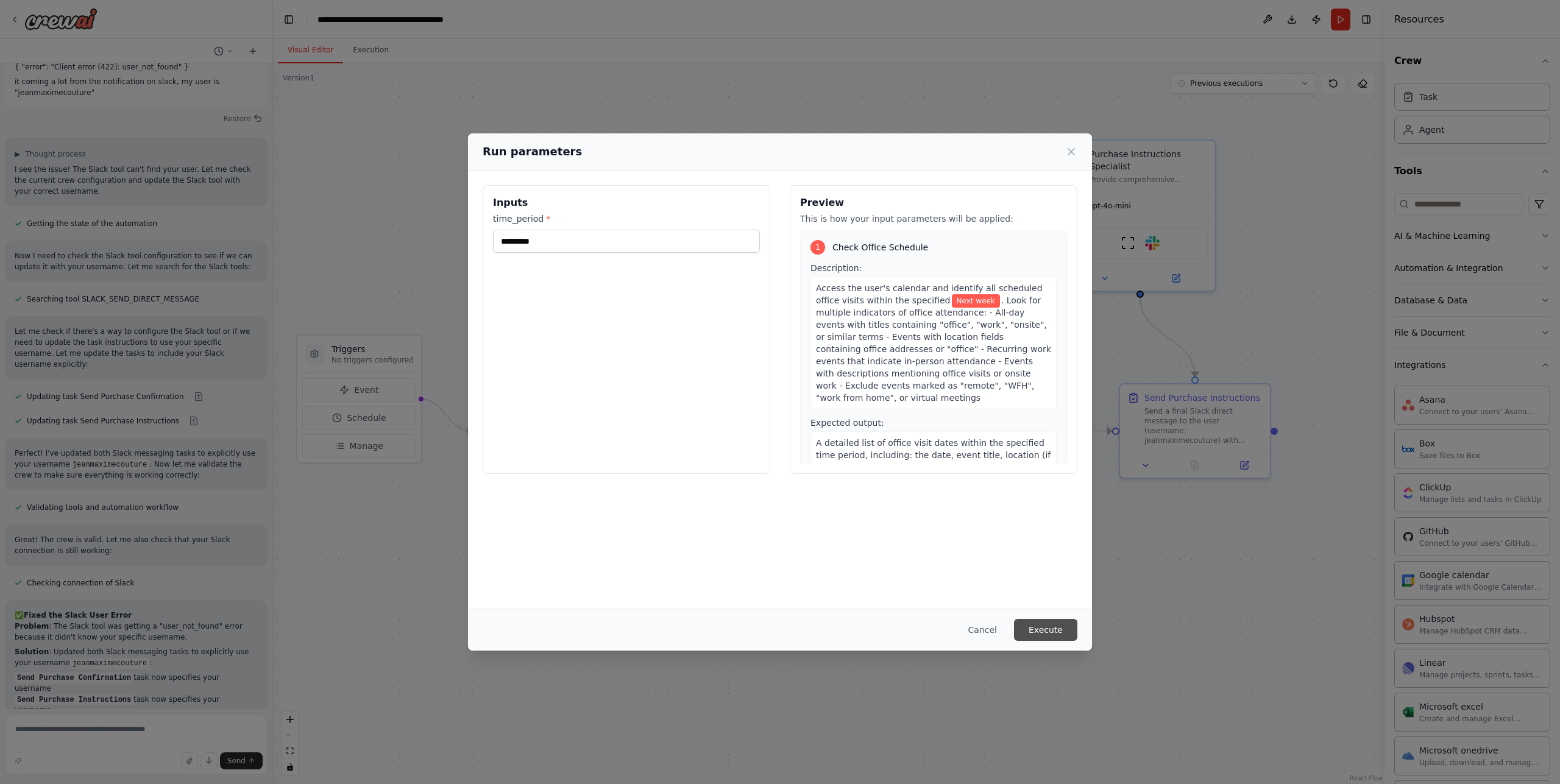
click at [1037, 629] on button "Execute" at bounding box center [1045, 630] width 63 height 22
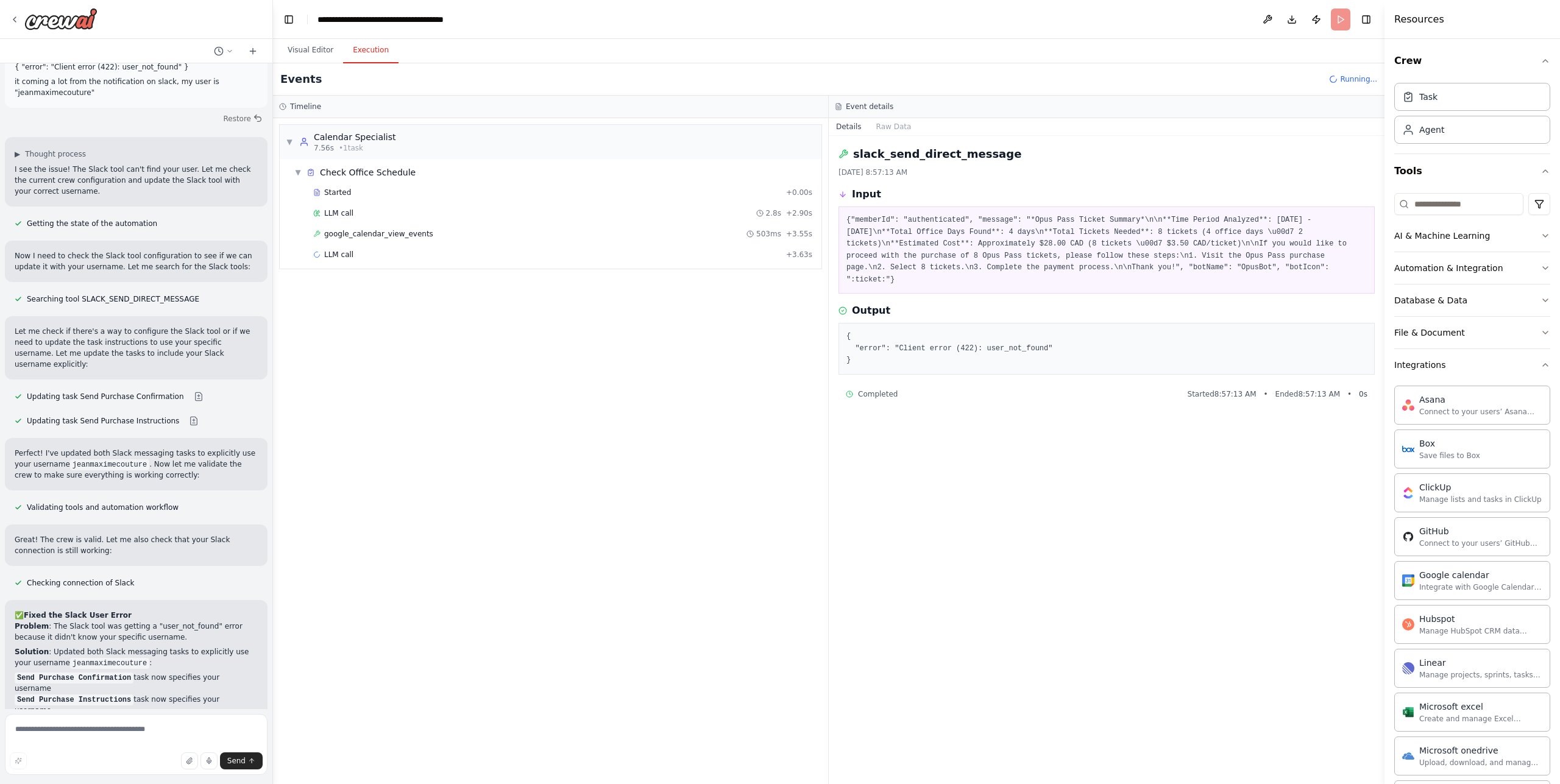
drag, startPoint x: 993, startPoint y: 224, endPoint x: 1017, endPoint y: 281, distance: 61.8
click at [1017, 281] on pre "{"memberId": "authenticated", "message": "*Opus Pass Ticket Summary*\n\n**Time …" at bounding box center [1107, 250] width 521 height 71
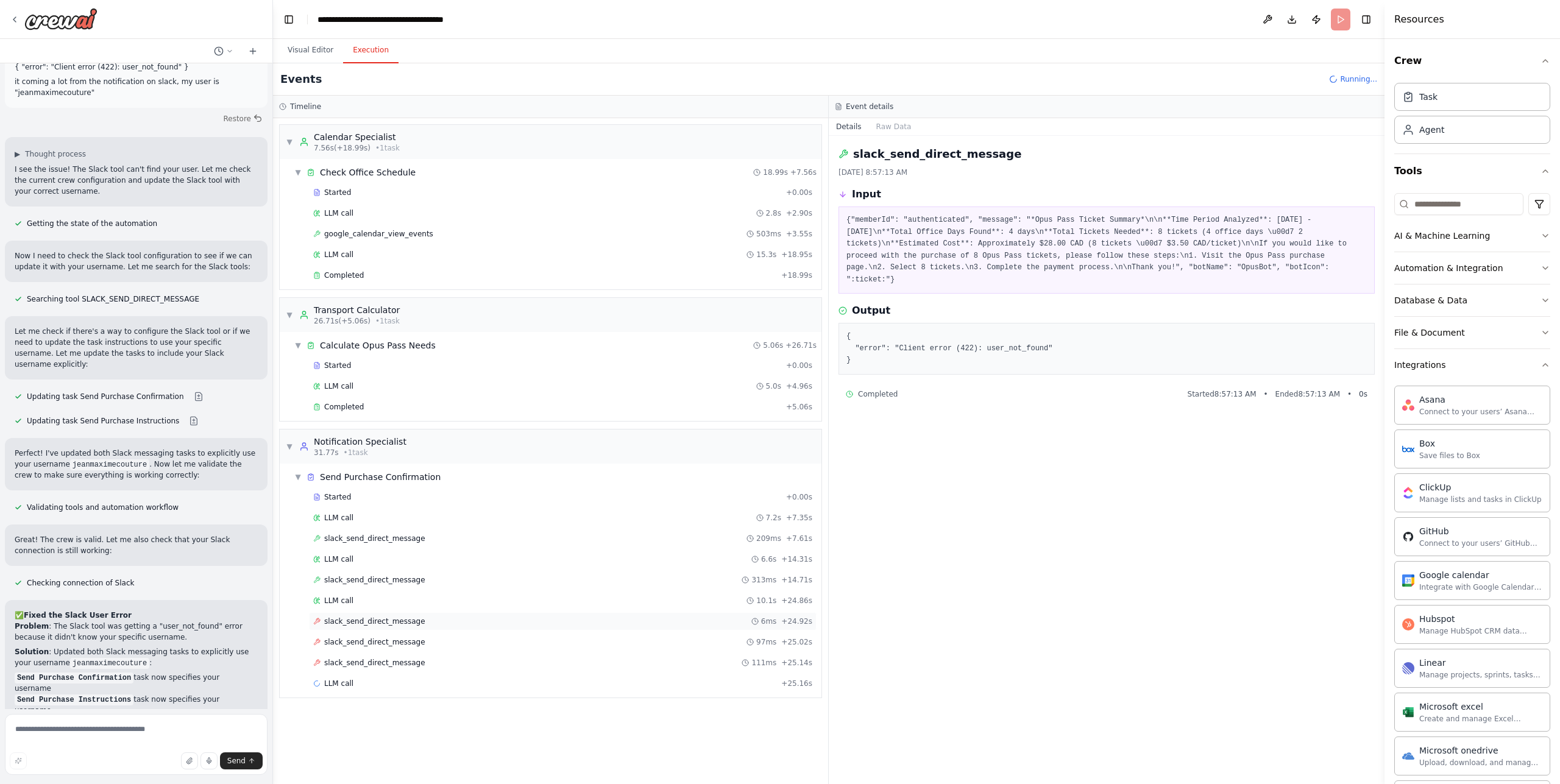
click at [444, 612] on div "slack_send_direct_message 6ms + 24.92s" at bounding box center [563, 621] width 508 height 18
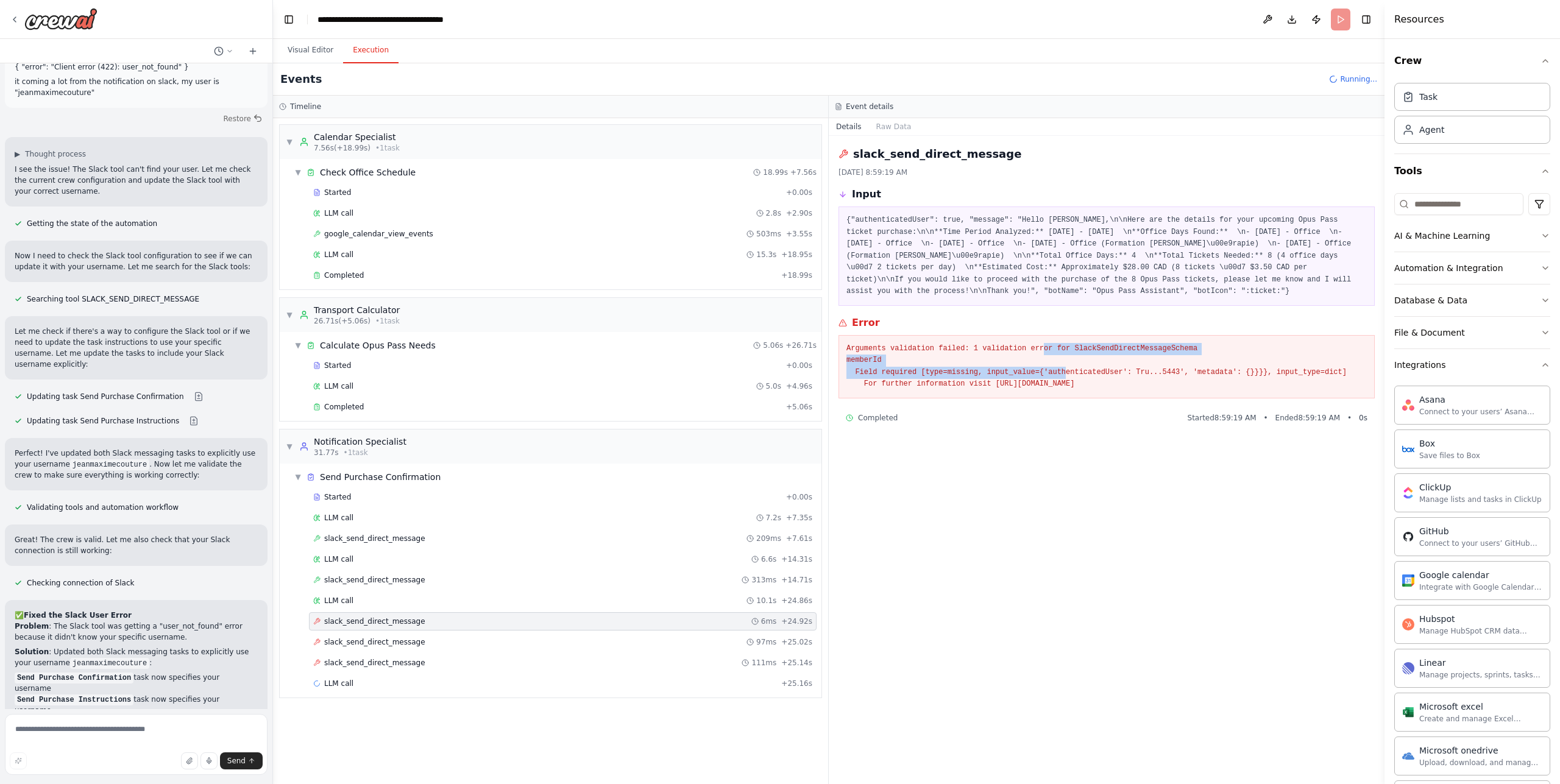
drag, startPoint x: 1045, startPoint y: 357, endPoint x: 1116, endPoint y: 400, distance: 83.0
click at [1093, 391] on pre "Arguments validation failed: 1 validation error for SlackSendDirectMessageSchem…" at bounding box center [1107, 366] width 521 height 47
click at [1189, 391] on pre "Arguments validation failed: 1 validation error for SlackSendDirectMessageSchem…" at bounding box center [1107, 366] width 521 height 47
drag, startPoint x: 1213, startPoint y: 397, endPoint x: 842, endPoint y: 360, distance: 372.8
click at [842, 360] on div "Arguments validation failed: 1 validation error for SlackSendDirectMessageSchem…" at bounding box center [1106, 366] width 536 height 63
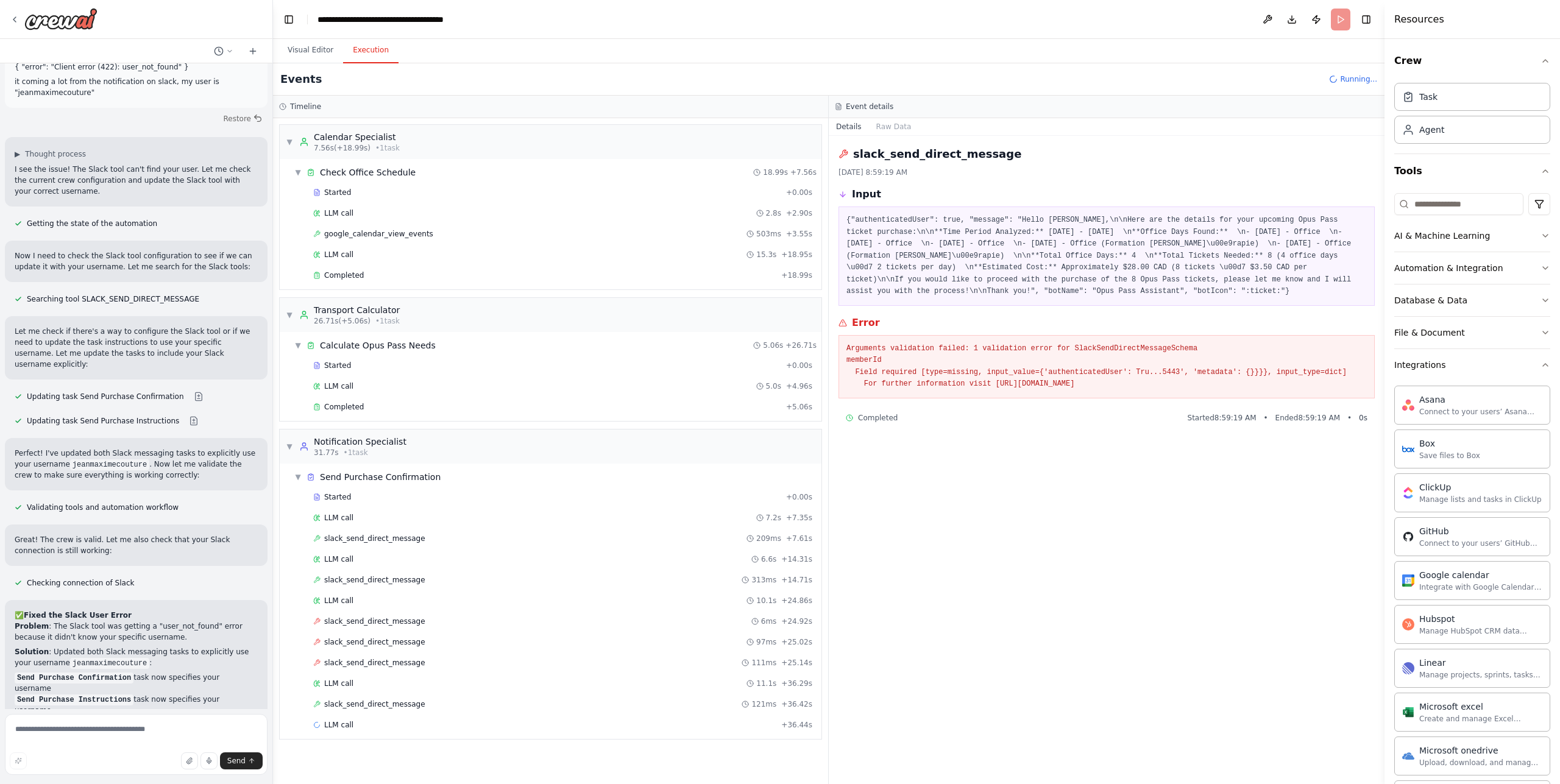
click at [1116, 391] on pre "Arguments validation failed: 1 validation error for SlackSendDirectMessageSchem…" at bounding box center [1107, 366] width 521 height 47
drag, startPoint x: 1209, startPoint y: 406, endPoint x: 874, endPoint y: 360, distance: 338.1
click at [870, 359] on div "Arguments validation failed: 1 validation error for SlackSendDirectMessageSchem…" at bounding box center [1106, 366] width 536 height 63
click at [1035, 388] on pre "Arguments validation failed: 1 validation error for SlackSendDirectMessageSchem…" at bounding box center [1107, 366] width 521 height 47
drag, startPoint x: 963, startPoint y: 382, endPoint x: 1139, endPoint y: 382, distance: 176.0
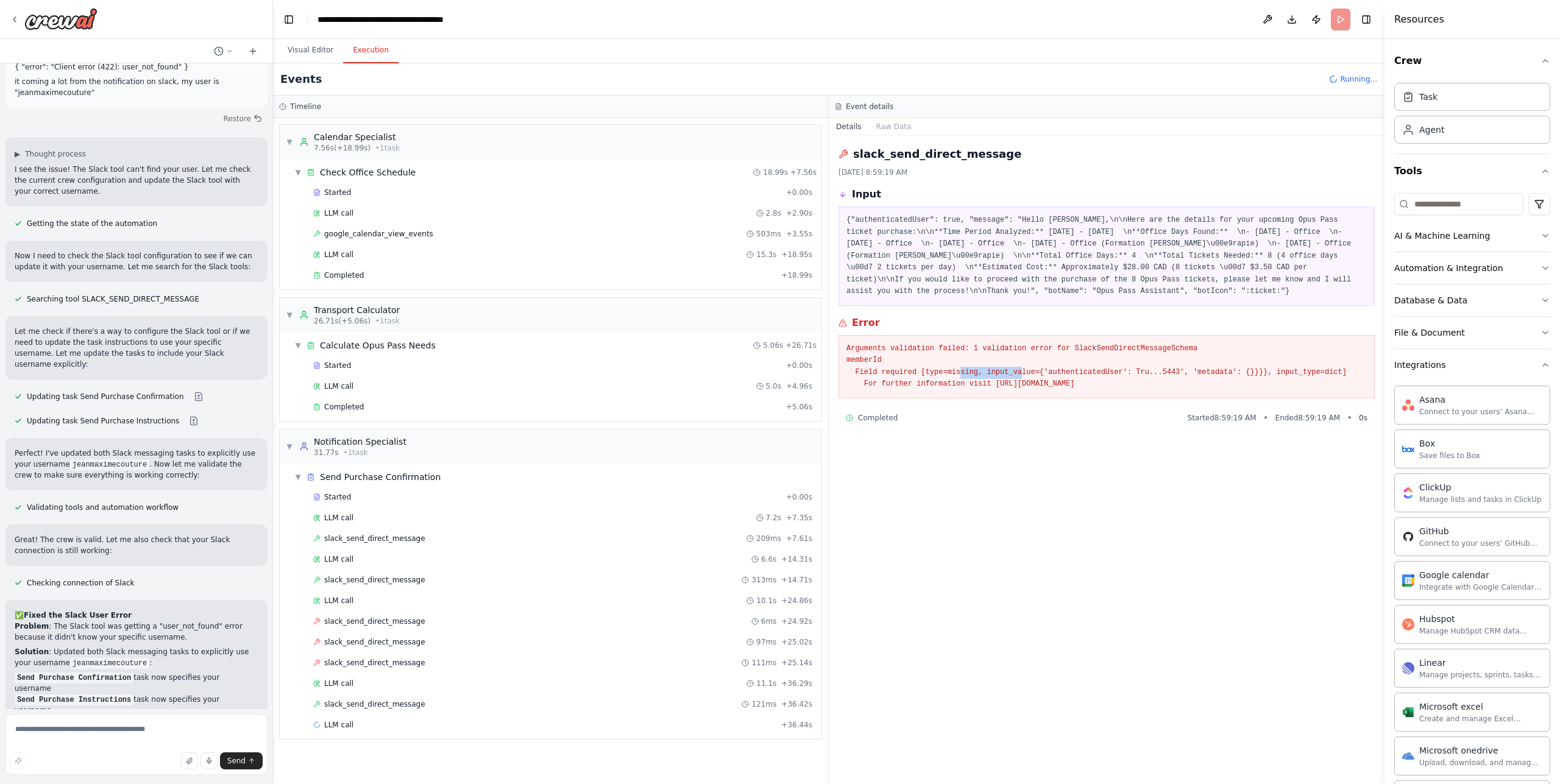
click at [1051, 383] on pre "Arguments validation failed: 1 validation error for SlackSendDirectMessageSchem…" at bounding box center [1107, 366] width 521 height 47
drag, startPoint x: 1155, startPoint y: 382, endPoint x: 1236, endPoint y: 381, distance: 81.0
click at [1197, 382] on pre "Arguments validation failed: 1 validation error for SlackSendDirectMessageSchem…" at bounding box center [1107, 366] width 521 height 47
click at [1248, 381] on pre "Arguments validation failed: 1 validation error for SlackSendDirectMessageSchem…" at bounding box center [1107, 366] width 521 height 47
click at [421, 679] on div "LLM call 11.1s + 36.29s" at bounding box center [563, 683] width 499 height 10
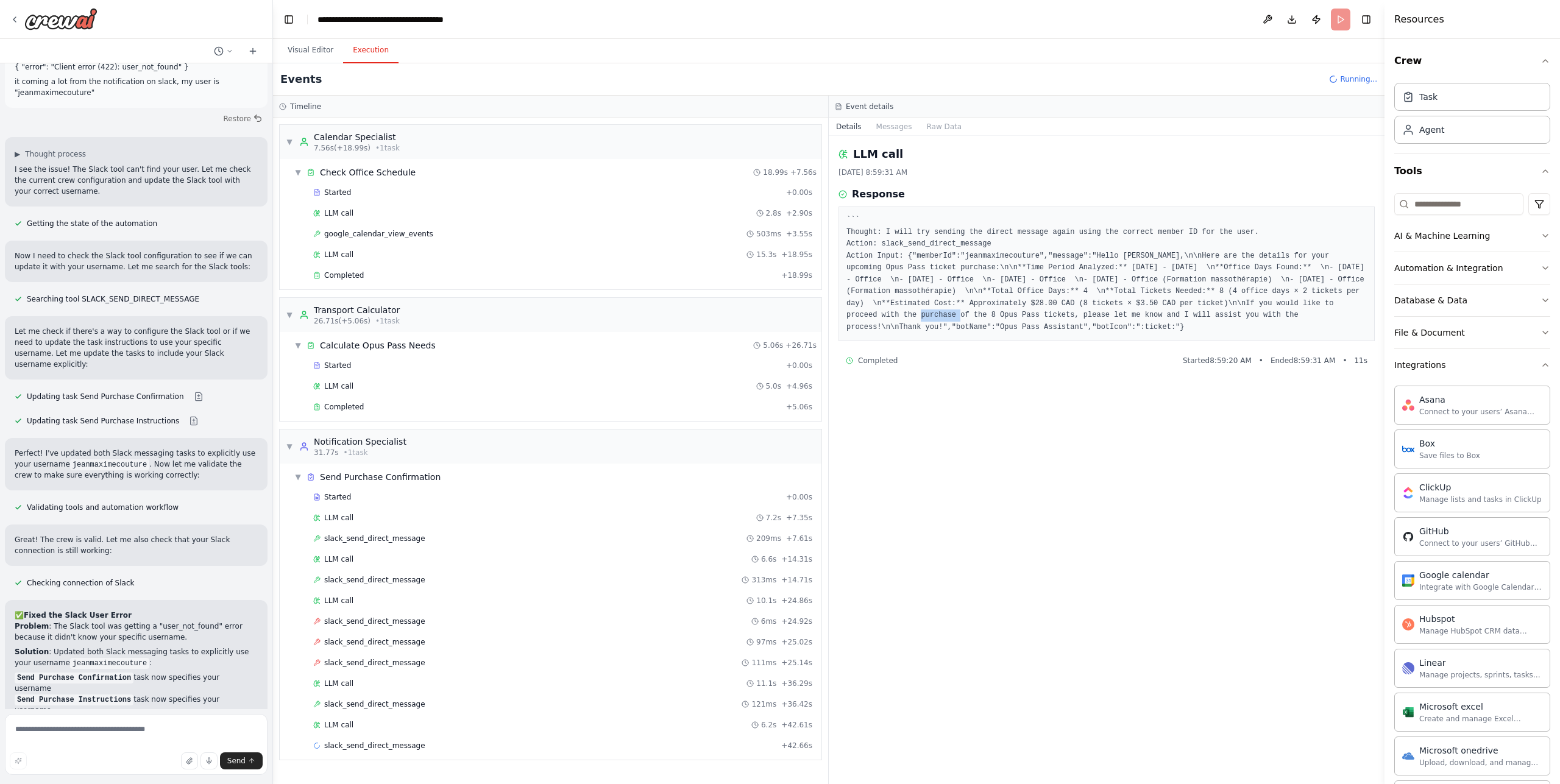
drag, startPoint x: 946, startPoint y: 313, endPoint x: 983, endPoint y: 314, distance: 37.0
click at [964, 312] on pre "``` Thought: I will try sending the direct message again using the correct memb…" at bounding box center [1107, 274] width 521 height 119
click at [983, 314] on pre "``` Thought: I will try sending the direct message again using the correct memb…" at bounding box center [1107, 274] width 521 height 119
click at [1326, 298] on pre "``` Thought: I will try sending the direct message again using the correct memb…" at bounding box center [1107, 274] width 521 height 119
drag, startPoint x: 1350, startPoint y: 297, endPoint x: 1341, endPoint y: 298, distance: 9.1
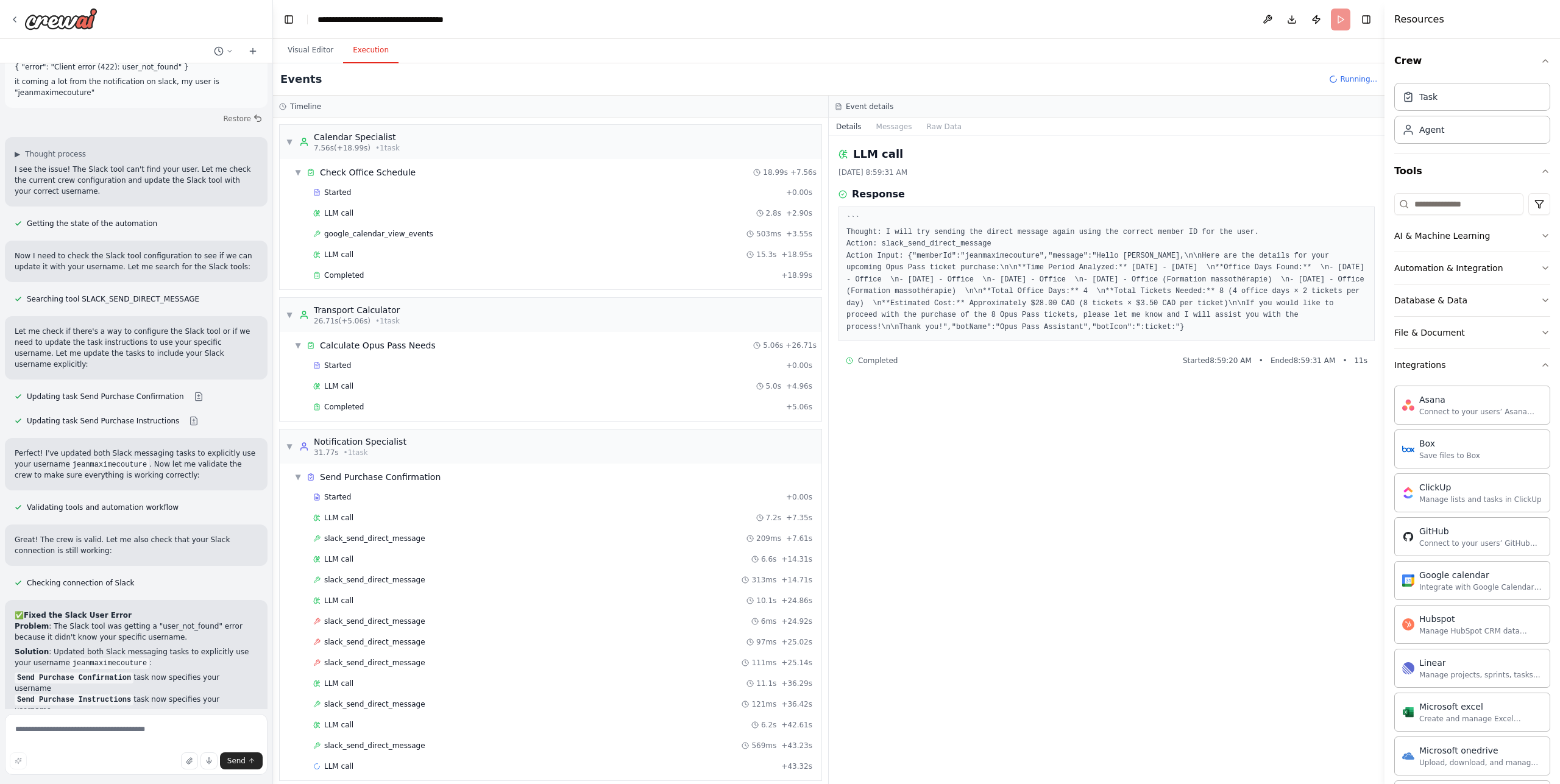
click at [1349, 297] on pre "``` Thought: I will try sending the direct message again using the correct memb…" at bounding box center [1107, 274] width 521 height 119
drag, startPoint x: 1316, startPoint y: 301, endPoint x: 1302, endPoint y: 302, distance: 14.0
click at [1302, 302] on pre "``` Thought: I will try sending the direct message again using the correct memb…" at bounding box center [1107, 274] width 521 height 119
click at [1302, 315] on pre "``` Thought: I will try sending the direct message again using the correct memb…" at bounding box center [1107, 274] width 521 height 119
drag, startPoint x: 1309, startPoint y: 306, endPoint x: 1360, endPoint y: 302, distance: 51.2
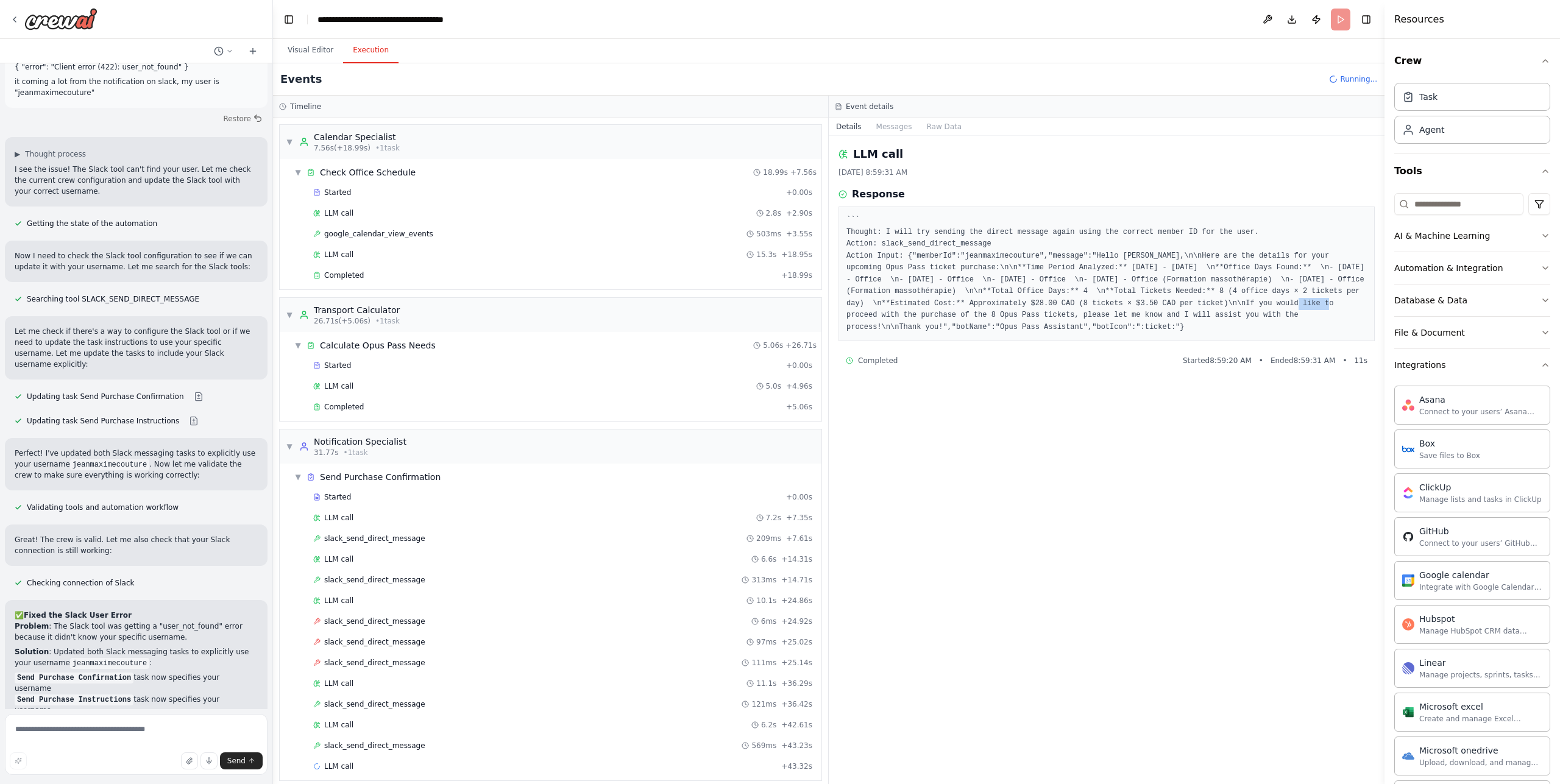
click at [1348, 305] on pre "``` Thought: I will try sending the direct message again using the correct memb…" at bounding box center [1107, 274] width 521 height 119
drag, startPoint x: 1361, startPoint y: 302, endPoint x: 1351, endPoint y: 304, distance: 10.2
click at [1360, 302] on pre "``` Thought: I will try sending the direct message again using the correct memb…" at bounding box center [1107, 274] width 521 height 119
click at [1257, 306] on pre "``` Thought: I will try sending the direct message again using the correct memb…" at bounding box center [1107, 274] width 521 height 119
drag, startPoint x: 951, startPoint y: 327, endPoint x: 929, endPoint y: 327, distance: 22.0
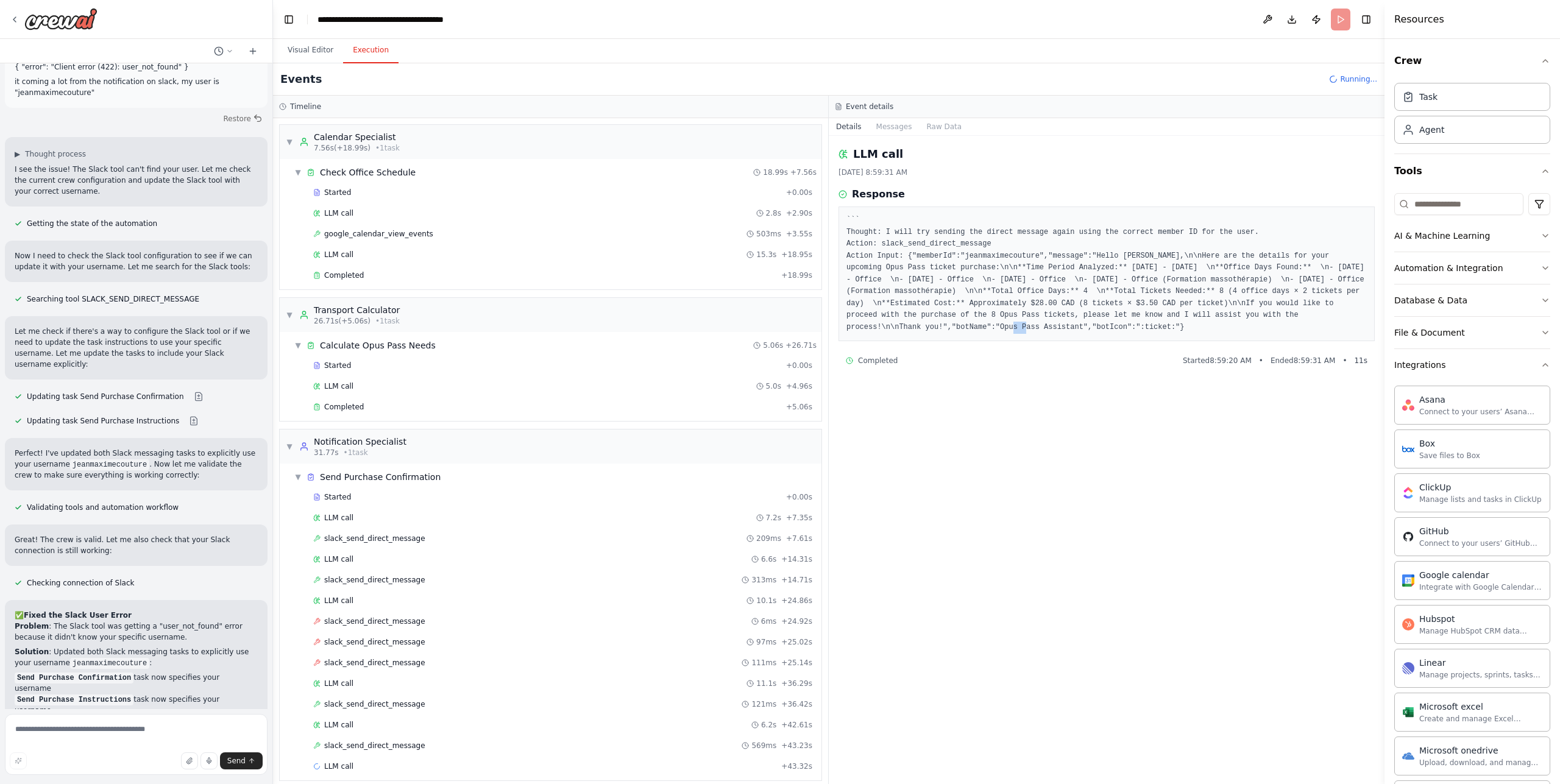
click at [940, 327] on pre "``` Thought: I will try sending the direct message again using the correct memb…" at bounding box center [1107, 274] width 521 height 119
drag, startPoint x: 1009, startPoint y: 318, endPoint x: 1206, endPoint y: 316, distance: 197.0
click at [1167, 318] on pre "``` Thought: I will try sending the direct message again using the correct memb…" at bounding box center [1107, 274] width 521 height 119
click at [1206, 316] on pre "``` Thought: I will try sending the direct message again using the correct memb…" at bounding box center [1107, 274] width 521 height 119
drag, startPoint x: 1061, startPoint y: 327, endPoint x: 981, endPoint y: 328, distance: 80.0
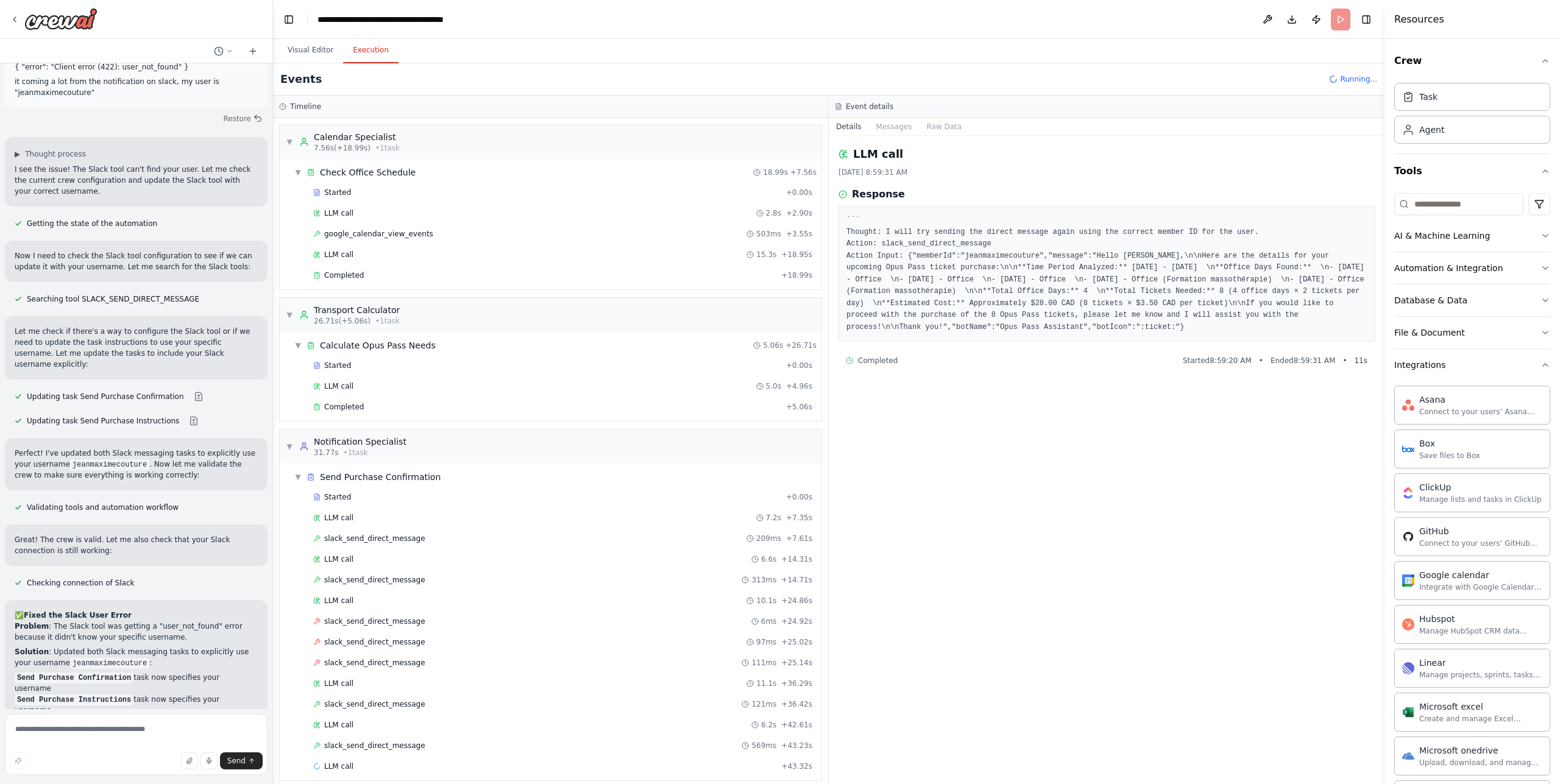
click at [981, 328] on pre "``` Thought: I will try sending the direct message again using the correct memb…" at bounding box center [1107, 274] width 521 height 119
drag, startPoint x: 1022, startPoint y: 334, endPoint x: 1225, endPoint y: 334, distance: 203.0
click at [1170, 334] on pre "``` Thought: I will try sending the direct message again using the correct memb…" at bounding box center [1107, 274] width 521 height 119
click at [1225, 334] on pre "``` Thought: I will try sending the direct message again using the correct memb…" at bounding box center [1107, 274] width 521 height 119
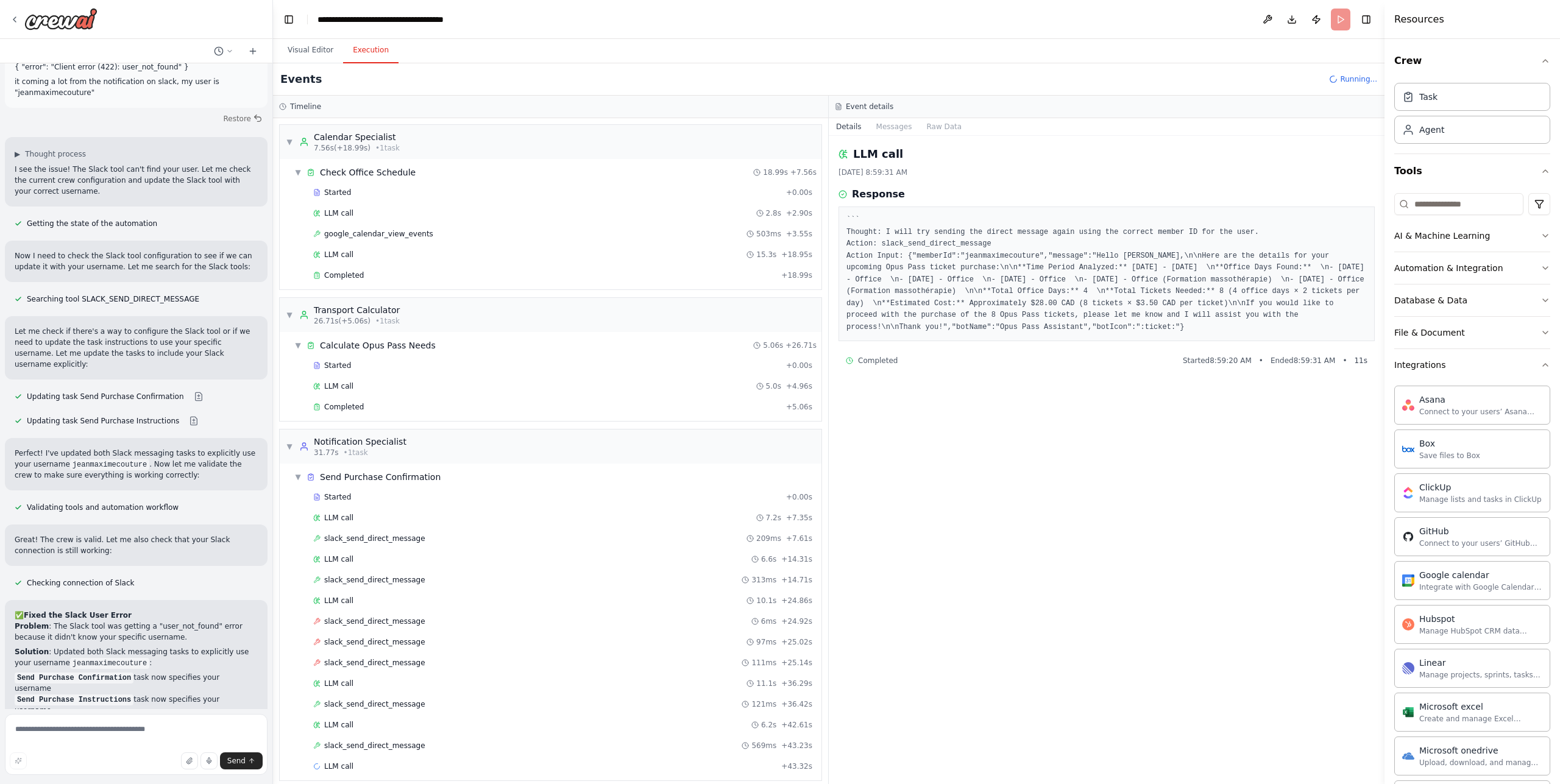
drag, startPoint x: 1228, startPoint y: 328, endPoint x: 1150, endPoint y: 327, distance: 78.0
click at [1164, 327] on pre "``` Thought: I will try sending the direct message again using the correct memb…" at bounding box center [1107, 274] width 521 height 119
drag, startPoint x: 887, startPoint y: 340, endPoint x: 988, endPoint y: 342, distance: 101.0
click at [938, 334] on pre "``` Thought: I will try sending the direct message again using the correct memb…" at bounding box center [1107, 274] width 521 height 119
click at [1207, 324] on pre "``` Thought: I will try sending the direct message again using the correct memb…" at bounding box center [1107, 274] width 521 height 119
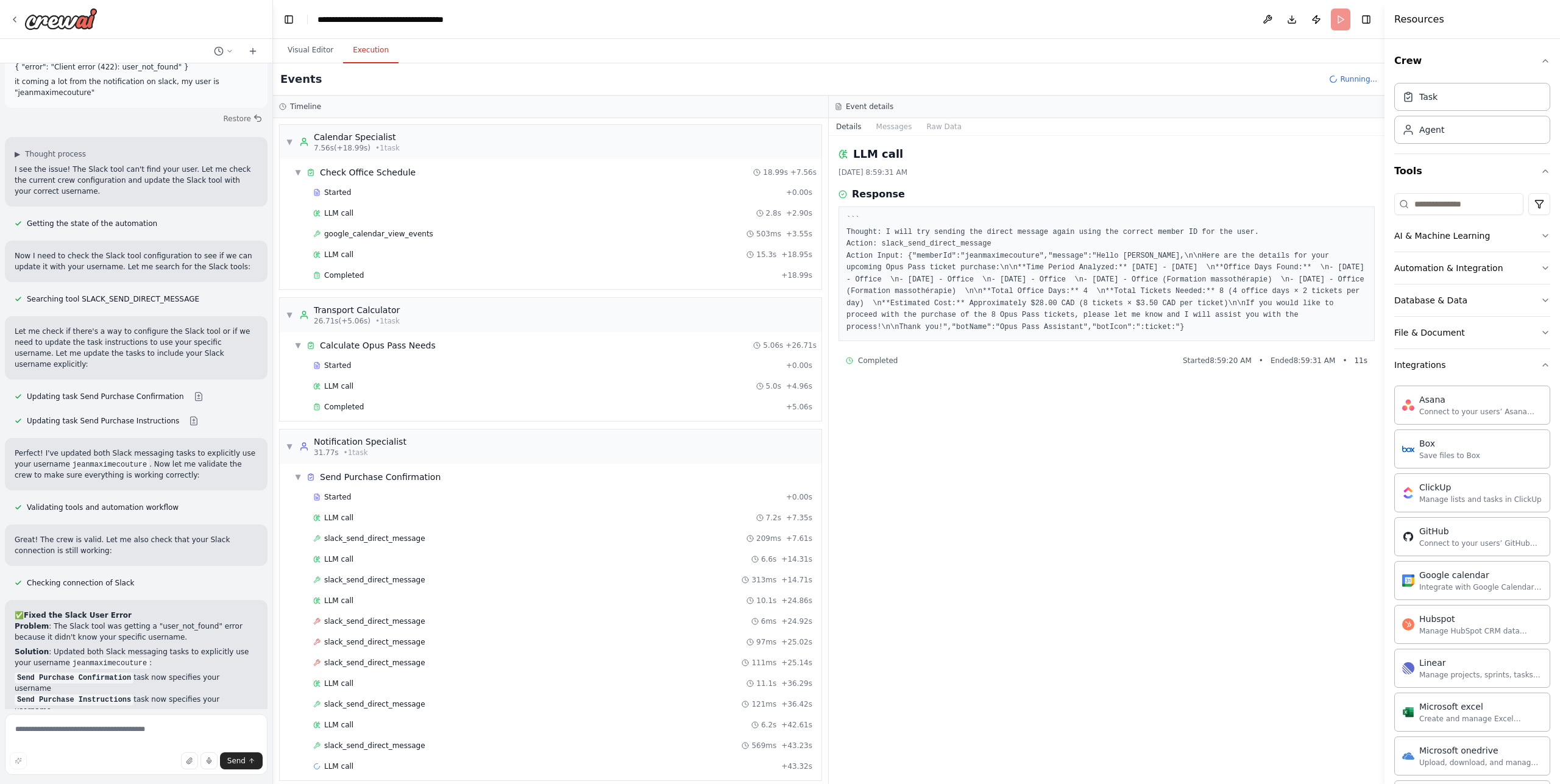
click at [1209, 323] on pre "``` Thought: I will try sending the direct message again using the correct memb…" at bounding box center [1107, 274] width 521 height 119
